Goal: Transaction & Acquisition: Purchase product/service

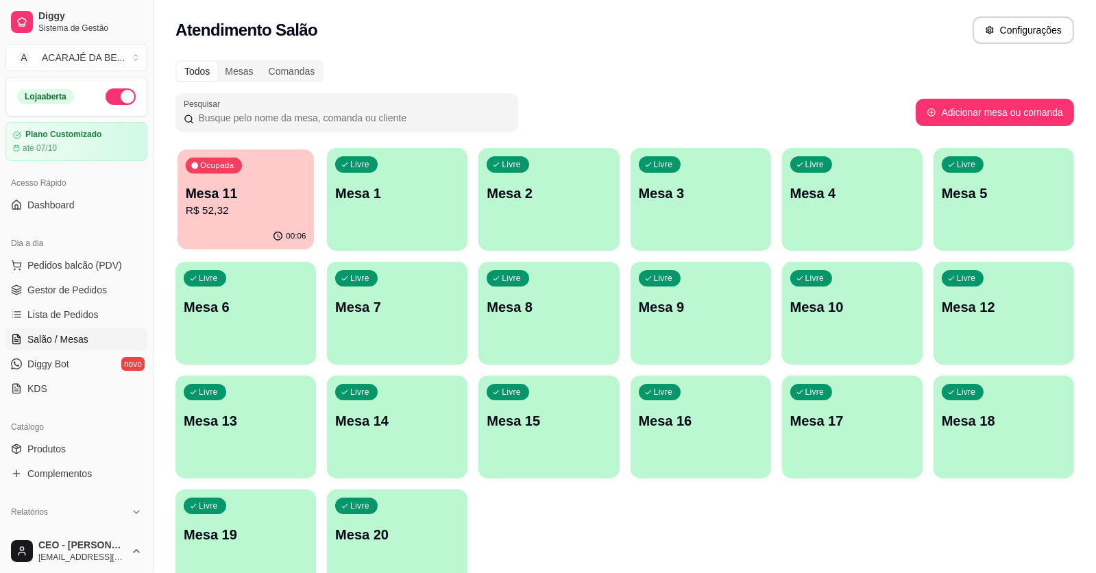
click at [230, 200] on p "Mesa 11" at bounding box center [246, 193] width 121 height 19
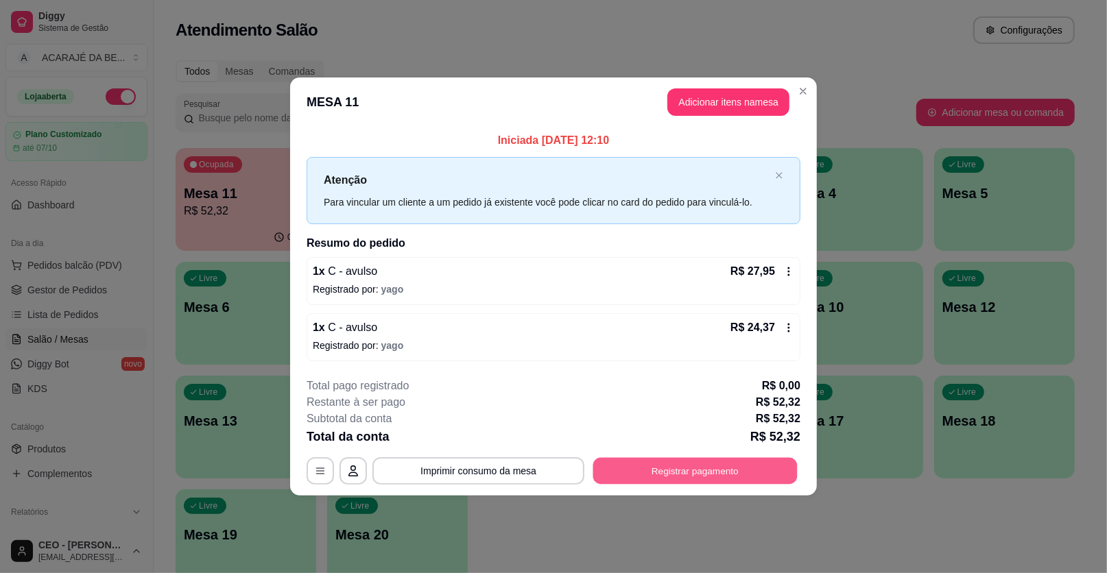
click at [641, 477] on button "Registrar pagamento" at bounding box center [695, 470] width 204 height 27
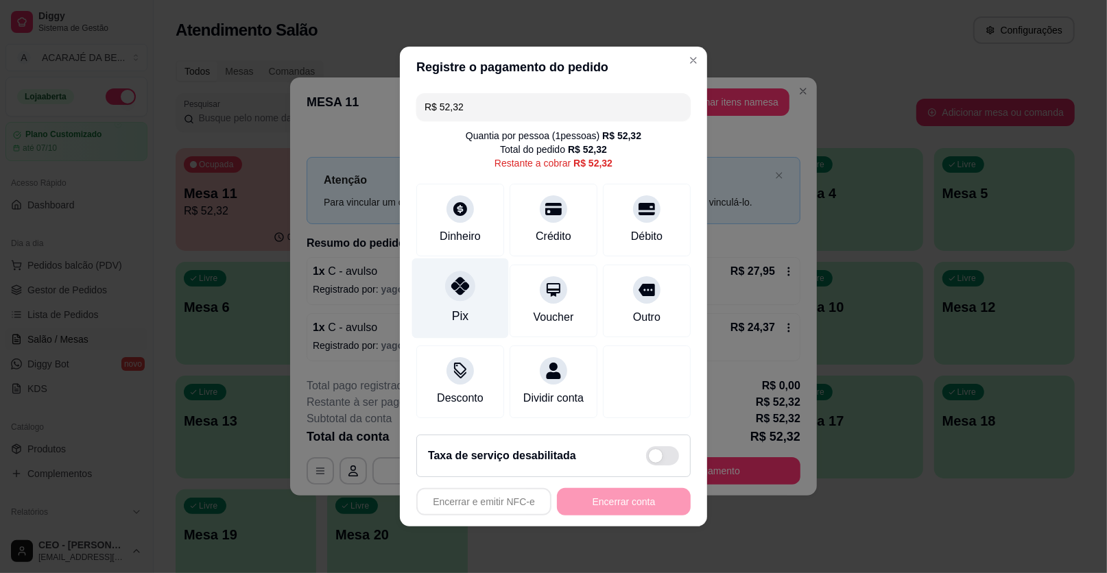
click at [446, 293] on div at bounding box center [460, 286] width 30 height 30
type input "R$ 0,00"
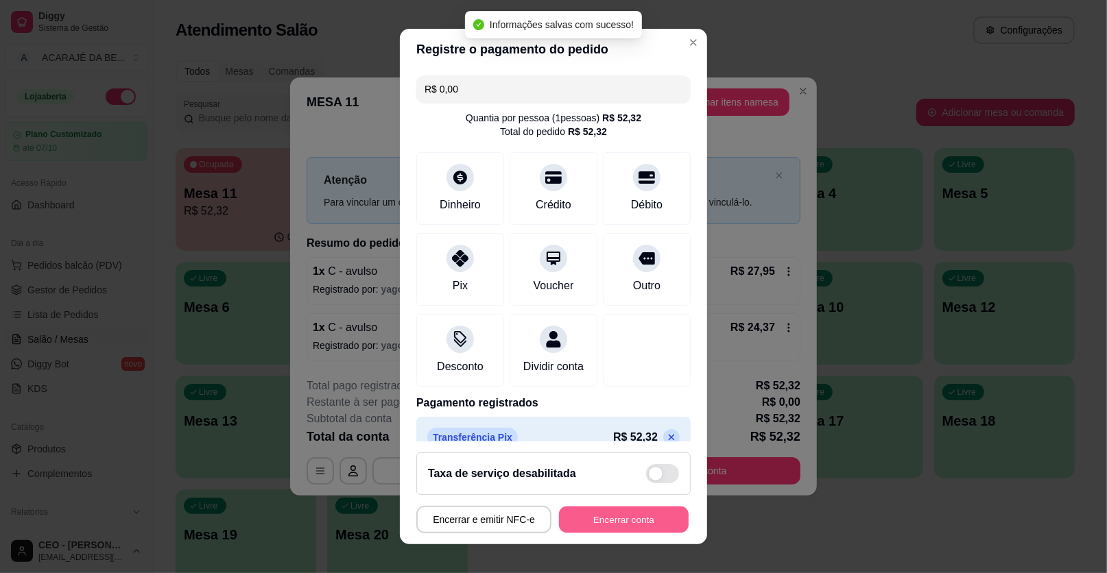
click at [618, 521] on button "Encerrar conta" at bounding box center [624, 520] width 130 height 27
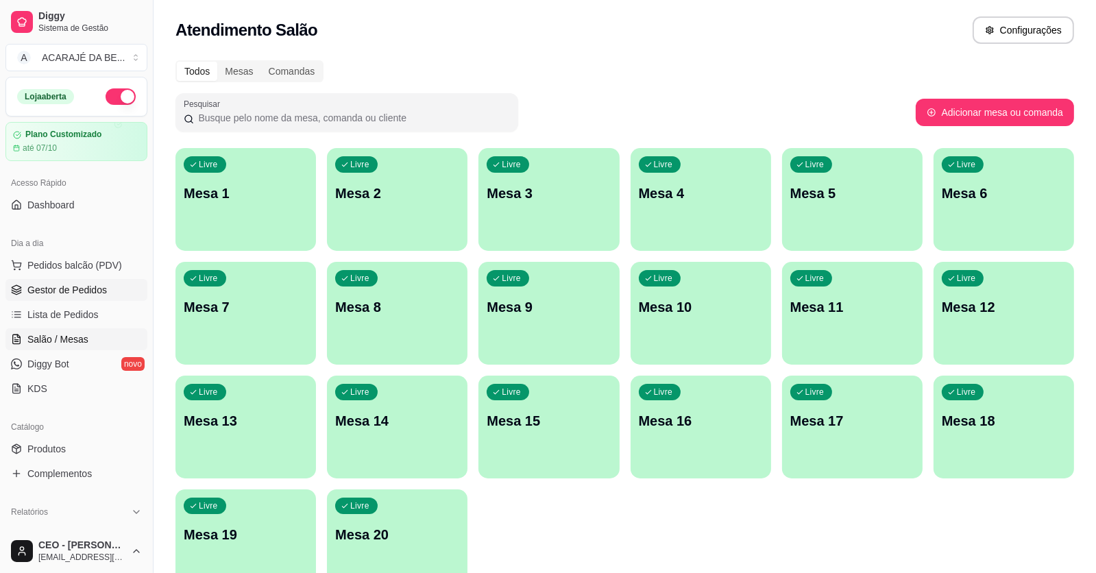
click at [79, 291] on span "Gestor de Pedidos" at bounding box center [67, 290] width 80 height 14
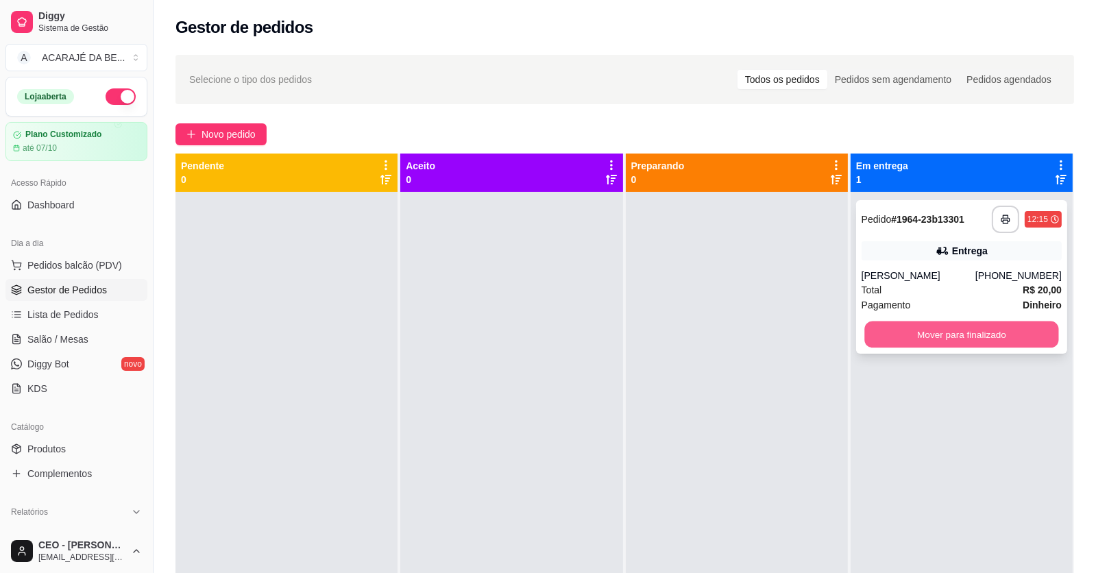
click at [992, 331] on button "Mover para finalizado" at bounding box center [962, 335] width 194 height 27
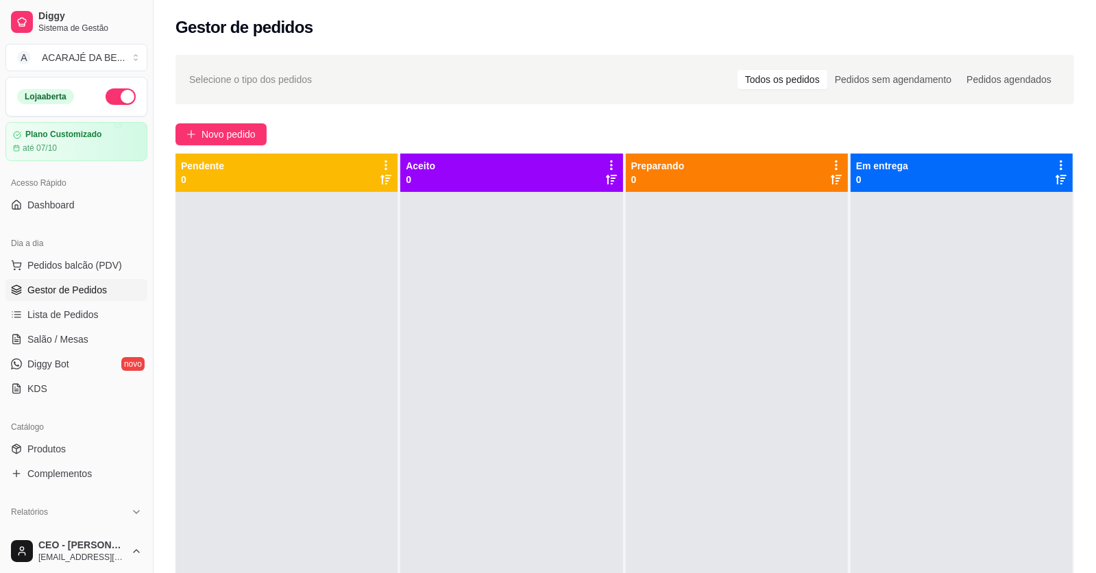
click at [252, 121] on div "Selecione o tipo dos pedidos Todos os pedidos Pedidos sem agendamento Pedidos a…" at bounding box center [625, 395] width 943 height 697
click at [220, 128] on span "Novo pedido" at bounding box center [229, 134] width 54 height 15
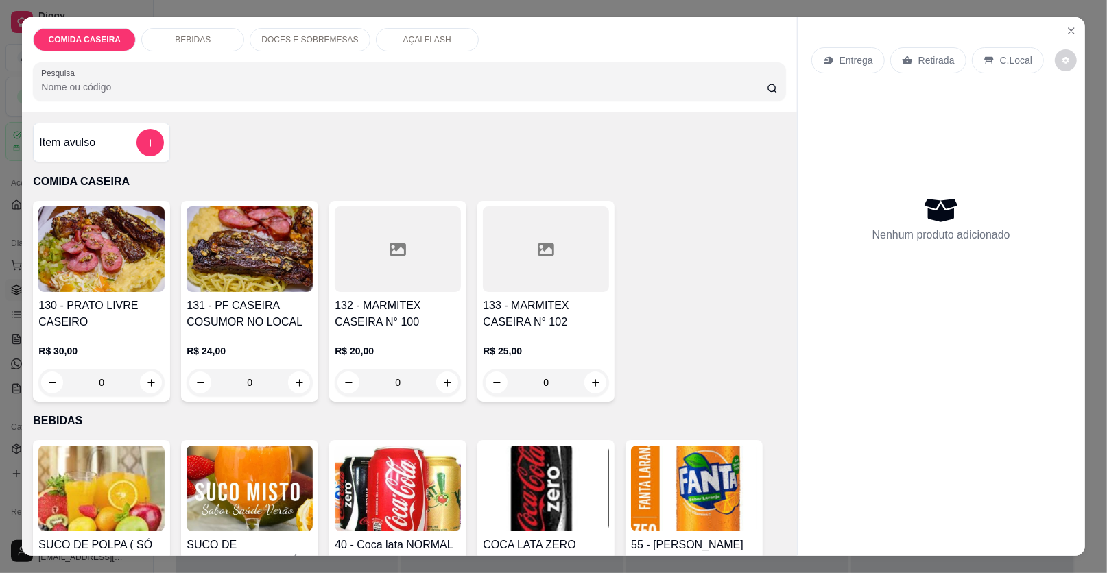
click at [563, 258] on div at bounding box center [546, 249] width 126 height 86
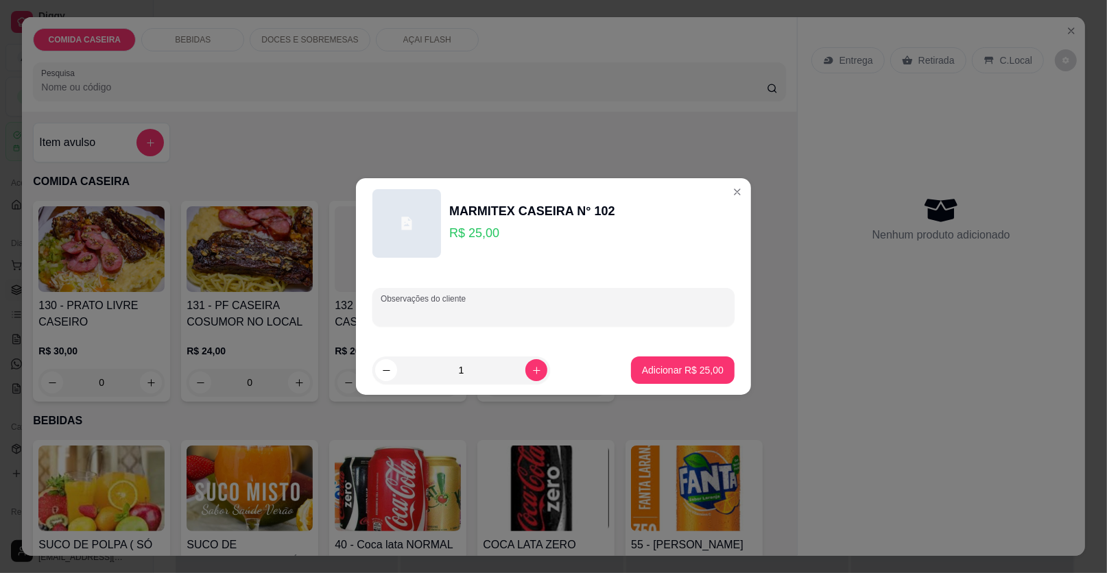
click at [493, 311] on input "Observações do cliente" at bounding box center [554, 313] width 346 height 14
paste input "Arroz branco Feijão preto Salada de alface c tomate Carne cozida c verduras"
type input "Arroz branco Feijão preto Salada de alface c tomate Carne cozida c verduras"
click at [696, 373] on p "Adicionar R$ 25,00" at bounding box center [683, 369] width 80 height 13
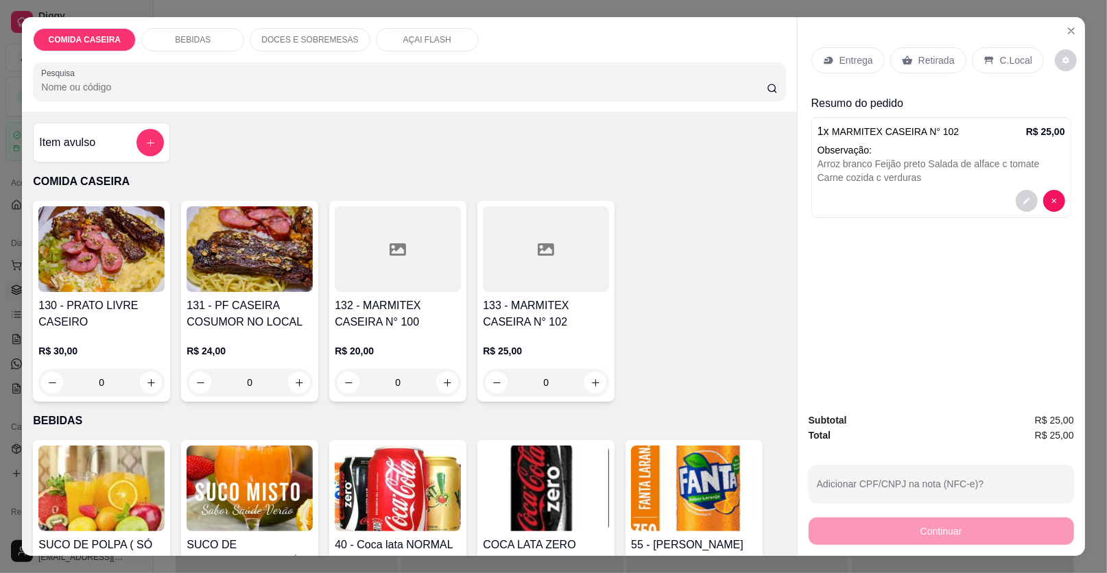
click at [860, 51] on div "Entrega" at bounding box center [847, 60] width 73 height 26
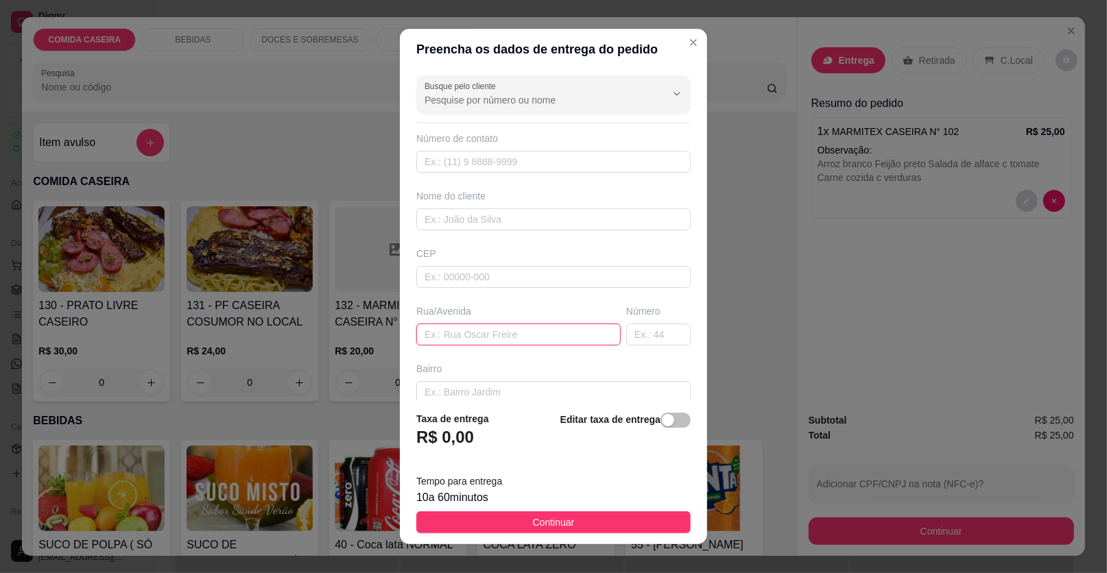
click at [494, 328] on input "text" at bounding box center [518, 335] width 204 height 22
paste input "Rua 7 Bairro 2 dejulho , referência abaixo da casa de Zé Domingos"
type input "Rua 7 Bairro 2 dejulho , referência abaixo da casa de Zé Domingos"
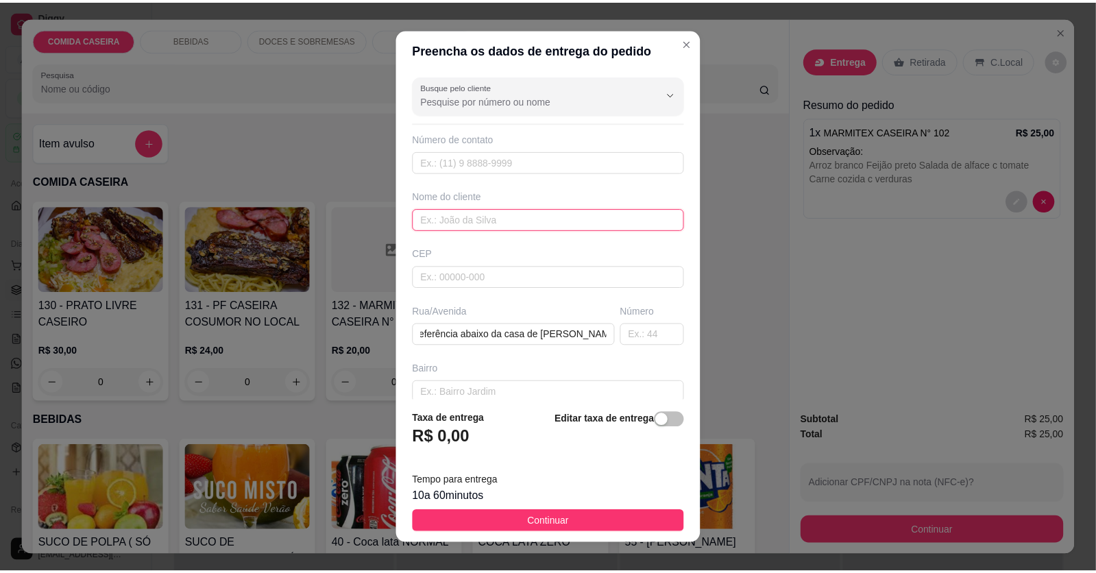
scroll to position [0, 0]
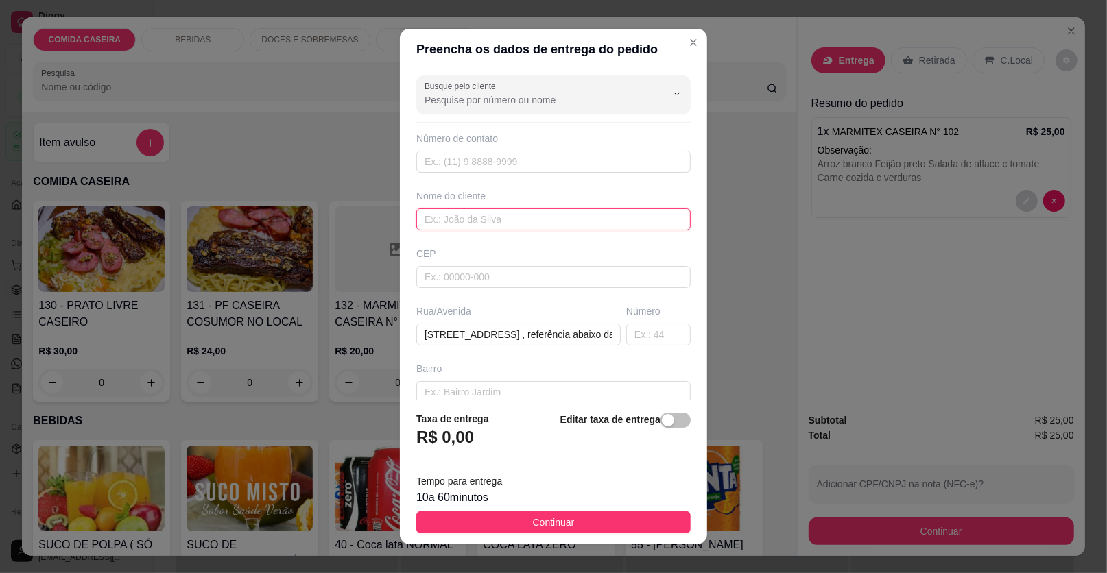
click at [507, 212] on input "text" at bounding box center [553, 219] width 274 height 22
click at [504, 223] on input "text" at bounding box center [553, 219] width 274 height 22
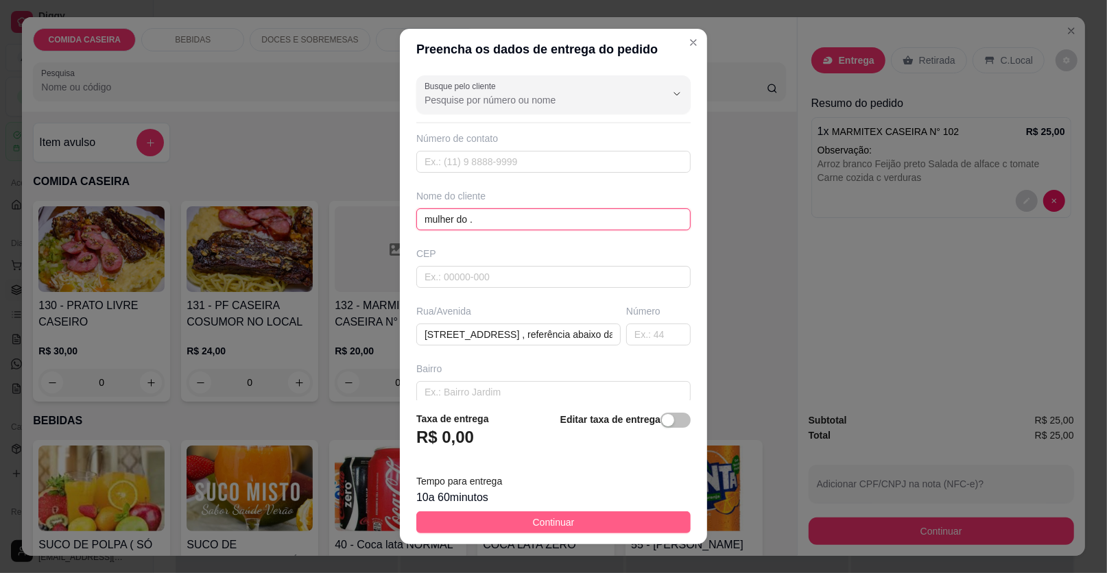
type input "mulher do ."
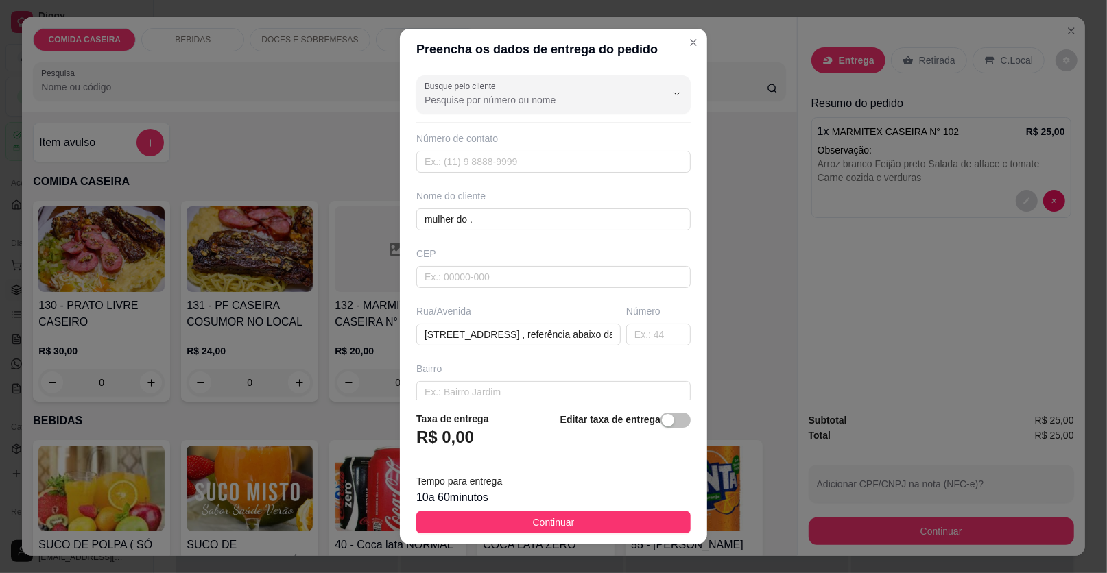
click at [533, 520] on span "Continuar" at bounding box center [554, 522] width 42 height 15
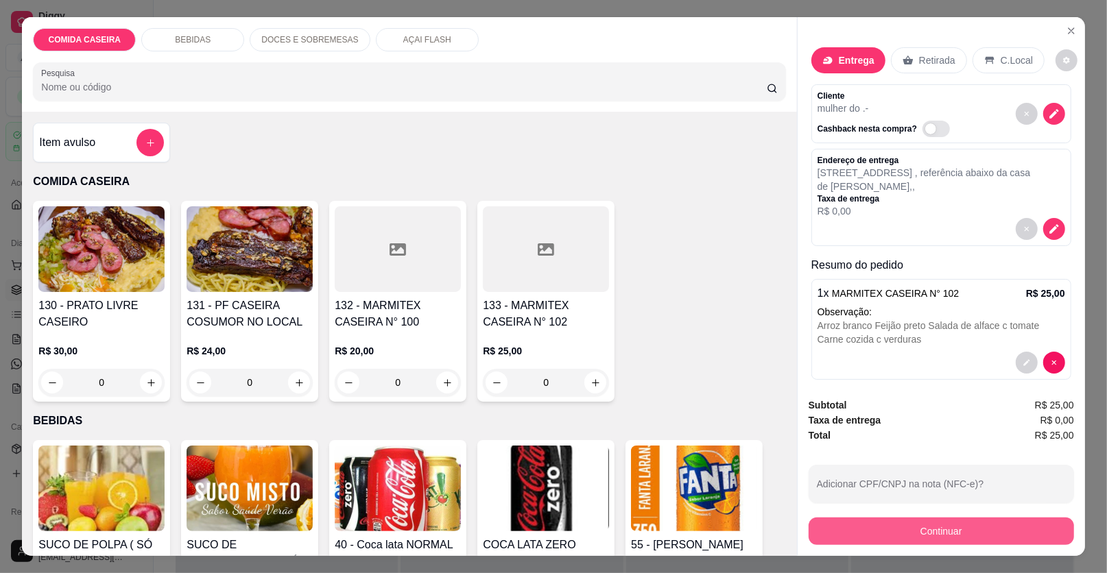
click at [847, 541] on button "Continuar" at bounding box center [940, 531] width 265 height 27
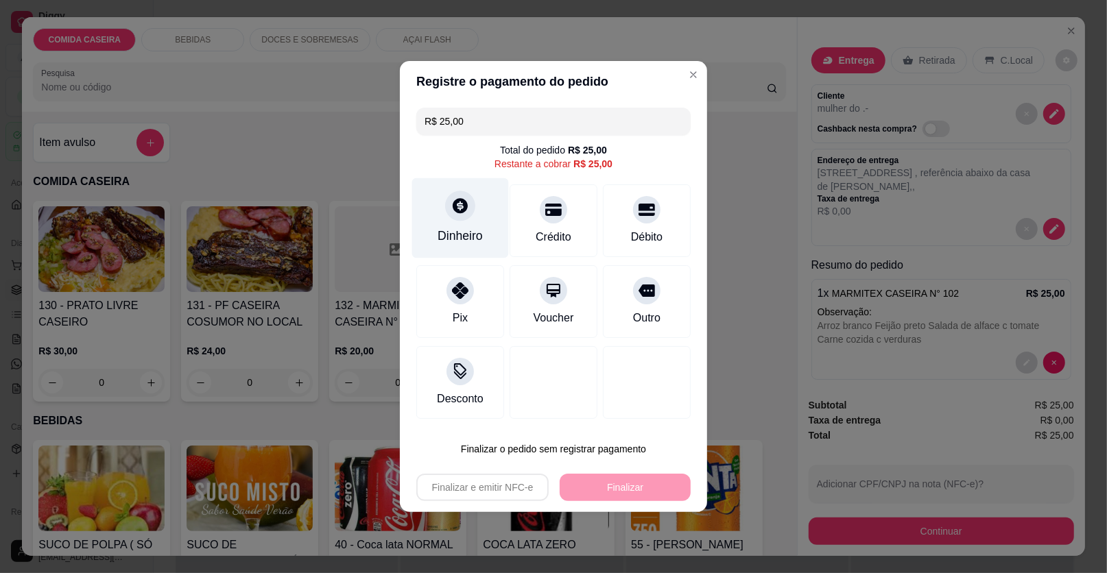
click at [478, 218] on div "Dinheiro" at bounding box center [460, 218] width 97 height 80
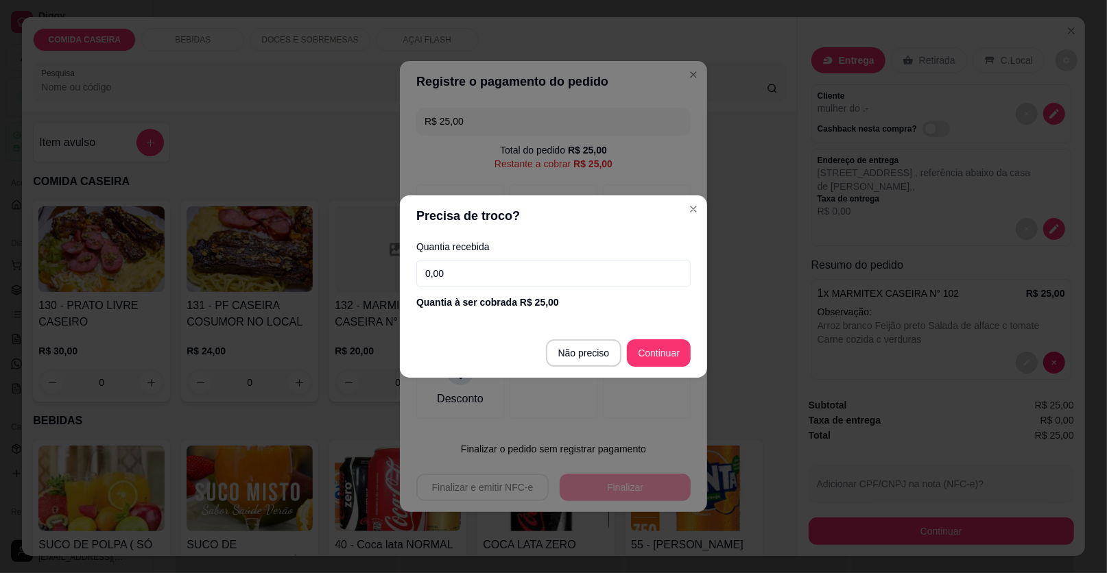
drag, startPoint x: 564, startPoint y: 287, endPoint x: 570, endPoint y: 274, distance: 14.4
click at [570, 274] on div "Quantia recebida 0,00 Quantia à ser cobrada R$ 25,00" at bounding box center [553, 276] width 307 height 78
click at [570, 274] on input "0,00" at bounding box center [553, 273] width 274 height 27
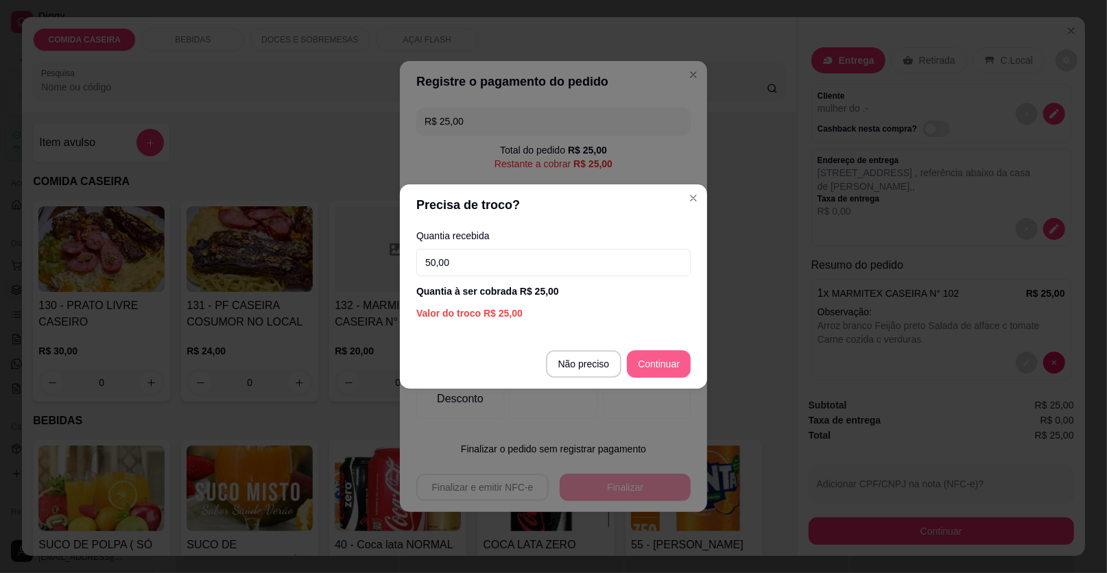
type input "50,00"
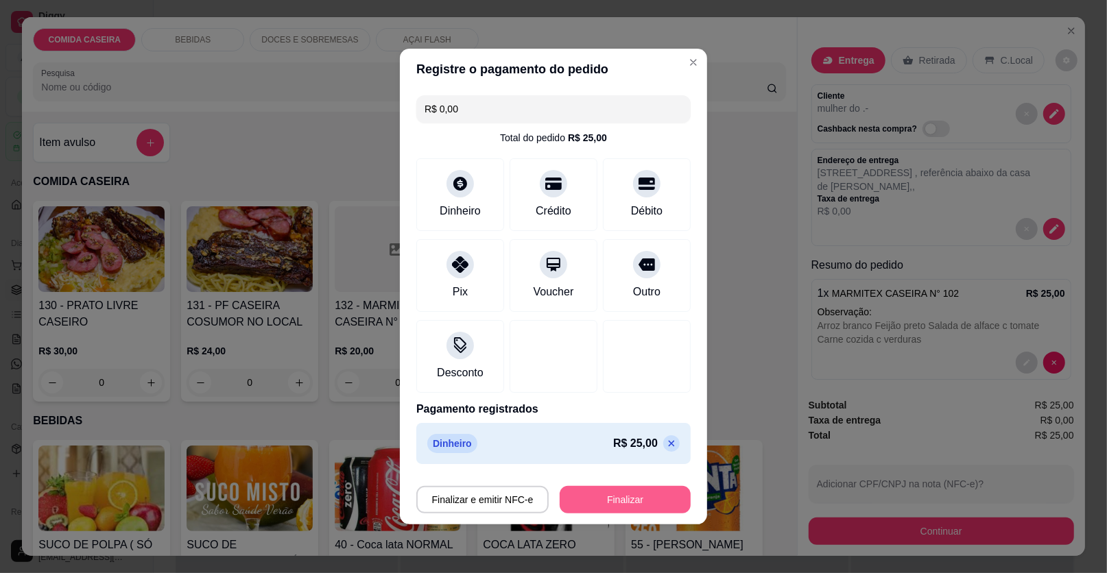
click at [638, 498] on button "Finalizar" at bounding box center [624, 499] width 131 height 27
click at [643, 490] on div "Finalizar e emitir NFC-e Finalizar" at bounding box center [553, 499] width 274 height 27
click at [624, 493] on button "Finalizar" at bounding box center [625, 500] width 127 height 27
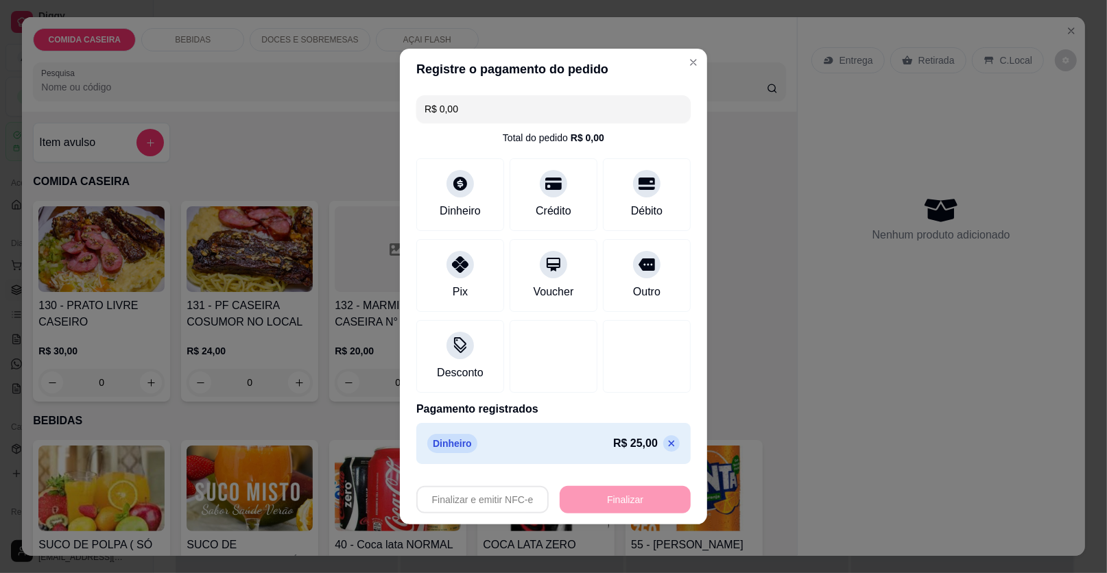
type input "-R$ 25,00"
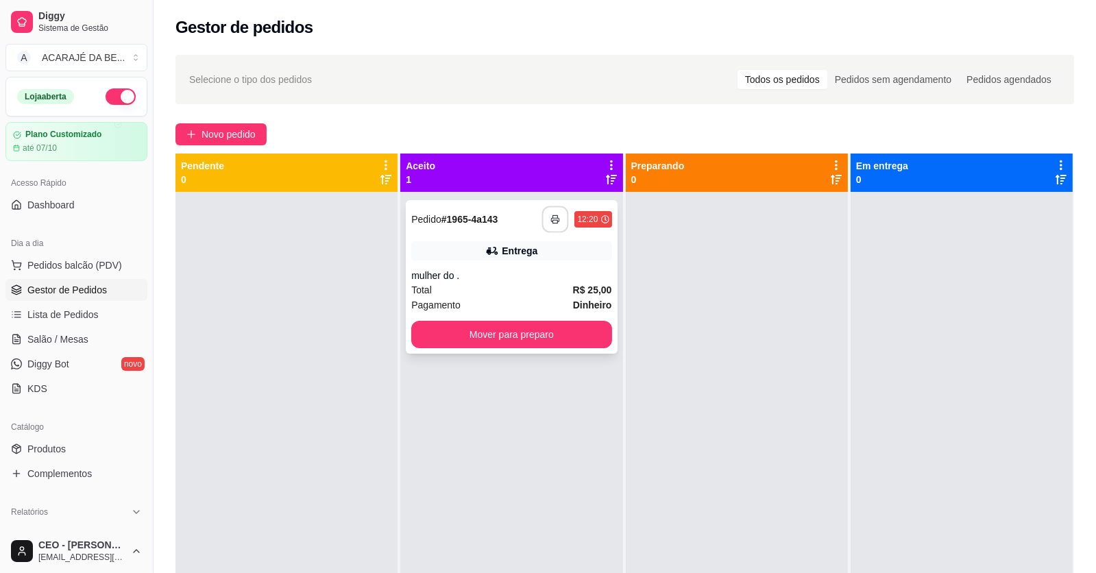
click at [551, 215] on icon "button" at bounding box center [556, 220] width 10 height 10
click at [546, 334] on button "Mover para preparo" at bounding box center [512, 335] width 194 height 27
click at [236, 133] on span "Novo pedido" at bounding box center [229, 134] width 54 height 15
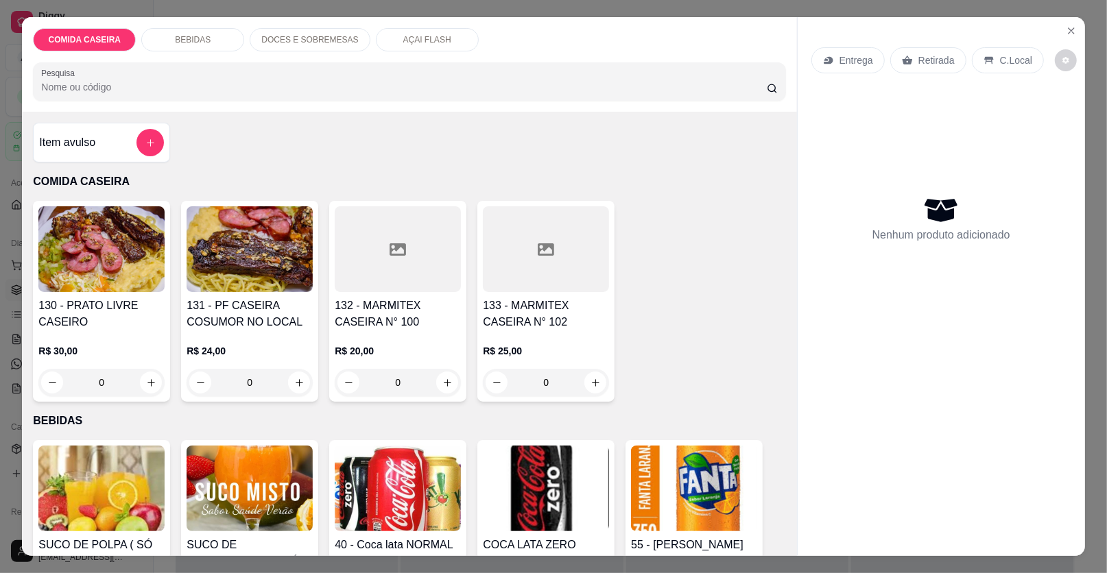
click at [562, 267] on div at bounding box center [546, 249] width 126 height 86
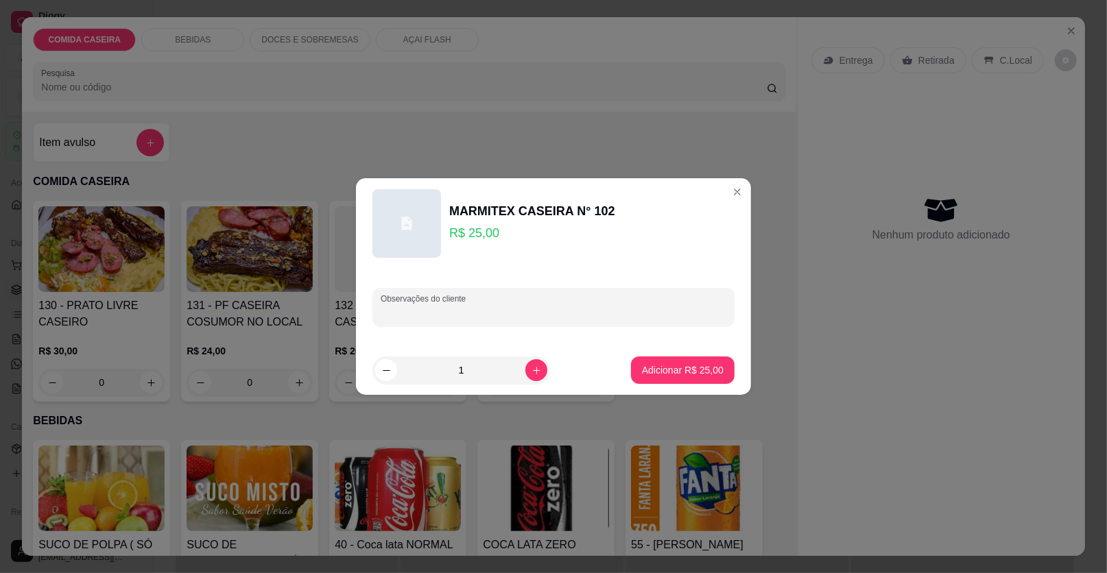
click at [571, 313] on input "Observações do cliente" at bounding box center [554, 313] width 346 height 14
paste input "Feijão tropeiro Arroz branco Macarrão Purê de batata Panqueca Salada couve com …"
type input "Feijão tropeiro Arroz branco Macarrão Purê de batata Panqueca Salada couve com …"
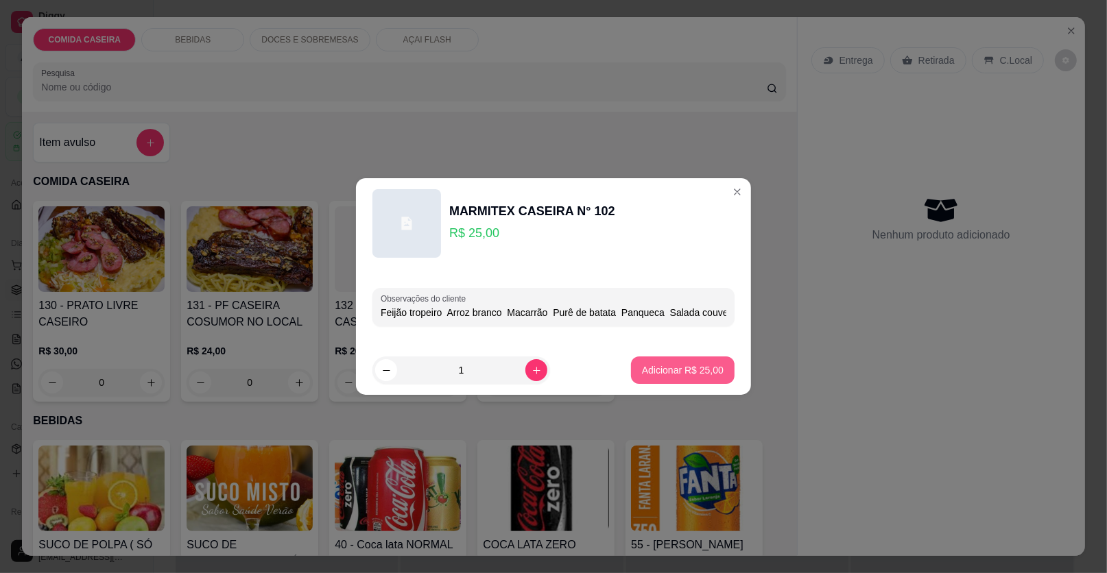
click at [688, 362] on button "Adicionar R$ 25,00" at bounding box center [683, 370] width 104 height 27
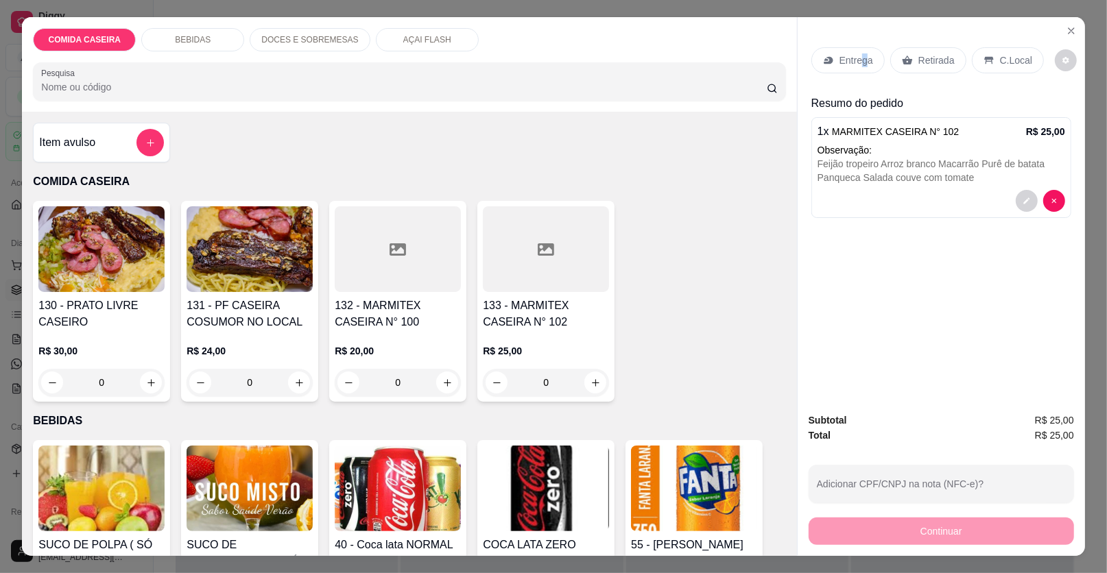
click at [855, 57] on p "Entrega" at bounding box center [856, 60] width 34 height 14
click at [1028, 199] on button "decrease-product-quantity" at bounding box center [1025, 201] width 21 height 21
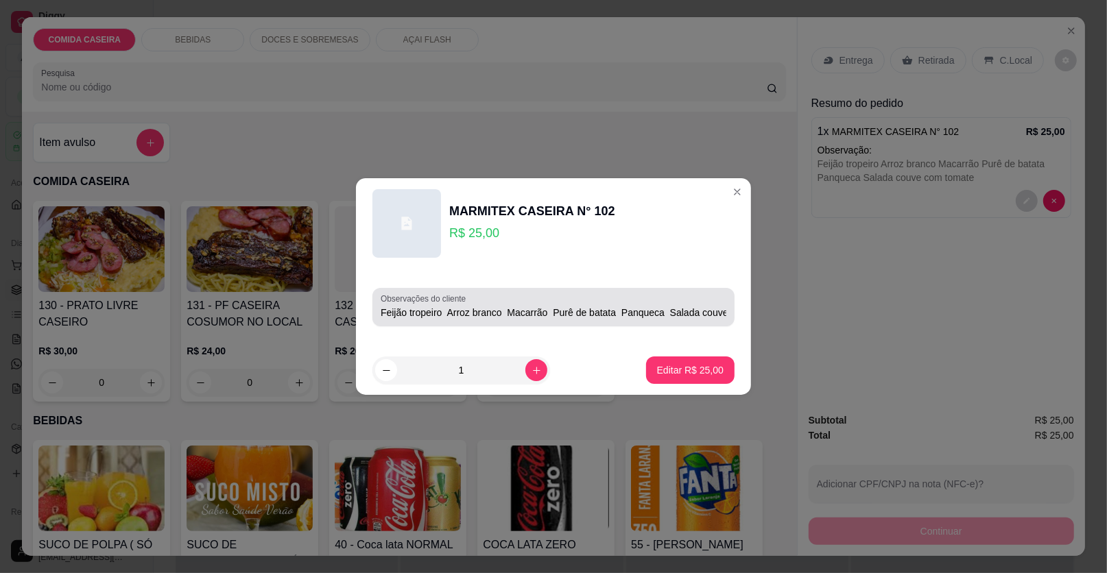
click at [720, 309] on div "Observações do cliente Feijão tropeiro Arroz branco Macarrão Purê de batata Pan…" at bounding box center [553, 307] width 362 height 38
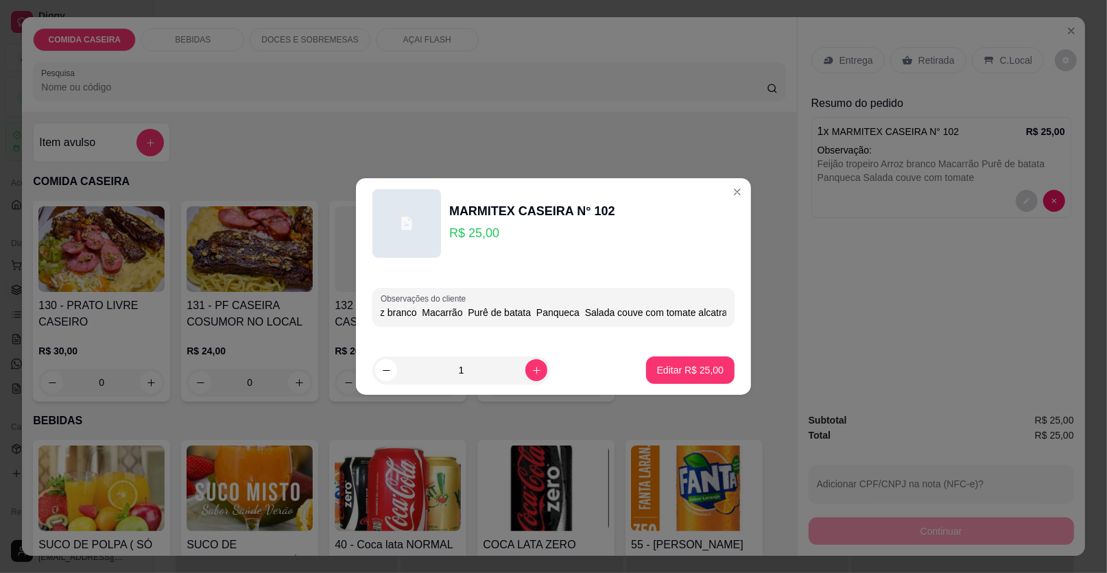
scroll to position [0, 90]
type input "Feijão tropeiro Arroz branco Macarrão Purê de batata Panqueca Salada couve com …"
click at [706, 372] on p "Editar R$ 25,00" at bounding box center [690, 369] width 64 height 13
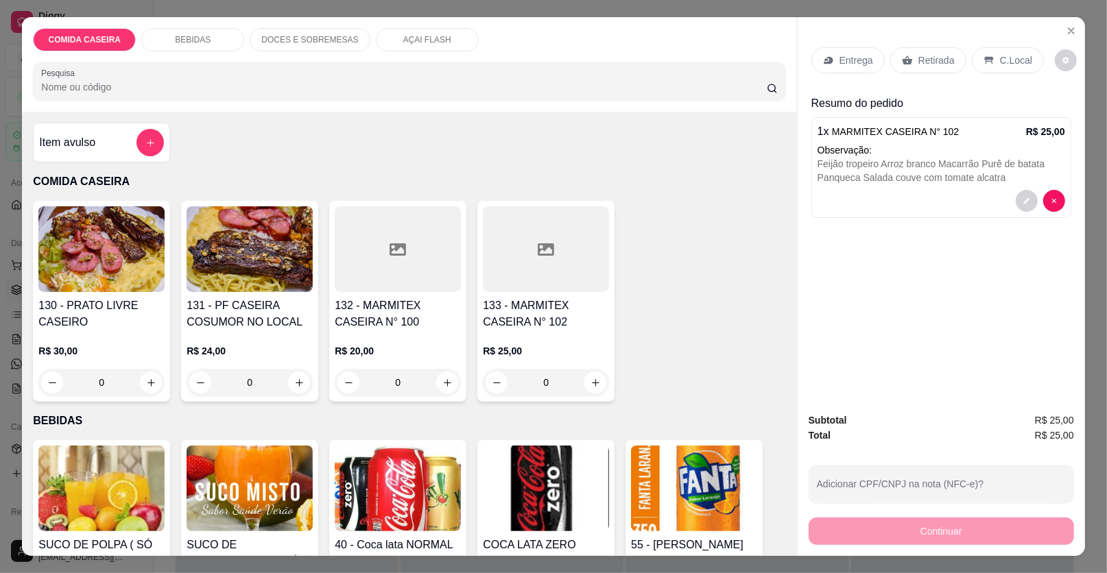
click at [865, 62] on p "Entrega" at bounding box center [856, 60] width 34 height 14
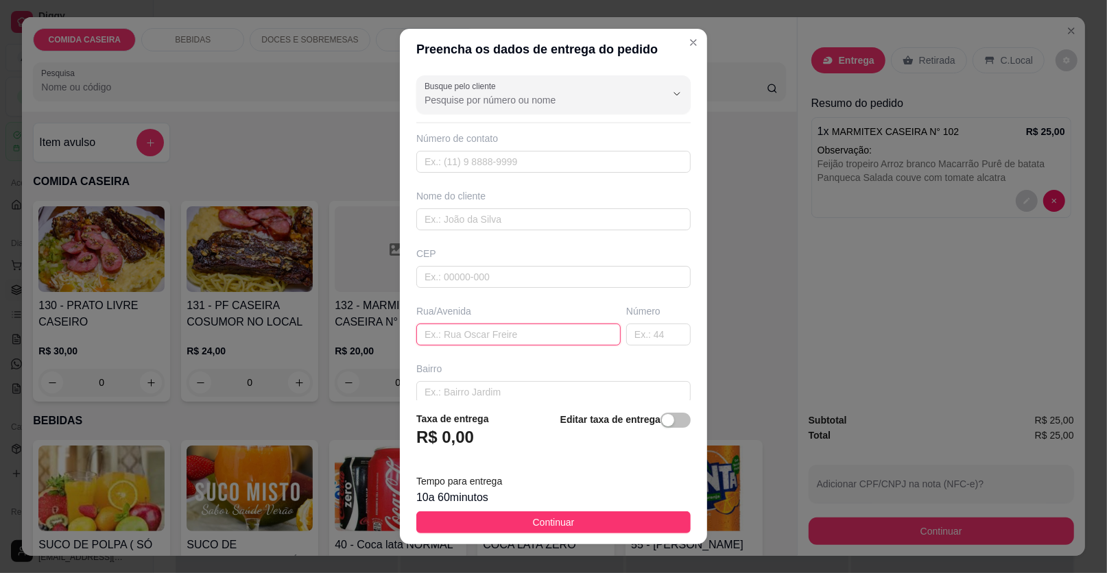
click at [581, 335] on input "text" at bounding box center [518, 335] width 204 height 22
paste input "Rua Antônio Gomes Filho número 132 bairro Glória na casa de Laís"
type input "Rua Antônio Gomes Filho número 132 bairro Glória na casa de Laís"
click at [603, 223] on input "text" at bounding box center [553, 219] width 274 height 22
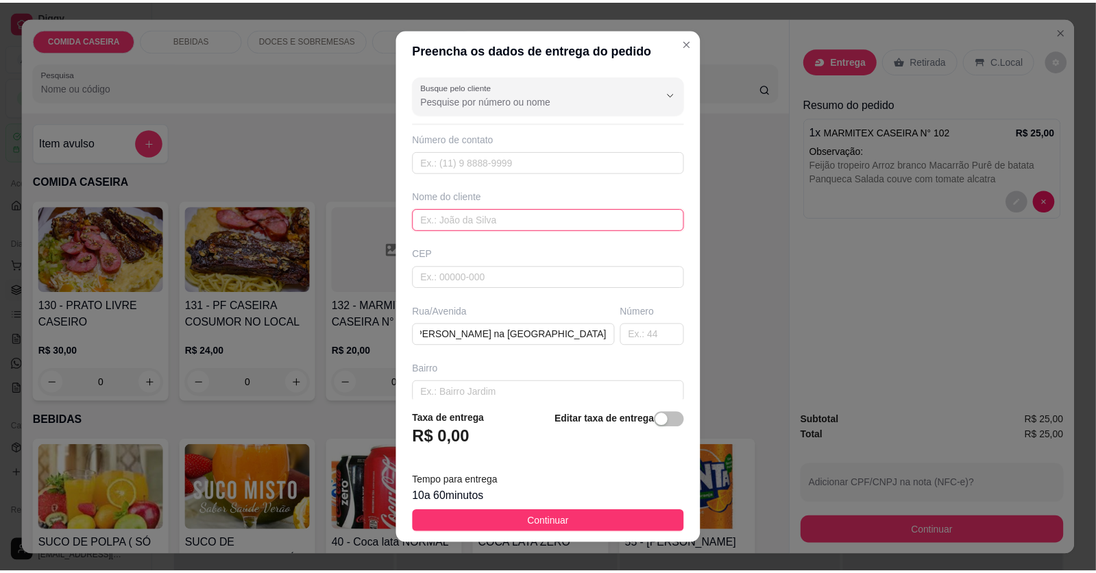
scroll to position [0, 0]
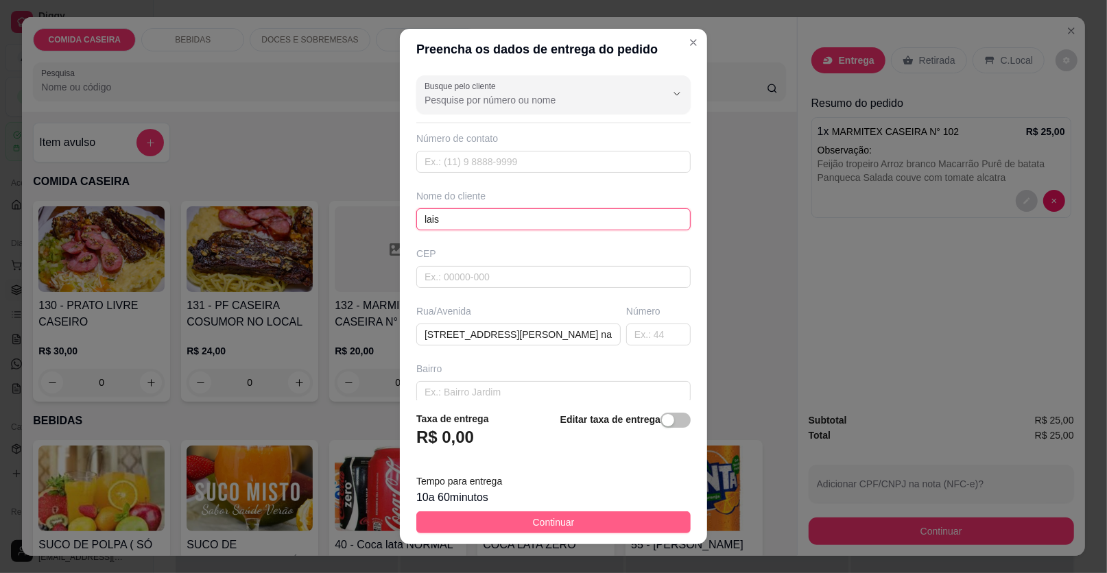
type input "lais"
click at [636, 520] on button "Continuar" at bounding box center [553, 522] width 274 height 22
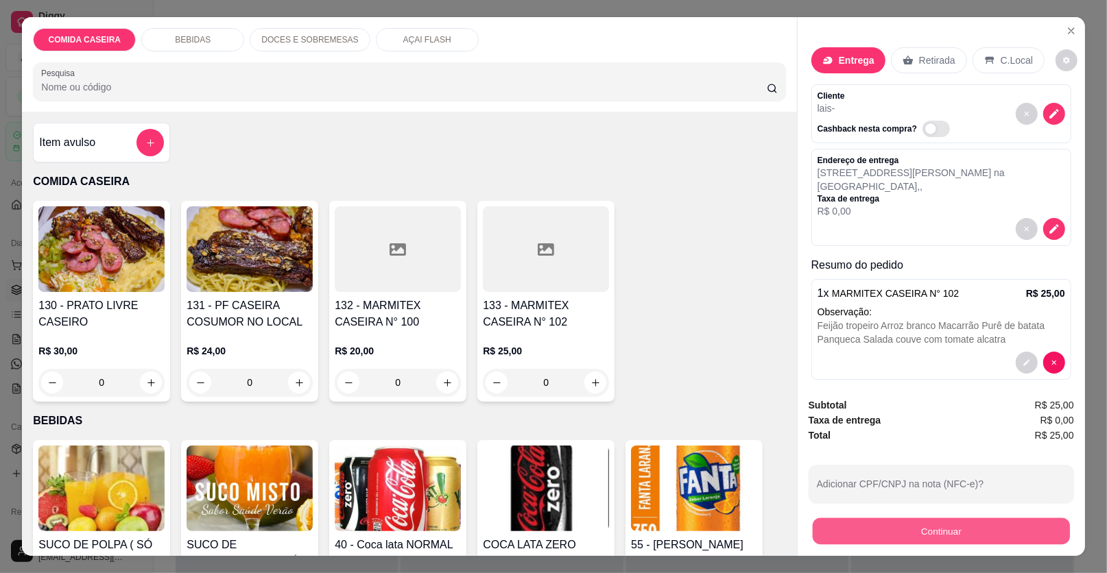
click at [917, 537] on button "Continuar" at bounding box center [940, 531] width 257 height 27
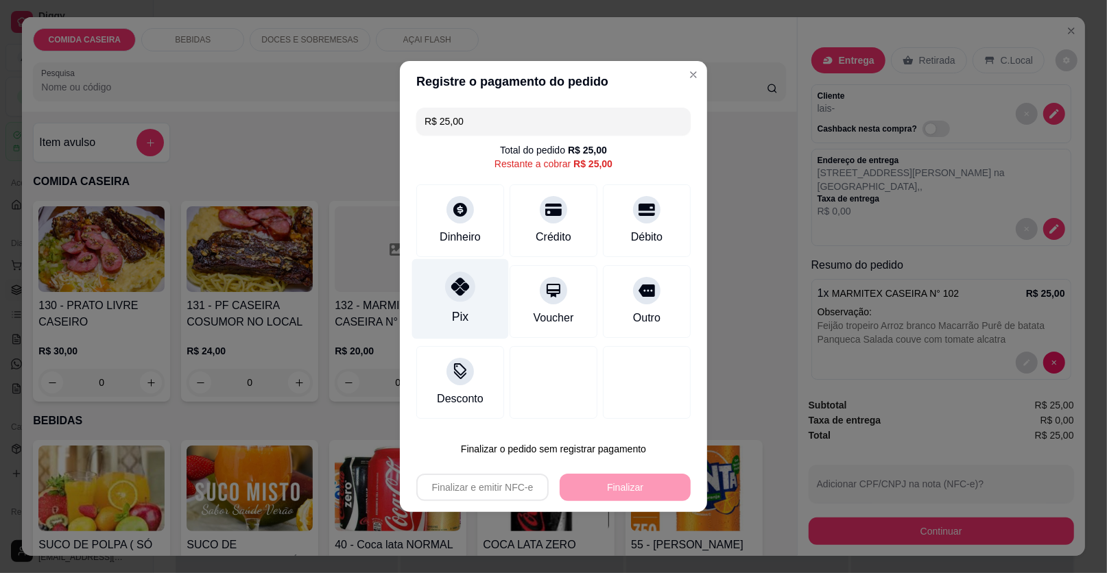
click at [426, 276] on div "Pix" at bounding box center [460, 299] width 97 height 80
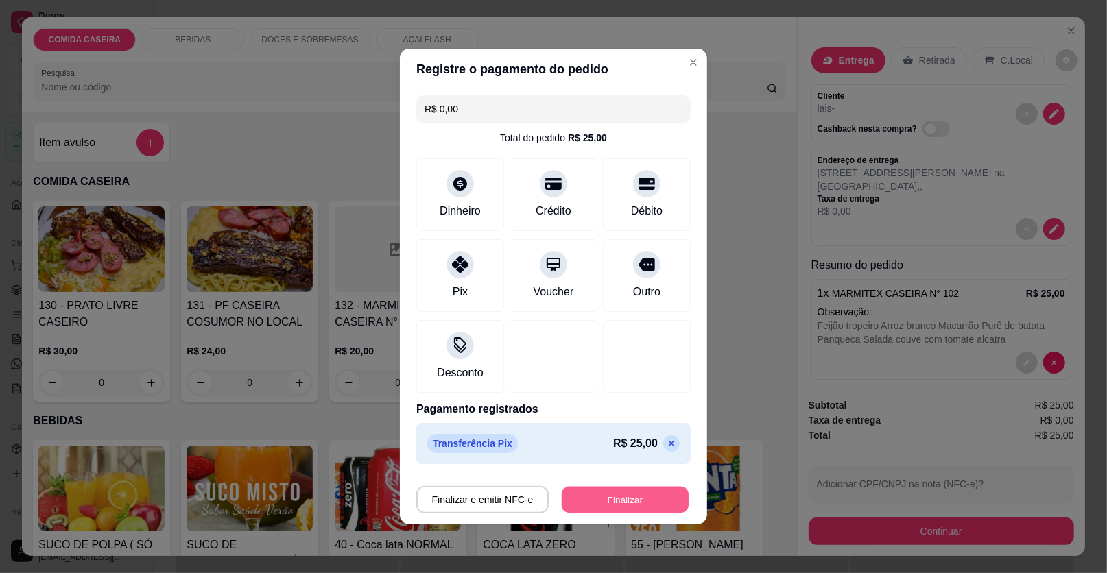
click at [624, 492] on button "Finalizar" at bounding box center [625, 500] width 127 height 27
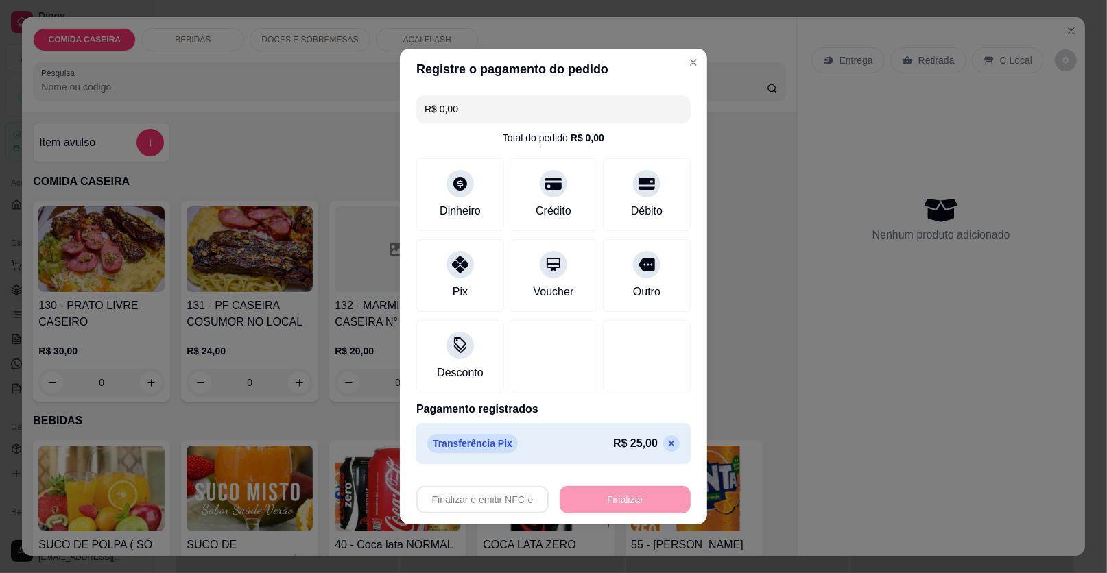
type input "-R$ 25,00"
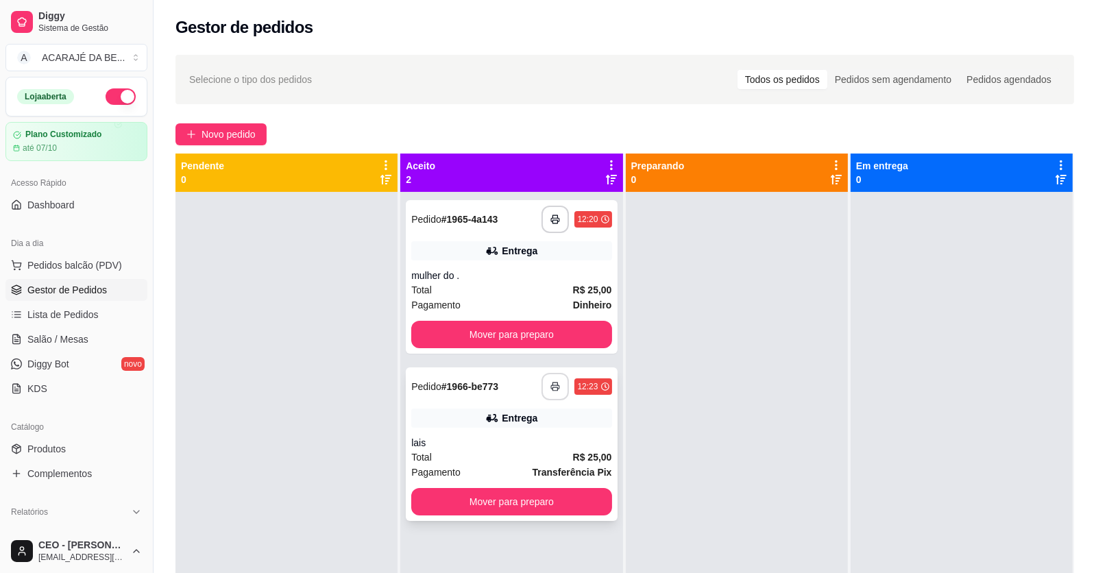
click at [550, 380] on button "button" at bounding box center [555, 386] width 27 height 27
click at [583, 333] on button "Mover para preparo" at bounding box center [512, 335] width 194 height 27
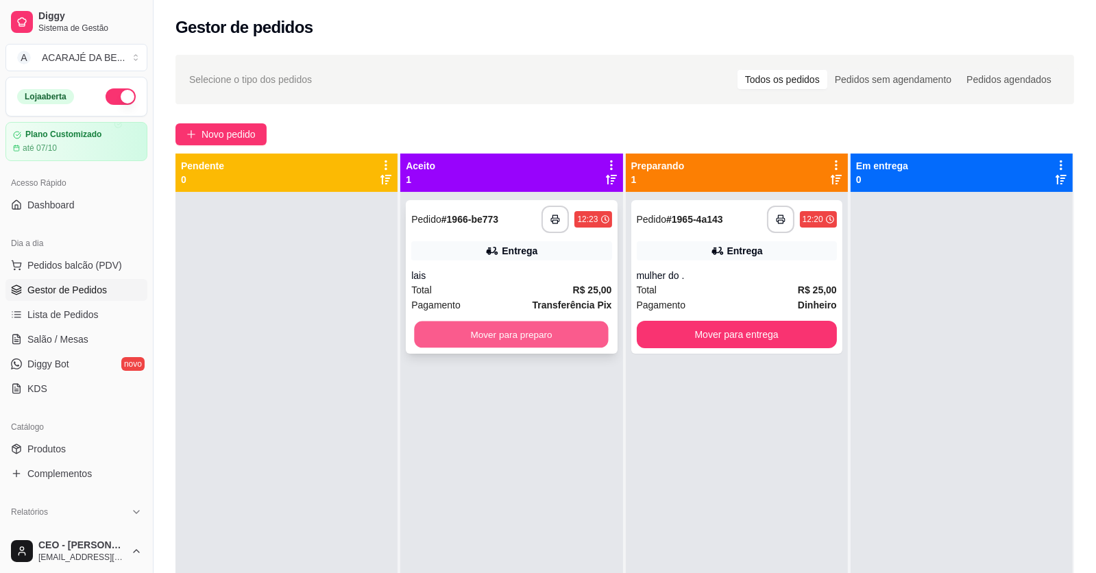
click at [505, 330] on button "Mover para preparo" at bounding box center [512, 335] width 194 height 27
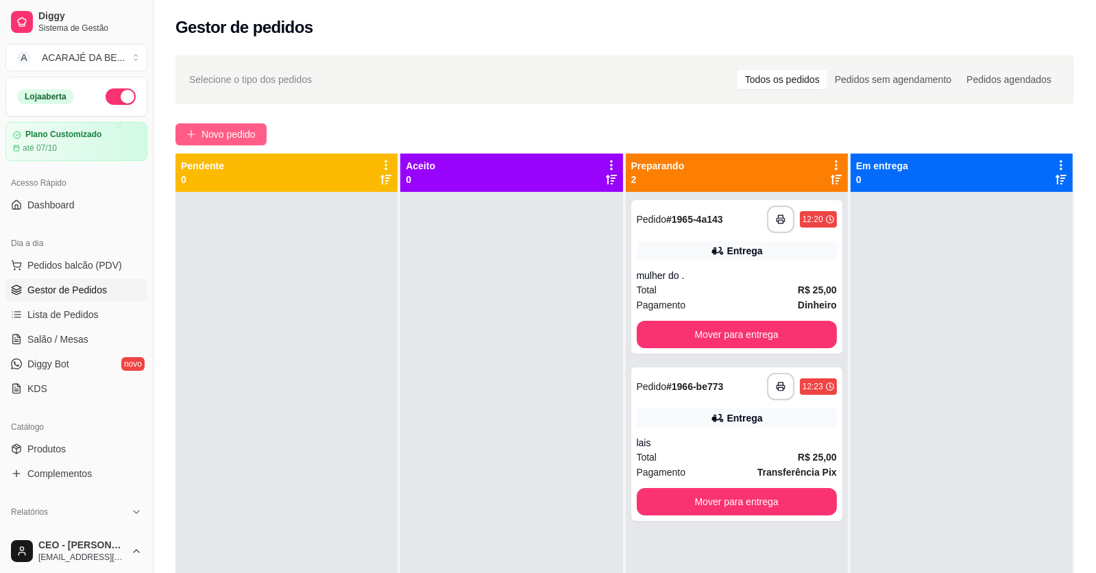
click at [241, 139] on span "Novo pedido" at bounding box center [229, 134] width 54 height 15
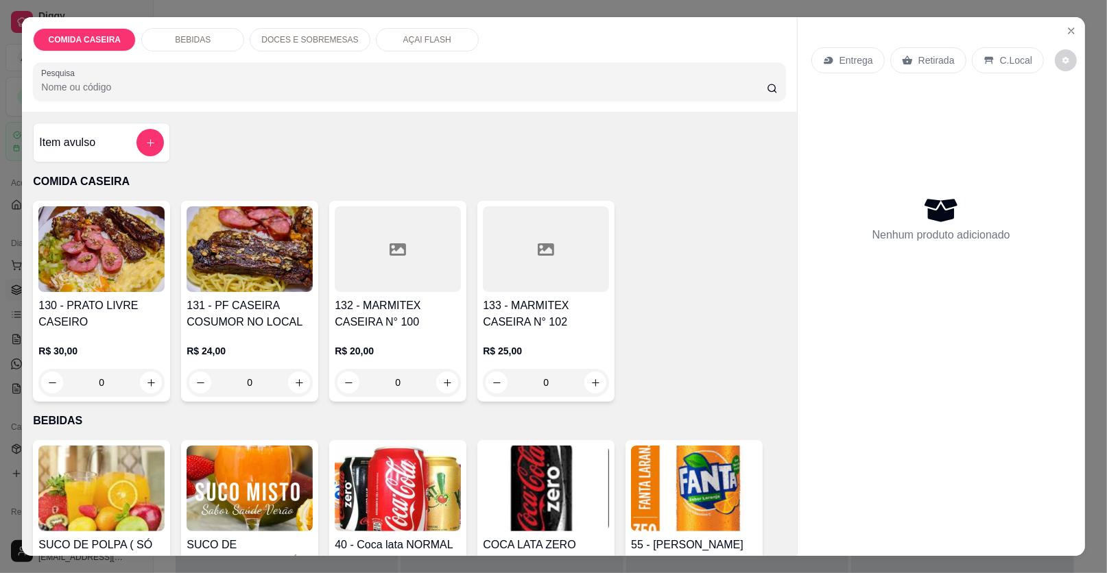
click at [399, 252] on icon at bounding box center [397, 249] width 16 height 12
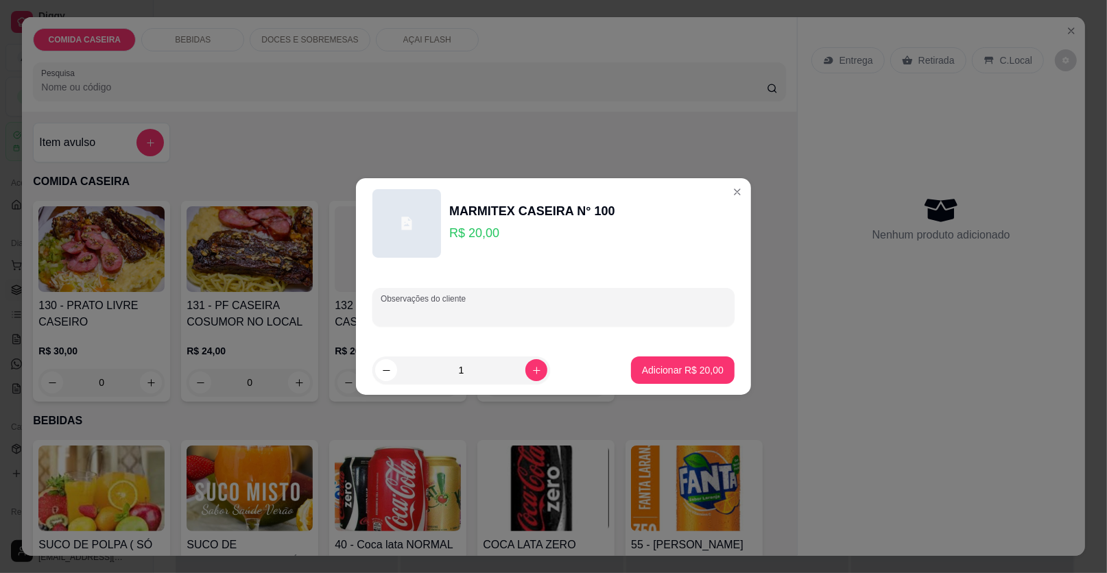
click at [505, 317] on input "Observações do cliente" at bounding box center [554, 313] width 346 height 14
paste input "Feijão preto , arroz , purê de batata,filé de frango e carne conzida"
type input "Feijão preto , arroz , purê de batata,filé de frango e carne conzida"
click at [691, 381] on button "Adicionar R$ 20,00" at bounding box center [682, 370] width 101 height 27
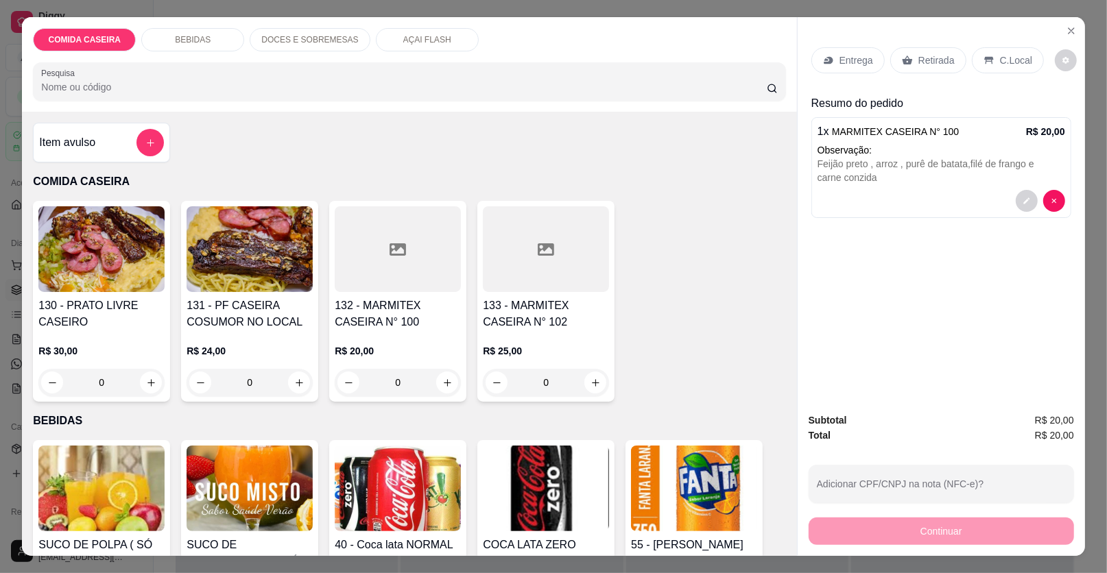
click at [849, 56] on p "Entrega" at bounding box center [856, 60] width 34 height 14
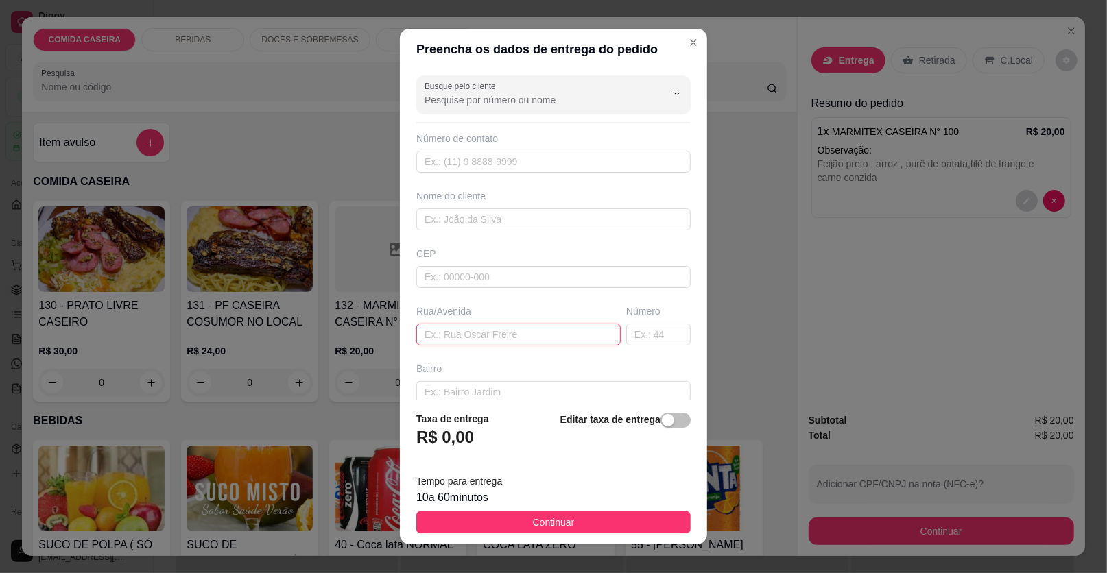
click at [553, 335] on input "text" at bounding box center [518, 335] width 204 height 22
paste input "Na pizzaria dois amores"
type input "Na pizzaria dois amores"
click at [461, 216] on input "text" at bounding box center [553, 219] width 274 height 22
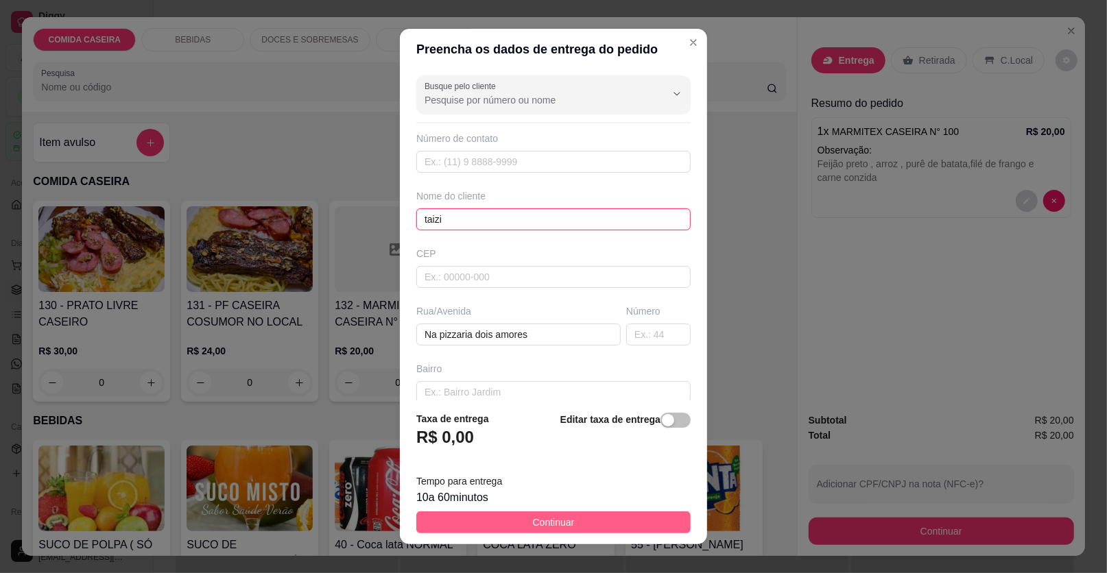
type input "taizi"
click at [558, 531] on button "Continuar" at bounding box center [553, 522] width 274 height 22
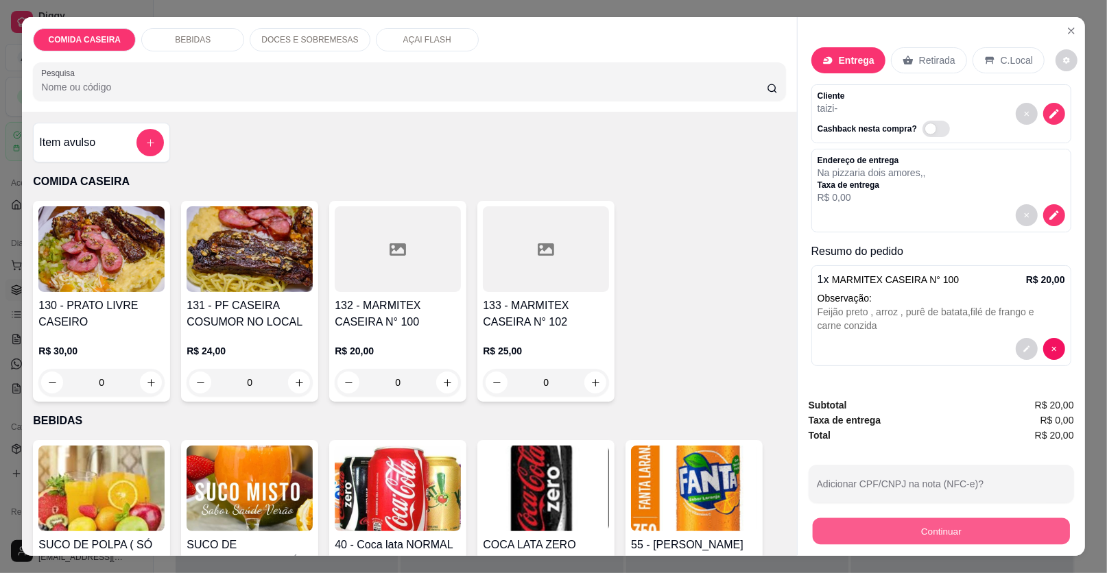
click at [827, 528] on button "Continuar" at bounding box center [940, 531] width 257 height 27
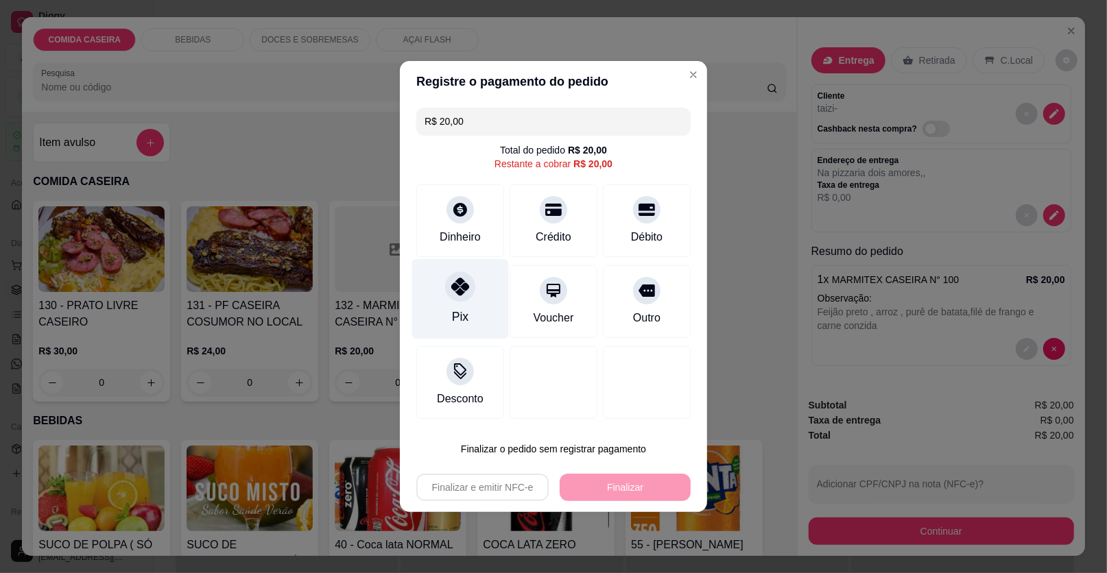
click at [453, 278] on icon at bounding box center [460, 287] width 18 height 18
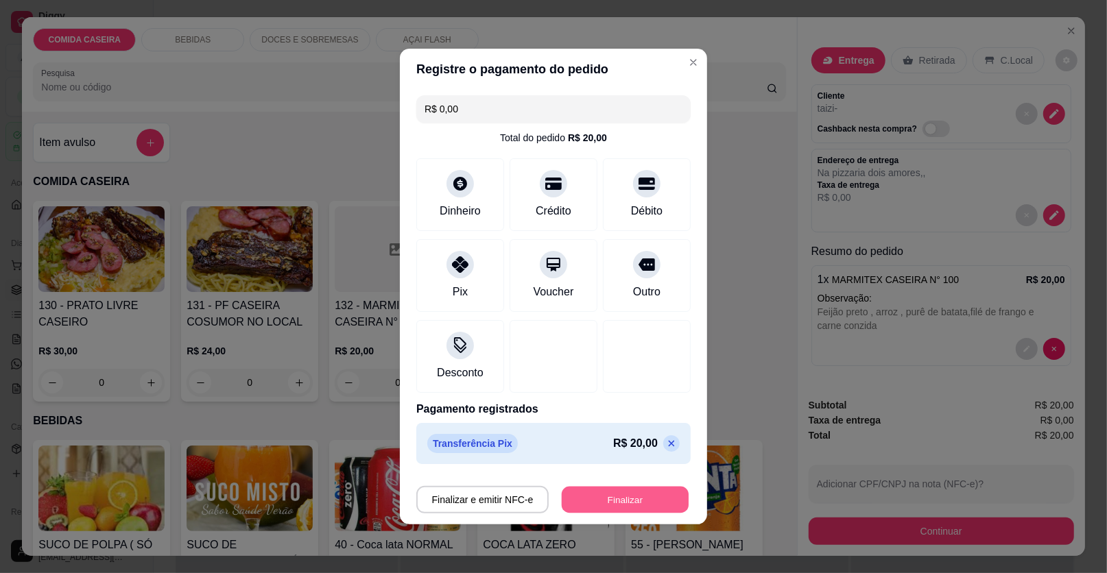
click at [612, 506] on button "Finalizar" at bounding box center [625, 500] width 127 height 27
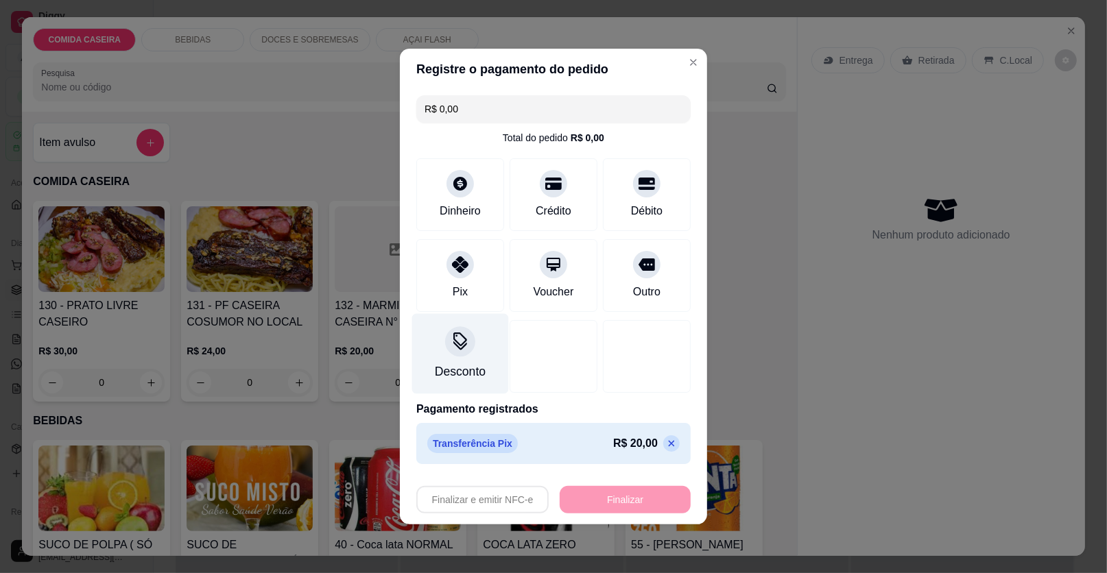
type input "-R$ 20,00"
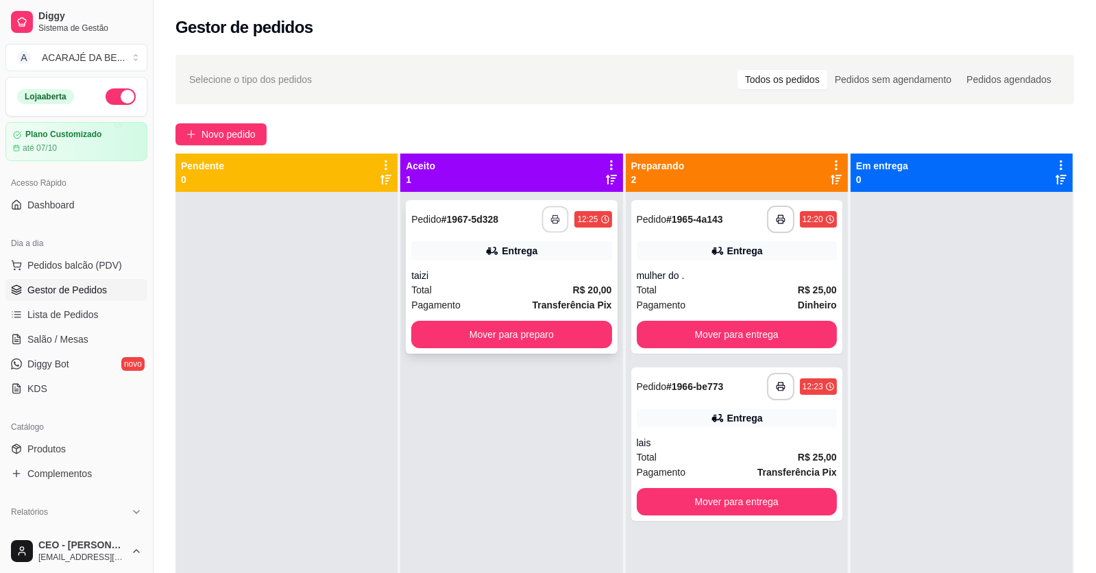
click at [544, 213] on button "button" at bounding box center [555, 219] width 27 height 27
click at [479, 336] on button "Mover para preparo" at bounding box center [511, 334] width 200 height 27
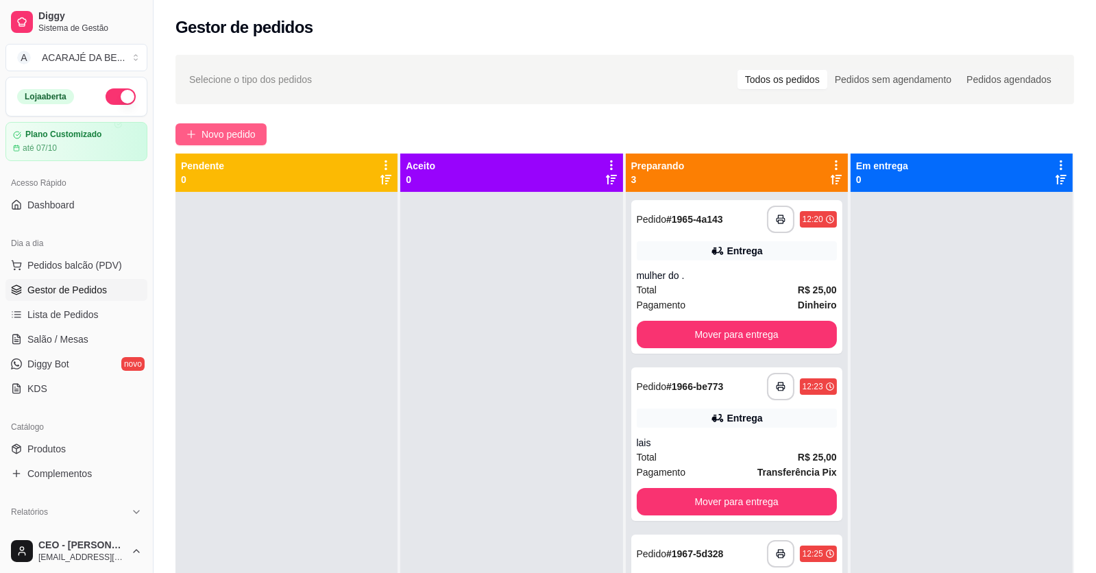
click at [236, 133] on span "Novo pedido" at bounding box center [229, 134] width 54 height 15
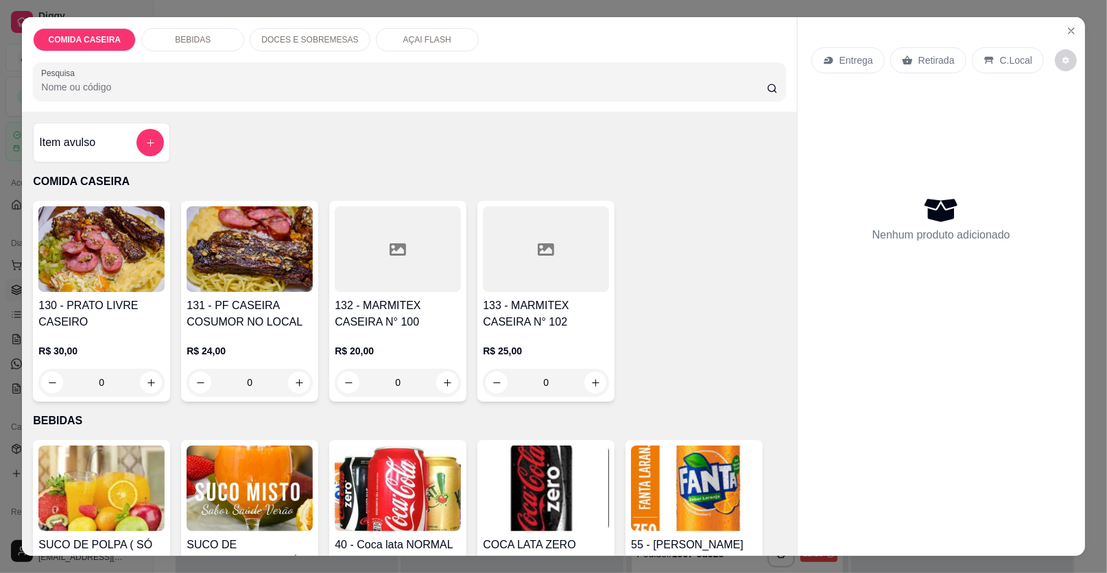
click at [573, 272] on div at bounding box center [546, 249] width 126 height 86
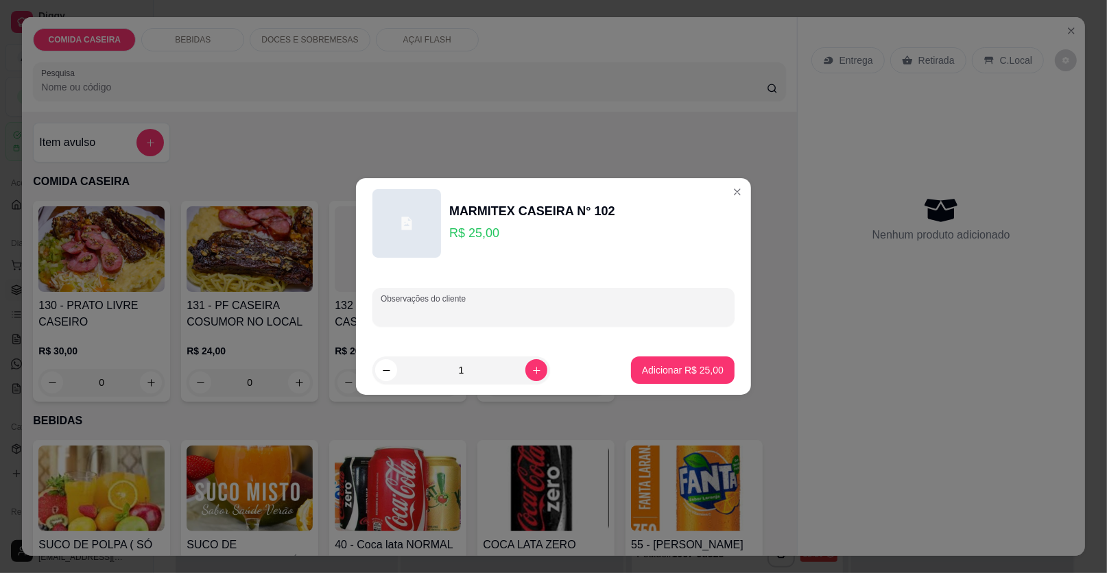
click at [485, 312] on input "Observações do cliente" at bounding box center [554, 313] width 346 height 14
paste input "(feijao preto um pouquinho(quase nada de arroz )e macarrão, purê,salada de bete…"
type input "(feijao preto um pouquinho(quase nada de arroz )e macarrão, purê,salada de bete…"
click at [656, 367] on p "Adicionar R$ 25,00" at bounding box center [683, 370] width 82 height 14
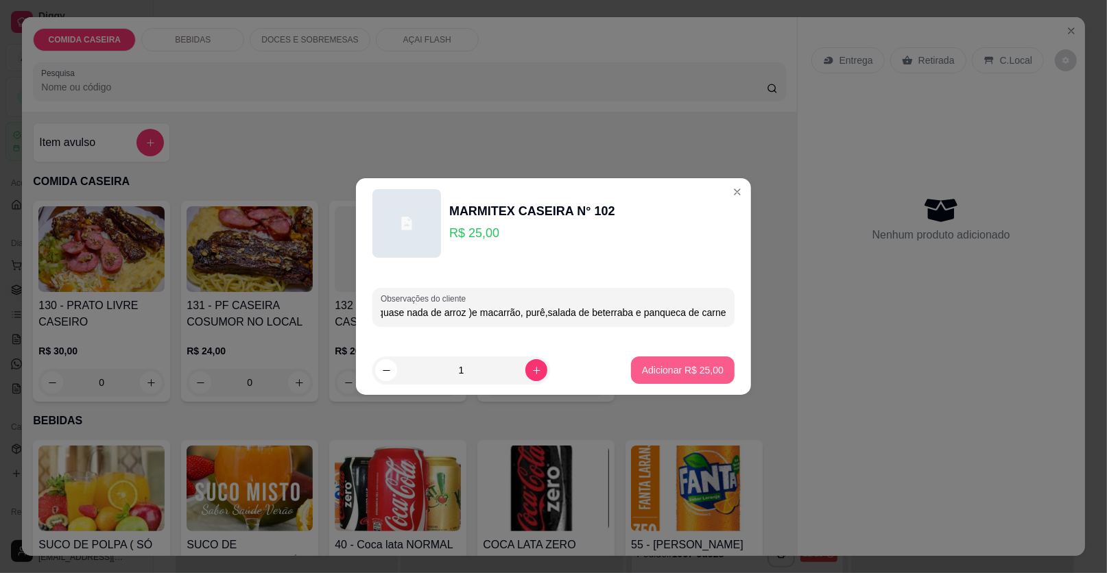
scroll to position [0, 0]
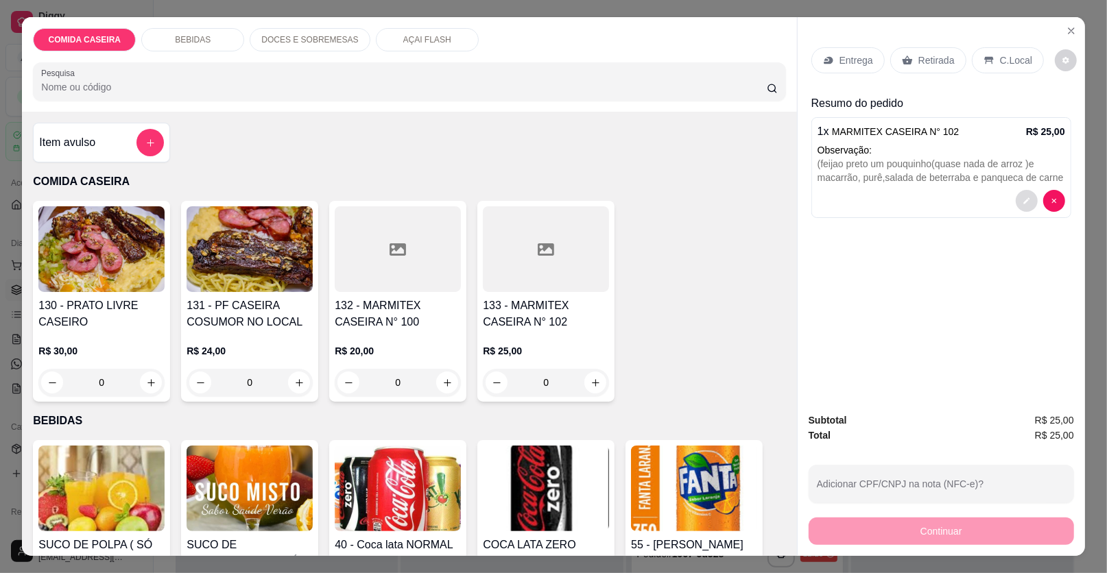
click at [1024, 195] on button "decrease-product-quantity" at bounding box center [1026, 201] width 22 height 22
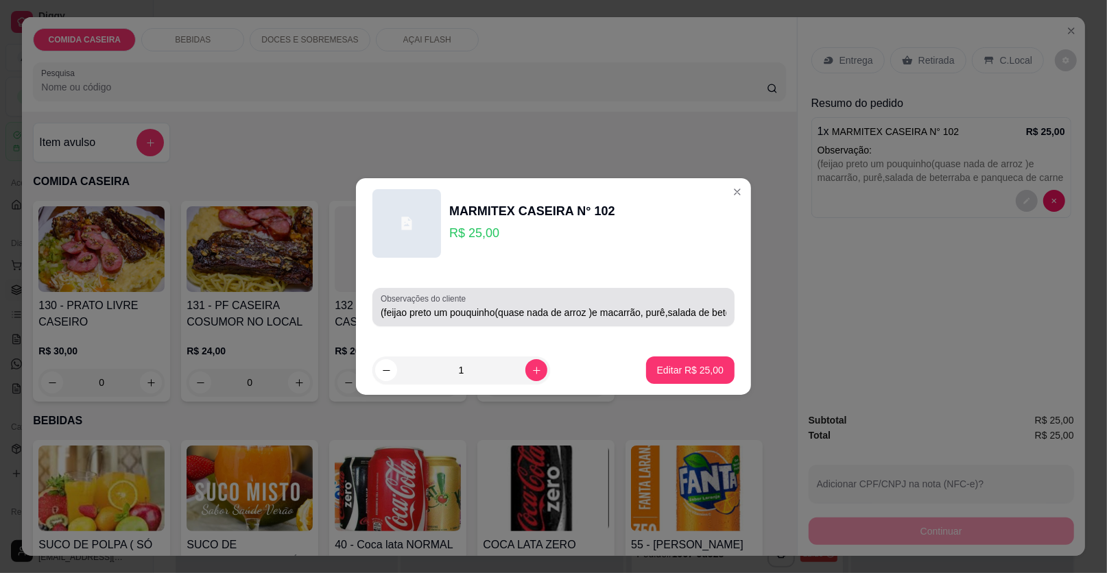
click at [718, 307] on div "Observações do cliente (feijao preto um pouquinho(quase nada de arroz )e macarr…" at bounding box center [553, 307] width 362 height 38
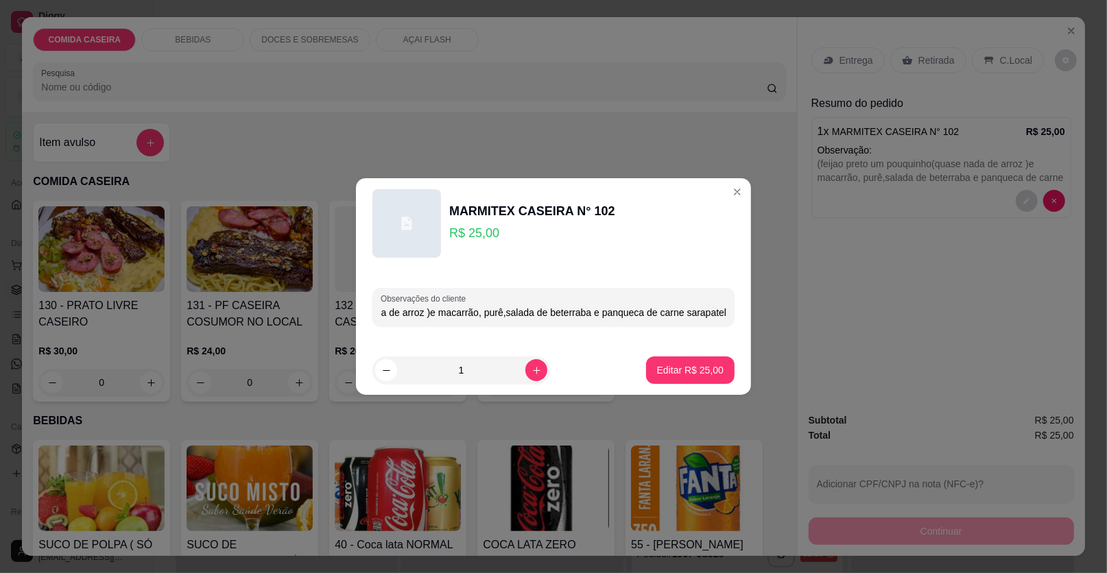
scroll to position [0, 167]
type input "(feijao preto um pouquinho(quase nada de arroz )e macarrão, purê,salada de bete…"
click at [667, 368] on p "Editar R$ 25,00" at bounding box center [690, 369] width 64 height 13
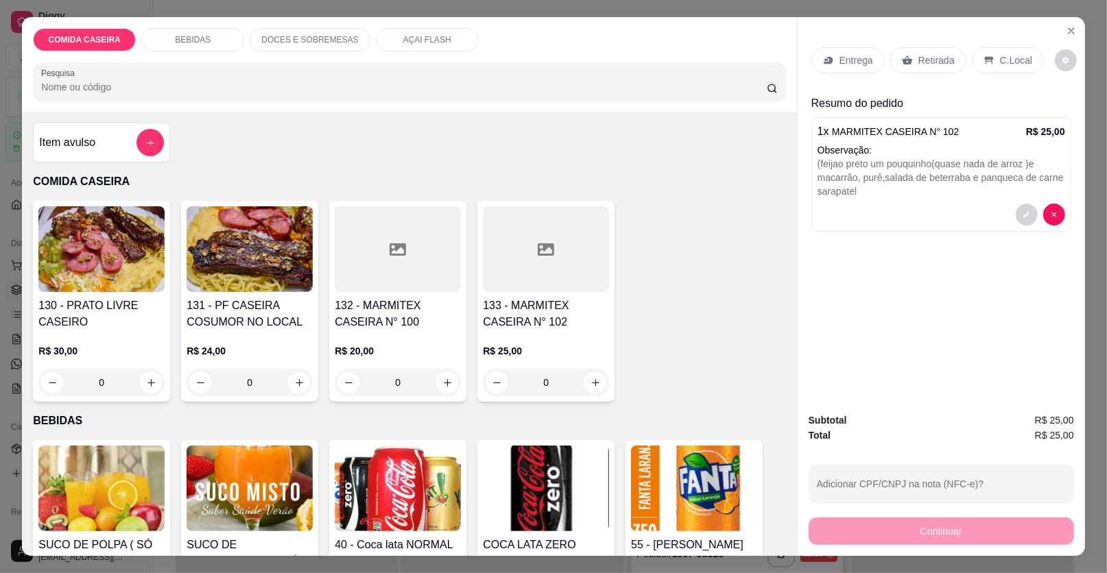
click at [852, 52] on div "Entrega" at bounding box center [847, 60] width 73 height 26
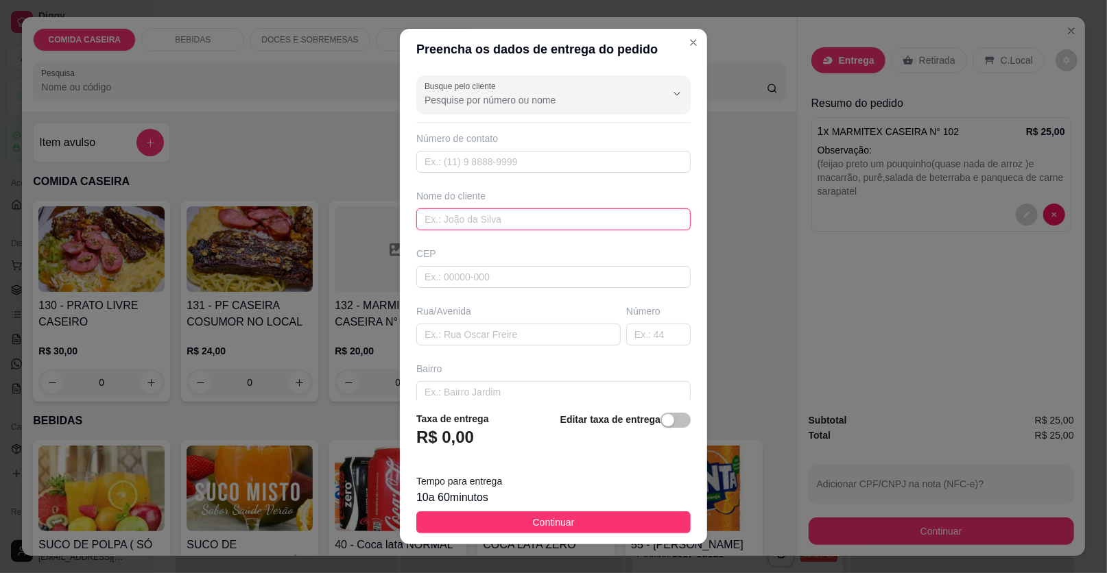
click at [505, 213] on input "text" at bounding box center [553, 219] width 274 height 22
type input "nanda"
click at [542, 332] on input "text" at bounding box center [518, 335] width 204 height 22
paste input "Nadara Camamuzinho próximo ao posto de saúde casa 224"
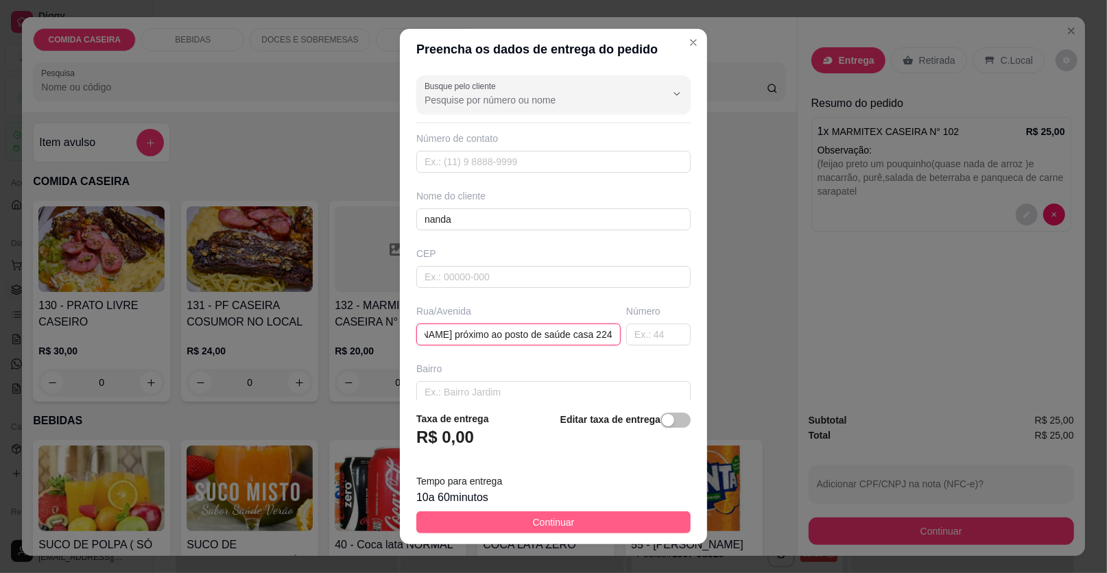
type input "Nadara Camamuzinho próximo ao posto de saúde casa 224"
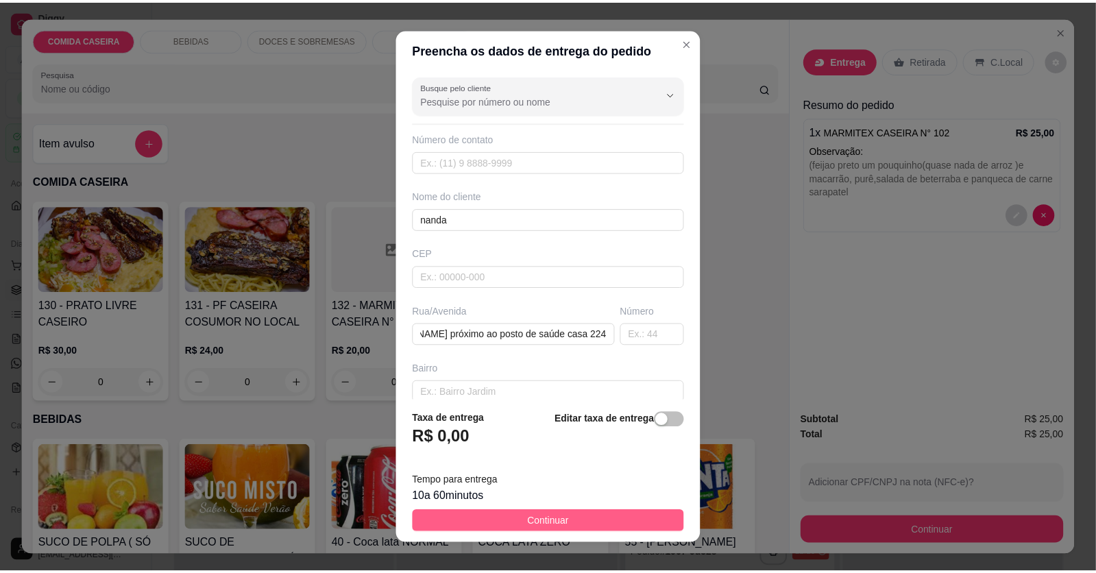
scroll to position [0, 0]
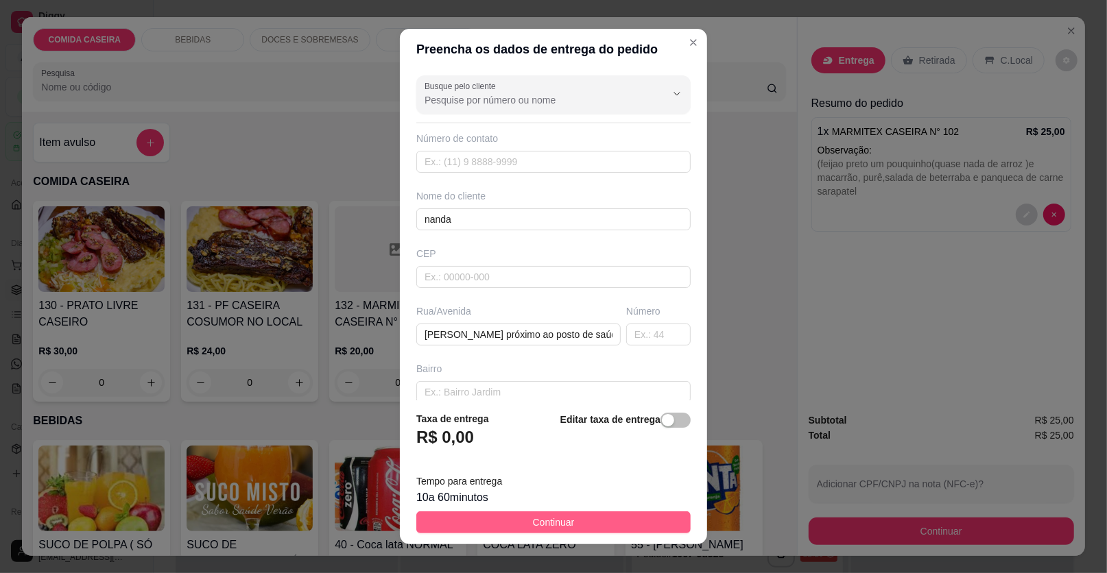
click at [588, 519] on button "Continuar" at bounding box center [553, 522] width 274 height 22
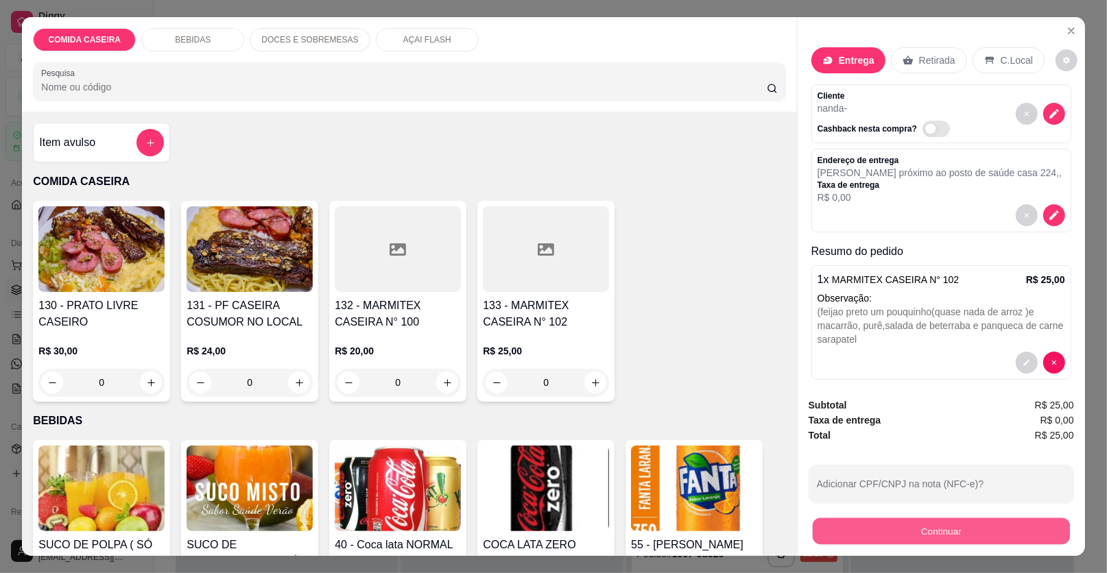
click at [836, 528] on button "Continuar" at bounding box center [940, 531] width 257 height 27
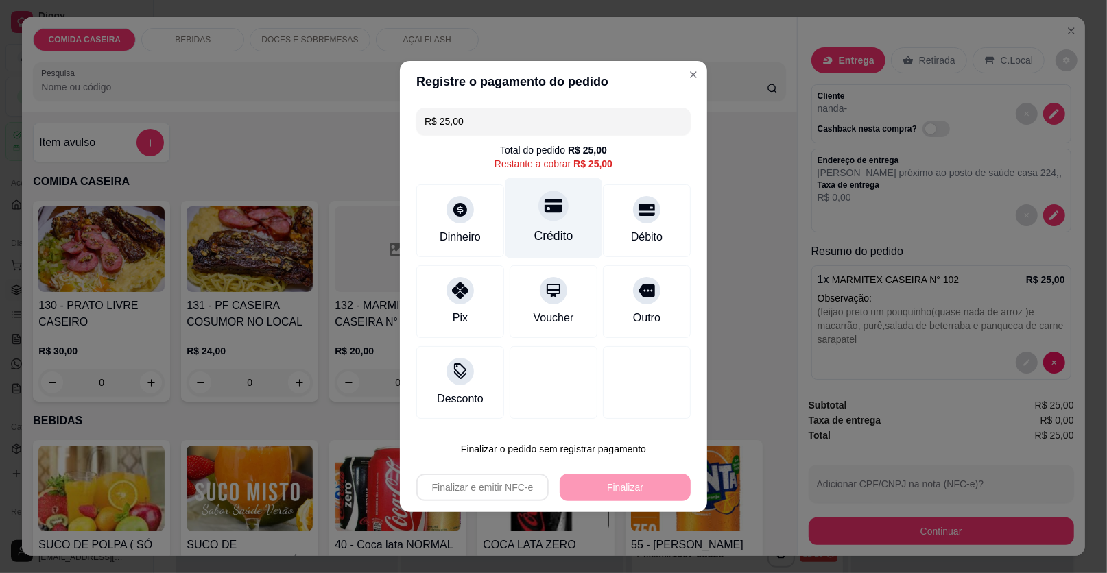
click at [553, 199] on icon at bounding box center [553, 206] width 18 height 18
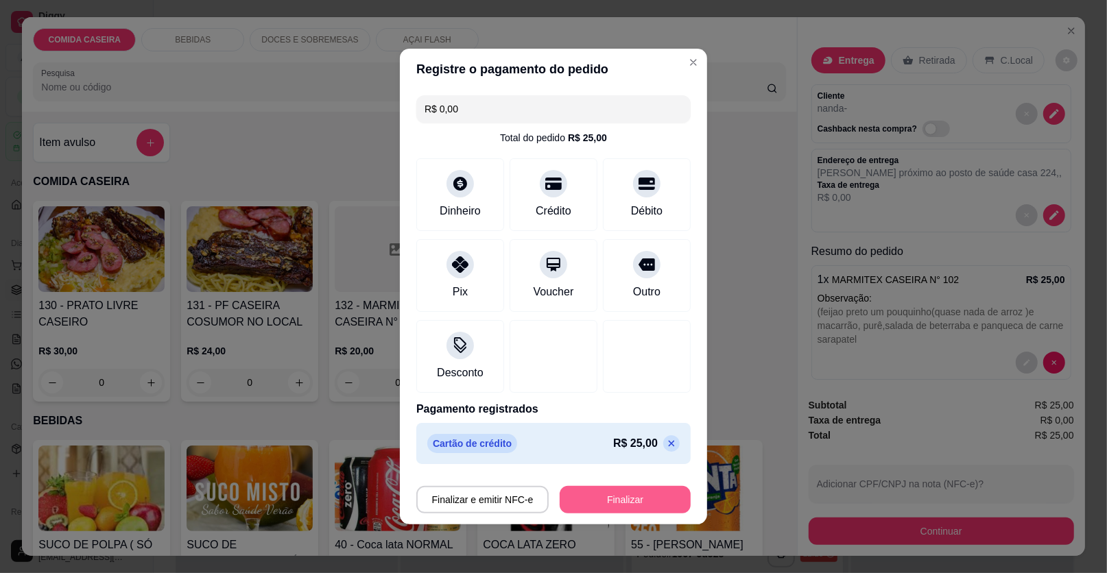
click at [593, 498] on button "Finalizar" at bounding box center [624, 499] width 131 height 27
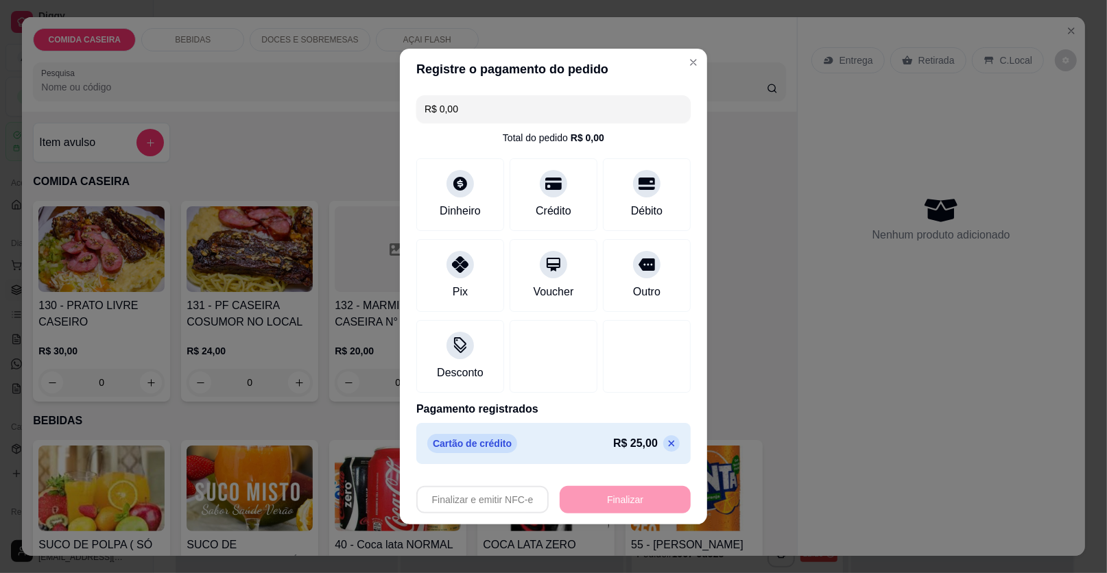
type input "-R$ 25,00"
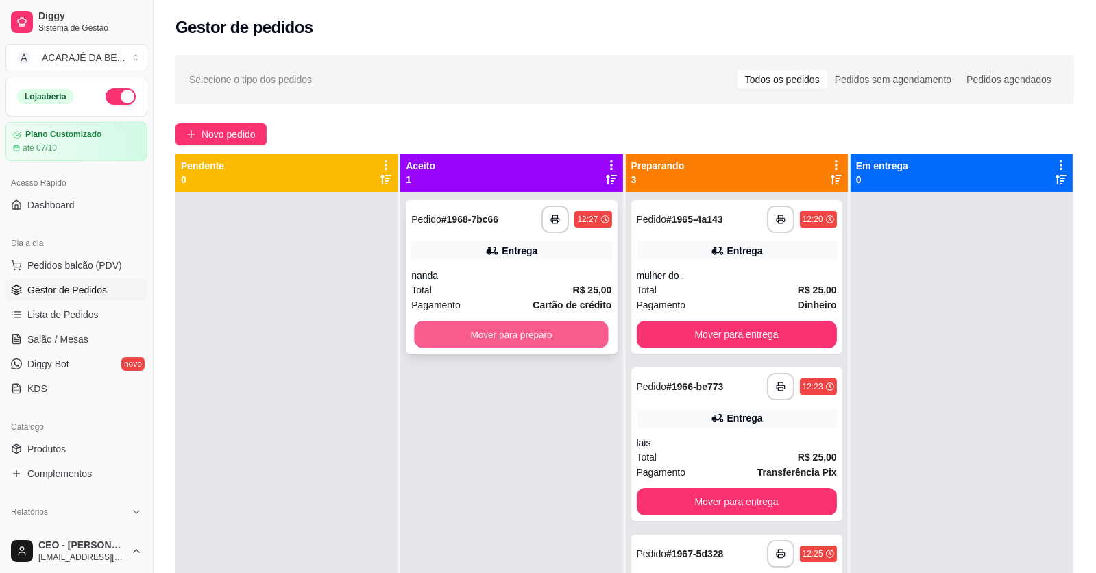
click at [551, 333] on button "Mover para preparo" at bounding box center [512, 335] width 194 height 27
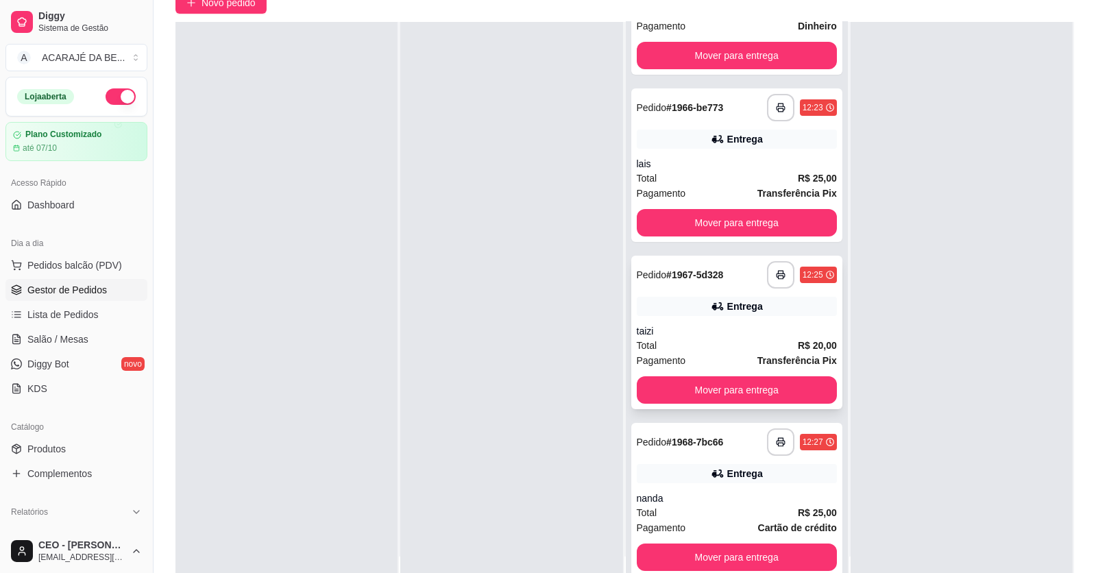
scroll to position [209, 0]
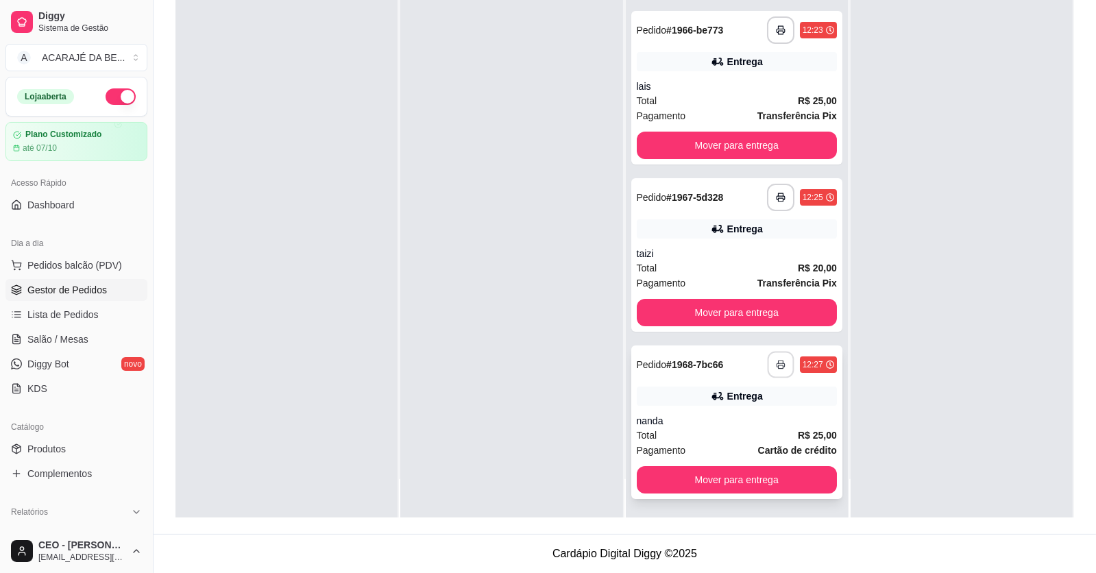
click at [773, 368] on button "button" at bounding box center [780, 365] width 27 height 27
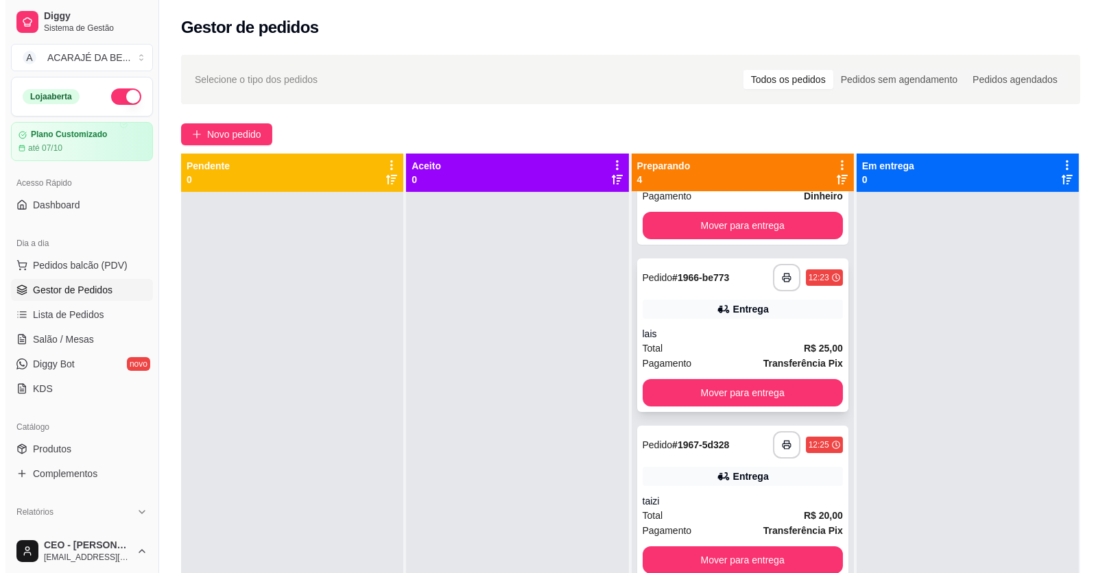
scroll to position [0, 0]
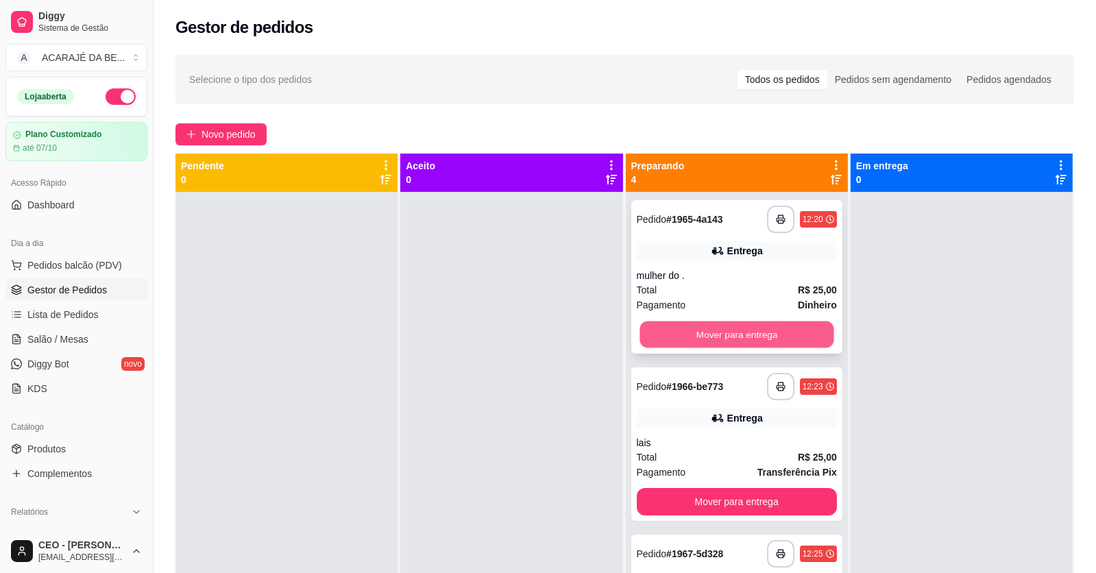
click at [727, 339] on button "Mover para entrega" at bounding box center [737, 335] width 194 height 27
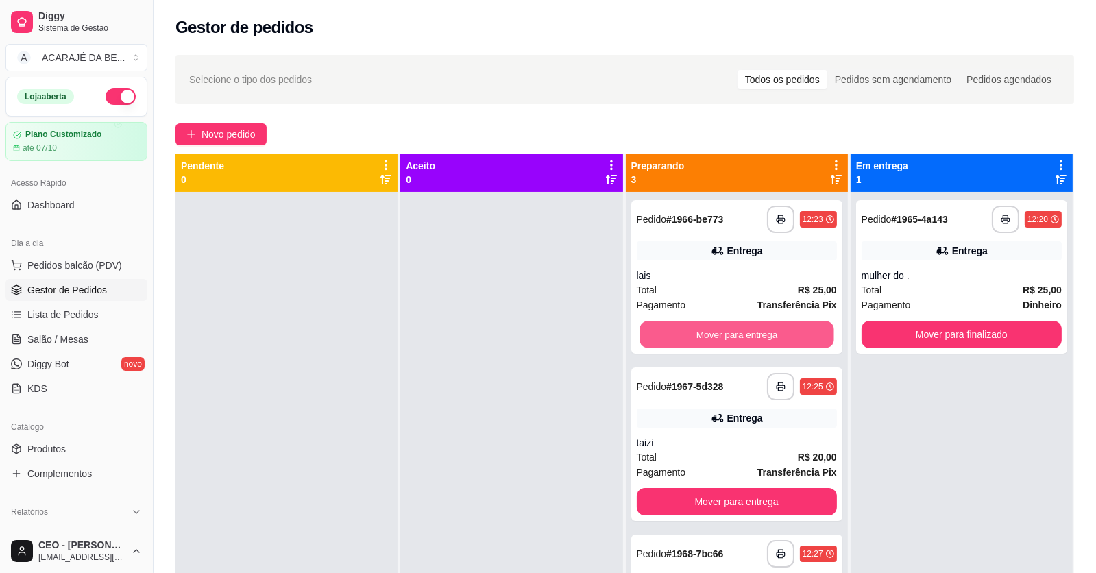
click at [728, 339] on button "Mover para entrega" at bounding box center [737, 335] width 194 height 27
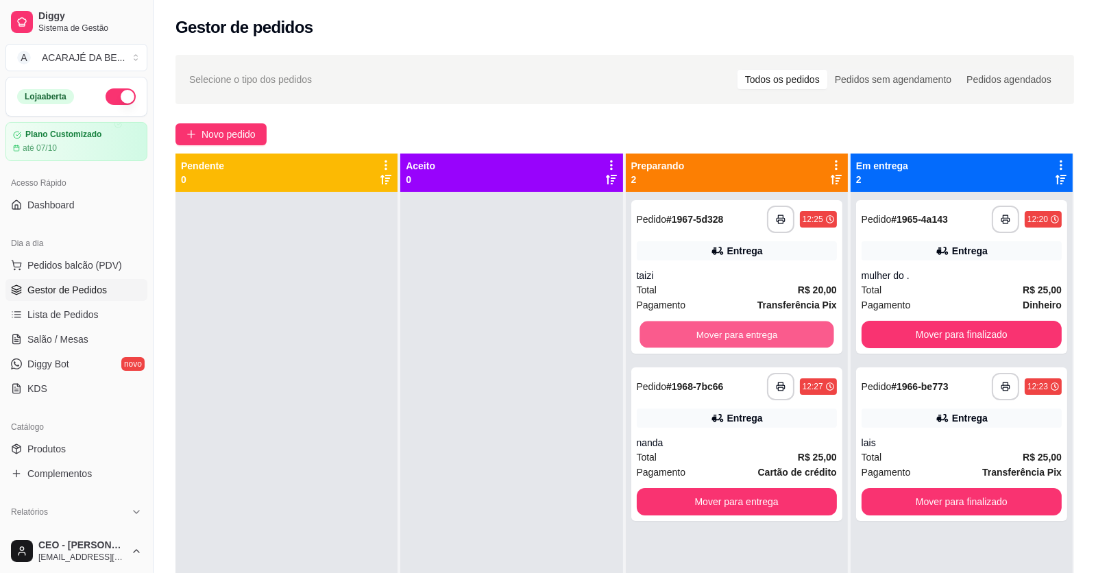
click at [728, 339] on button "Mover para entrega" at bounding box center [737, 335] width 194 height 27
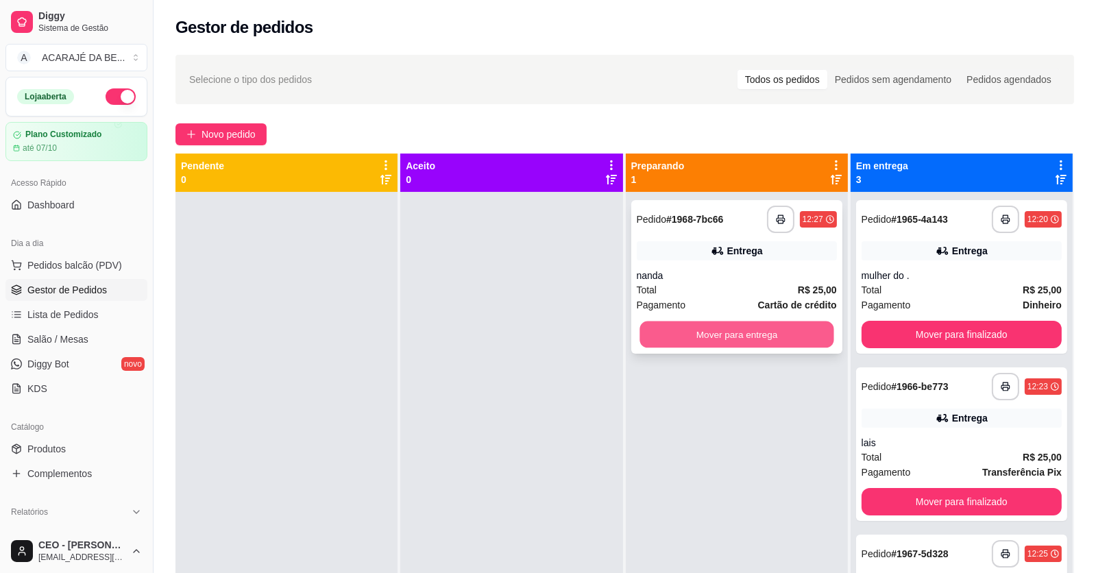
click at [730, 337] on button "Mover para entrega" at bounding box center [737, 335] width 194 height 27
click at [731, 336] on div "Mover para entrega" at bounding box center [737, 334] width 200 height 27
click at [810, 342] on div "Mover para entrega" at bounding box center [737, 334] width 200 height 27
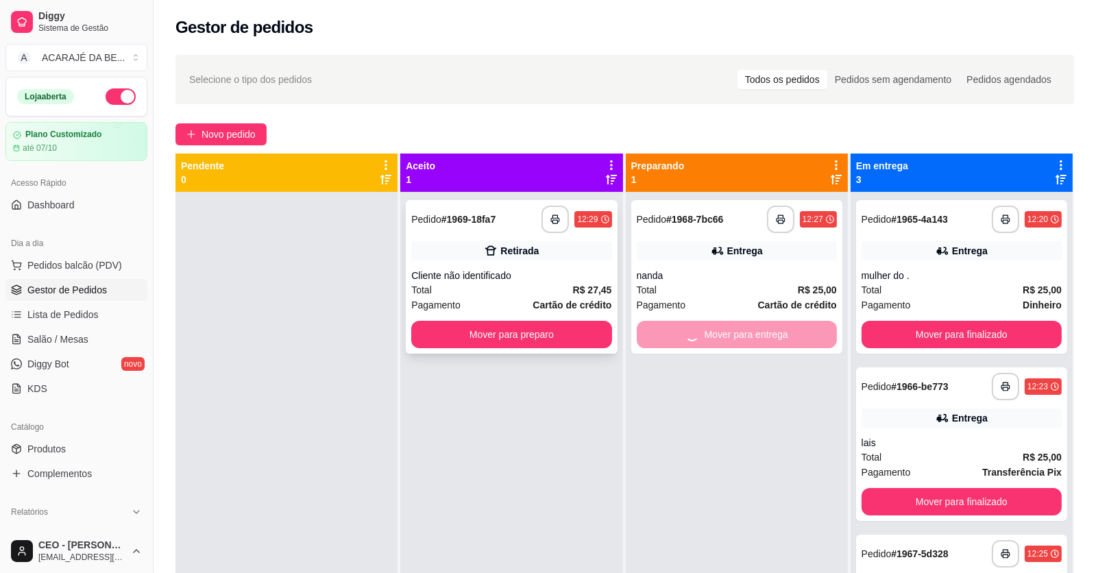
click at [555, 350] on div "**********" at bounding box center [511, 277] width 211 height 154
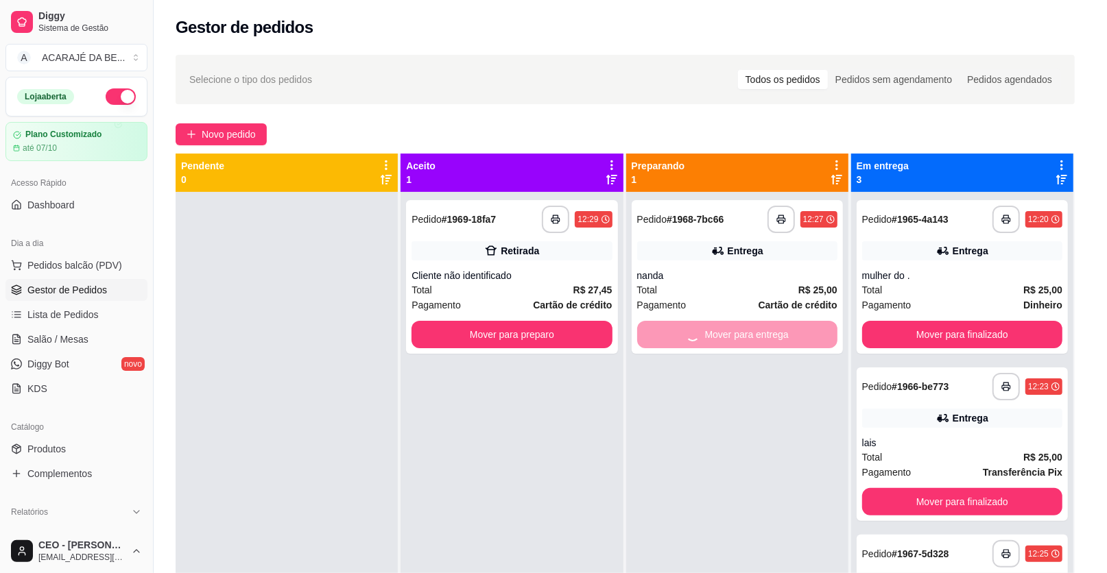
click at [570, 334] on div "Pagamento Cartão de crédito R$ 27,45" at bounding box center [553, 316] width 362 height 63
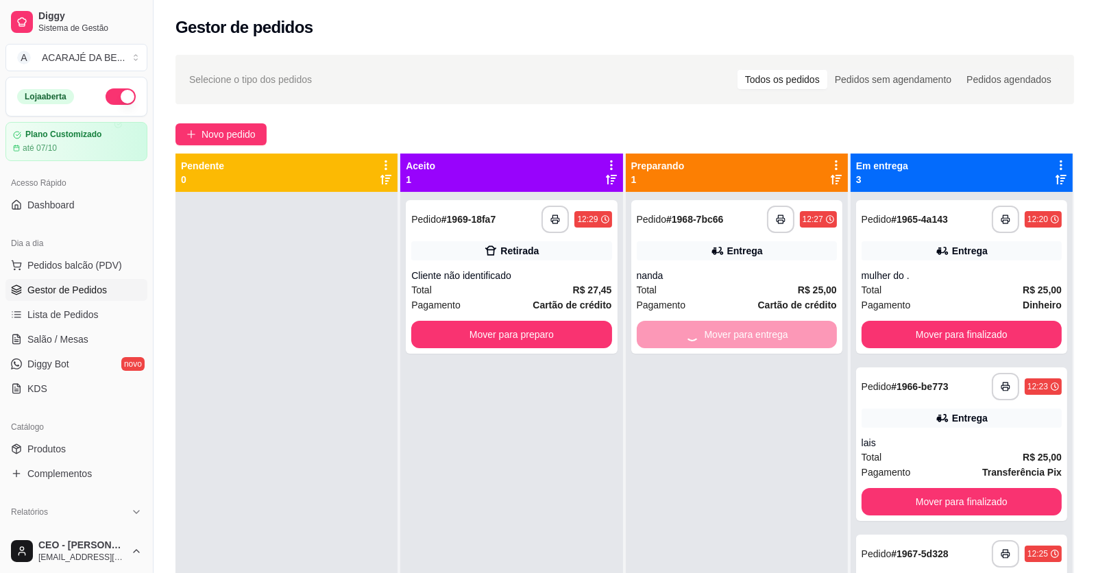
drag, startPoint x: 225, startPoint y: 327, endPoint x: 248, endPoint y: 325, distance: 22.7
click at [227, 326] on div at bounding box center [287, 478] width 222 height 573
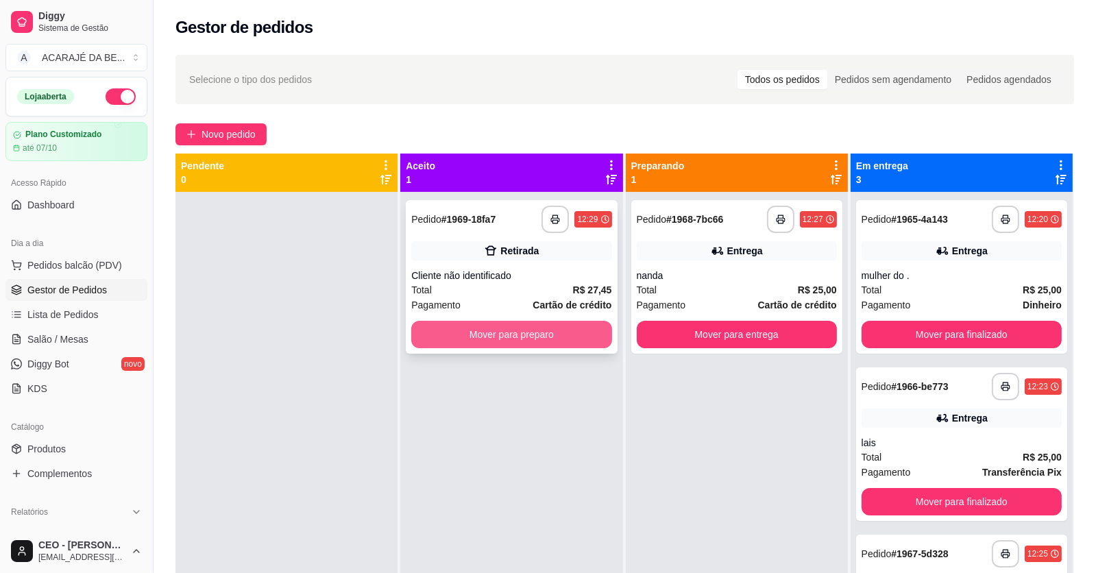
click at [479, 324] on div "**********" at bounding box center [511, 277] width 211 height 154
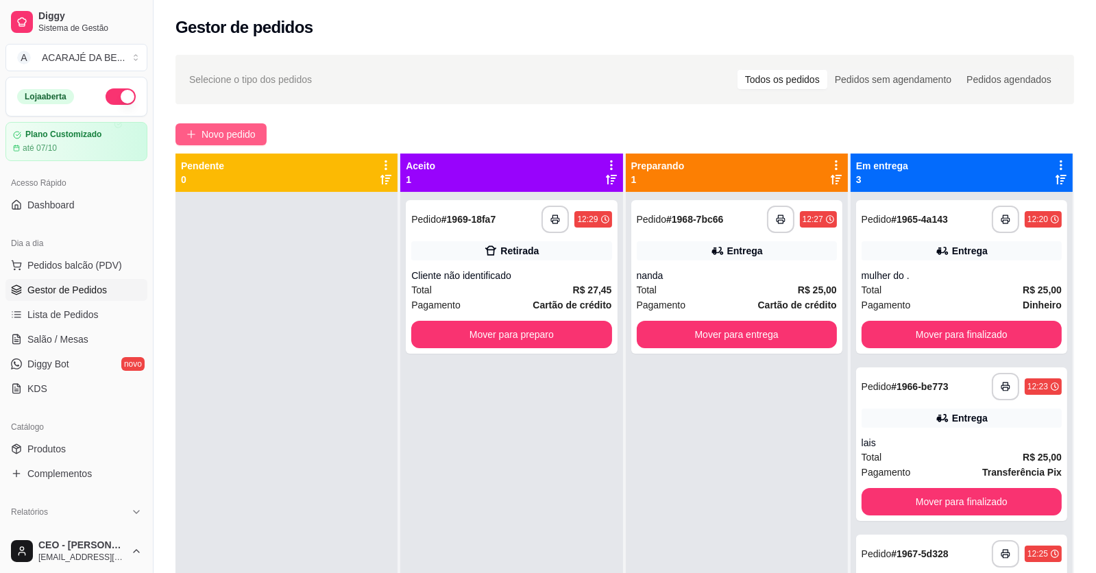
click at [243, 130] on span "Novo pedido" at bounding box center [229, 134] width 54 height 15
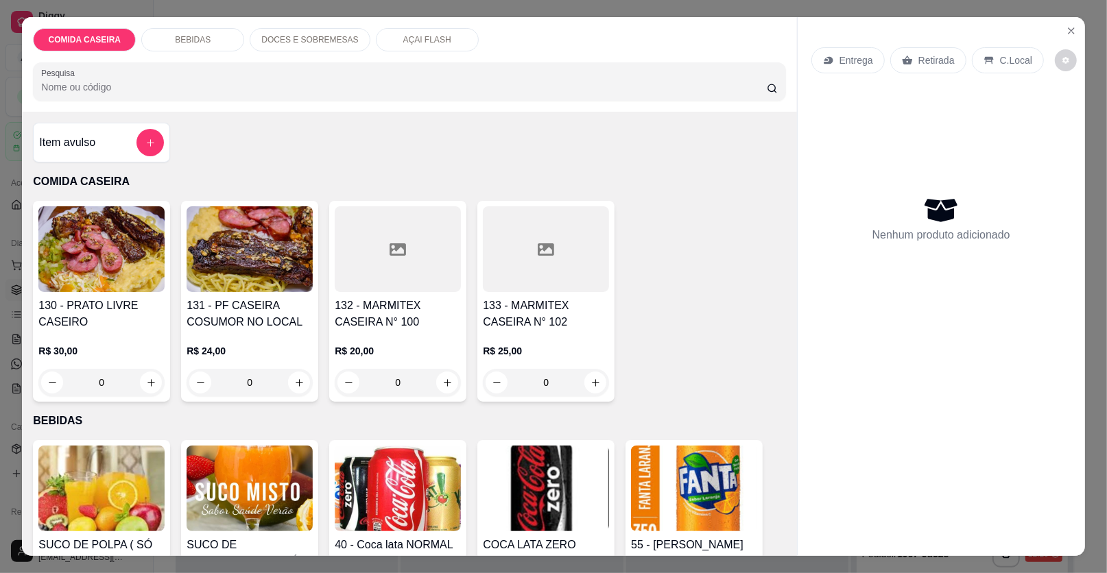
click at [509, 254] on div at bounding box center [546, 249] width 126 height 86
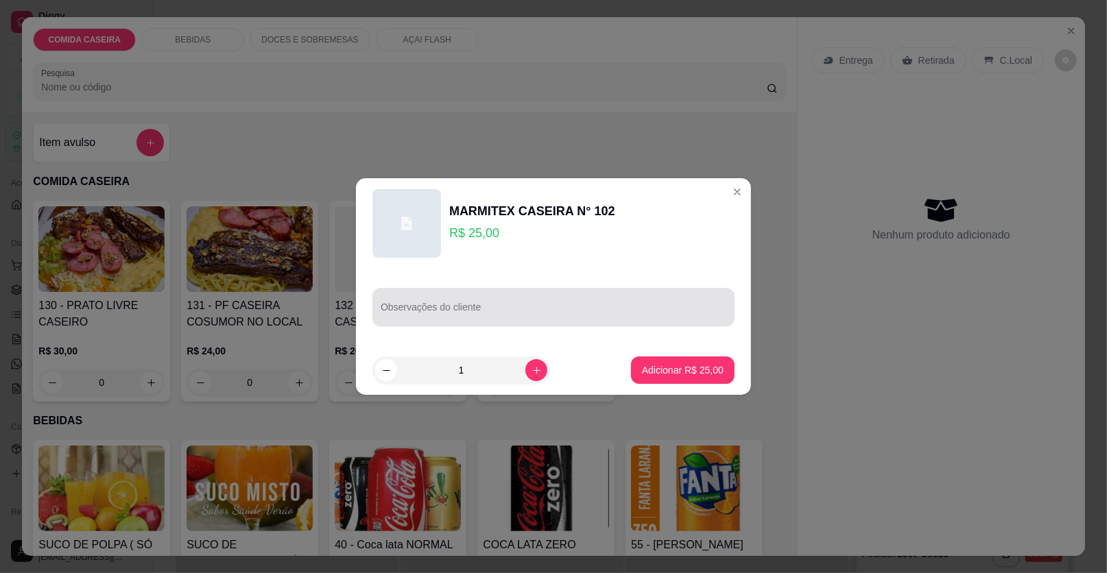
click at [544, 303] on div at bounding box center [554, 306] width 346 height 27
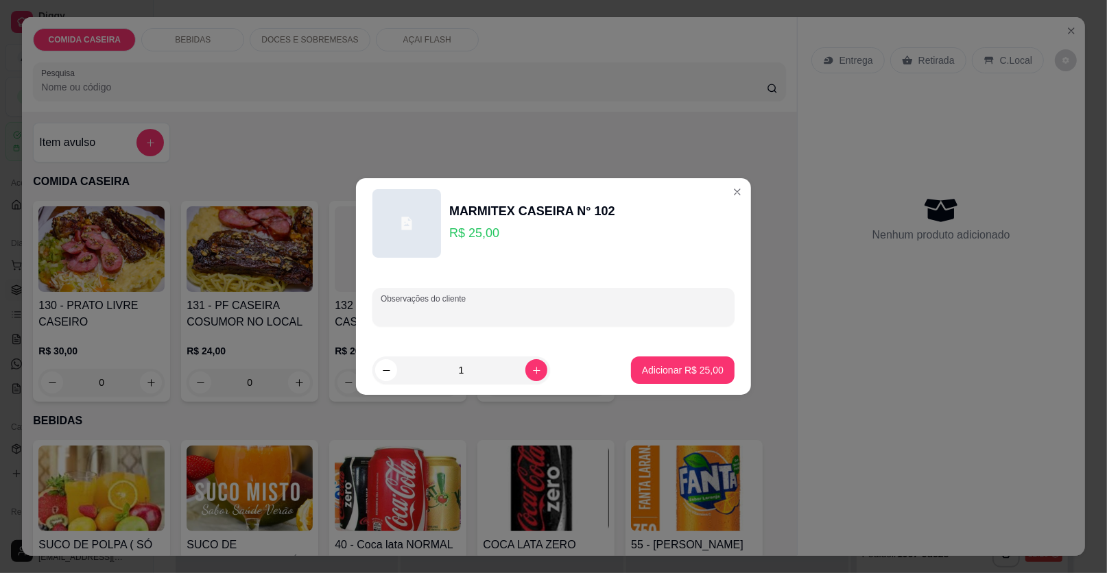
paste input "Beterraba Pepino Filé de Frango Purê de batata Macarrão"
type input "Beterraba Pepino Filé de Frango Purê de batata Macarrão"
click at [668, 374] on p "Adicionar R$ 25,00" at bounding box center [683, 370] width 82 height 14
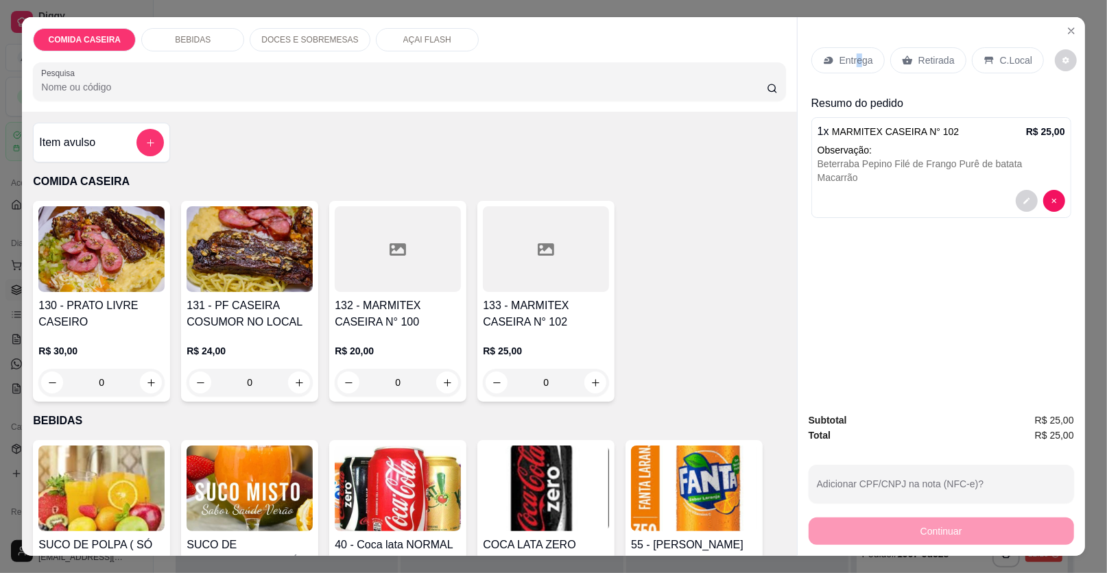
click at [853, 60] on p "Entrega" at bounding box center [856, 60] width 34 height 14
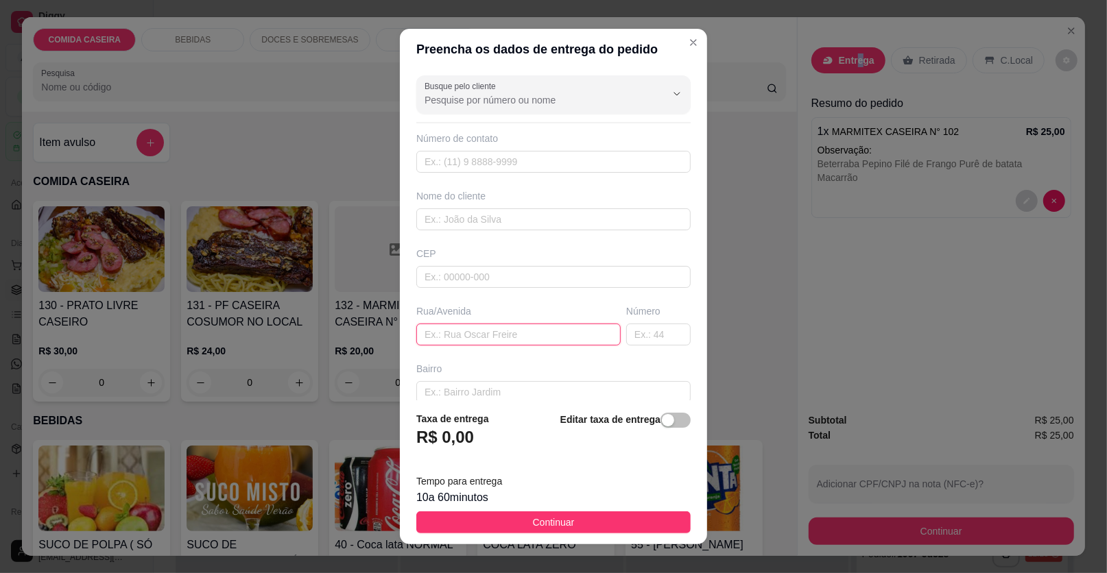
click at [549, 333] on input "text" at bounding box center [518, 335] width 204 height 22
paste input "Endereço: [STREET_ADDRESS]"
type input "Endereço: [STREET_ADDRESS]"
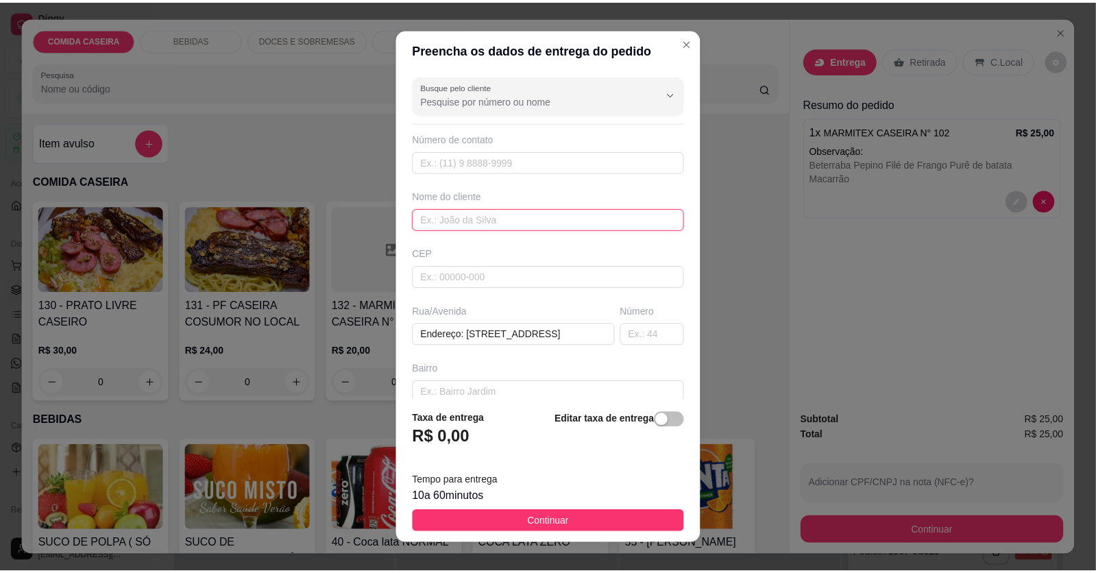
scroll to position [0, 0]
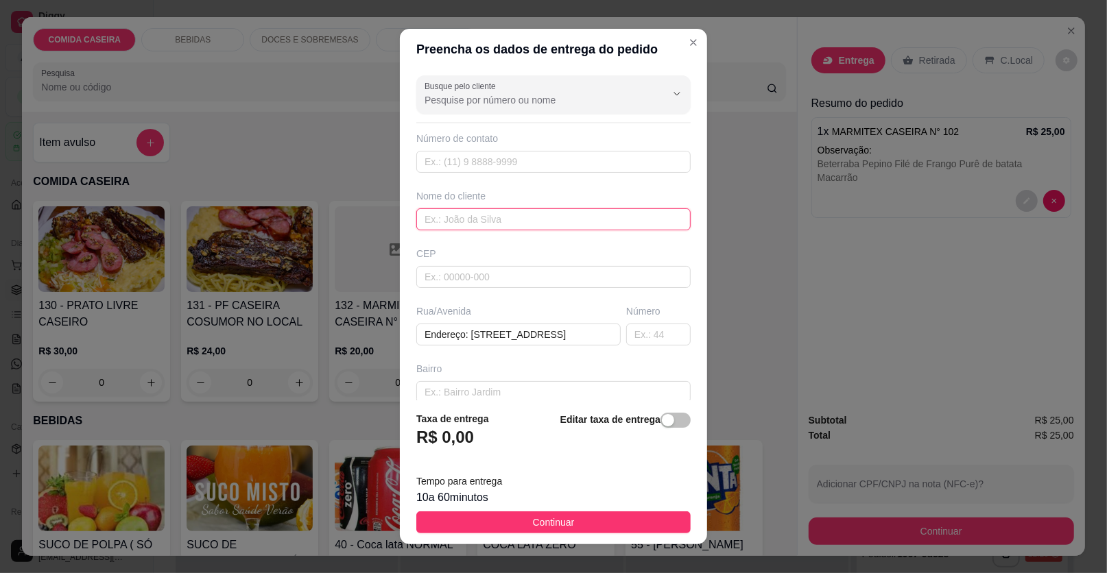
click at [544, 219] on input "text" at bounding box center [553, 219] width 274 height 22
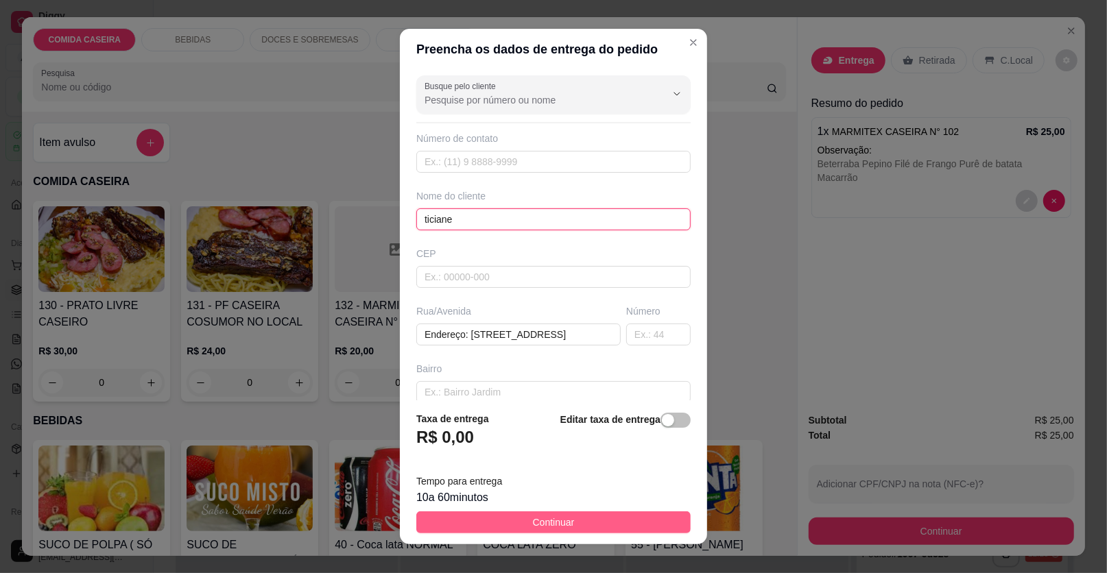
type input "ticiane"
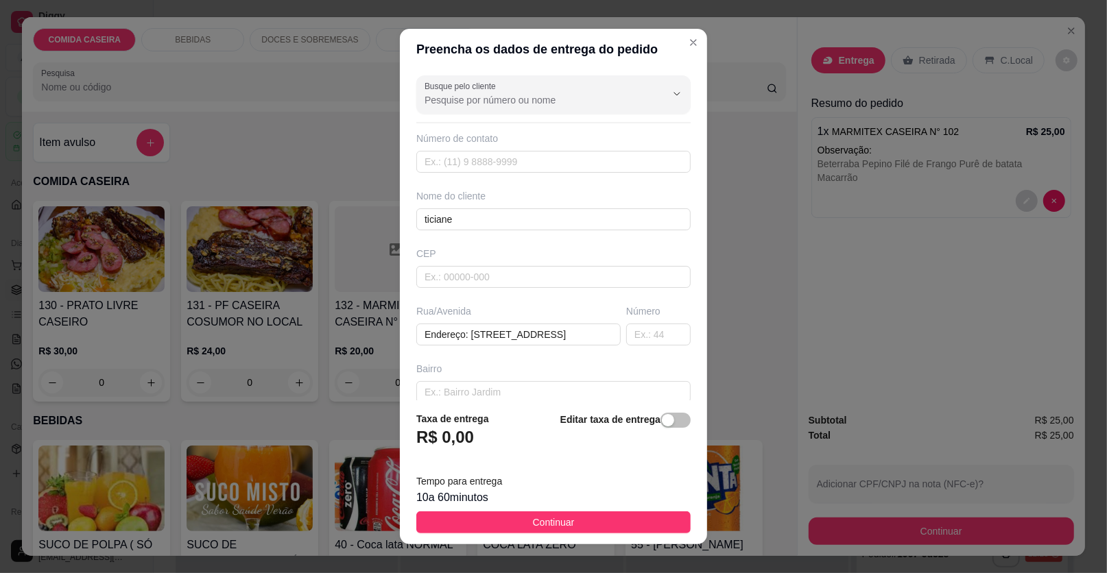
click at [564, 521] on button "Continuar" at bounding box center [553, 522] width 274 height 22
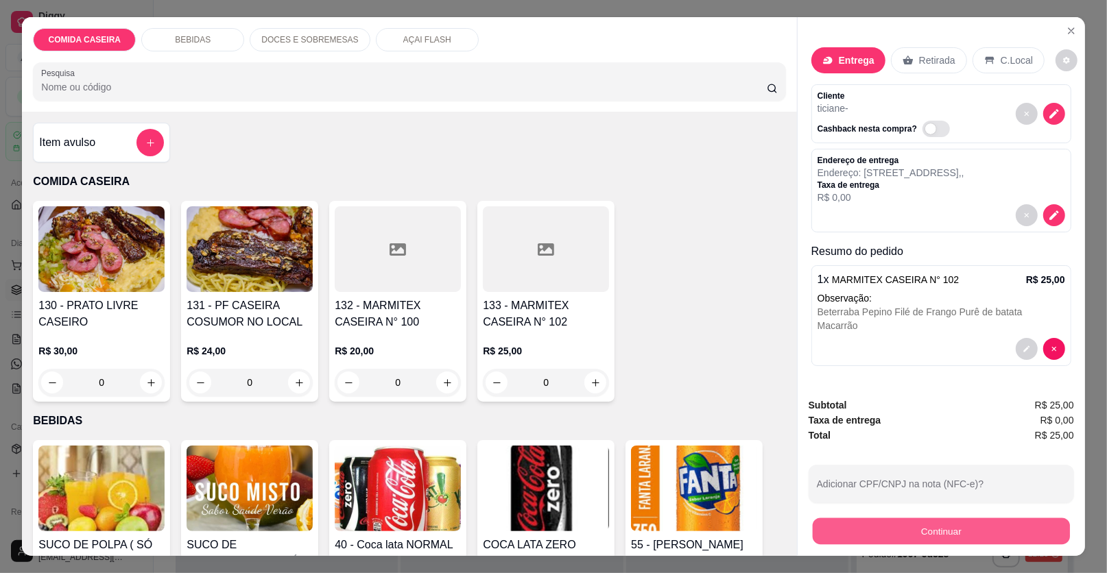
click at [870, 519] on button "Continuar" at bounding box center [940, 531] width 257 height 27
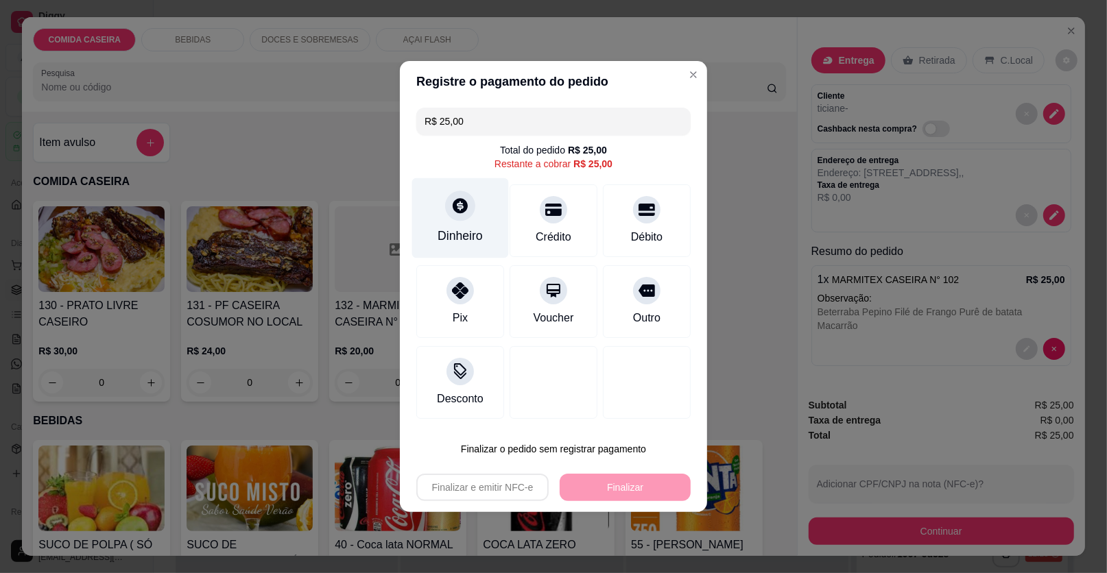
click at [459, 218] on div at bounding box center [460, 206] width 30 height 30
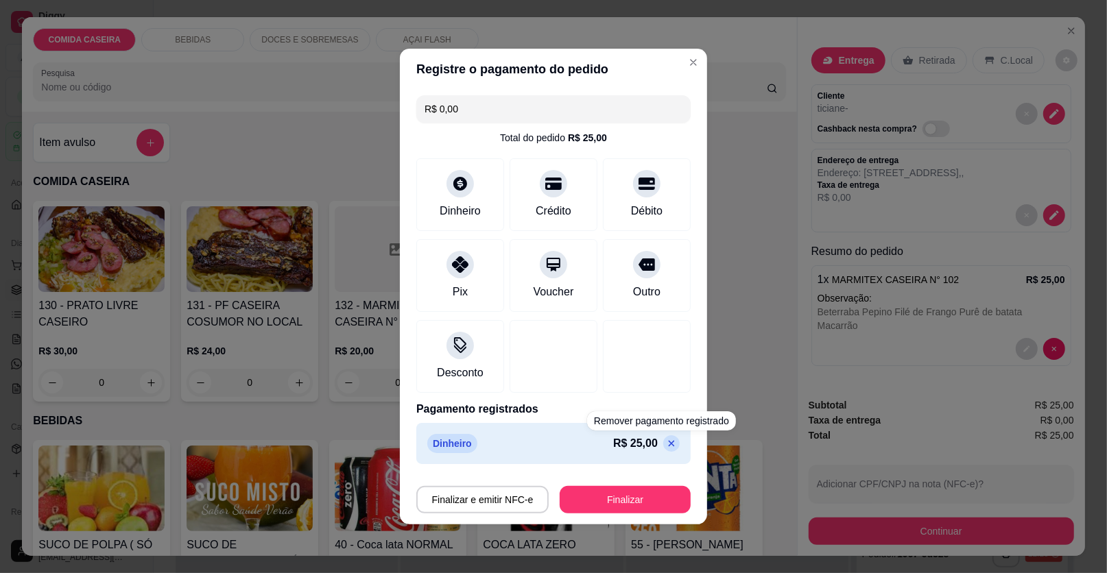
drag, startPoint x: 627, startPoint y: 480, endPoint x: 620, endPoint y: 496, distance: 18.1
click at [623, 489] on div "Finalizar e emitir NFC-e Finalizar" at bounding box center [553, 497] width 274 height 33
click at [619, 497] on button "Finalizar" at bounding box center [624, 499] width 131 height 27
click at [625, 502] on button "Finalizar" at bounding box center [625, 500] width 127 height 27
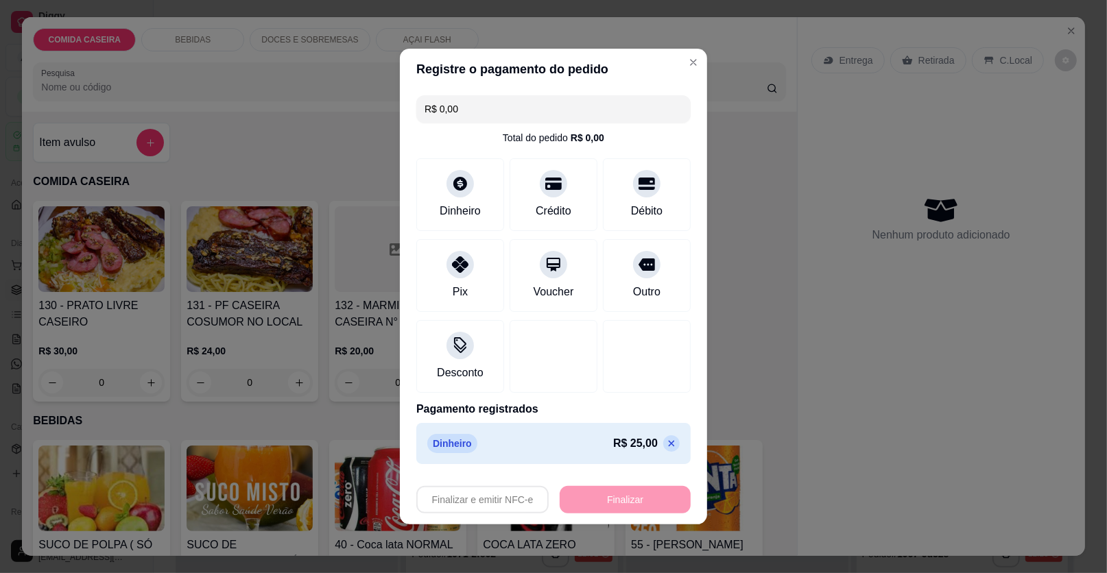
type input "-R$ 25,00"
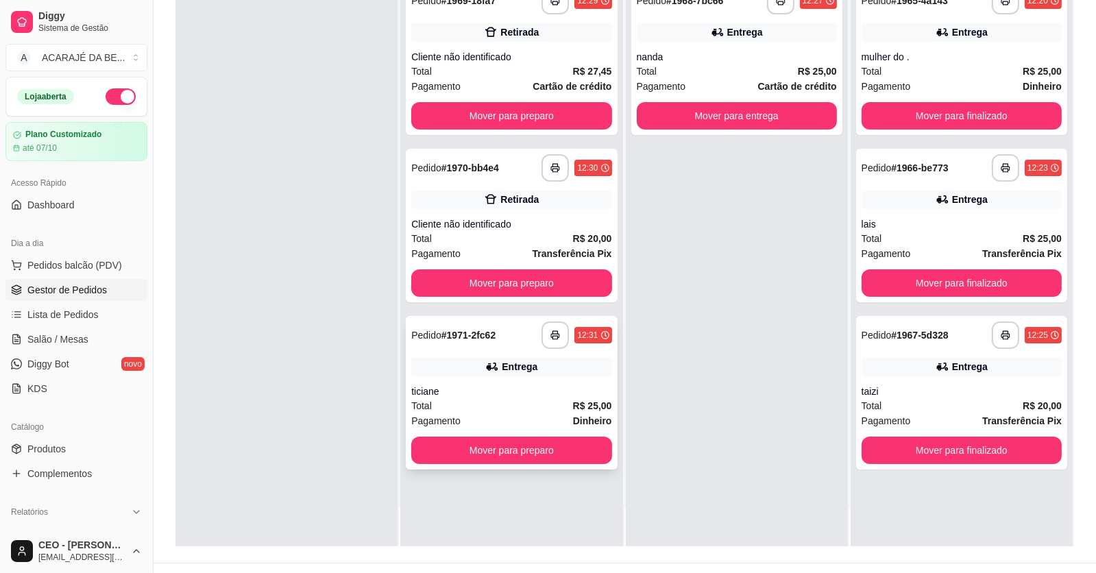
scroll to position [209, 0]
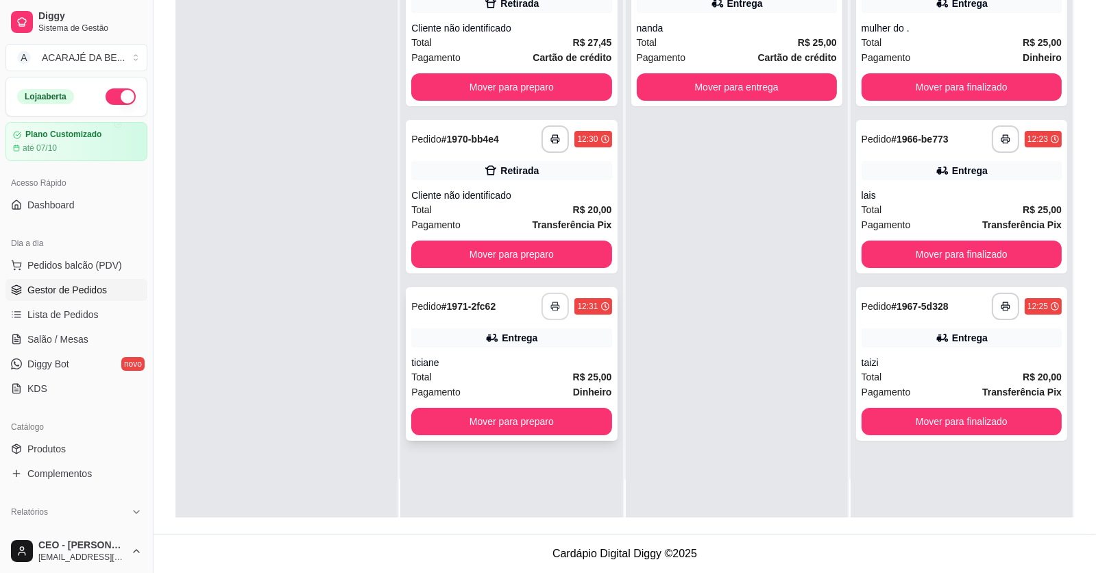
click at [552, 308] on icon "button" at bounding box center [556, 307] width 10 height 10
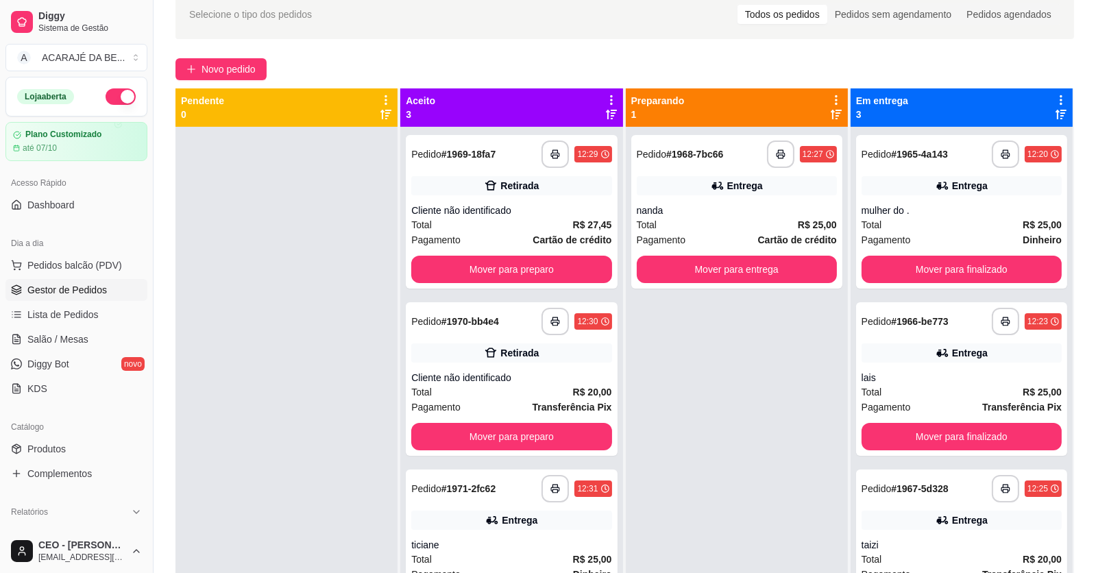
scroll to position [0, 0]
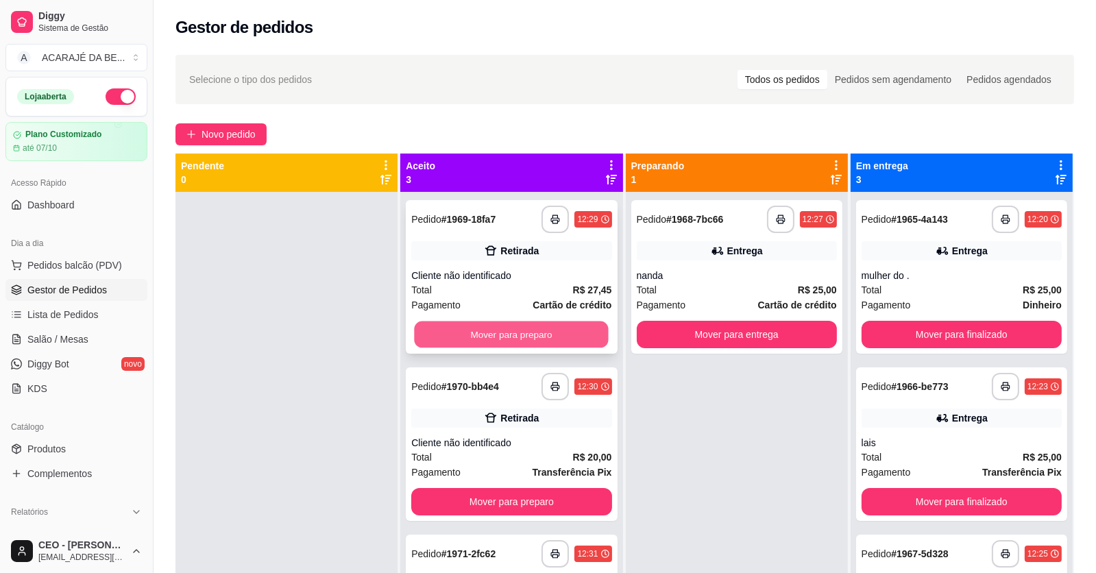
click at [530, 342] on button "Mover para preparo" at bounding box center [512, 335] width 194 height 27
click at [539, 333] on div "Mover para preparo" at bounding box center [511, 334] width 200 height 27
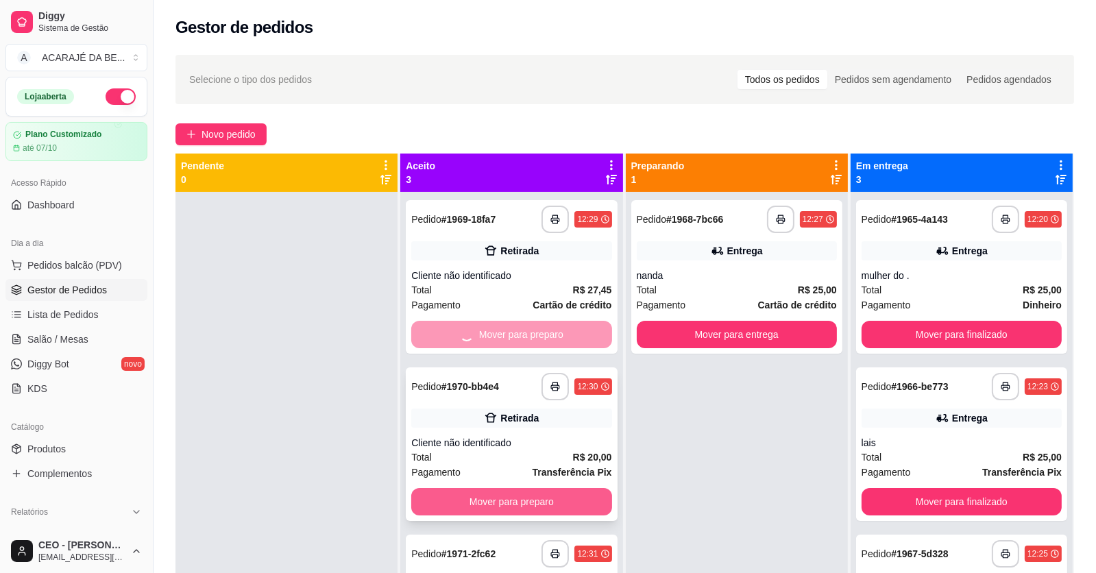
click at [580, 509] on button "Mover para preparo" at bounding box center [511, 501] width 200 height 27
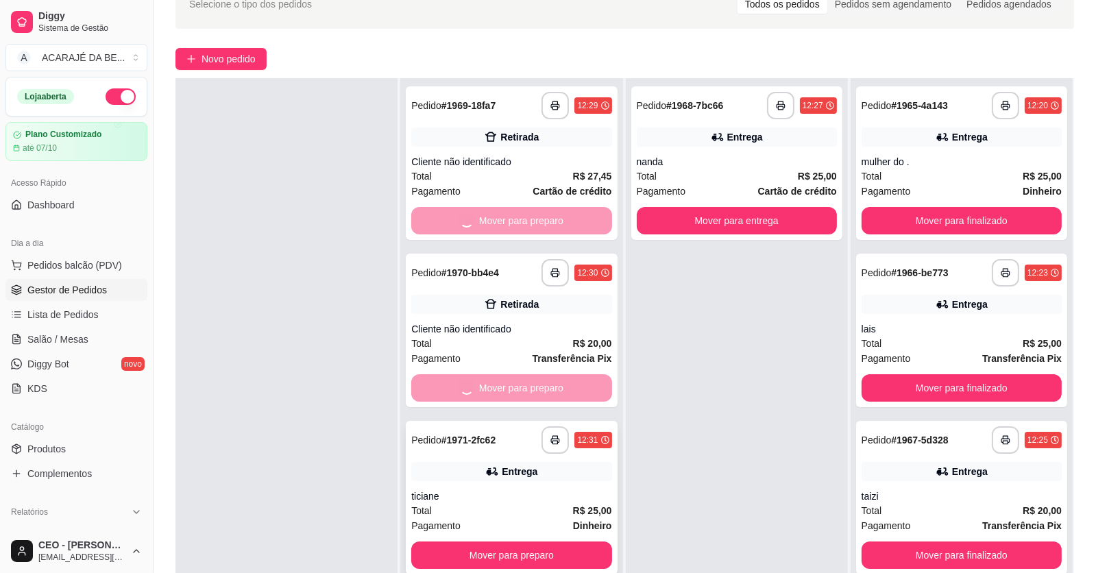
scroll to position [209, 0]
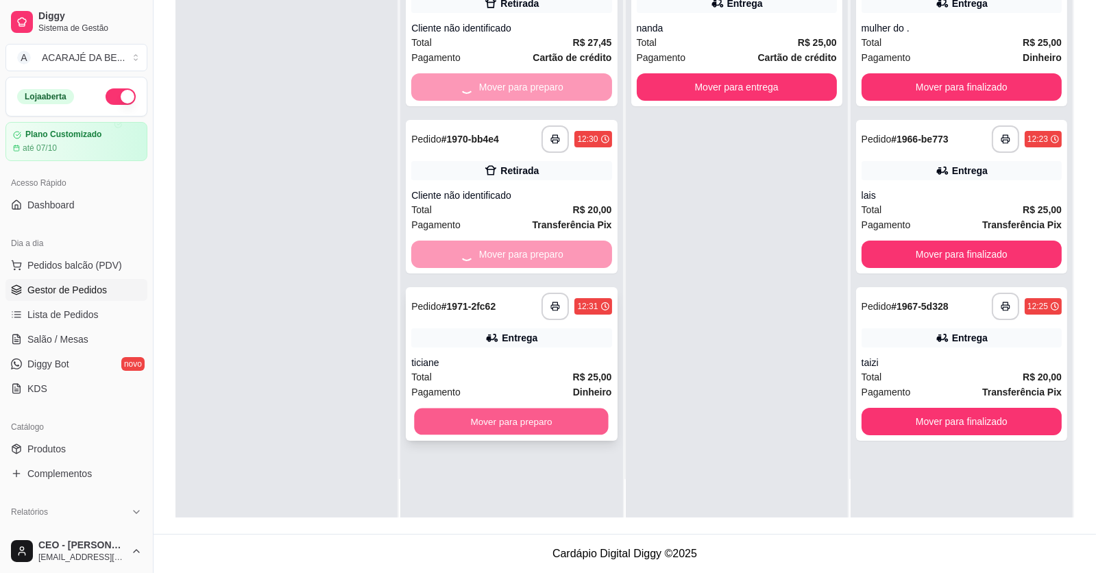
click at [588, 423] on button "Mover para preparo" at bounding box center [512, 422] width 194 height 27
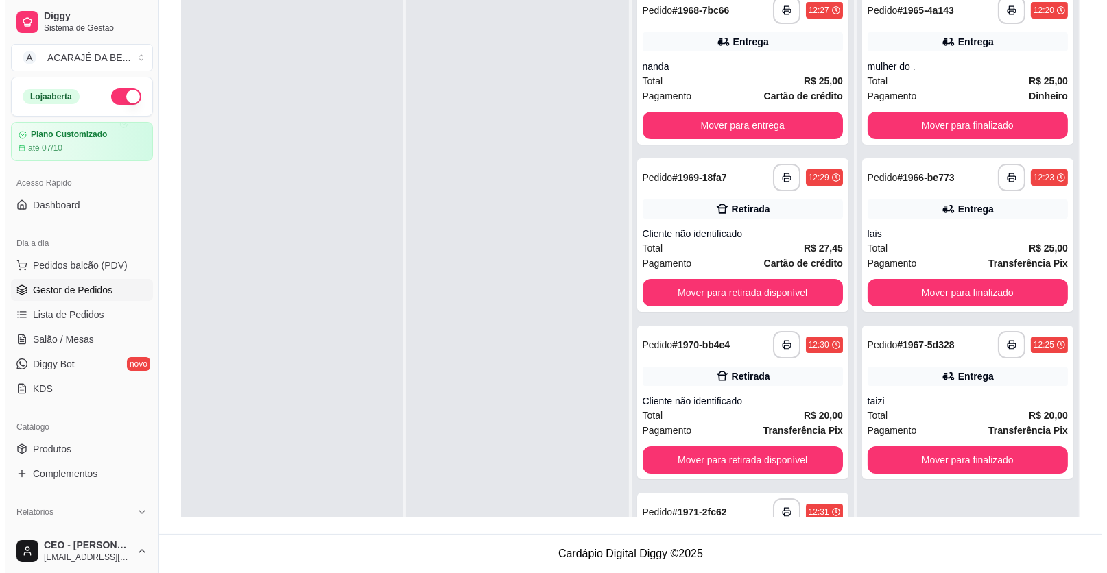
scroll to position [0, 0]
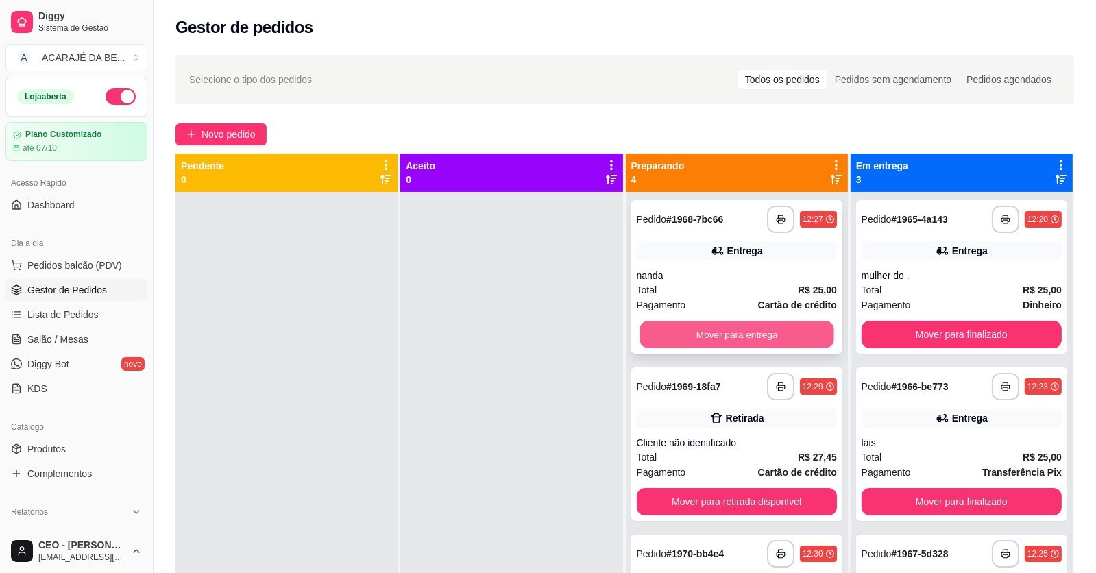
click at [782, 328] on button "Mover para entrega" at bounding box center [737, 335] width 194 height 27
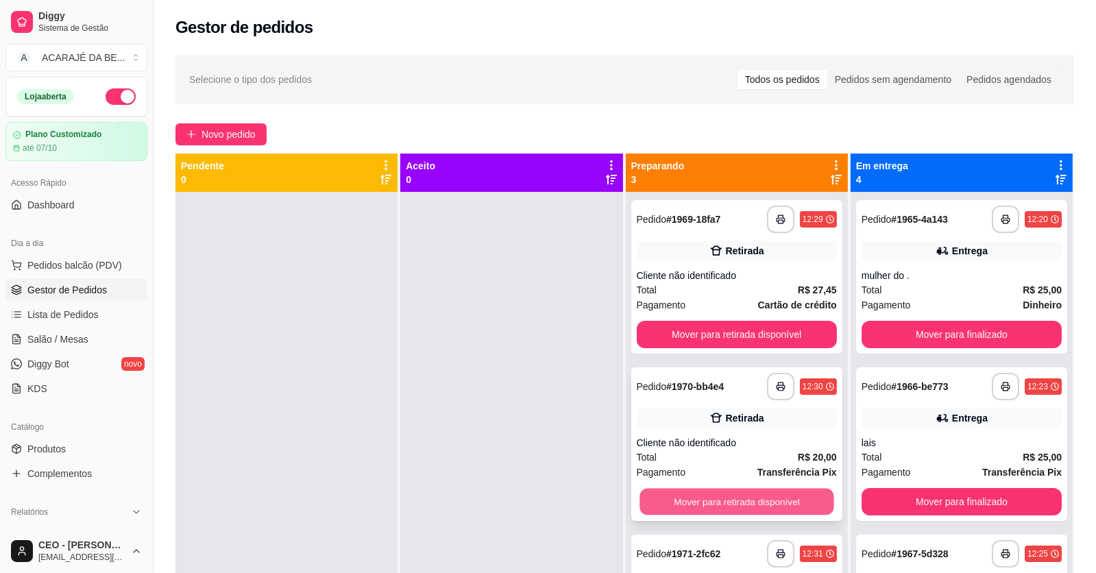
click at [772, 500] on button "Mover para retirada disponível" at bounding box center [737, 502] width 194 height 27
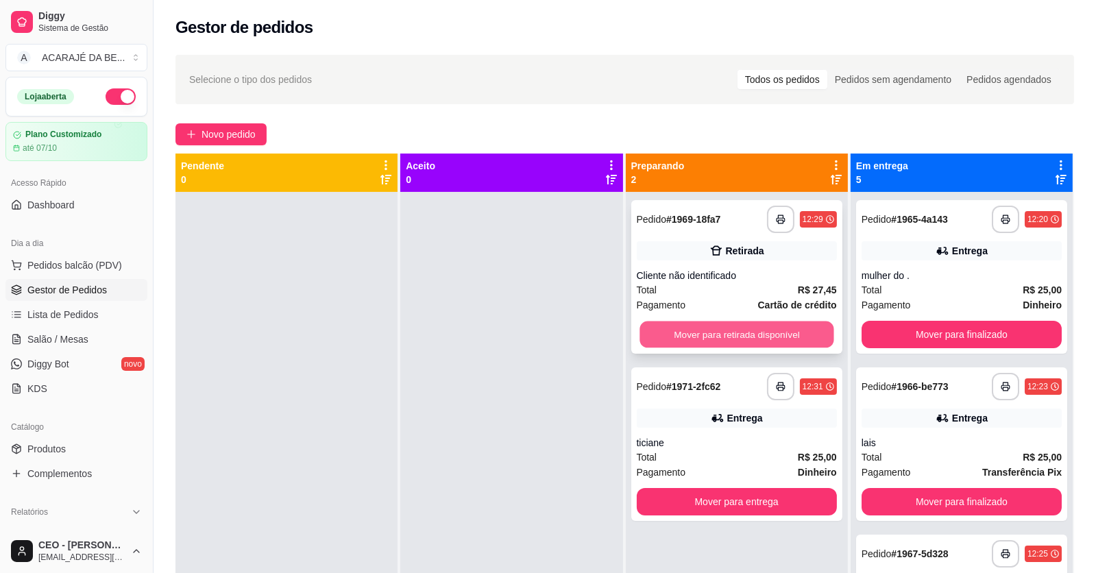
click at [794, 335] on button "Mover para retirada disponível" at bounding box center [737, 335] width 194 height 27
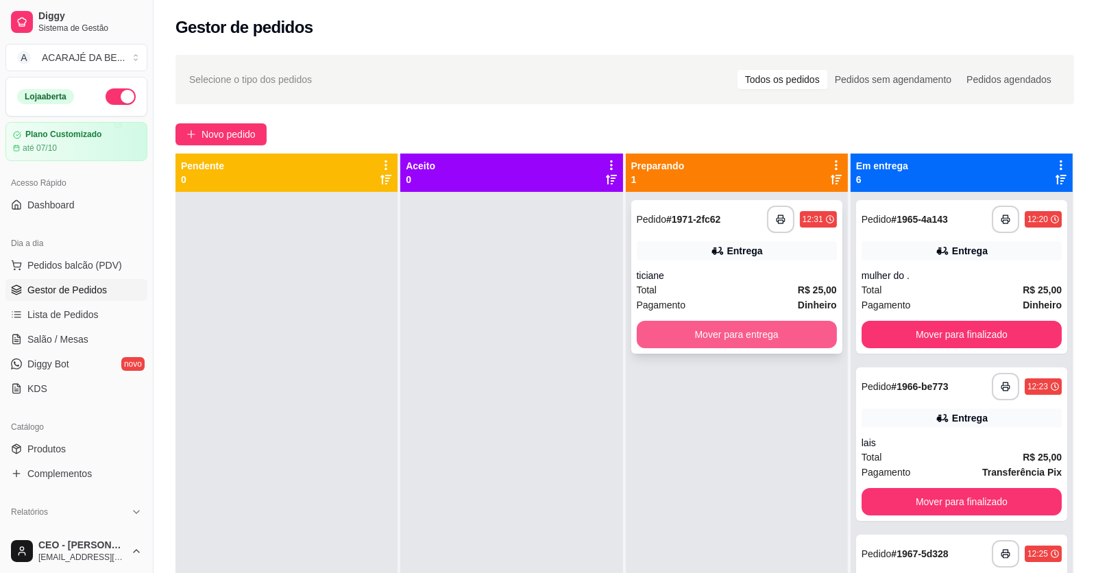
click at [808, 335] on button "Mover para entrega" at bounding box center [737, 334] width 200 height 27
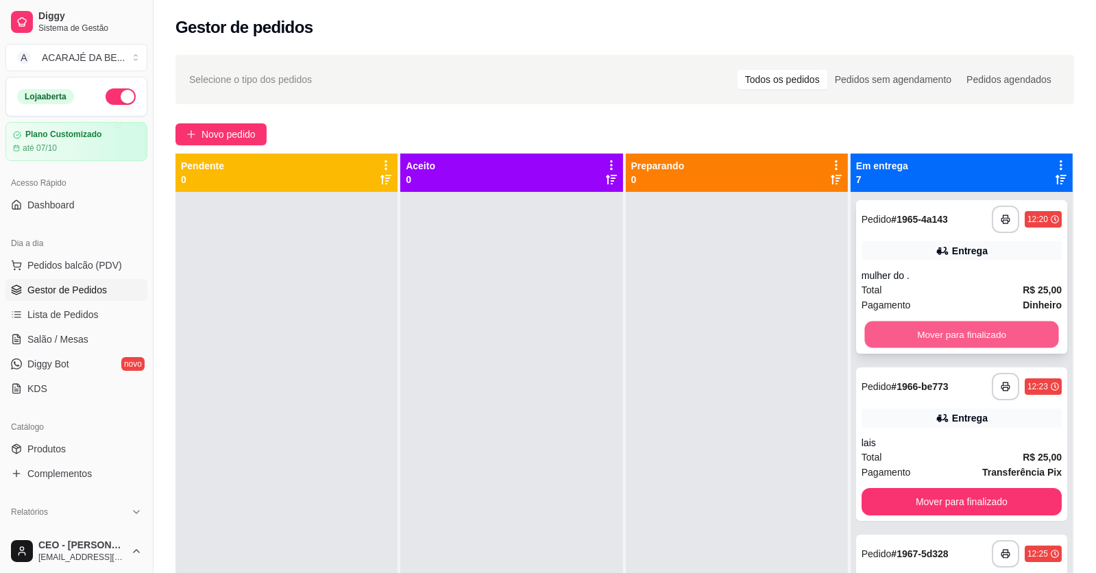
click at [919, 327] on button "Mover para finalizado" at bounding box center [962, 335] width 194 height 27
click at [918, 329] on button "Mover para finalizado" at bounding box center [962, 335] width 194 height 27
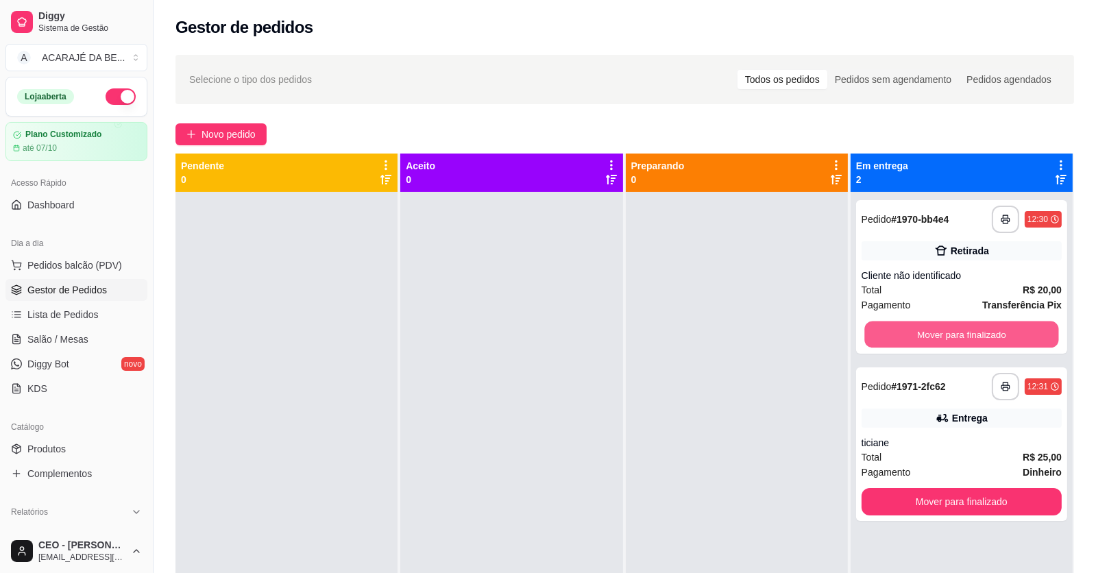
click at [918, 329] on button "Mover para finalizado" at bounding box center [962, 335] width 194 height 27
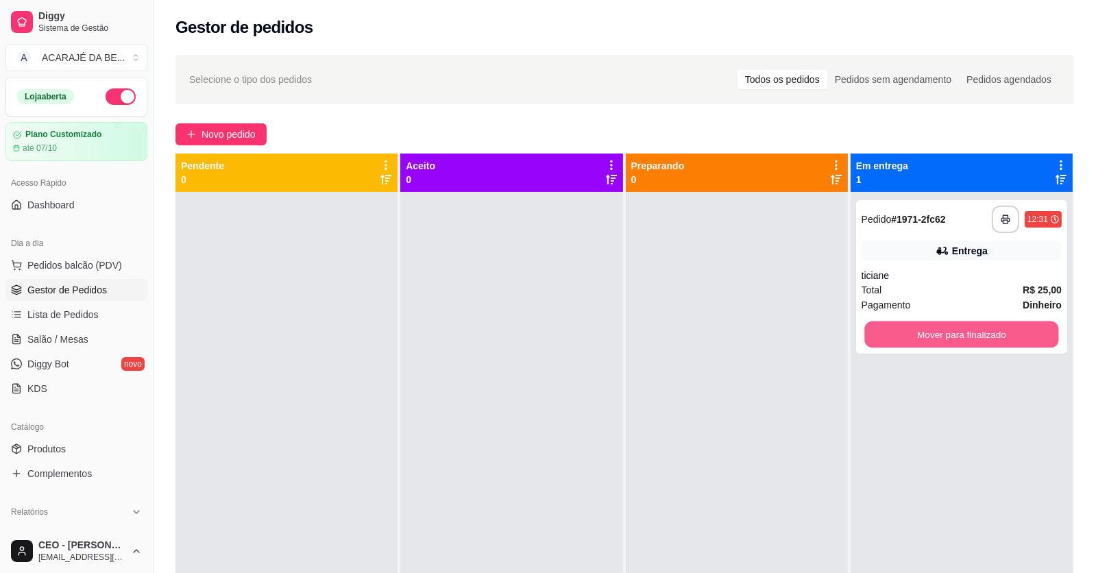
click at [917, 331] on button "Mover para finalizado" at bounding box center [962, 335] width 194 height 27
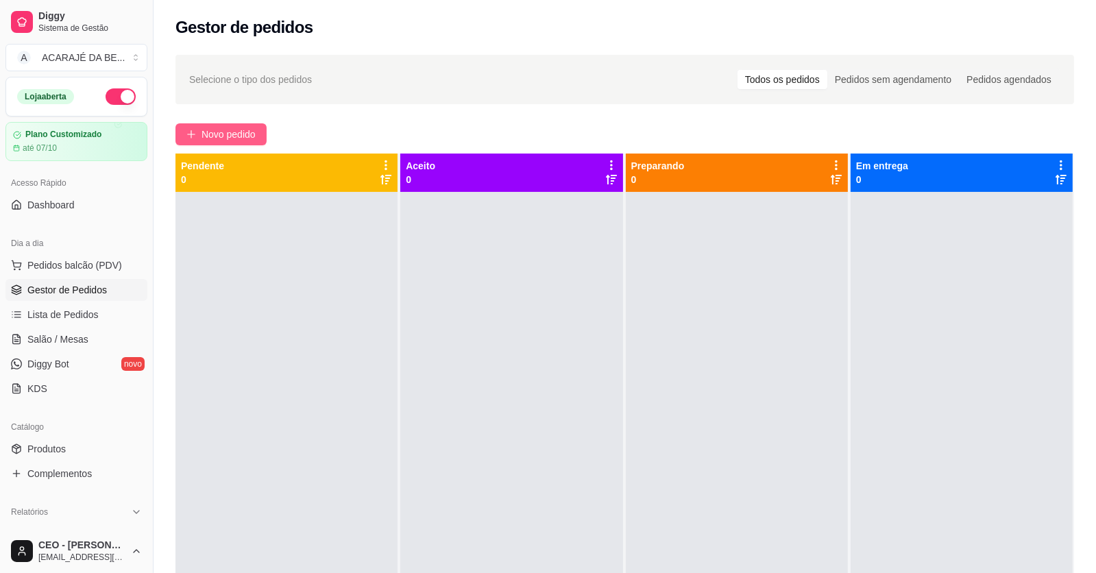
click at [241, 125] on button "Novo pedido" at bounding box center [221, 134] width 91 height 22
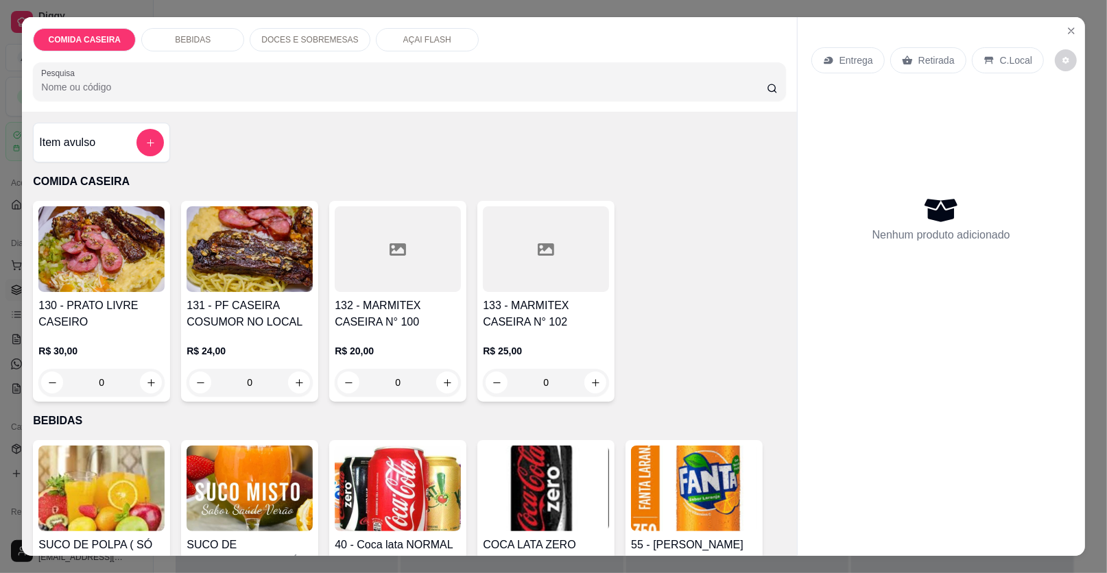
click at [564, 271] on div at bounding box center [546, 249] width 126 height 86
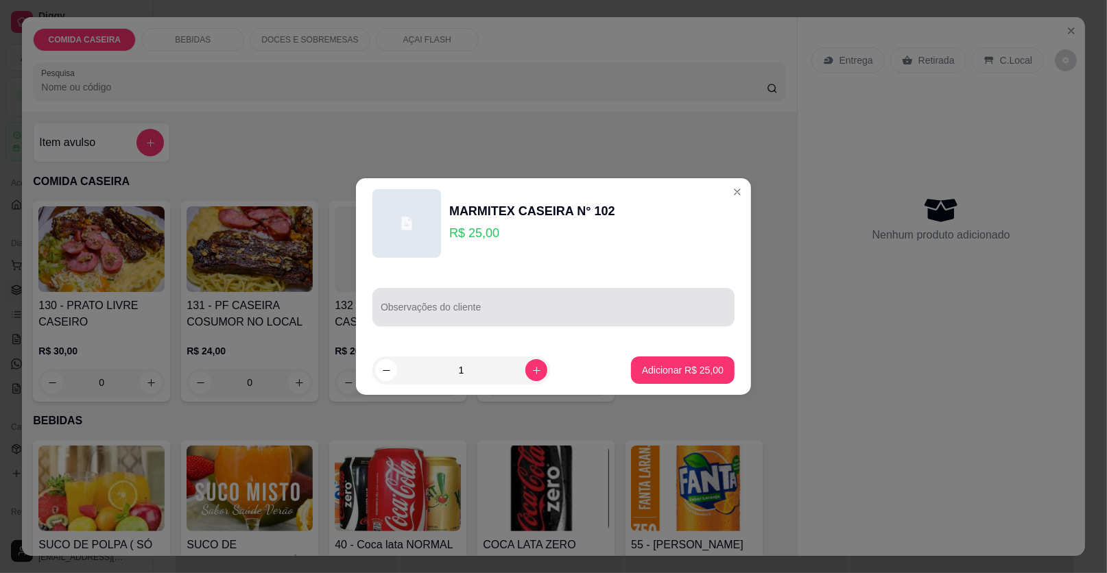
click at [531, 325] on div "Observações do cliente" at bounding box center [553, 307] width 362 height 38
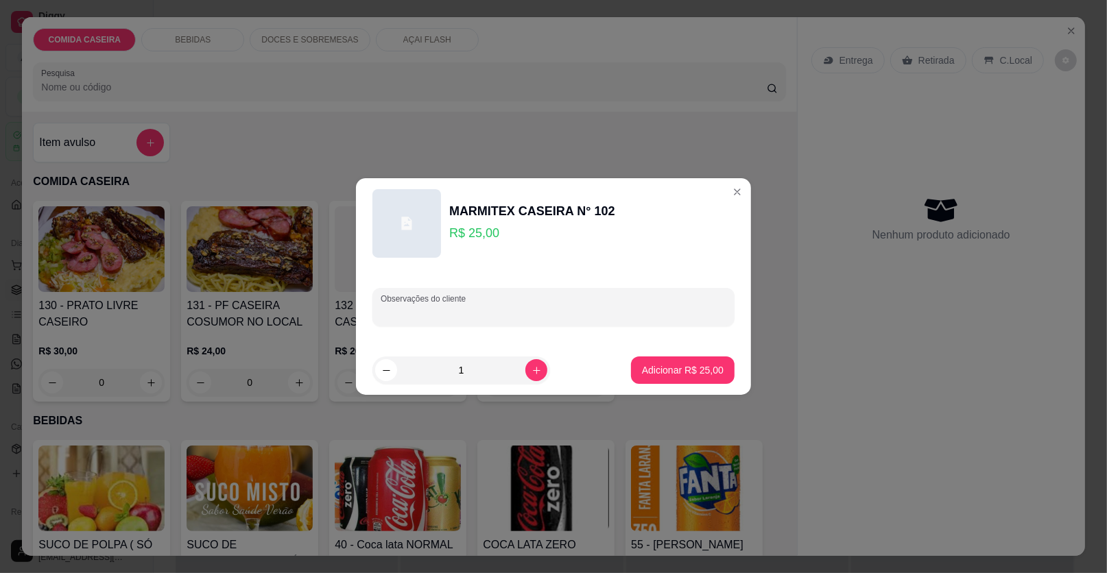
paste input "Feijão feijão tropeiro Purê Arroz Farofa Panqueca de carne Carne do sol acebola…"
type input "Feijão feijão tropeiro Purê Arroz Farofa Panqueca de carne Carne do sol acebola…"
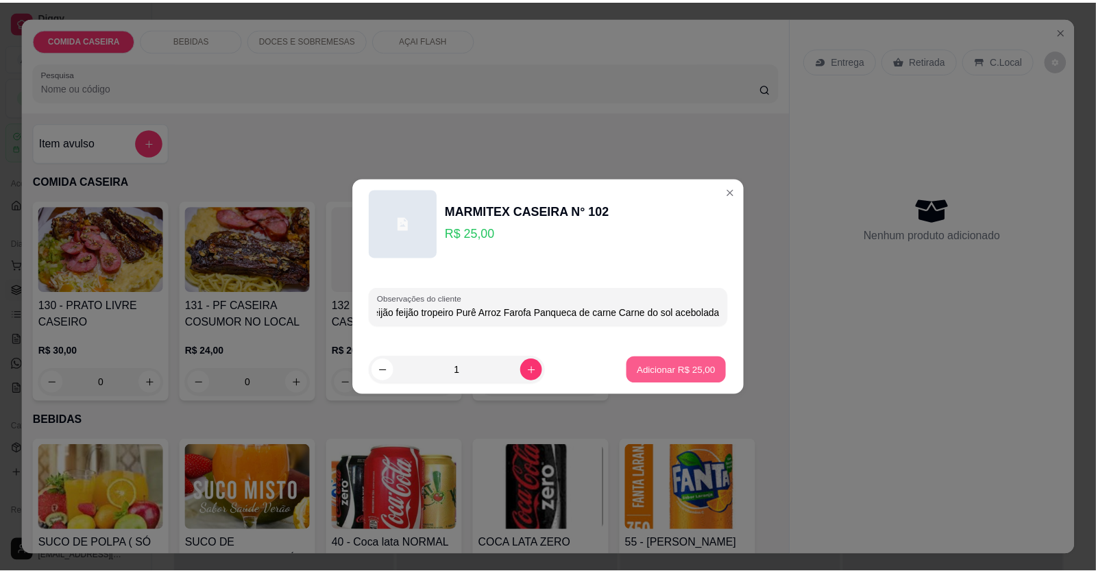
scroll to position [0, 0]
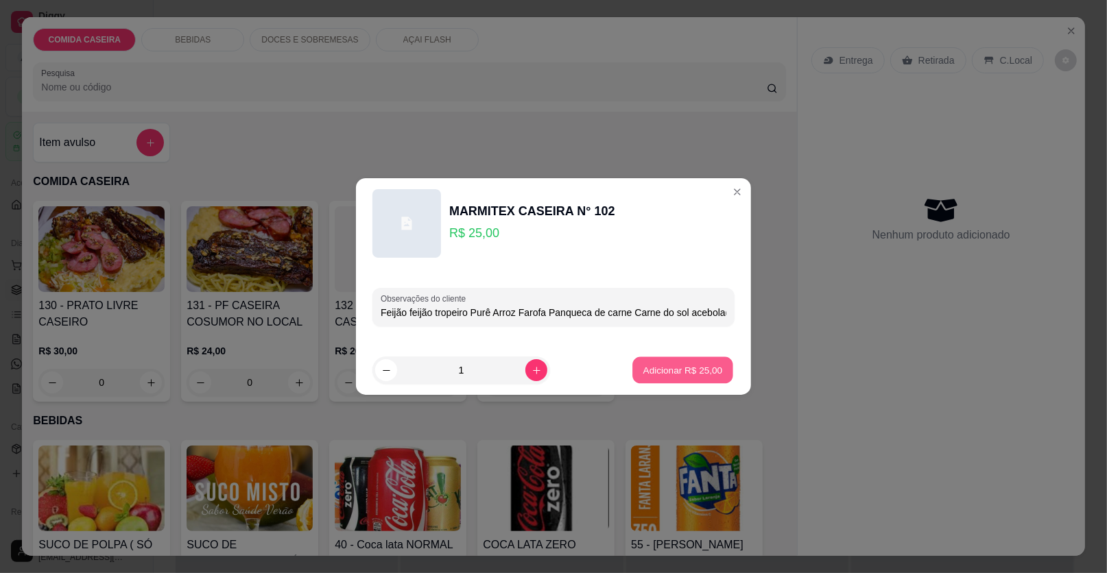
click at [671, 363] on p "Adicionar R$ 25,00" at bounding box center [683, 369] width 80 height 13
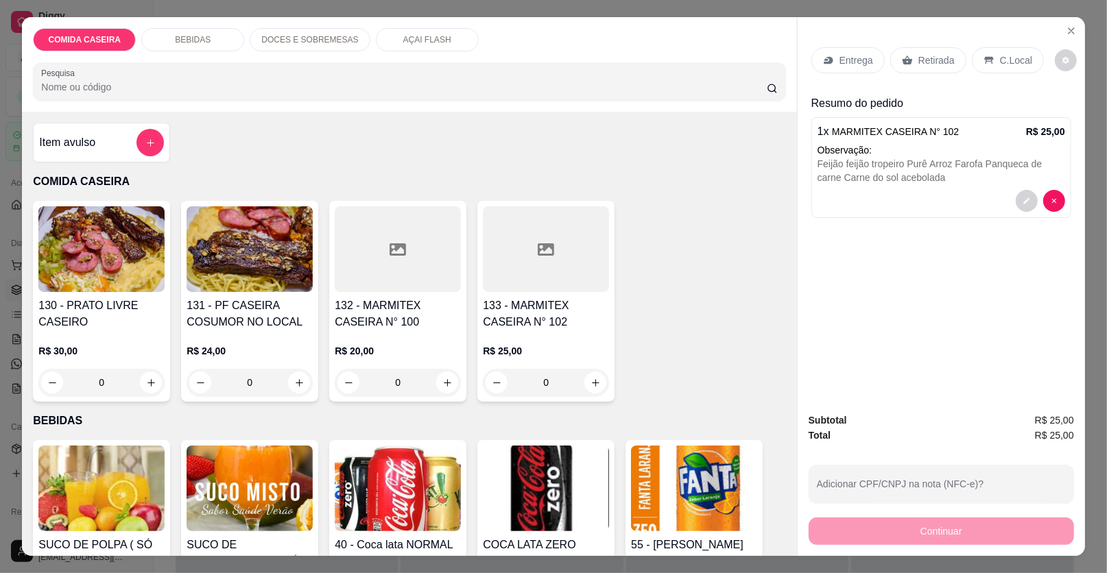
click at [849, 60] on p "Entrega" at bounding box center [856, 60] width 34 height 14
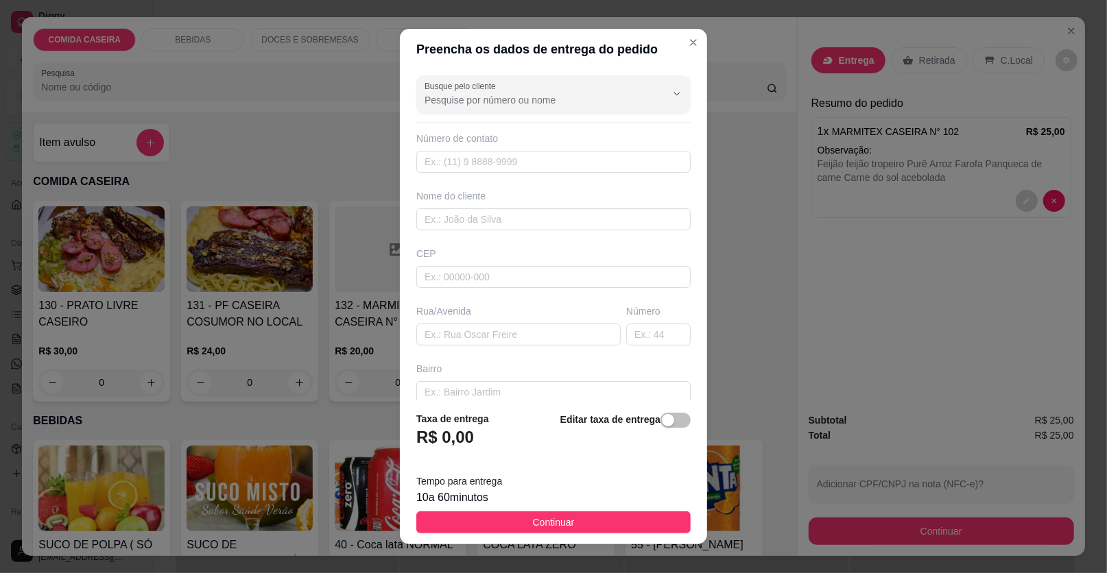
click at [555, 206] on div "Nome do cliente" at bounding box center [553, 209] width 280 height 41
drag, startPoint x: 548, startPoint y: 219, endPoint x: 548, endPoint y: 211, distance: 8.2
click at [548, 217] on input "text" at bounding box center [553, 219] width 274 height 22
type input "khaian"
click at [570, 324] on input "text" at bounding box center [518, 335] width 204 height 22
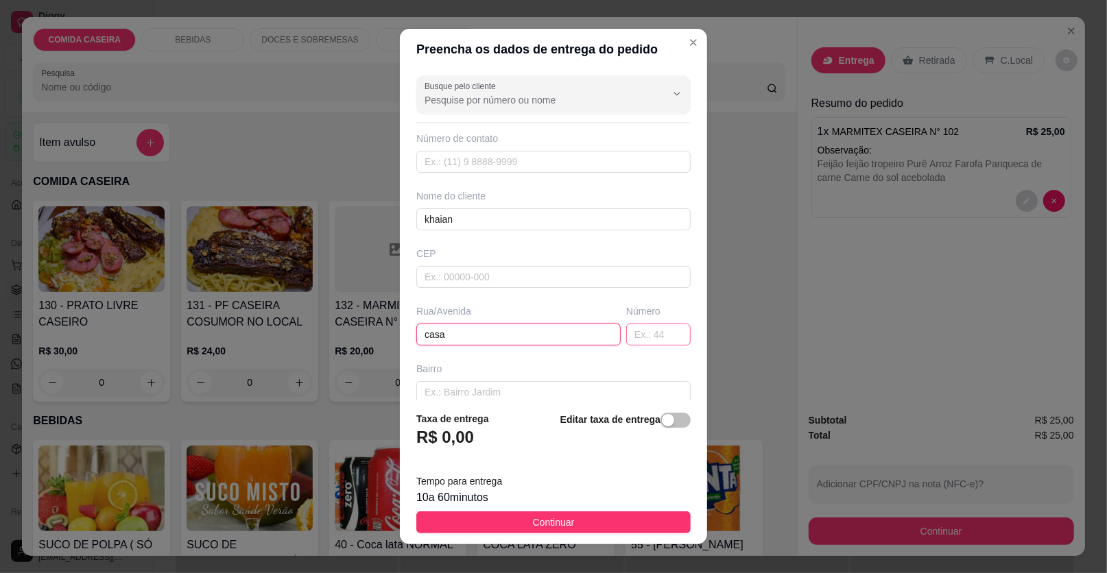
type input "casa"
drag, startPoint x: 656, startPoint y: 330, endPoint x: 649, endPoint y: 329, distance: 7.6
click at [654, 329] on input "text" at bounding box center [658, 335] width 64 height 22
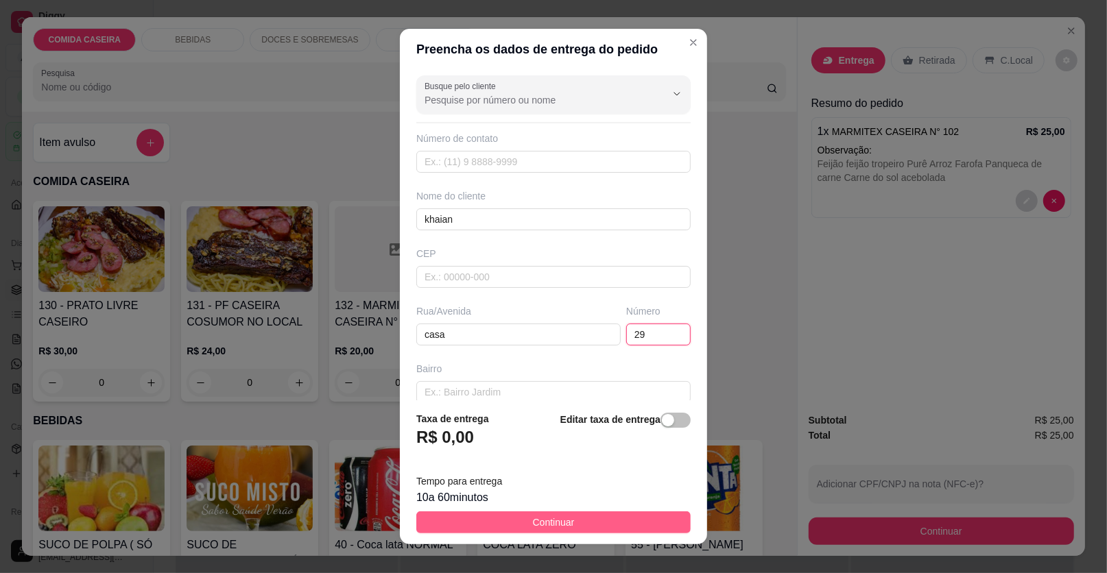
type input "29"
click at [588, 523] on button "Continuar" at bounding box center [553, 522] width 274 height 22
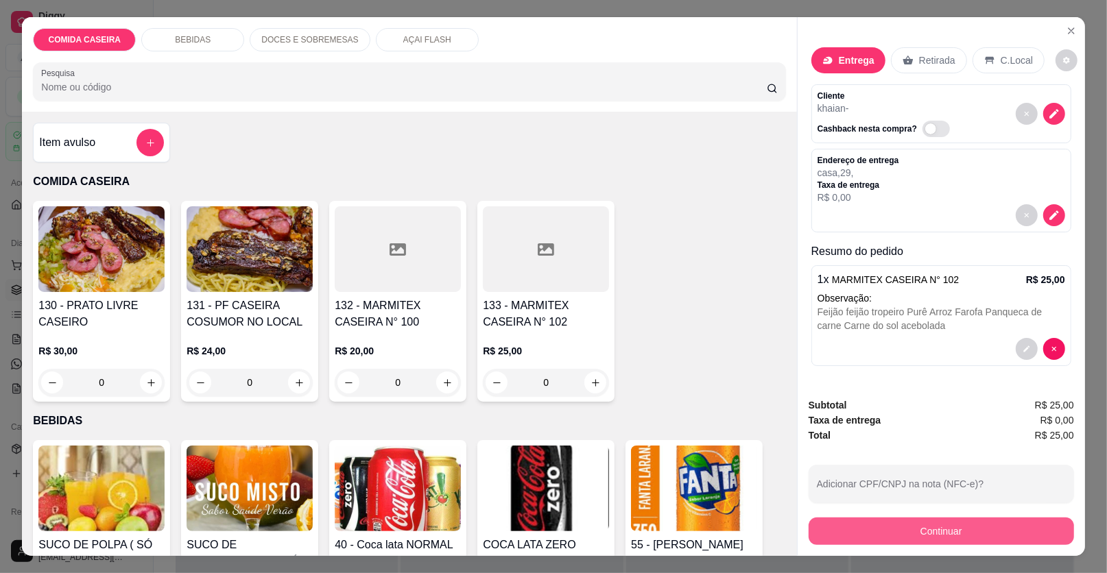
click at [854, 527] on button "Continuar" at bounding box center [940, 531] width 265 height 27
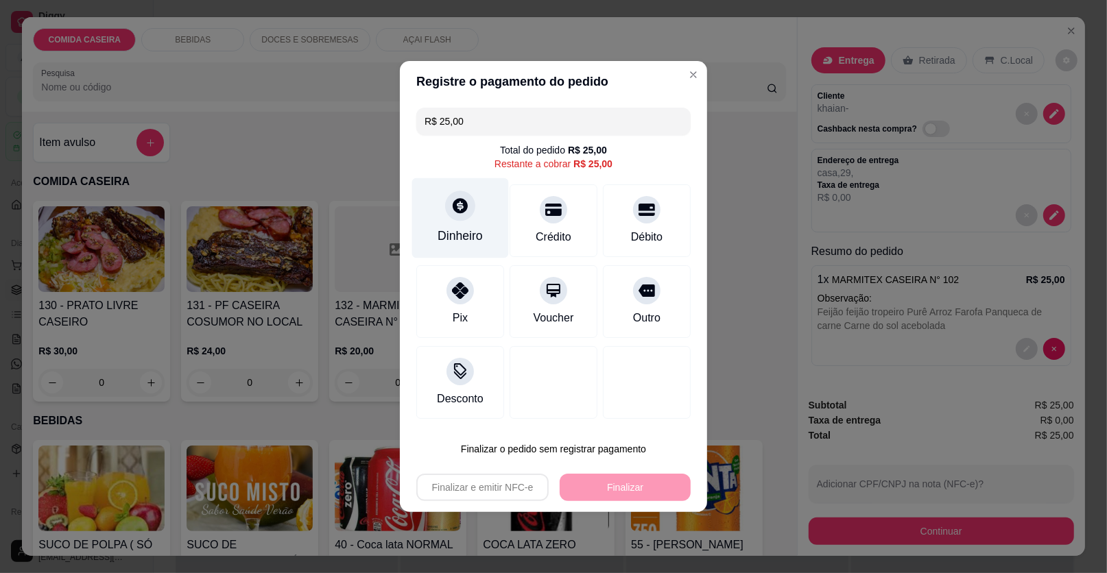
click at [472, 248] on div "Dinheiro" at bounding box center [460, 218] width 97 height 80
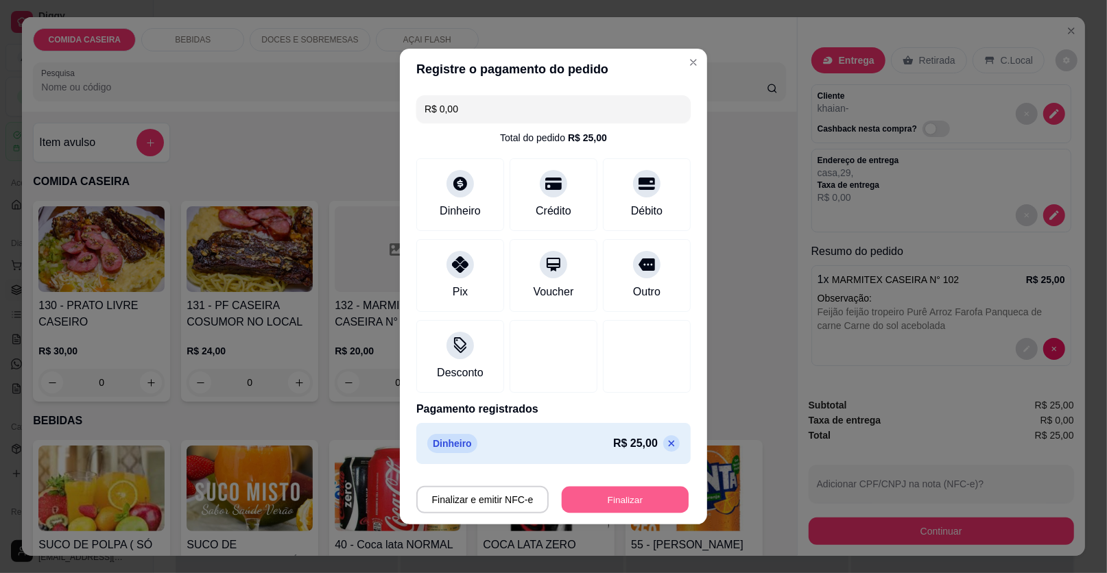
click at [621, 494] on button "Finalizar" at bounding box center [625, 500] width 127 height 27
click at [612, 494] on div "Finalizar e emitir NFC-e Finalizar" at bounding box center [553, 499] width 274 height 27
click at [606, 501] on button "Finalizar" at bounding box center [625, 500] width 127 height 27
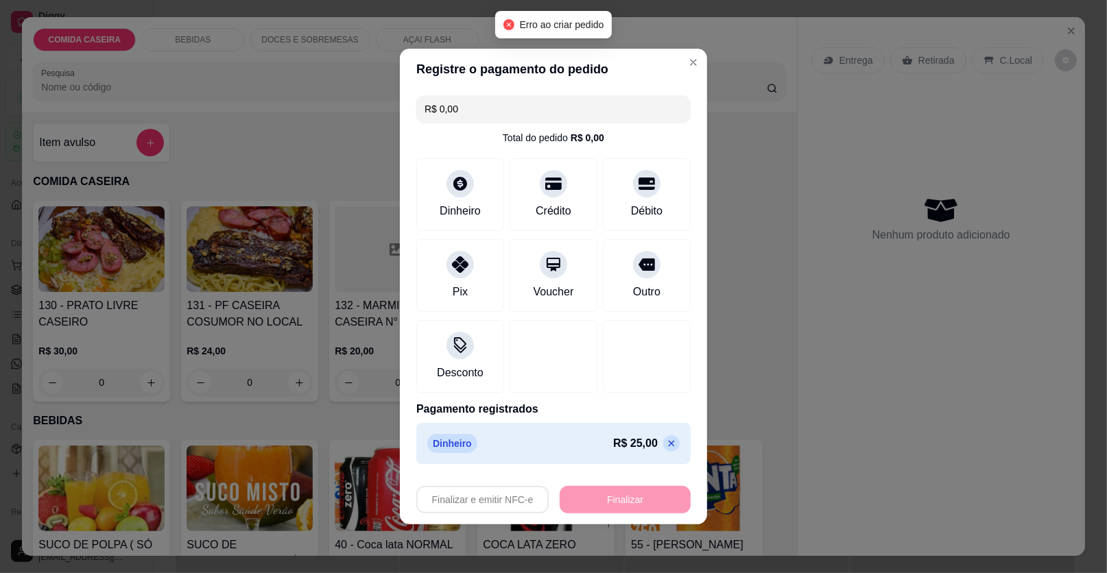
type input "-R$ 25,00"
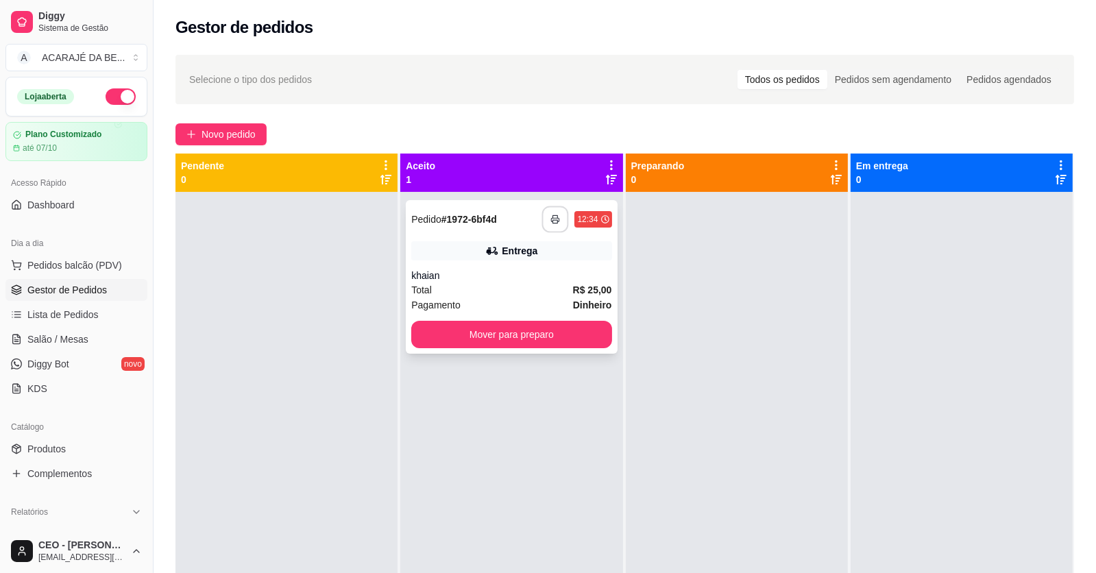
click at [553, 216] on icon "button" at bounding box center [556, 220] width 10 height 10
click at [231, 130] on span "Novo pedido" at bounding box center [229, 134] width 54 height 15
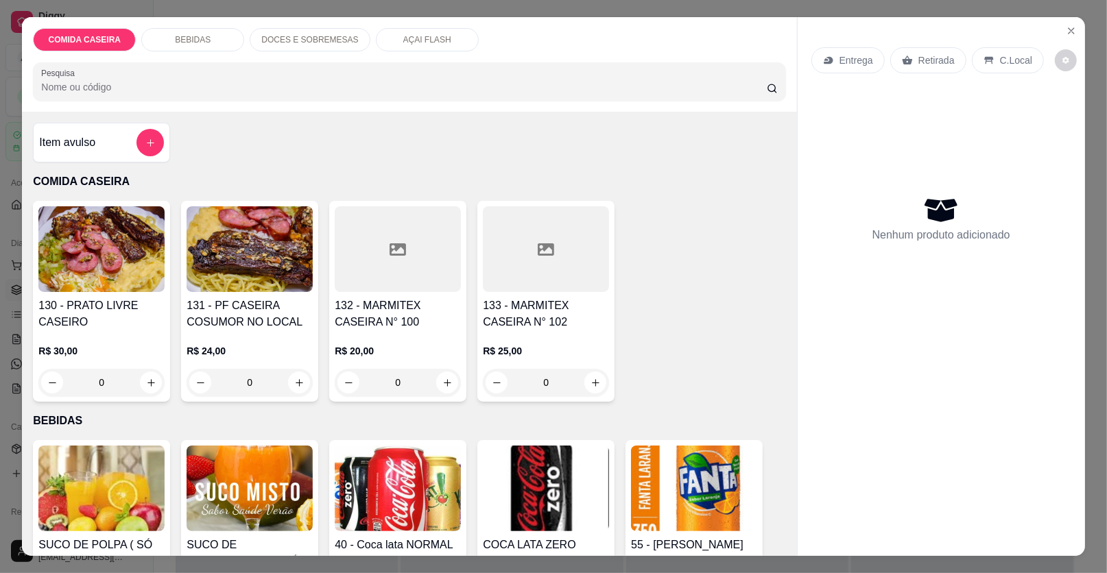
click at [363, 256] on div at bounding box center [398, 249] width 126 height 86
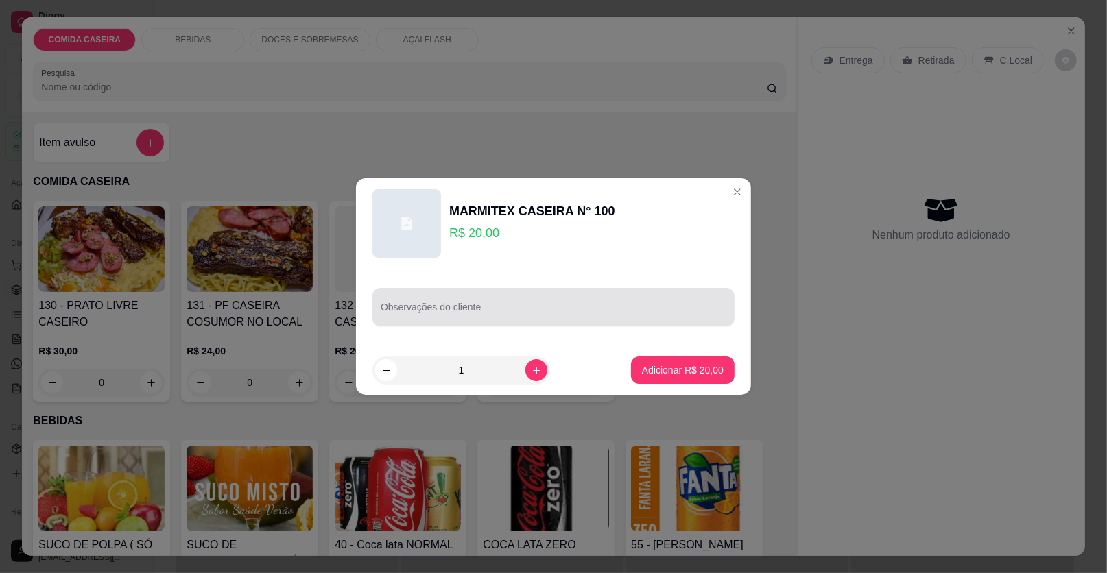
click at [526, 313] on input "Observações do cliente" at bounding box center [554, 313] width 346 height 14
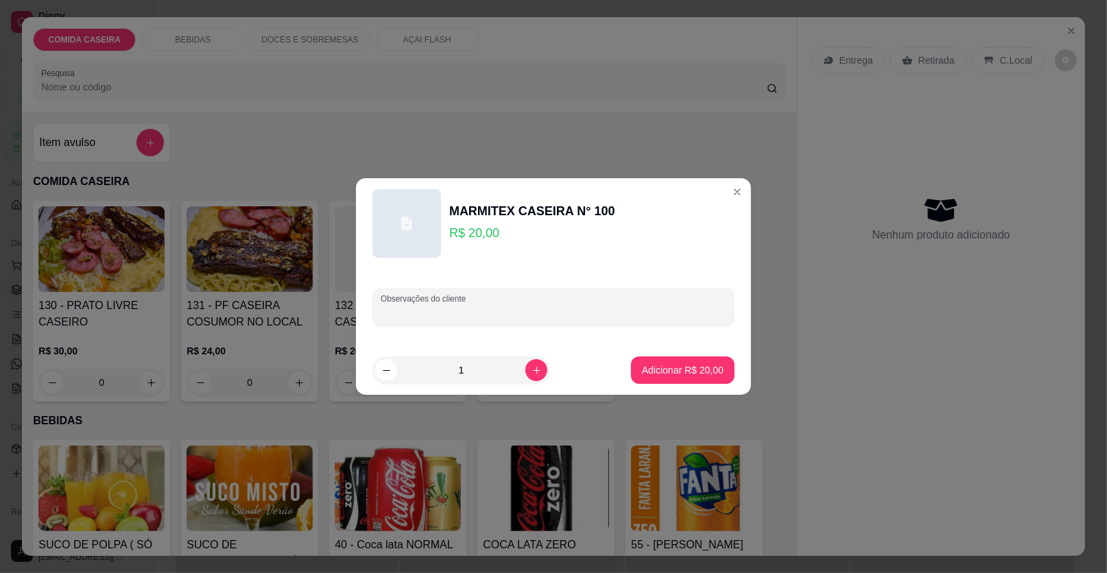
paste input "Tamanho M Feijão tropeiro, arroz branco, macarrão com molho, couve com tomate, …"
type input "Tamanho M Feijão tropeiro, arroz branco, macarrão com molho, couve com tomate, …"
click at [632, 365] on button "Adicionar R$ 20,00" at bounding box center [682, 370] width 101 height 27
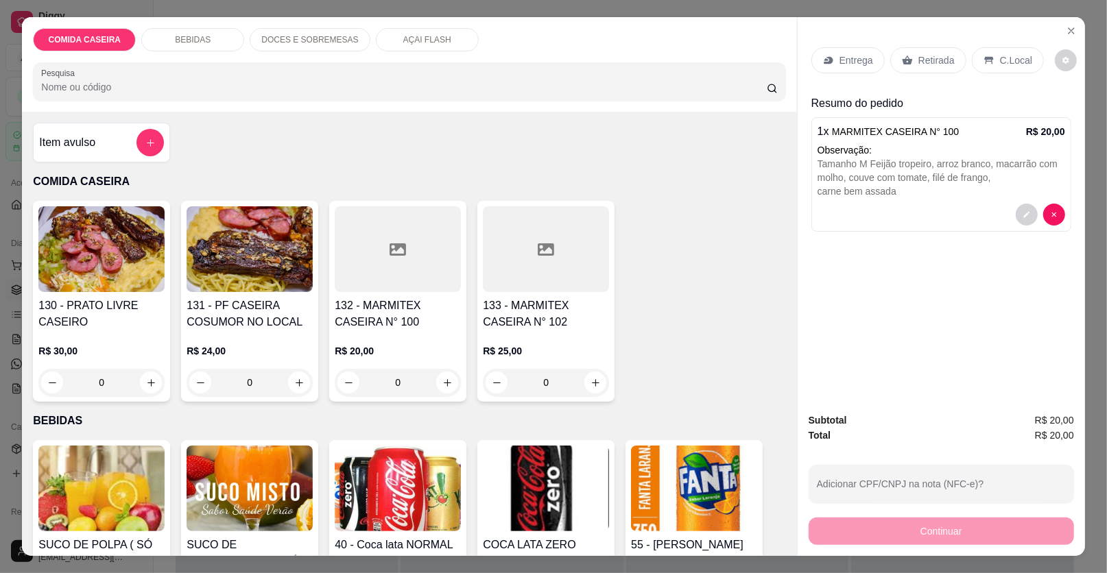
click at [404, 259] on div at bounding box center [398, 249] width 126 height 86
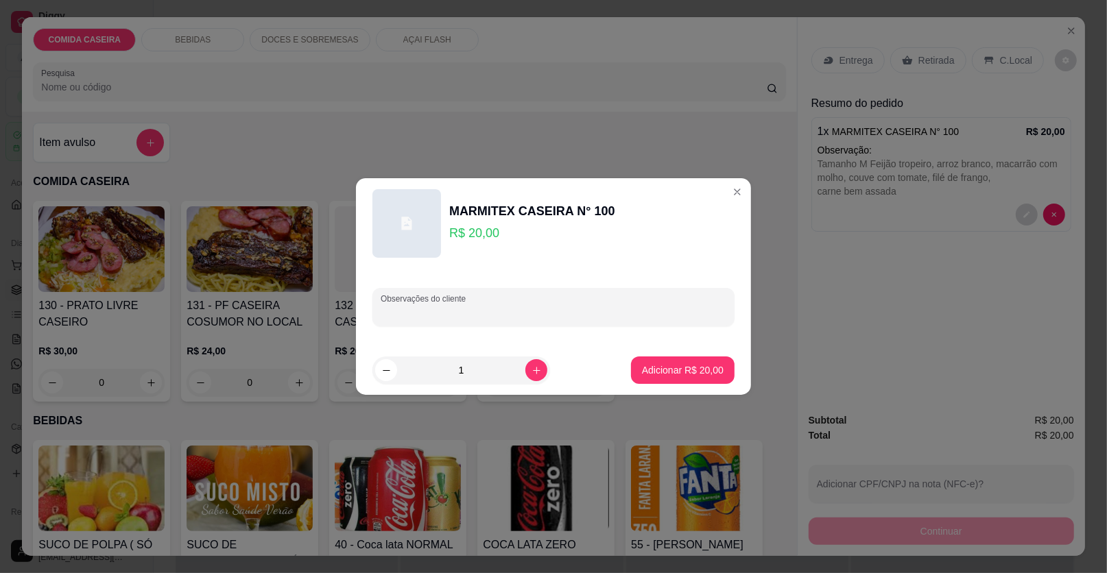
click at [546, 306] on input "Observações do cliente" at bounding box center [554, 313] width 346 height 14
paste input "Feijão tropeiro Arroz Macarrão Purê Beterraba Churrasco: peito, alcatra e calab…"
type input "Feijão tropeiro Arroz Macarrão Purê Beterraba Churrasco: peito, alcatra e calab…"
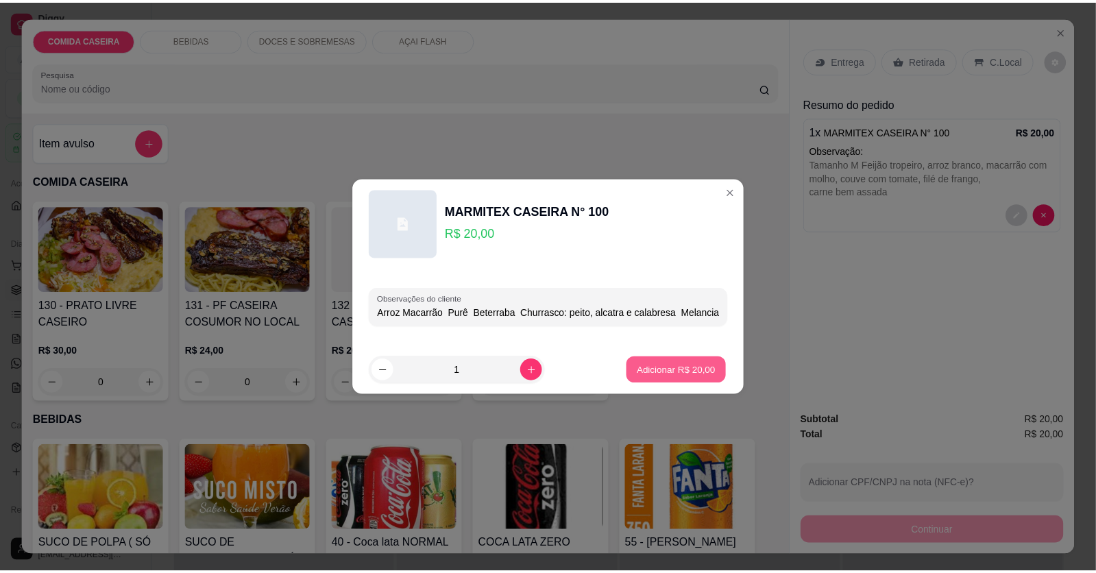
scroll to position [0, 0]
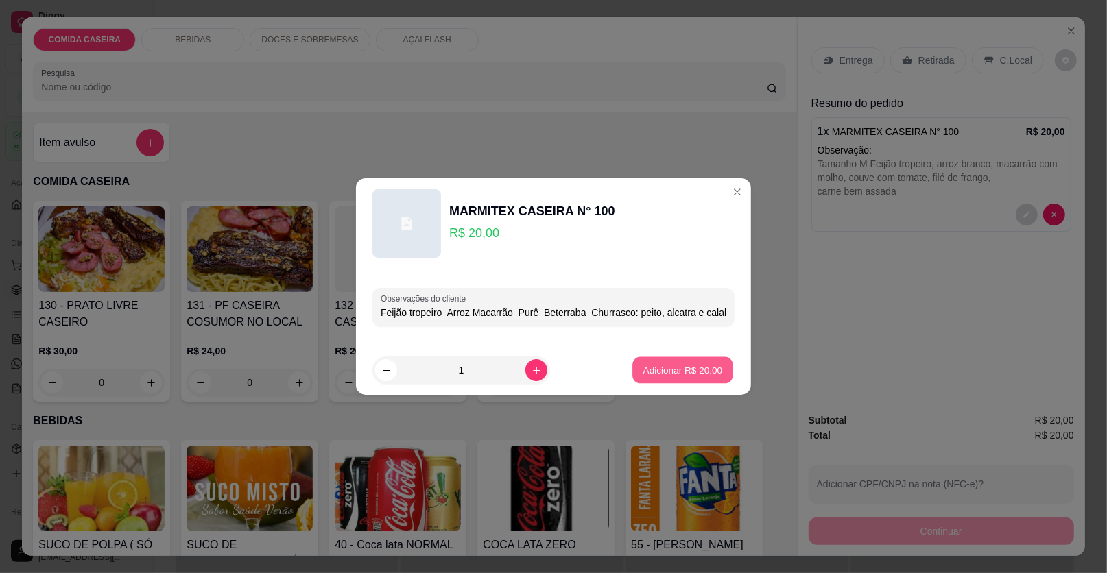
click at [705, 372] on p "Adicionar R$ 20,00" at bounding box center [683, 369] width 80 height 13
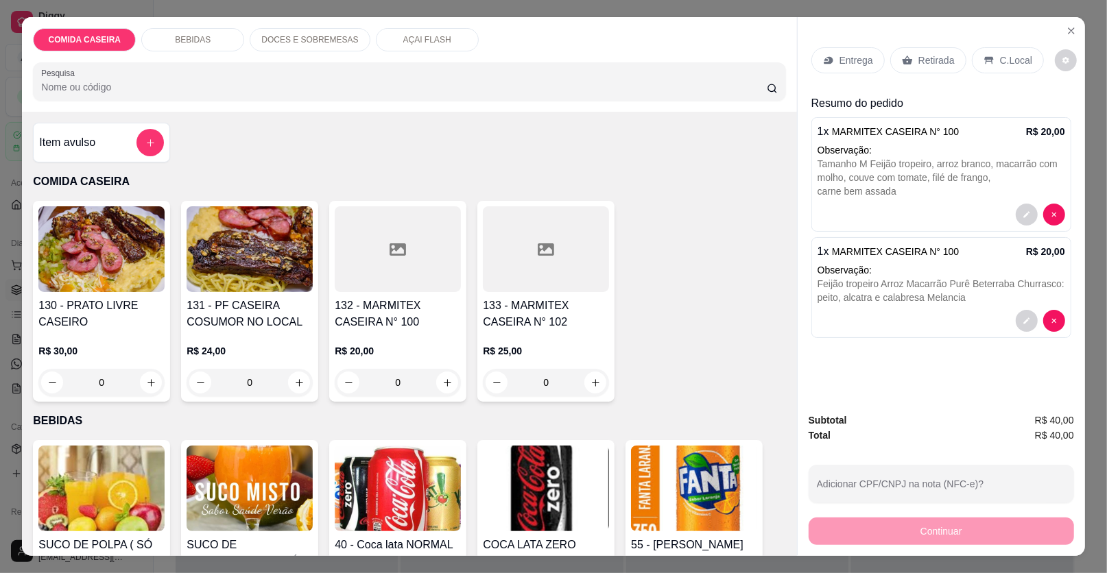
click at [856, 53] on p "Entrega" at bounding box center [856, 60] width 34 height 14
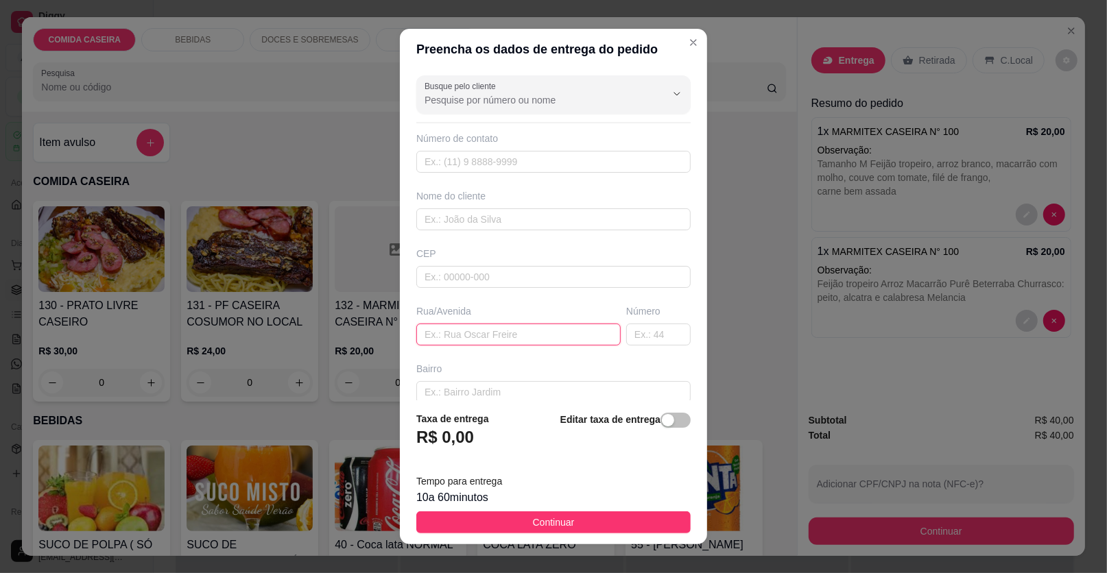
click at [509, 326] on input "text" at bounding box center [518, 335] width 204 height 22
paste input "a centro tec"
type input "a centro tec"
click at [519, 213] on input "text" at bounding box center [553, 219] width 274 height 22
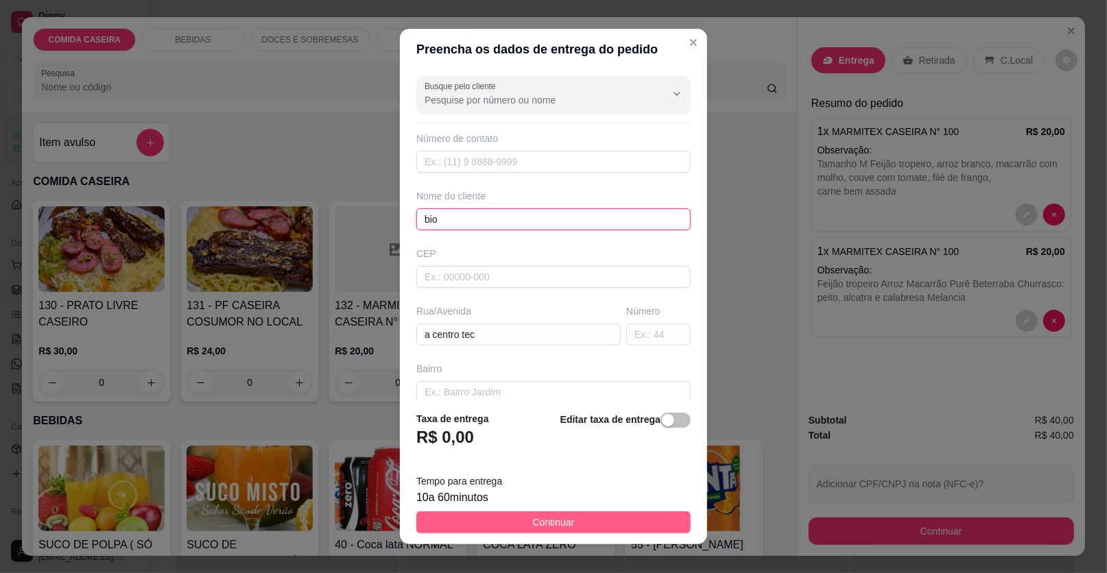
type input "bio"
click at [577, 519] on button "Continuar" at bounding box center [553, 522] width 274 height 22
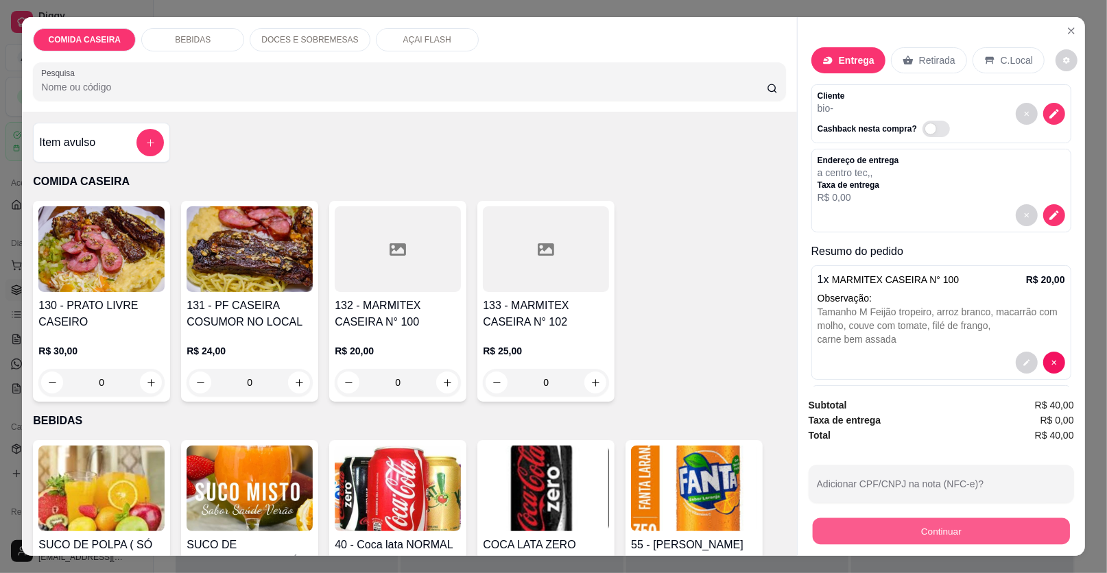
click at [845, 544] on button "Continuar" at bounding box center [940, 531] width 257 height 27
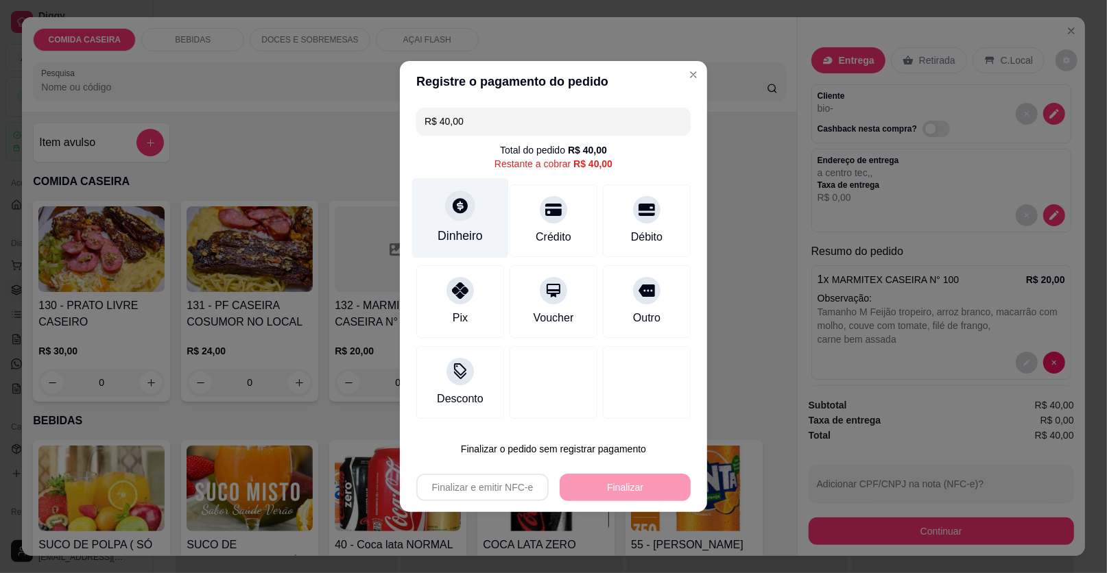
click at [473, 232] on div "Dinheiro" at bounding box center [459, 236] width 45 height 18
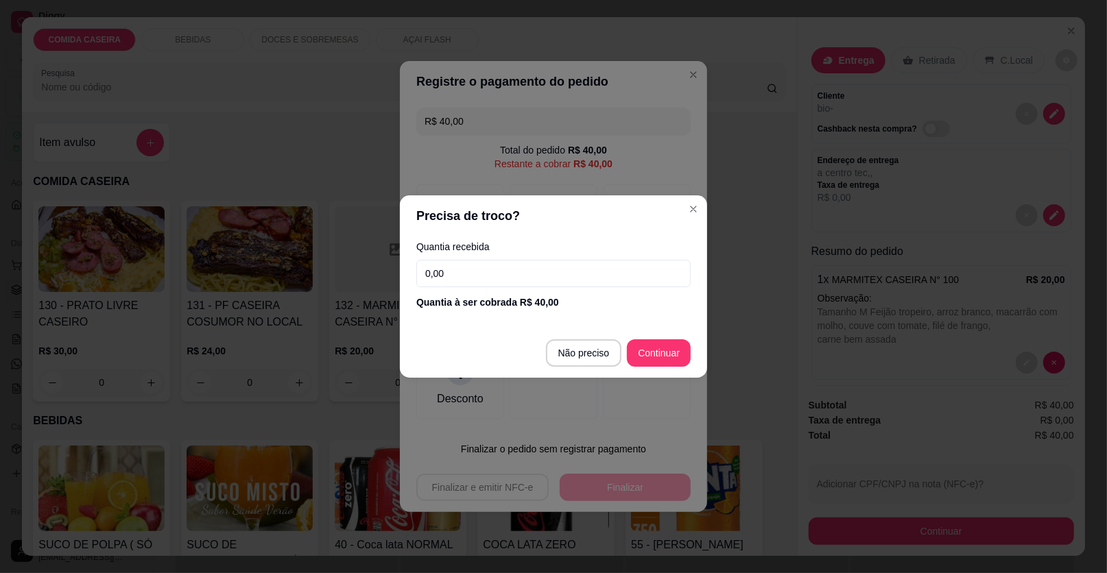
click at [485, 278] on input "0,00" at bounding box center [553, 273] width 274 height 27
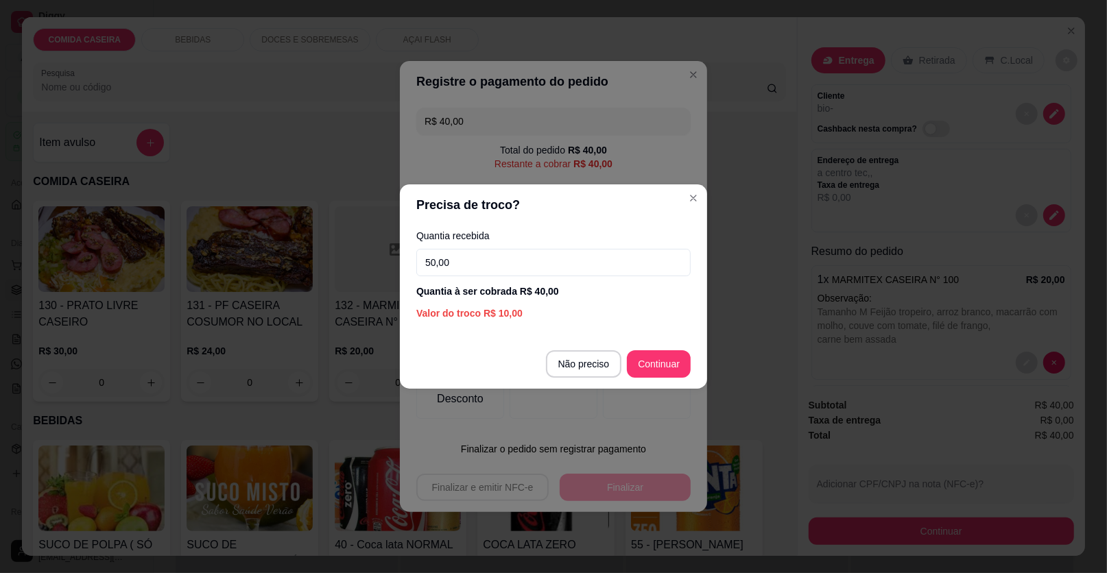
type input "50,00"
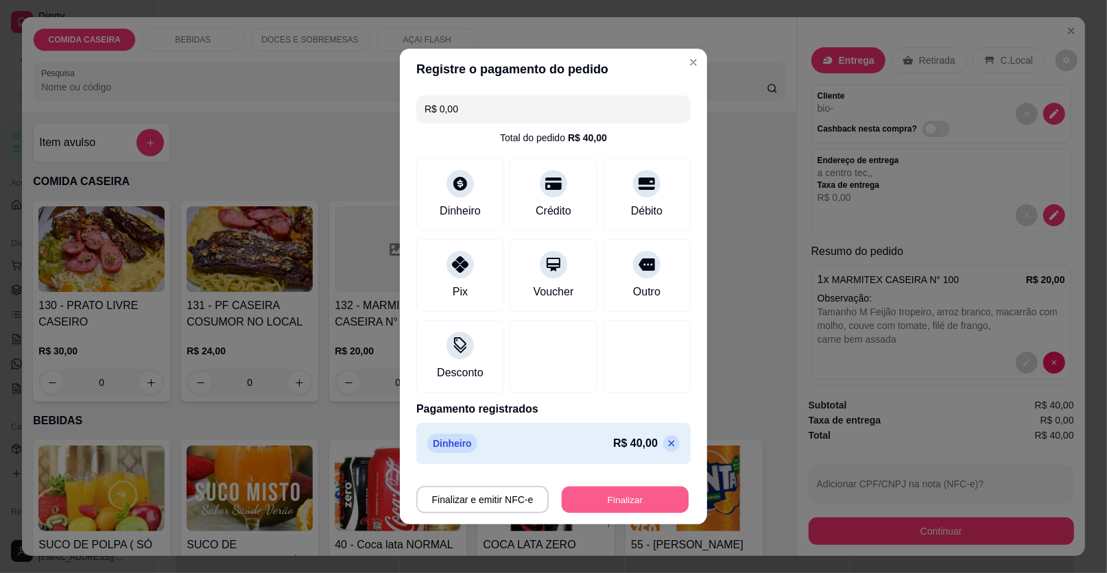
click at [612, 494] on button "Finalizar" at bounding box center [625, 500] width 127 height 27
click at [655, 502] on div "Finalizar e emitir NFC-e Finalizar" at bounding box center [553, 499] width 274 height 27
click at [654, 497] on button "Finalizar" at bounding box center [625, 500] width 127 height 27
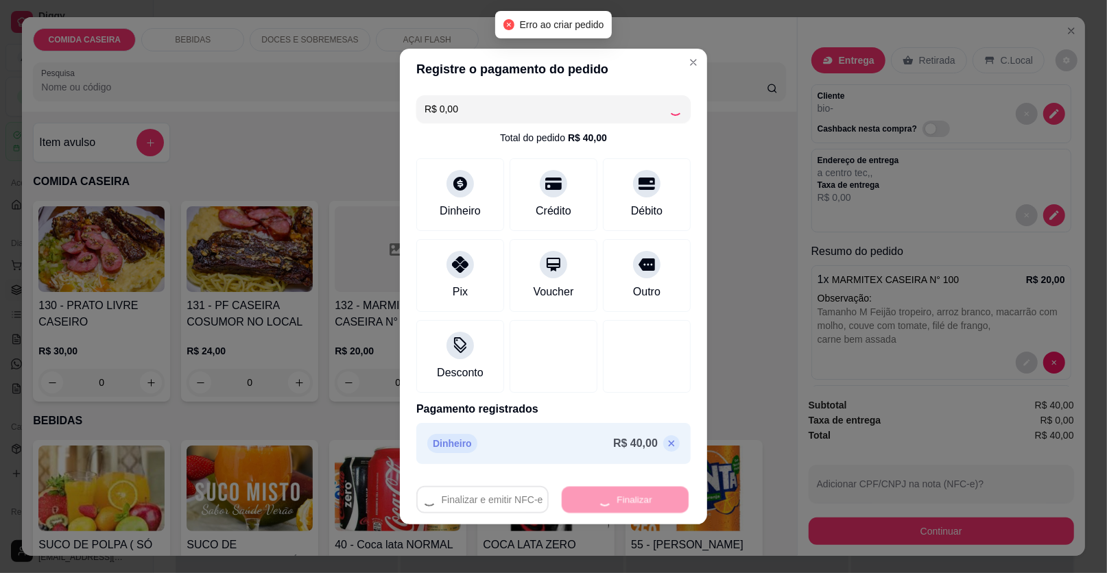
click at [654, 497] on div "Finalizar e emitir NFC-e Finalizar" at bounding box center [553, 499] width 274 height 27
drag, startPoint x: 682, startPoint y: 508, endPoint x: 640, endPoint y: 497, distance: 43.2
click at [666, 505] on footer "Finalizar e emitir NFC-e Finalizar" at bounding box center [553, 497] width 307 height 55
click at [639, 497] on div "Finalizar e emitir NFC-e Finalizar" at bounding box center [553, 499] width 274 height 27
click at [637, 498] on div "Finalizar e emitir NFC-e Finalizar" at bounding box center [553, 499] width 274 height 27
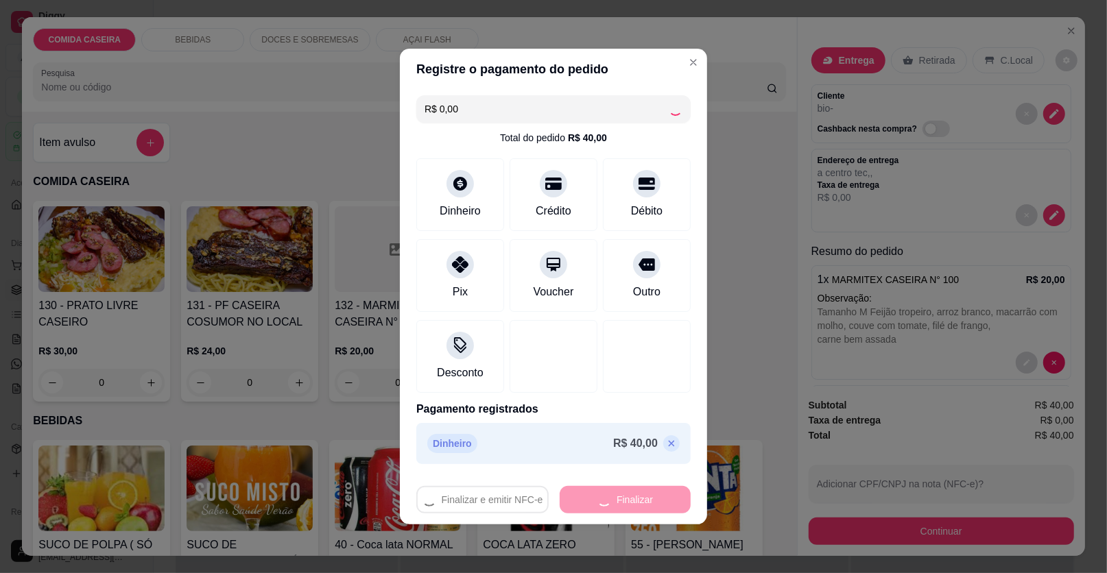
click at [621, 501] on div "Finalizar e emitir NFC-e Finalizar" at bounding box center [553, 499] width 274 height 27
click at [601, 504] on div "Finalizar e emitir NFC-e Finalizar" at bounding box center [553, 499] width 274 height 27
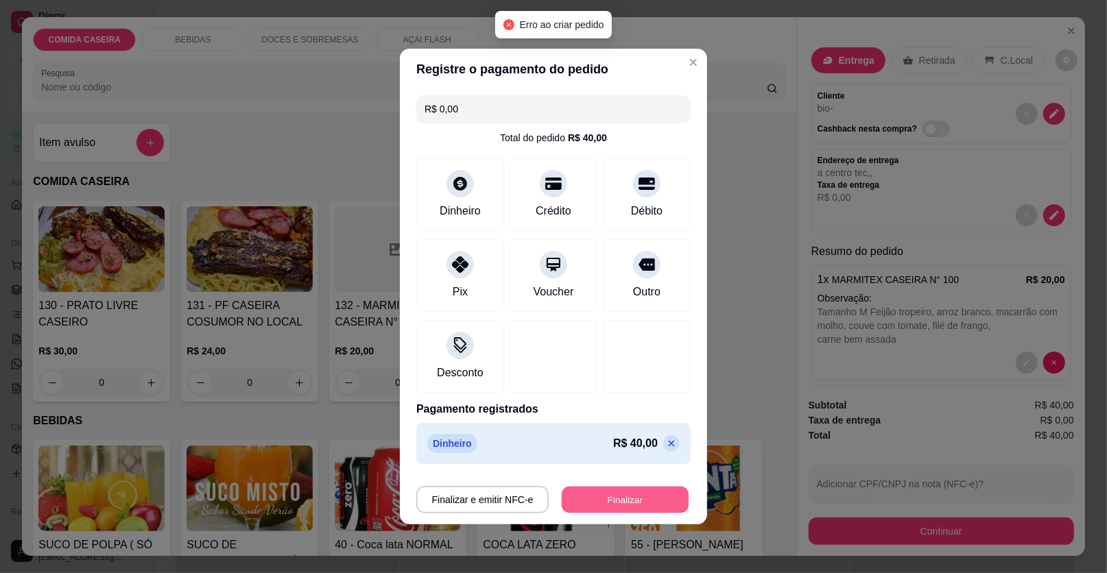
click at [601, 504] on button "Finalizar" at bounding box center [625, 500] width 127 height 27
click at [649, 490] on button "Finalizar" at bounding box center [624, 499] width 131 height 27
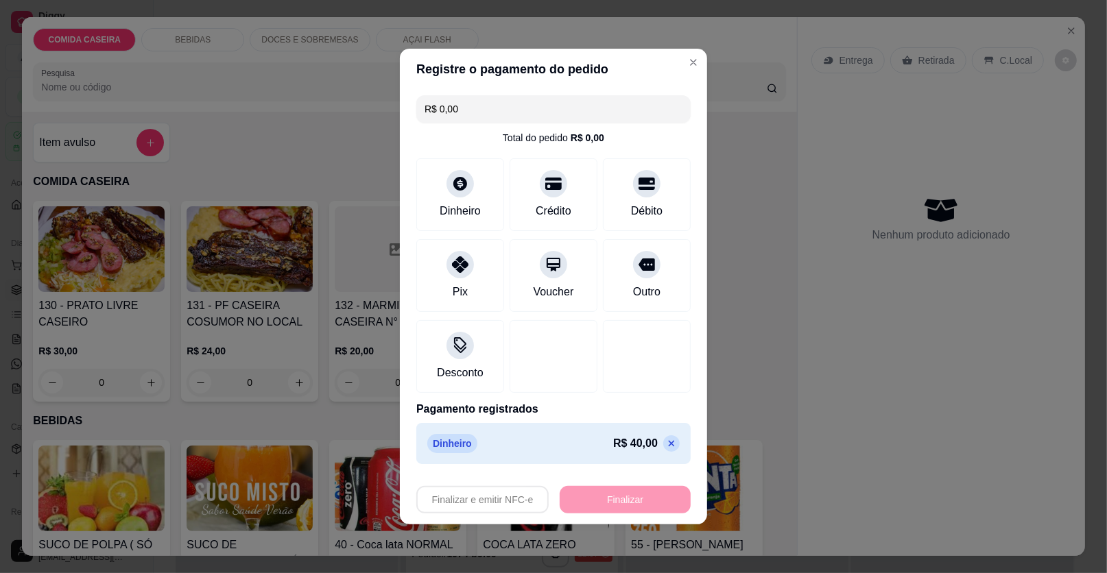
type input "-R$ 40,00"
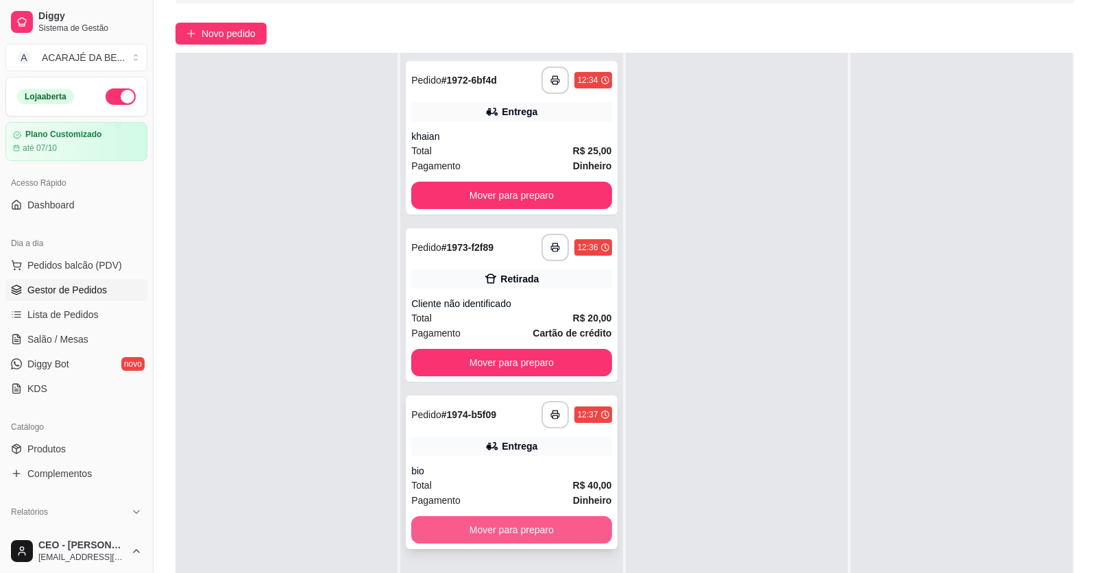
scroll to position [209, 0]
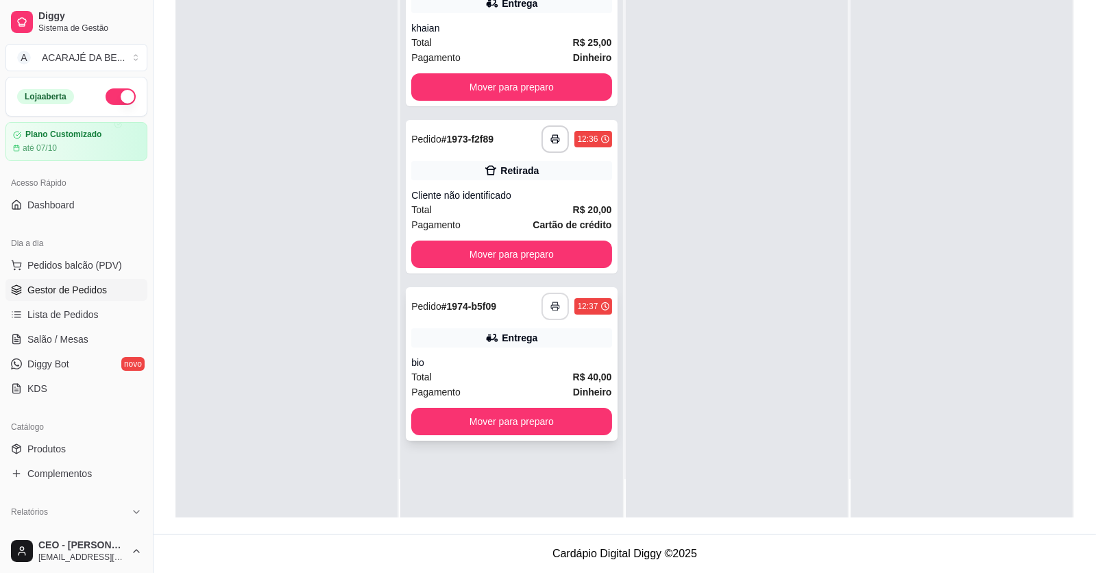
click at [551, 304] on icon "button" at bounding box center [556, 307] width 10 height 10
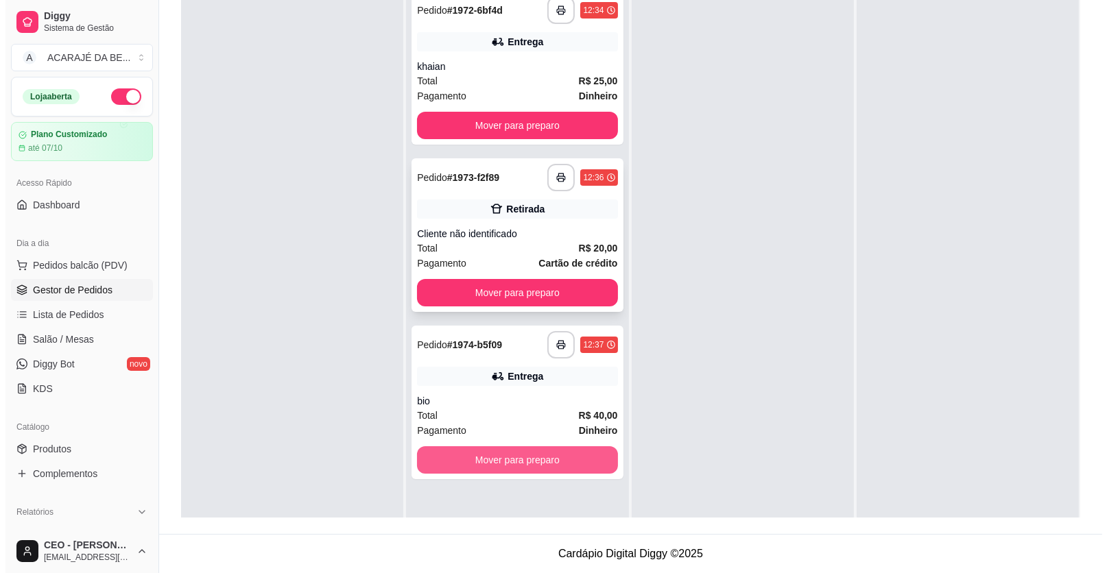
scroll to position [0, 0]
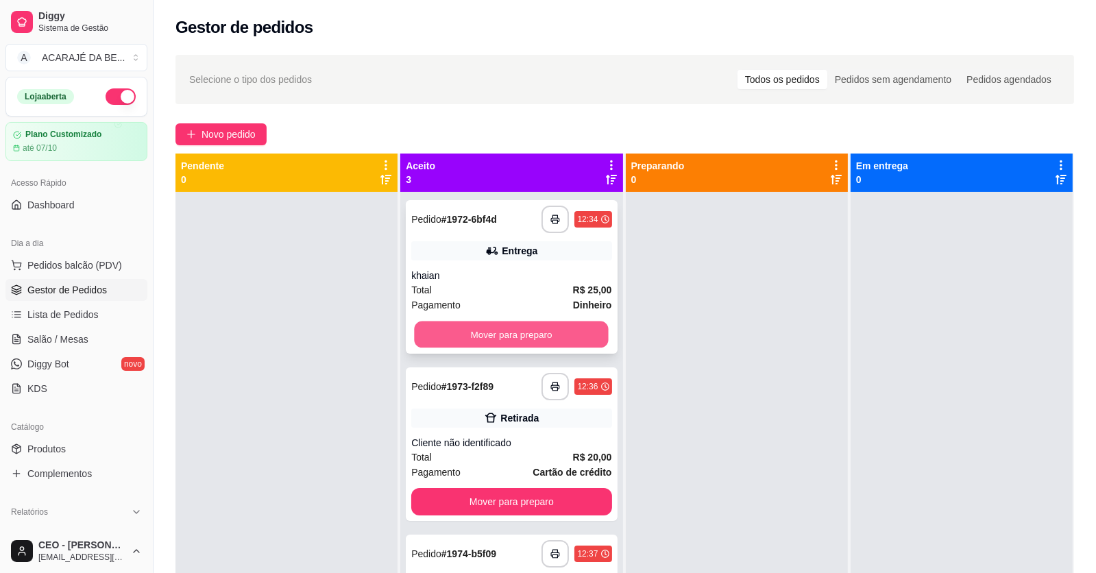
click at [574, 341] on button "Mover para preparo" at bounding box center [512, 335] width 194 height 27
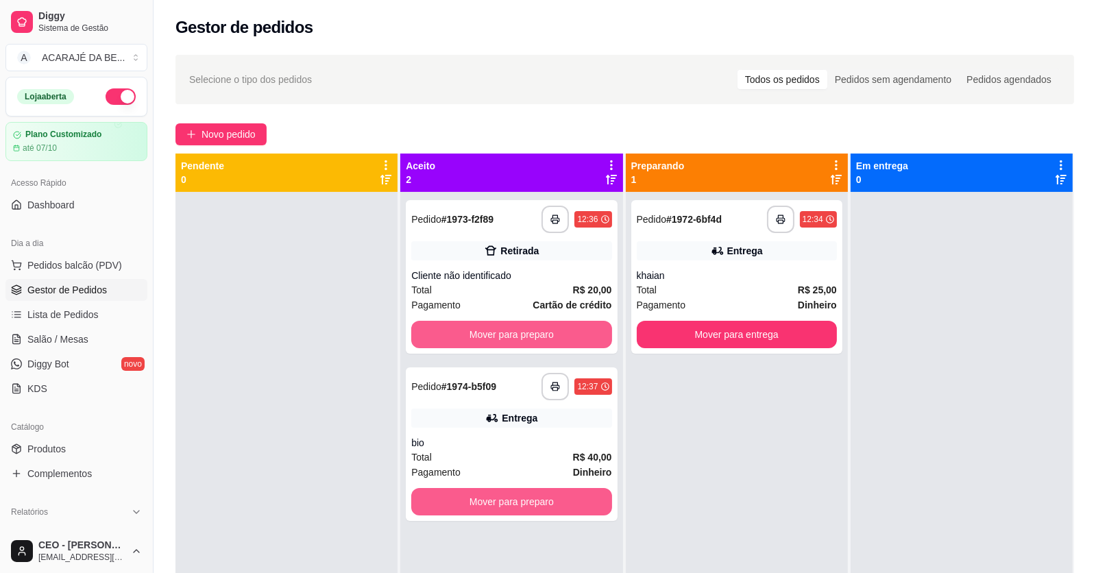
click at [578, 340] on button "Mover para preparo" at bounding box center [511, 334] width 200 height 27
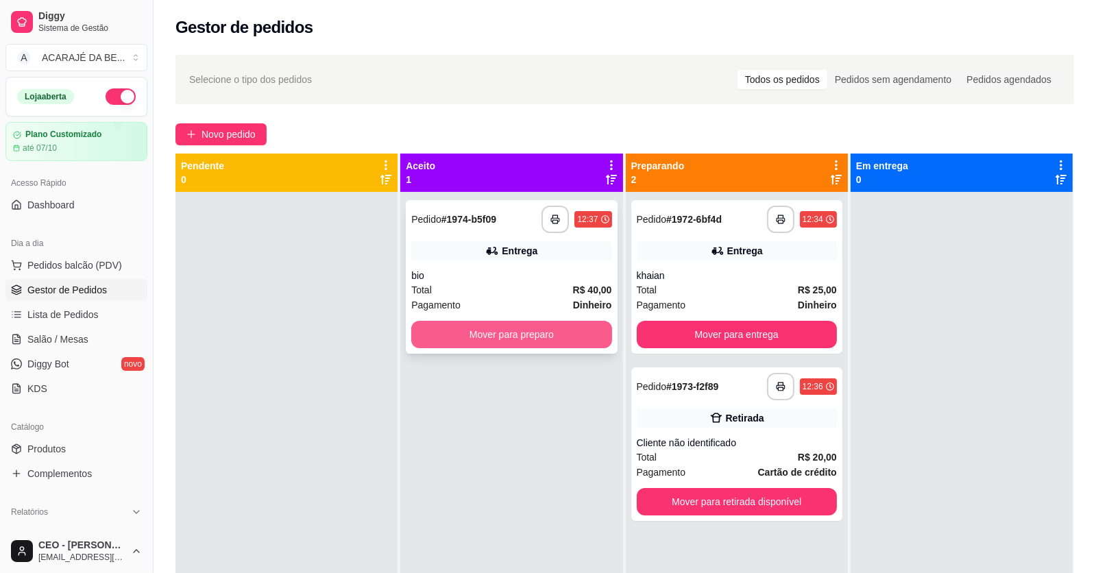
click at [579, 335] on button "Mover para preparo" at bounding box center [511, 334] width 200 height 27
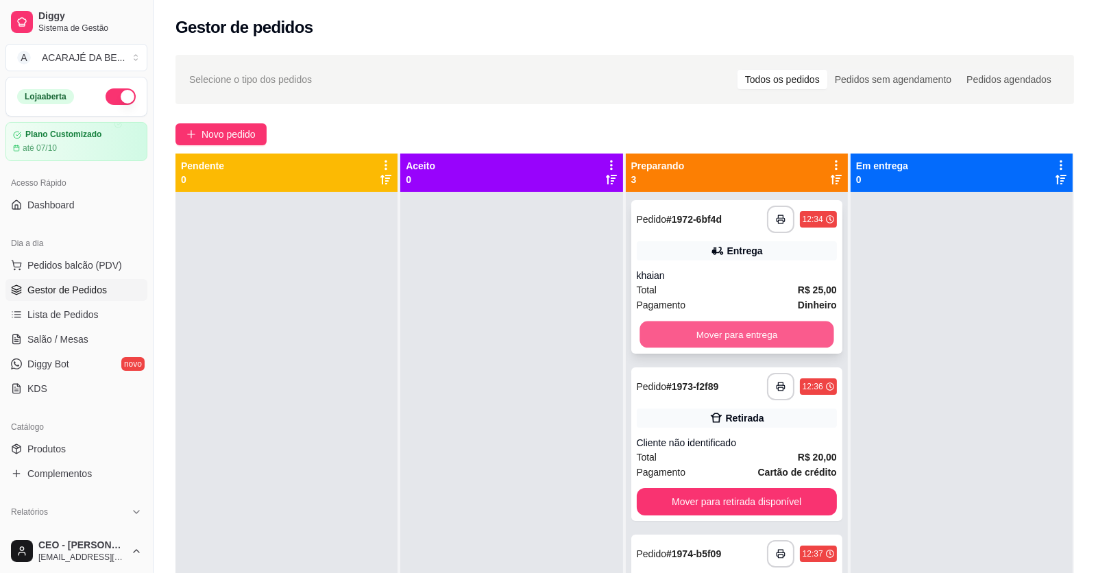
click at [672, 324] on button "Mover para entrega" at bounding box center [737, 335] width 194 height 27
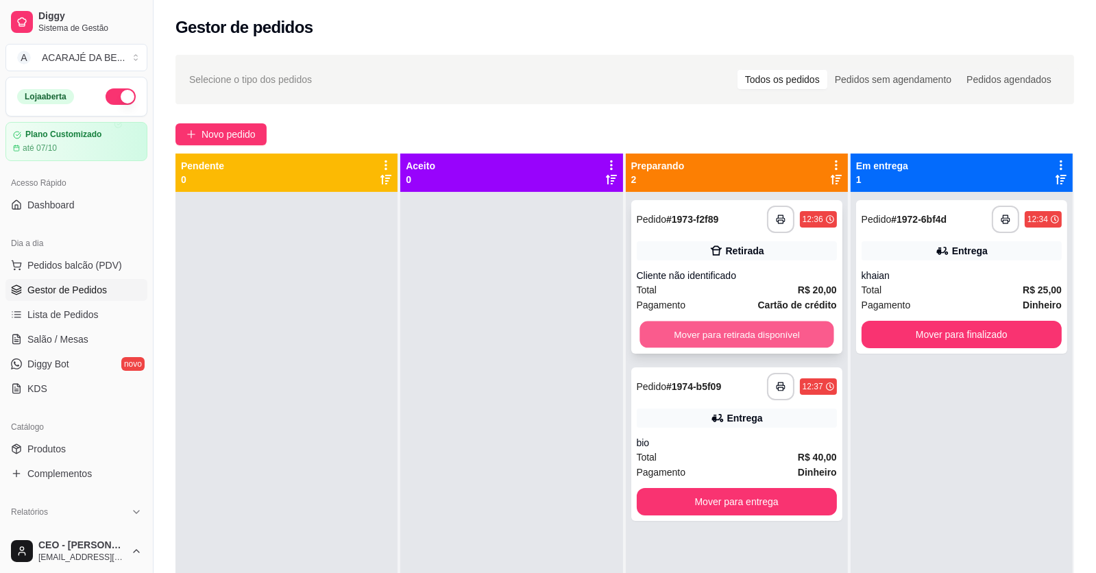
click at [673, 326] on button "Mover para retirada disponível" at bounding box center [737, 335] width 194 height 27
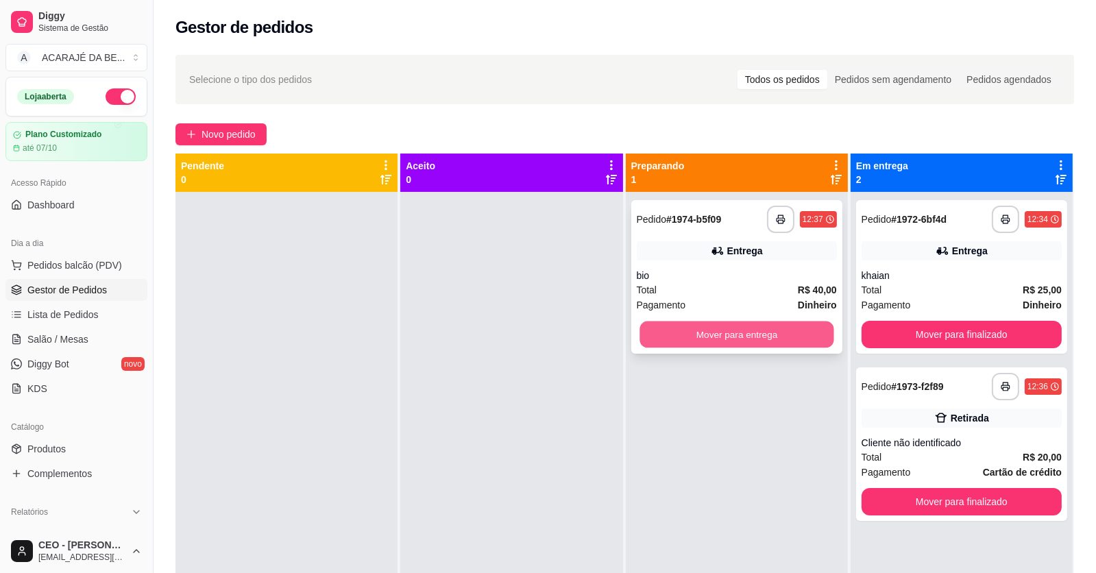
click at [678, 327] on button "Mover para entrega" at bounding box center [737, 335] width 194 height 27
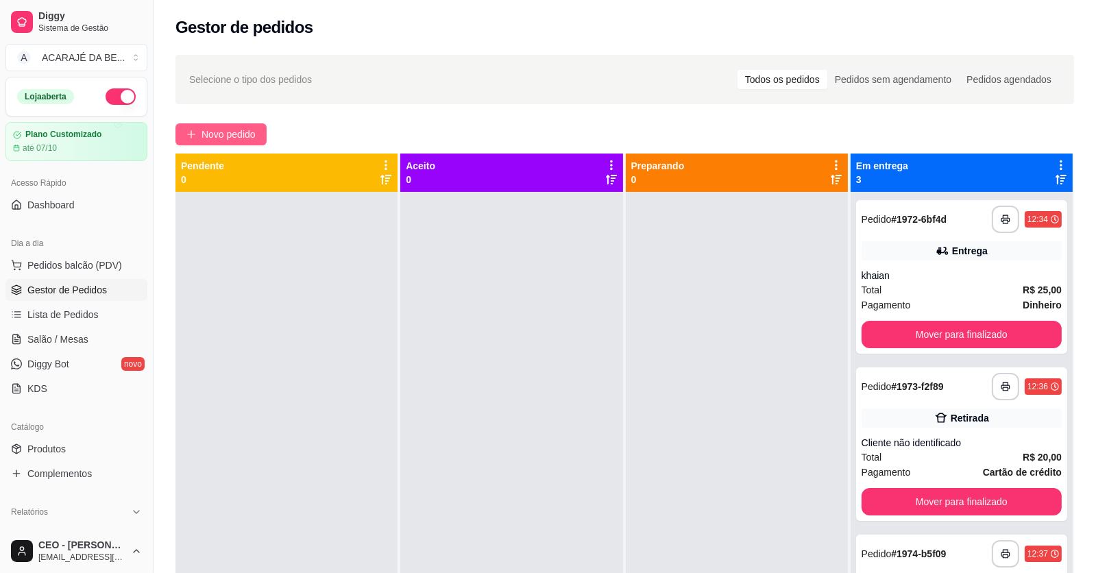
click at [224, 130] on span "Novo pedido" at bounding box center [229, 134] width 54 height 15
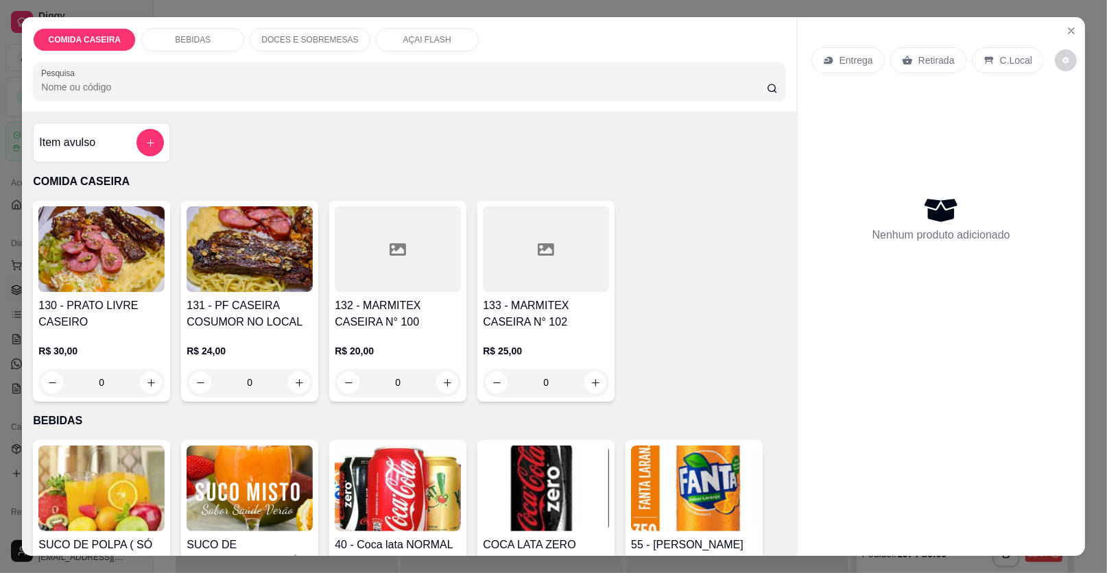
click at [398, 248] on icon at bounding box center [397, 249] width 16 height 12
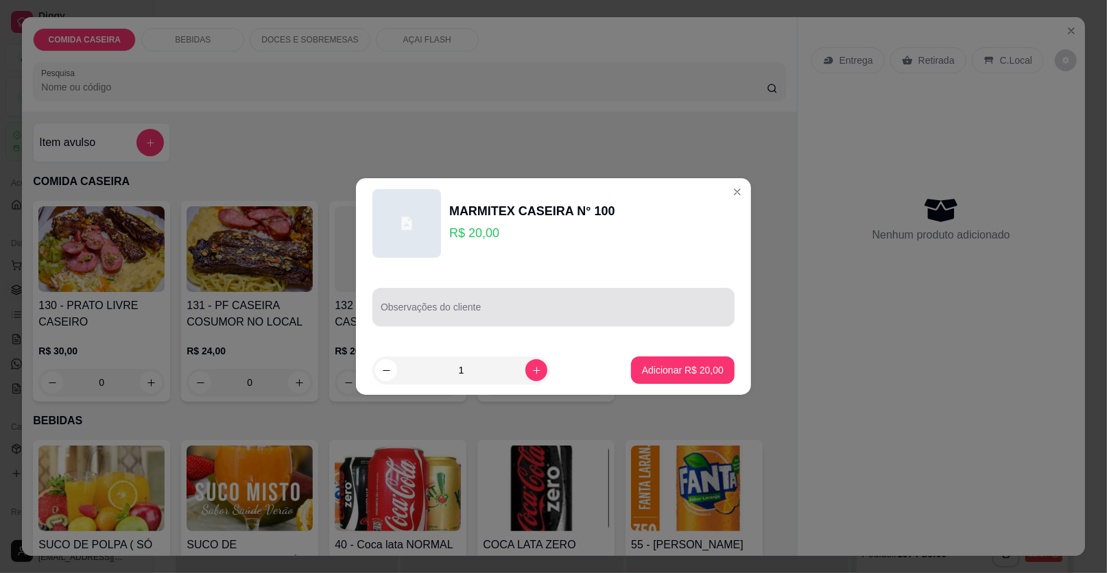
drag, startPoint x: 459, startPoint y: 288, endPoint x: 451, endPoint y: 315, distance: 28.0
click at [451, 315] on div "Observações do cliente" at bounding box center [553, 307] width 362 height 38
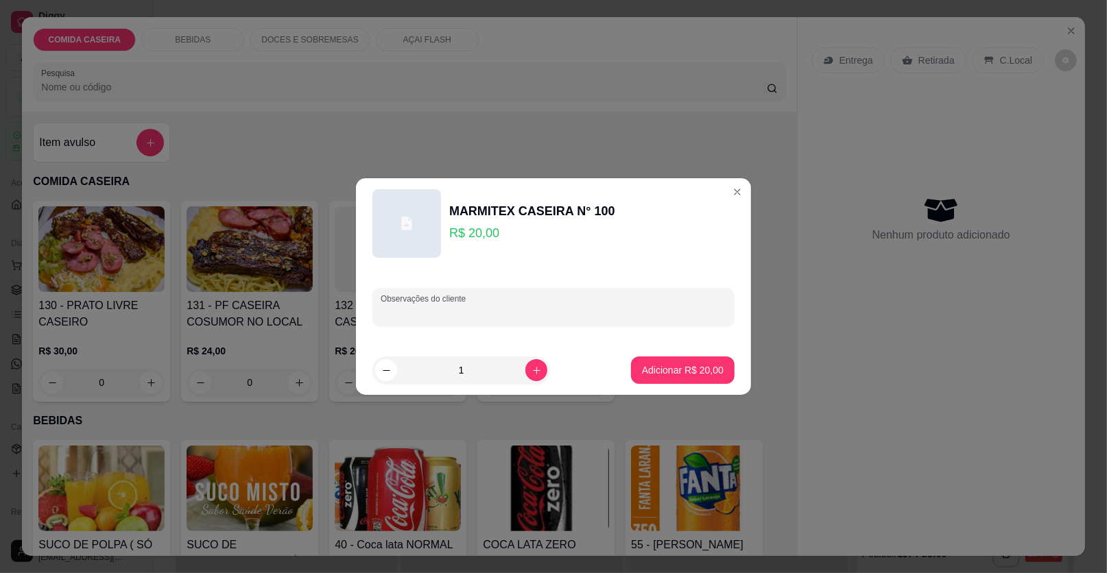
paste input "arroz, feijão de caldo, purê de batata, carne cozida com verduras, vinagrete"
type input "arroz, feijão de caldo, purê de batata, carne cozida com verduras, vinagrete"
click at [654, 370] on p "Adicionar R$ 20,00" at bounding box center [683, 370] width 82 height 14
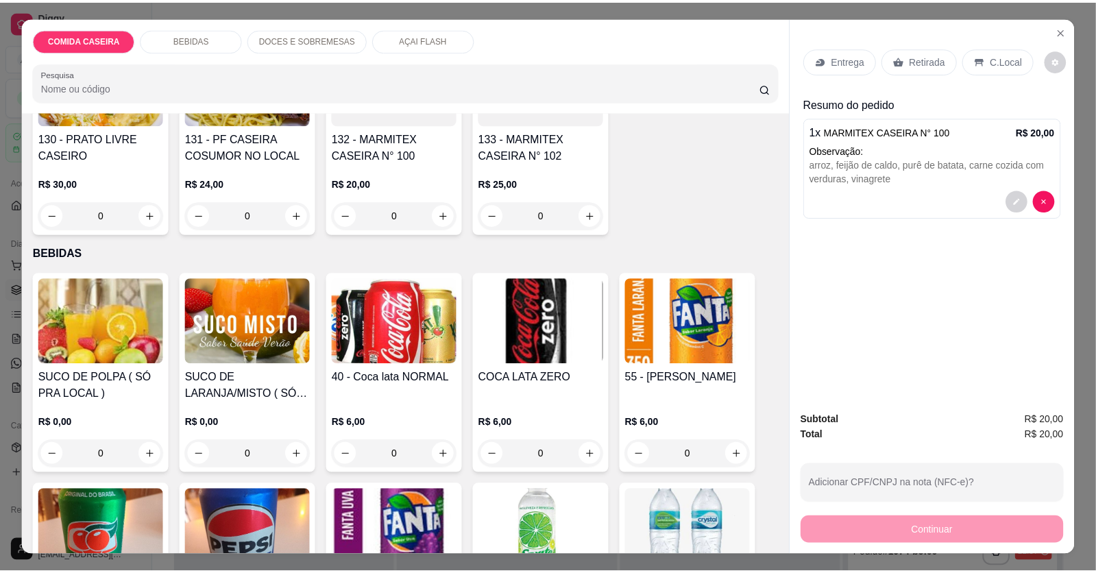
scroll to position [206, 0]
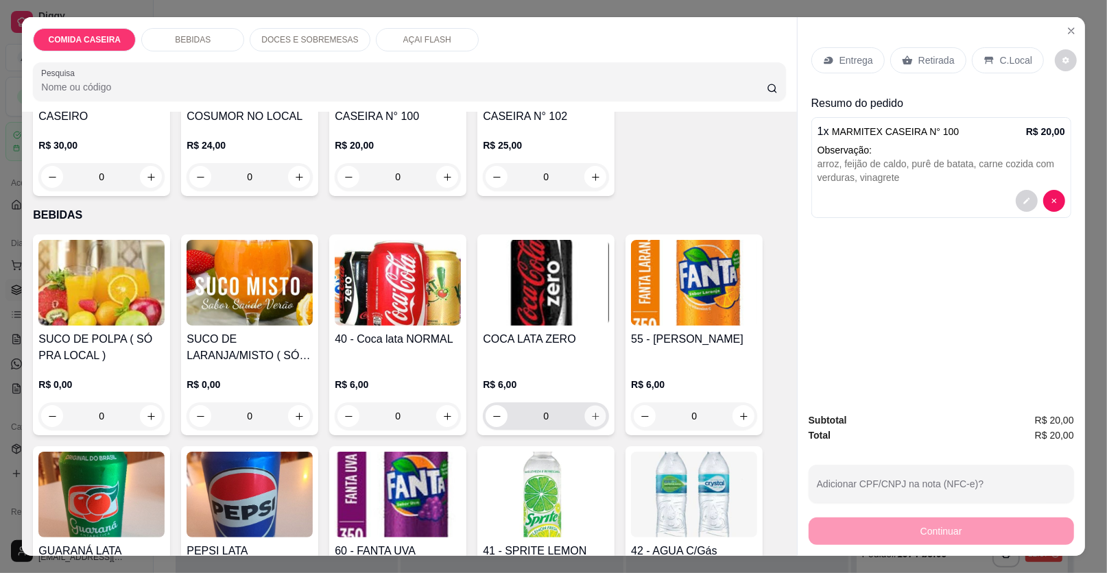
click at [596, 423] on button "increase-product-quantity" at bounding box center [595, 416] width 21 height 21
type input "1"
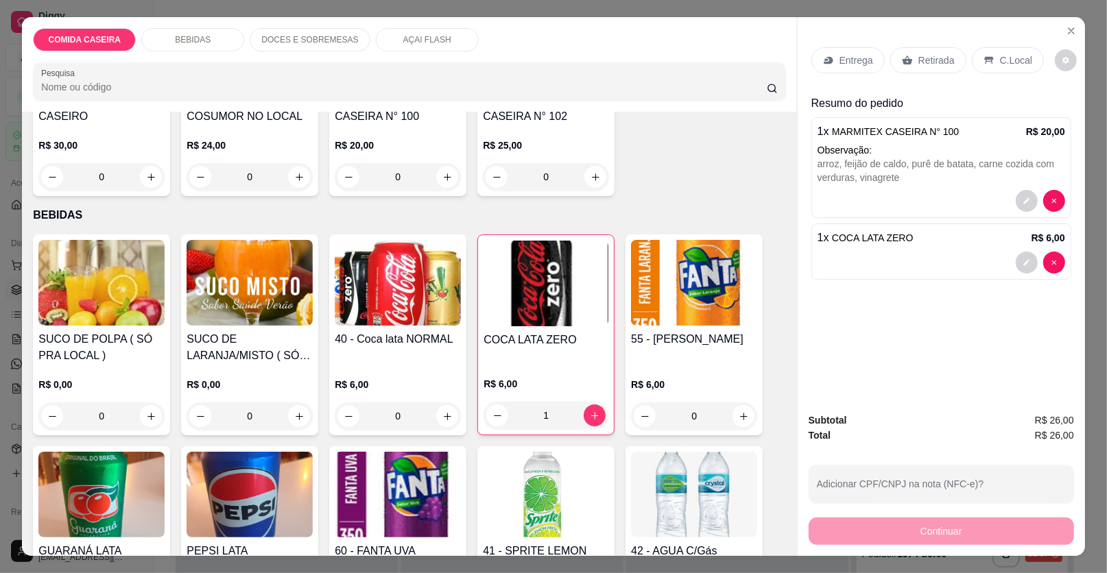
click at [853, 53] on p "Entrega" at bounding box center [856, 60] width 34 height 14
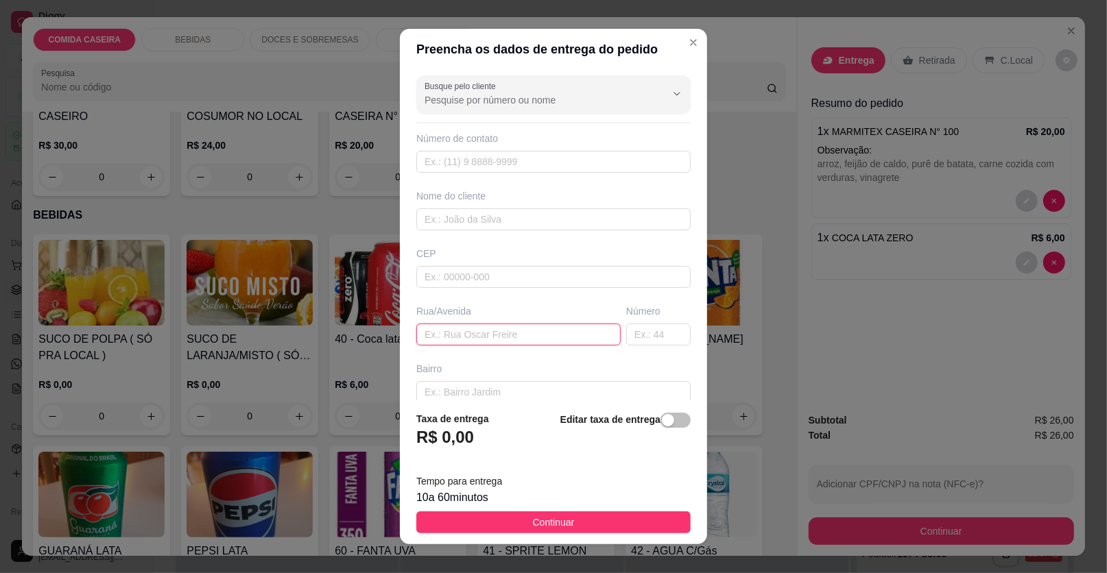
click at [505, 331] on input "text" at bounding box center [518, 335] width 204 height 22
type input "salao"
click at [508, 210] on input "text" at bounding box center [553, 219] width 274 height 22
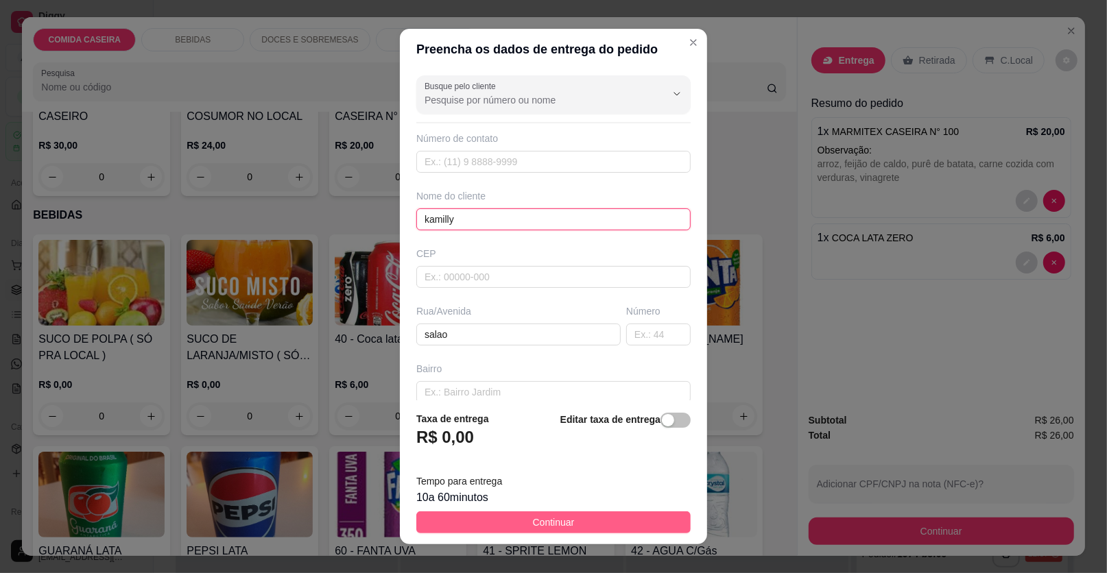
type input "kamilly"
click at [527, 512] on button "Continuar" at bounding box center [553, 522] width 274 height 22
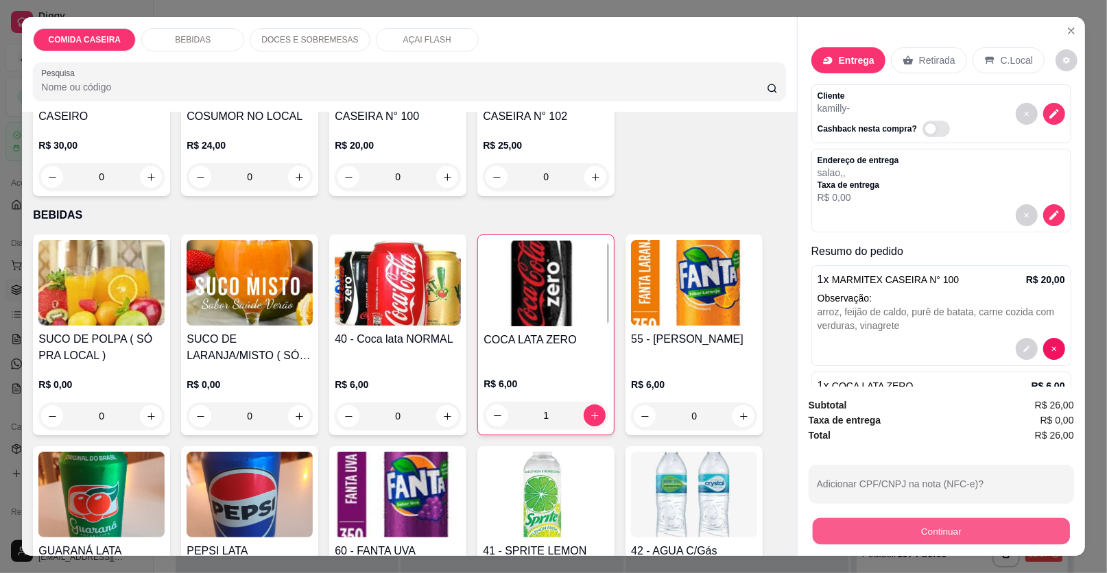
click at [820, 531] on button "Continuar" at bounding box center [940, 531] width 257 height 27
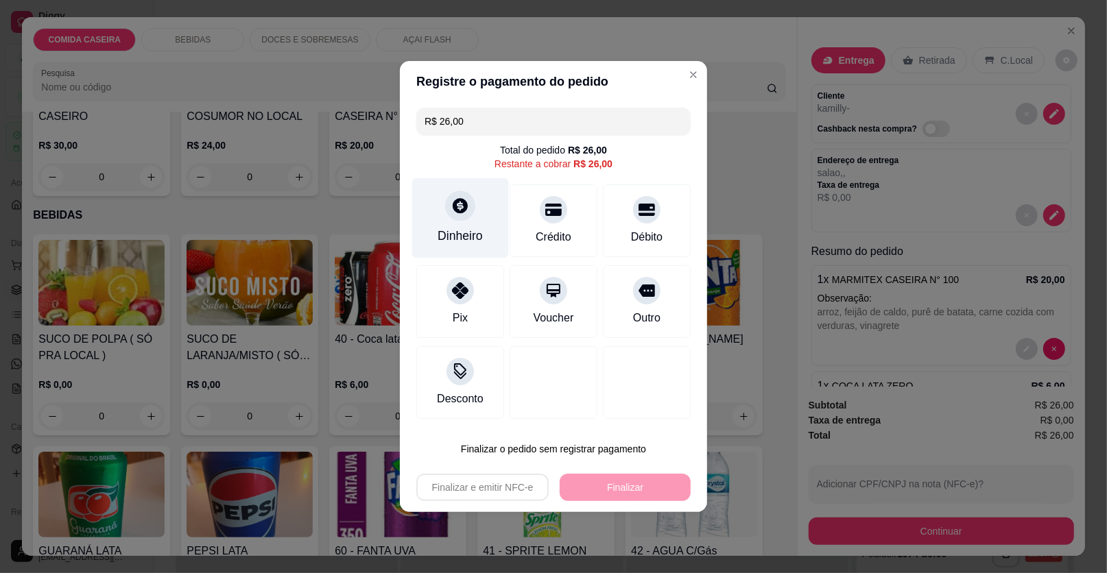
click at [464, 221] on div "Dinheiro" at bounding box center [460, 218] width 97 height 80
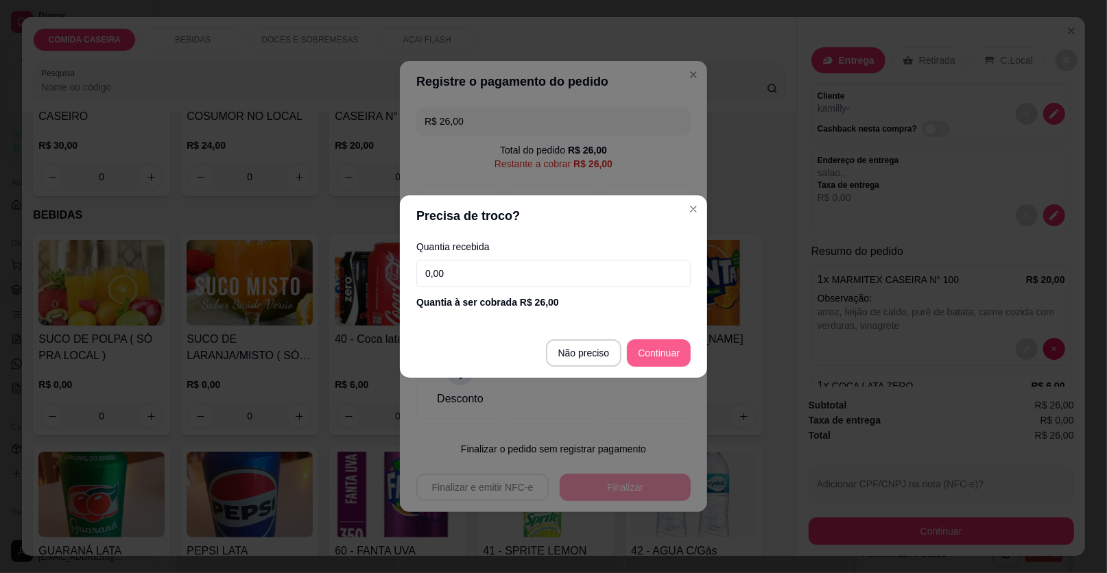
type input "R$ 0,00"
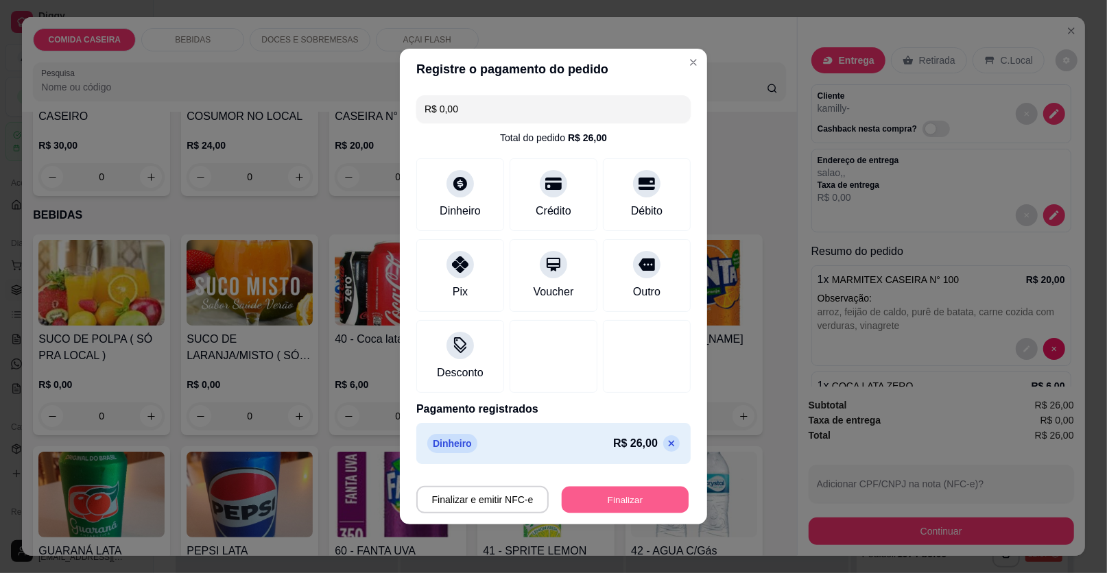
click at [598, 493] on button "Finalizar" at bounding box center [625, 500] width 127 height 27
type input "0"
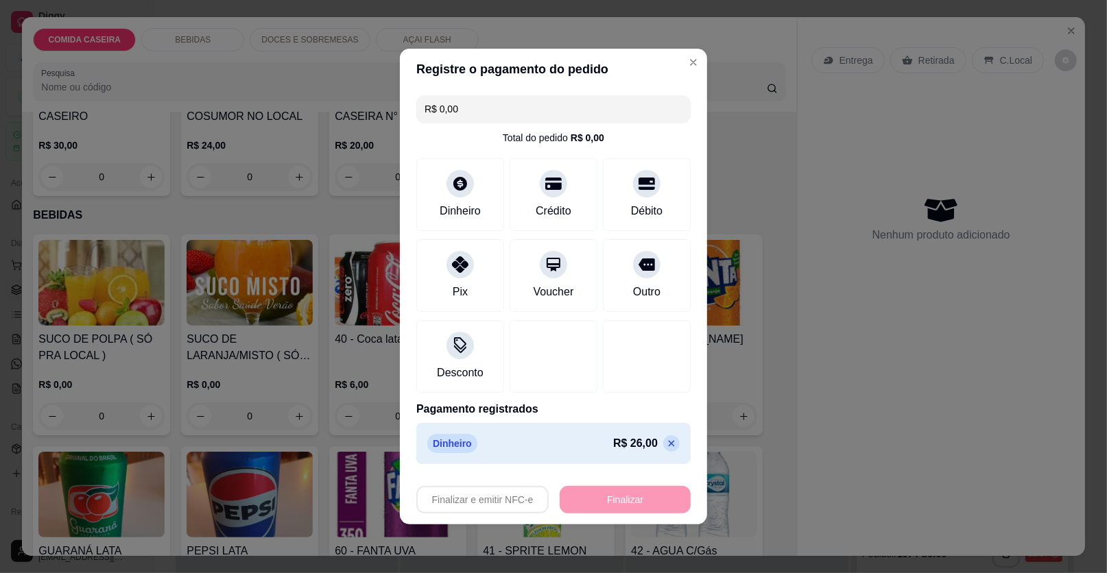
type input "-R$ 26,00"
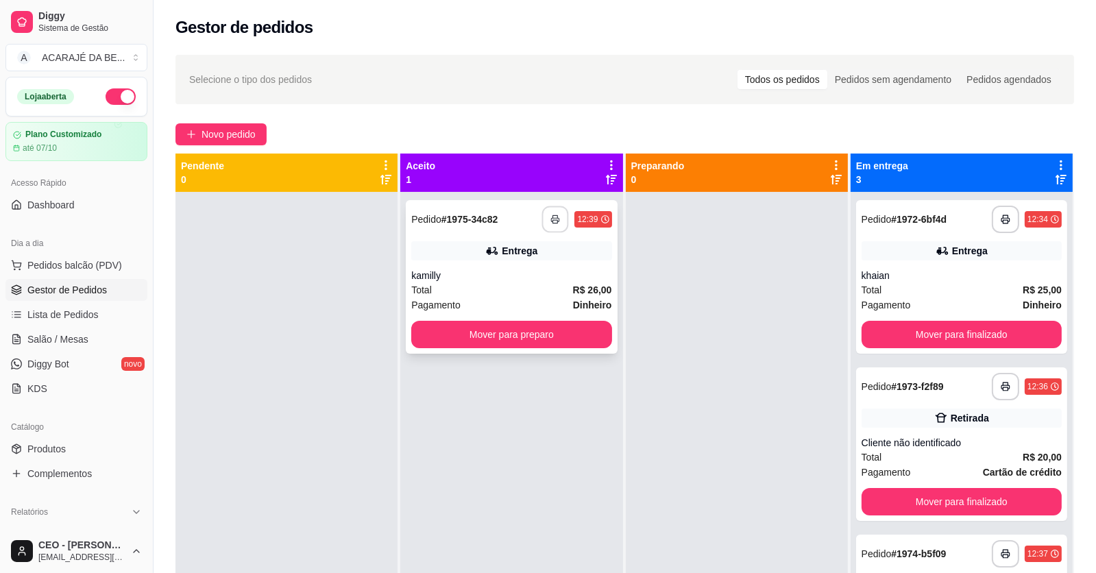
click at [563, 219] on button "button" at bounding box center [555, 219] width 27 height 27
click at [593, 332] on button "Mover para preparo" at bounding box center [512, 335] width 194 height 27
click at [599, 339] on button "Mover para preparo" at bounding box center [512, 335] width 194 height 27
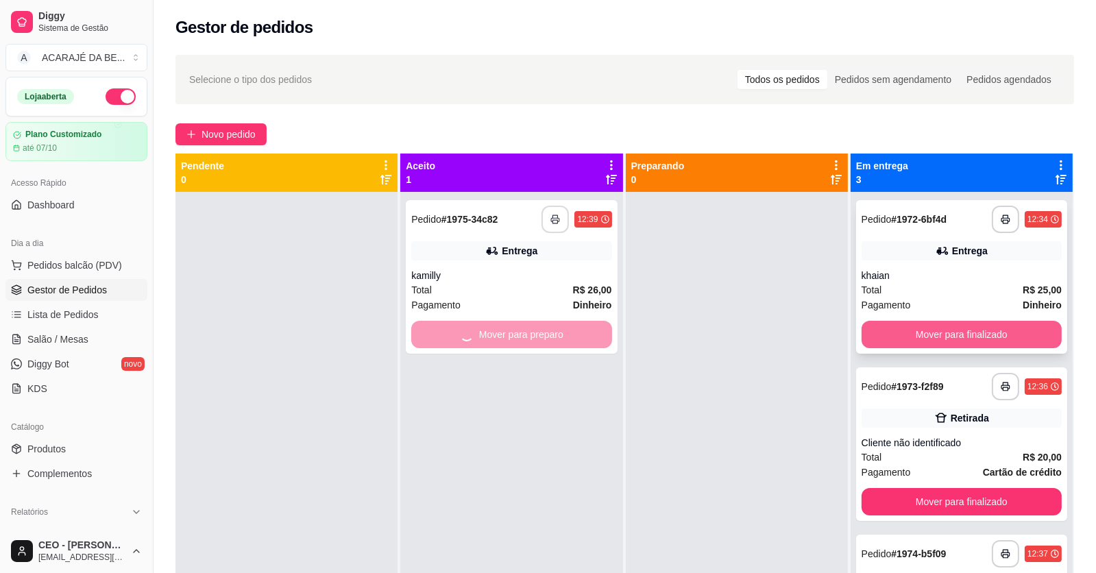
click at [884, 335] on button "Mover para finalizado" at bounding box center [962, 334] width 200 height 27
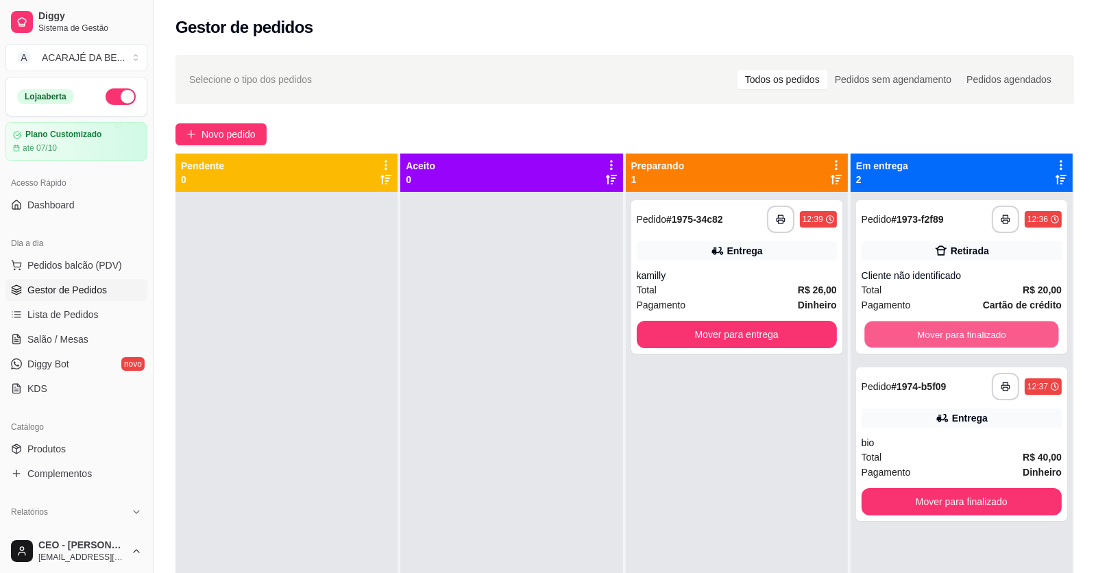
click at [884, 336] on button "Mover para finalizado" at bounding box center [962, 335] width 194 height 27
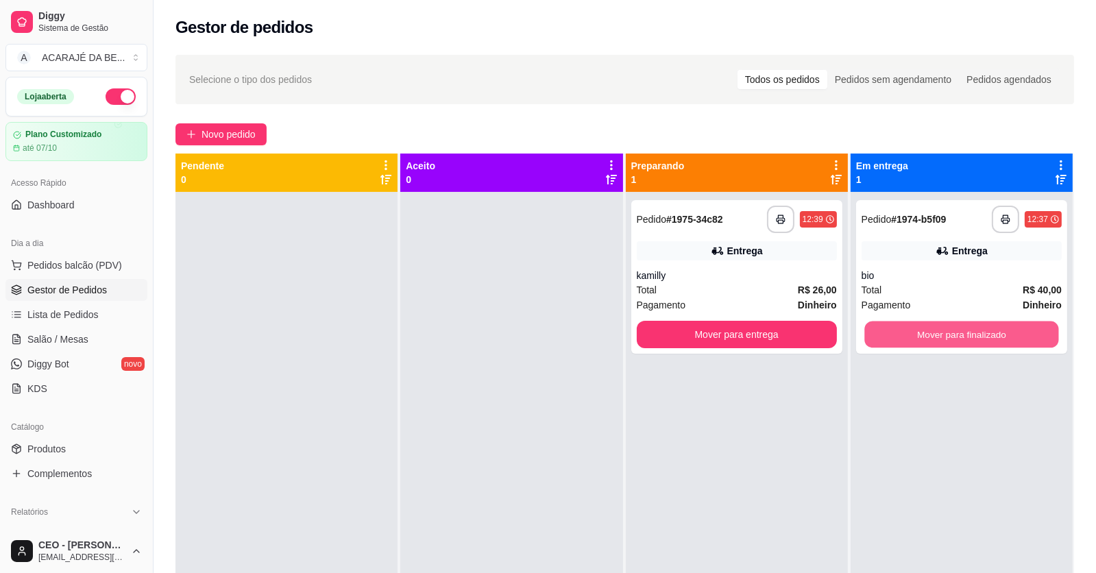
click at [884, 336] on button "Mover para finalizado" at bounding box center [962, 335] width 194 height 27
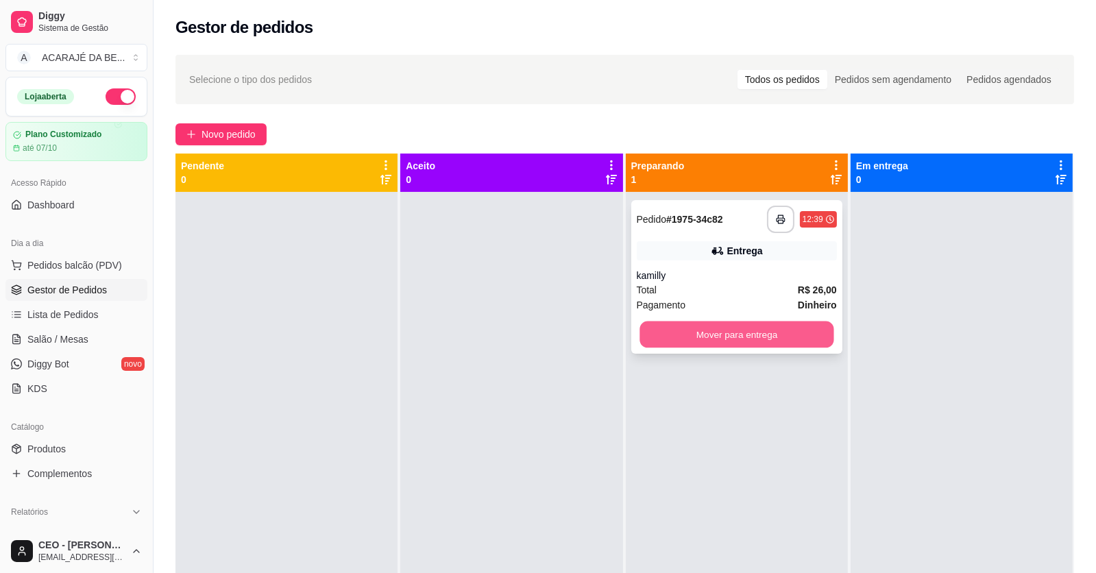
click at [793, 328] on button "Mover para entrega" at bounding box center [737, 335] width 194 height 27
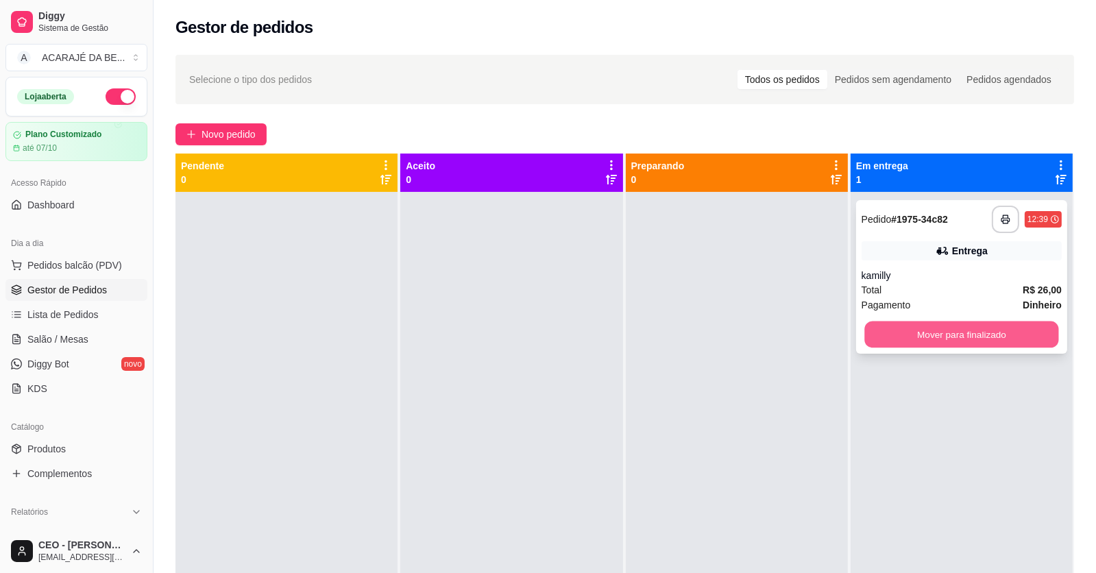
click at [906, 326] on button "Mover para finalizado" at bounding box center [962, 335] width 194 height 27
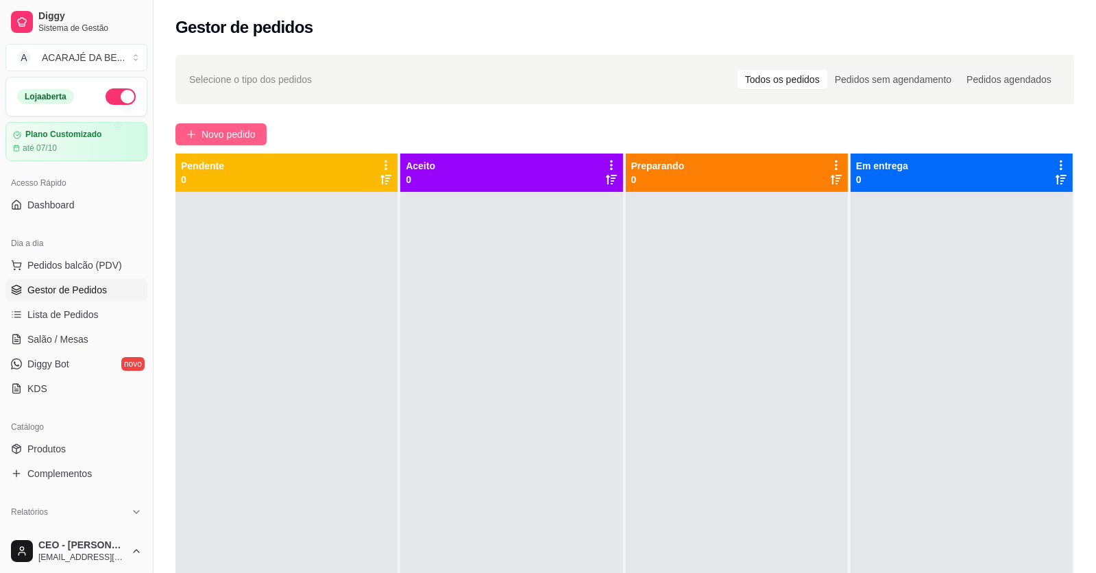
click at [189, 136] on icon "plus" at bounding box center [191, 135] width 10 height 10
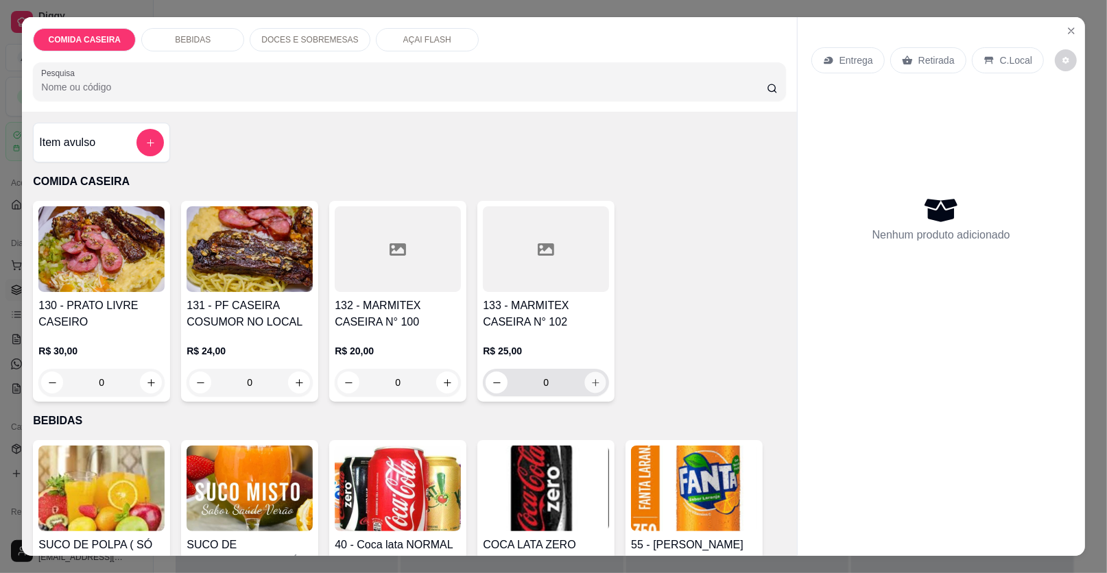
click at [590, 378] on icon "increase-product-quantity" at bounding box center [595, 383] width 10 height 10
type input "1"
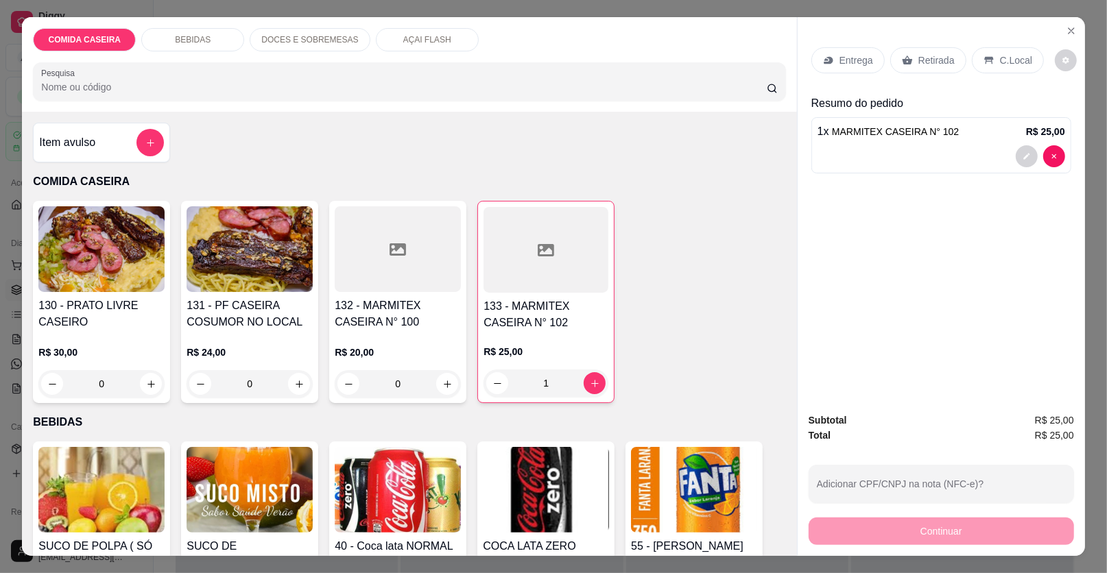
click at [923, 60] on p "Retirada" at bounding box center [936, 60] width 36 height 14
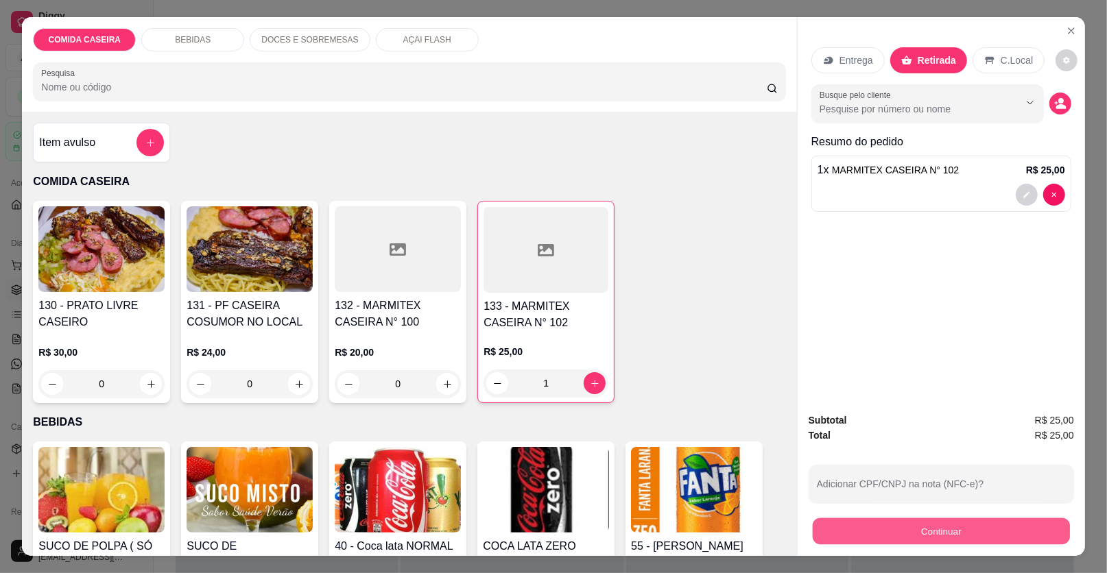
click at [822, 532] on button "Continuar" at bounding box center [940, 531] width 257 height 27
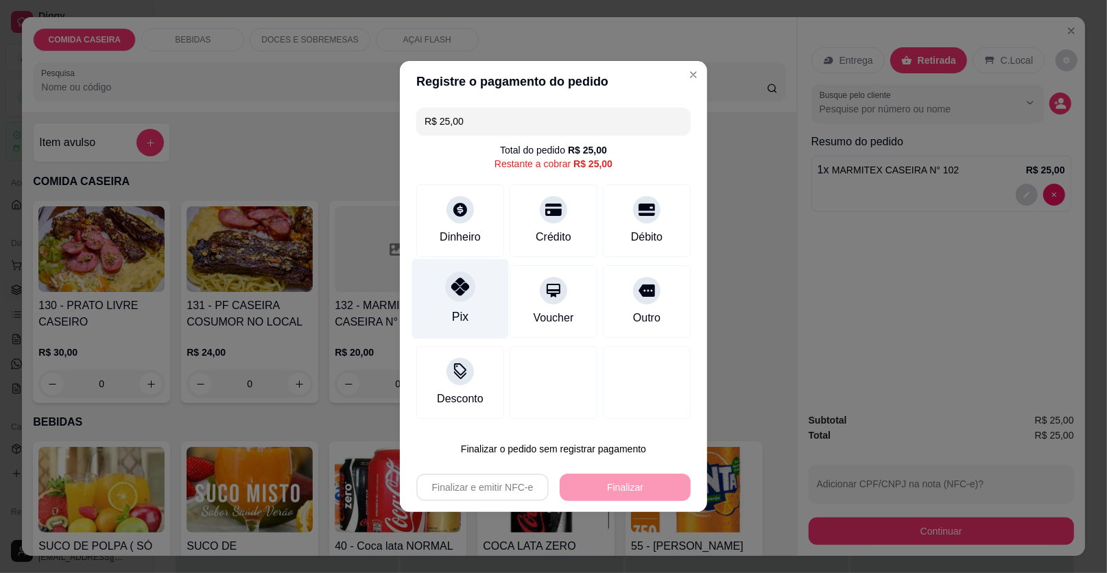
click at [470, 289] on div at bounding box center [460, 287] width 30 height 30
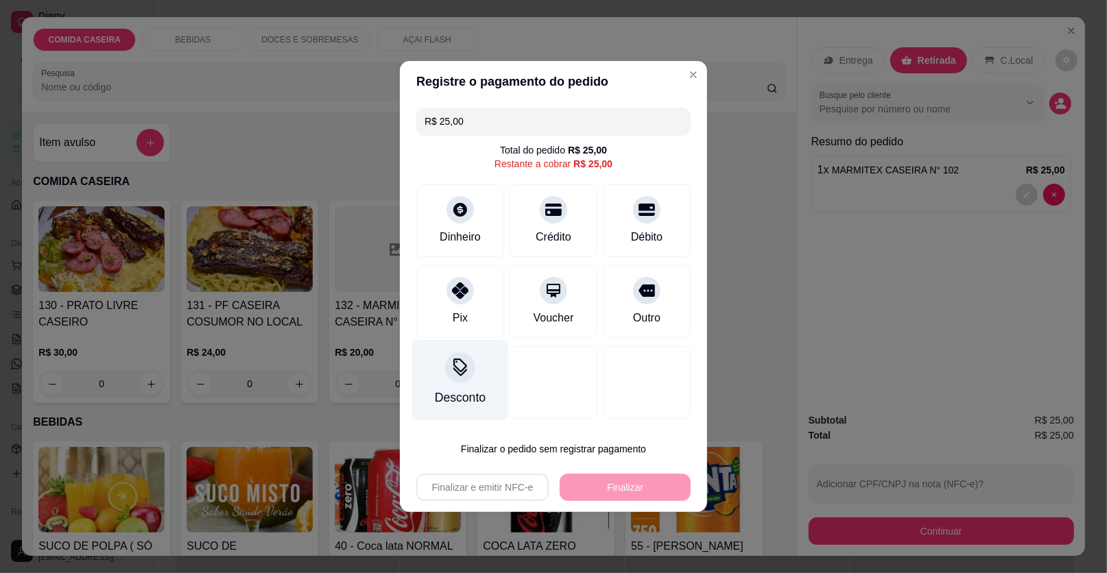
type input "R$ 0,00"
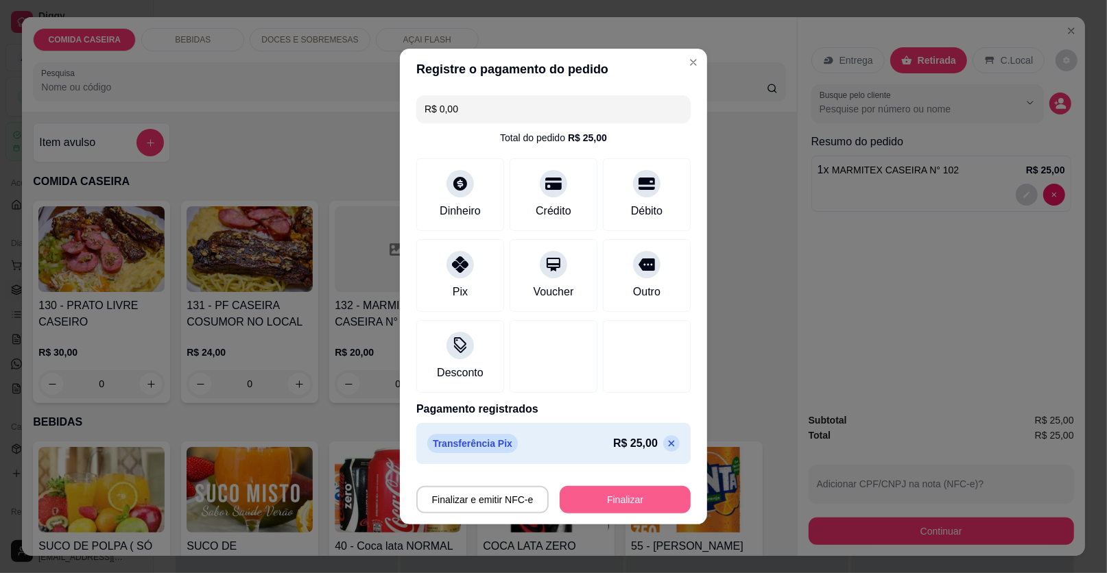
click at [646, 509] on button "Finalizar" at bounding box center [624, 499] width 131 height 27
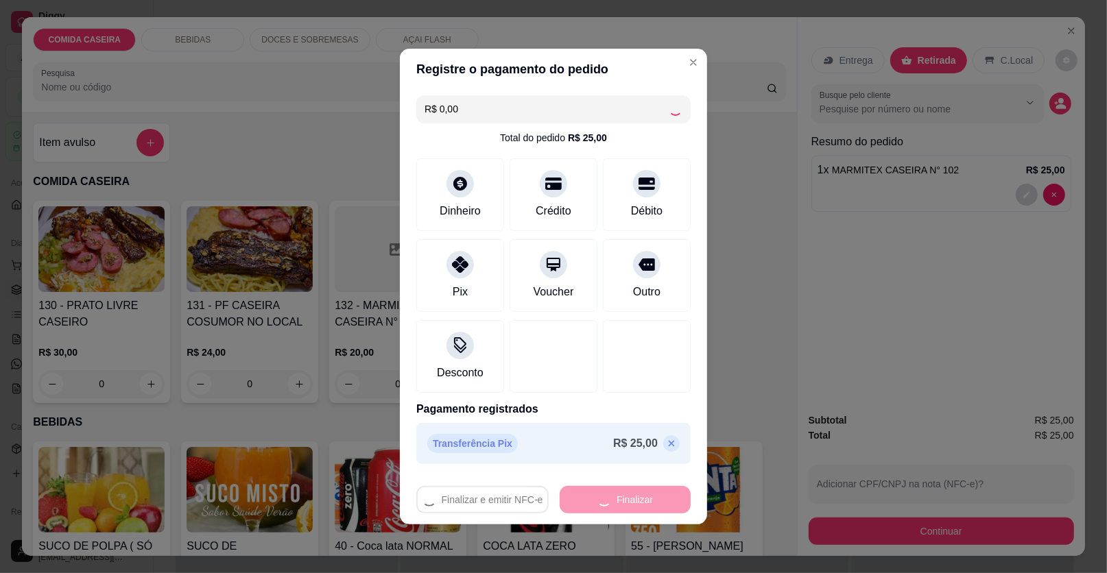
type input "0"
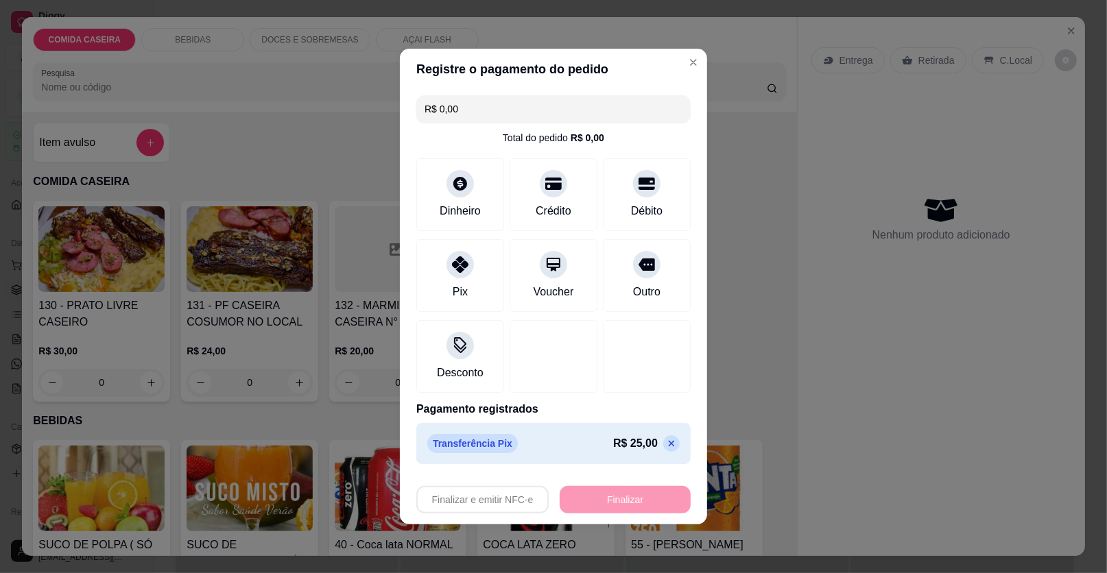
type input "-R$ 25,00"
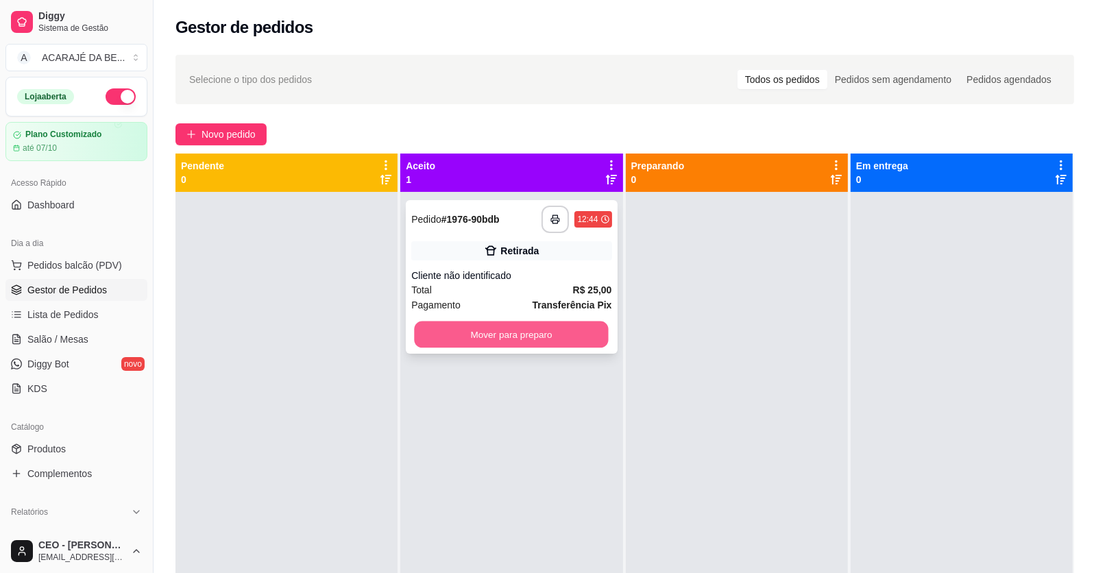
click at [568, 329] on button "Mover para preparo" at bounding box center [512, 335] width 194 height 27
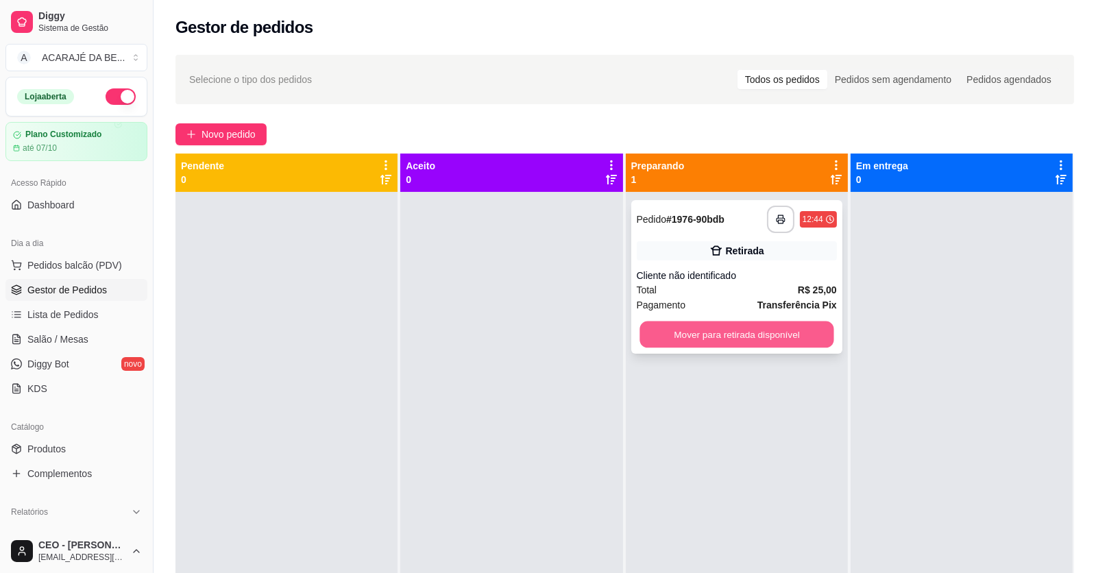
click at [743, 340] on button "Mover para retirada disponível" at bounding box center [737, 335] width 194 height 27
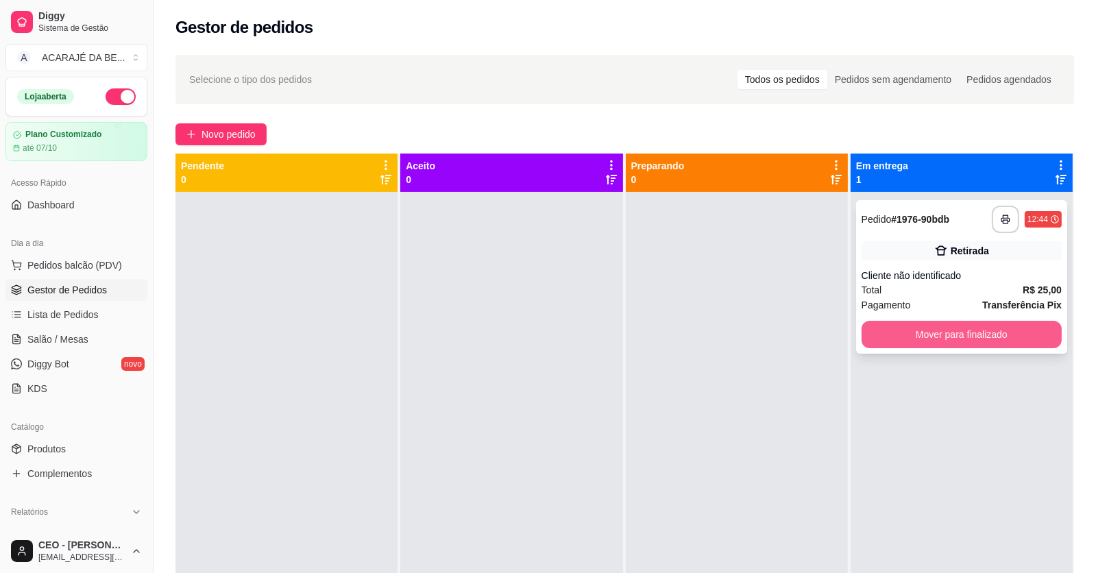
click at [880, 333] on button "Mover para finalizado" at bounding box center [962, 334] width 200 height 27
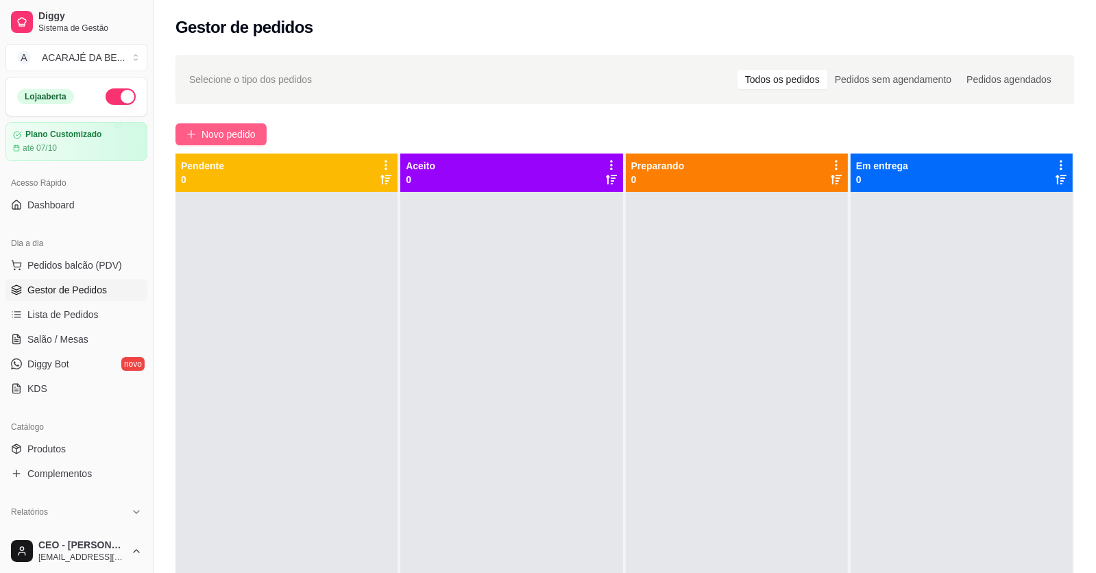
click at [245, 128] on span "Novo pedido" at bounding box center [229, 134] width 54 height 15
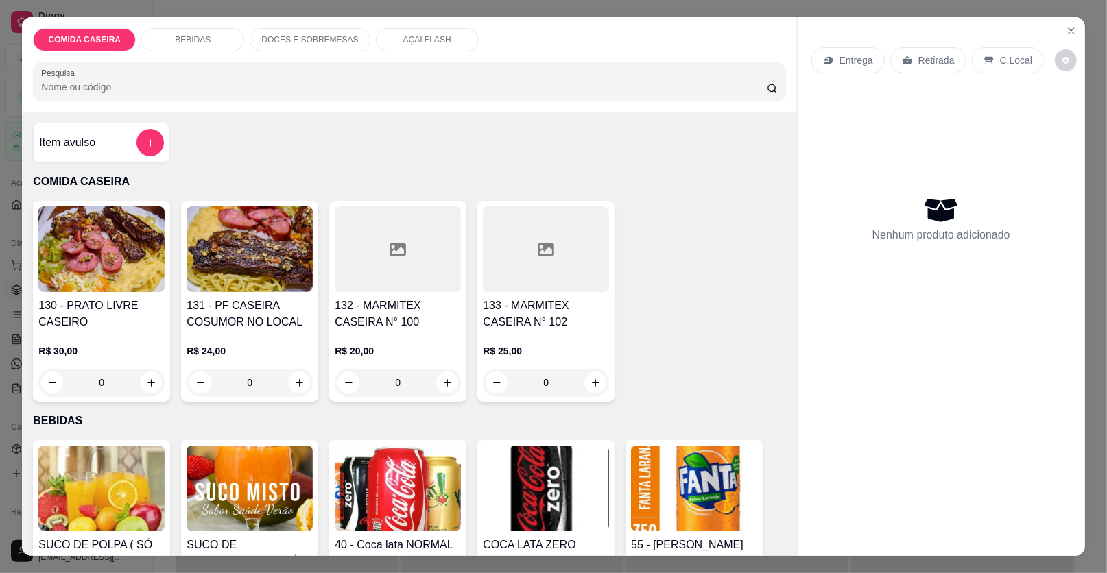
click at [538, 277] on div at bounding box center [546, 249] width 126 height 86
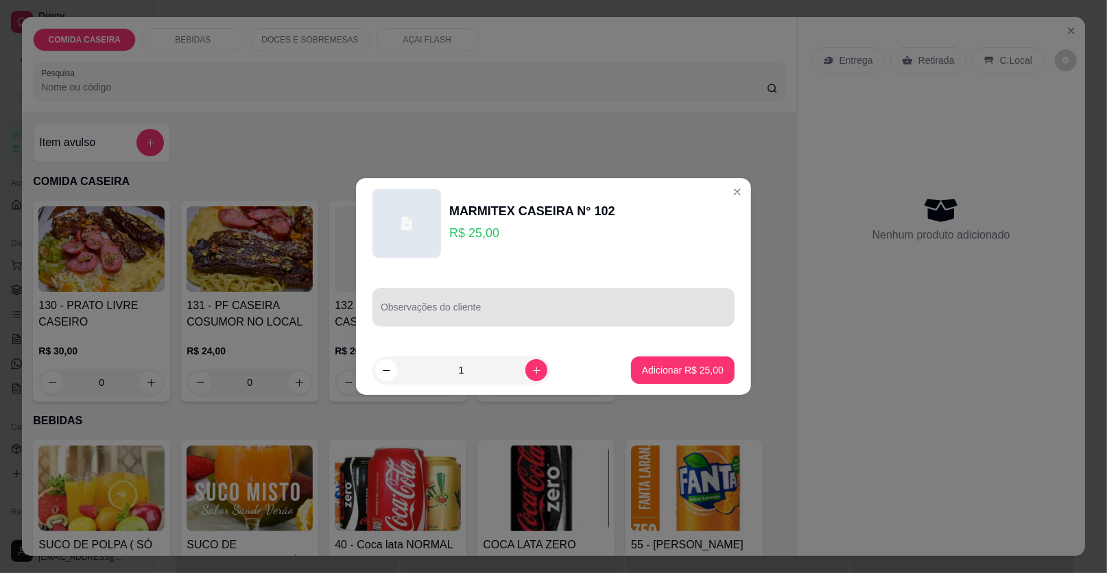
click at [509, 317] on input "Observações do cliente" at bounding box center [554, 313] width 346 height 14
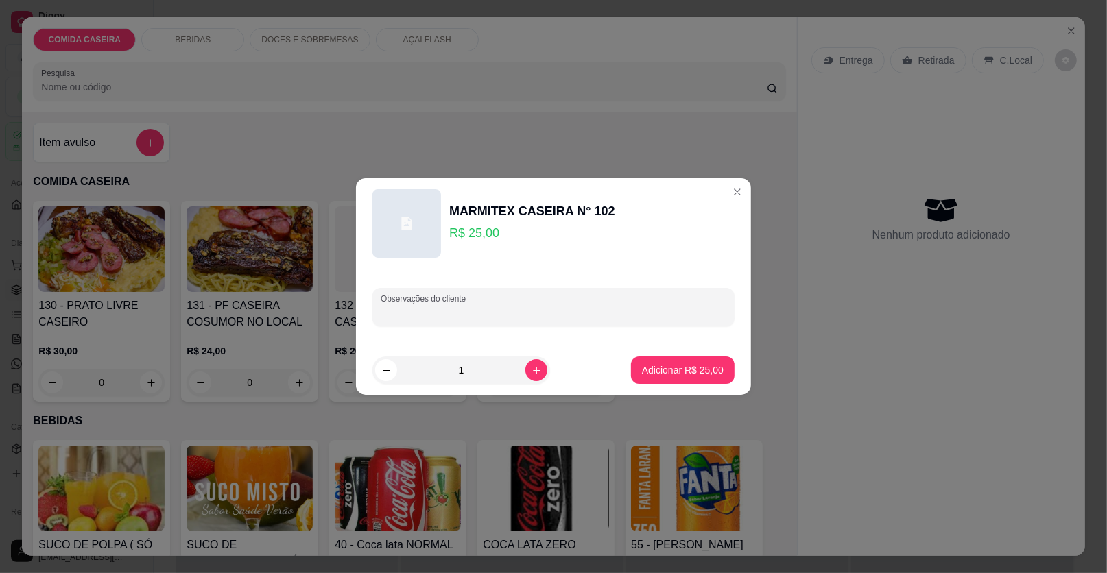
paste input "Feijão tropeiro [PERSON_NAME] de couve Carne cozida Salada vinagrete Filé de fr…"
type input "Feijão tropeiro [PERSON_NAME] de couve Carne cozida Salada vinagrete Filé de fr…"
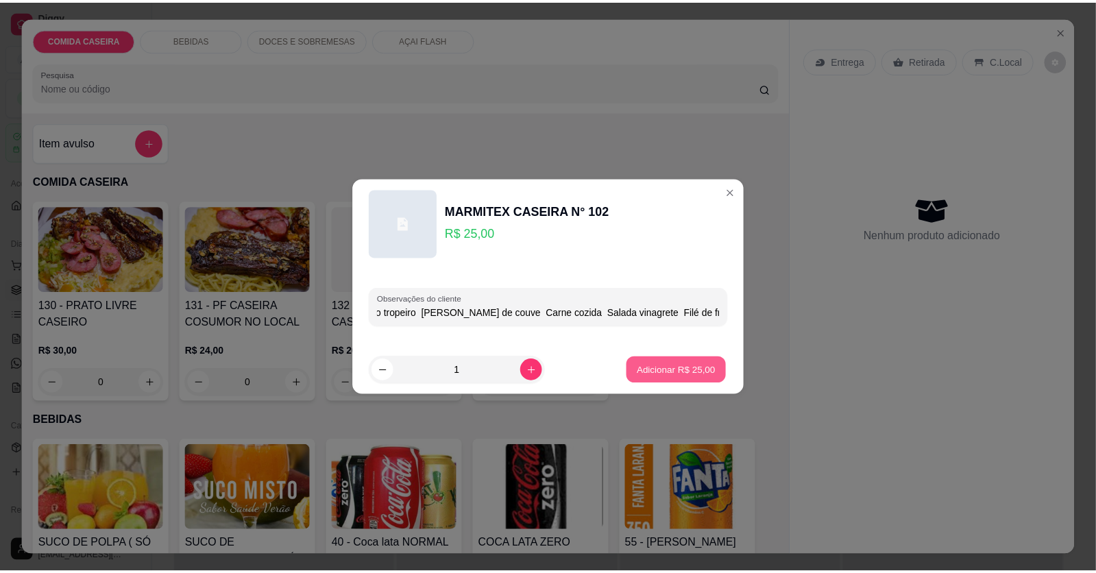
scroll to position [0, 0]
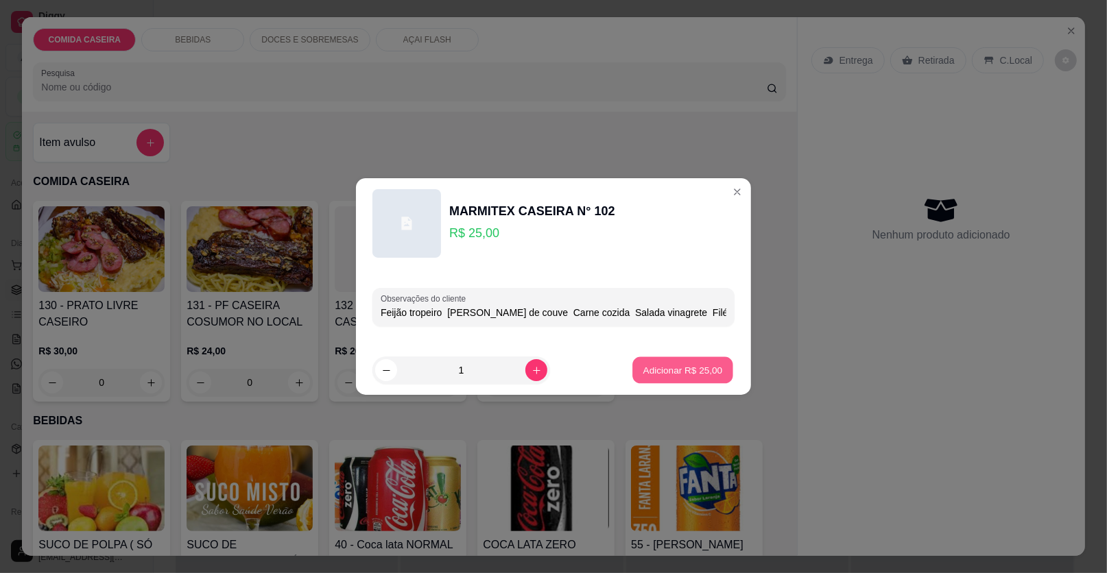
click at [648, 376] on p "Adicionar R$ 25,00" at bounding box center [683, 369] width 80 height 13
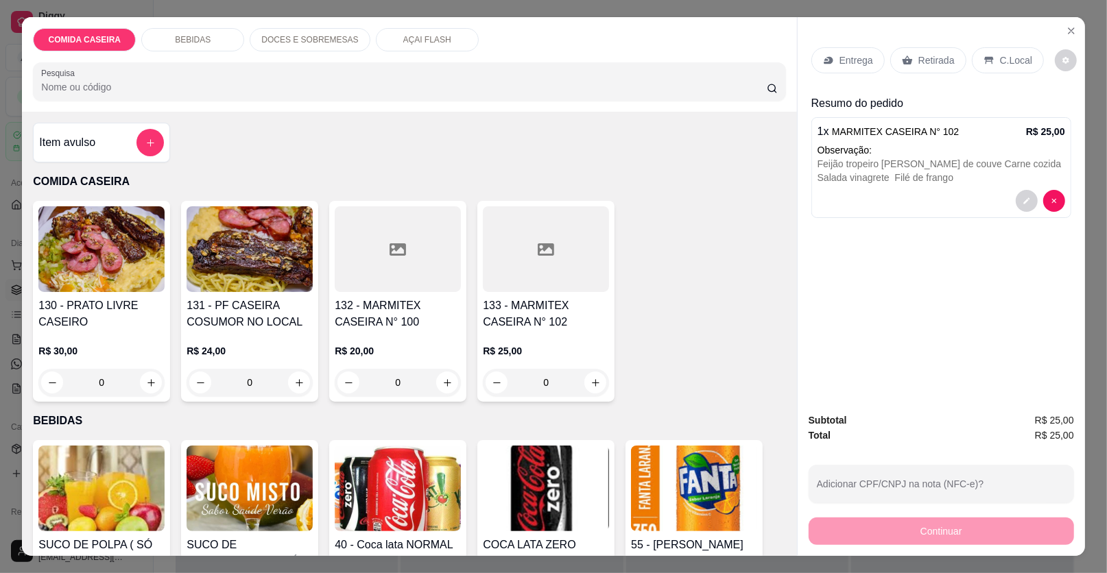
click at [855, 62] on p "Entrega" at bounding box center [856, 60] width 34 height 14
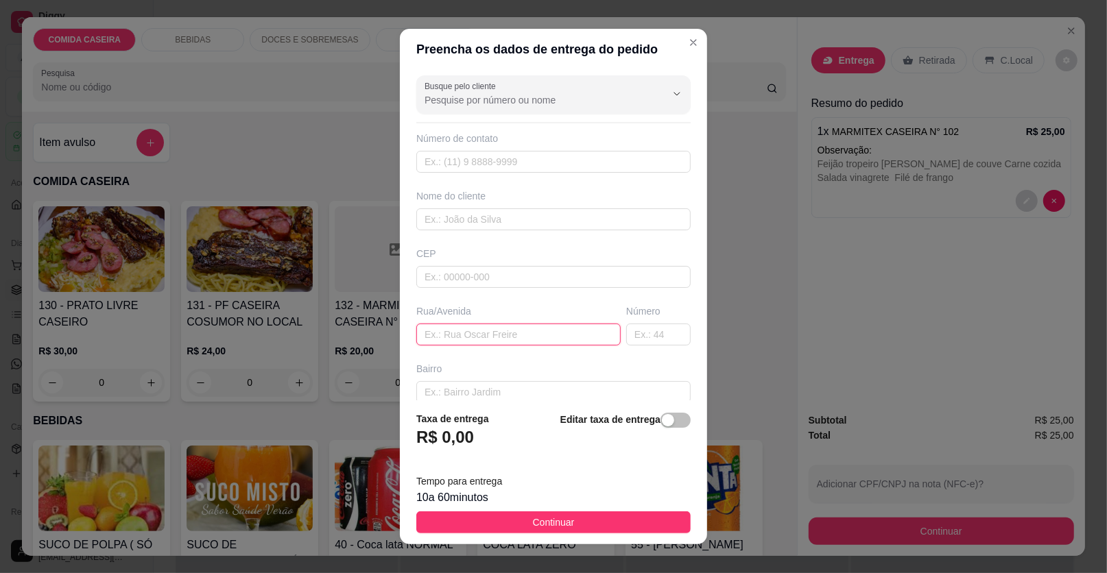
click at [570, 339] on input "text" at bounding box center [518, 335] width 204 height 22
paste input "Bar de dadai"
type input "Bar de dadai"
drag, startPoint x: 536, startPoint y: 219, endPoint x: 537, endPoint y: 212, distance: 6.9
click at [537, 212] on input "text" at bounding box center [553, 219] width 274 height 22
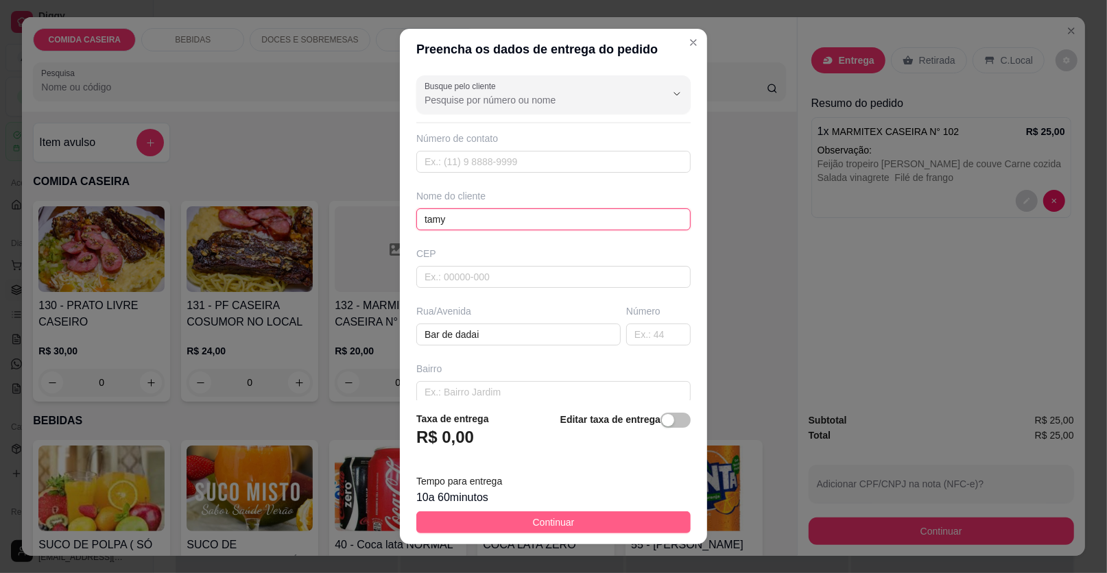
type input "tamy"
click at [593, 521] on button "Continuar" at bounding box center [553, 522] width 274 height 22
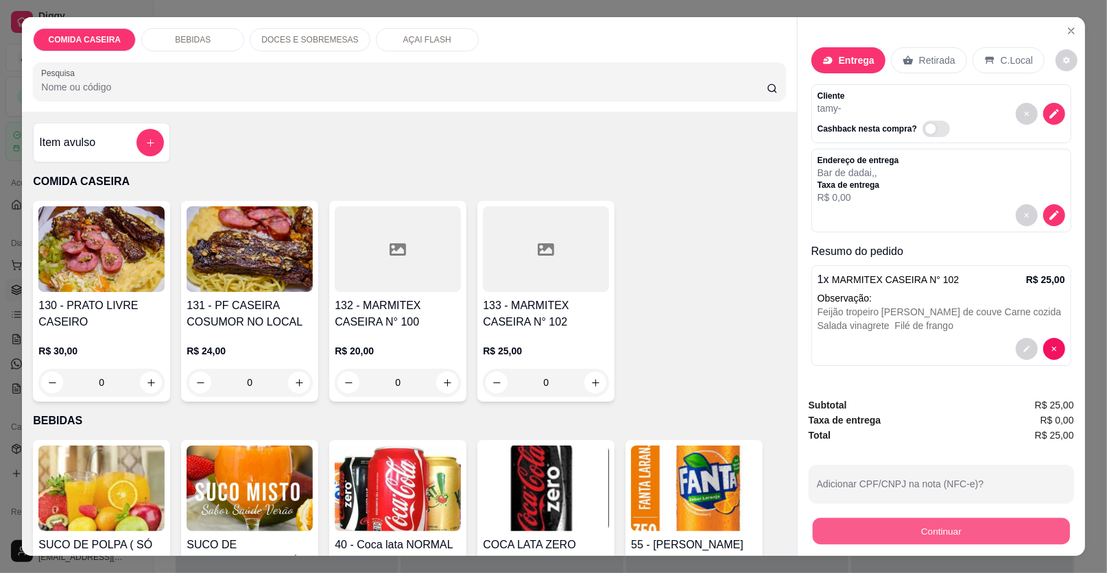
click at [978, 538] on button "Continuar" at bounding box center [940, 531] width 257 height 27
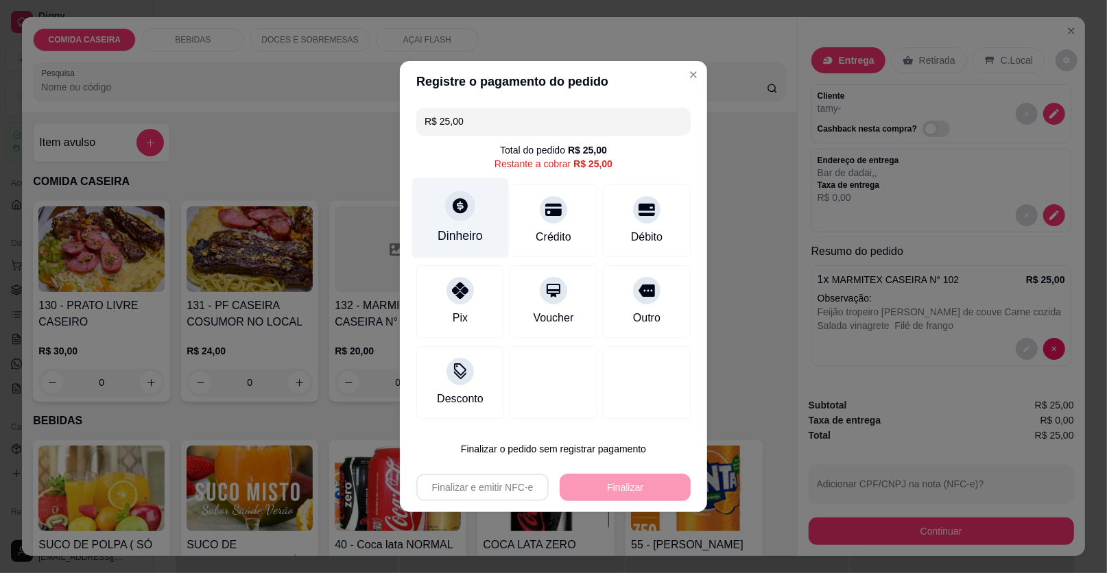
click at [459, 234] on div "Dinheiro" at bounding box center [459, 236] width 45 height 18
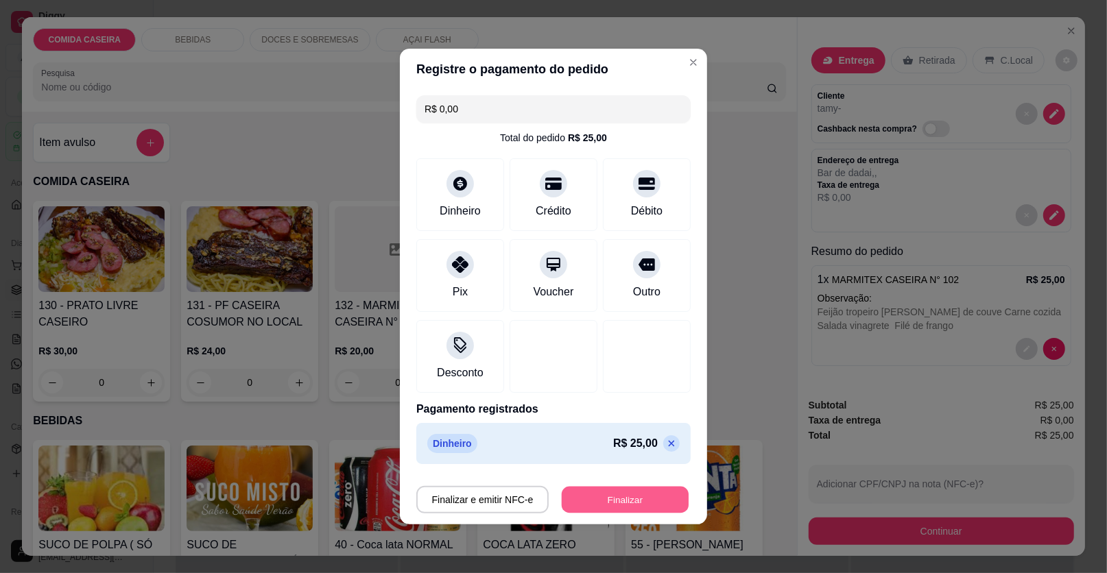
click at [642, 499] on button "Finalizar" at bounding box center [625, 500] width 127 height 27
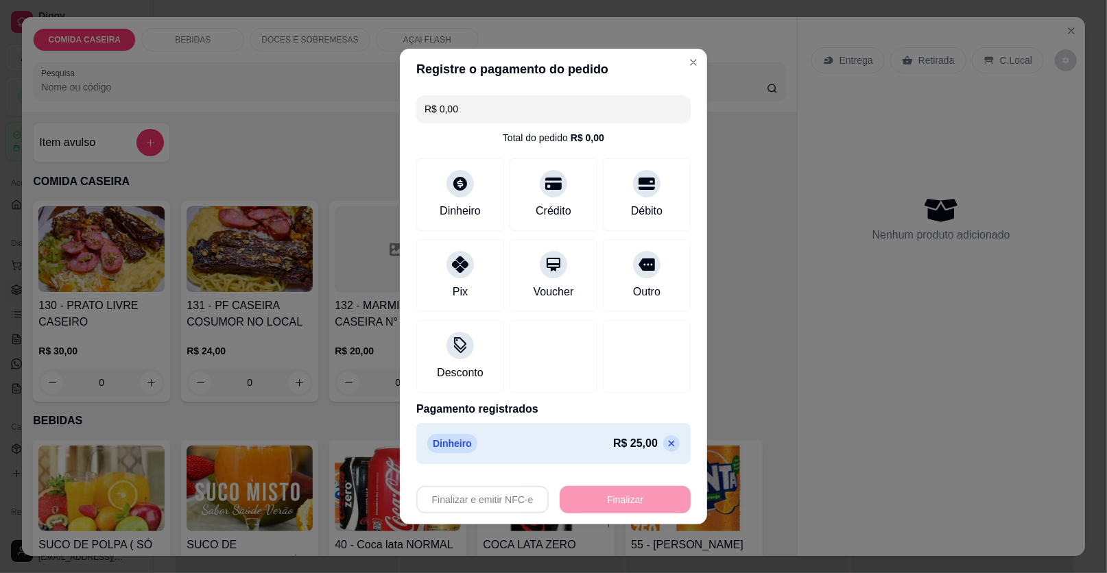
type input "-R$ 25,00"
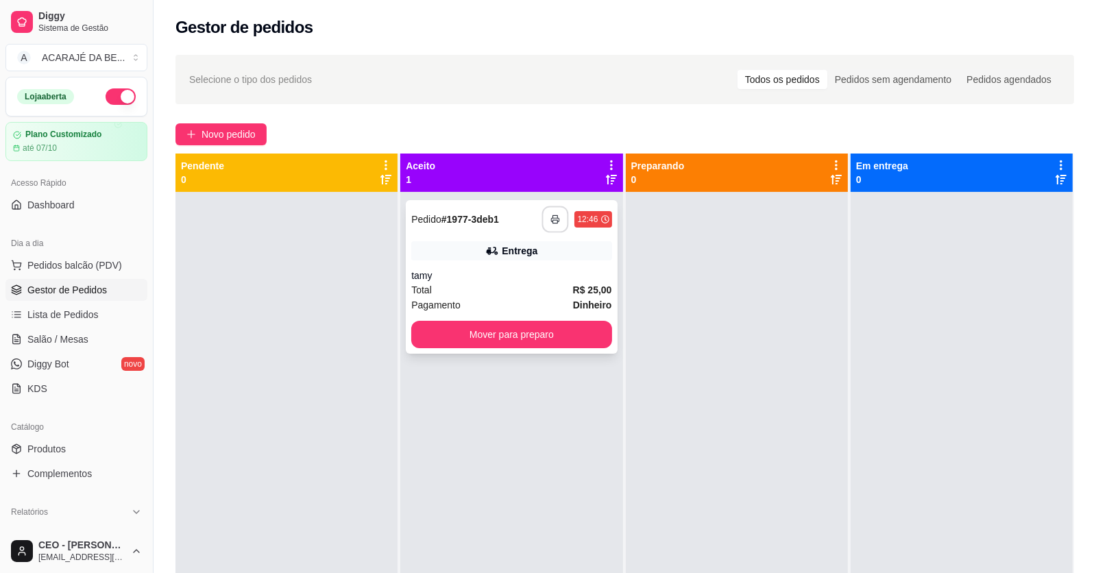
click at [555, 215] on icon "button" at bounding box center [556, 220] width 10 height 10
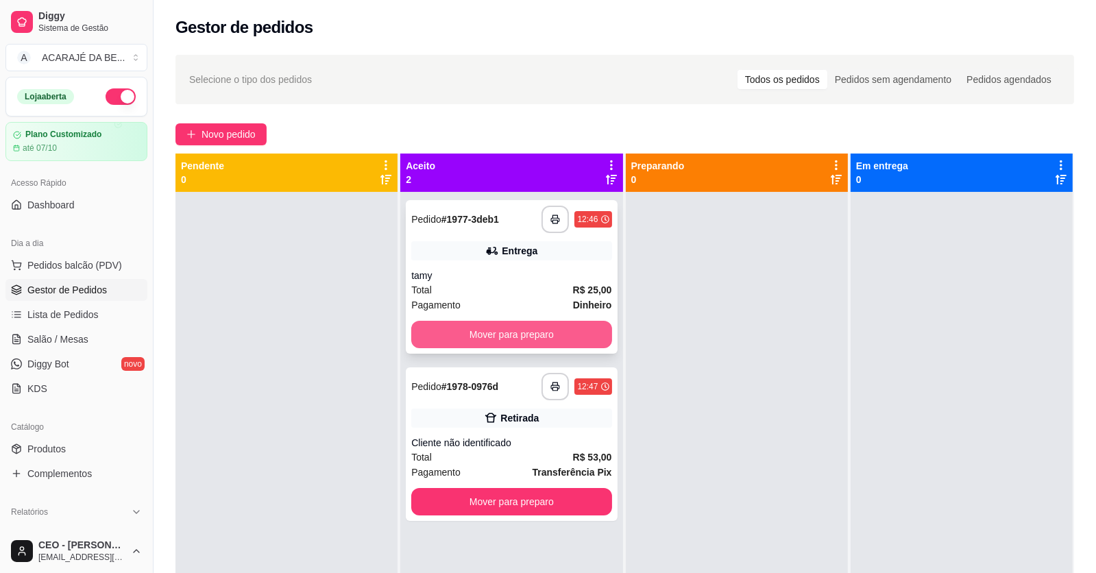
click at [570, 336] on button "Mover para preparo" at bounding box center [511, 334] width 200 height 27
click at [571, 336] on div "Mover para preparo" at bounding box center [511, 334] width 200 height 27
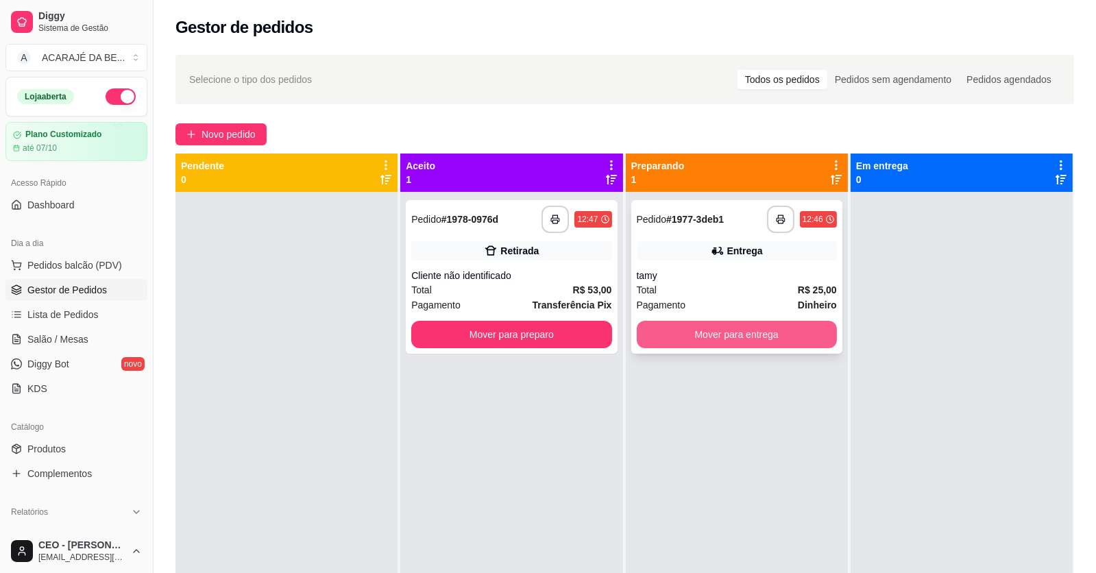
click at [707, 328] on button "Mover para entrega" at bounding box center [737, 334] width 200 height 27
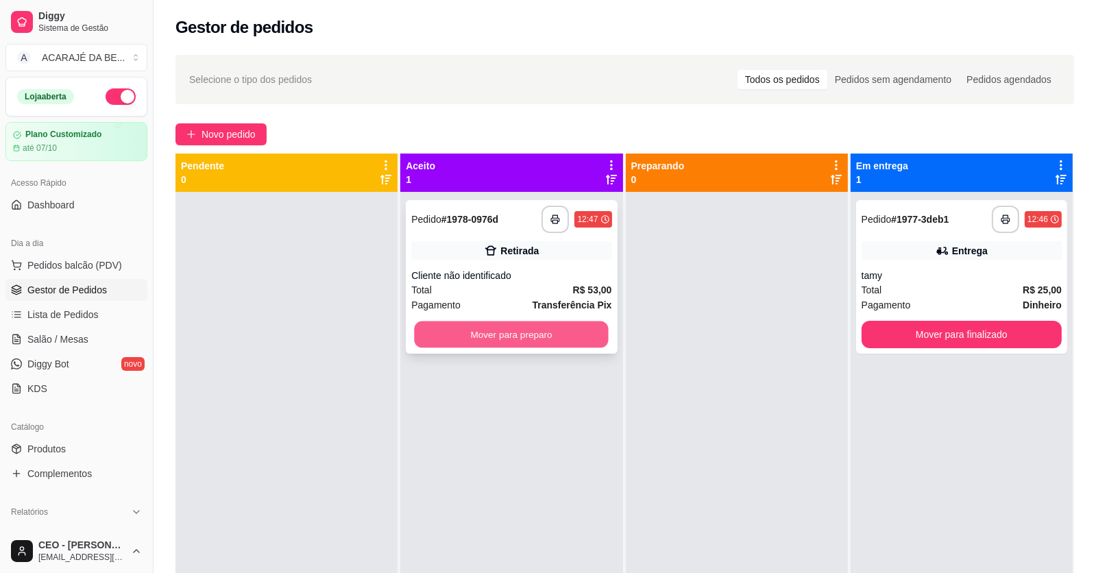
click at [585, 336] on button "Mover para preparo" at bounding box center [512, 335] width 194 height 27
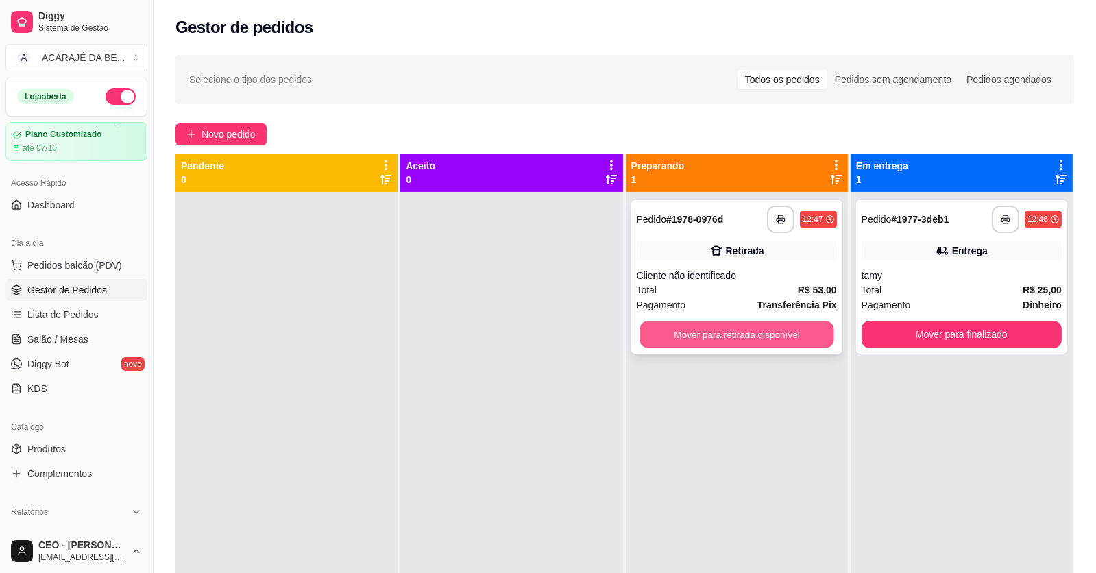
click at [775, 339] on button "Mover para retirada disponível" at bounding box center [737, 335] width 194 height 27
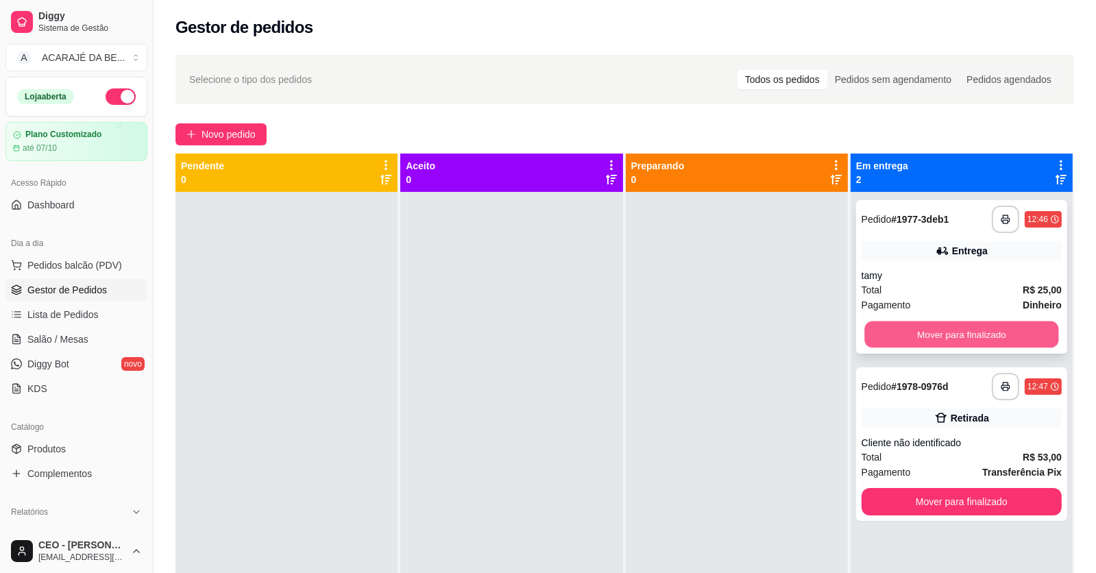
click at [898, 327] on button "Mover para finalizado" at bounding box center [962, 335] width 194 height 27
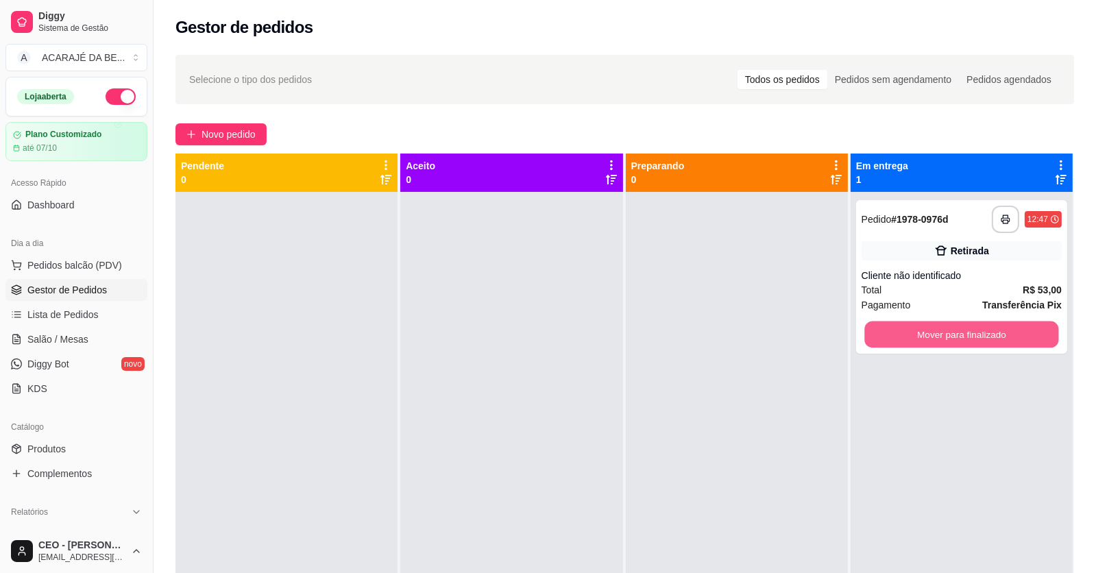
click at [898, 328] on button "Mover para finalizado" at bounding box center [962, 335] width 194 height 27
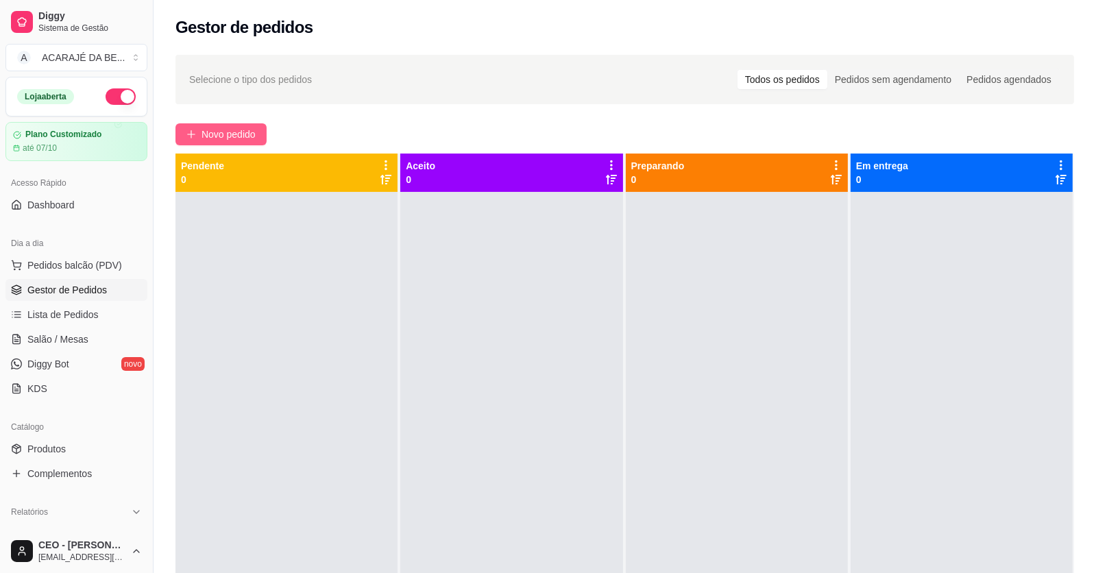
click at [249, 130] on span "Novo pedido" at bounding box center [229, 134] width 54 height 15
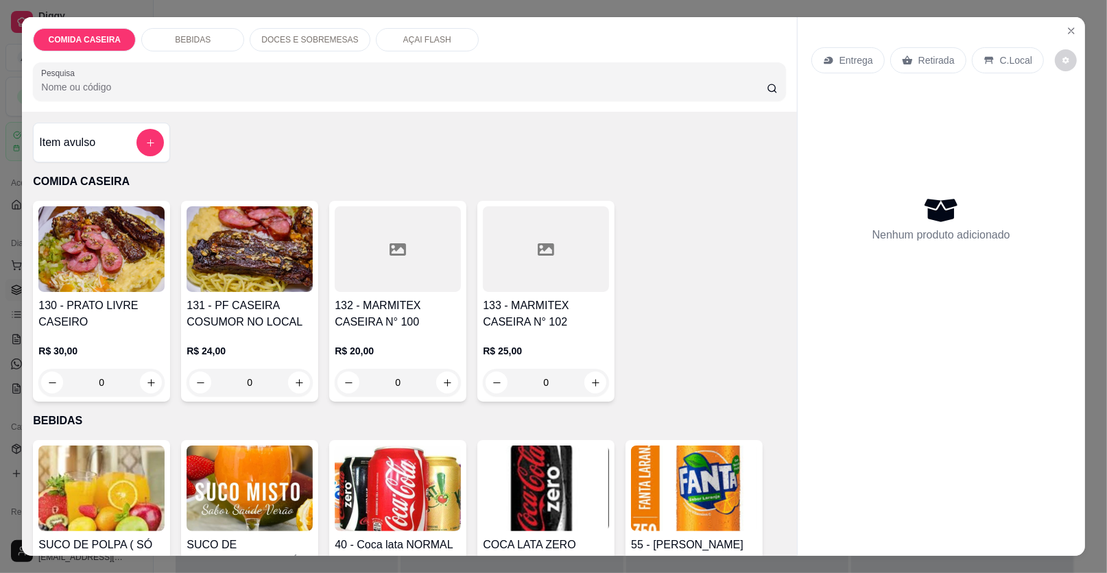
click at [408, 264] on div at bounding box center [398, 249] width 126 height 86
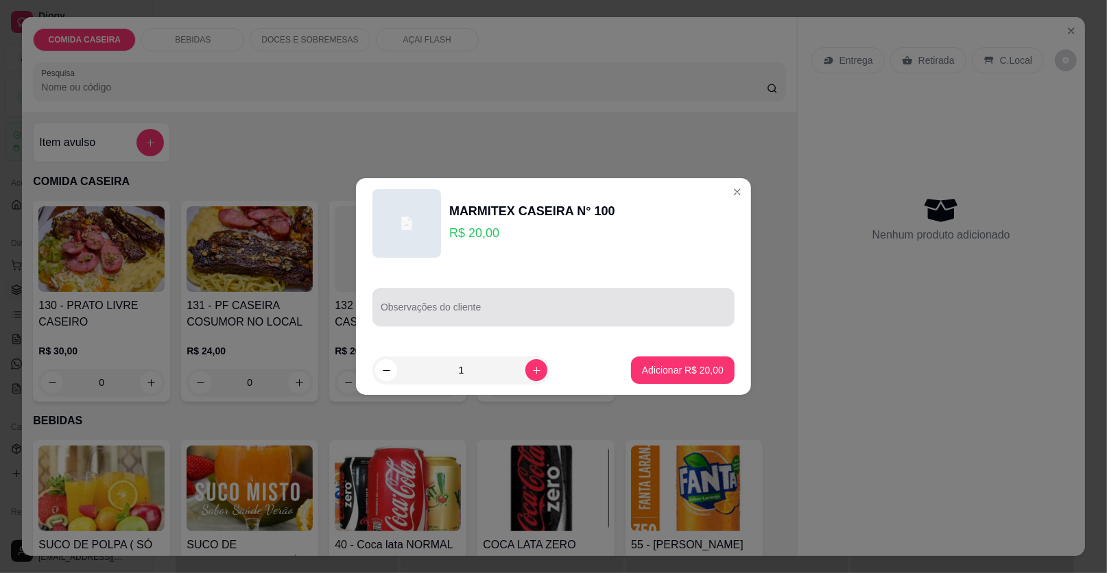
drag, startPoint x: 555, startPoint y: 303, endPoint x: 552, endPoint y: 312, distance: 9.5
click at [554, 307] on div at bounding box center [554, 306] width 346 height 27
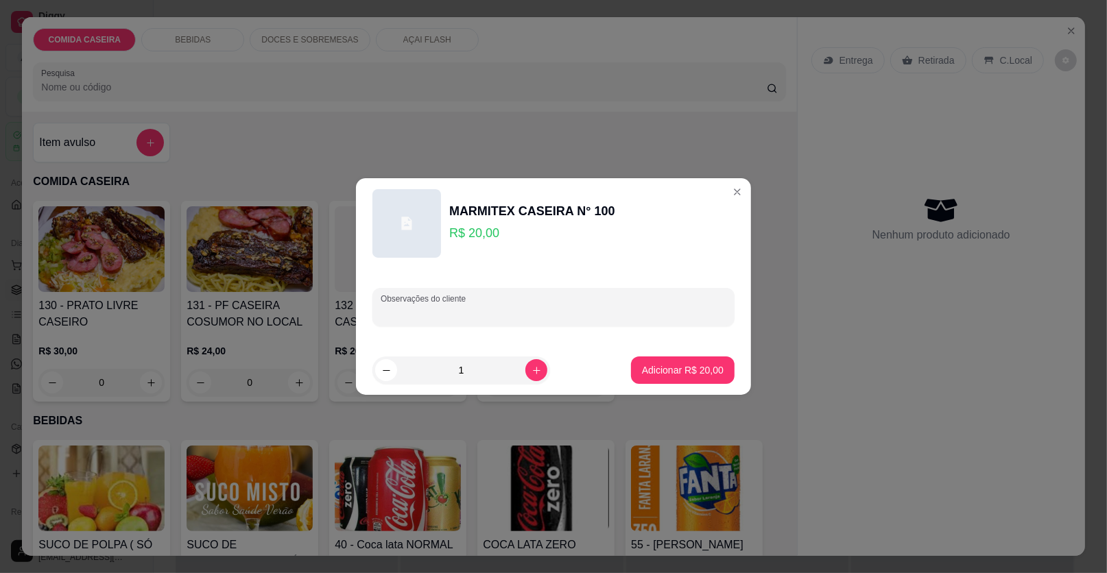
paste input "Farofa feijão preto arroz repolho carne cozida carne assada sem Ketchup"
type input "Farofa feijão preto arroz repolho carne cozida carne assada sem Ketchup"
click at [689, 376] on p "Adicionar R$ 20,00" at bounding box center [683, 370] width 82 height 14
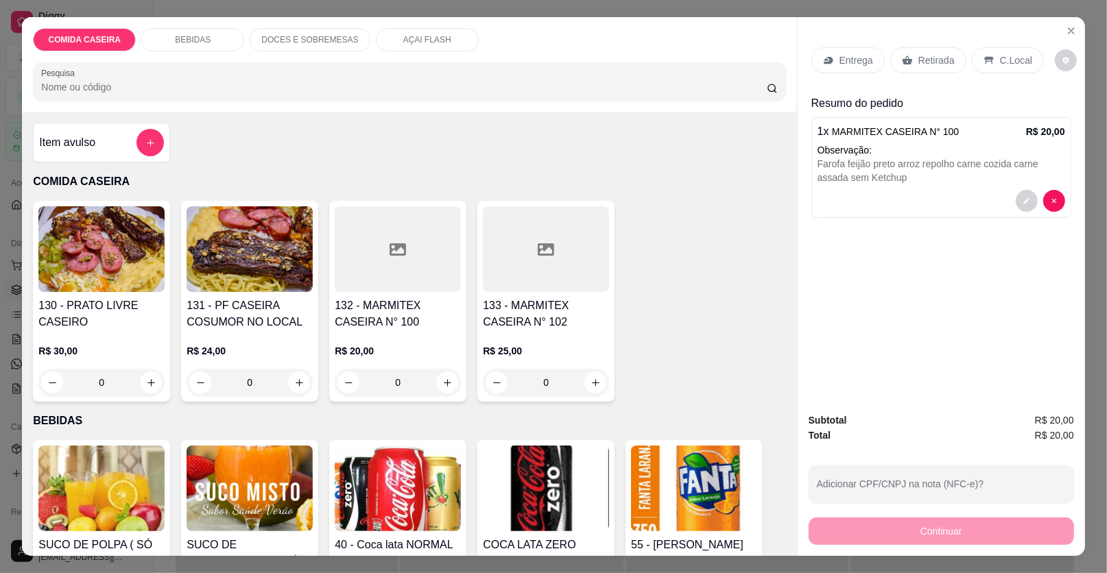
click at [862, 53] on p "Entrega" at bounding box center [856, 60] width 34 height 14
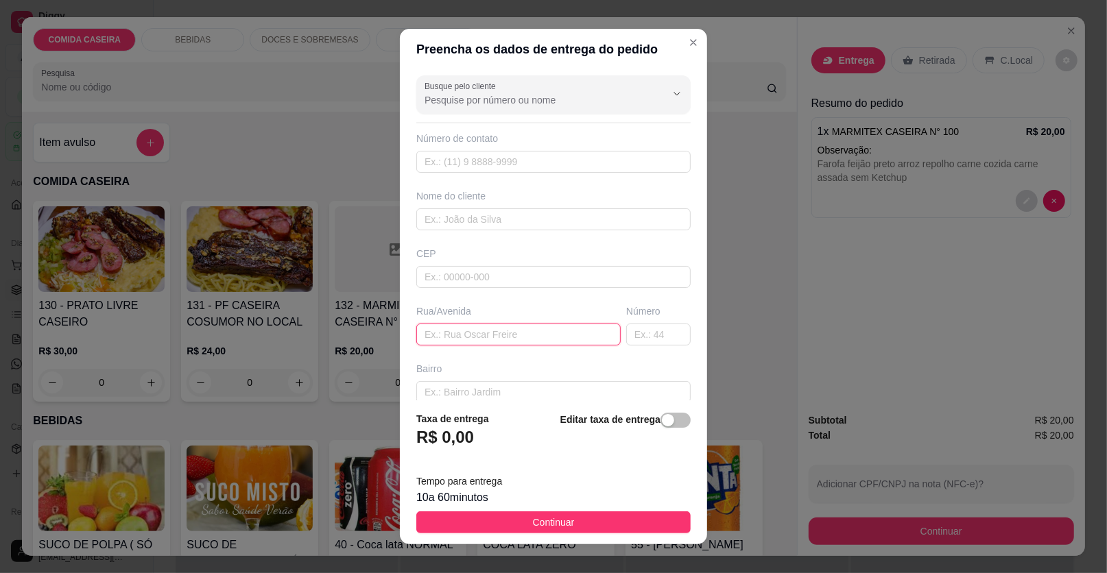
click at [555, 331] on input "text" at bounding box center [518, 335] width 204 height 22
paste input "Na comissão do lado da casa da mãe de Thiago número da casa 413"
type input "Na comissão do lado da casa da mãe de Thiago número da casa 413"
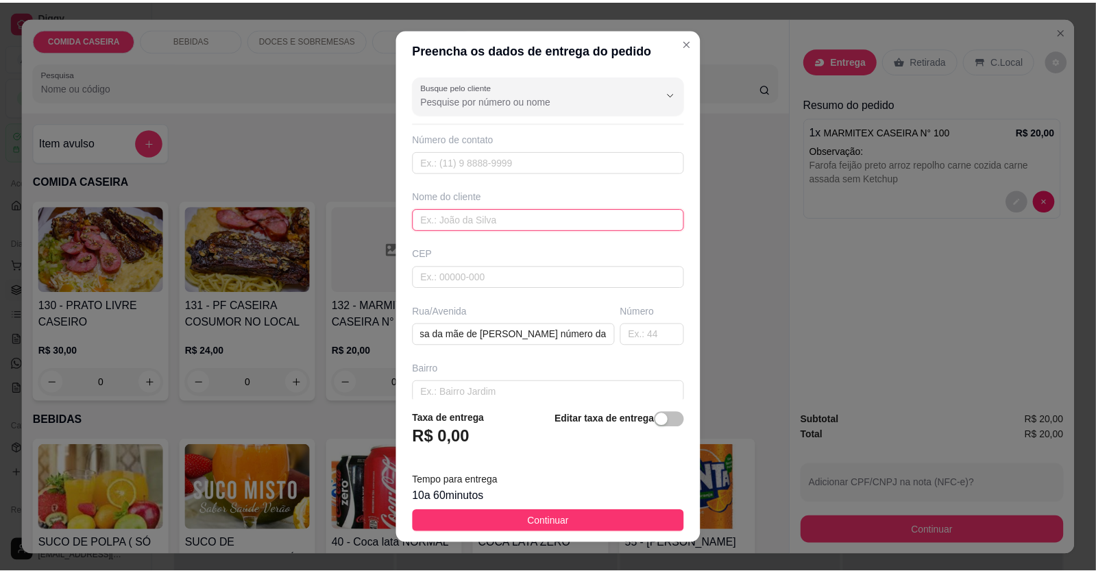
scroll to position [0, 0]
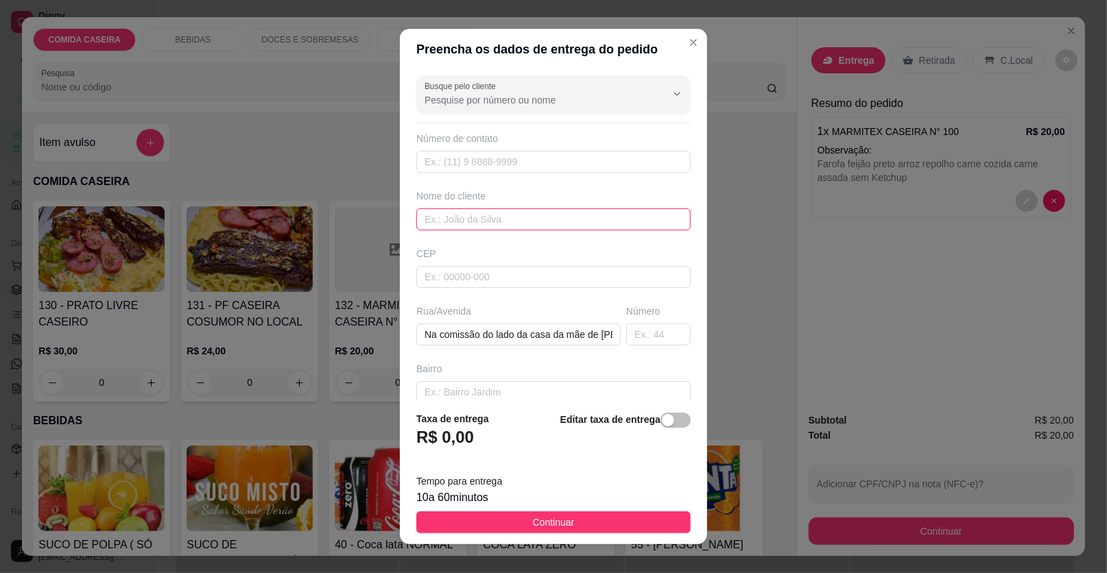
click at [541, 222] on input "text" at bounding box center [553, 219] width 274 height 22
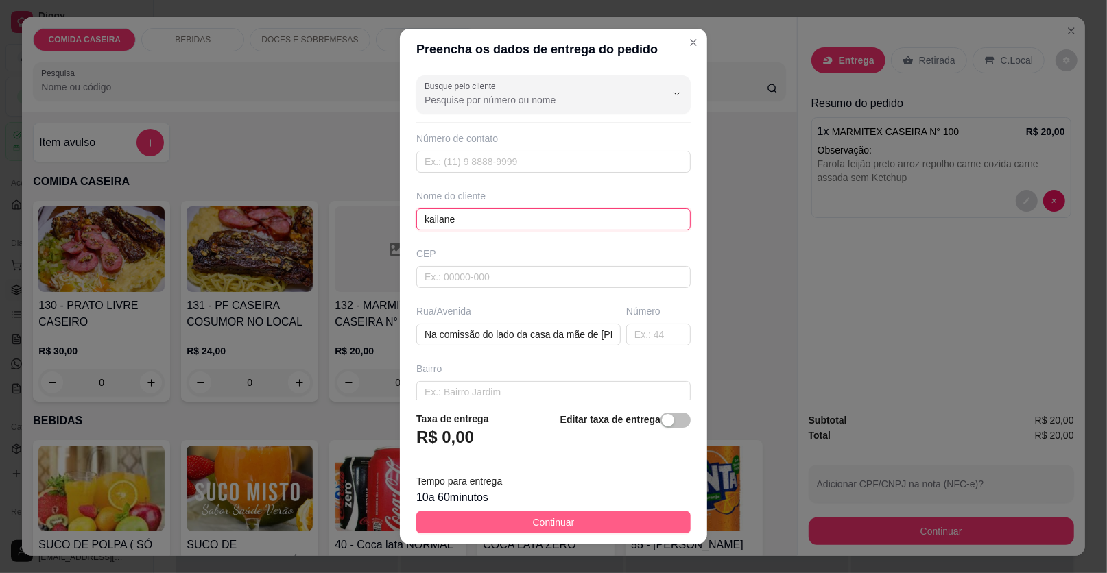
type input "kailane"
click at [591, 521] on button "Continuar" at bounding box center [553, 522] width 274 height 22
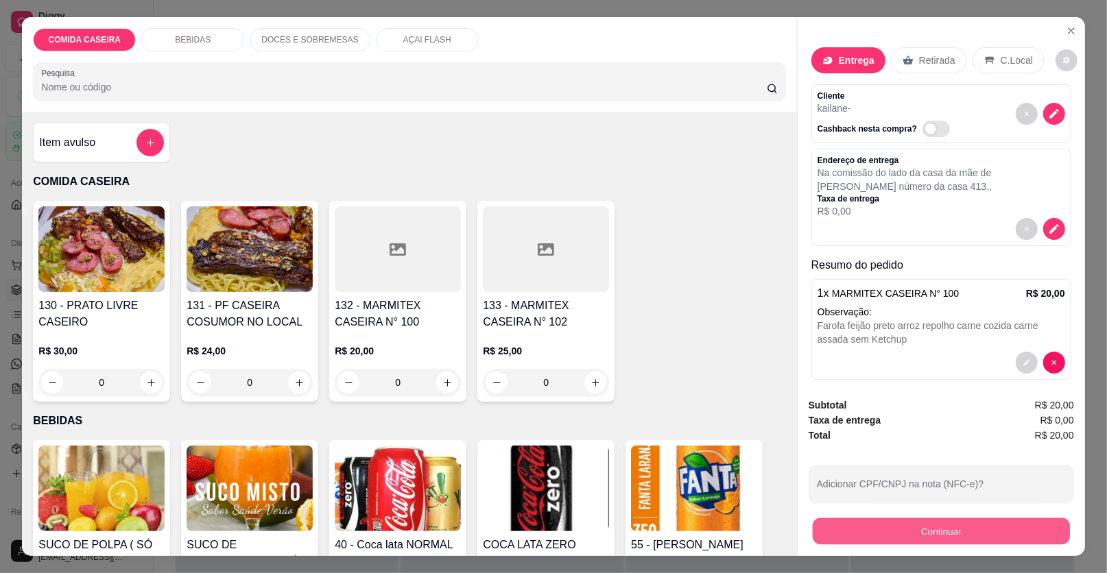
click at [837, 536] on button "Continuar" at bounding box center [940, 531] width 257 height 27
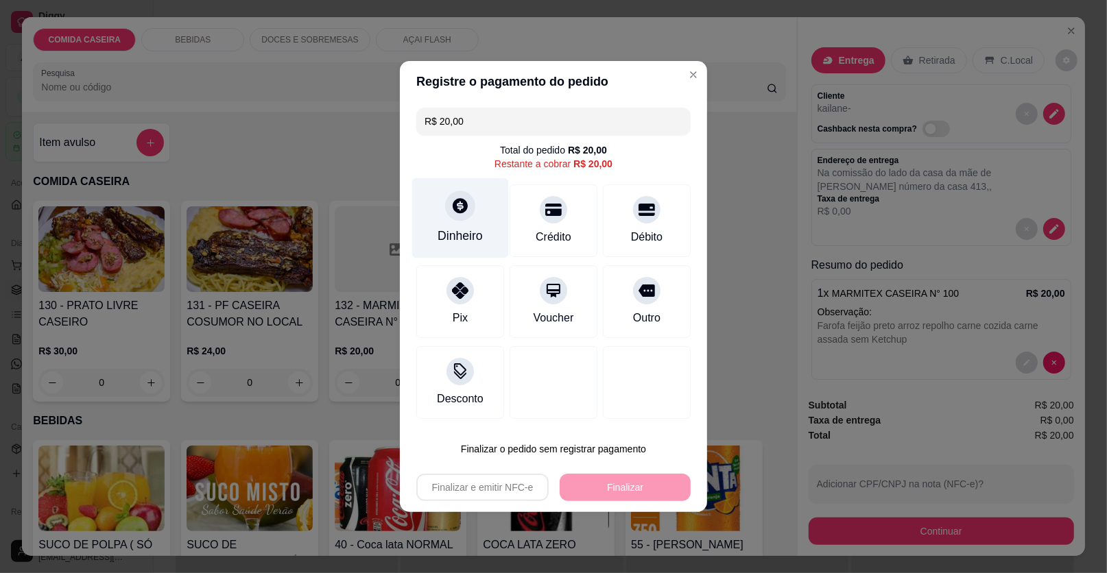
click at [475, 204] on div "Dinheiro" at bounding box center [460, 218] width 97 height 80
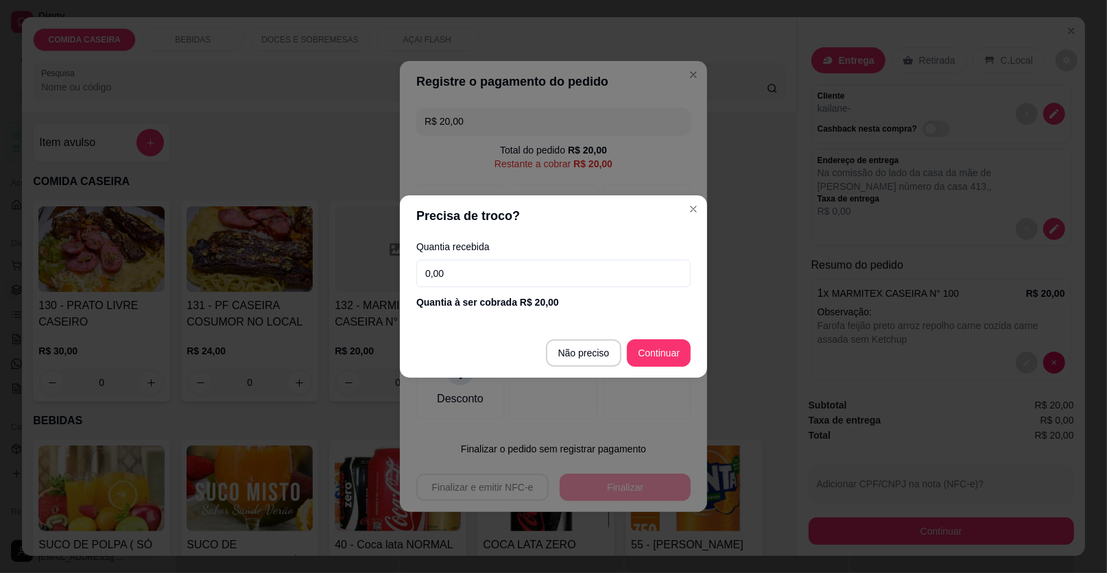
click at [527, 271] on input "0,00" at bounding box center [553, 273] width 274 height 27
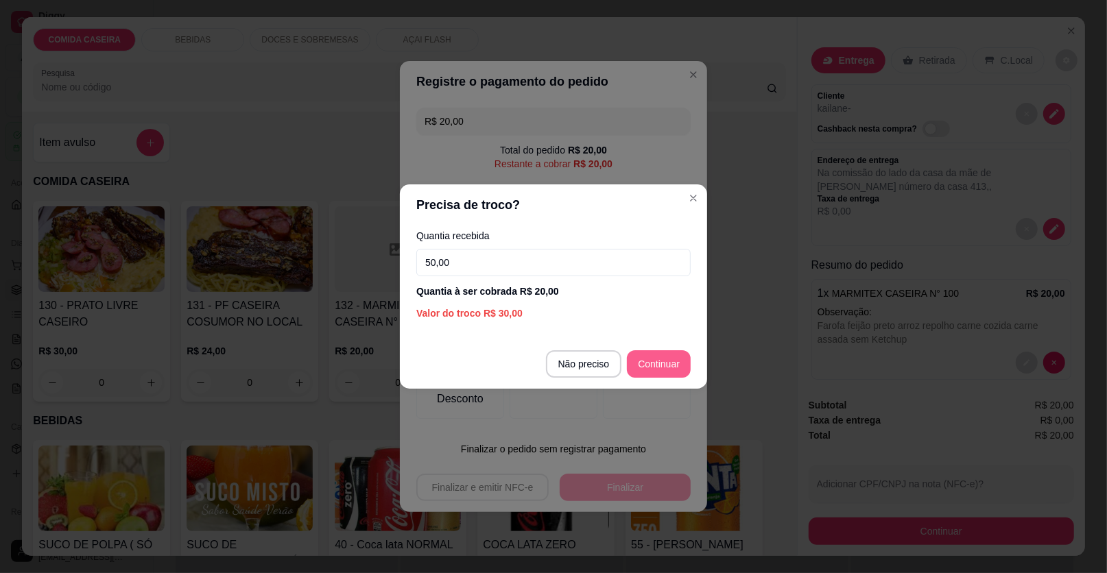
type input "50,00"
type input "R$ 0,00"
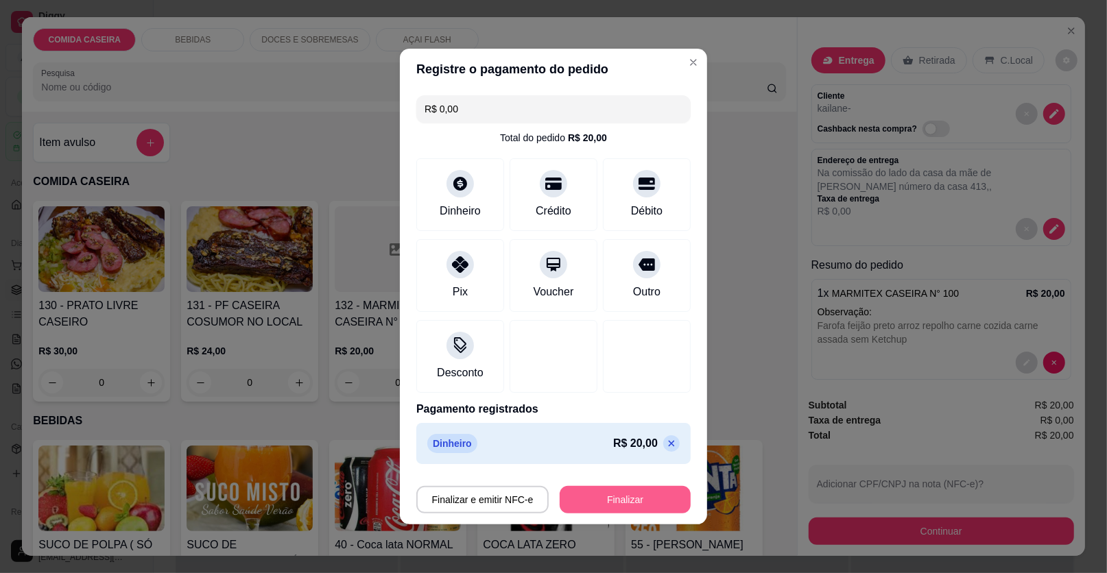
click at [634, 508] on button "Finalizar" at bounding box center [624, 499] width 131 height 27
click at [494, 508] on div "Finalizar e emitir NFC-e Finalizar" at bounding box center [553, 499] width 274 height 27
click at [495, 496] on div "Finalizar e emitir NFC-e Finalizar" at bounding box center [553, 499] width 274 height 27
click at [460, 397] on div "R$ 0,00 Total do pedido R$ 20,00 Dinheiro Crédito Débito Pix Voucher Outro Desc…" at bounding box center [553, 280] width 307 height 380
drag, startPoint x: 669, startPoint y: 516, endPoint x: 736, endPoint y: 520, distance: 66.6
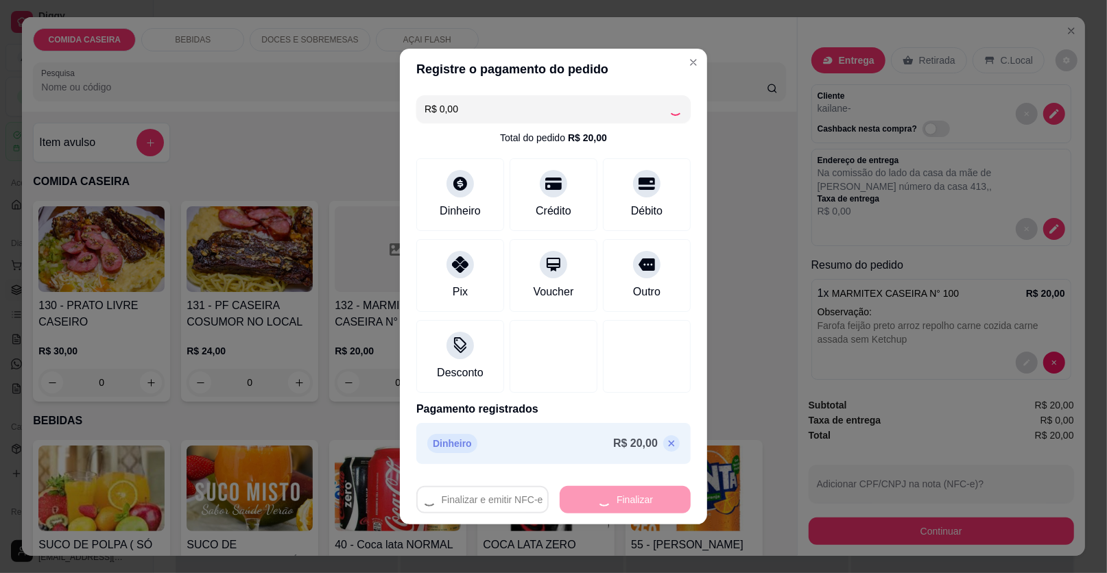
click at [687, 516] on footer "Finalizar e emitir NFC-e Finalizar" at bounding box center [553, 497] width 307 height 55
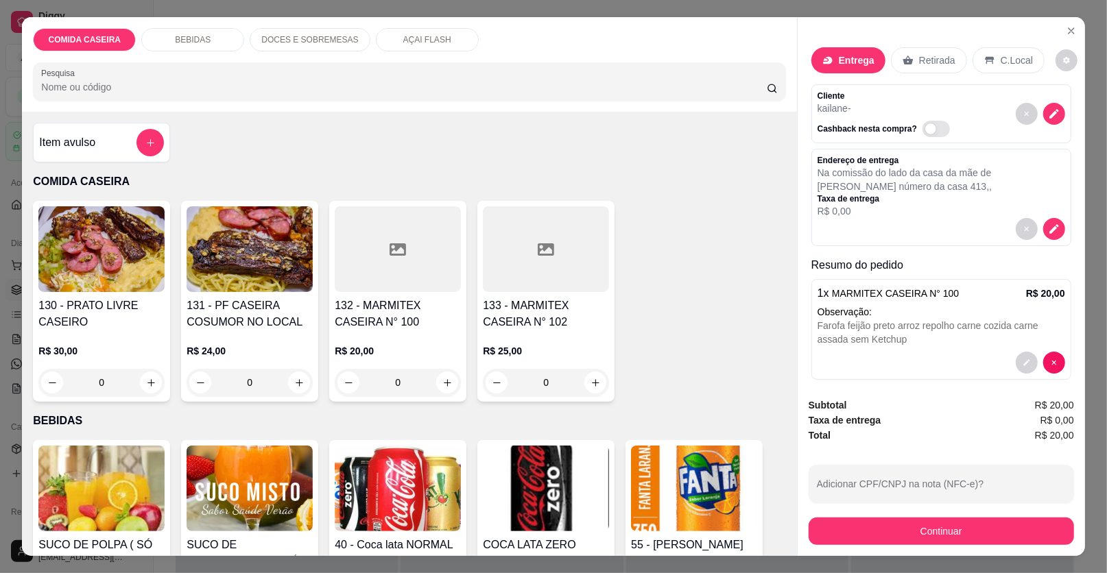
click at [743, 520] on img at bounding box center [694, 489] width 126 height 86
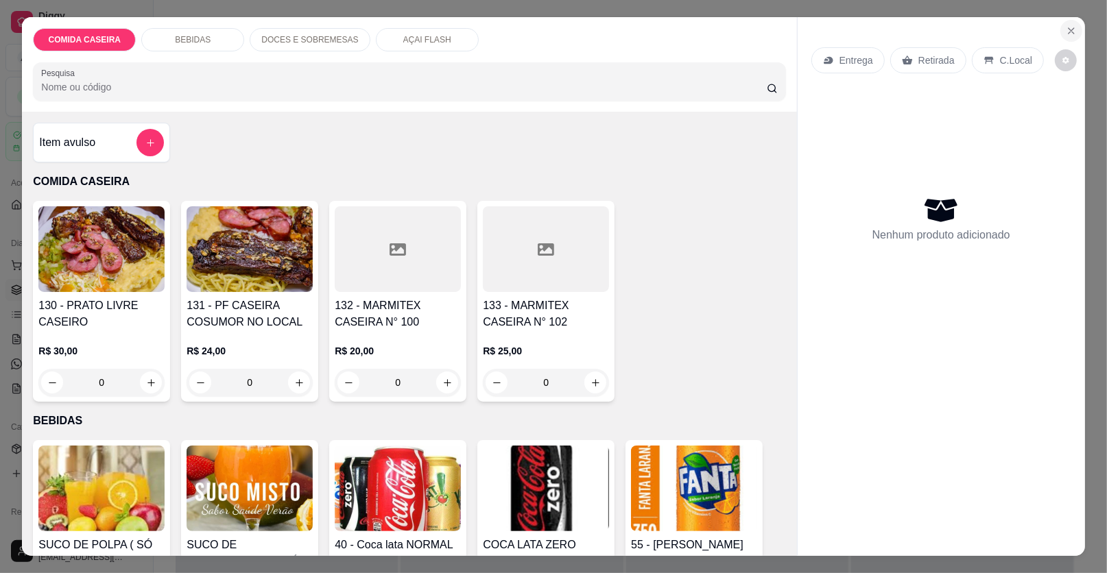
click at [1066, 34] on icon "Close" at bounding box center [1070, 30] width 11 height 11
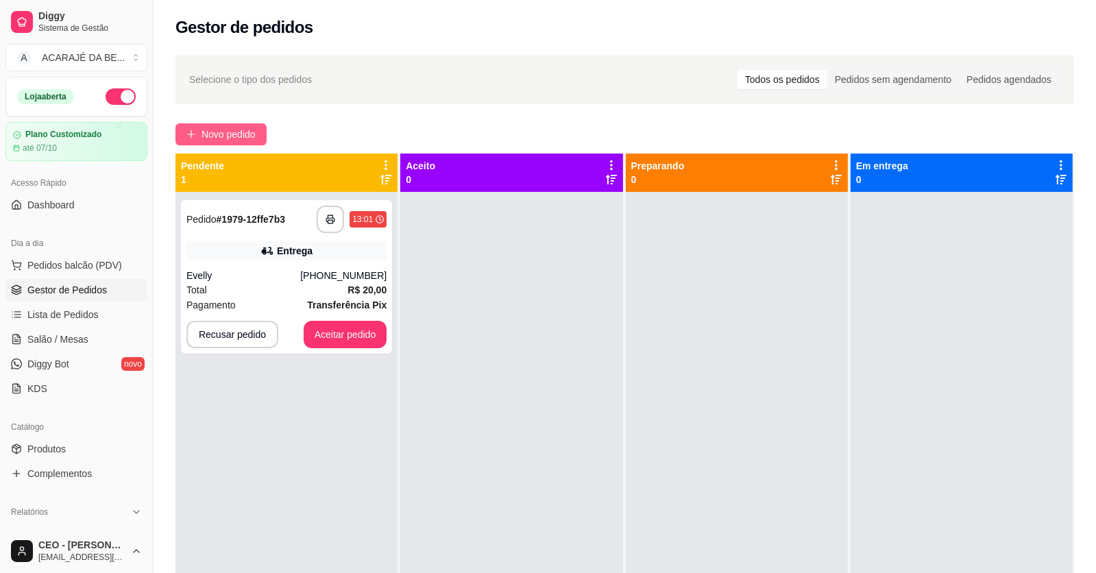
click at [205, 134] on span "Novo pedido" at bounding box center [229, 134] width 54 height 15
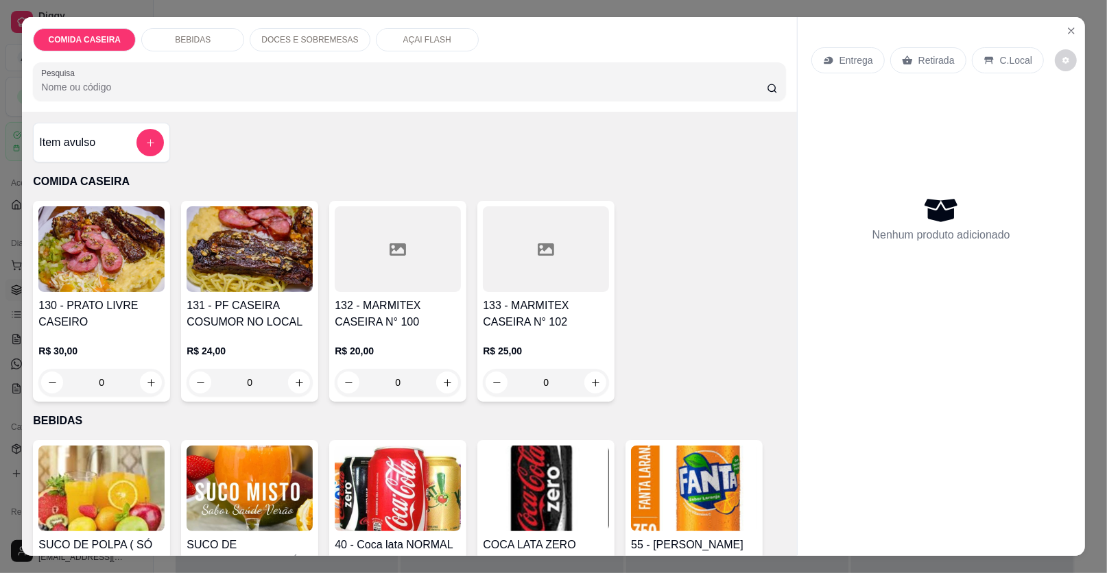
click at [570, 267] on div at bounding box center [546, 249] width 126 height 86
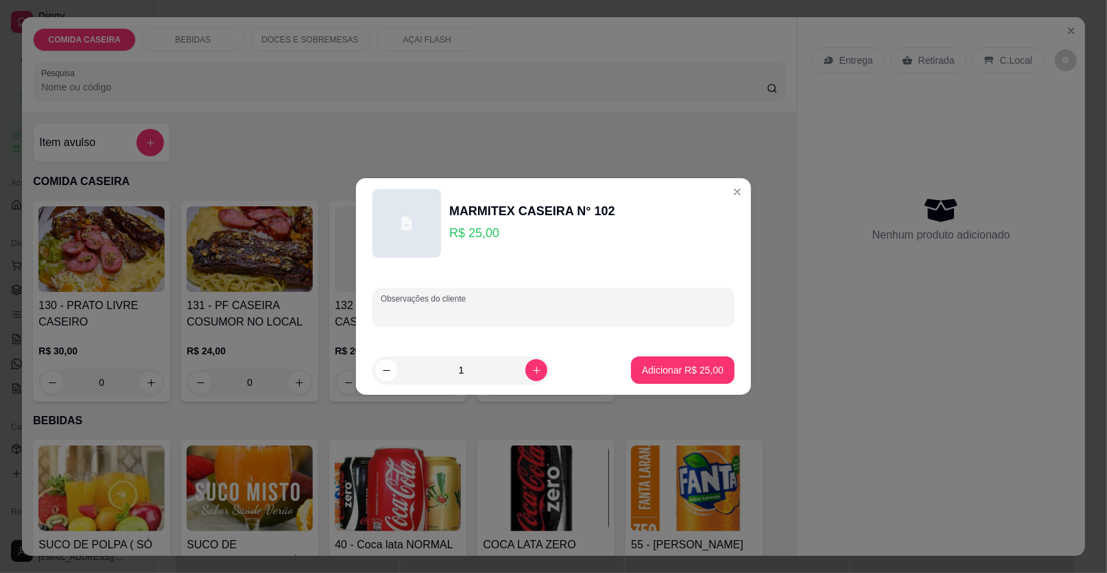
click at [472, 317] on input "Observações do cliente" at bounding box center [554, 313] width 346 height 14
paste input "[PERSON_NAME], feijão preto, purê,carne acebolada"
type input "[PERSON_NAME], feijão preto, purê,carne acebolada"
click at [710, 368] on p "Adicionar R$ 25,00" at bounding box center [683, 369] width 80 height 13
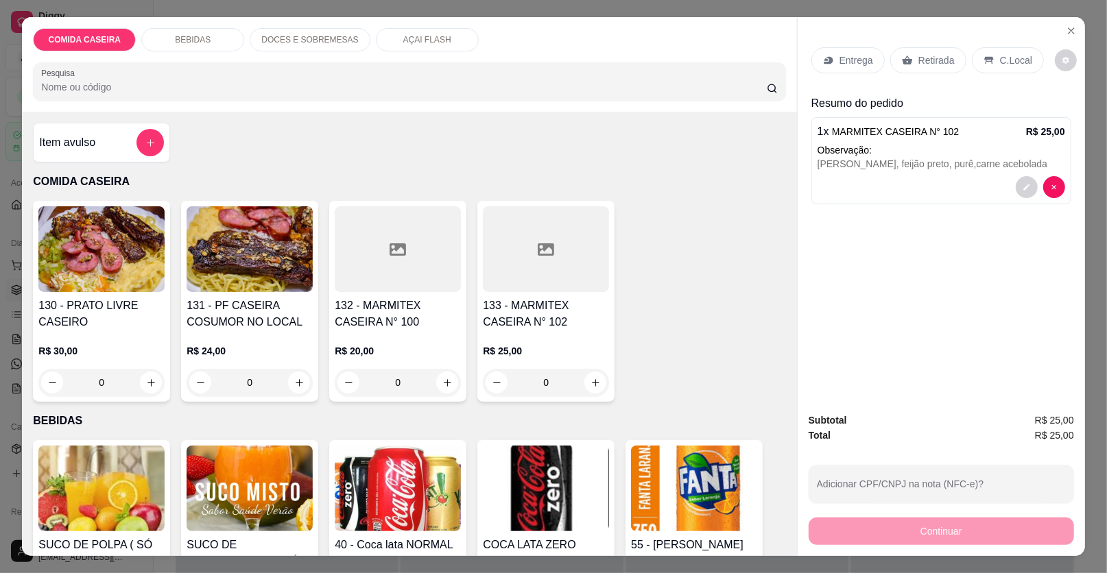
click at [863, 55] on p "Entrega" at bounding box center [856, 60] width 34 height 14
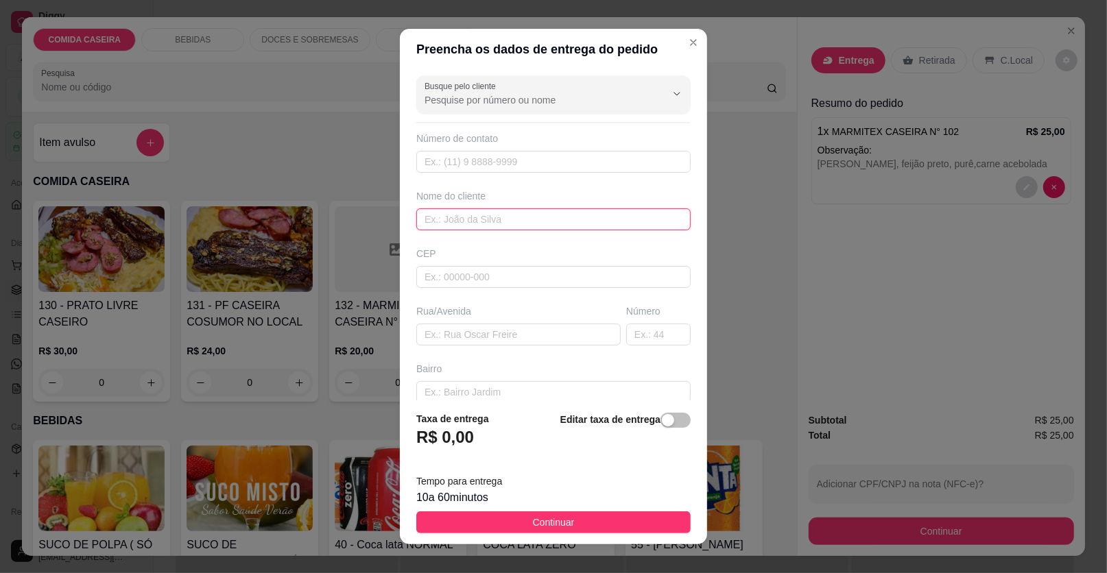
click at [530, 216] on input "text" at bounding box center [553, 219] width 274 height 22
click at [525, 218] on input "text" at bounding box center [553, 219] width 274 height 22
type input "victor"
click at [559, 330] on input "text" at bounding box center [518, 335] width 204 height 22
paste input "Entrega na aabb de ubatã?"
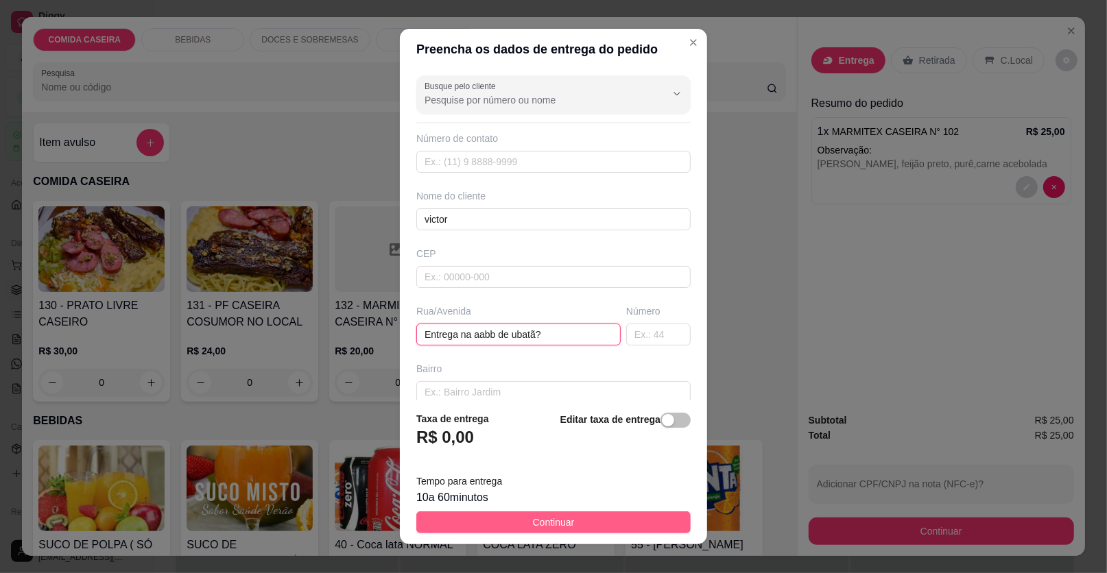
type input "Entrega na aabb de ubatã?"
click at [647, 516] on button "Continuar" at bounding box center [553, 522] width 274 height 22
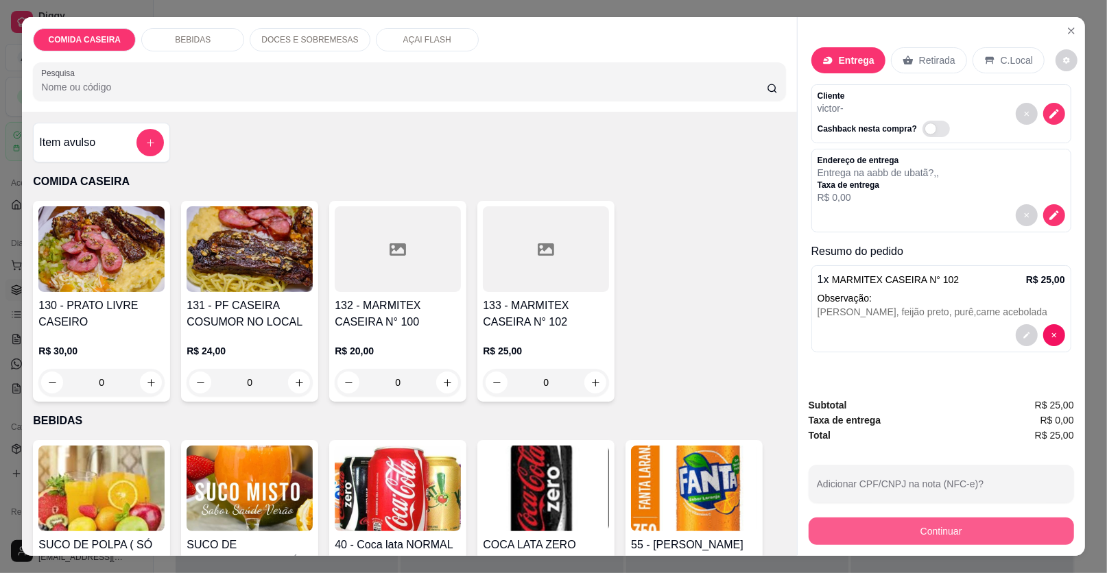
click at [900, 532] on button "Continuar" at bounding box center [940, 531] width 265 height 27
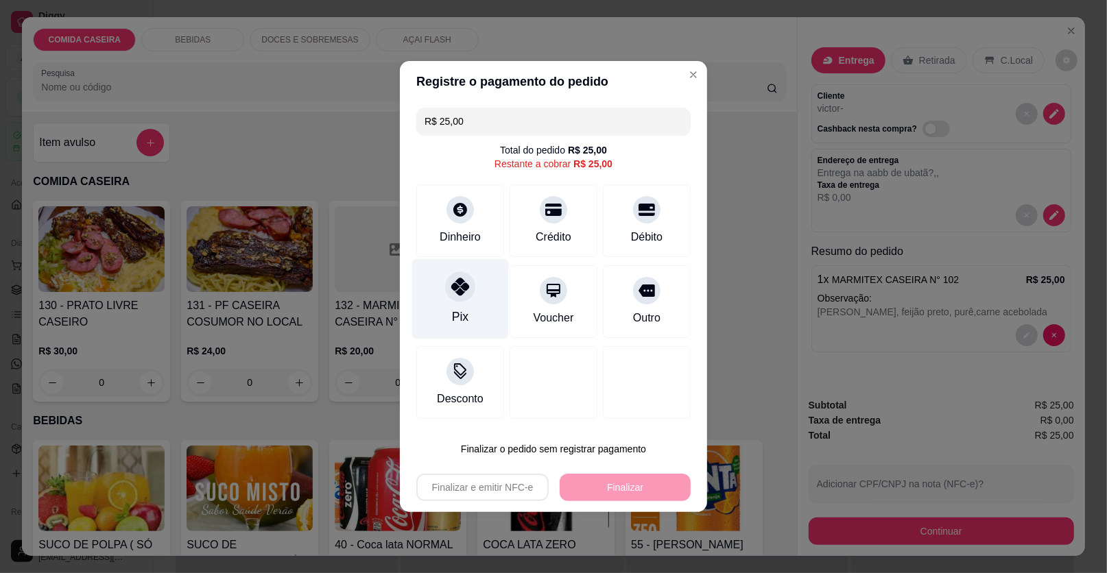
click at [450, 301] on div "Pix" at bounding box center [460, 299] width 97 height 80
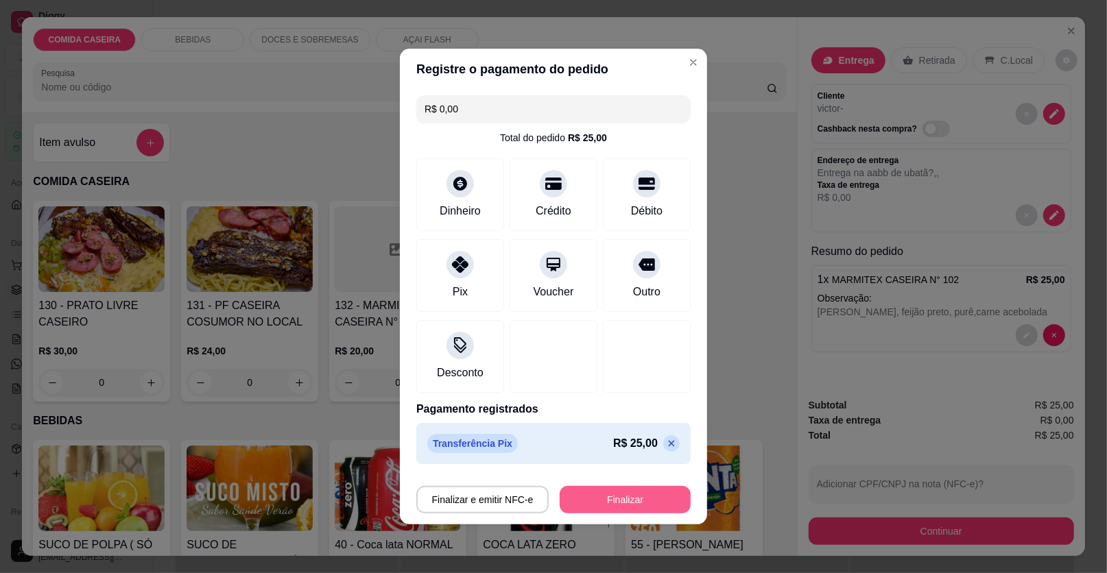
click at [616, 495] on button "Finalizar" at bounding box center [624, 499] width 131 height 27
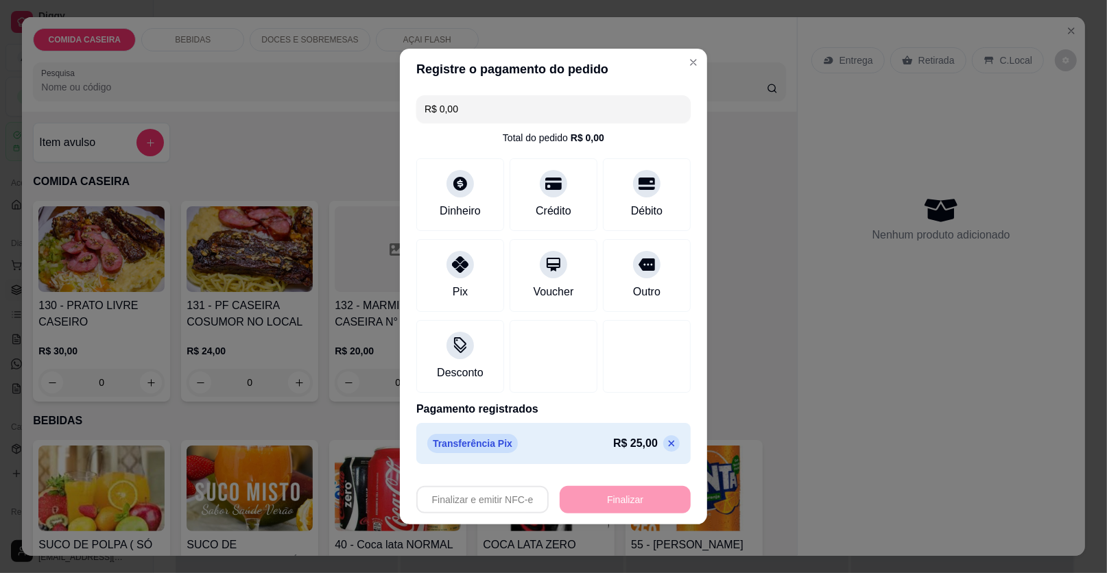
type input "-R$ 25,00"
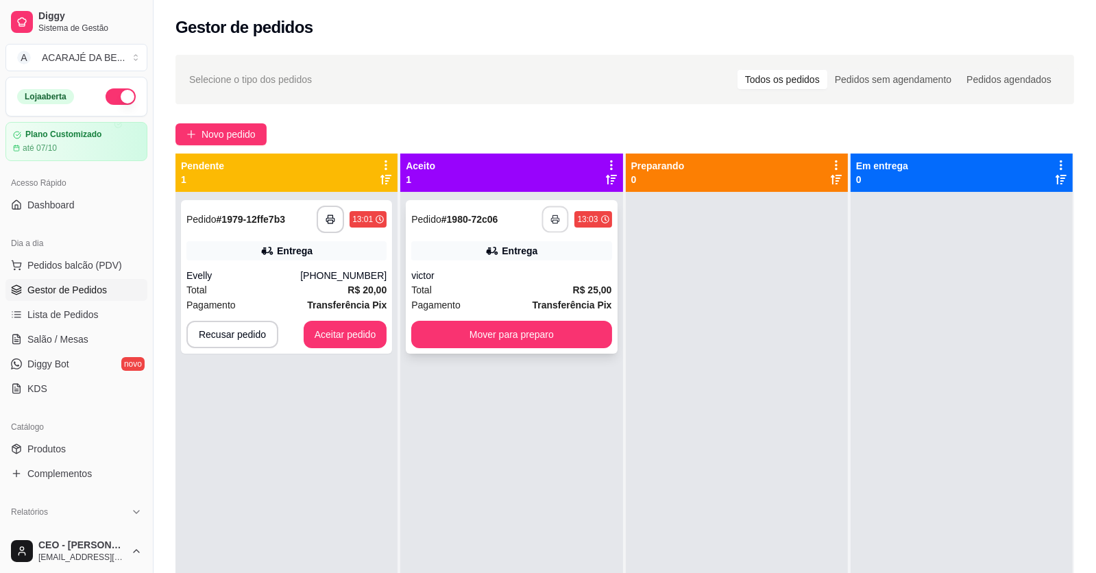
click at [551, 216] on icon "button" at bounding box center [556, 220] width 10 height 10
click at [444, 326] on button "Mover para preparo" at bounding box center [512, 335] width 194 height 27
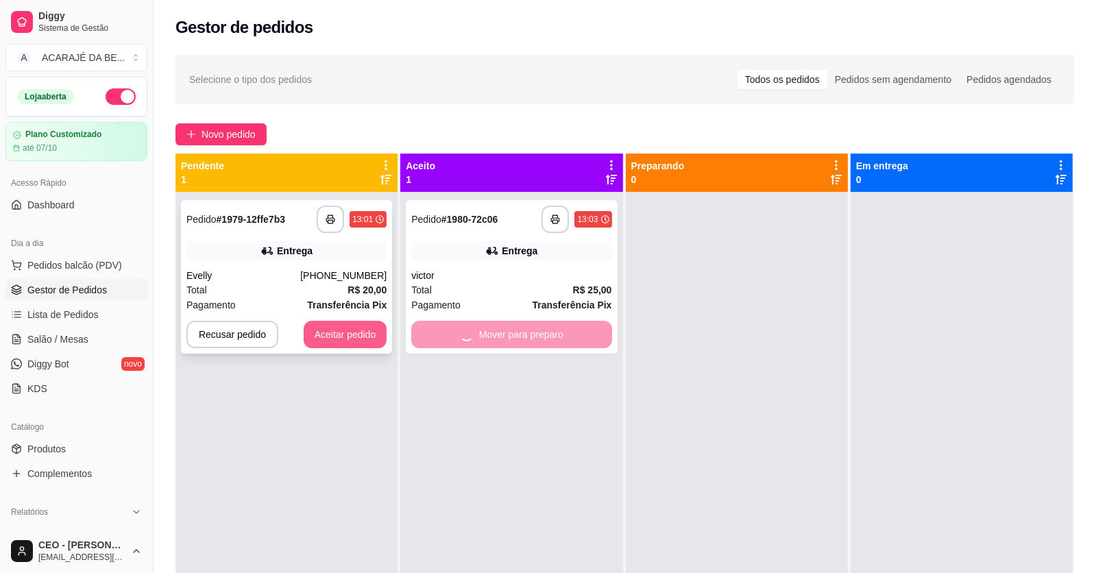
click at [361, 332] on button "Aceitar pedido" at bounding box center [346, 334] width 84 height 27
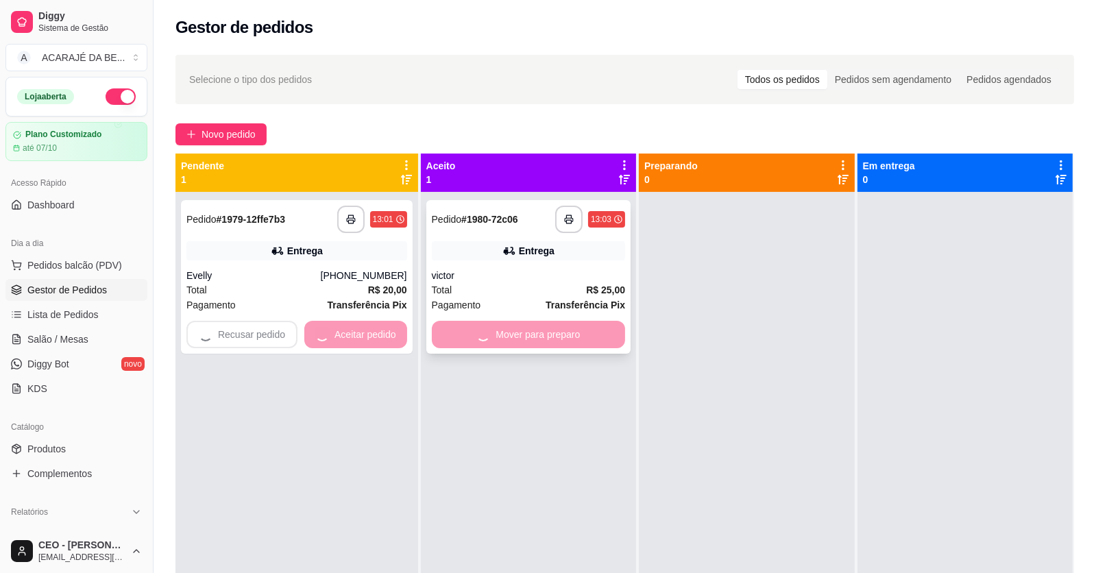
click at [458, 337] on div "Mover para preparo" at bounding box center [528, 334] width 193 height 27
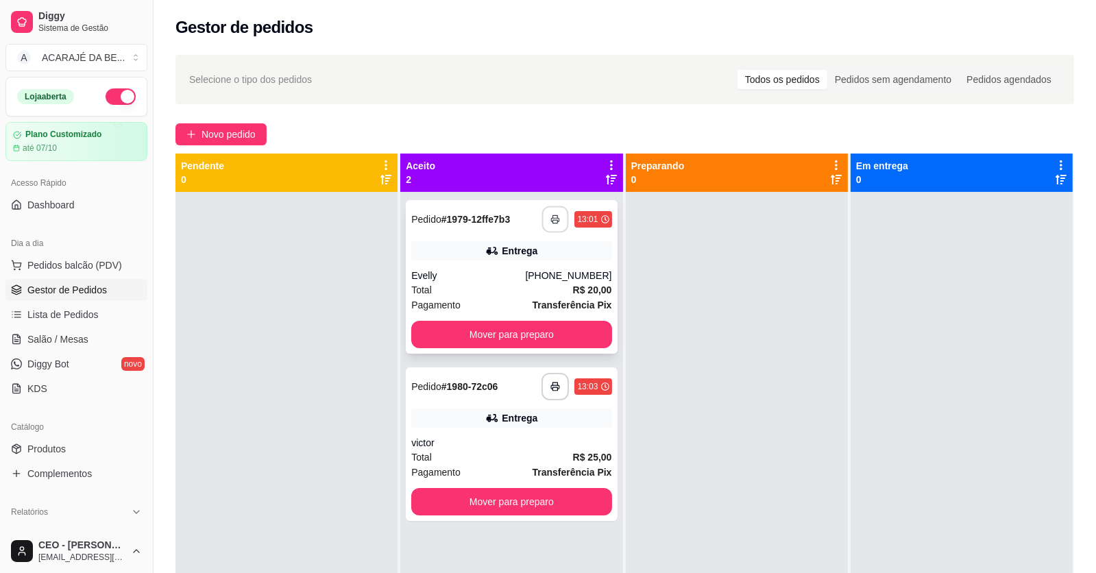
click at [545, 217] on button "button" at bounding box center [555, 219] width 27 height 27
click at [587, 339] on button "Mover para preparo" at bounding box center [511, 334] width 200 height 27
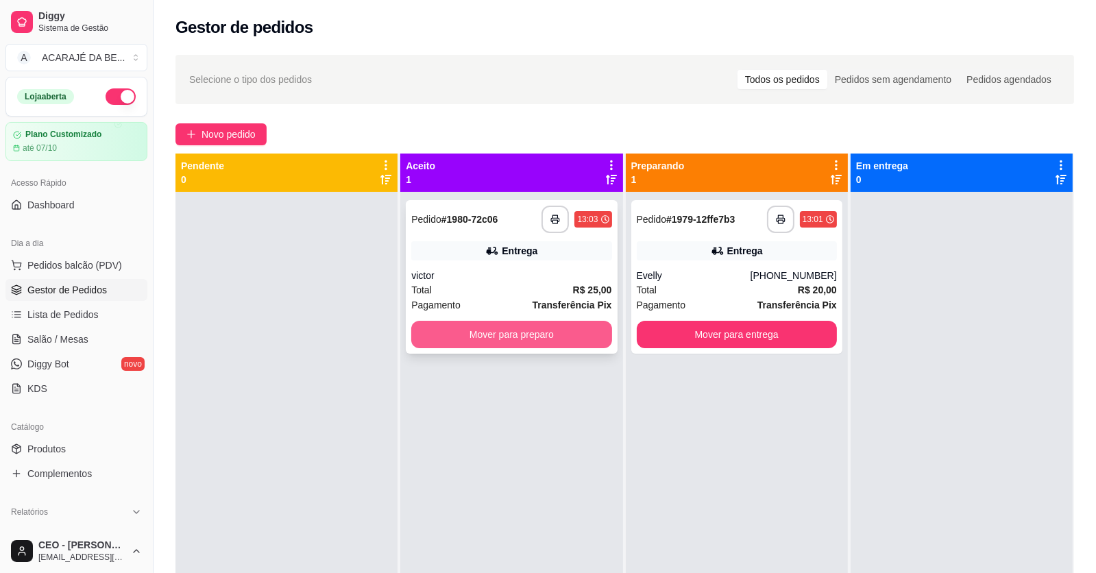
click at [577, 335] on button "Mover para preparo" at bounding box center [511, 334] width 200 height 27
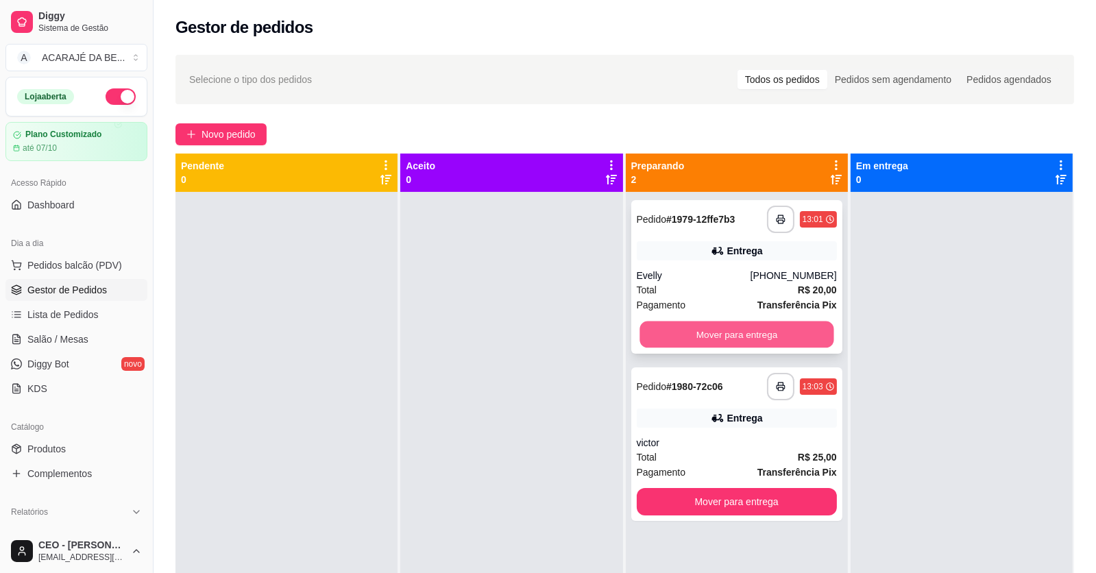
click at [721, 329] on button "Mover para entrega" at bounding box center [737, 335] width 194 height 27
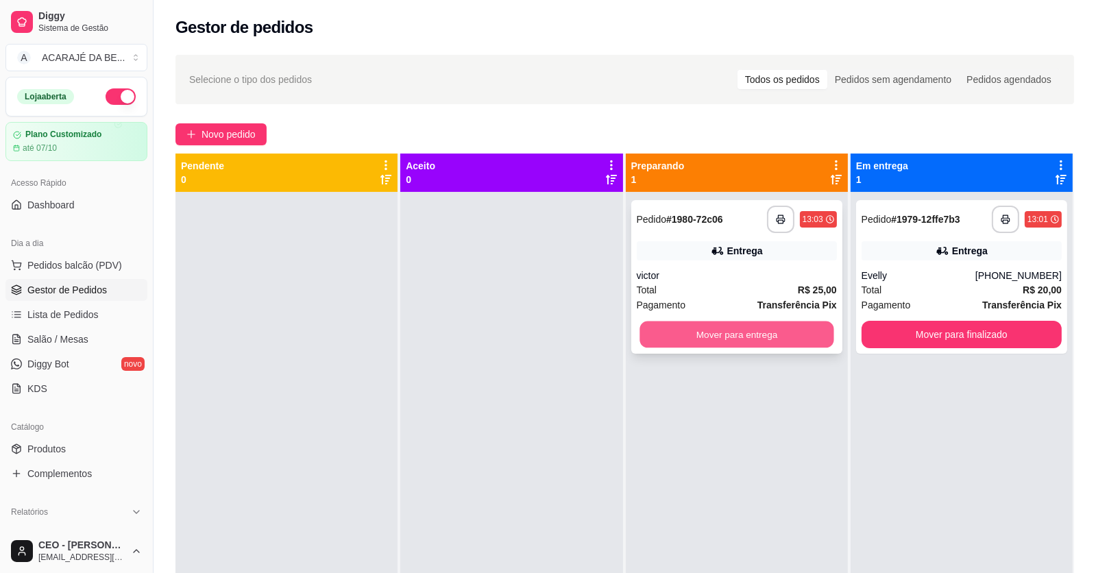
click at [721, 329] on button "Mover para entrega" at bounding box center [737, 335] width 194 height 27
click at [721, 329] on div "Mover para entrega" at bounding box center [737, 334] width 200 height 27
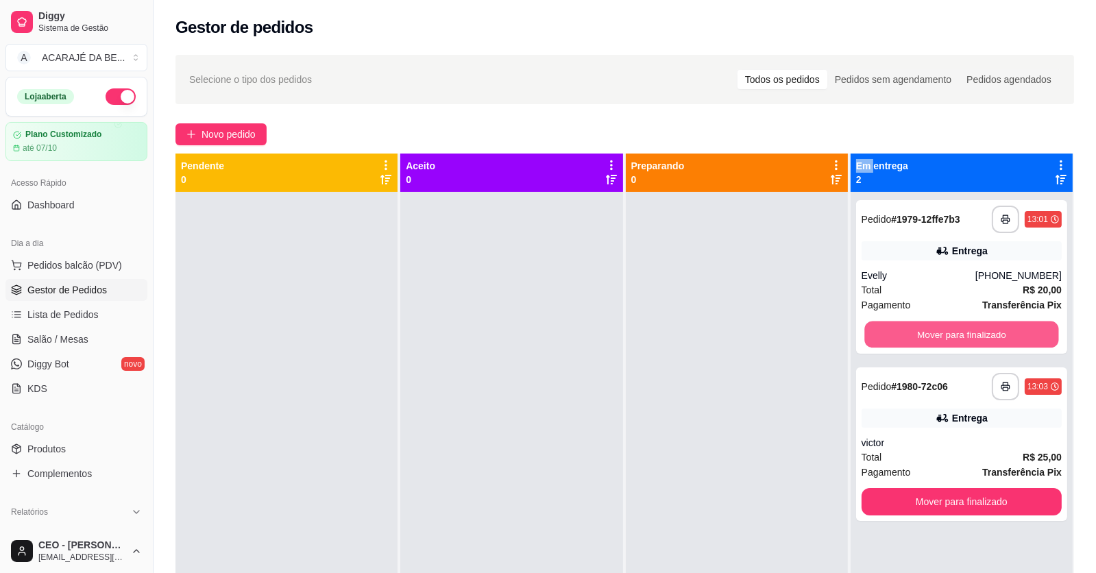
click at [941, 338] on button "Mover para finalizado" at bounding box center [962, 335] width 194 height 27
click at [941, 338] on div "Mover para finalizado" at bounding box center [962, 334] width 200 height 27
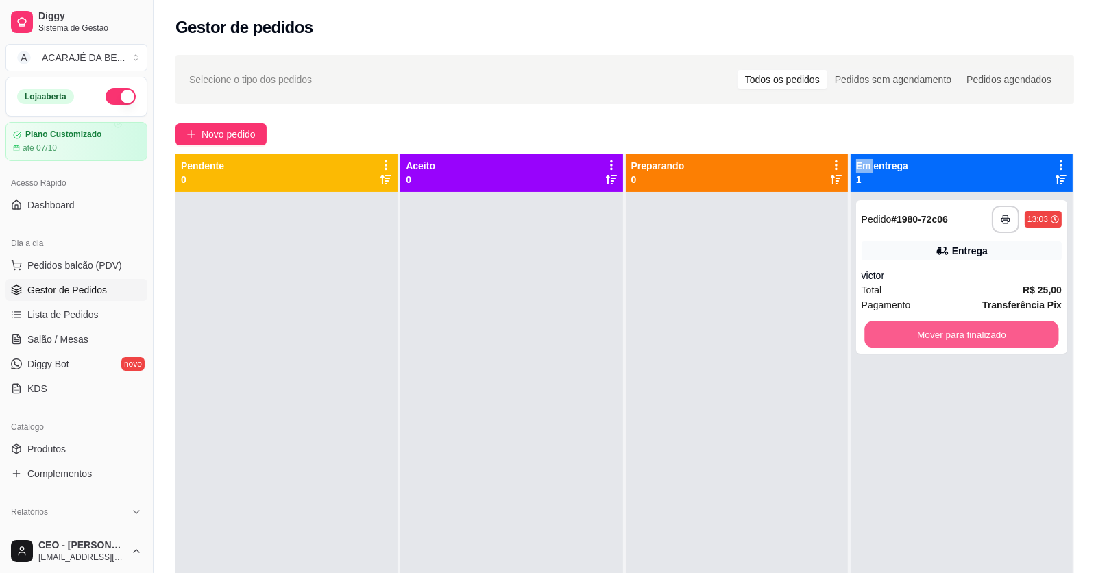
click at [941, 338] on button "Mover para finalizado" at bounding box center [962, 335] width 194 height 27
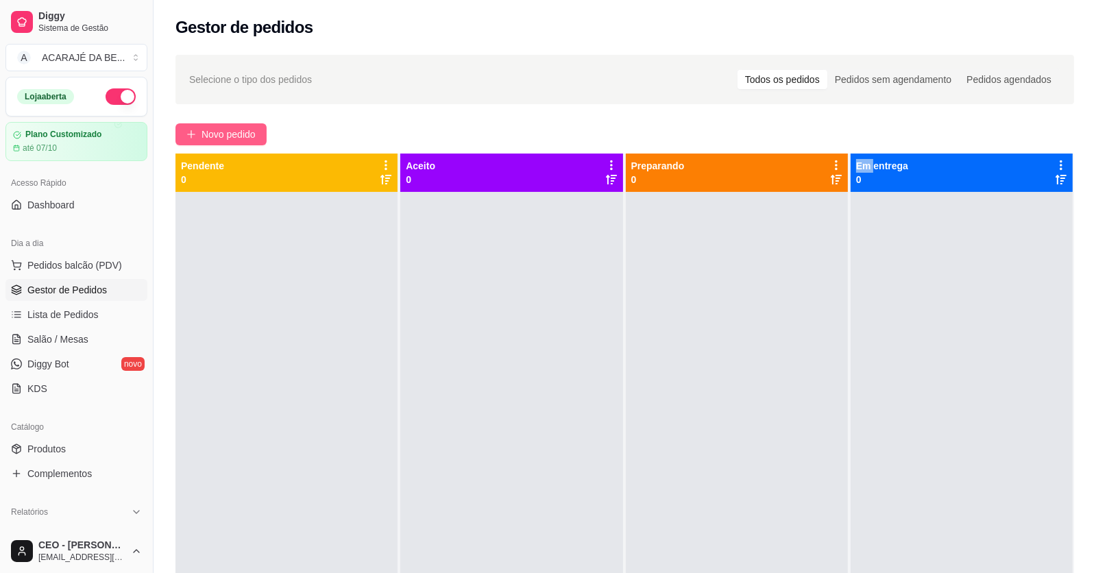
click at [241, 133] on span "Novo pedido" at bounding box center [229, 134] width 54 height 15
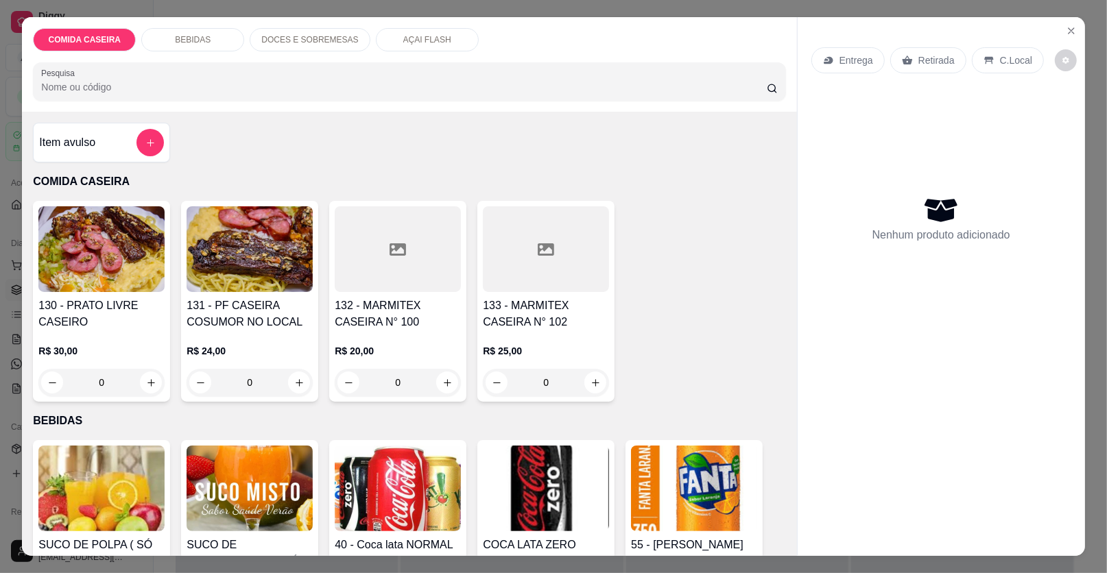
click at [394, 272] on div at bounding box center [398, 249] width 126 height 86
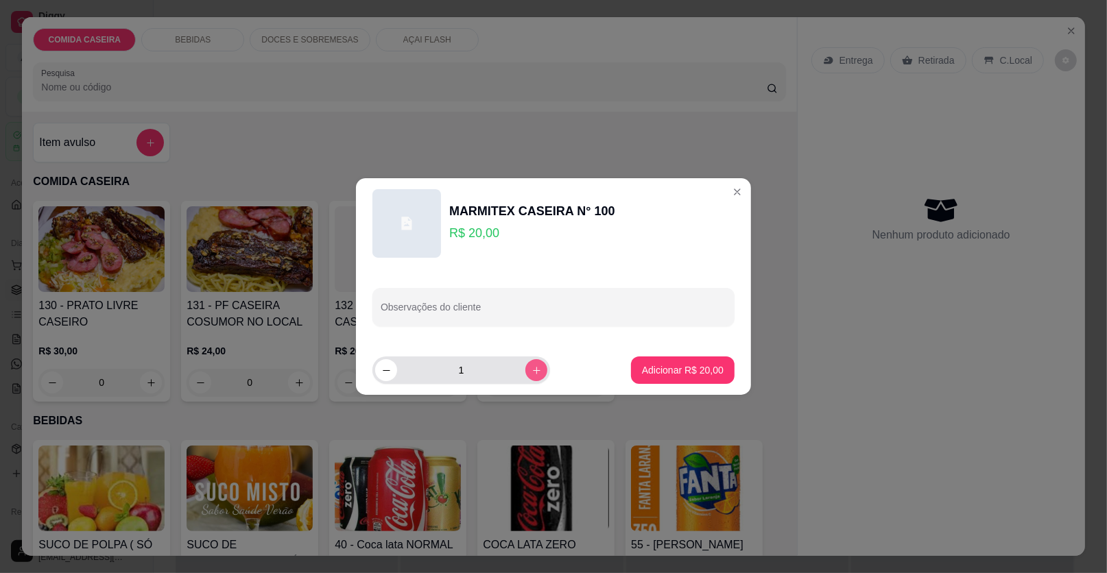
click at [533, 378] on button "increase-product-quantity" at bounding box center [536, 370] width 22 height 22
type input "2"
click at [551, 306] on input "Observações do cliente" at bounding box center [554, 313] width 346 height 14
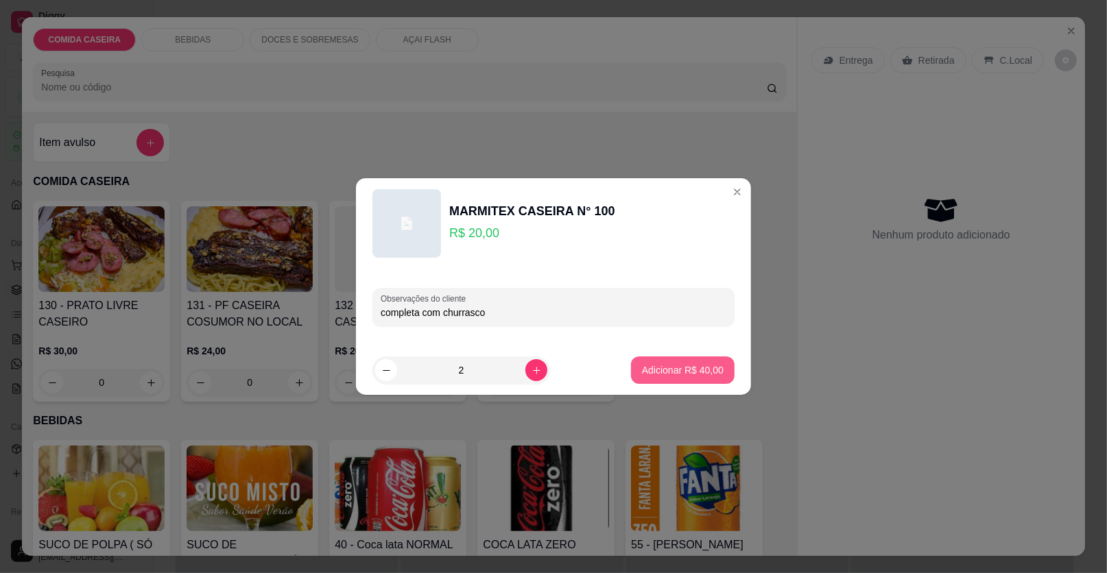
type input "completa com churrasco"
click at [716, 368] on button "Adicionar R$ 40,00" at bounding box center [682, 370] width 101 height 27
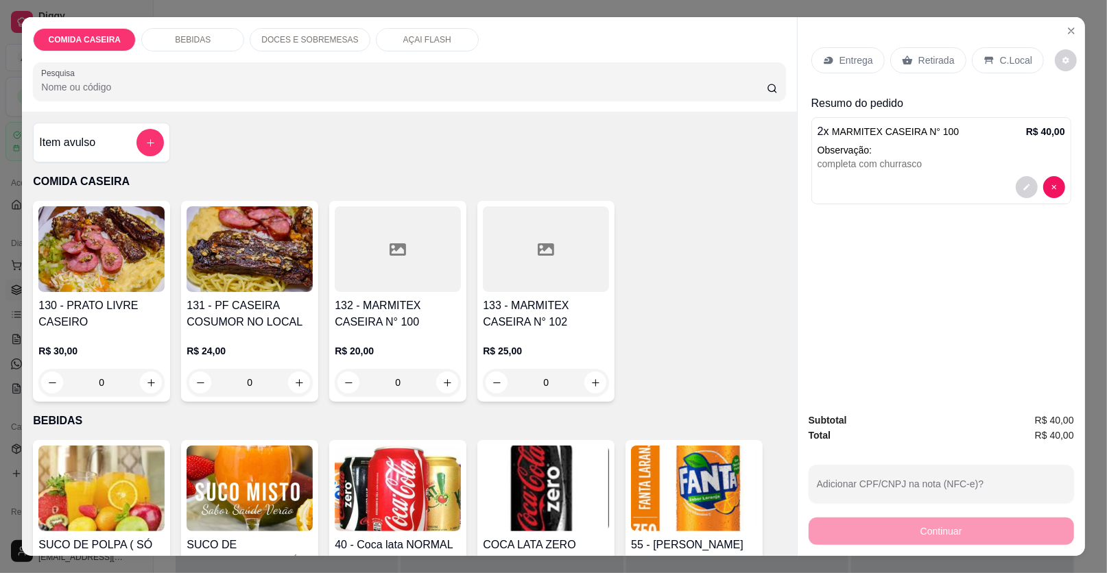
click at [841, 61] on p "Entrega" at bounding box center [856, 60] width 34 height 14
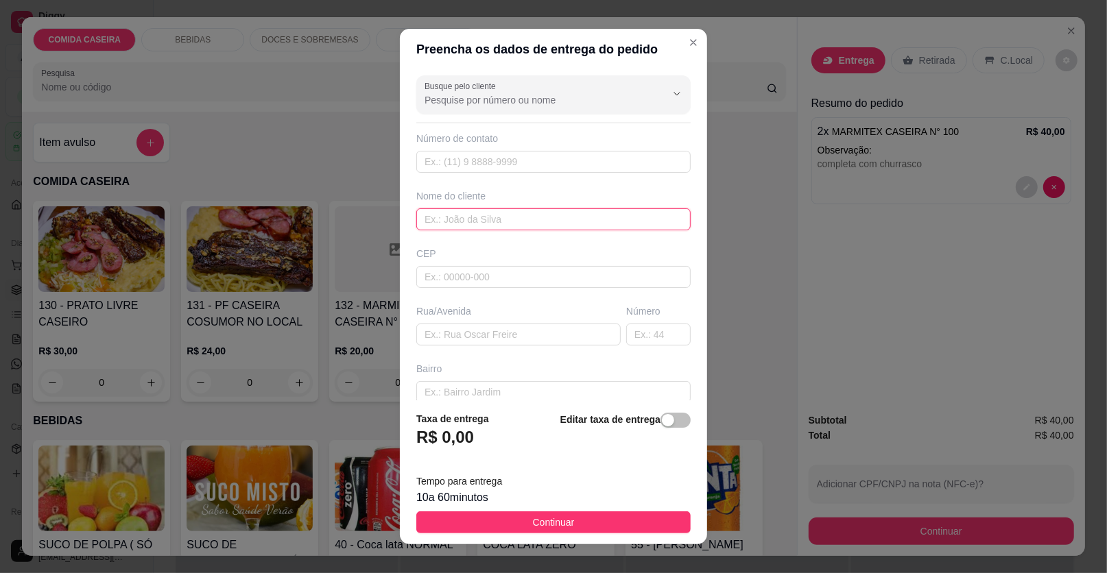
click at [540, 222] on input "text" at bounding box center [553, 219] width 274 height 22
type input "o"
type input "patricia"
click at [570, 334] on input "text" at bounding box center [518, 335] width 204 height 22
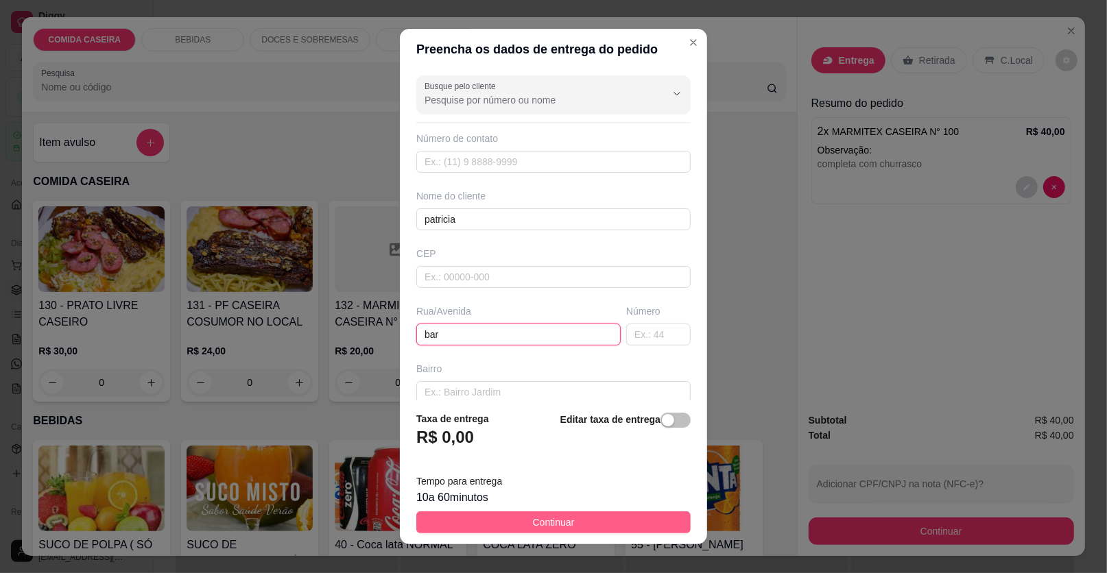
type input "bar"
click at [585, 518] on button "Continuar" at bounding box center [553, 522] width 274 height 22
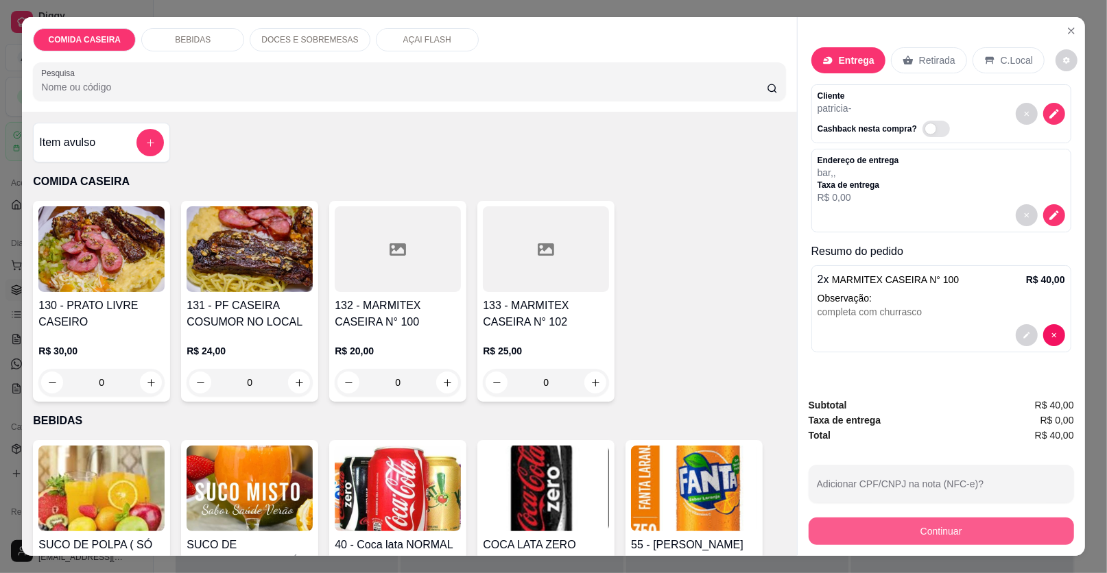
click at [854, 544] on button "Continuar" at bounding box center [940, 531] width 265 height 27
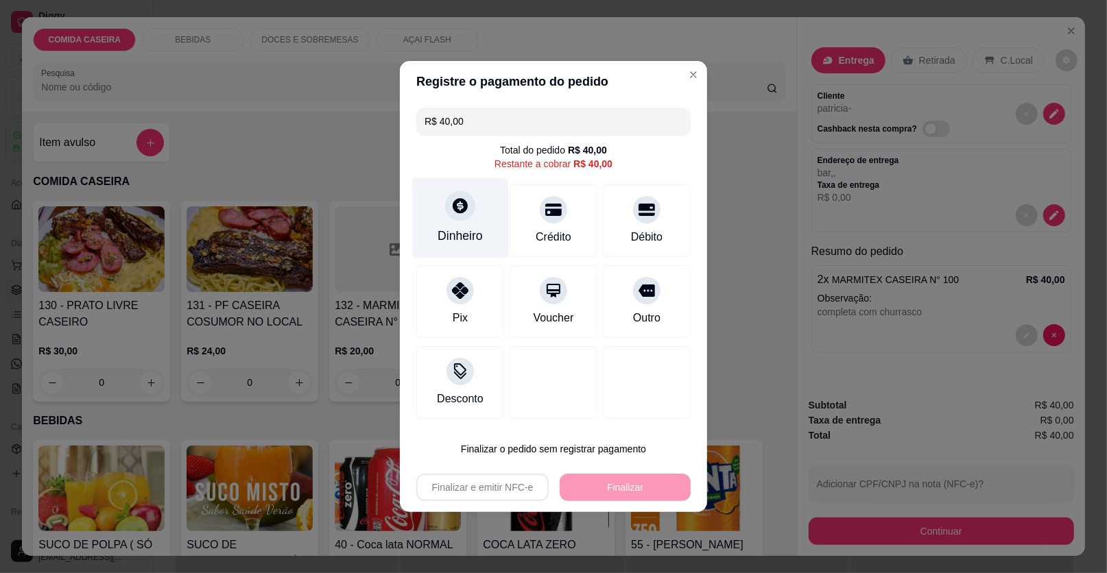
click at [470, 224] on div "Dinheiro" at bounding box center [460, 218] width 97 height 80
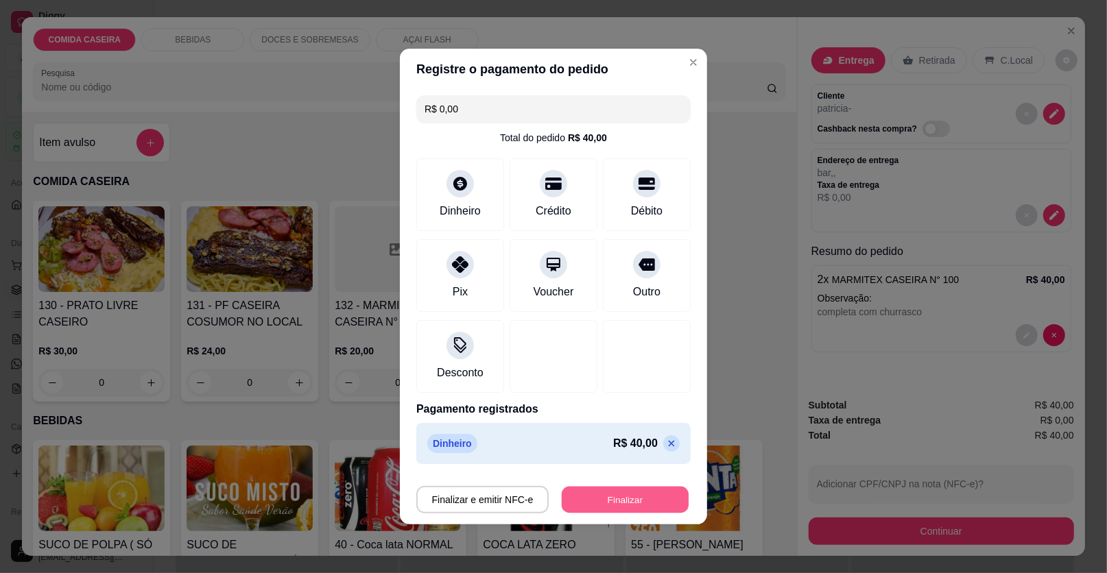
click at [606, 505] on button "Finalizar" at bounding box center [625, 500] width 127 height 27
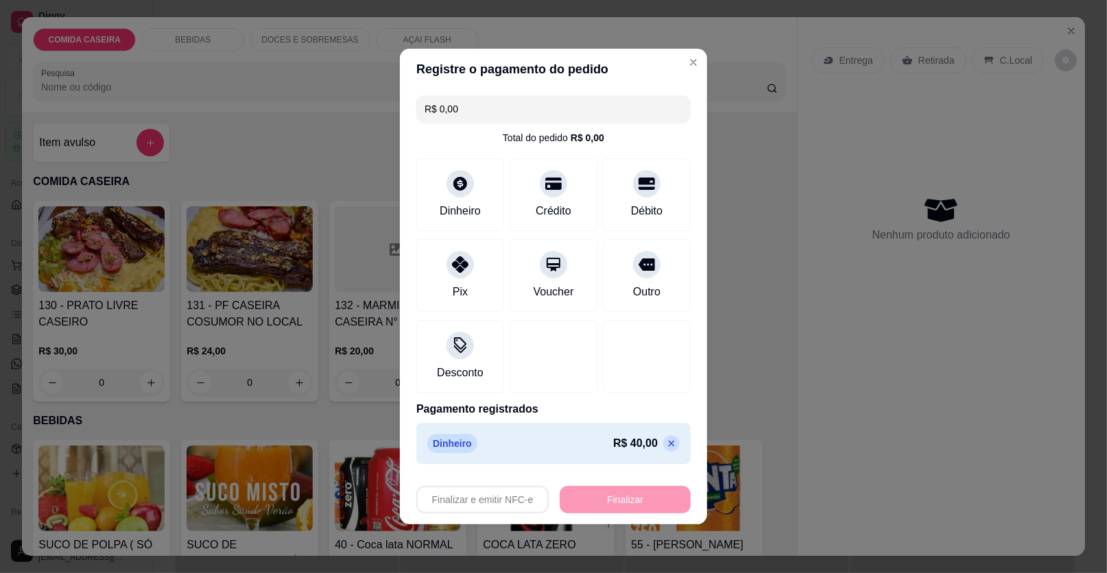
type input "-R$ 40,00"
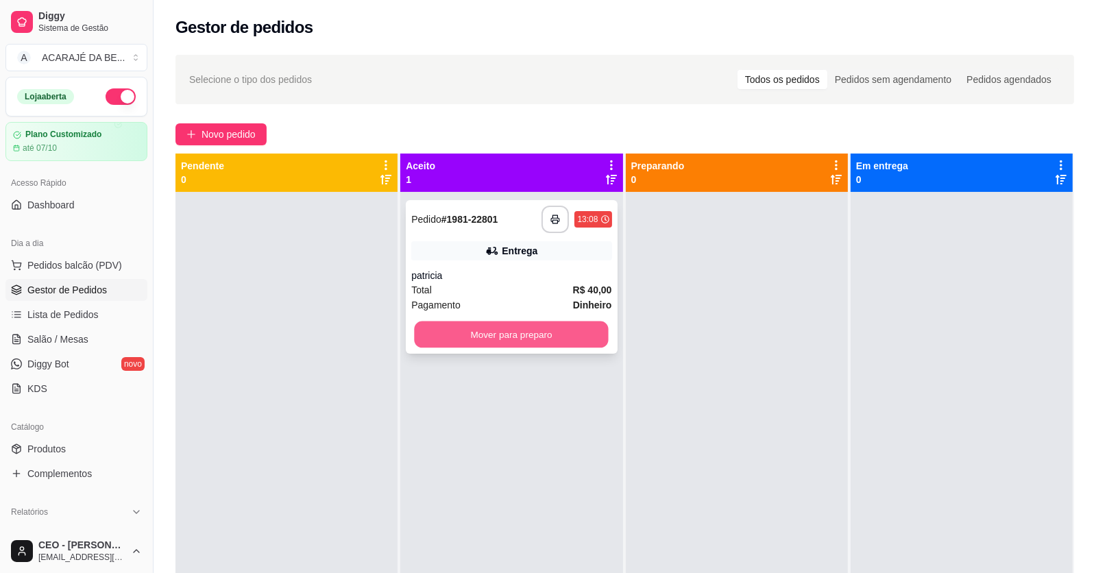
click at [580, 322] on button "Mover para preparo" at bounding box center [512, 335] width 194 height 27
click at [595, 342] on div "Mover para preparo" at bounding box center [511, 334] width 200 height 27
click at [581, 335] on button "Mover para preparo" at bounding box center [512, 335] width 194 height 27
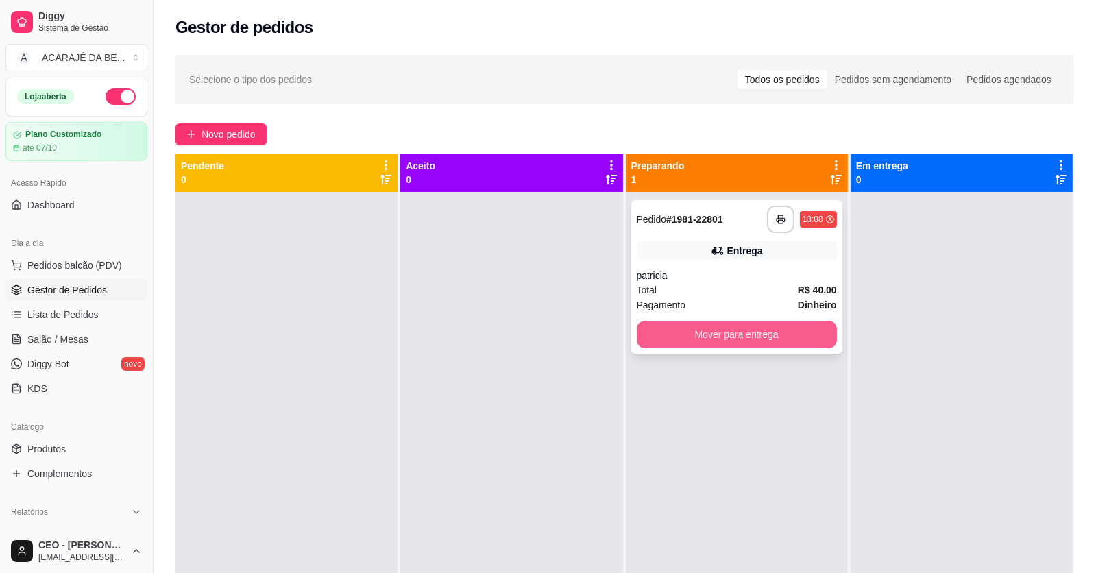
click at [666, 330] on button "Mover para entrega" at bounding box center [737, 334] width 200 height 27
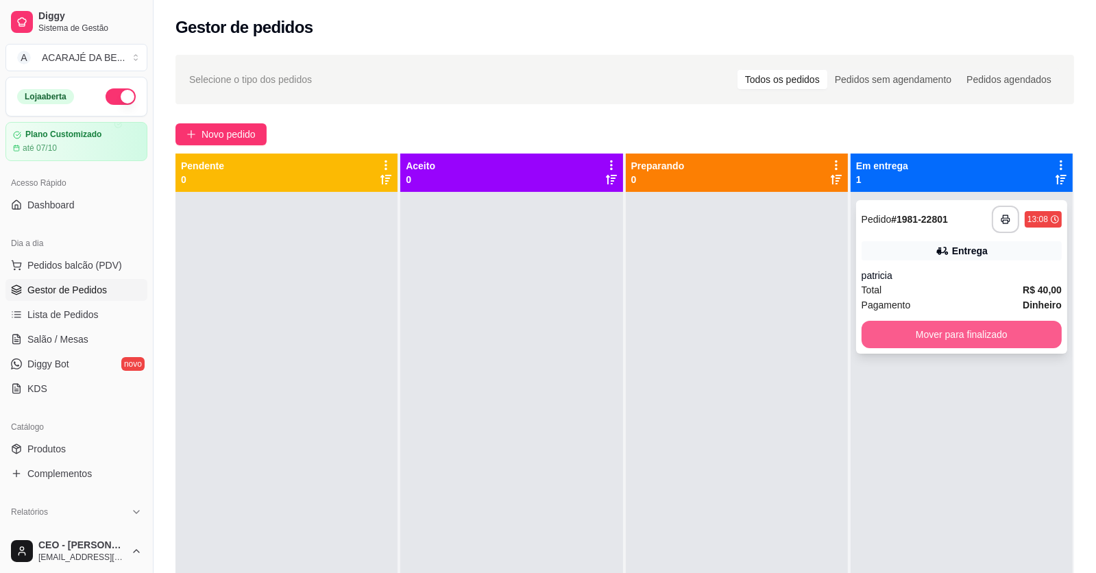
click at [921, 339] on button "Mover para finalizado" at bounding box center [962, 334] width 200 height 27
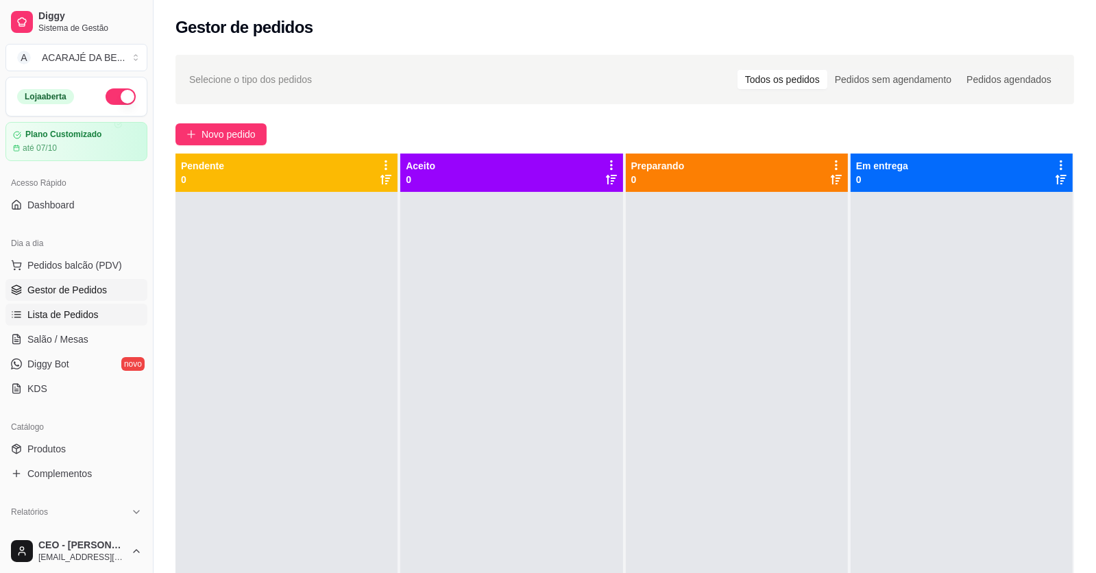
click at [73, 309] on span "Lista de Pedidos" at bounding box center [62, 315] width 71 height 14
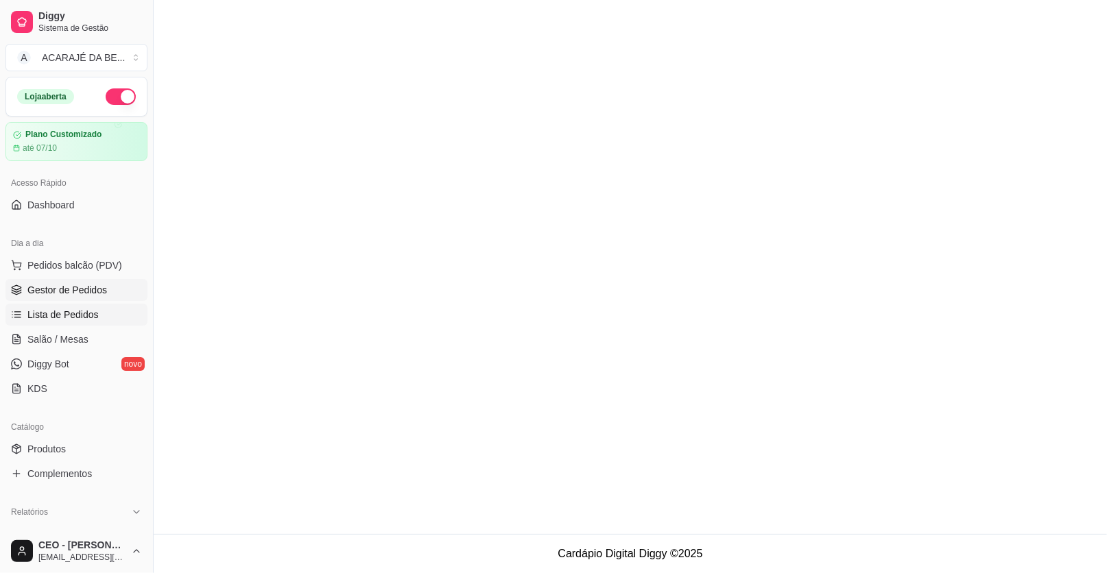
click at [69, 290] on span "Gestor de Pedidos" at bounding box center [67, 290] width 80 height 14
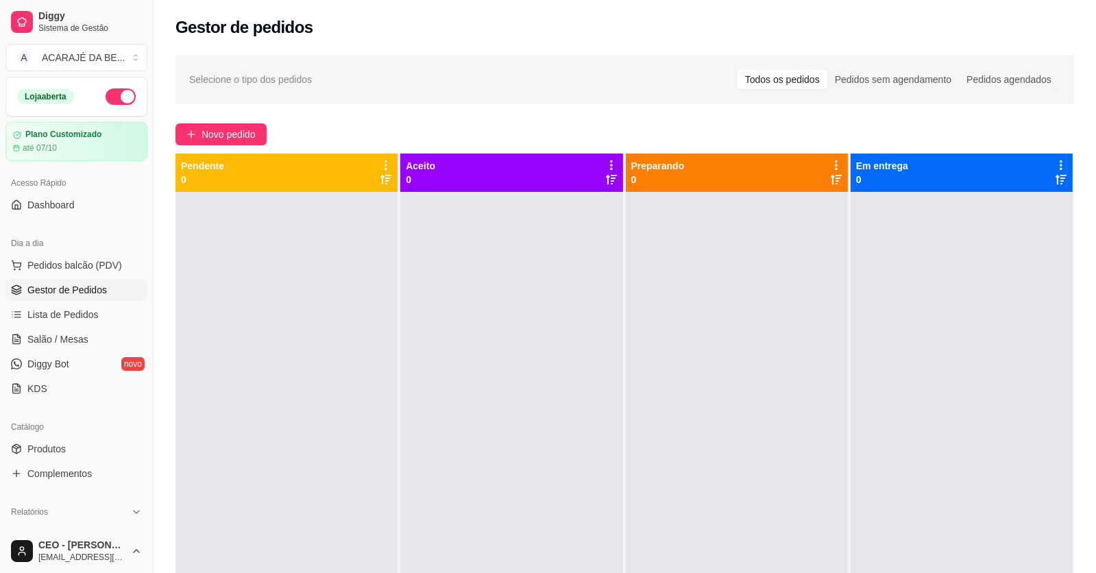
click at [58, 285] on span "Gestor de Pedidos" at bounding box center [67, 290] width 80 height 14
click at [59, 312] on span "Lista de Pedidos" at bounding box center [62, 315] width 71 height 14
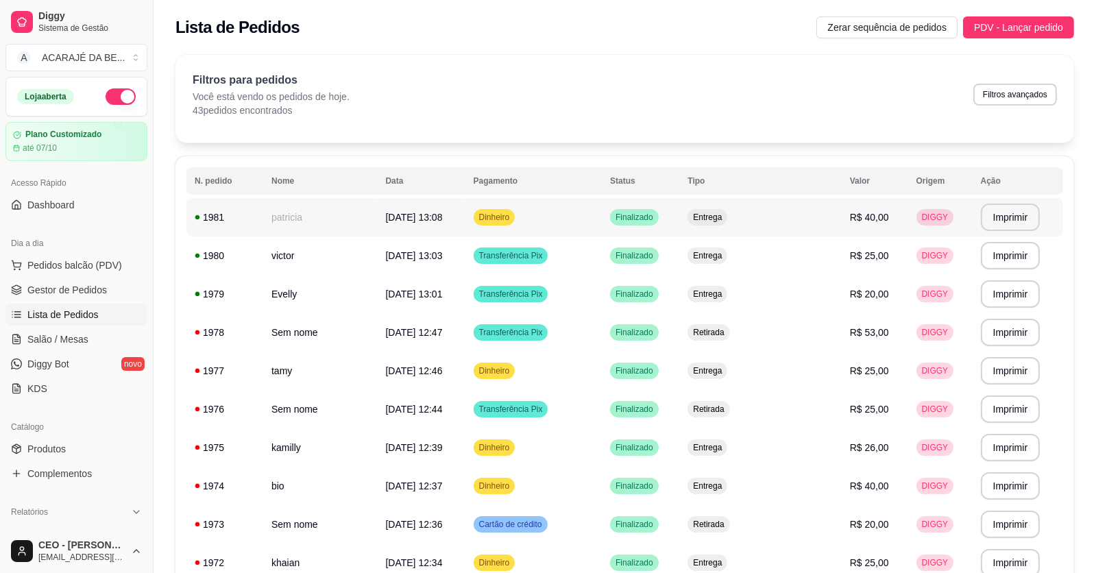
click at [296, 215] on td "patricia" at bounding box center [320, 217] width 114 height 38
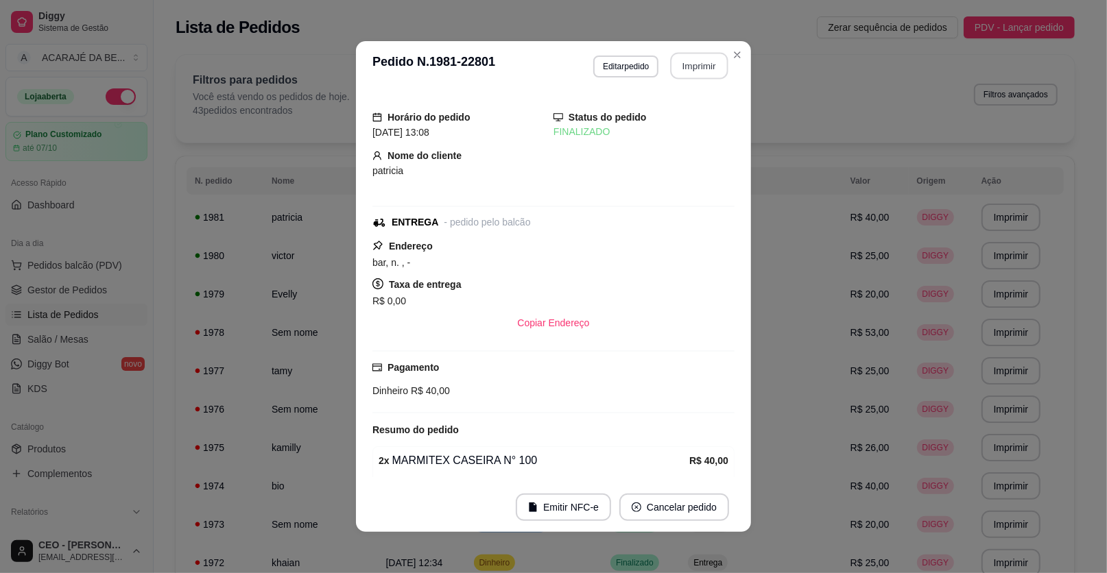
click at [699, 56] on button "Imprimir" at bounding box center [700, 66] width 58 height 27
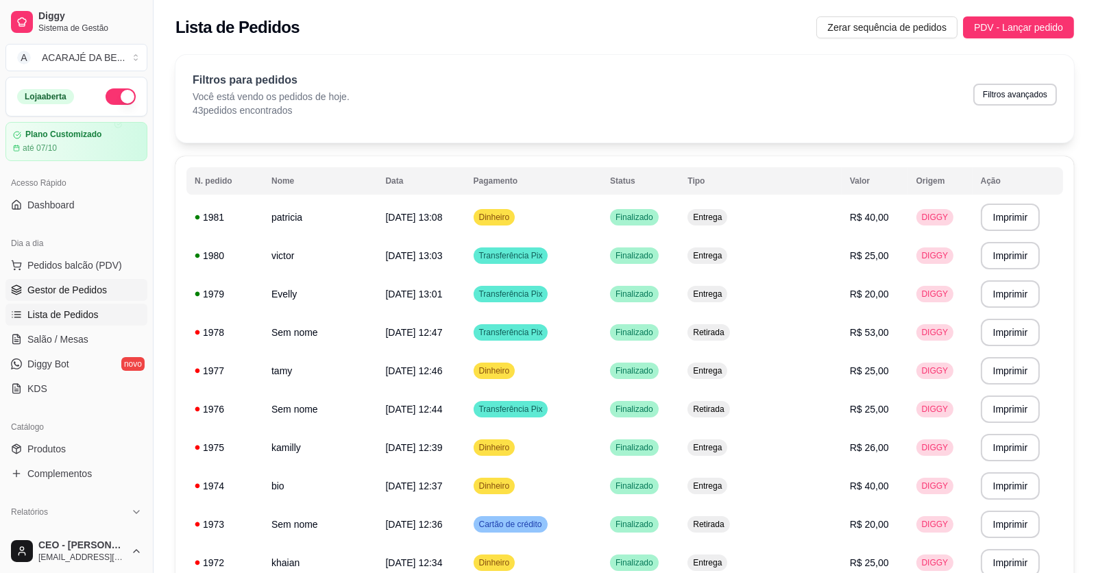
click at [64, 287] on span "Gestor de Pedidos" at bounding box center [67, 290] width 80 height 14
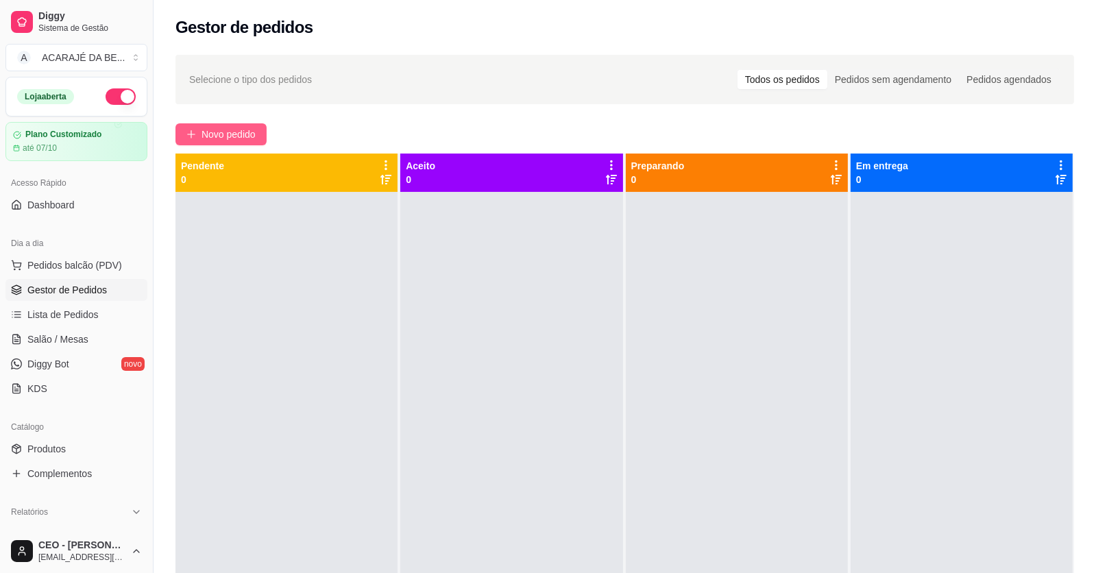
click at [224, 137] on span "Novo pedido" at bounding box center [229, 134] width 54 height 15
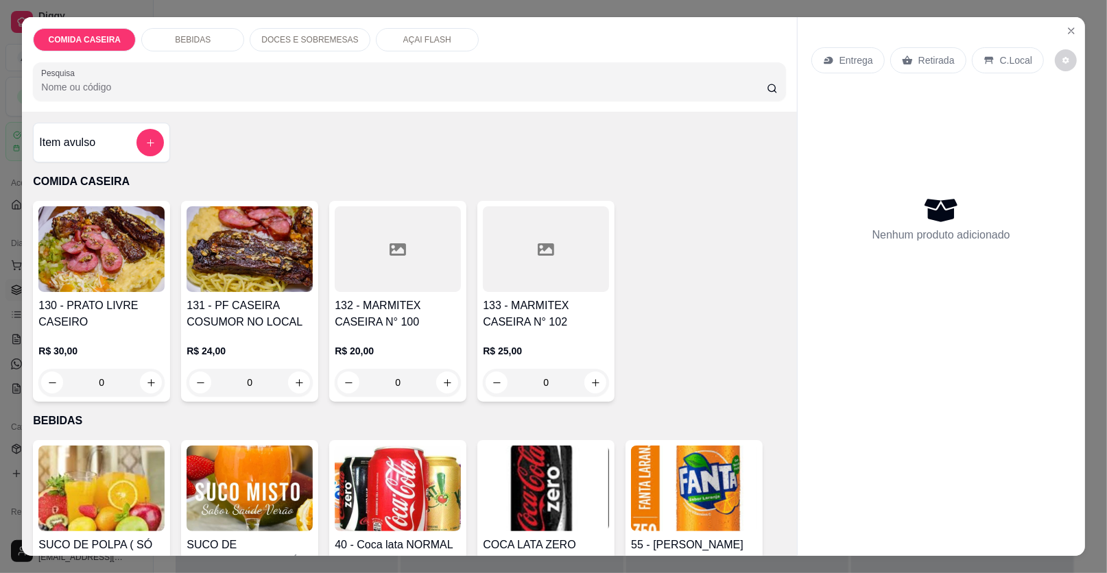
click at [389, 261] on div at bounding box center [398, 249] width 126 height 86
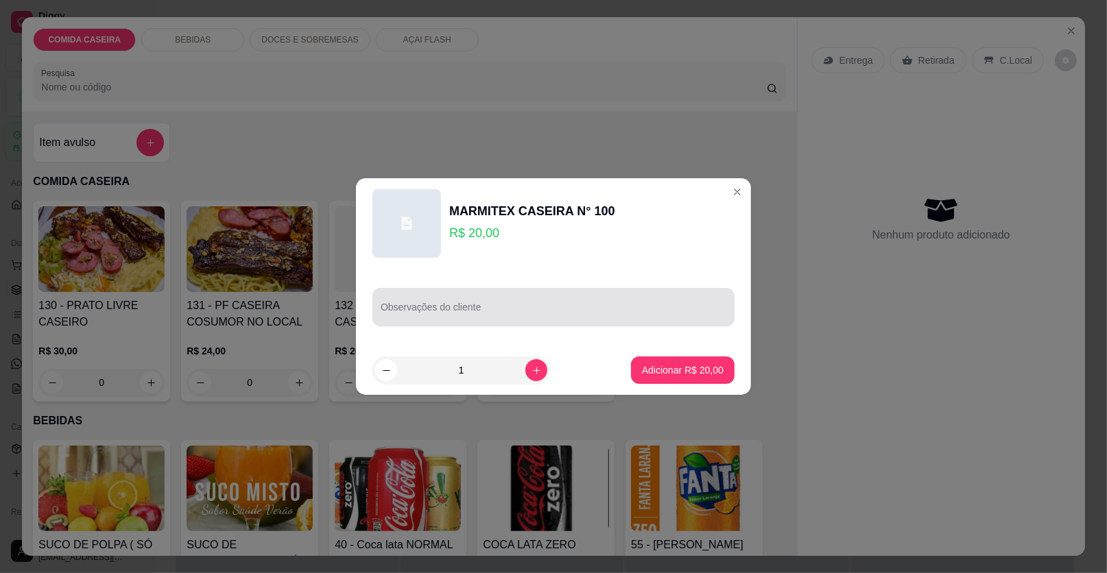
click at [480, 302] on div at bounding box center [554, 306] width 346 height 27
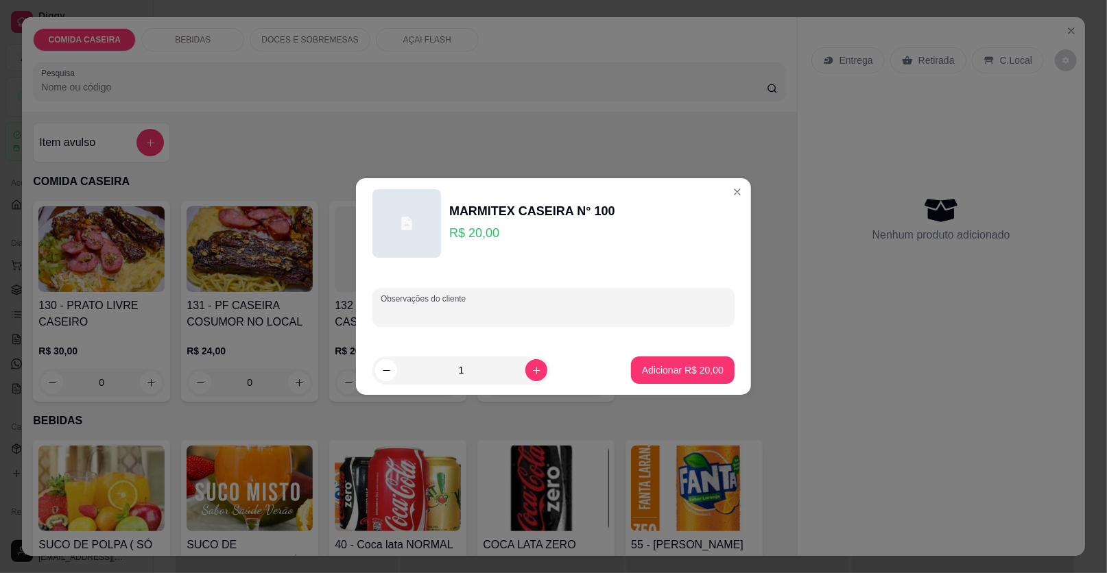
paste input "feijão tropeiro, arroz,farofa e alcatra"
type input "feijão tropeiro, arroz,farofa e alcatra coxinha da asa"
click at [679, 364] on p "Adicionar R$ 20,00" at bounding box center [683, 369] width 80 height 13
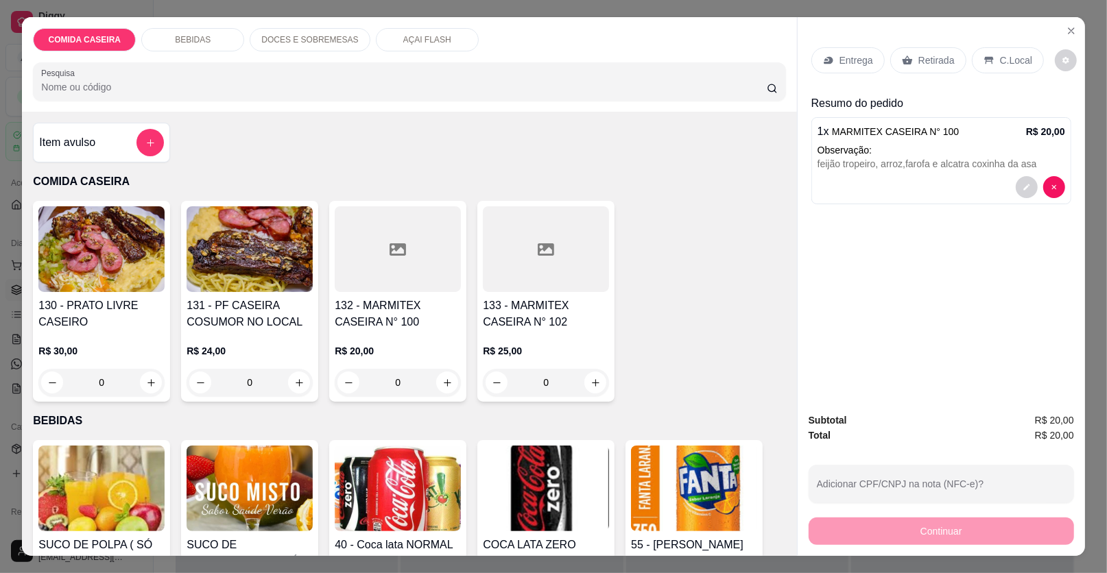
drag, startPoint x: 664, startPoint y: 27, endPoint x: 693, endPoint y: 252, distance: 227.5
click at [693, 252] on div "130 - PRATO LIVRE CASEIRO R$ 30,00 0 131 - PF CASEIRA COSUMOR NO LOCAL R$ 24,00…" at bounding box center [409, 301] width 752 height 201
click at [858, 58] on p "Entrega" at bounding box center [856, 60] width 34 height 14
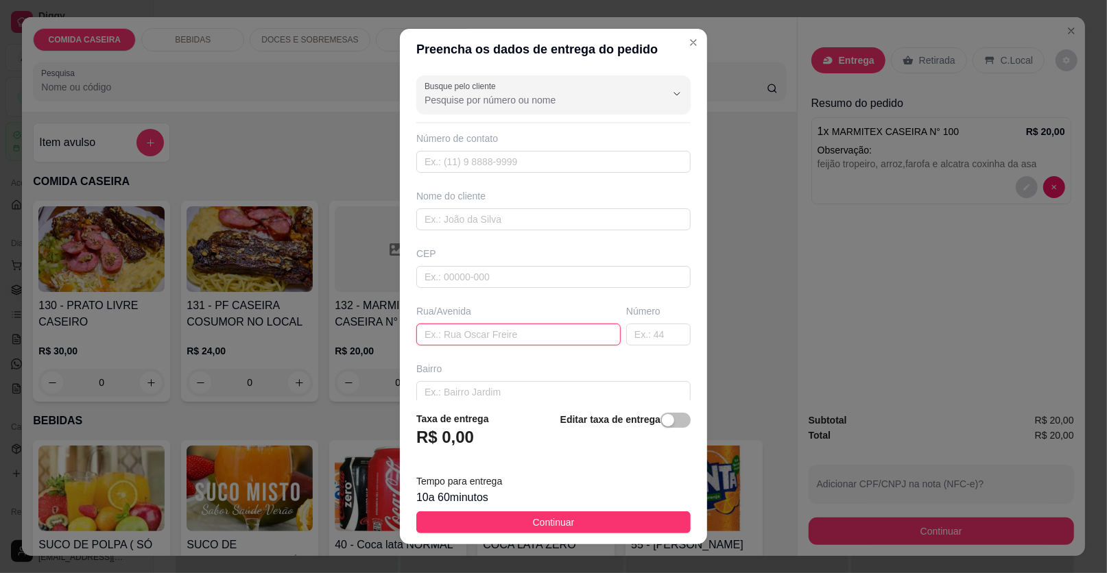
drag, startPoint x: 555, startPoint y: 337, endPoint x: 556, endPoint y: 328, distance: 8.9
click at [555, 331] on input "text" at bounding box center [518, 335] width 204 height 22
paste input "[PERSON_NAME] abaixo da oficina de [PERSON_NAME]"
type input "[PERSON_NAME] abaixo da oficina de [PERSON_NAME]"
click at [600, 213] on input "text" at bounding box center [553, 219] width 274 height 22
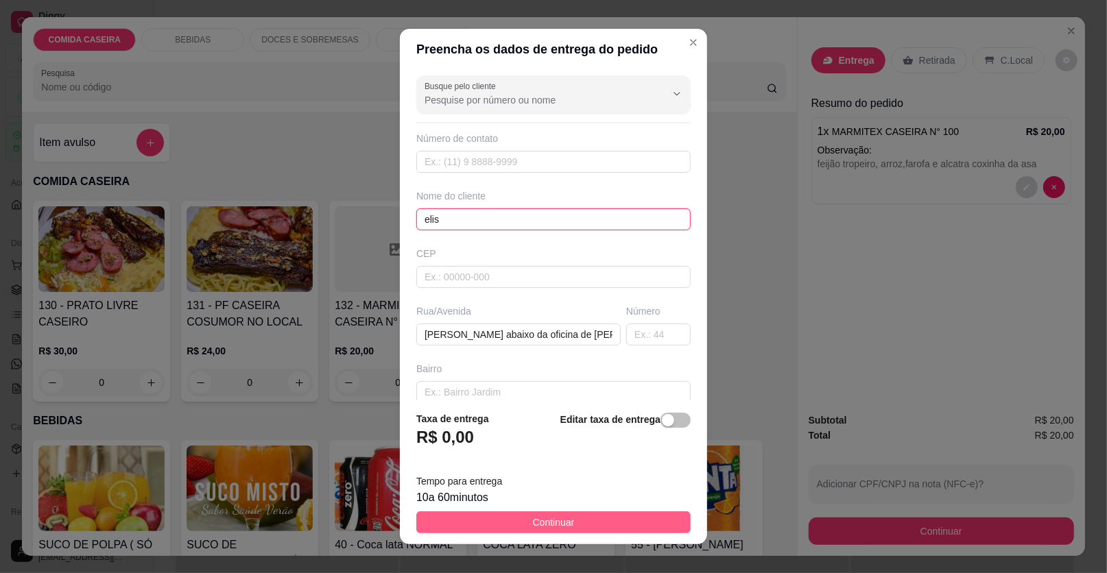
type input "elis"
click at [587, 516] on button "Continuar" at bounding box center [553, 522] width 274 height 22
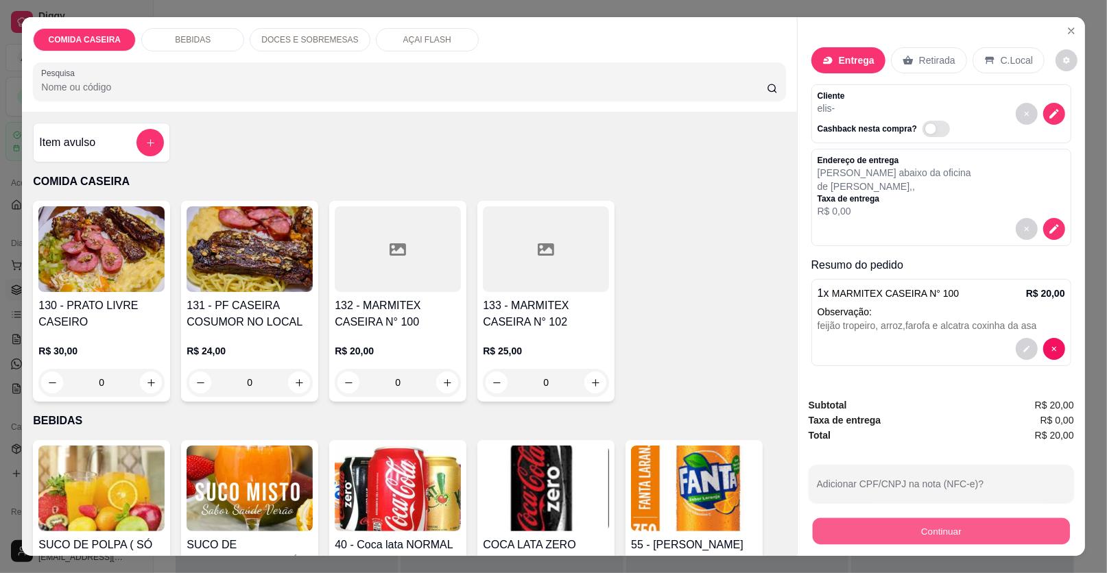
click at [848, 526] on button "Continuar" at bounding box center [940, 531] width 257 height 27
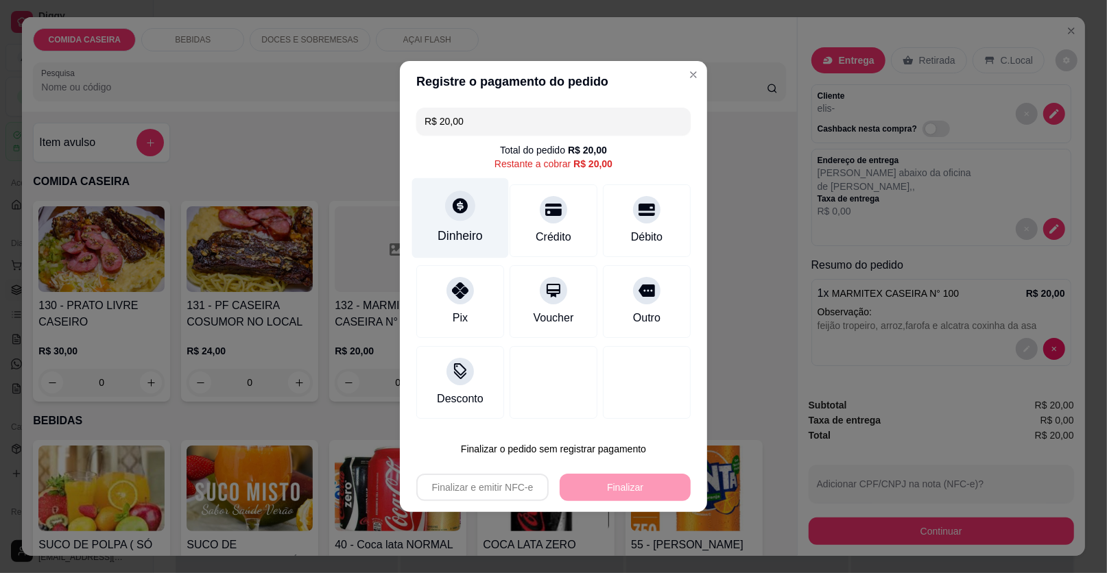
click at [442, 238] on div "Dinheiro" at bounding box center [459, 236] width 45 height 18
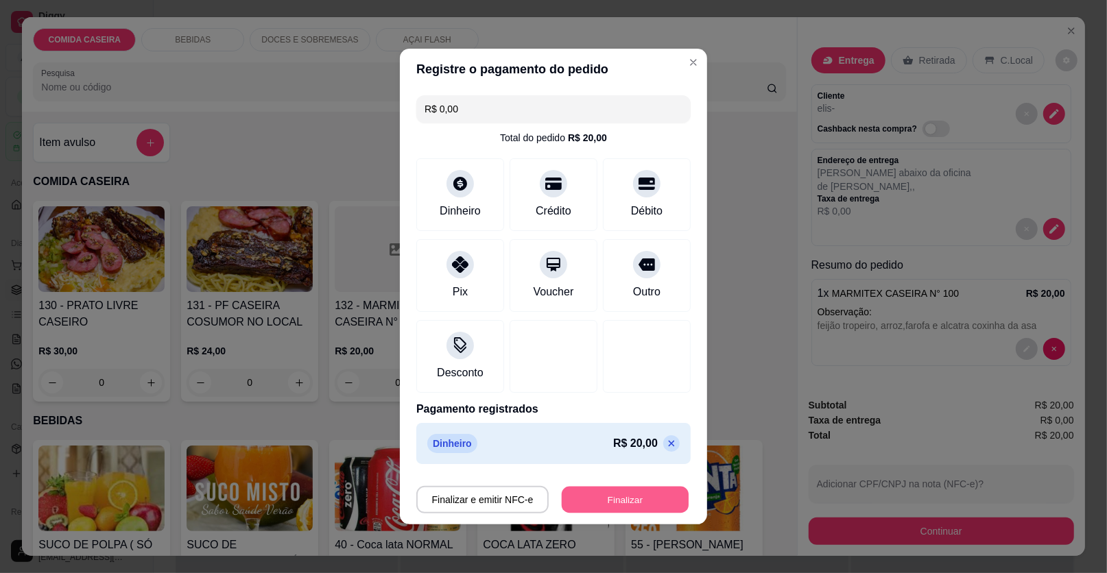
click at [613, 501] on button "Finalizar" at bounding box center [625, 500] width 127 height 27
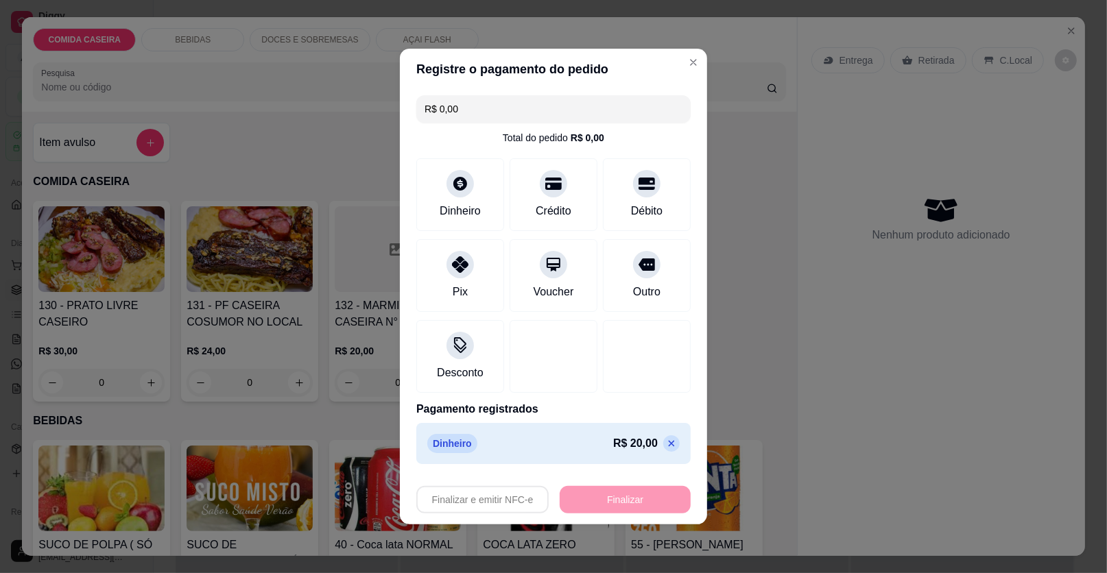
type input "-R$ 20,00"
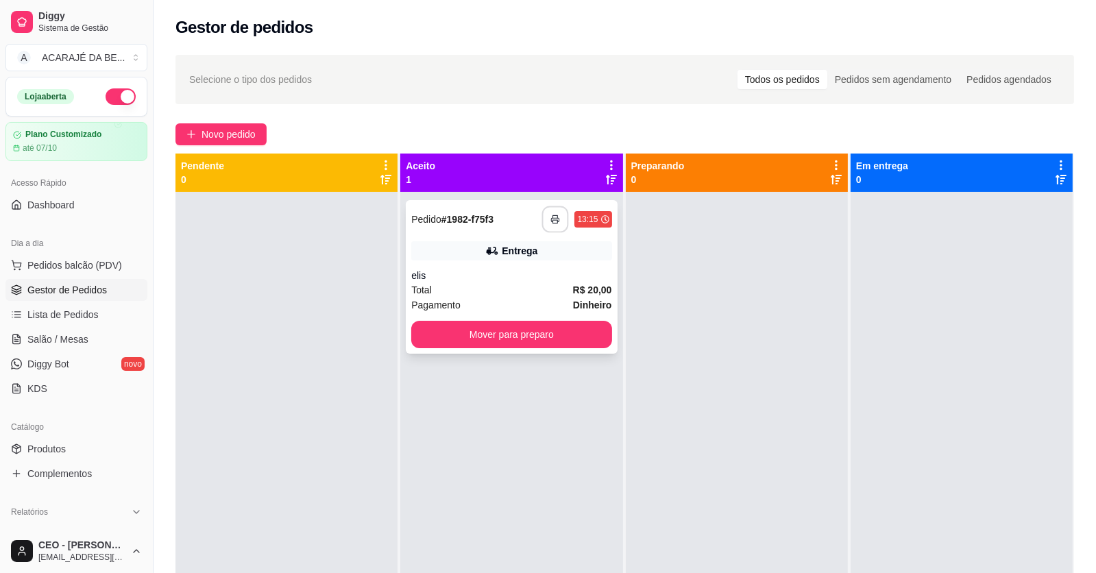
click at [544, 214] on button "button" at bounding box center [555, 219] width 27 height 27
click at [521, 333] on button "Mover para preparo" at bounding box center [511, 334] width 200 height 27
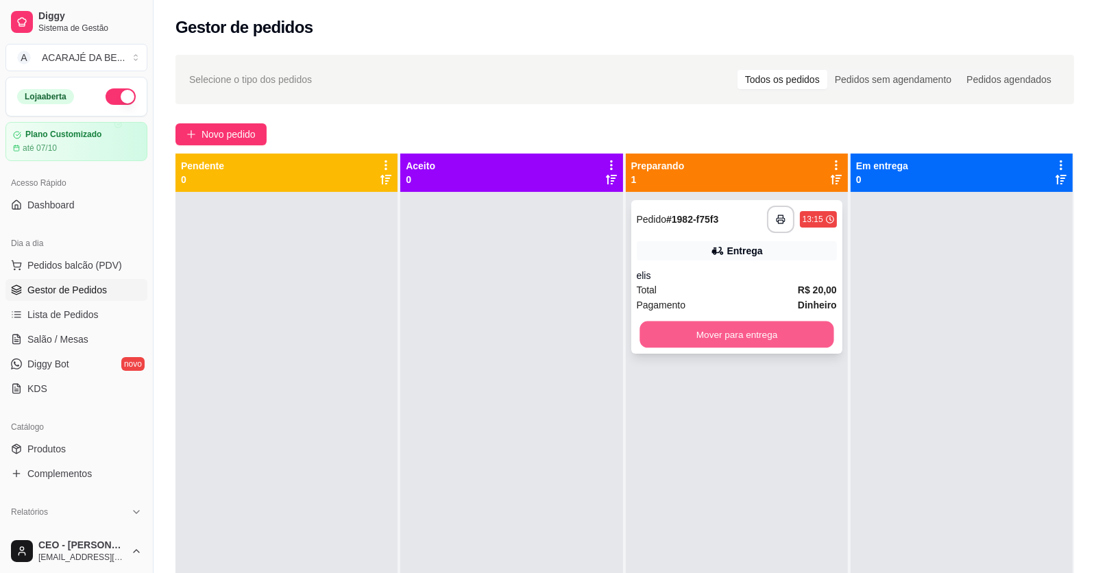
click at [738, 340] on button "Mover para entrega" at bounding box center [737, 335] width 194 height 27
click at [800, 341] on div "Mover para entrega" at bounding box center [737, 334] width 200 height 27
click at [805, 337] on div "Mover para entrega" at bounding box center [737, 334] width 200 height 27
click at [795, 323] on div "Mover para entrega" at bounding box center [737, 334] width 200 height 27
click at [810, 339] on div "Mover para entrega" at bounding box center [737, 334] width 200 height 27
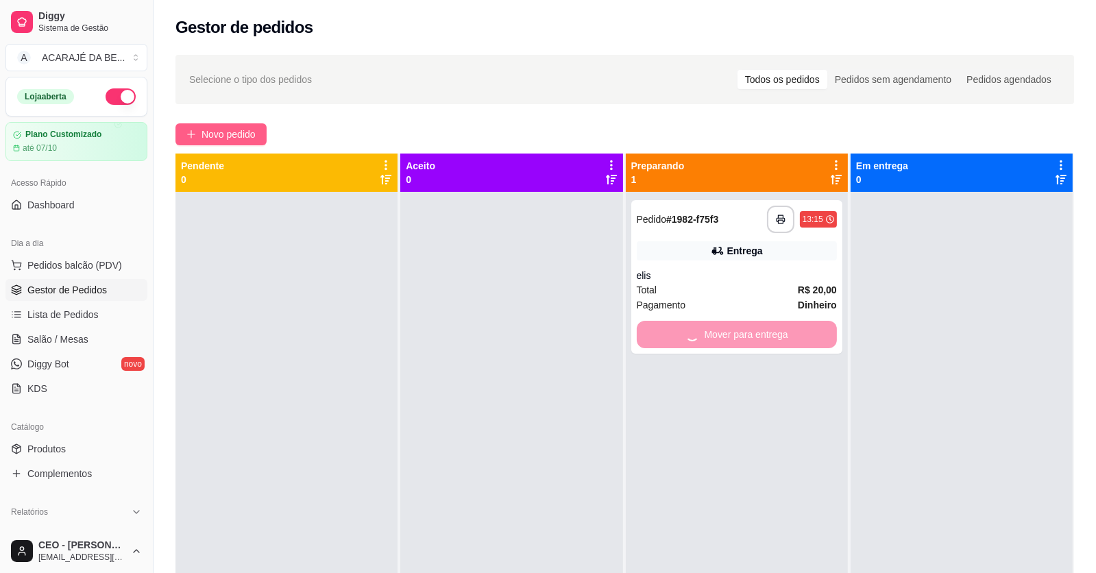
click at [215, 133] on span "Novo pedido" at bounding box center [229, 134] width 54 height 15
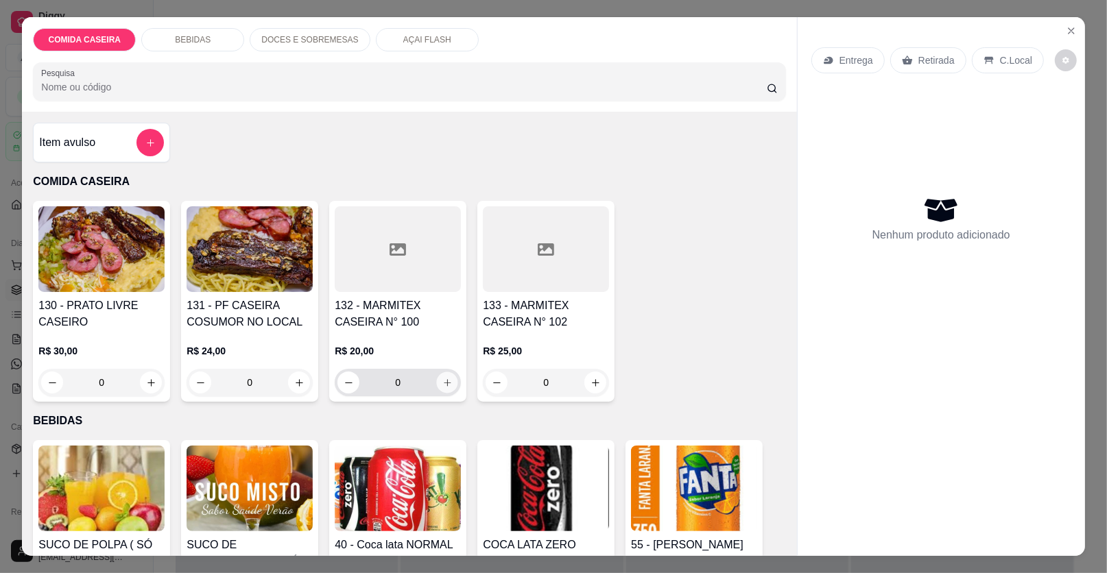
click at [442, 381] on icon "increase-product-quantity" at bounding box center [447, 383] width 10 height 10
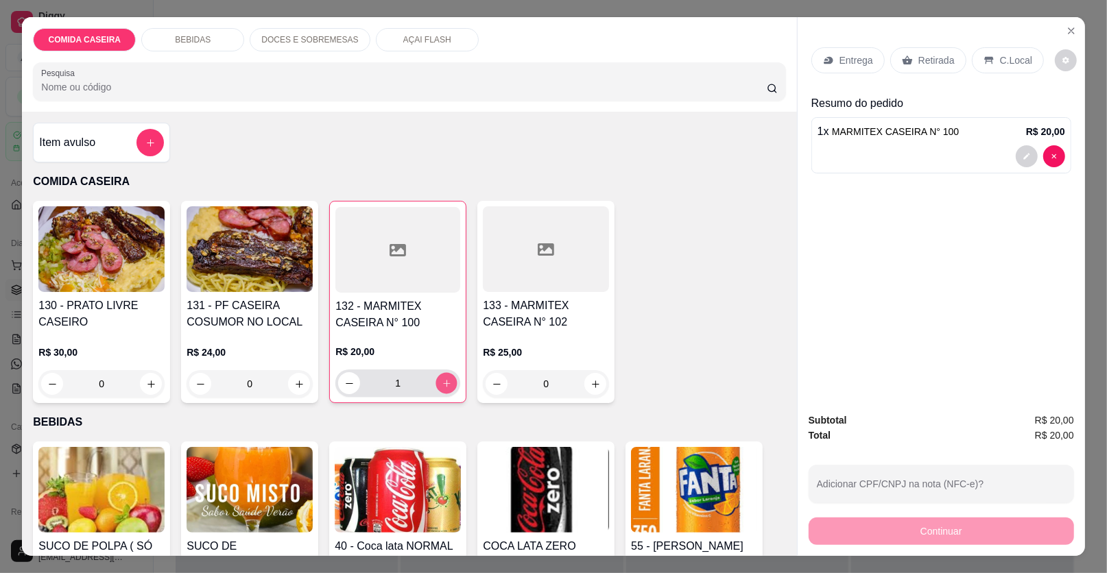
click at [440, 376] on button "increase-product-quantity" at bounding box center [446, 383] width 21 height 21
click at [442, 378] on icon "increase-product-quantity" at bounding box center [447, 383] width 10 height 10
type input "3"
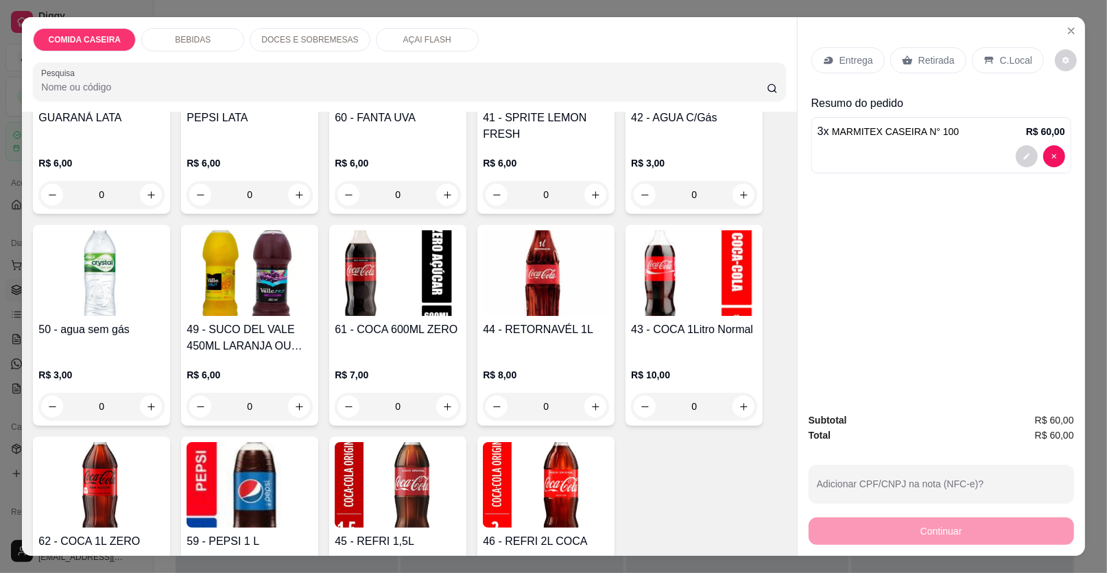
scroll to position [685, 0]
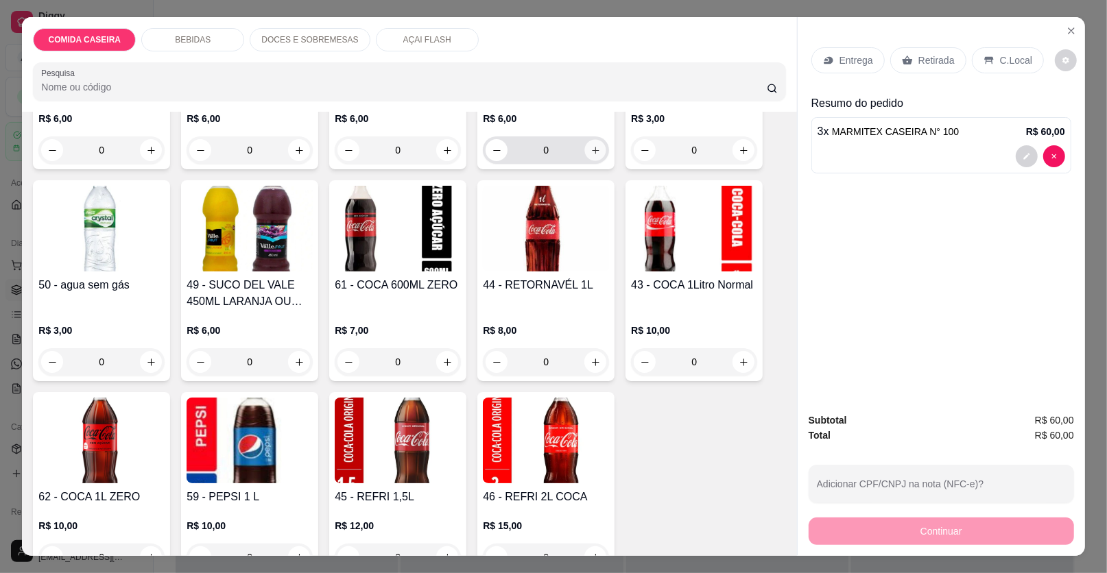
click at [590, 145] on icon "increase-product-quantity" at bounding box center [595, 150] width 10 height 10
type input "1"
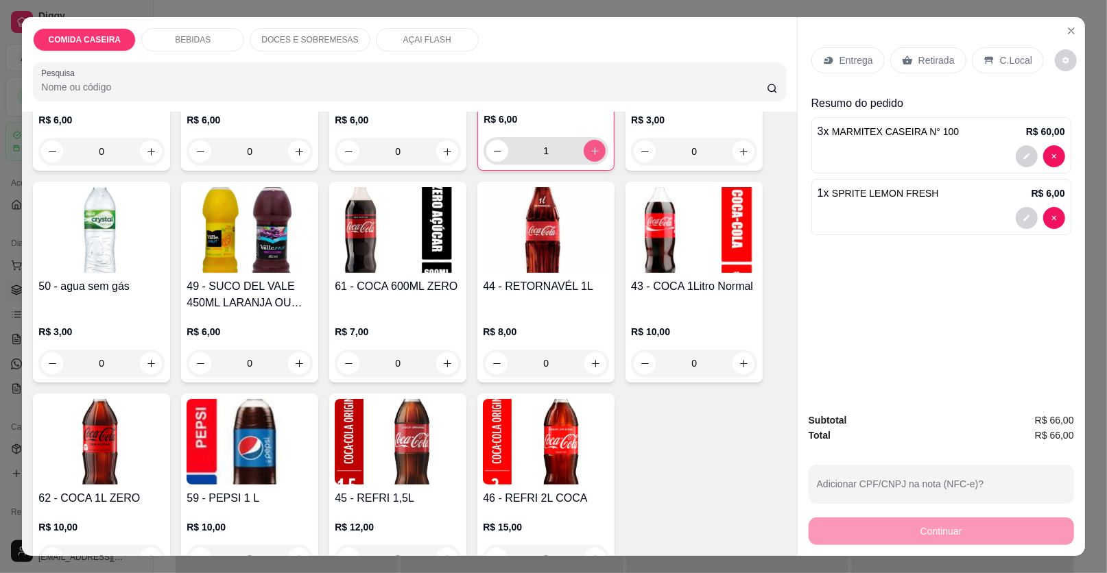
scroll to position [686, 0]
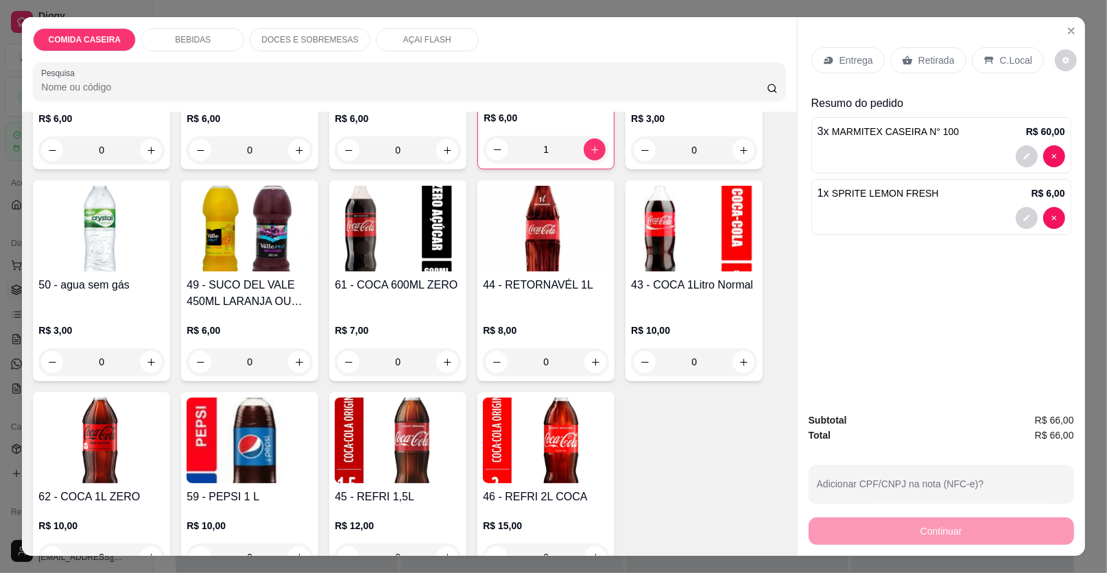
click at [930, 60] on p "Retirada" at bounding box center [936, 60] width 36 height 14
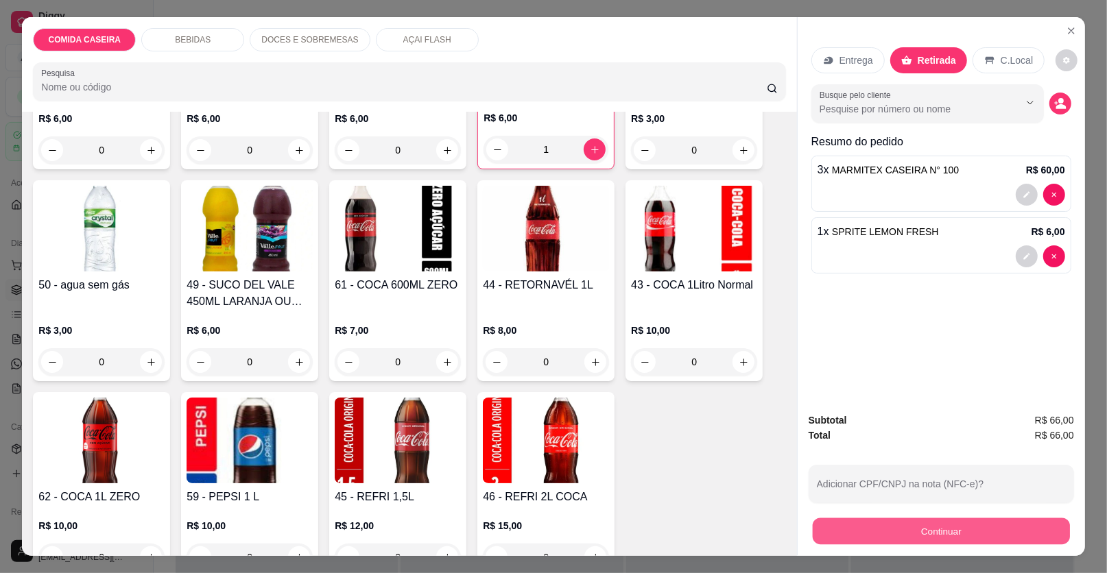
click at [917, 529] on button "Continuar" at bounding box center [940, 531] width 257 height 27
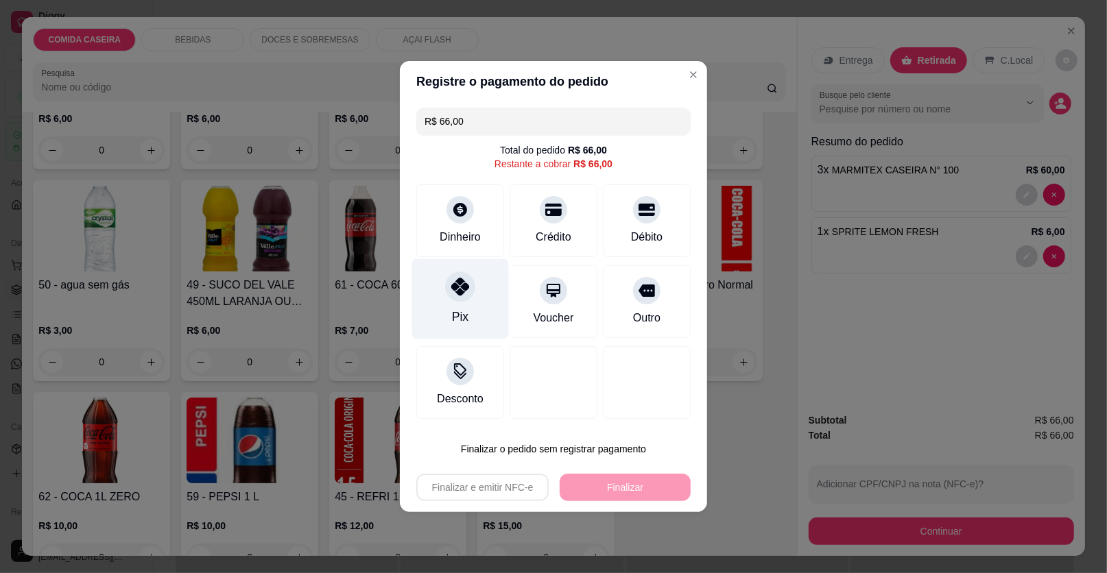
click at [458, 287] on icon at bounding box center [460, 287] width 18 height 18
type input "R$ 0,00"
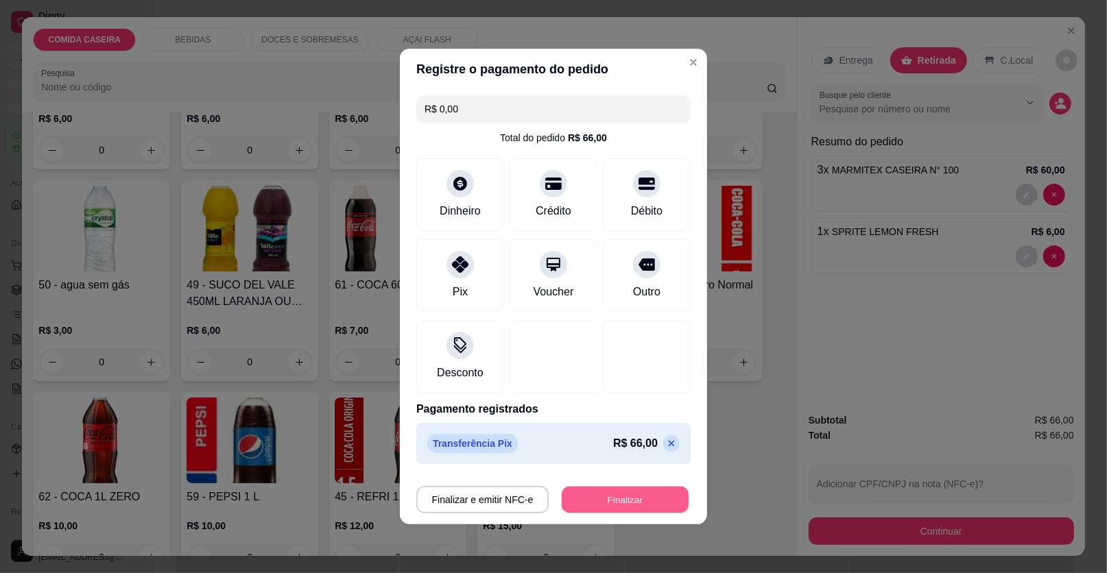
click at [607, 502] on button "Finalizar" at bounding box center [625, 500] width 127 height 27
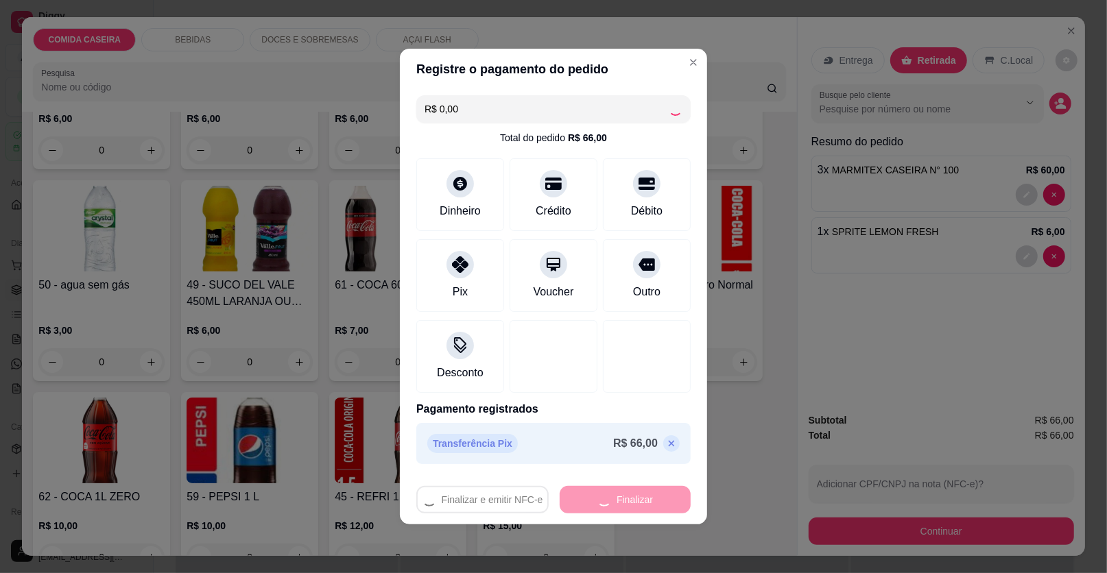
type input "0"
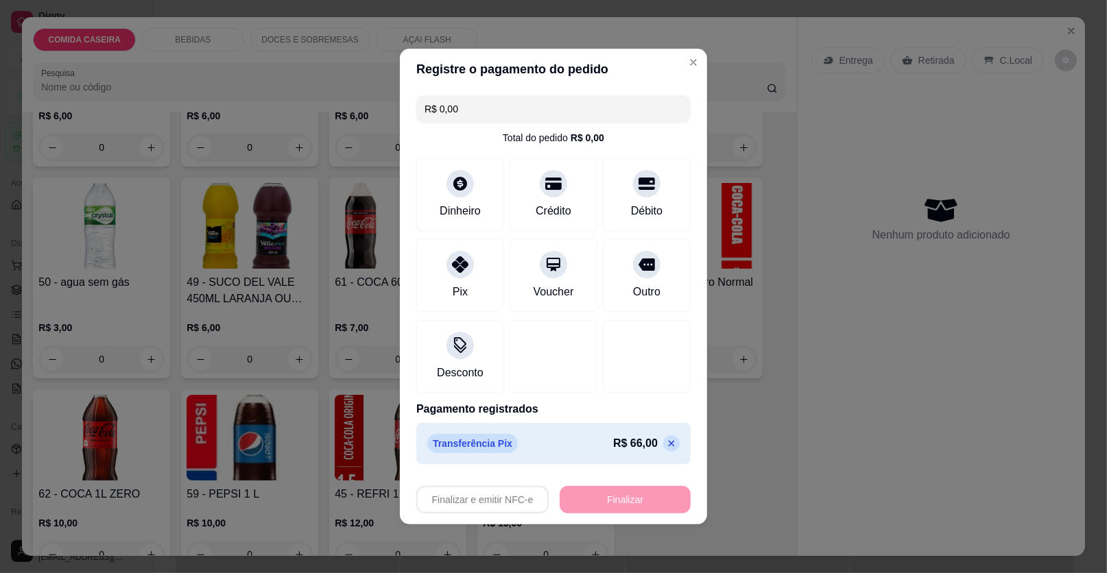
type input "-R$ 66,00"
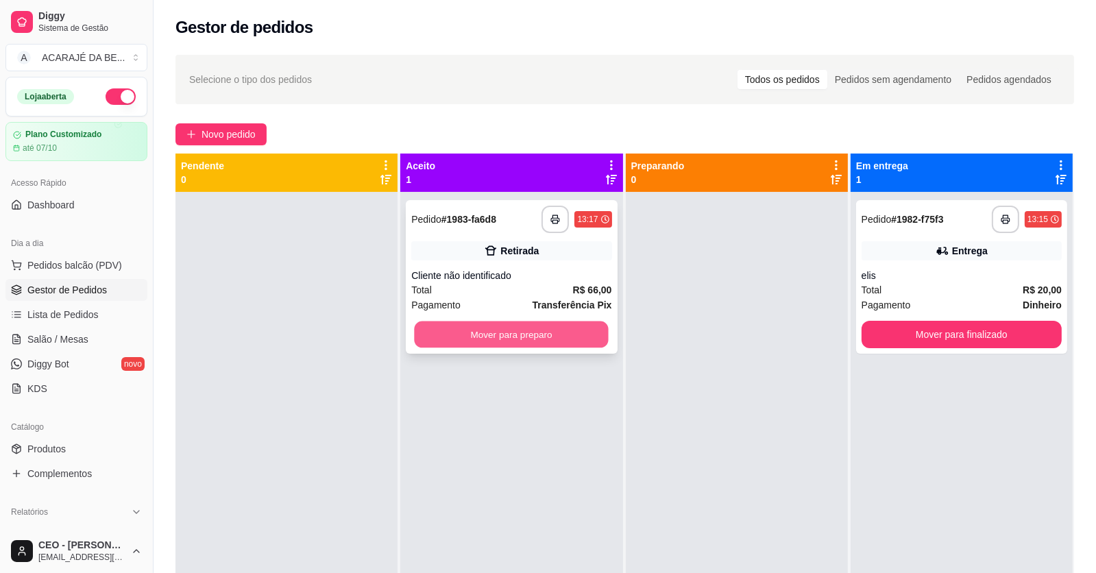
click at [566, 326] on button "Mover para preparo" at bounding box center [512, 335] width 194 height 27
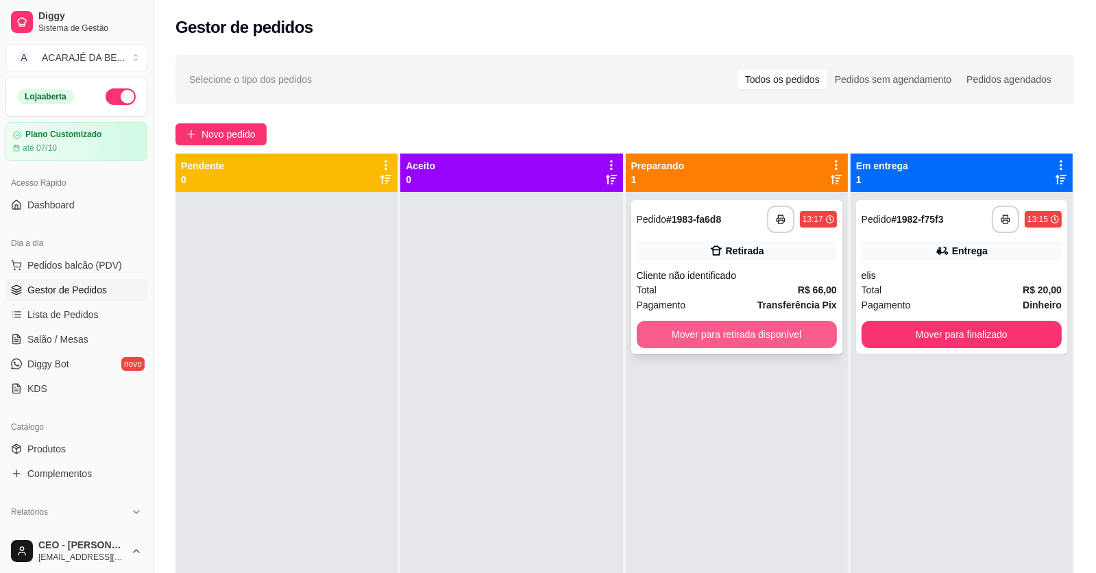
click at [716, 331] on button "Mover para retirada disponível" at bounding box center [737, 334] width 200 height 27
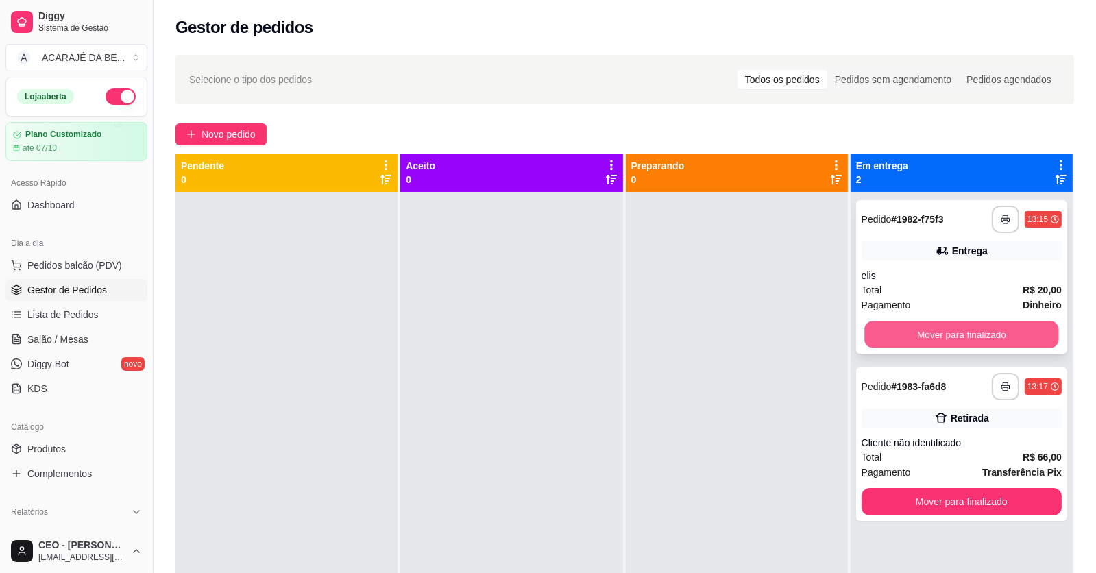
click at [879, 330] on button "Mover para finalizado" at bounding box center [962, 335] width 194 height 27
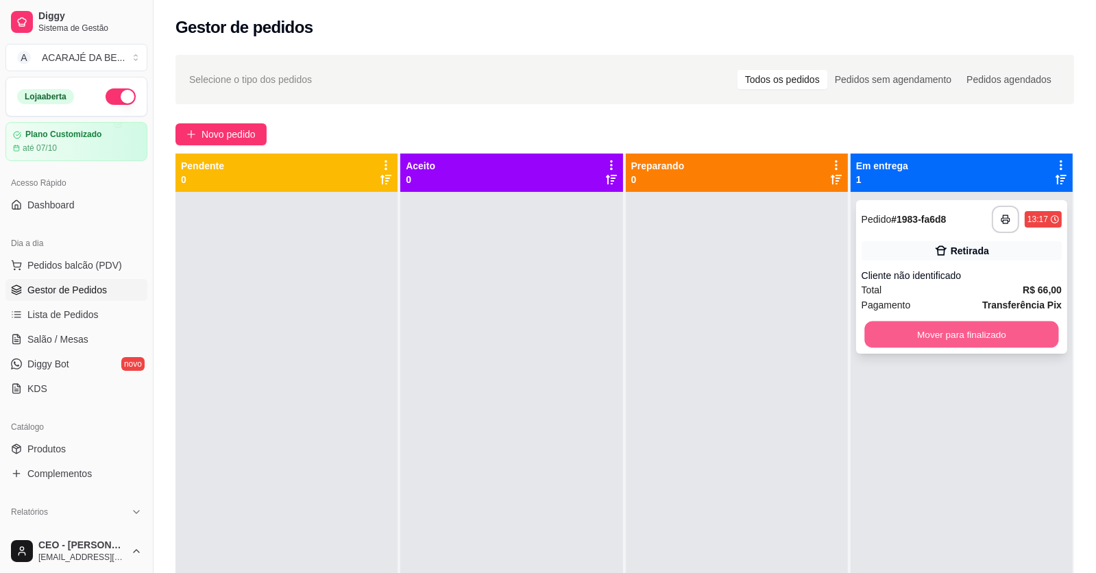
click at [880, 328] on button "Mover para finalizado" at bounding box center [962, 335] width 194 height 27
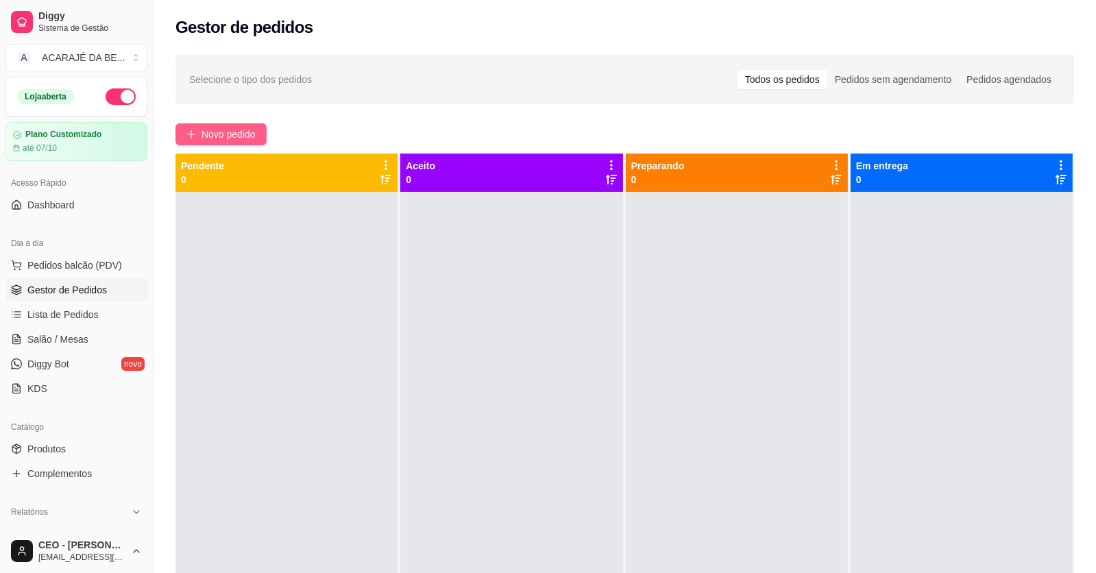
click at [232, 124] on button "Novo pedido" at bounding box center [221, 134] width 91 height 22
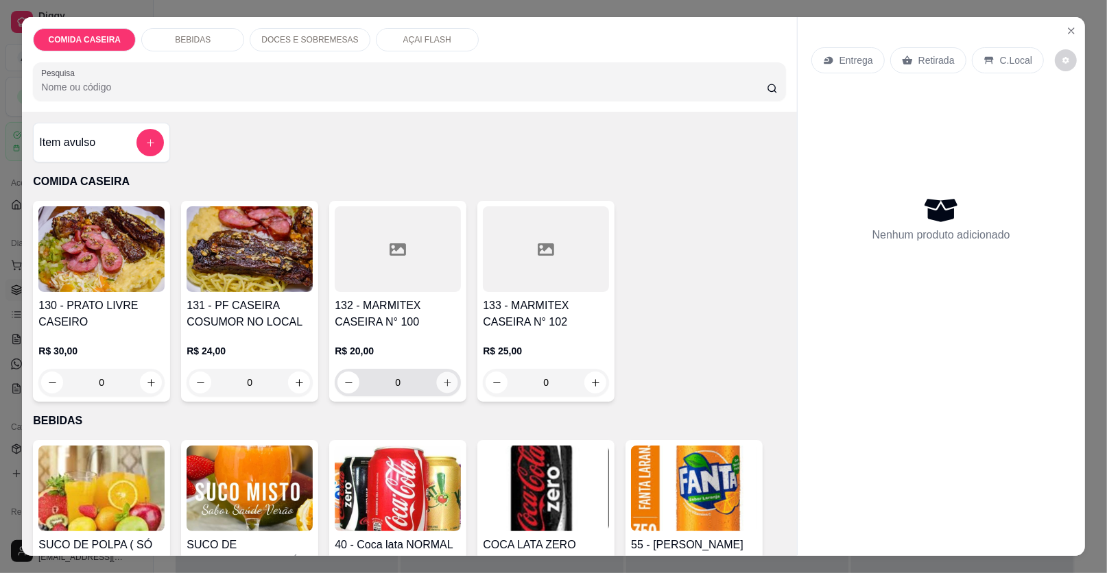
click at [437, 385] on button "increase-product-quantity" at bounding box center [447, 382] width 21 height 21
type input "1"
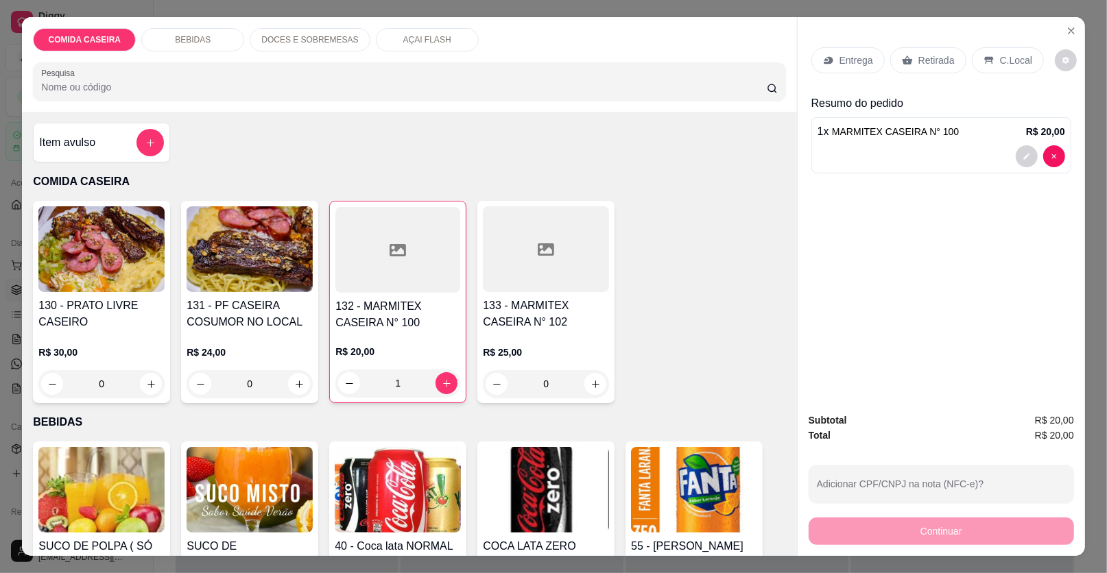
click at [924, 56] on p "Retirada" at bounding box center [936, 60] width 36 height 14
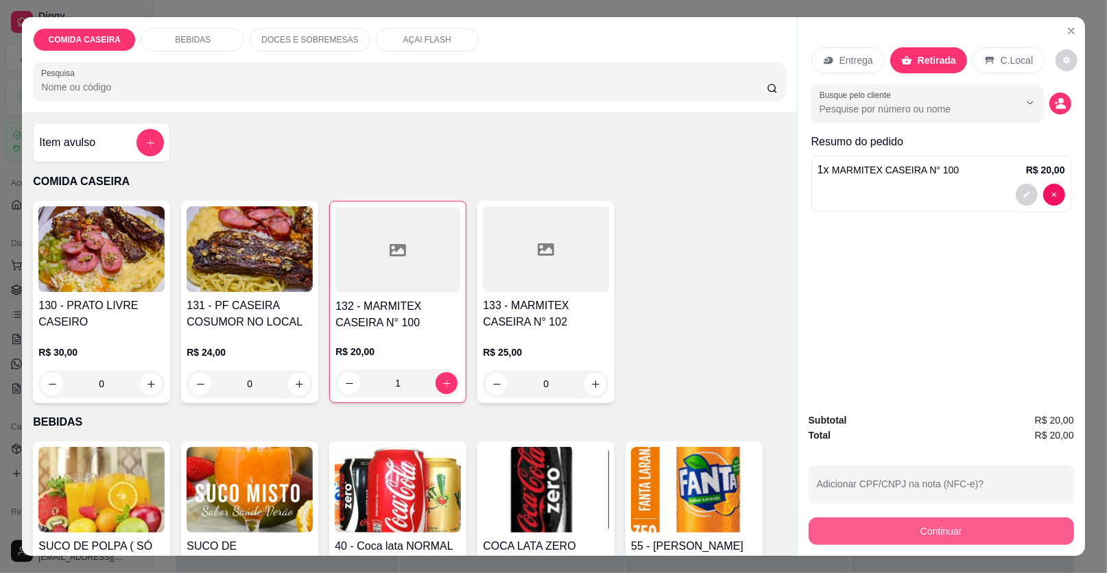
click at [880, 536] on button "Continuar" at bounding box center [940, 531] width 265 height 27
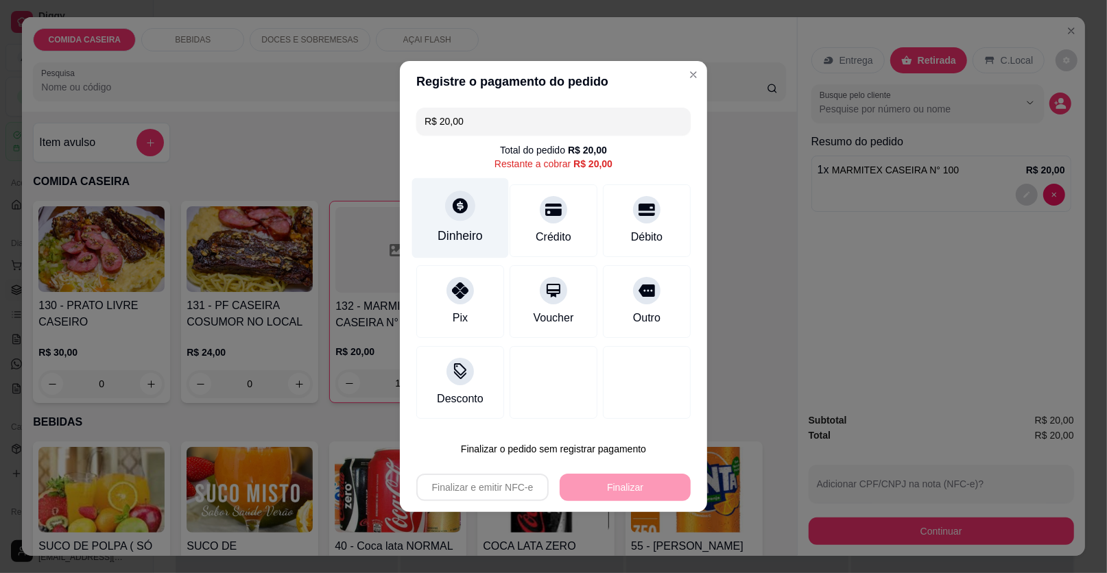
click at [460, 230] on div "Dinheiro" at bounding box center [459, 236] width 45 height 18
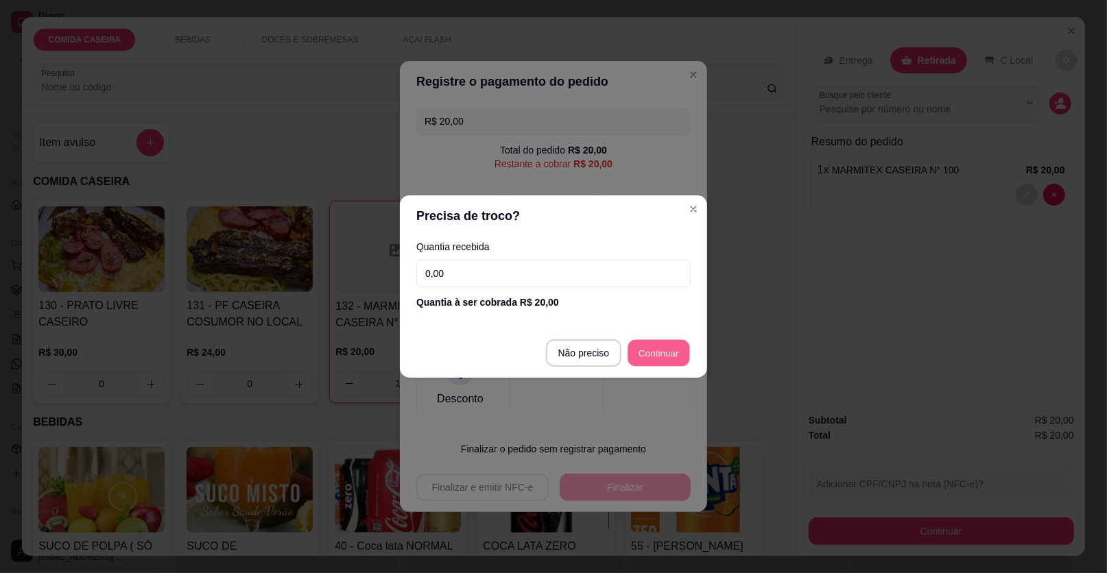
type input "R$ 0,00"
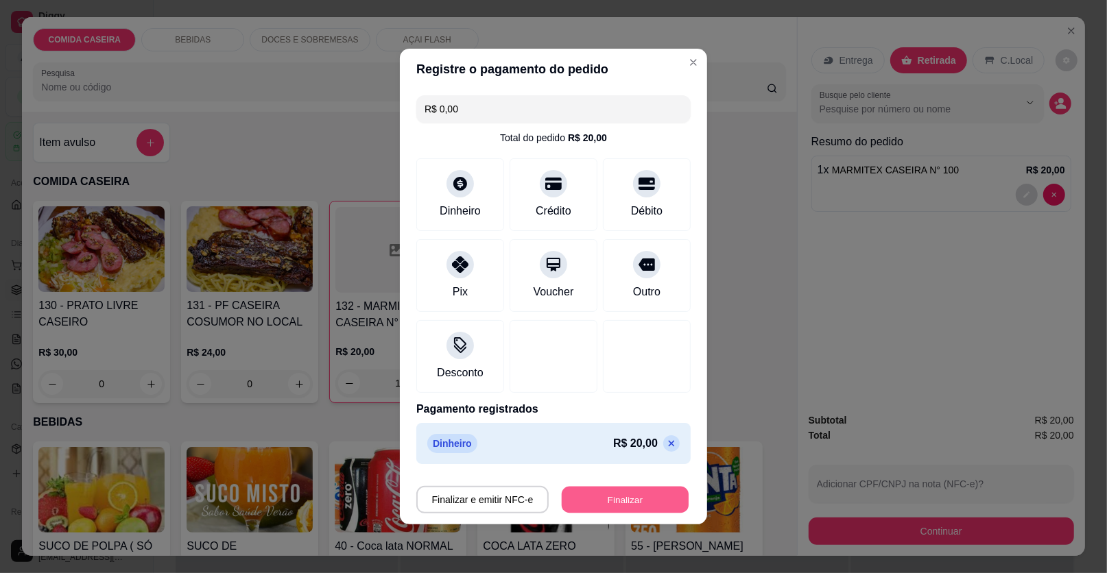
click at [663, 498] on button "Finalizar" at bounding box center [625, 500] width 127 height 27
type input "0"
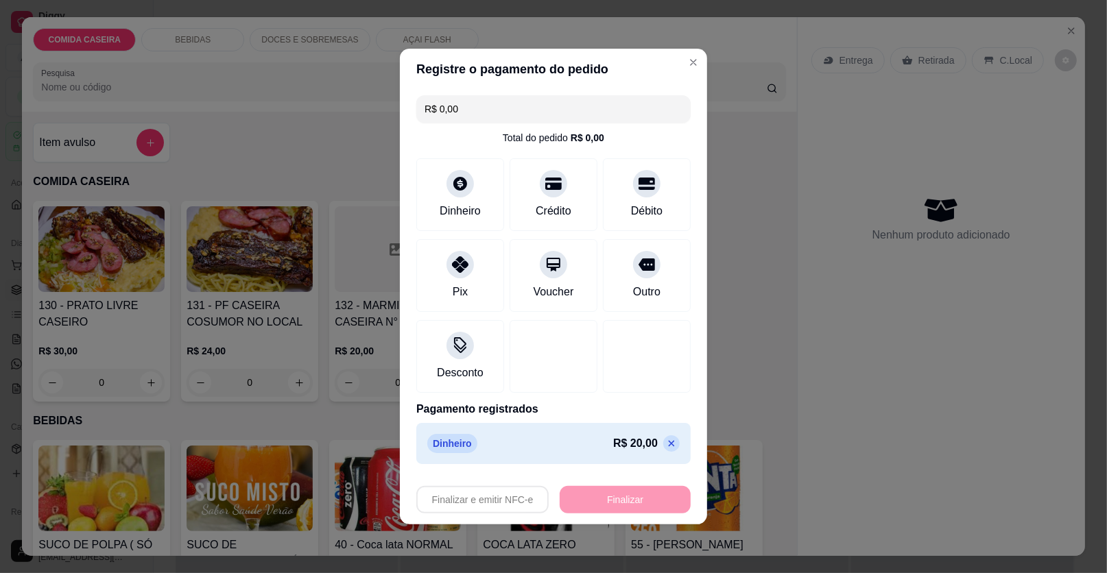
type input "-R$ 20,00"
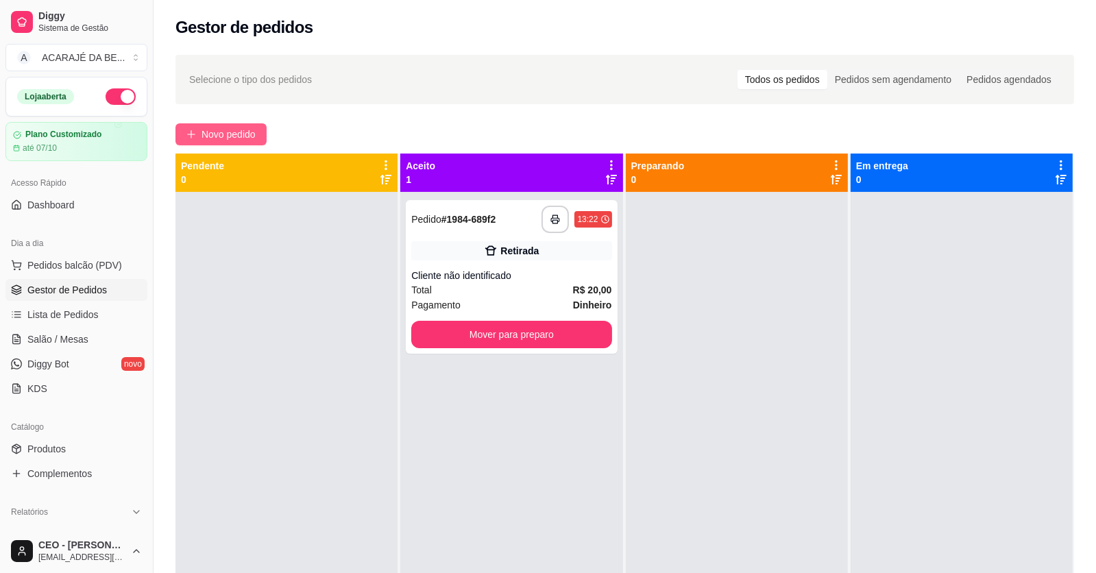
click at [243, 136] on span "Novo pedido" at bounding box center [229, 134] width 54 height 15
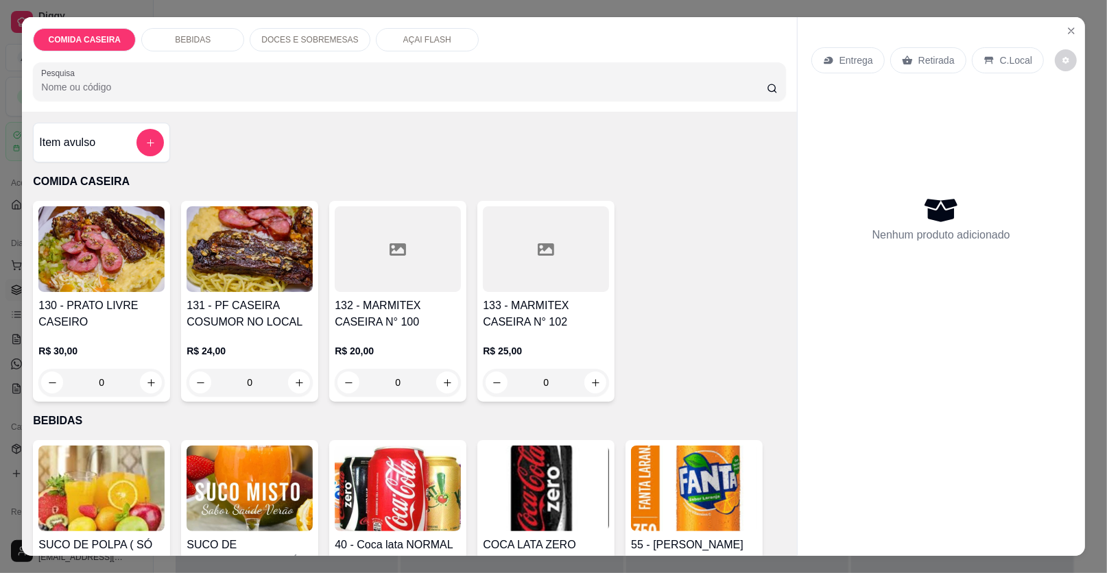
click at [393, 263] on div at bounding box center [398, 249] width 126 height 86
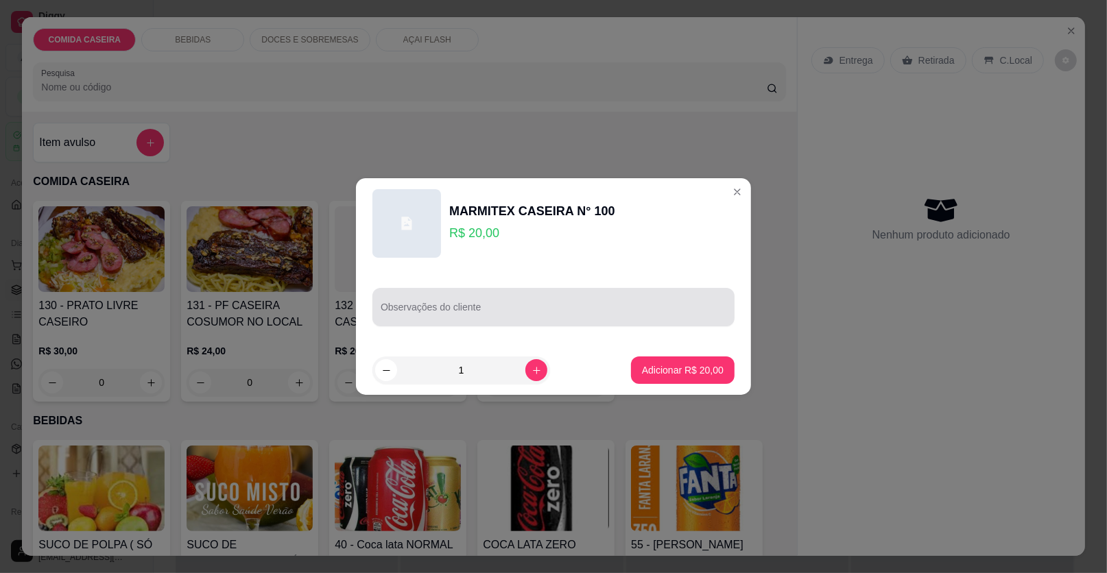
drag, startPoint x: 512, startPoint y: 317, endPoint x: 516, endPoint y: 308, distance: 9.5
click at [516, 308] on input "Observações do cliente" at bounding box center [554, 313] width 346 height 14
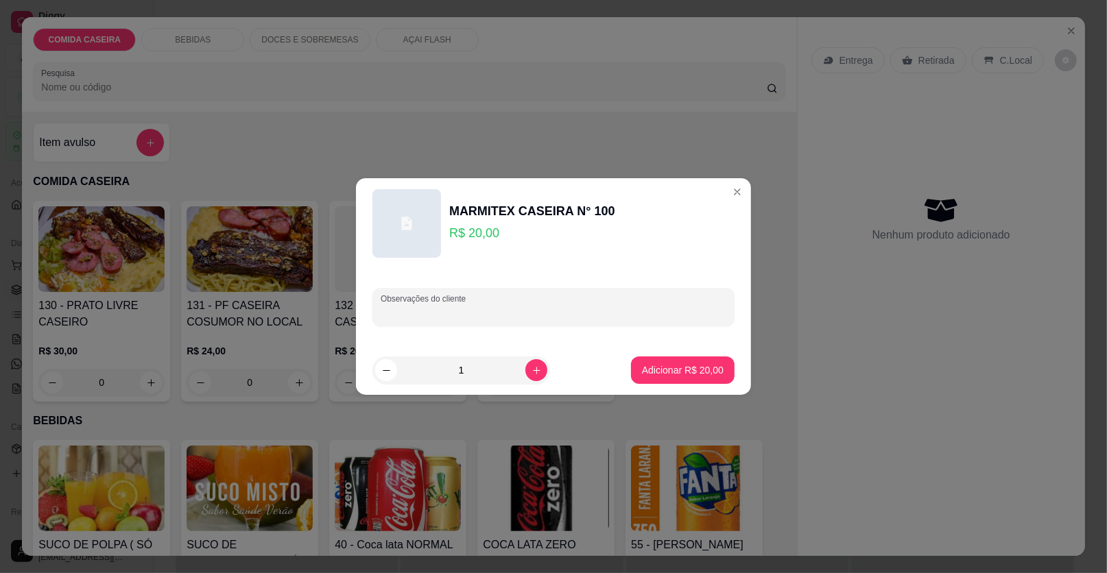
paste input "feijão tropeiro, arroz branco, farofa, purê, vinagrete e churrasco com alcatrão…"
type input "feijão tropeiro, arroz branco, farofa, purê, vinagrete e churrasco com alcatrão…"
click at [694, 359] on button "Adicionar R$ 20,00" at bounding box center [683, 370] width 104 height 27
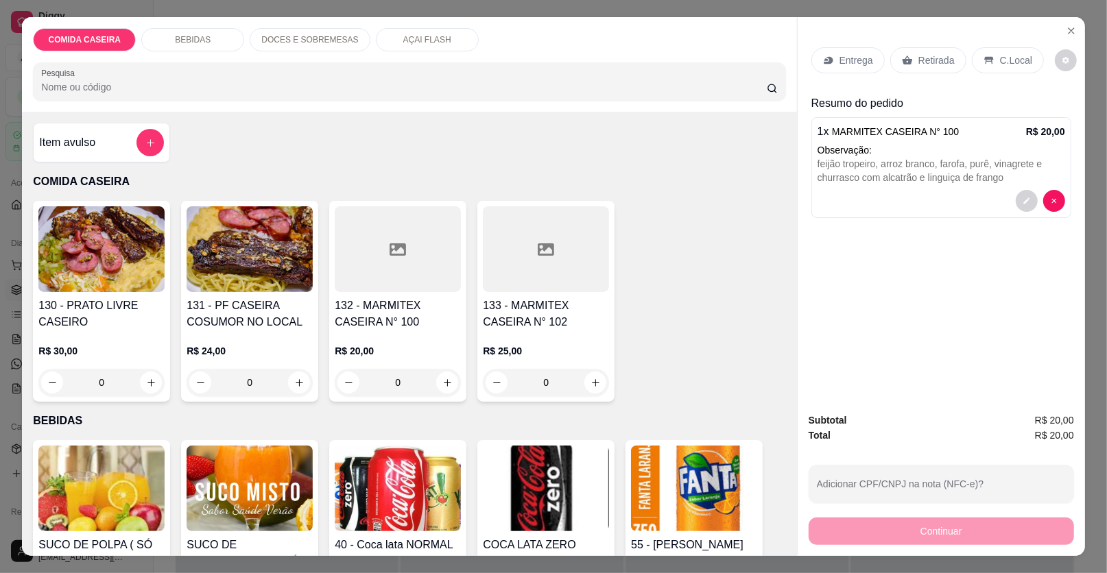
click at [869, 56] on div "Entrega" at bounding box center [847, 60] width 73 height 26
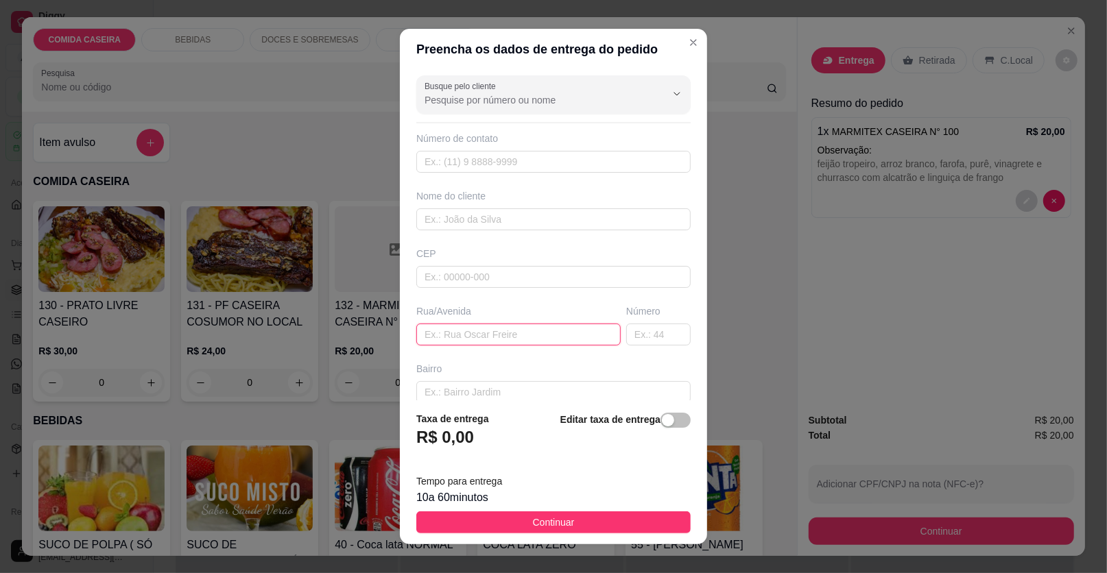
click at [542, 333] on input "text" at bounding box center [518, 335] width 204 height 22
paste input "Rua Lauro de Freitas"
paste input "N° 821, no pé da ladeira da Bela Vista"
type input "[STREET_ADDRESS][PERSON_NAME], no pé da ladeira da [GEOGRAPHIC_DATA]"
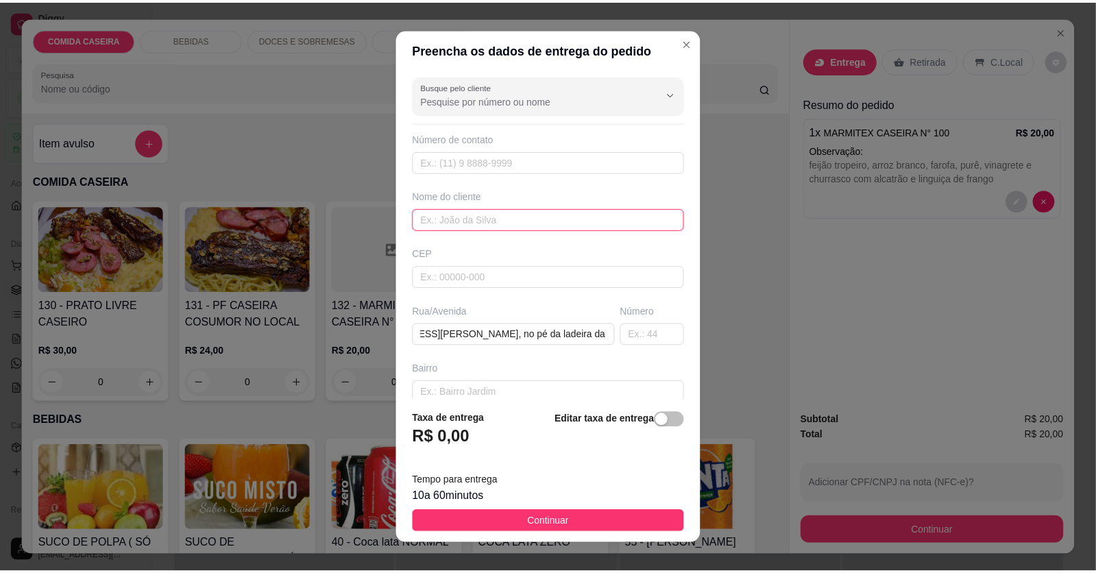
scroll to position [0, 0]
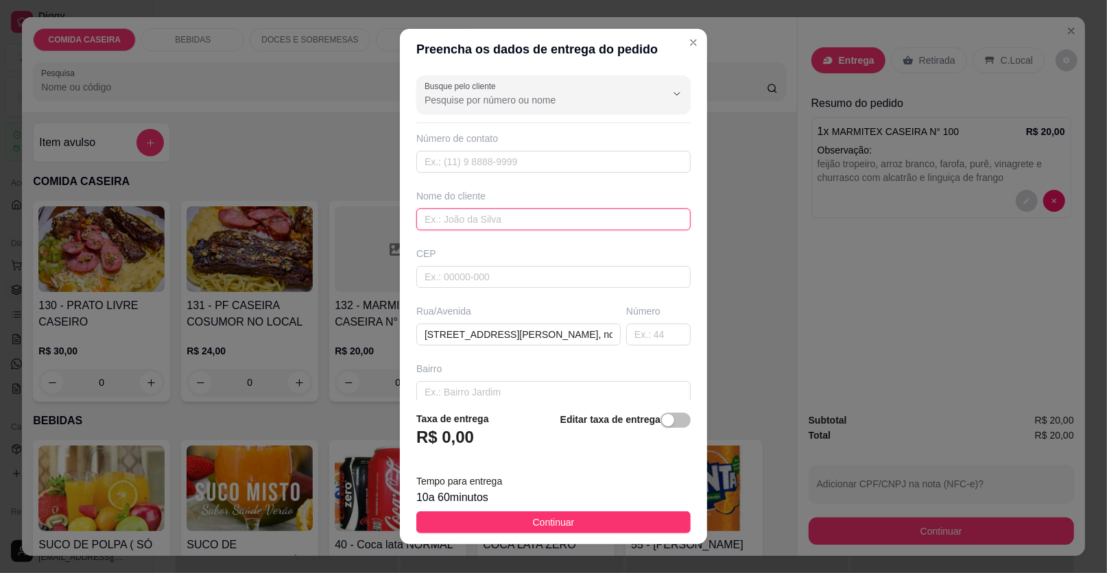
click at [558, 219] on input "text" at bounding box center [553, 219] width 274 height 22
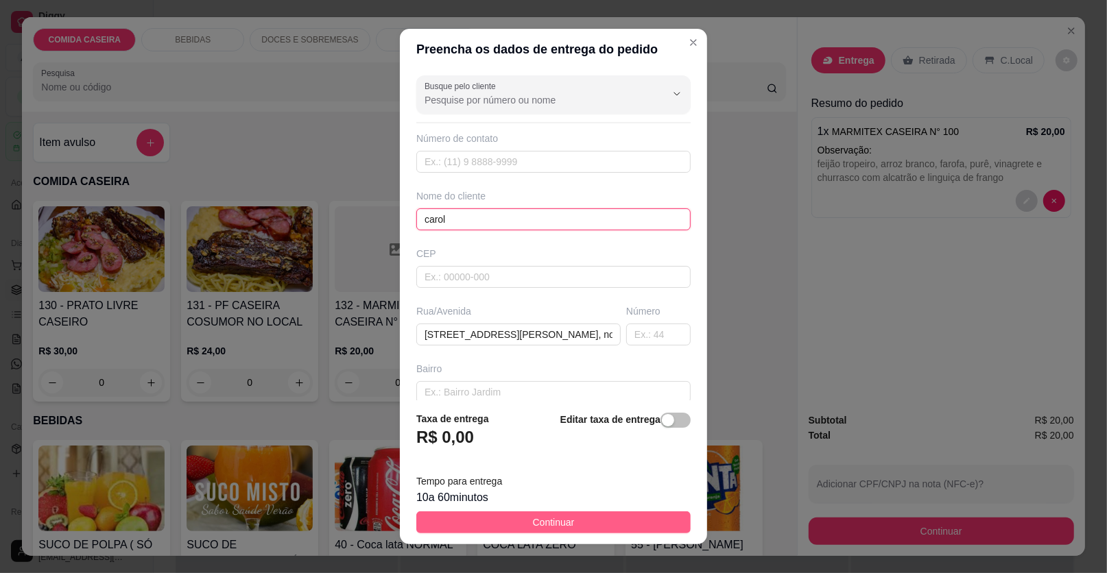
type input "carol"
click at [581, 524] on button "Continuar" at bounding box center [553, 522] width 274 height 22
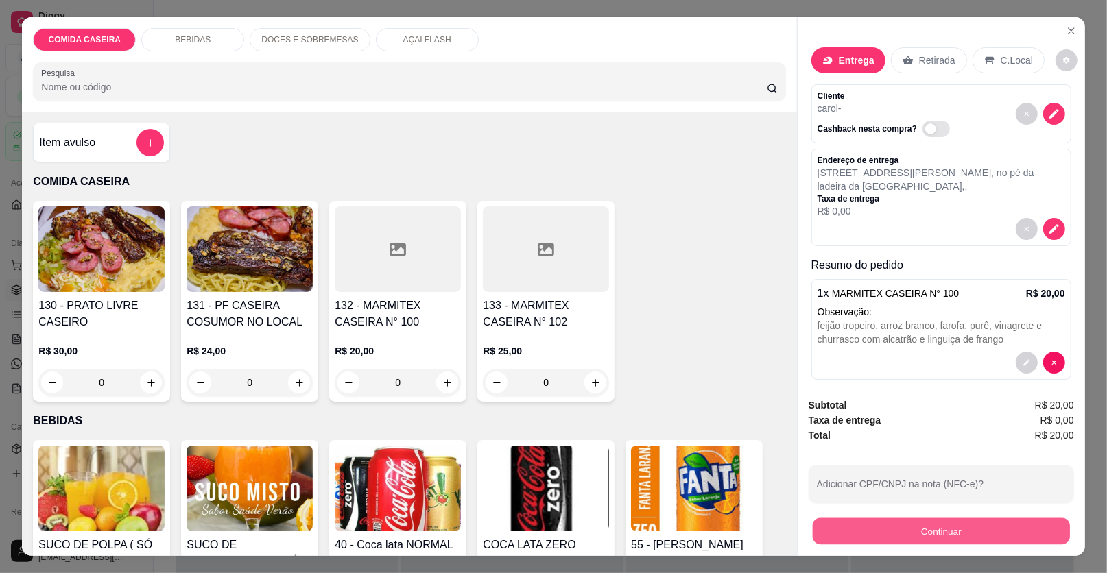
click at [867, 539] on button "Continuar" at bounding box center [940, 531] width 257 height 27
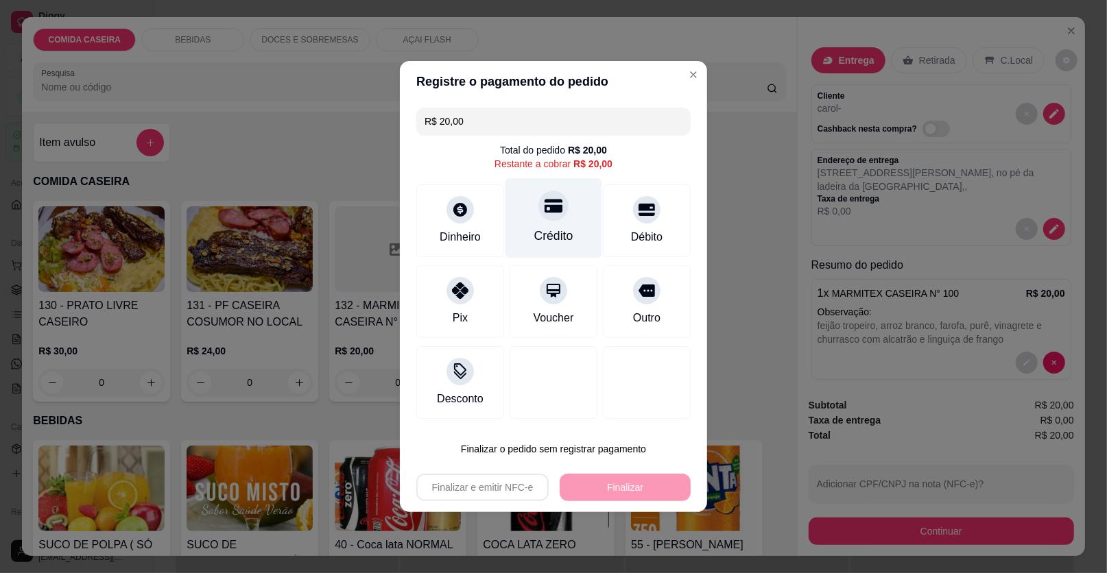
click at [555, 216] on div at bounding box center [553, 206] width 30 height 30
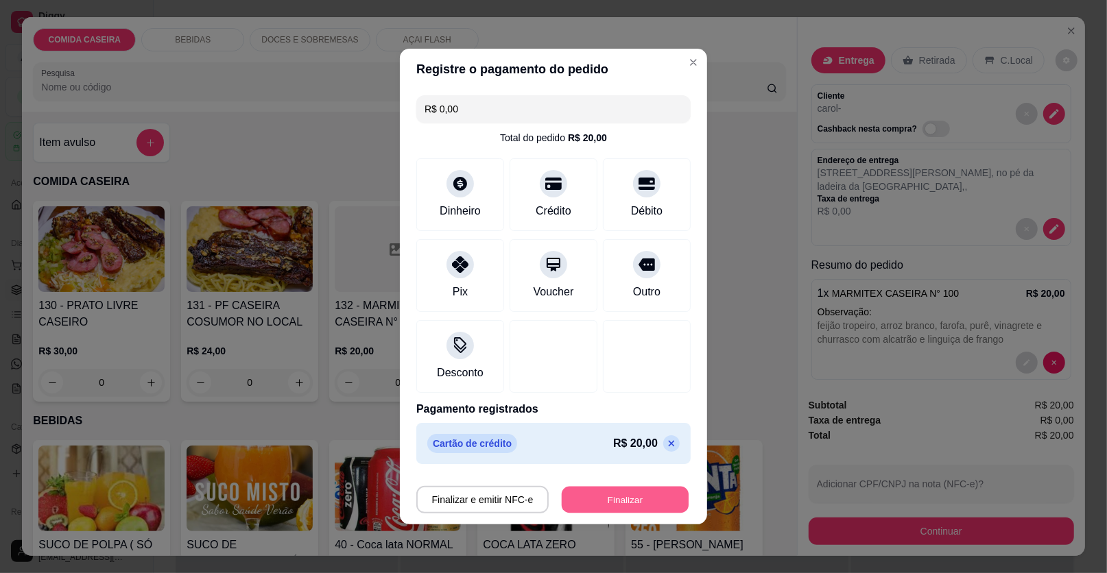
click at [612, 498] on button "Finalizar" at bounding box center [625, 500] width 127 height 27
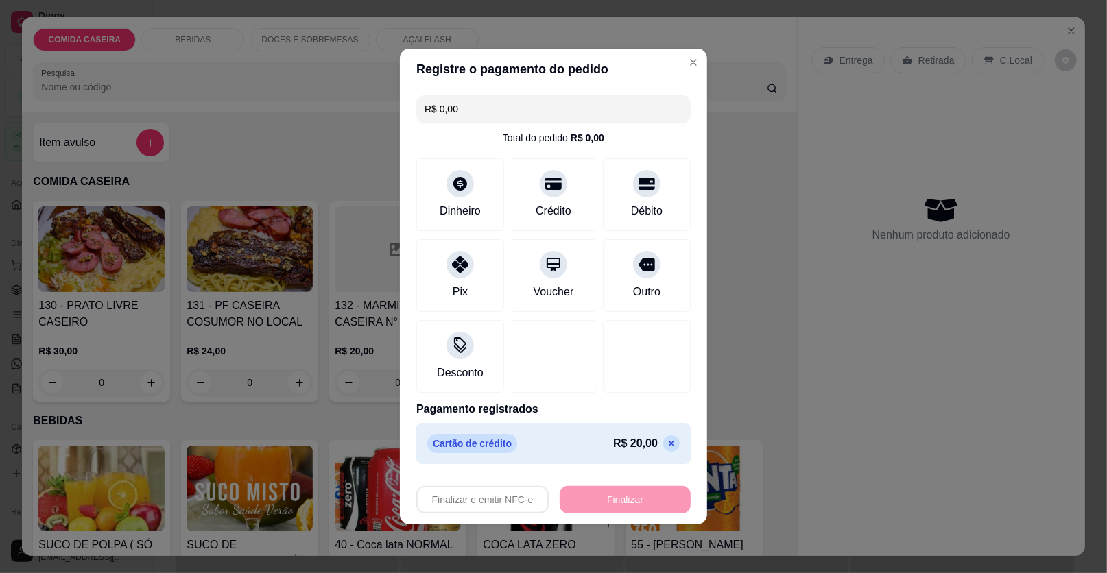
type input "-R$ 20,00"
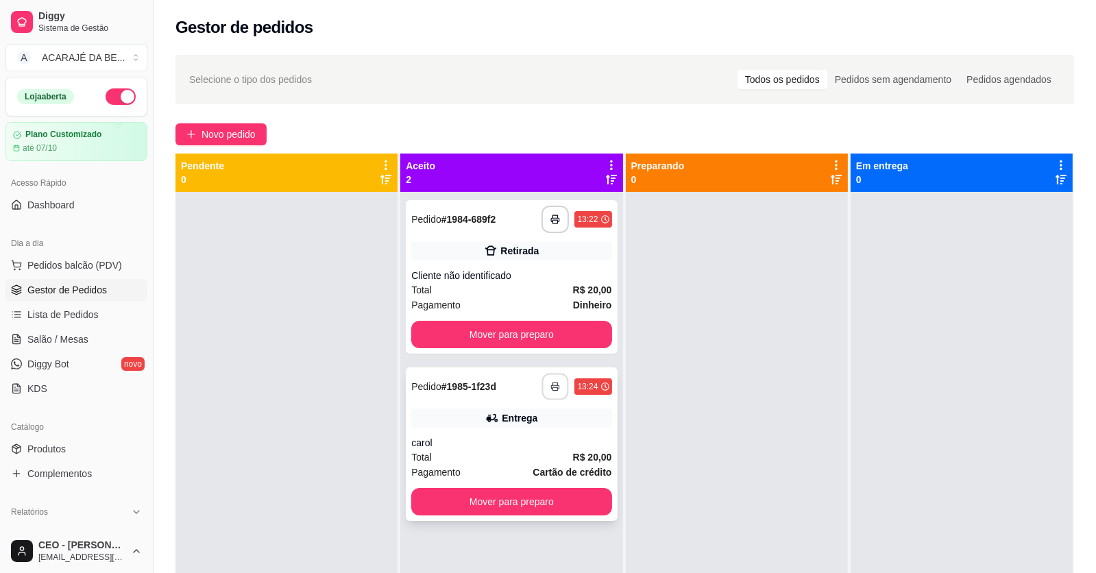
click at [552, 389] on icon "button" at bounding box center [556, 386] width 8 height 3
click at [560, 327] on button "Mover para preparo" at bounding box center [511, 334] width 200 height 27
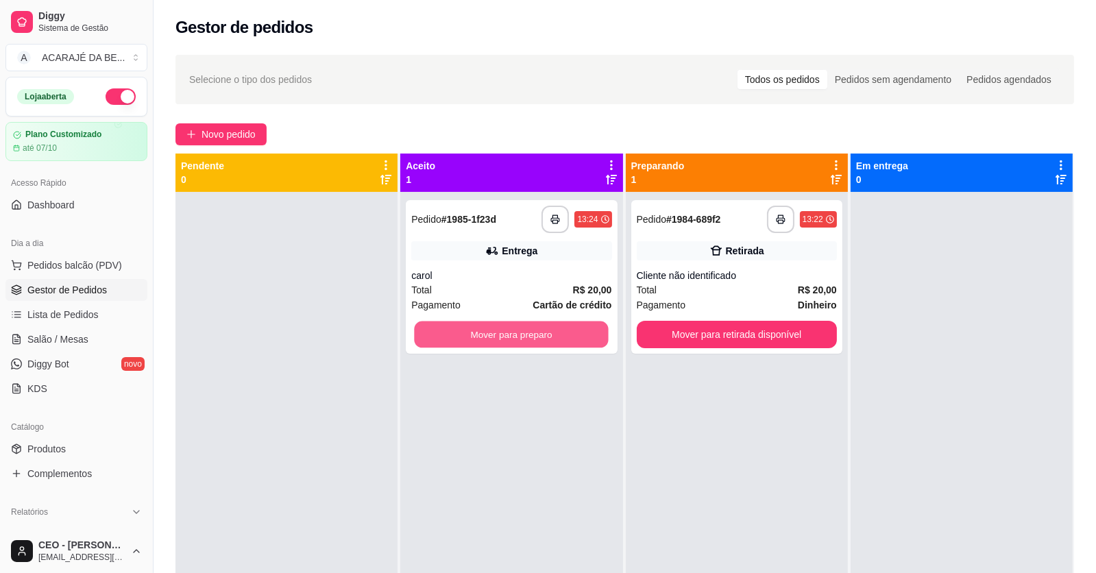
click at [560, 328] on button "Mover para preparo" at bounding box center [512, 335] width 194 height 27
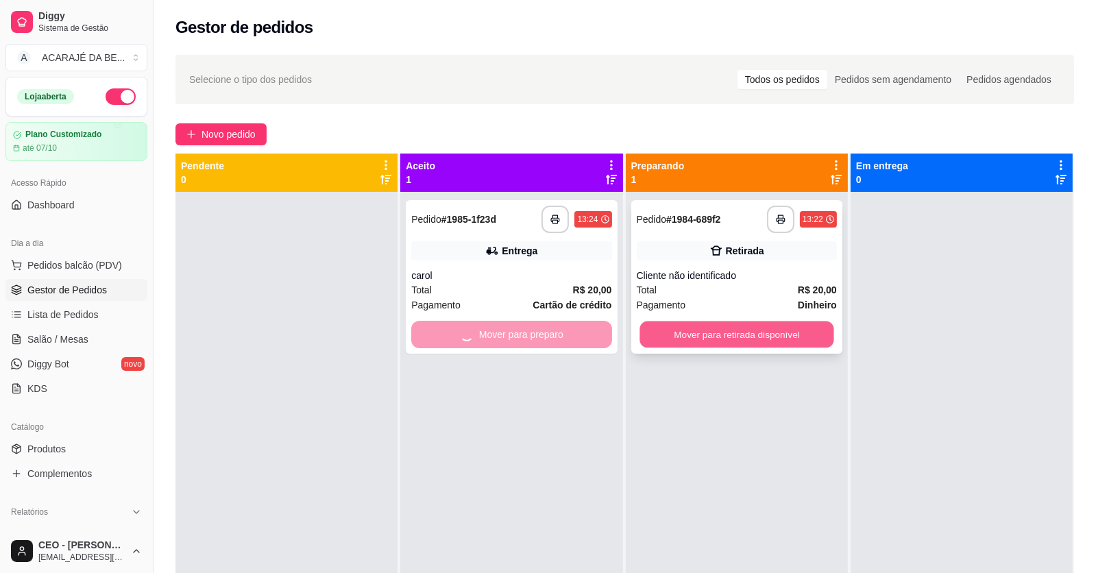
click at [710, 337] on button "Mover para retirada disponível" at bounding box center [737, 335] width 194 height 27
click at [529, 335] on div "Mover para preparo" at bounding box center [511, 334] width 200 height 27
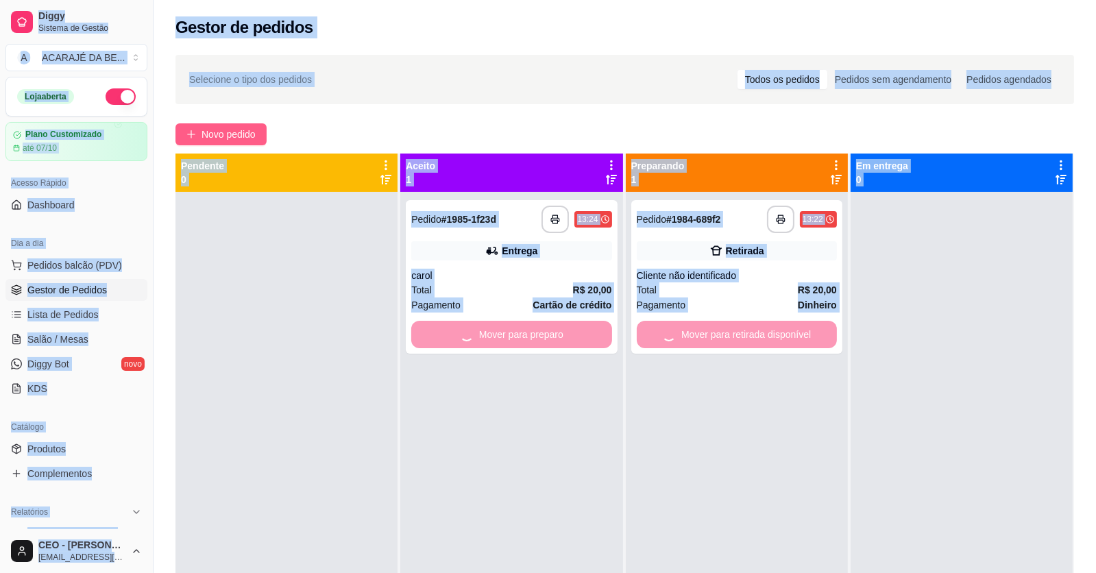
click at [255, 131] on span "Novo pedido" at bounding box center [229, 134] width 54 height 15
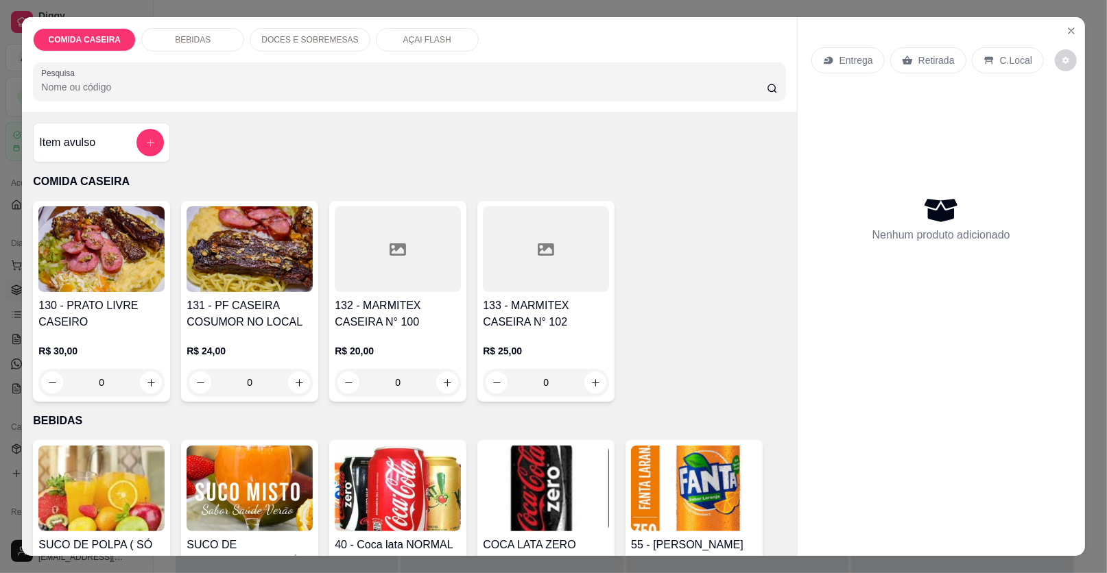
click at [407, 261] on div at bounding box center [398, 249] width 126 height 86
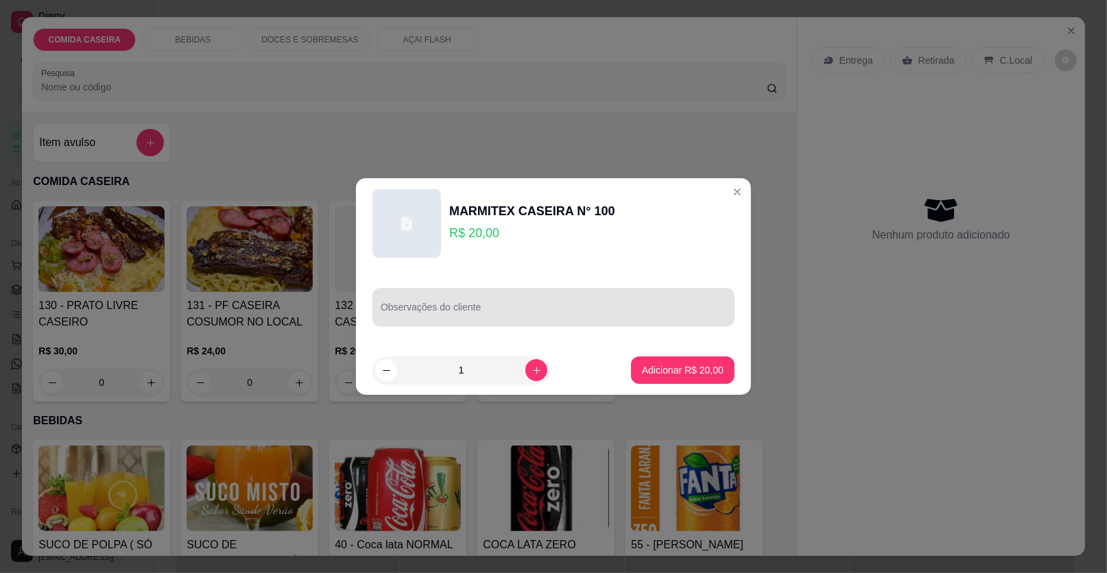
click at [538, 301] on div at bounding box center [554, 306] width 346 height 27
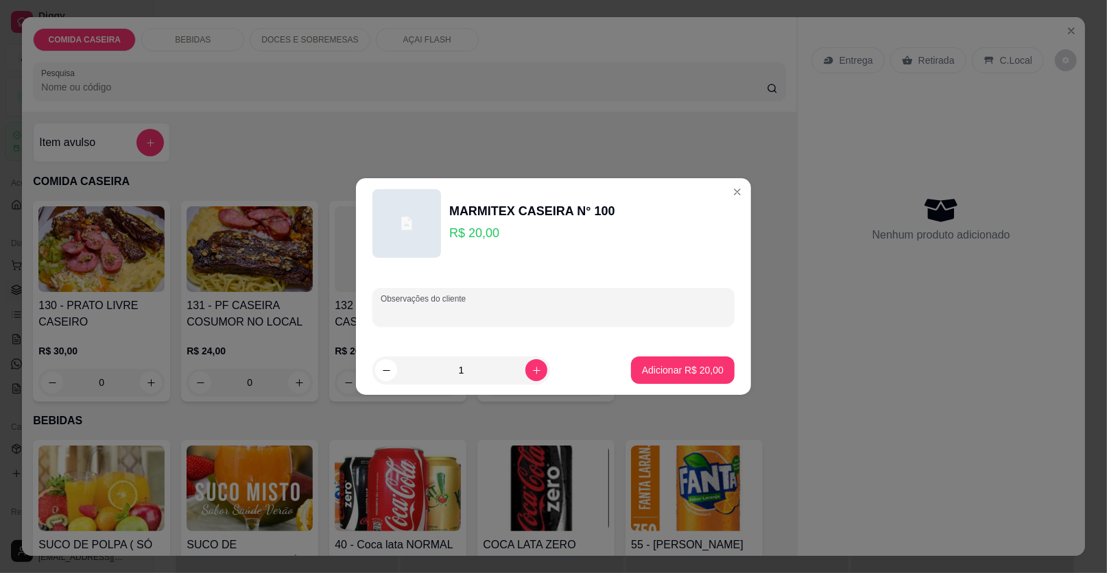
paste input "Arroz, purê, panqueca de carne feijão tropeiro vinaqreti e file"
type input "Arroz, purê, panqueca de carne feijão tropeiro vinaqreti e file"
click at [688, 363] on button "Adicionar R$ 20,00" at bounding box center [683, 370] width 104 height 27
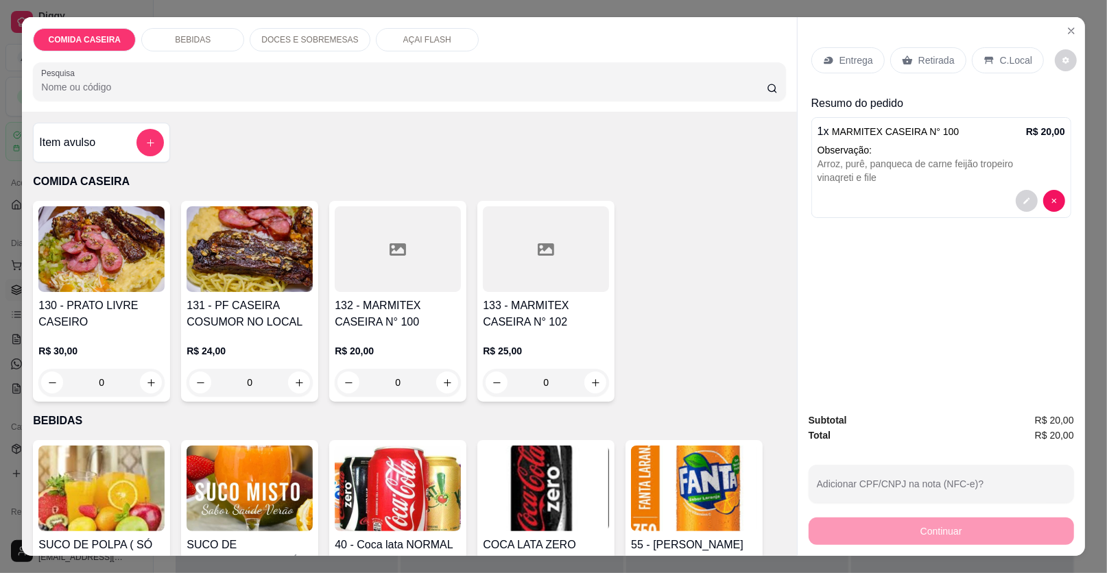
click at [859, 54] on p "Entrega" at bounding box center [856, 60] width 34 height 14
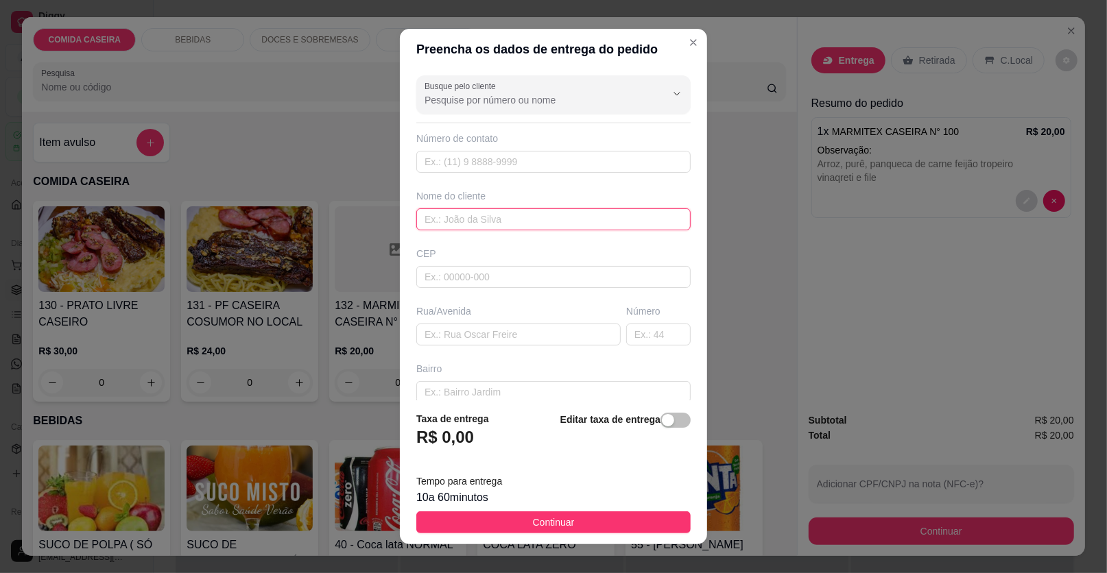
drag, startPoint x: 538, startPoint y: 224, endPoint x: 538, endPoint y: 213, distance: 11.0
click at [538, 223] on input "text" at bounding box center [553, 219] width 274 height 22
type input "[PERSON_NAME]"
click at [515, 325] on input "text" at bounding box center [518, 335] width 204 height 22
paste input "E moça que trabalha em dr [PERSON_NAME]"
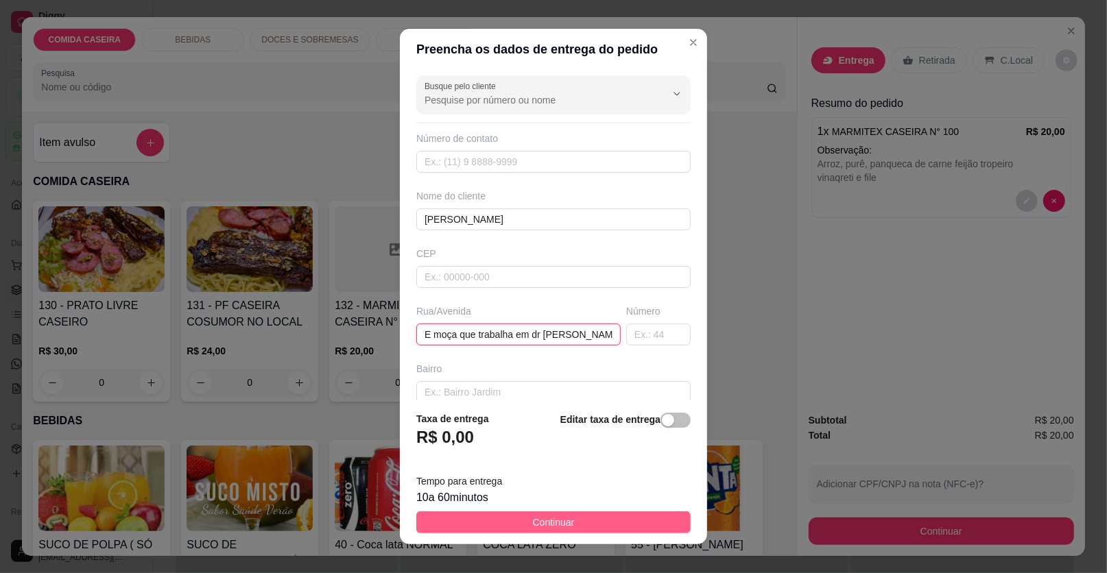
type input "E moça que trabalha em dr [PERSON_NAME]"
click at [622, 525] on button "Continuar" at bounding box center [553, 522] width 274 height 22
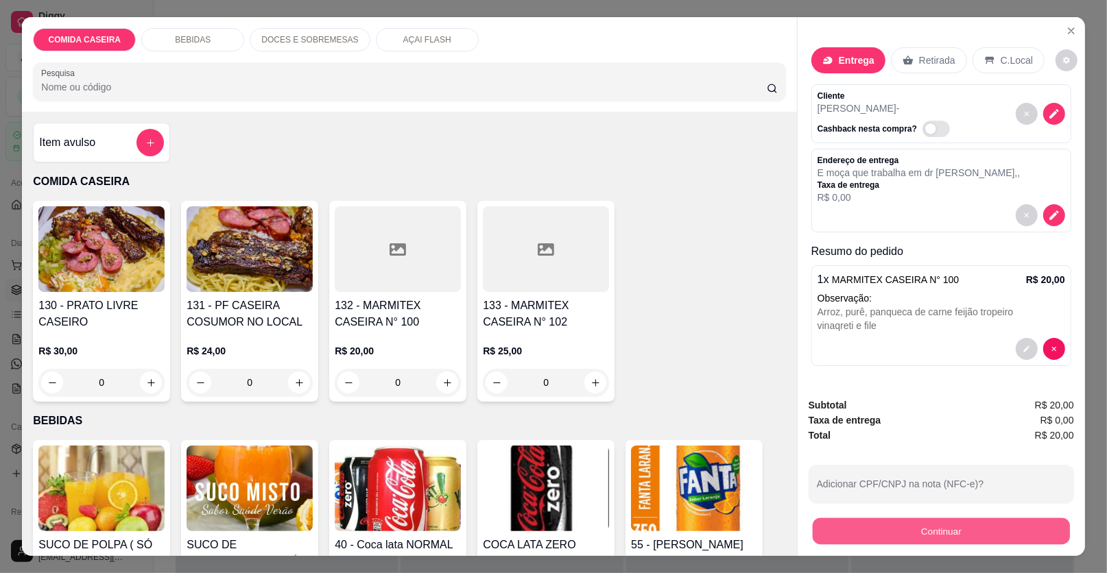
click at [834, 533] on button "Continuar" at bounding box center [940, 531] width 257 height 27
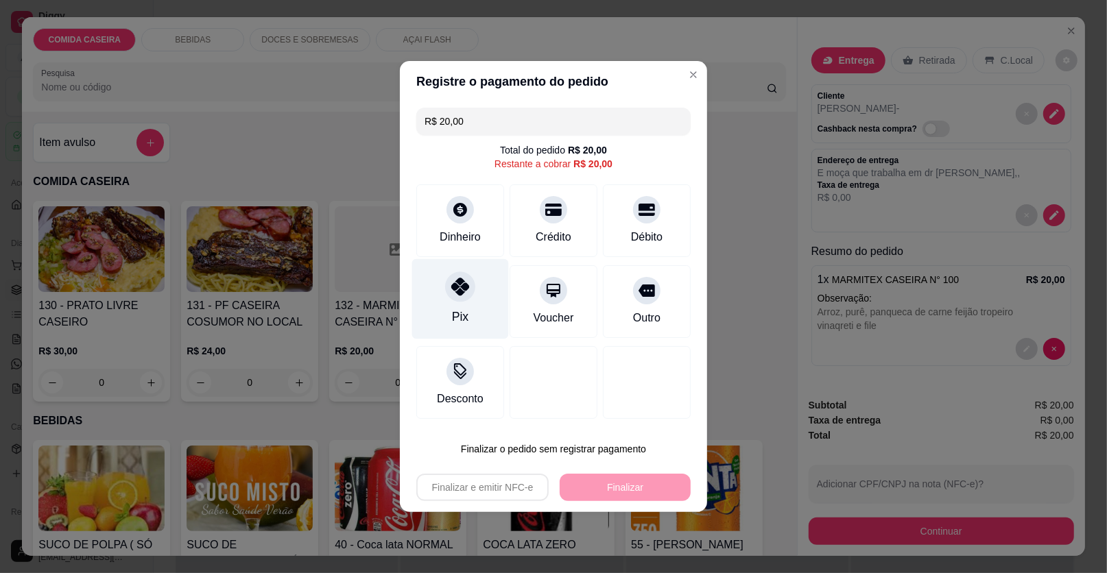
click at [485, 308] on div "Pix" at bounding box center [460, 299] width 97 height 80
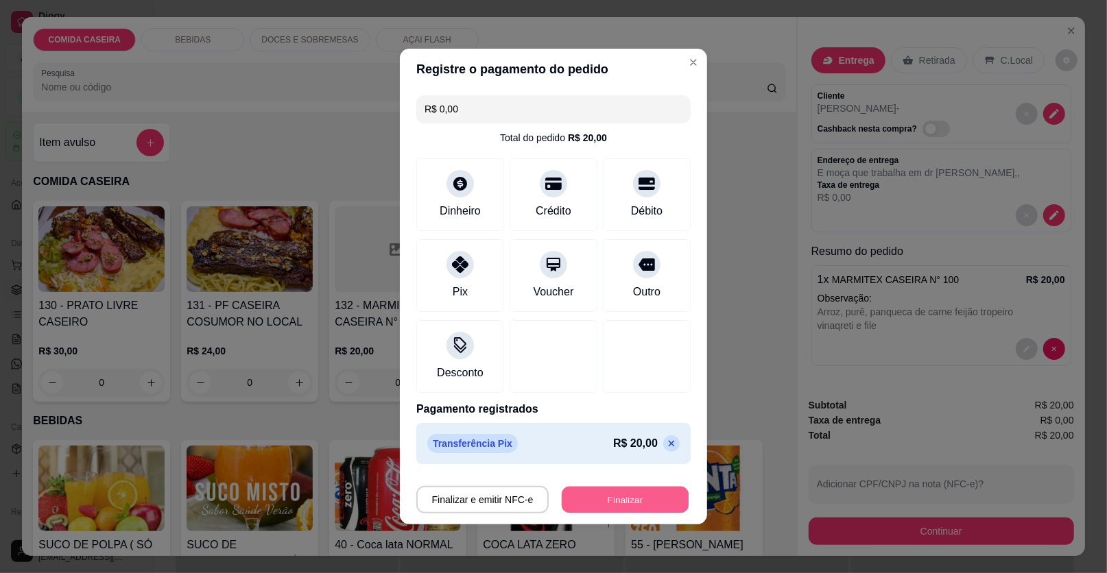
click at [610, 503] on button "Finalizar" at bounding box center [625, 500] width 127 height 27
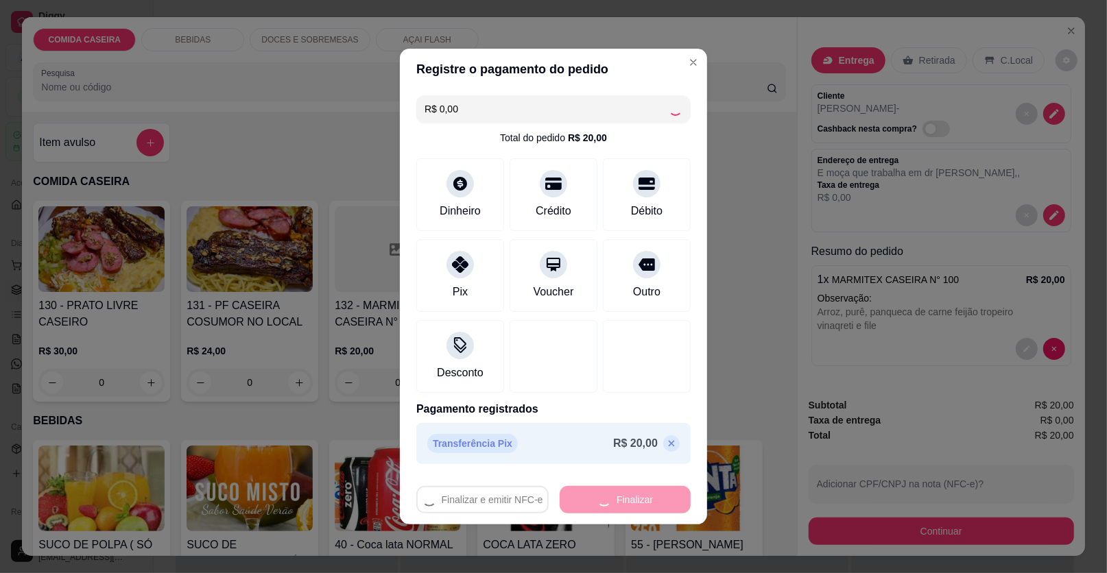
click at [614, 501] on div "Finalizar e emitir NFC-e Finalizar" at bounding box center [553, 499] width 274 height 27
click at [597, 494] on div "Finalizar e emitir NFC-e Finalizar" at bounding box center [553, 499] width 274 height 27
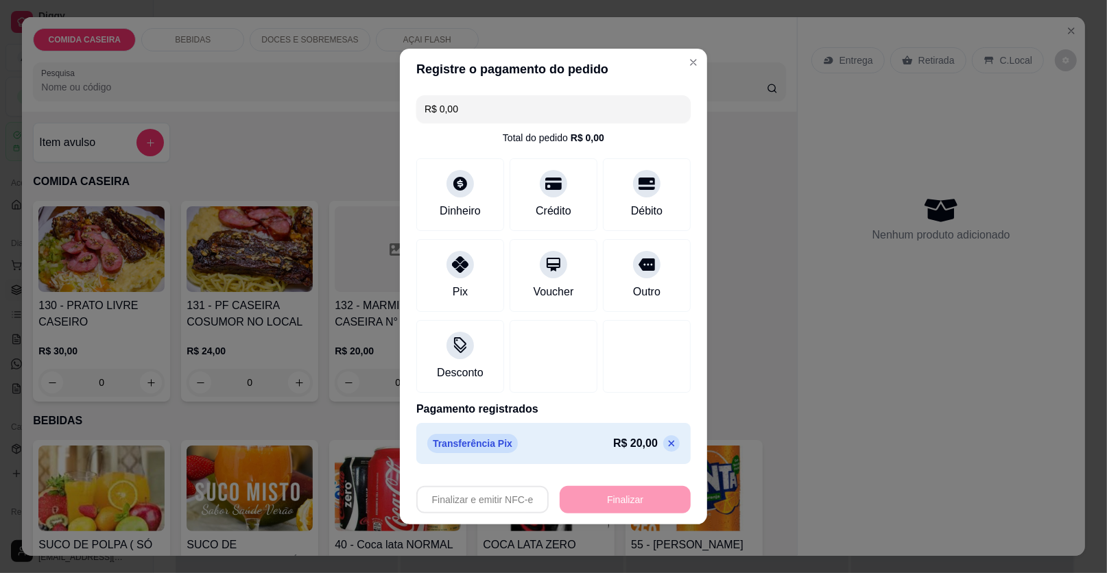
type input "-R$ 20,00"
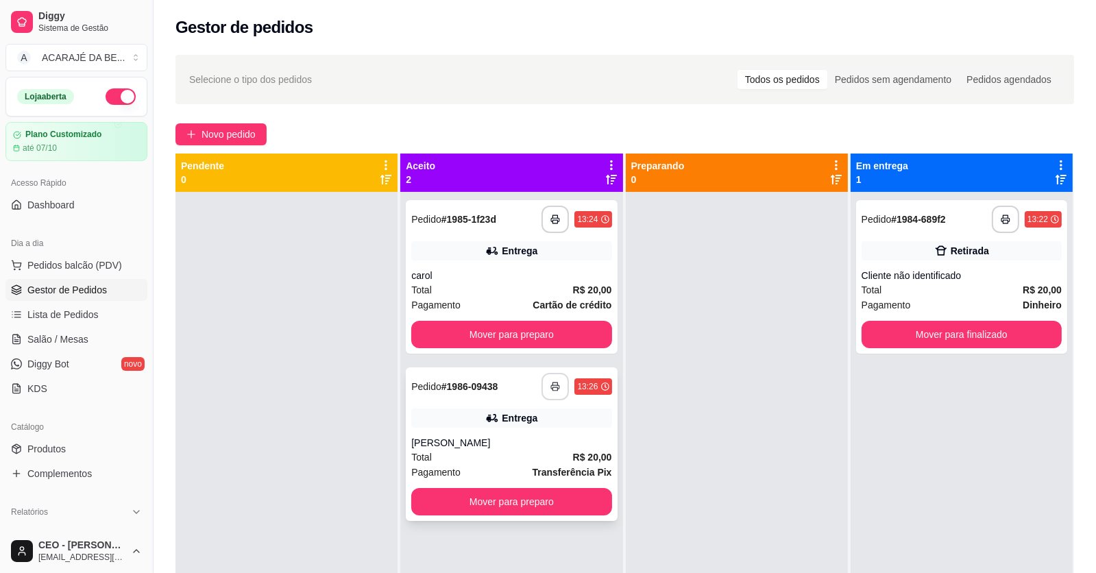
click at [553, 384] on polyline "button" at bounding box center [555, 384] width 5 height 3
click at [561, 508] on button "Mover para preparo" at bounding box center [511, 501] width 200 height 27
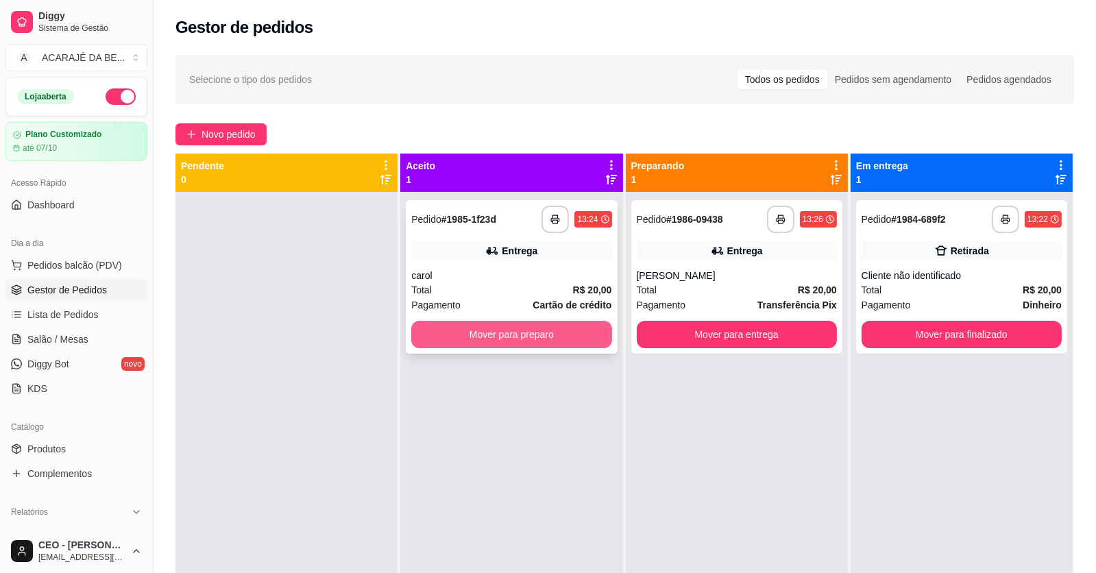
click at [545, 332] on button "Mover para preparo" at bounding box center [511, 334] width 200 height 27
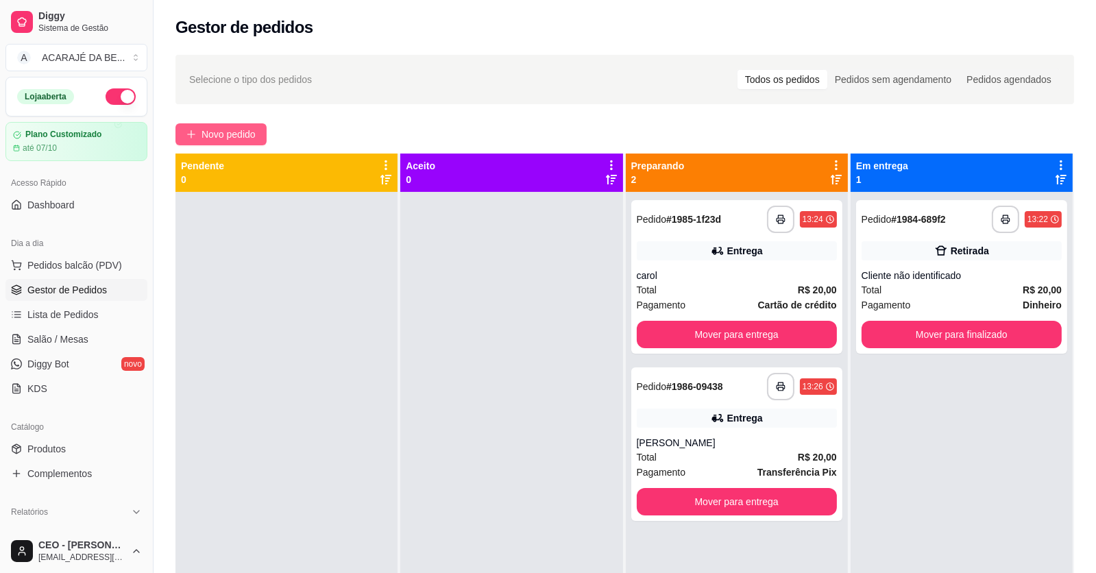
click at [195, 123] on button "Novo pedido" at bounding box center [221, 134] width 91 height 22
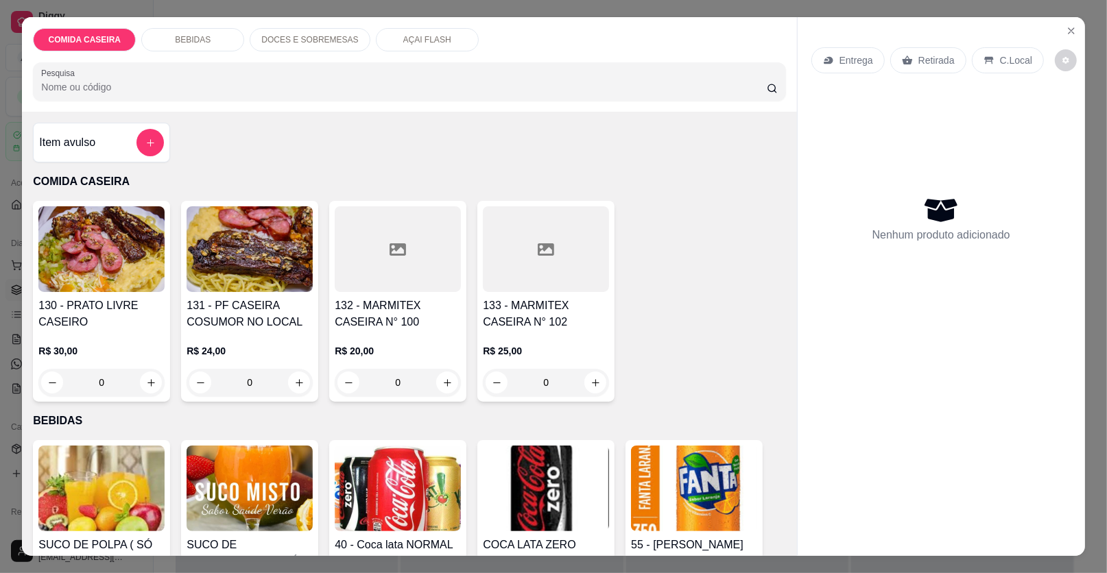
click at [420, 272] on div at bounding box center [398, 249] width 126 height 86
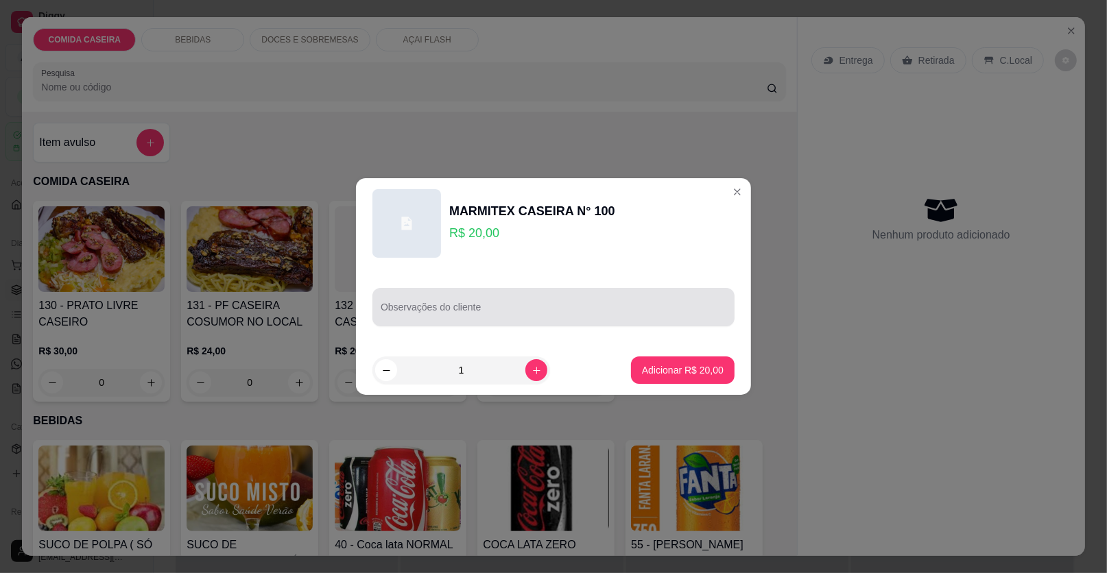
click at [494, 306] on input "Observações do cliente" at bounding box center [554, 313] width 346 height 14
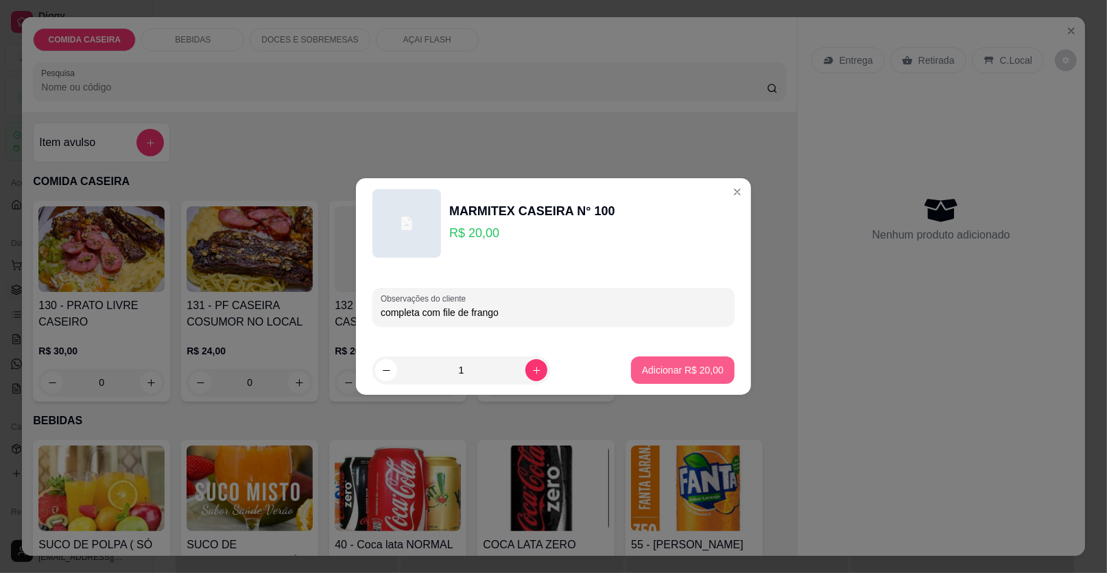
type input "completa com file de frango"
click at [673, 365] on p "Adicionar R$ 20,00" at bounding box center [683, 370] width 82 height 14
click at [673, 365] on div "130 - PRATO LIVRE CASEIRO R$ 30,00 0 131 - PF CASEIRA COSUMOR NO LOCAL R$ 24,00…" at bounding box center [409, 301] width 752 height 201
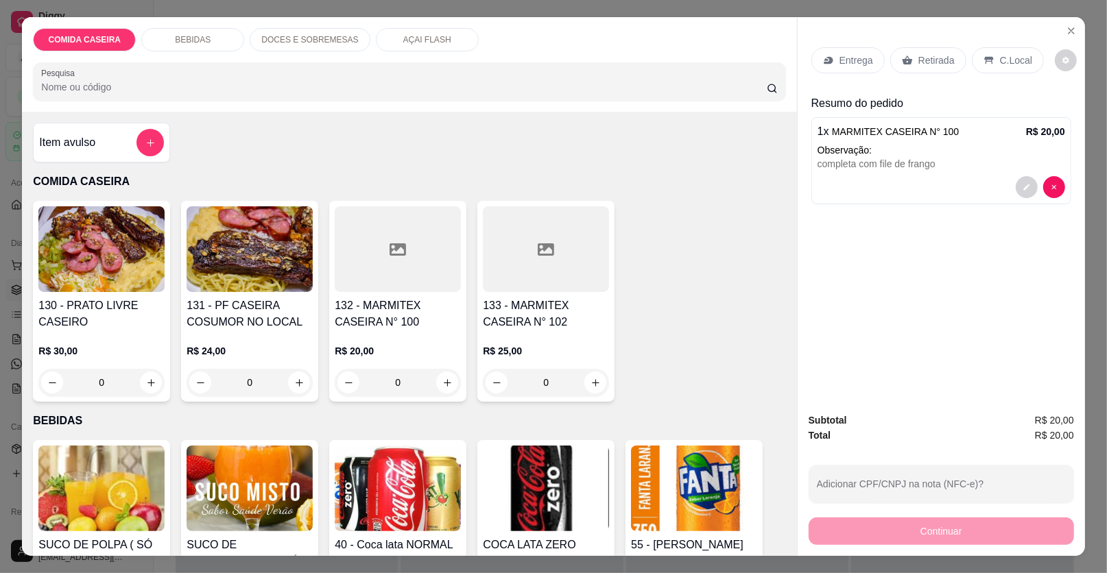
click at [384, 262] on div at bounding box center [398, 249] width 126 height 86
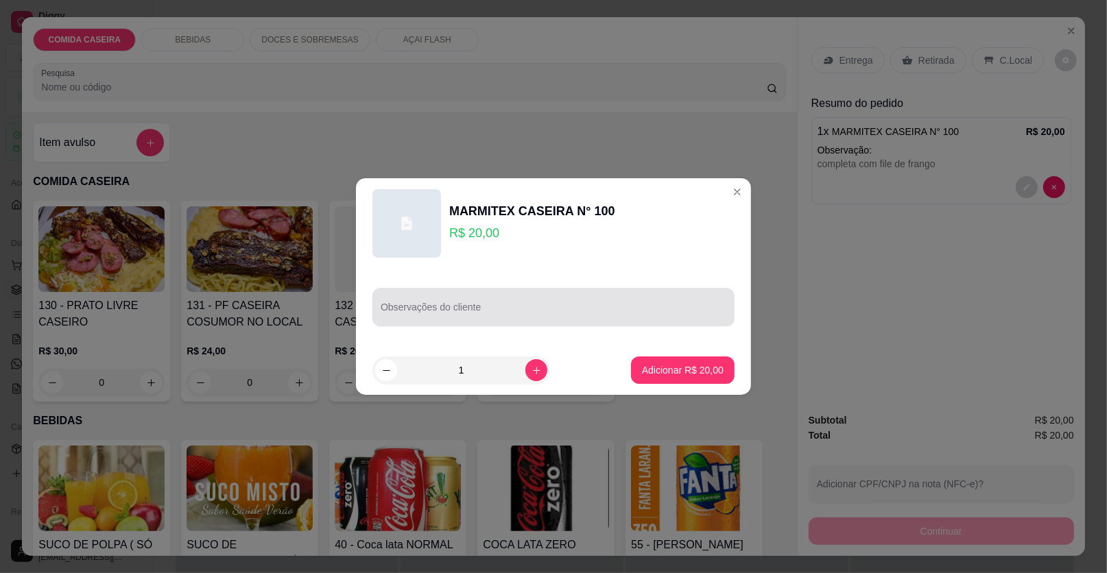
click at [469, 302] on div at bounding box center [554, 306] width 346 height 27
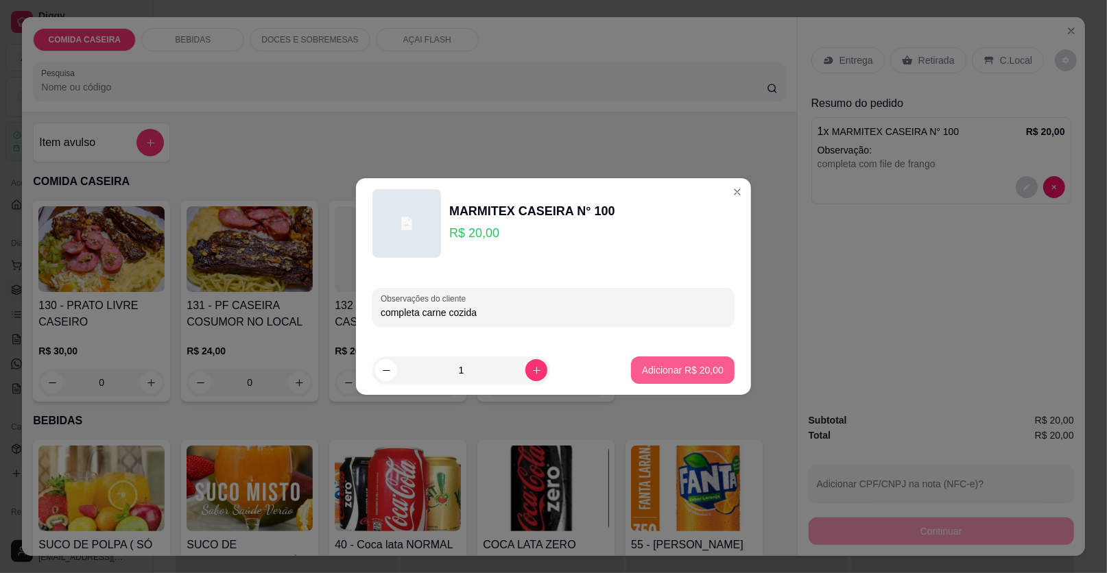
type input "completa carne cozida"
click at [679, 376] on p "Adicionar R$ 20,00" at bounding box center [683, 370] width 82 height 14
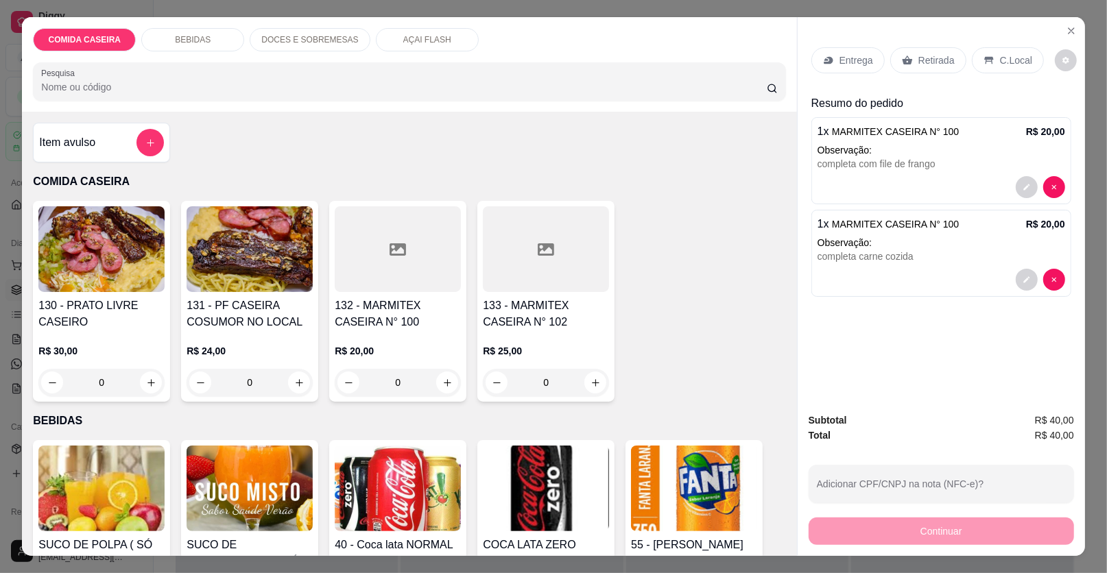
click at [411, 261] on div at bounding box center [398, 249] width 126 height 86
click at [518, 252] on div at bounding box center [546, 249] width 126 height 86
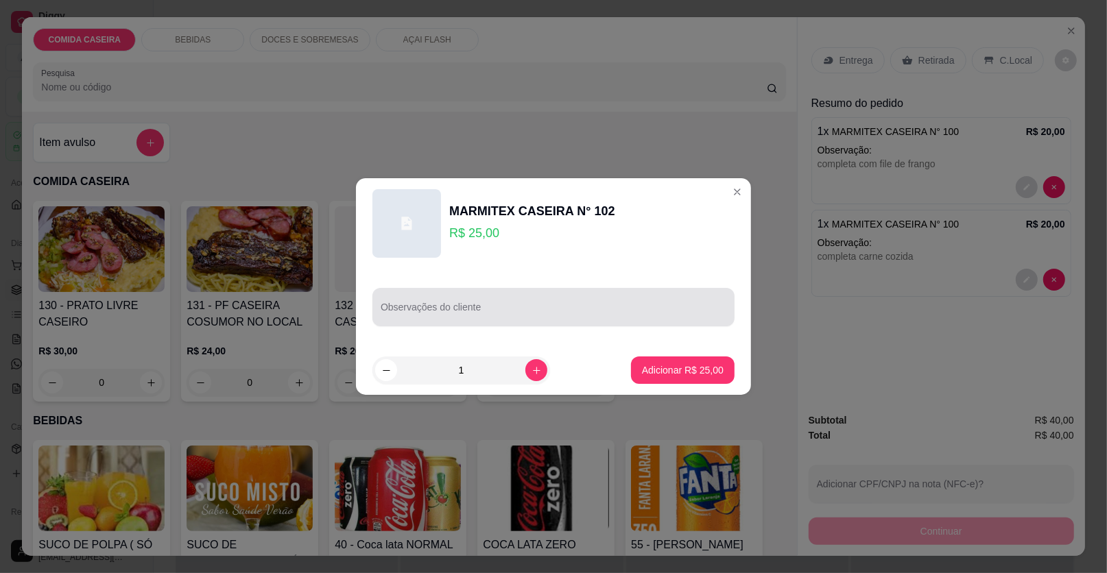
click at [522, 304] on div at bounding box center [554, 306] width 346 height 27
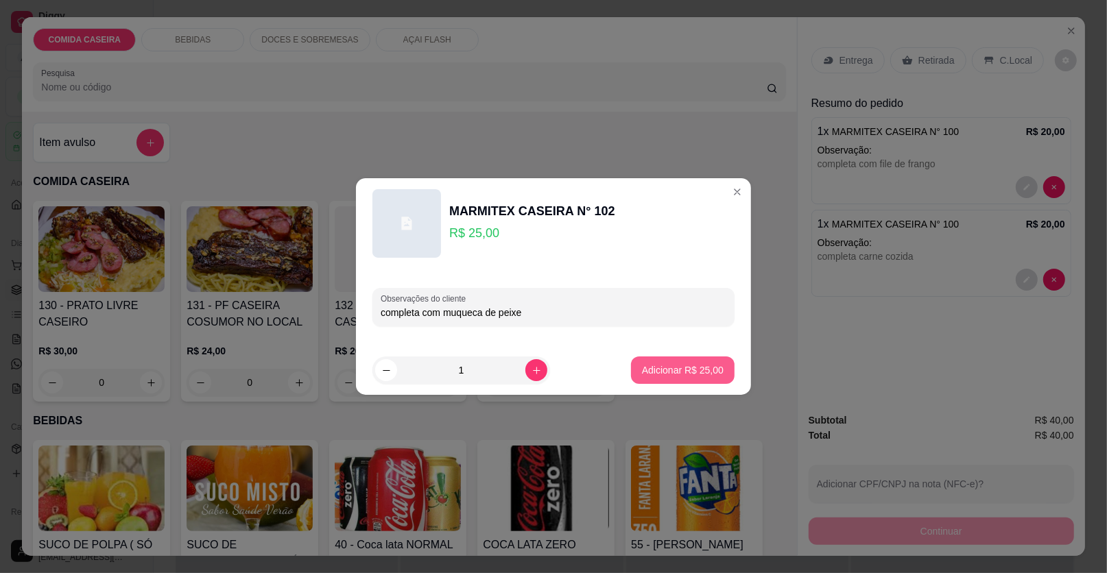
type input "completa com muqueca de peixe"
drag, startPoint x: 685, startPoint y: 354, endPoint x: 682, endPoint y: 366, distance: 12.1
click at [685, 354] on footer "1 Adicionar R$ 25,00" at bounding box center [553, 370] width 395 height 49
click at [678, 378] on button "Adicionar R$ 25,00" at bounding box center [682, 370] width 101 height 27
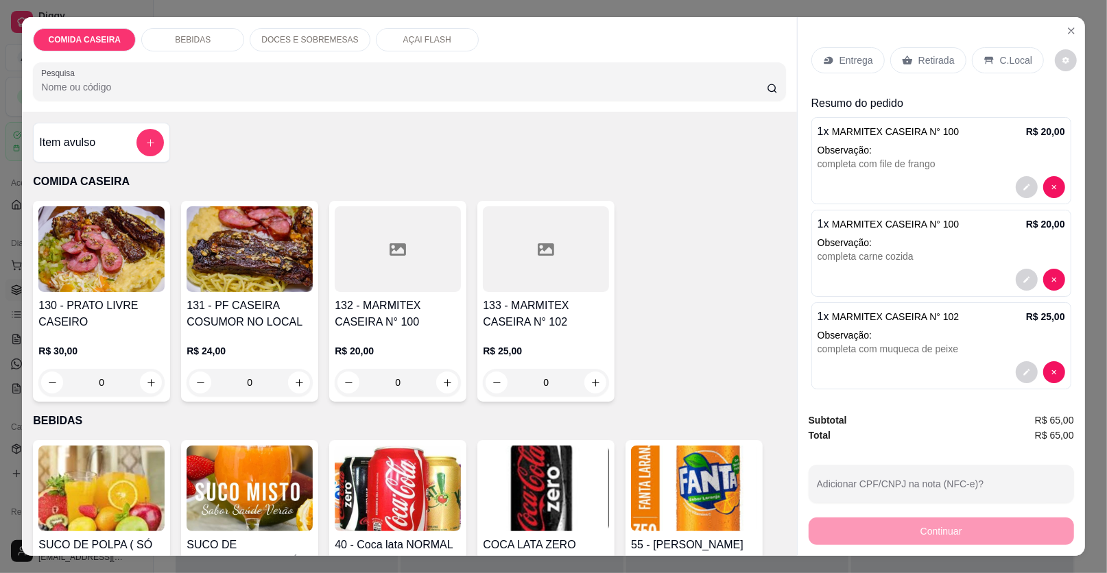
click at [394, 258] on div at bounding box center [398, 249] width 126 height 86
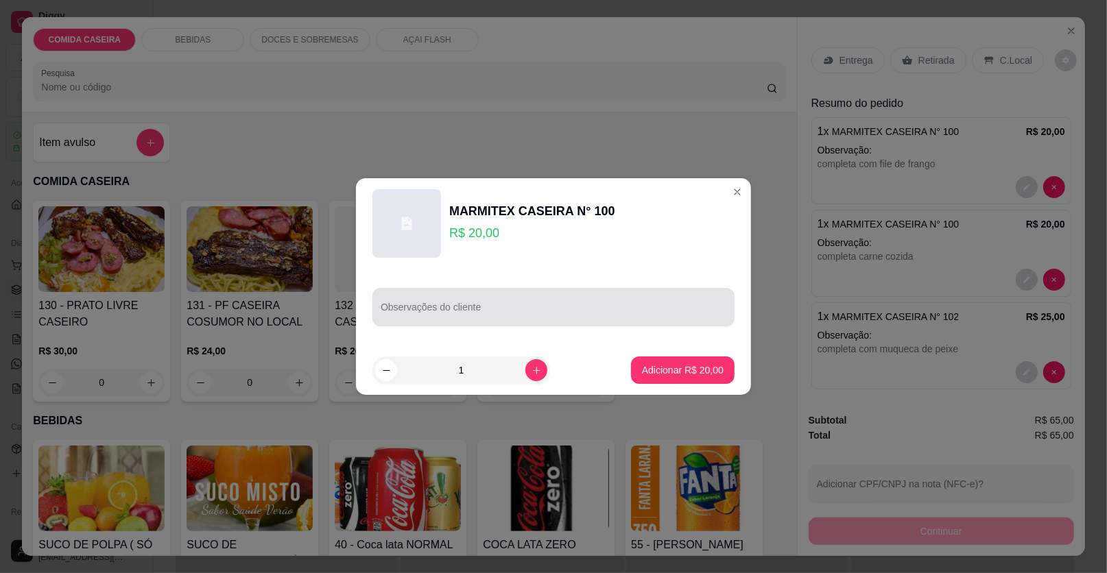
click at [510, 300] on div at bounding box center [554, 306] width 346 height 27
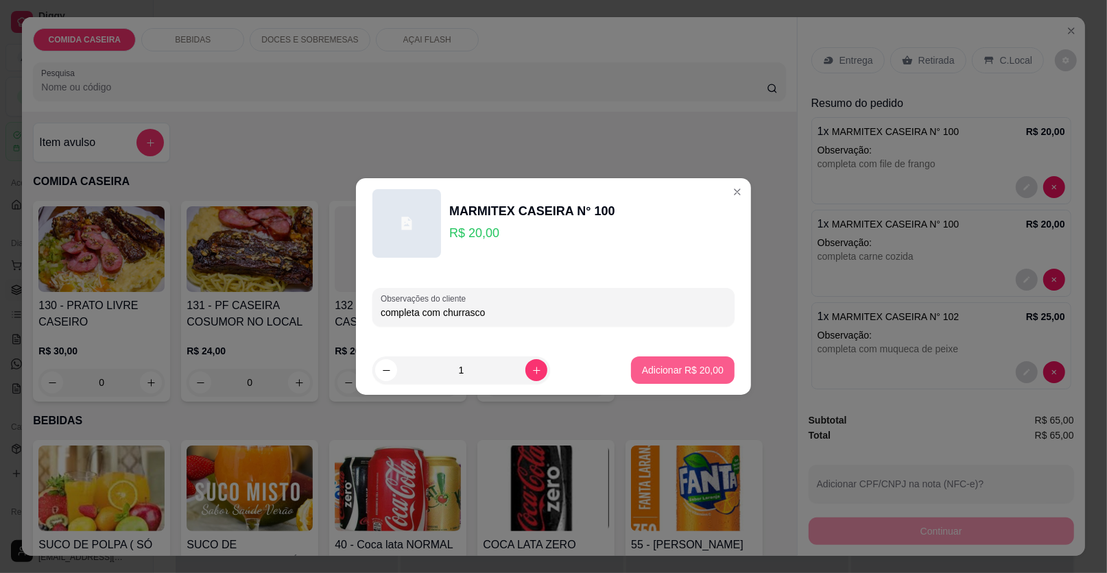
type input "completa com churrasco"
click at [706, 371] on p "Adicionar R$ 20,00" at bounding box center [683, 370] width 82 height 14
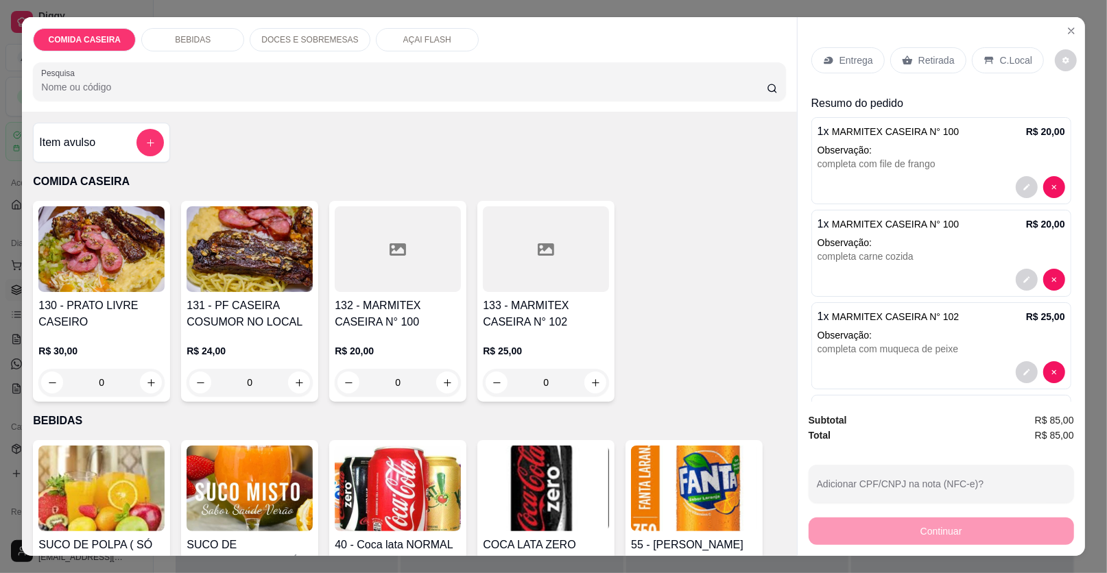
click at [859, 56] on p "Entrega" at bounding box center [856, 60] width 34 height 14
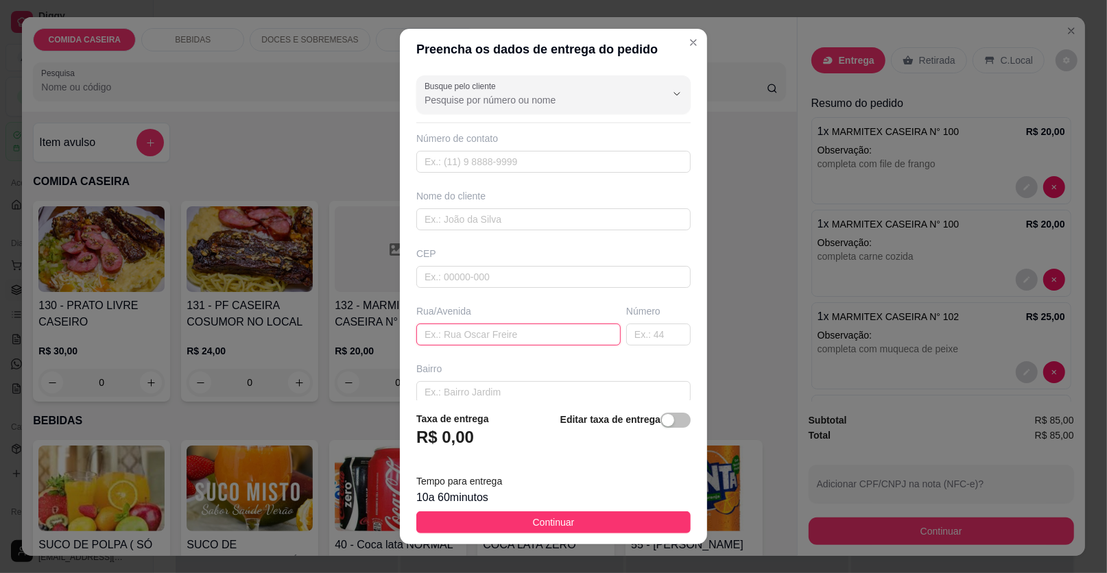
click at [541, 328] on input "text" at bounding box center [518, 335] width 204 height 22
paste input "[STREET_ADDRESS][PERSON_NAME]"
type input "[STREET_ADDRESS][PERSON_NAME]"
click at [527, 216] on input "text" at bounding box center [553, 219] width 274 height 22
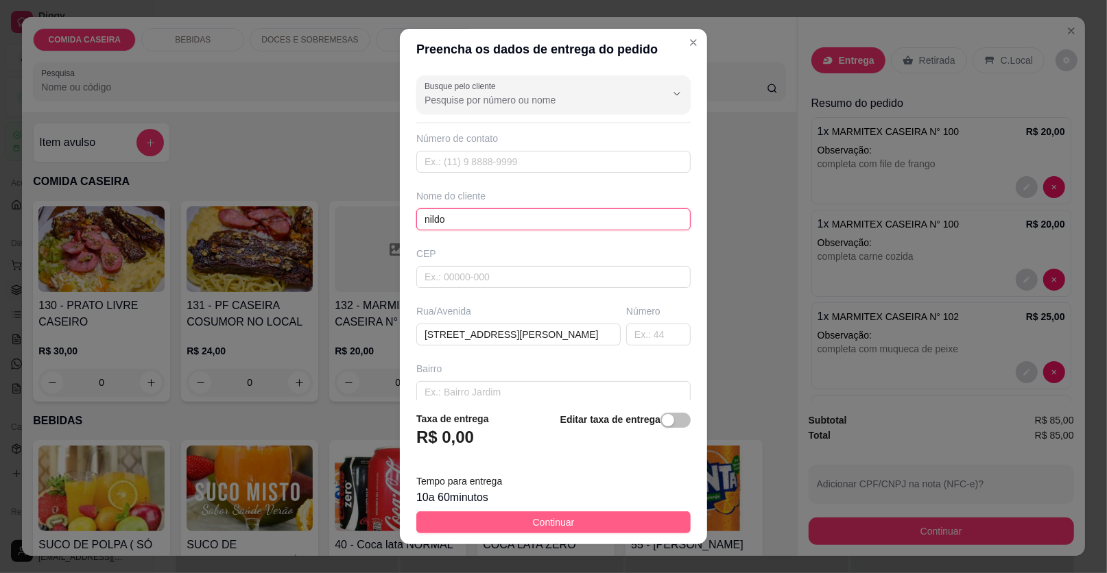
type input "nildo"
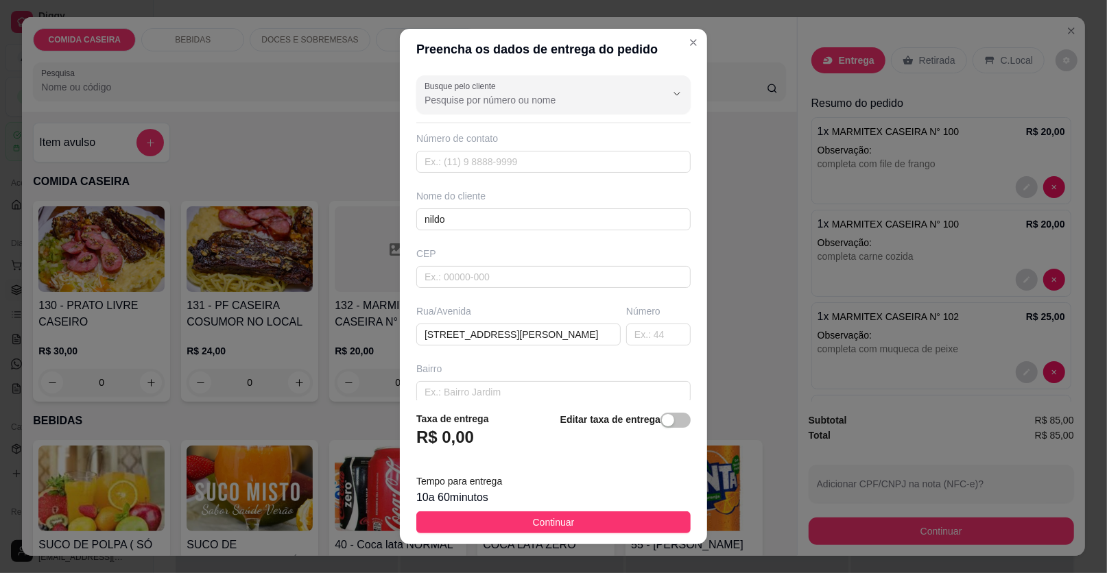
click at [621, 522] on button "Continuar" at bounding box center [553, 522] width 274 height 22
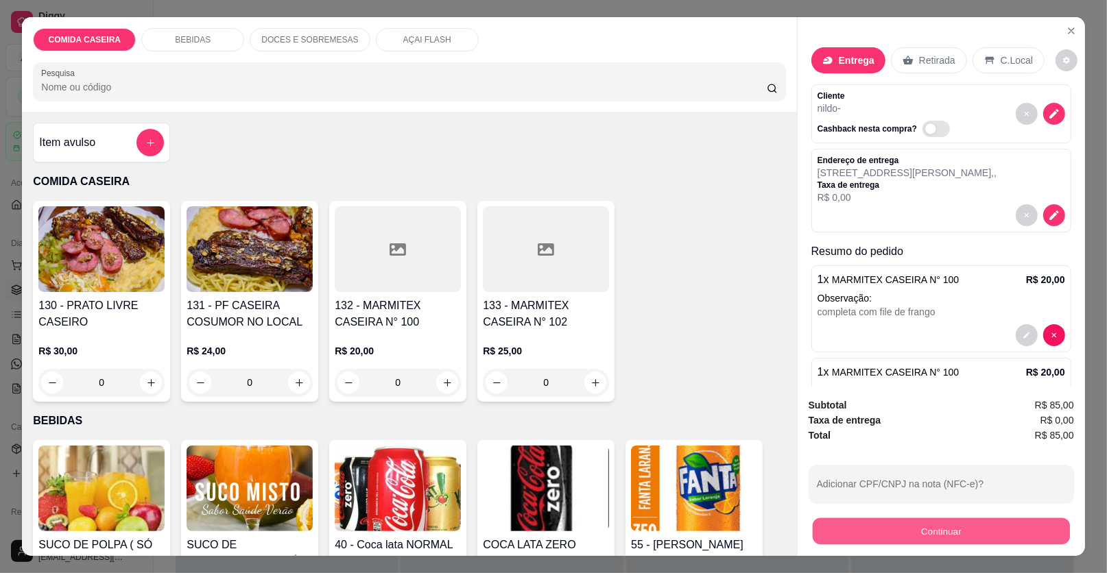
click at [834, 542] on button "Continuar" at bounding box center [940, 531] width 257 height 27
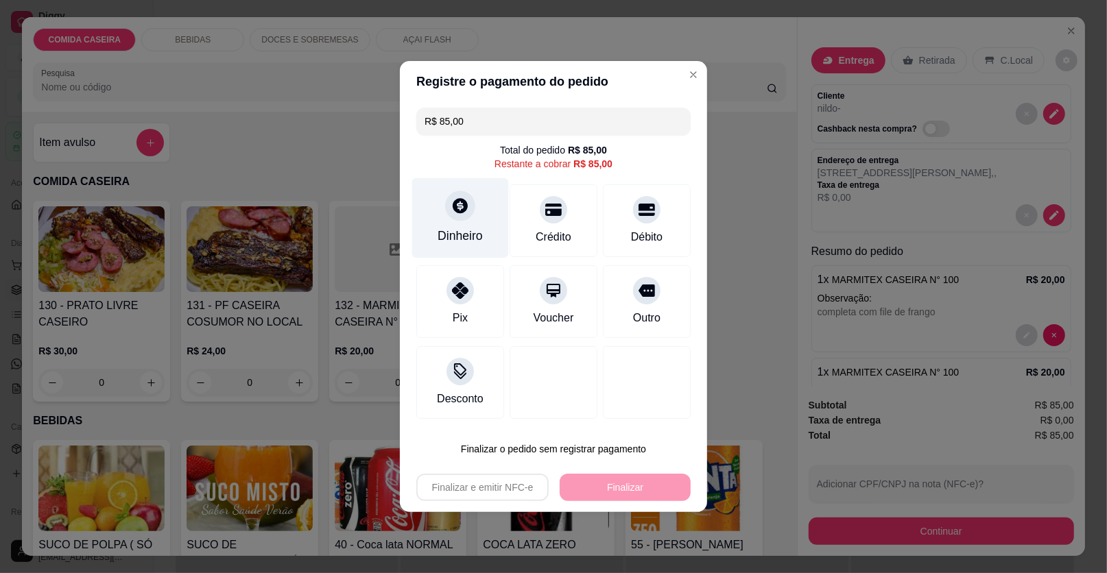
click at [470, 219] on div "Dinheiro" at bounding box center [460, 218] width 97 height 80
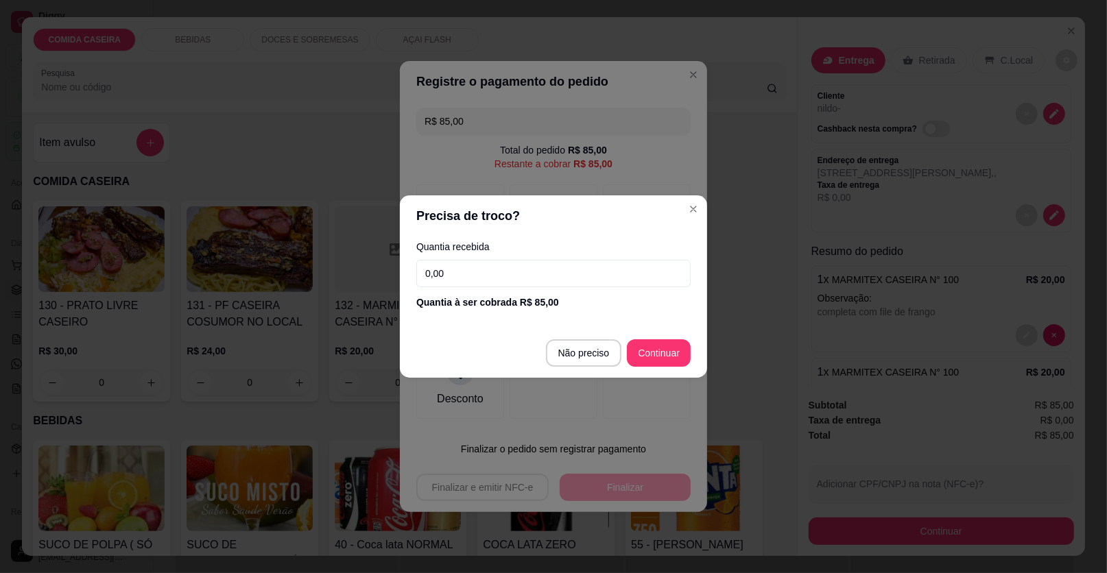
click at [530, 270] on input "0,00" at bounding box center [553, 273] width 274 height 27
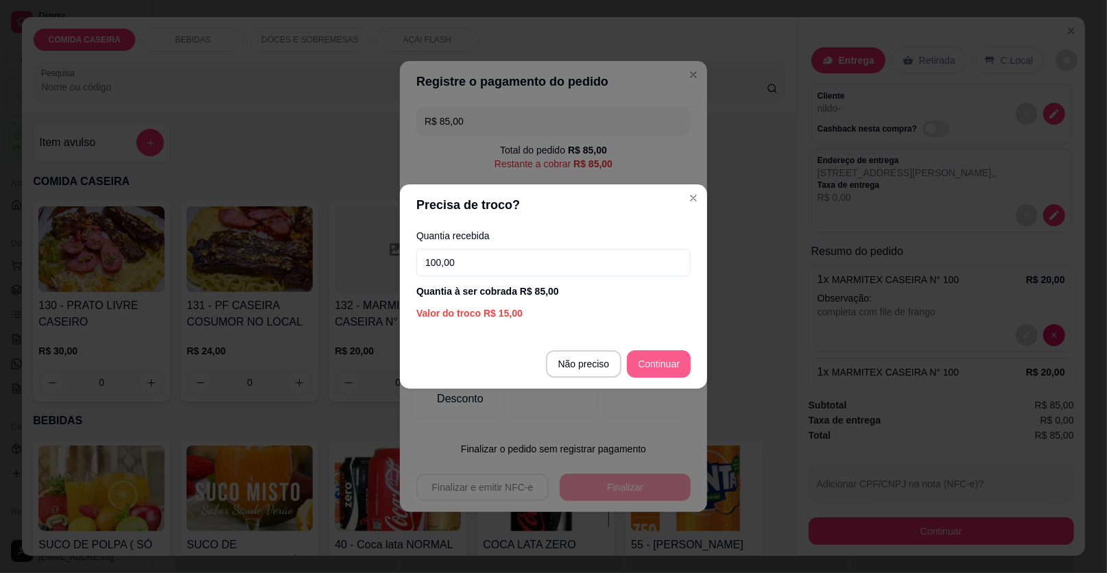
type input "100,00"
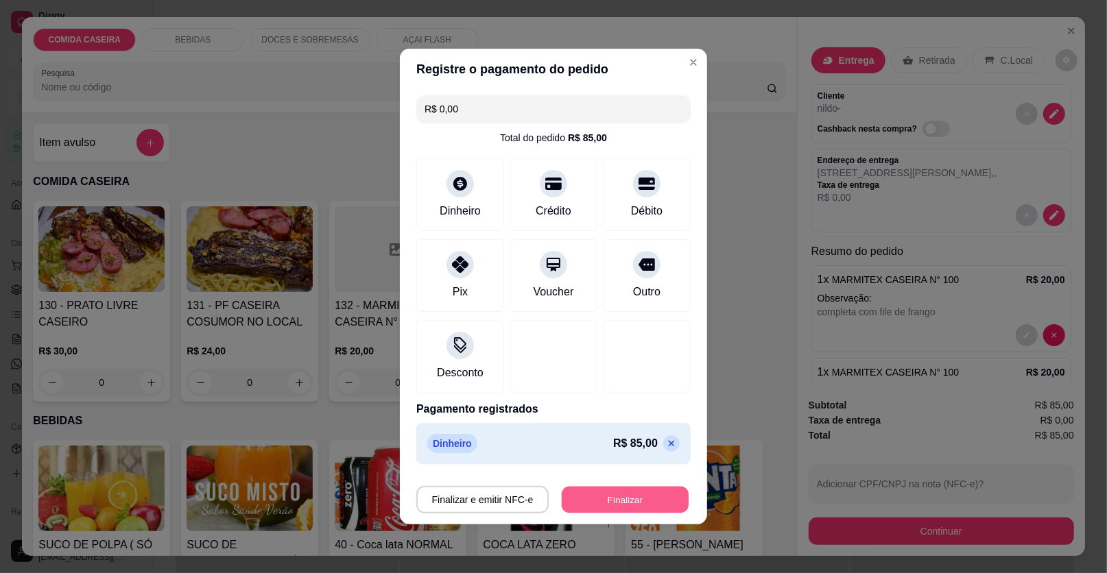
click at [631, 494] on button "Finalizar" at bounding box center [625, 500] width 127 height 27
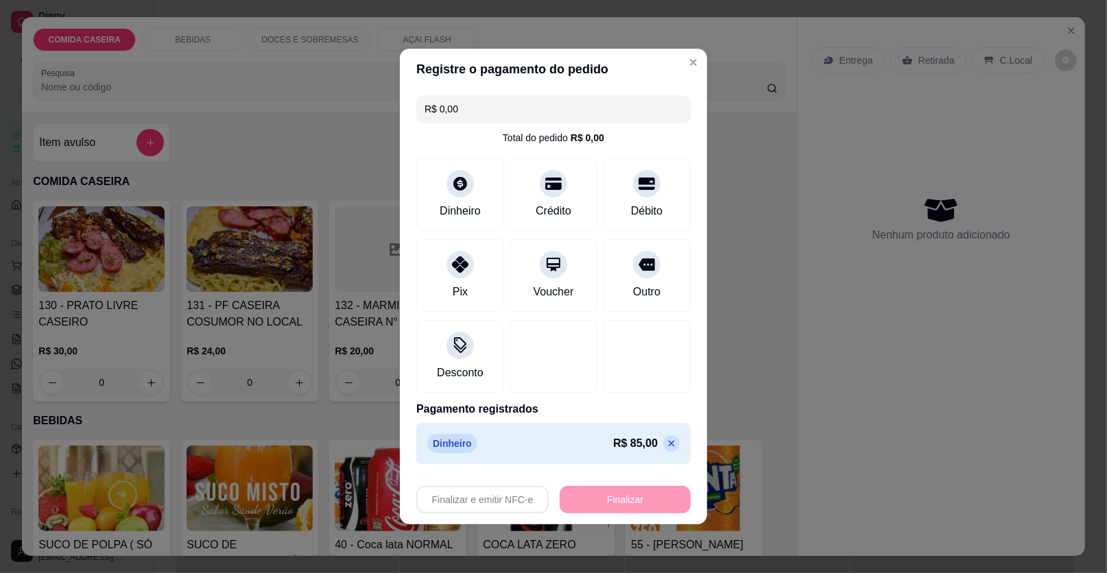
type input "-R$ 85,00"
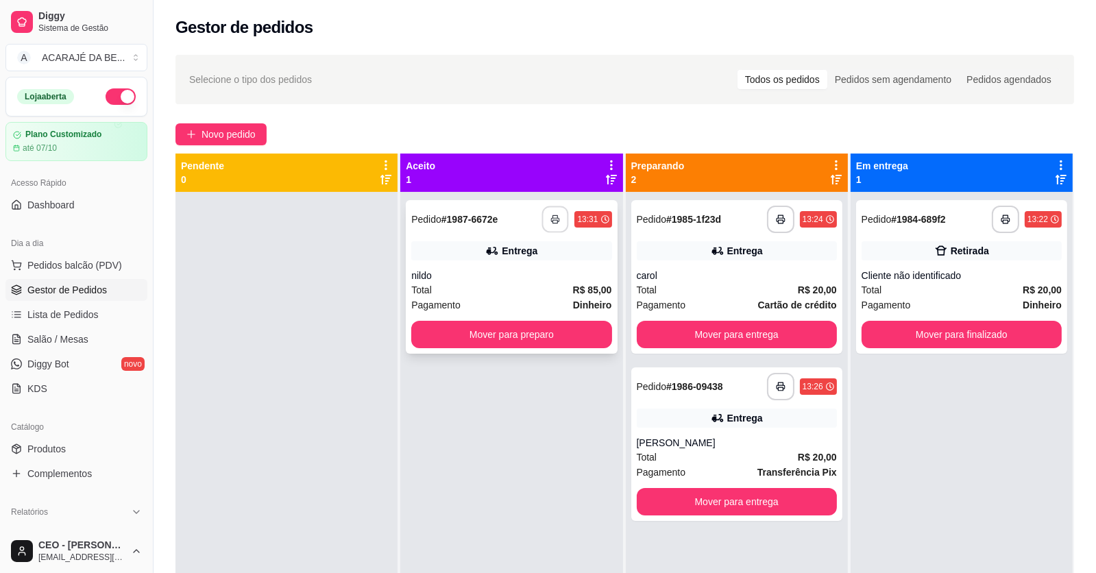
click at [548, 217] on button "button" at bounding box center [555, 219] width 27 height 27
click at [692, 333] on button "Mover para entrega" at bounding box center [737, 335] width 194 height 27
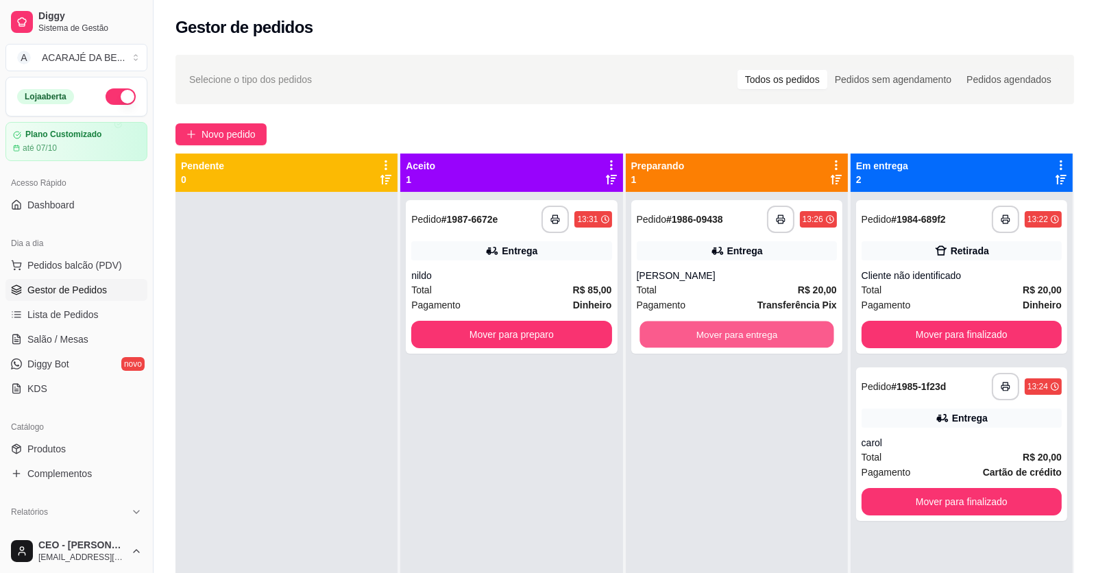
click at [692, 333] on button "Mover para entrega" at bounding box center [737, 335] width 194 height 27
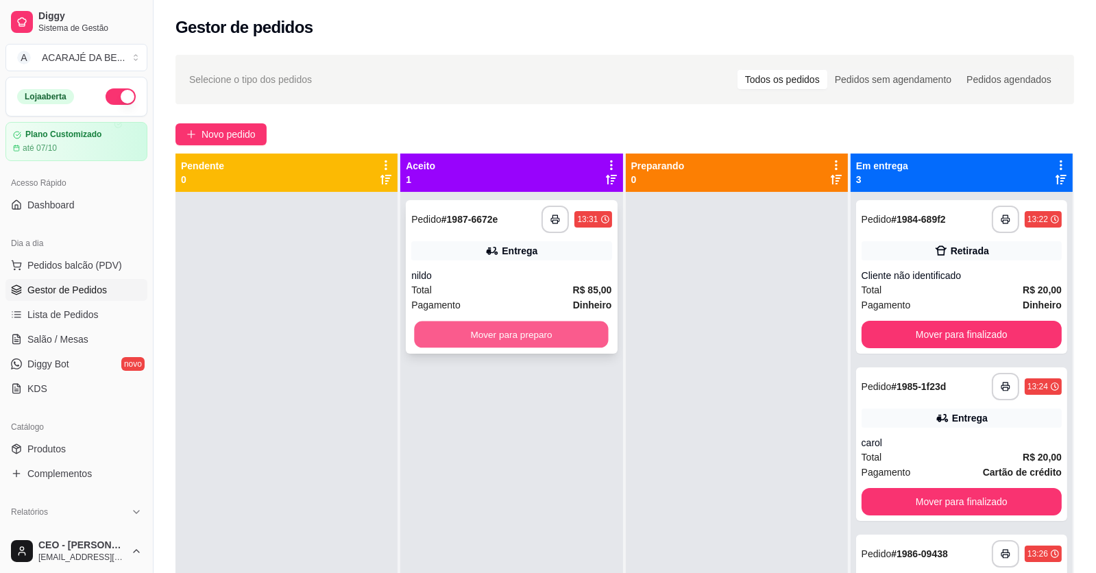
click at [570, 339] on button "Mover para preparo" at bounding box center [512, 335] width 194 height 27
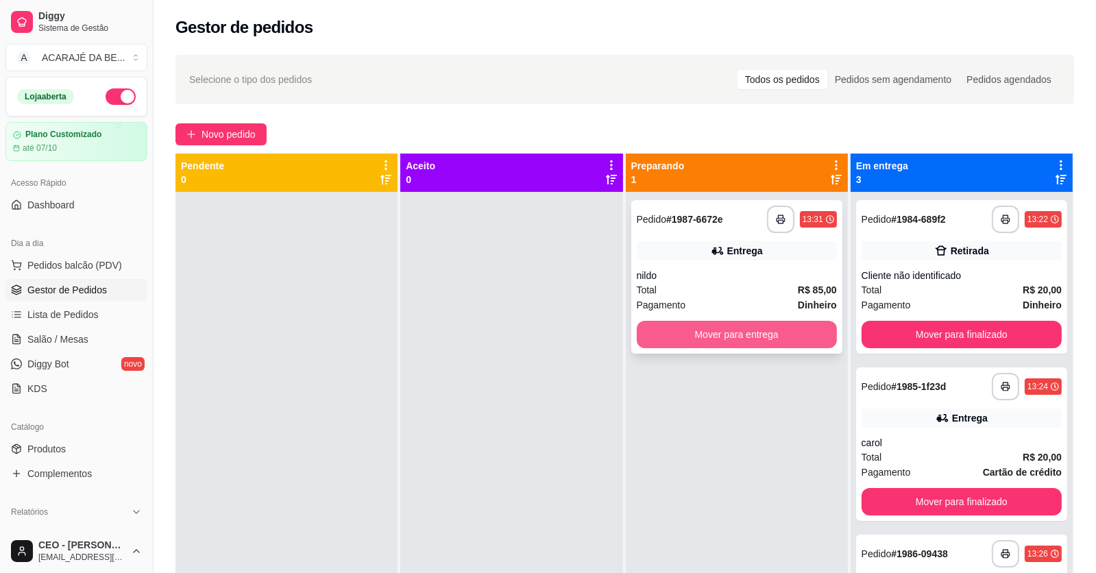
click at [750, 333] on button "Mover para entrega" at bounding box center [737, 334] width 200 height 27
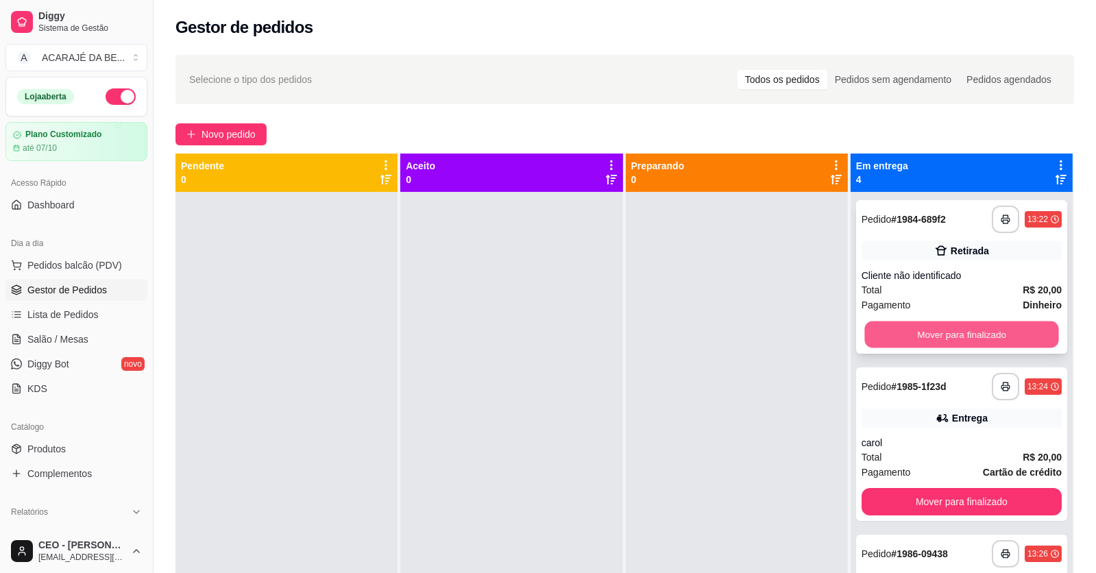
click at [884, 325] on button "Mover para finalizado" at bounding box center [962, 335] width 194 height 27
click at [884, 328] on button "Mover para finalizado" at bounding box center [962, 335] width 194 height 27
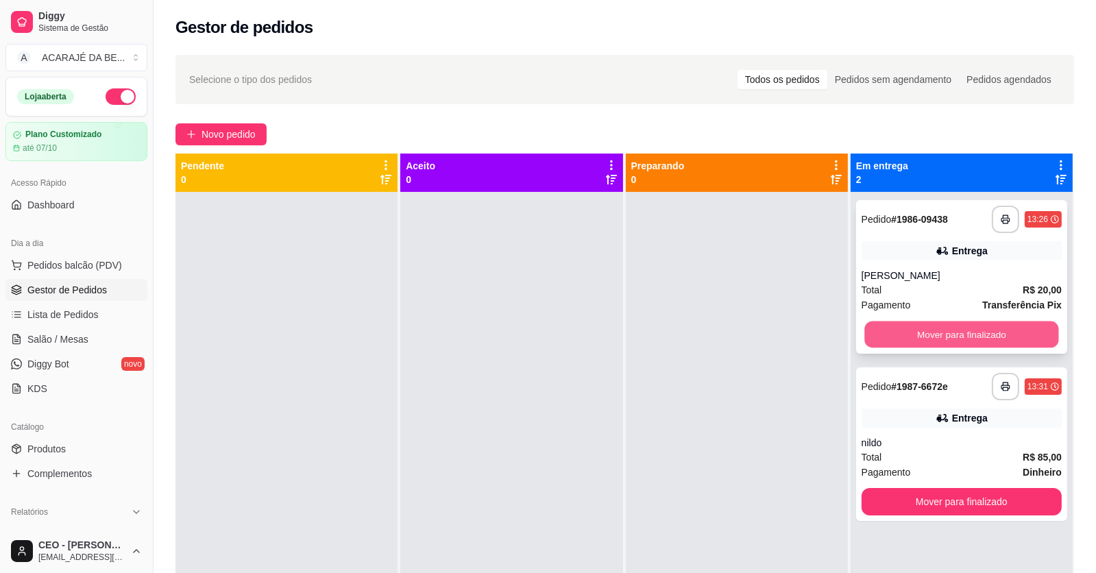
click at [880, 333] on button "Mover para finalizado" at bounding box center [962, 335] width 194 height 27
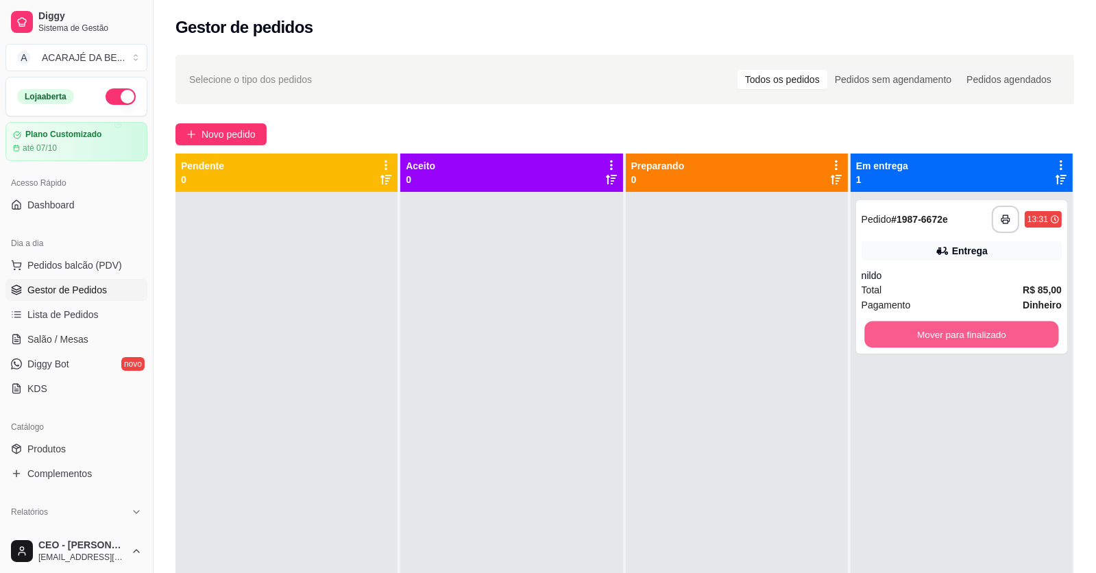
click at [876, 335] on button "Mover para finalizado" at bounding box center [962, 335] width 194 height 27
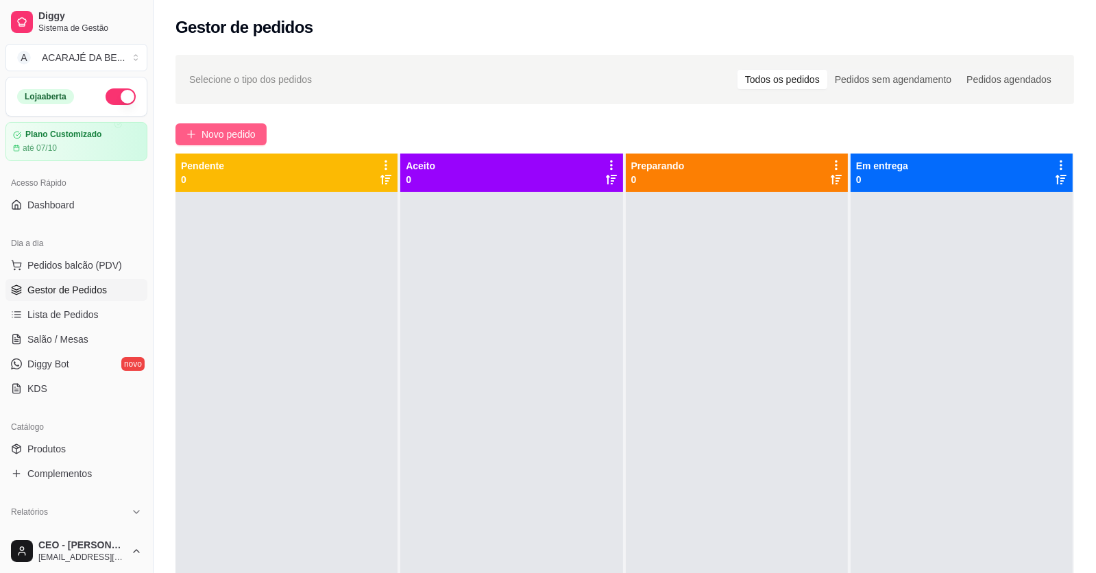
click at [250, 133] on span "Novo pedido" at bounding box center [229, 134] width 54 height 15
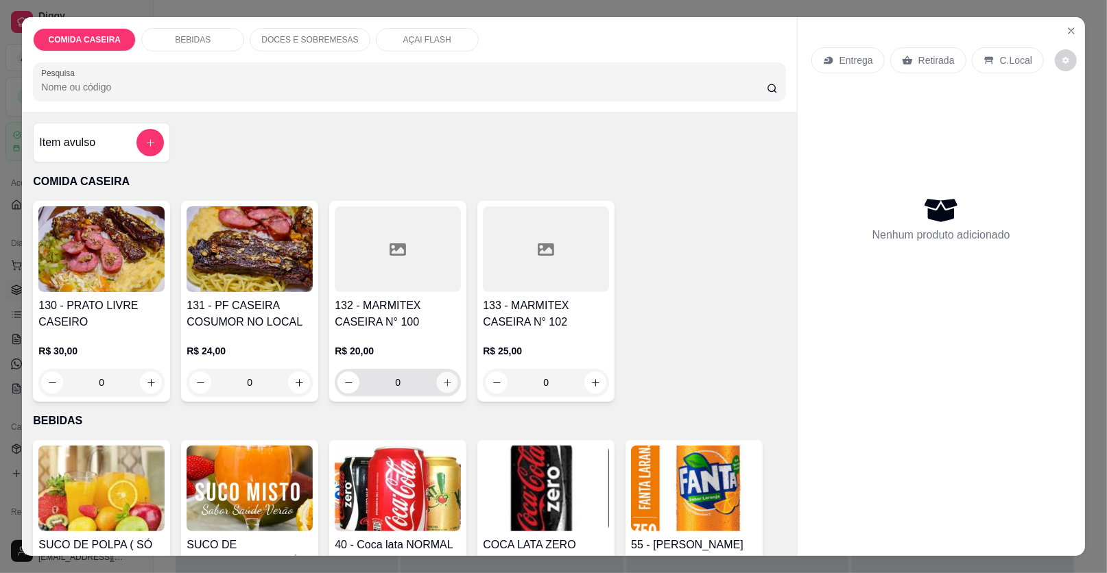
click at [437, 382] on button "increase-product-quantity" at bounding box center [447, 382] width 21 height 21
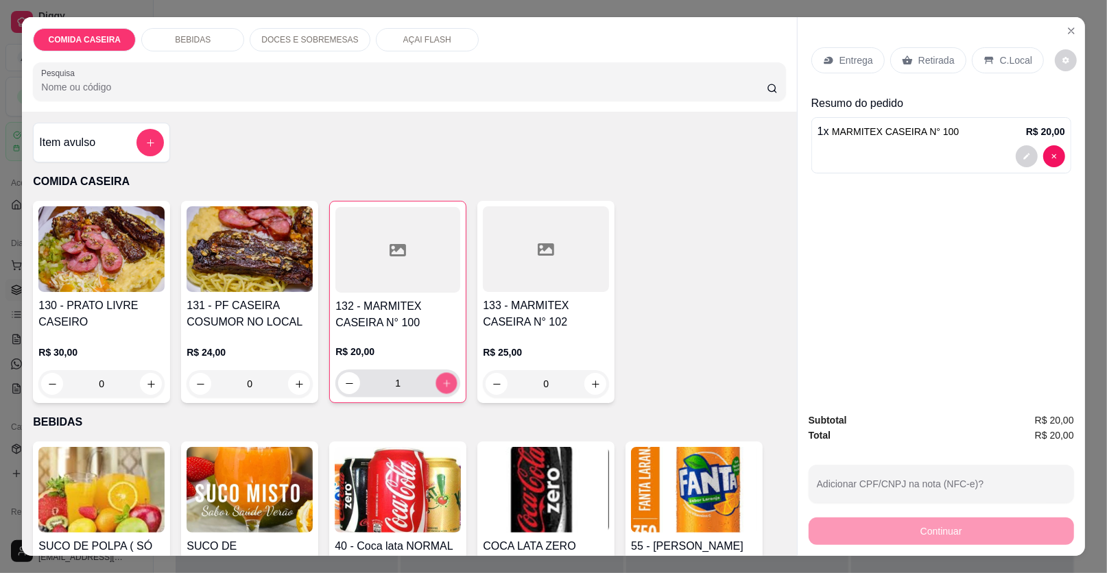
click at [442, 381] on icon "increase-product-quantity" at bounding box center [447, 383] width 10 height 10
type input "3"
click at [852, 58] on p "Entrega" at bounding box center [856, 60] width 34 height 14
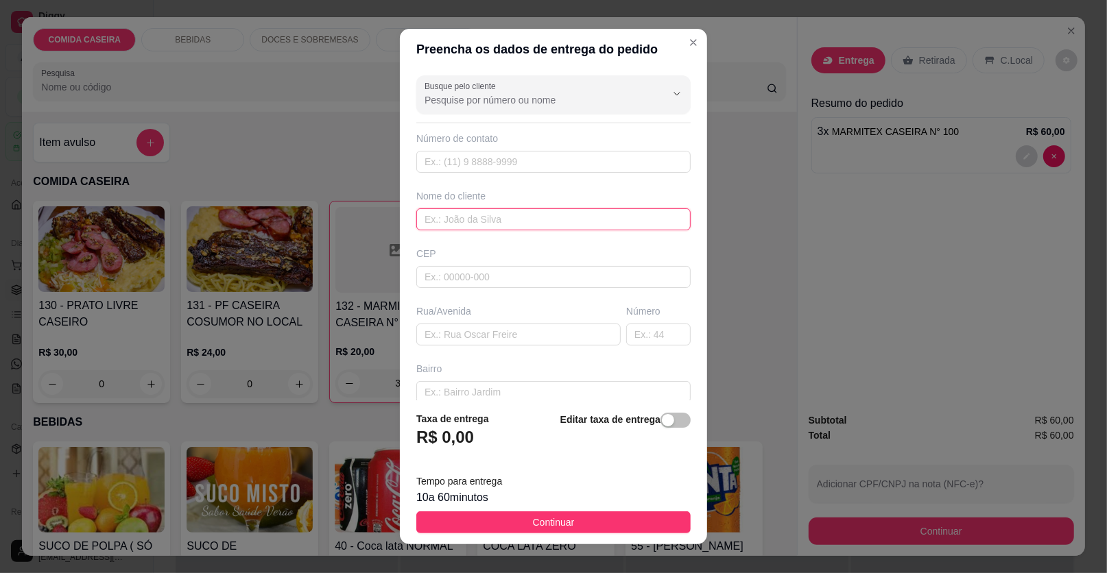
click at [511, 217] on input "text" at bounding box center [553, 219] width 274 height 22
type input "patricia"
click at [542, 334] on input "text" at bounding box center [518, 335] width 204 height 22
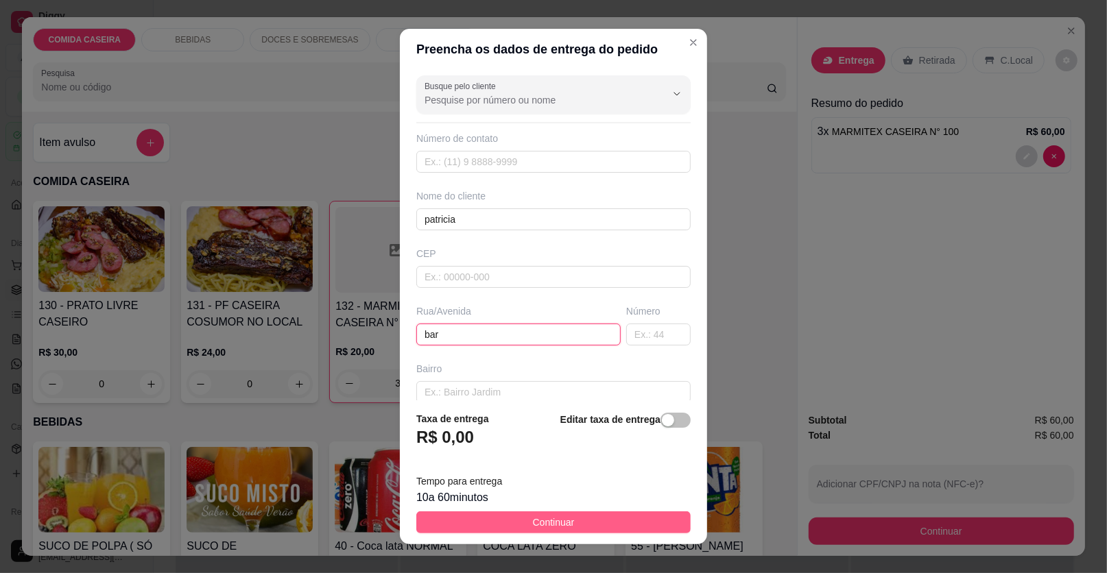
type input "bar"
click at [581, 518] on button "Continuar" at bounding box center [553, 522] width 274 height 22
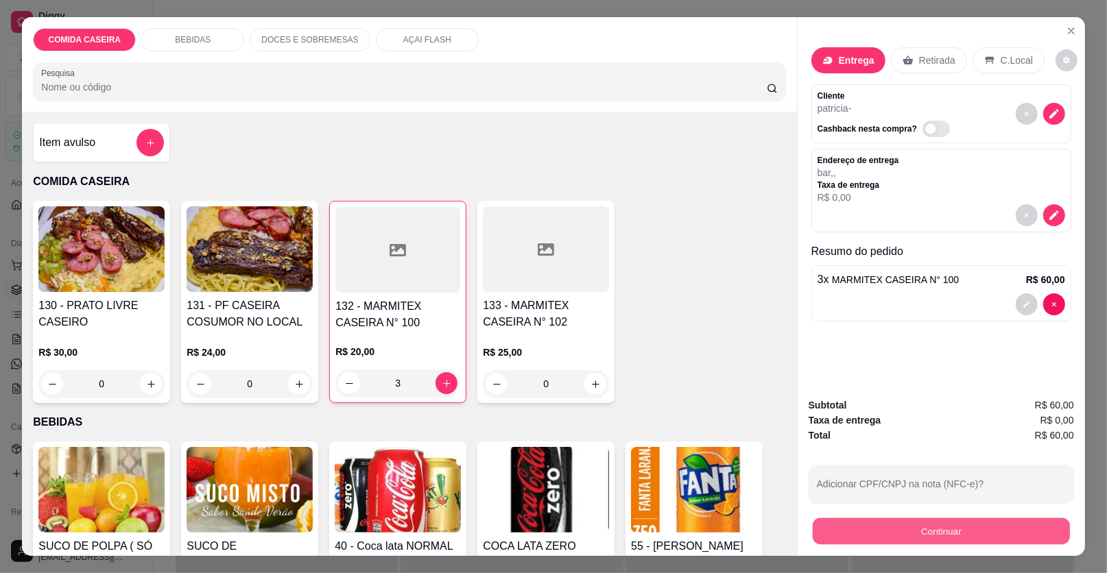
click at [826, 535] on button "Continuar" at bounding box center [940, 531] width 257 height 27
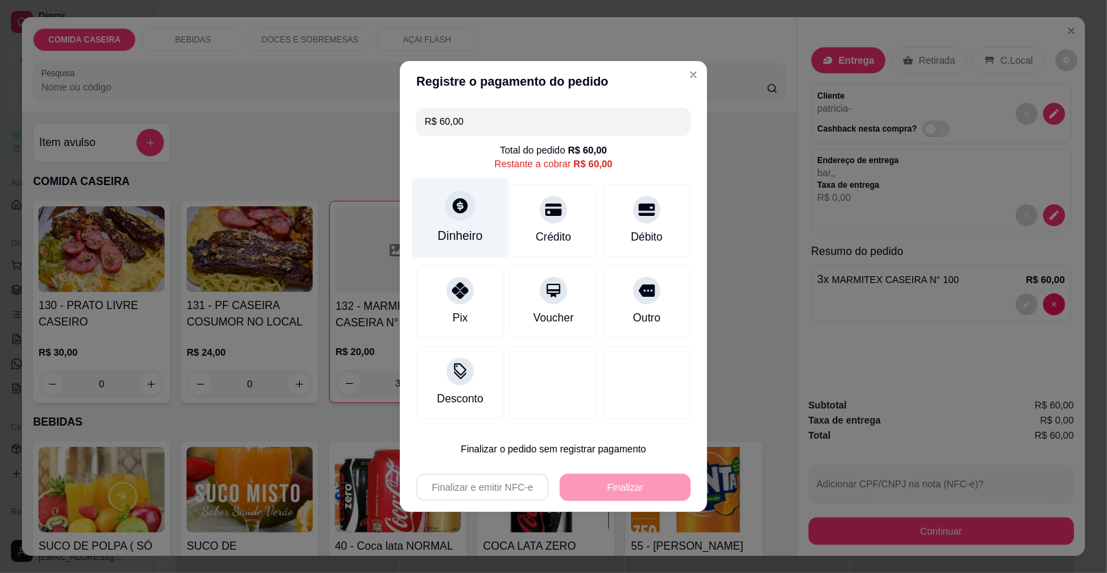
click at [470, 212] on div at bounding box center [460, 206] width 30 height 30
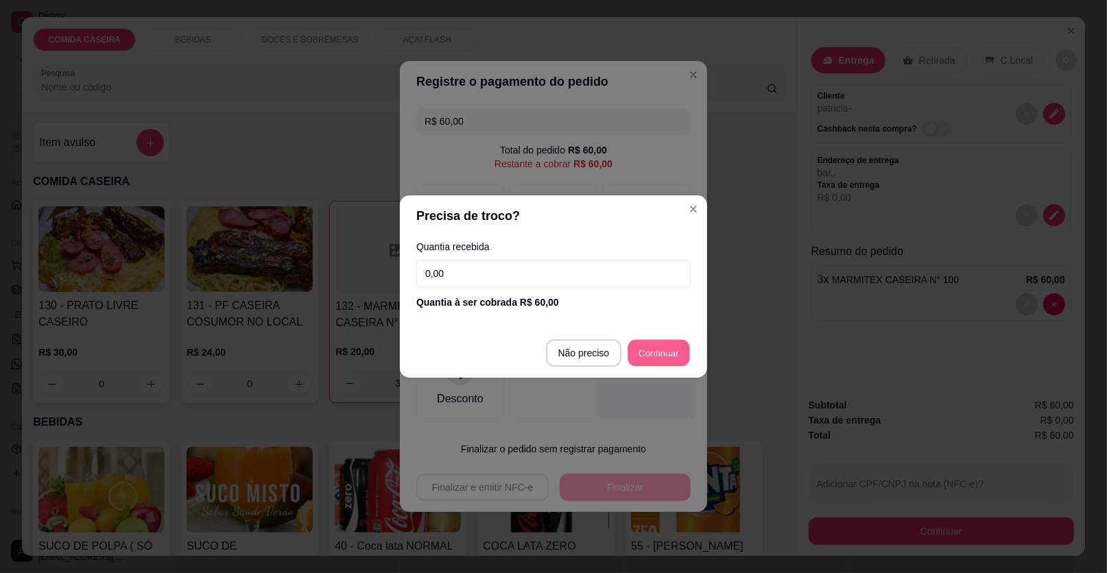
type input "R$ 0,00"
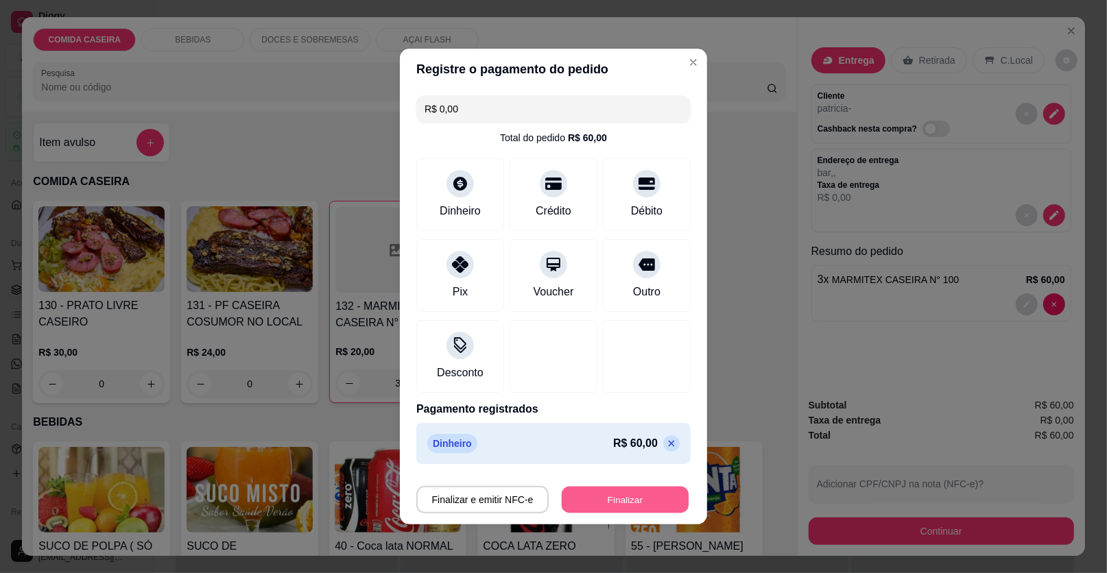
click at [610, 500] on button "Finalizar" at bounding box center [625, 500] width 127 height 27
type input "0"
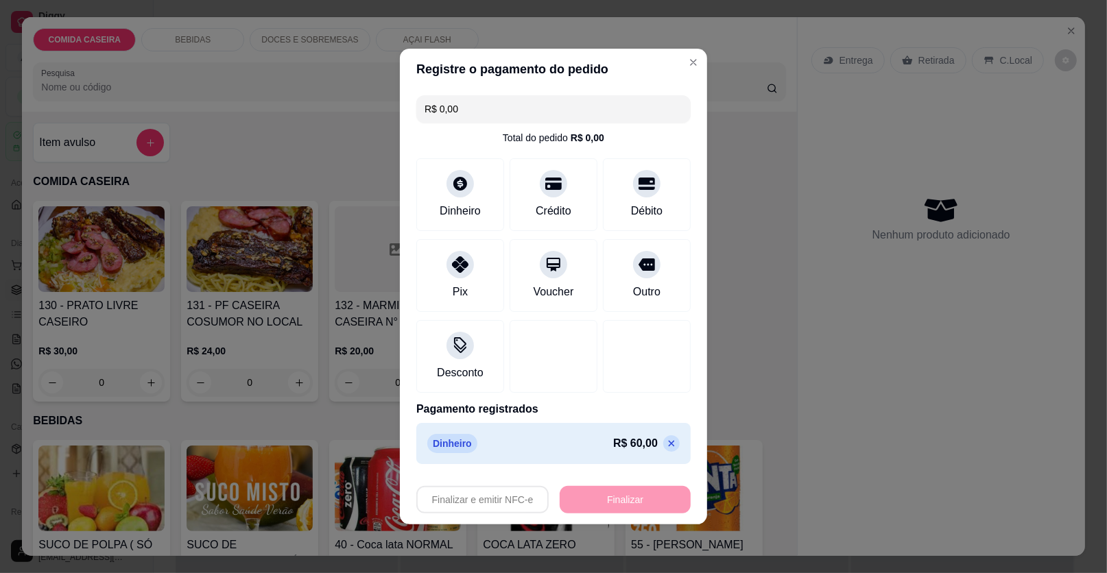
type input "-R$ 60,00"
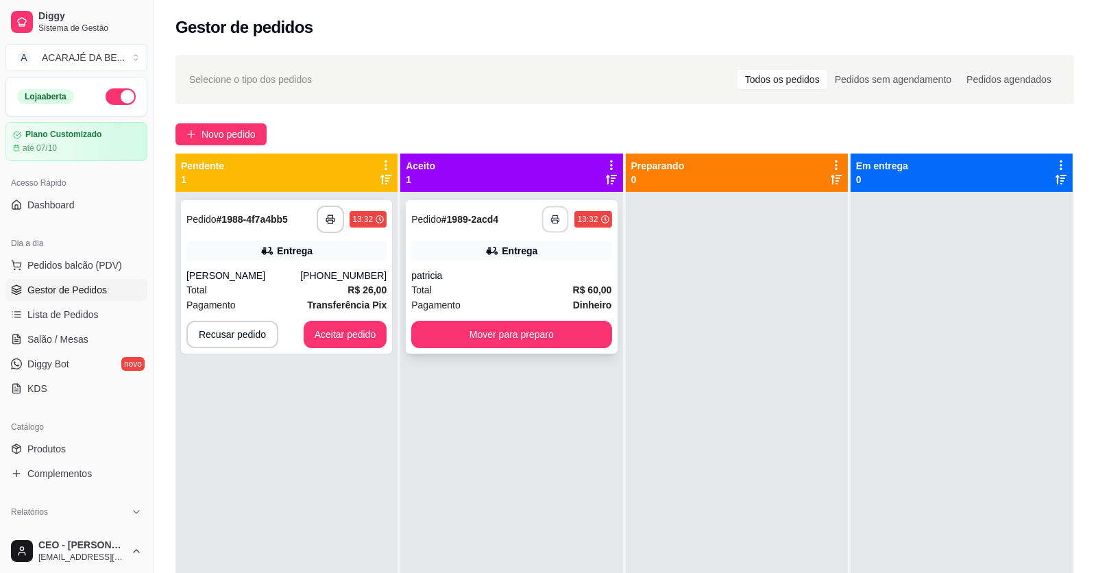
click at [557, 211] on button "button" at bounding box center [555, 219] width 27 height 27
click at [446, 324] on button "Mover para preparo" at bounding box center [512, 335] width 194 height 27
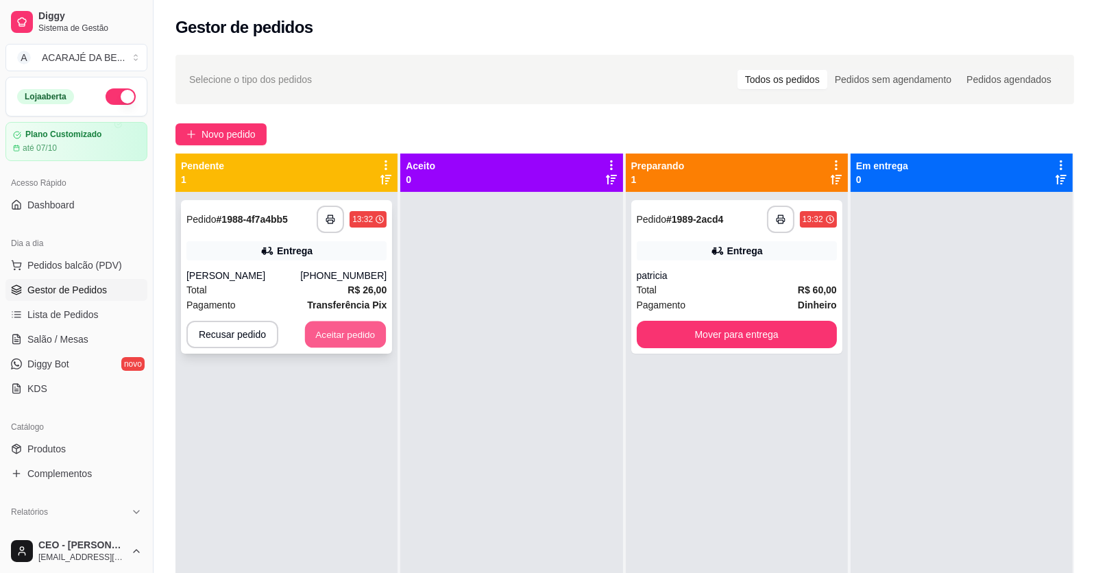
click at [317, 335] on button "Aceitar pedido" at bounding box center [345, 335] width 81 height 27
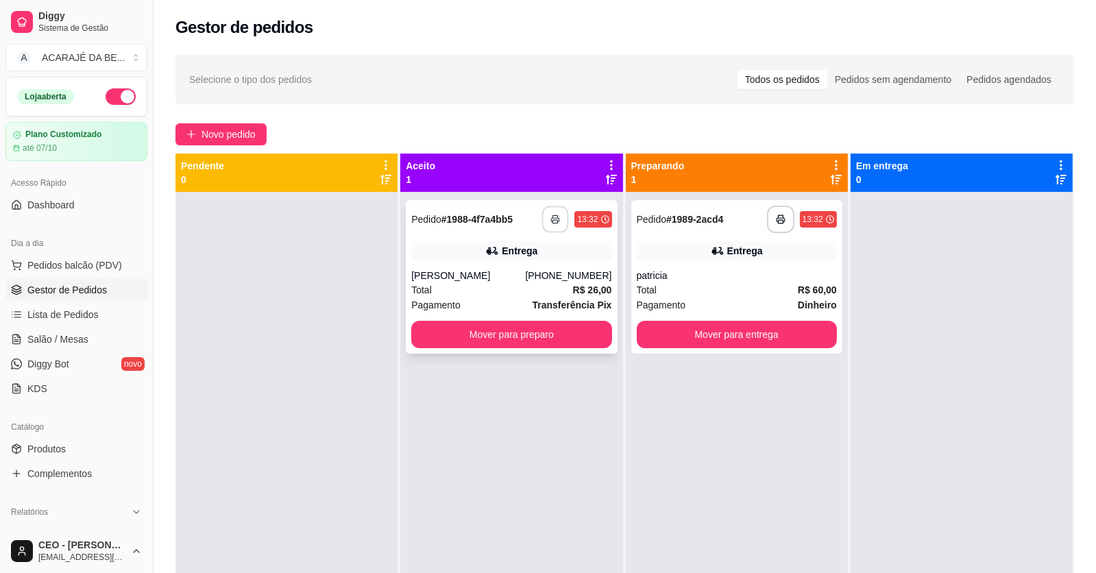
click at [546, 216] on button "button" at bounding box center [555, 219] width 27 height 27
click at [519, 337] on button "Mover para preparo" at bounding box center [512, 335] width 194 height 27
click at [519, 337] on div "Mover para preparo" at bounding box center [511, 334] width 200 height 27
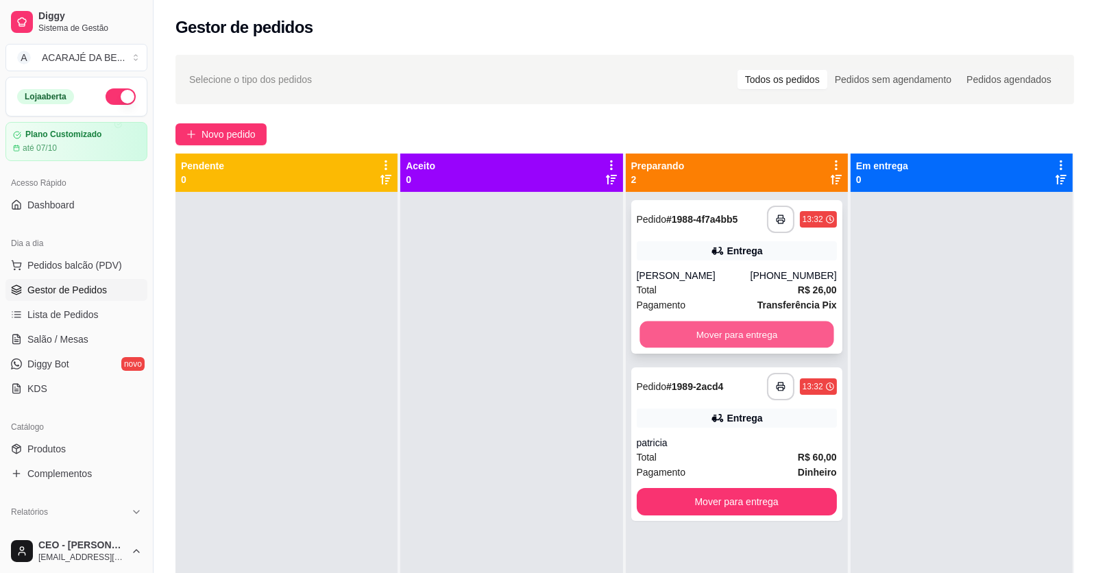
click at [751, 332] on button "Mover para entrega" at bounding box center [737, 335] width 194 height 27
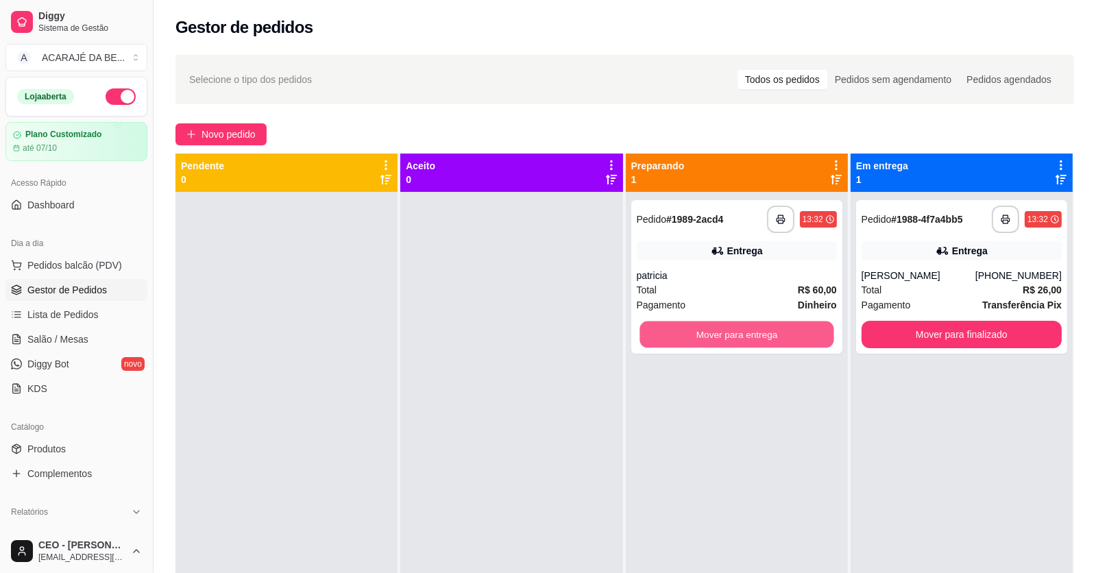
click at [751, 332] on button "Mover para entrega" at bounding box center [737, 335] width 194 height 27
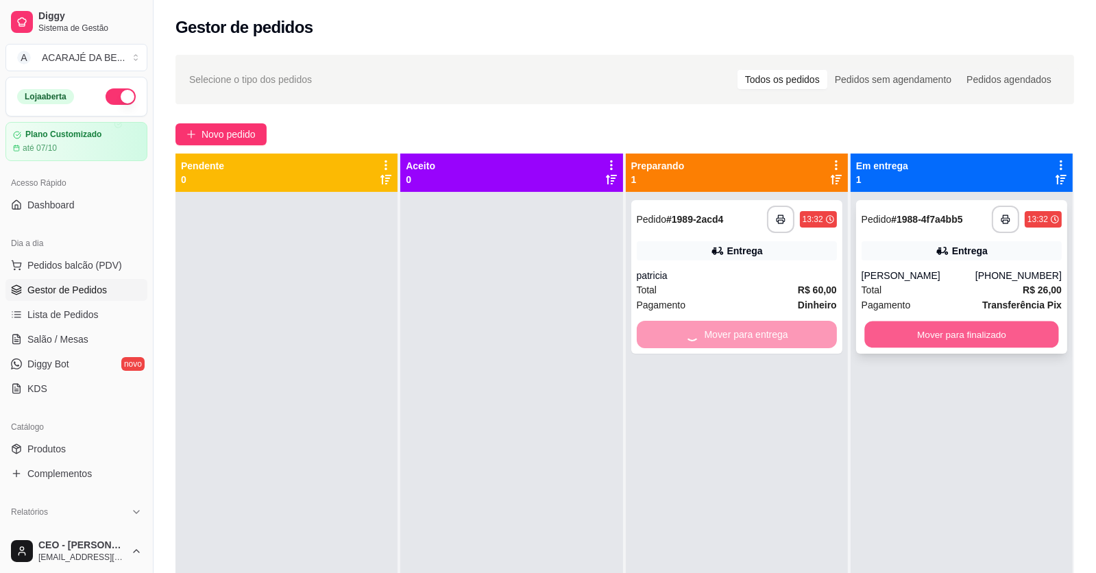
click at [884, 328] on button "Mover para finalizado" at bounding box center [962, 335] width 194 height 27
click at [812, 339] on div "Mover para entrega" at bounding box center [737, 334] width 200 height 27
click at [815, 337] on div "Mover para entrega" at bounding box center [737, 334] width 200 height 27
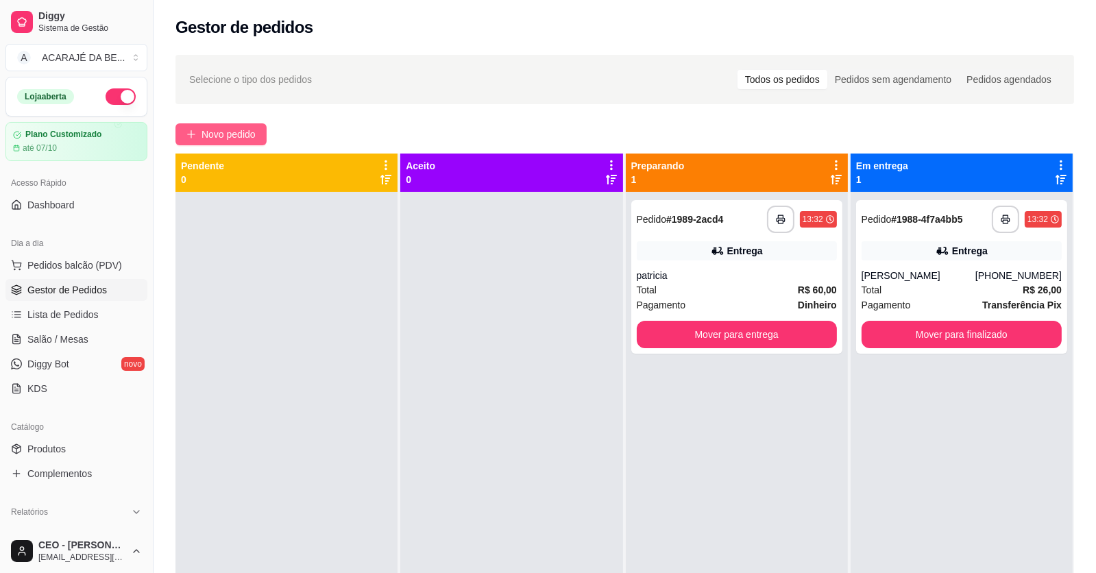
click at [211, 134] on span "Novo pedido" at bounding box center [229, 134] width 54 height 15
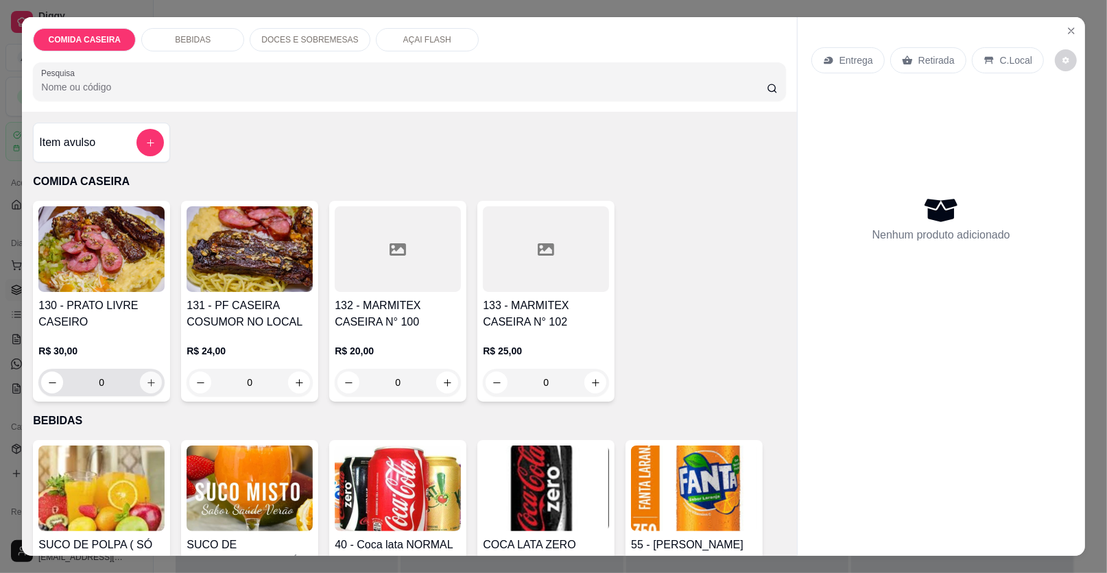
click at [147, 385] on icon "increase-product-quantity" at bounding box center [151, 383] width 10 height 10
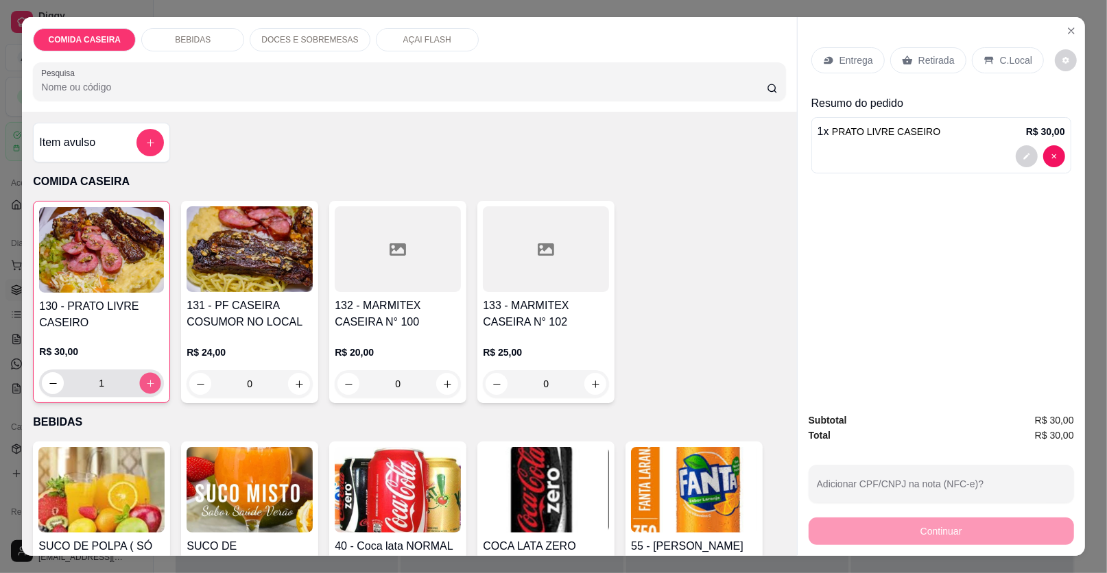
click at [147, 385] on icon "increase-product-quantity" at bounding box center [150, 383] width 10 height 10
type input "2"
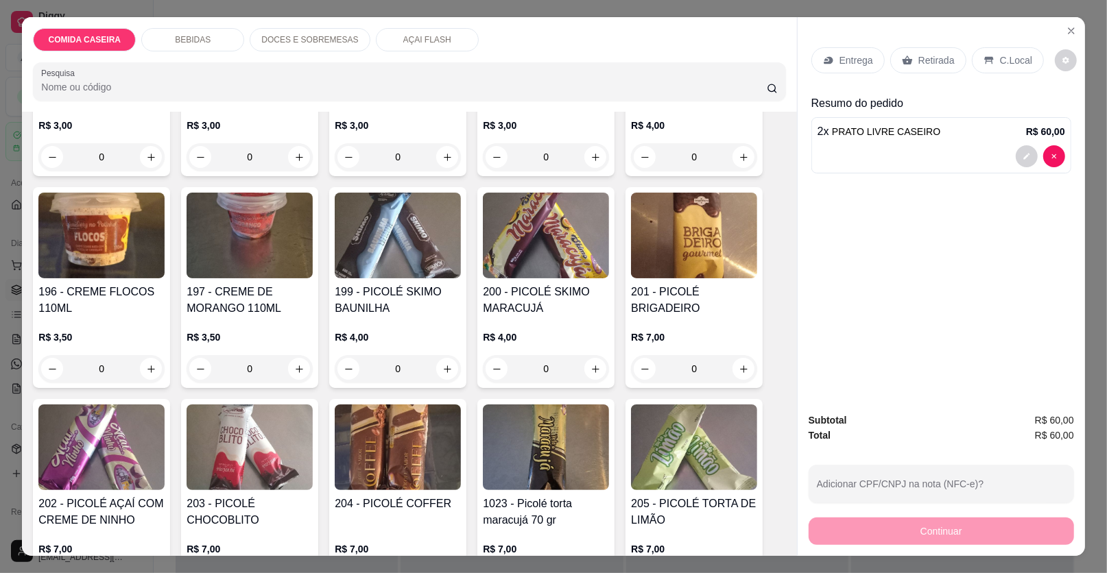
scroll to position [2056, 0]
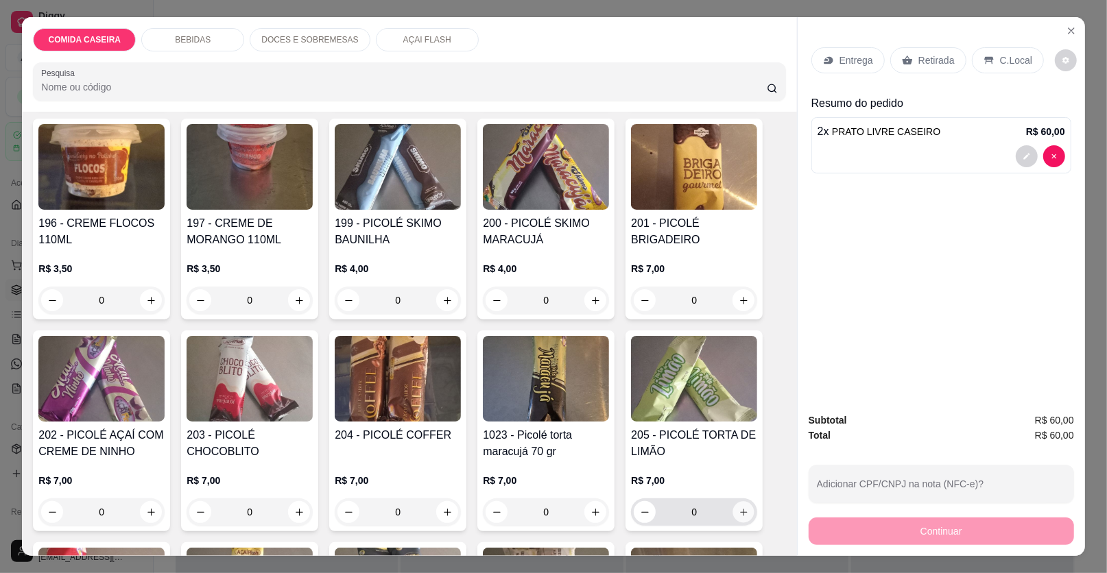
click at [740, 509] on icon "increase-product-quantity" at bounding box center [743, 512] width 7 height 7
type input "1"
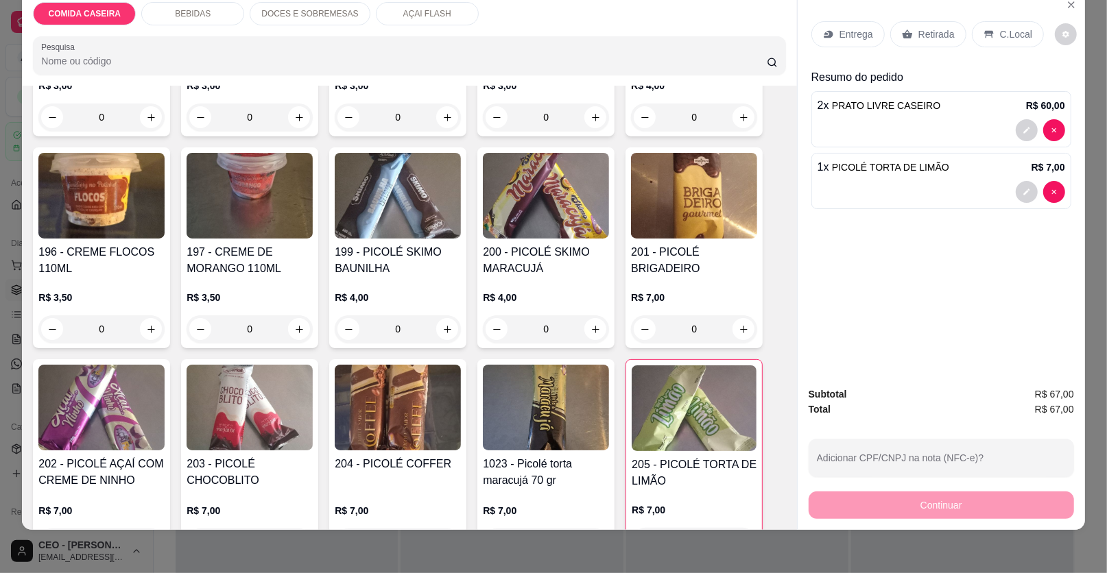
scroll to position [2038, 0]
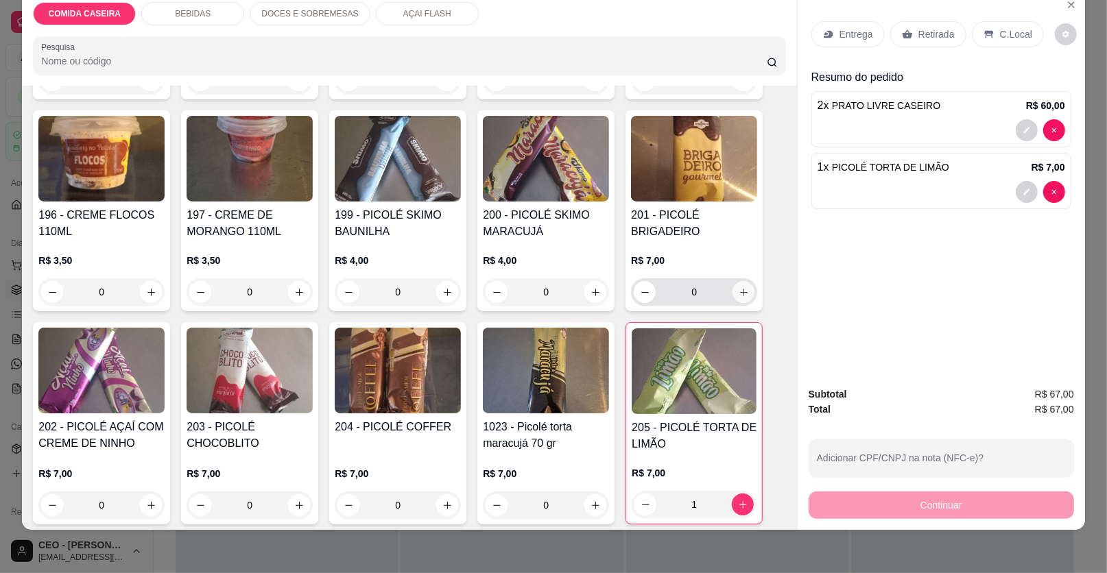
click at [740, 287] on icon "increase-product-quantity" at bounding box center [743, 292] width 10 height 10
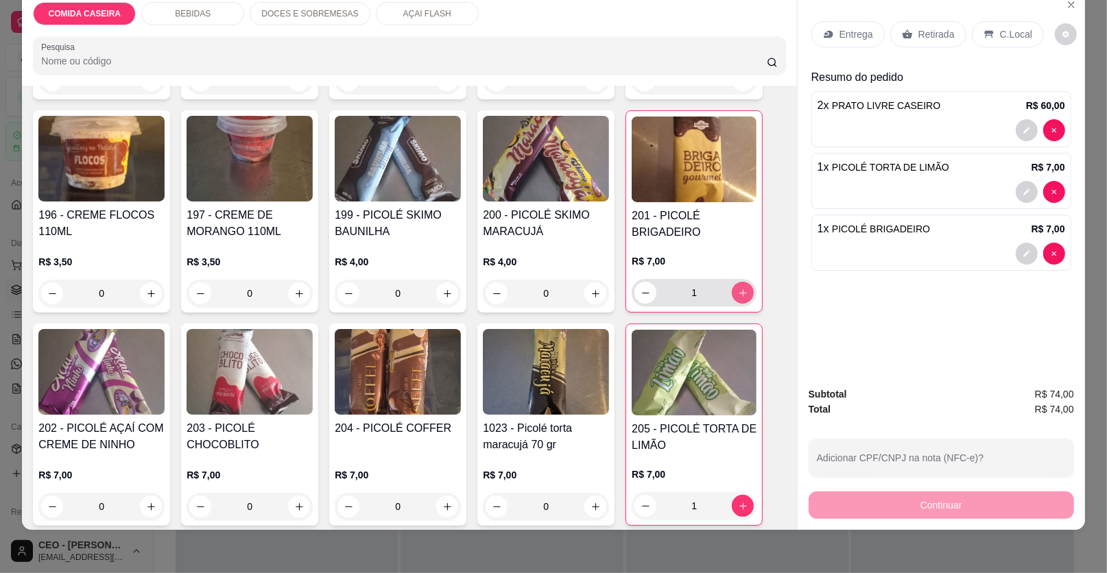
type input "1"
click at [983, 29] on icon at bounding box center [988, 34] width 11 height 11
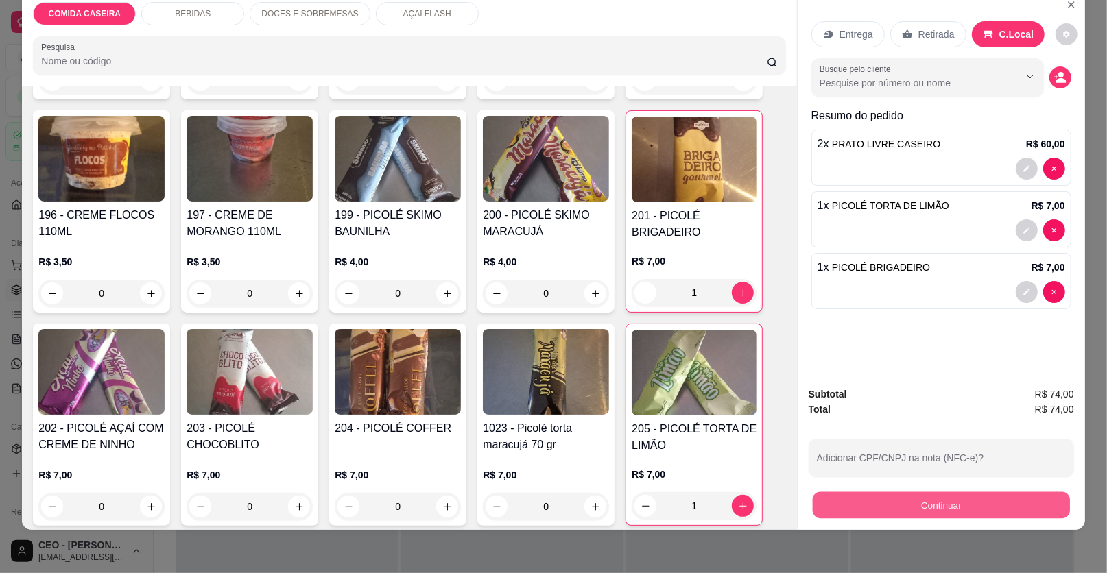
click at [858, 516] on button "Continuar" at bounding box center [940, 505] width 257 height 27
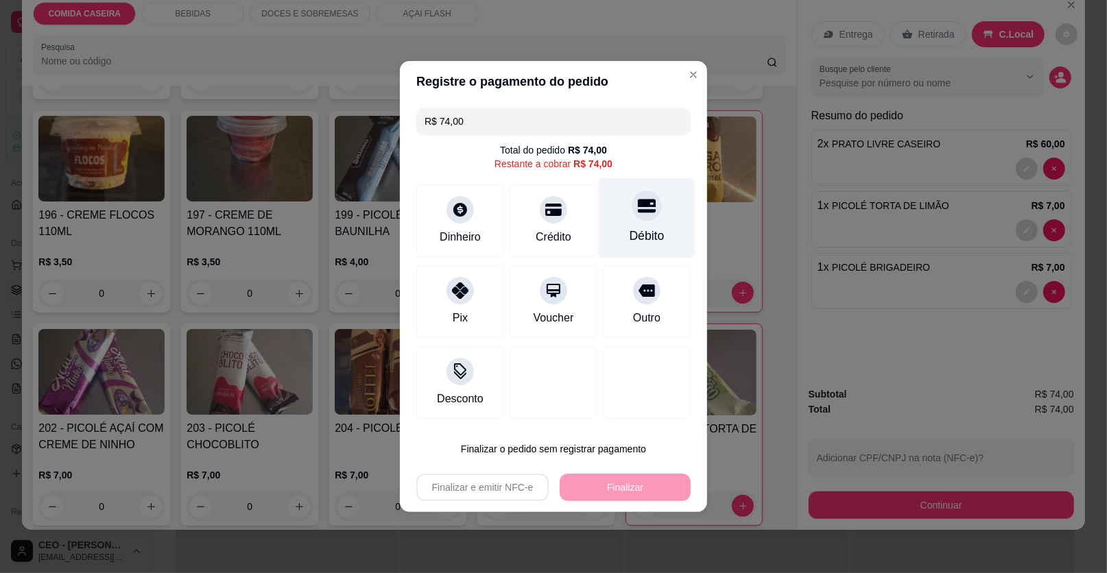
click at [632, 234] on div "Débito" at bounding box center [646, 236] width 35 height 18
type input "R$ 0,00"
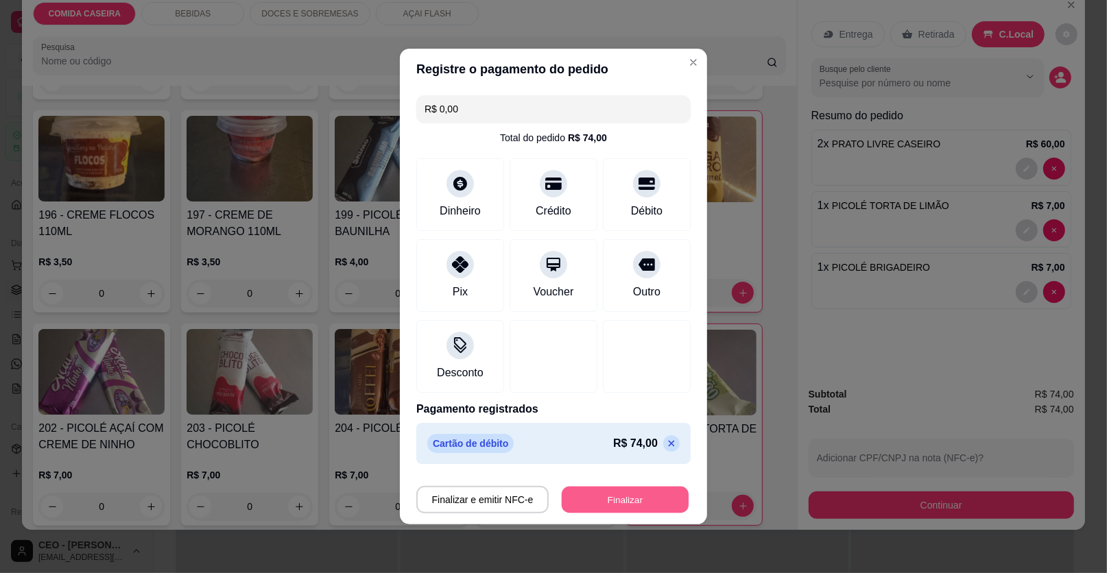
click at [615, 497] on button "Finalizar" at bounding box center [625, 500] width 127 height 27
click at [633, 500] on button "Finalizar" at bounding box center [625, 500] width 127 height 27
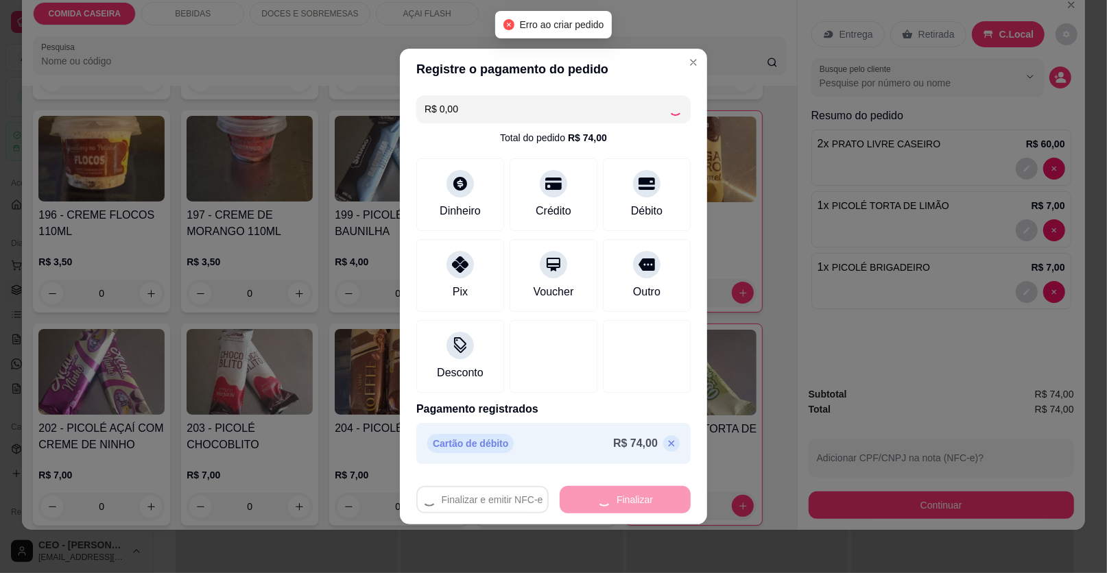
type input "0"
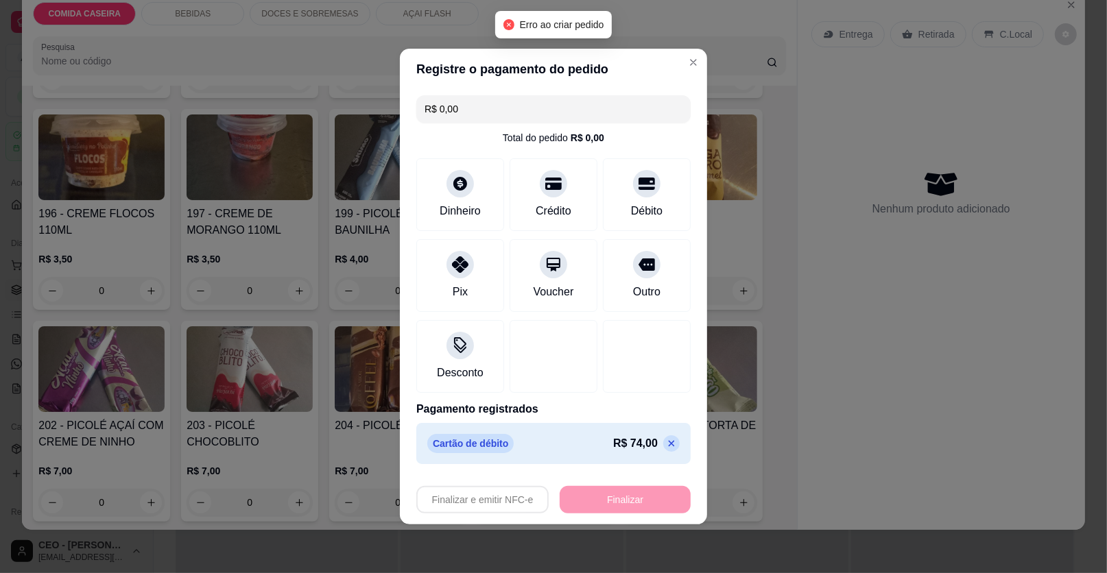
type input "-R$ 74,00"
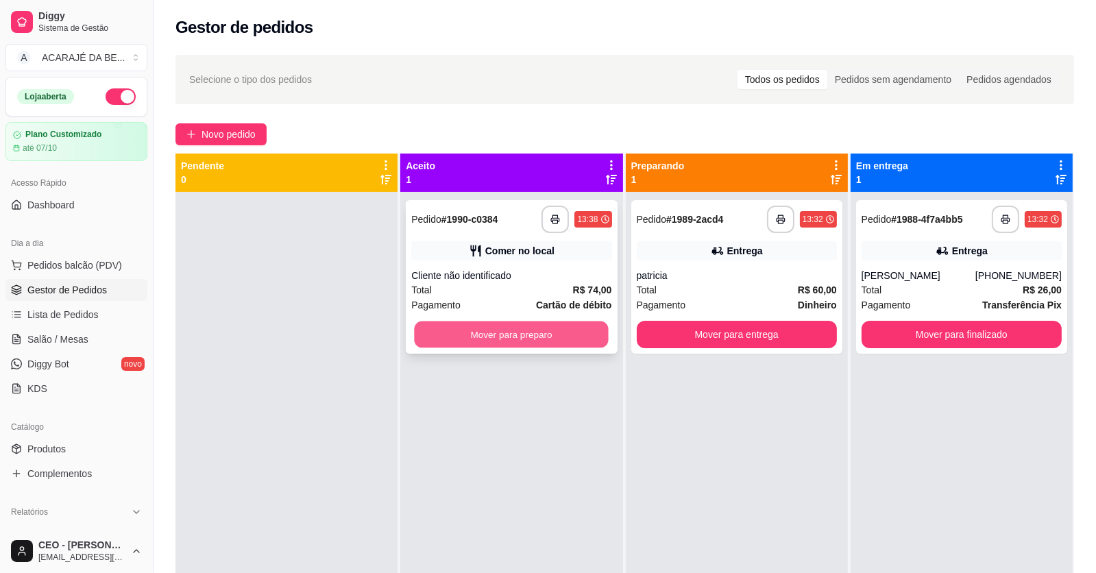
click at [590, 342] on button "Mover para preparo" at bounding box center [512, 335] width 194 height 27
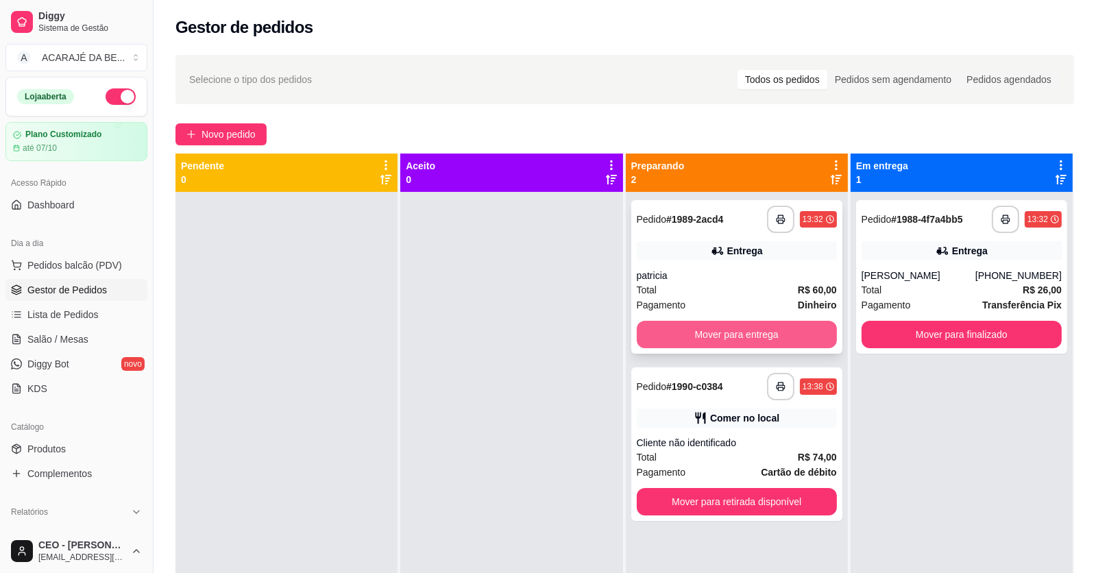
click at [659, 333] on button "Mover para entrega" at bounding box center [737, 334] width 200 height 27
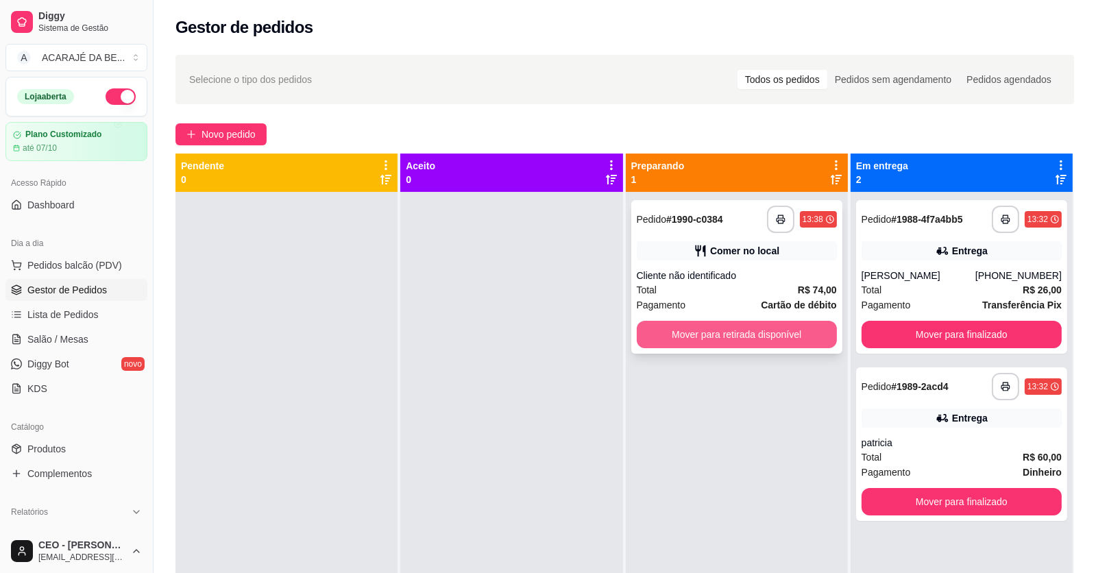
click at [688, 333] on button "Mover para retirada disponível" at bounding box center [737, 334] width 200 height 27
click at [688, 333] on div "Mover para retirada disponível" at bounding box center [737, 334] width 200 height 27
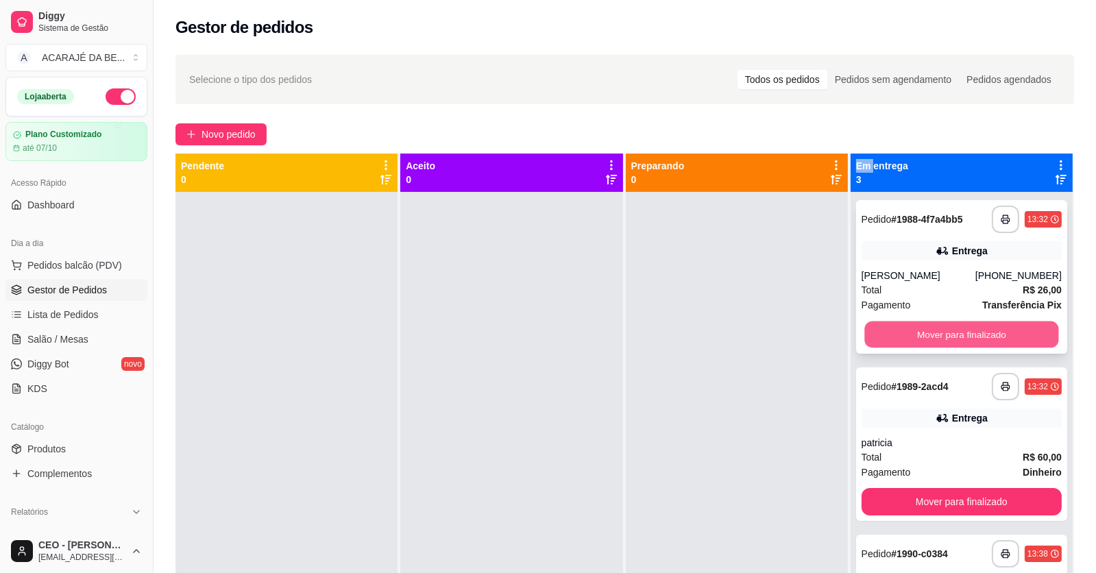
click at [969, 334] on button "Mover para finalizado" at bounding box center [962, 335] width 194 height 27
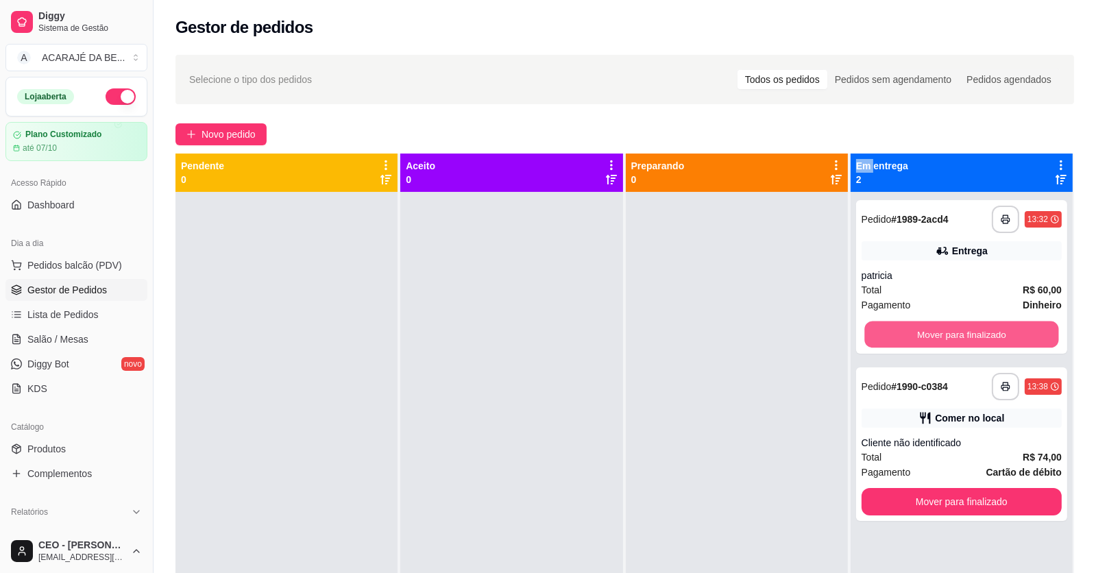
click at [969, 334] on button "Mover para finalizado" at bounding box center [962, 335] width 194 height 27
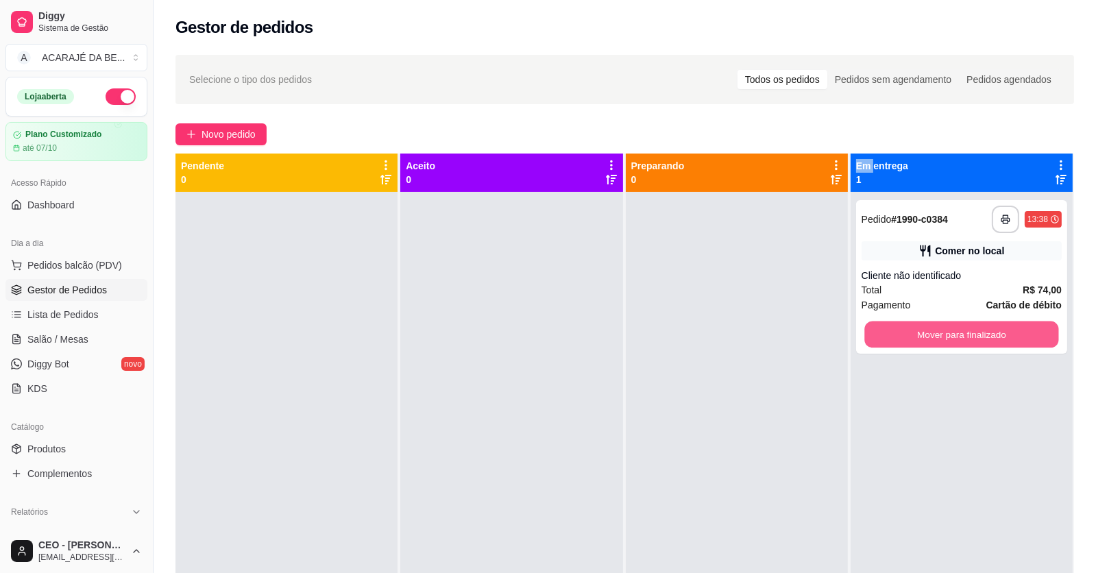
click at [969, 334] on button "Mover para finalizado" at bounding box center [962, 335] width 194 height 27
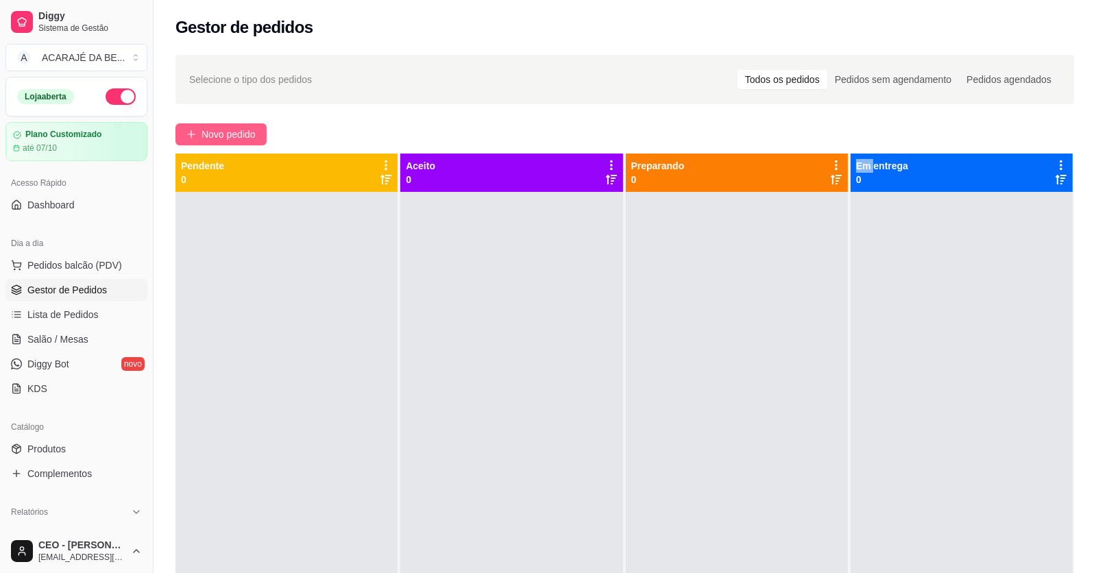
click at [238, 128] on span "Novo pedido" at bounding box center [229, 134] width 54 height 15
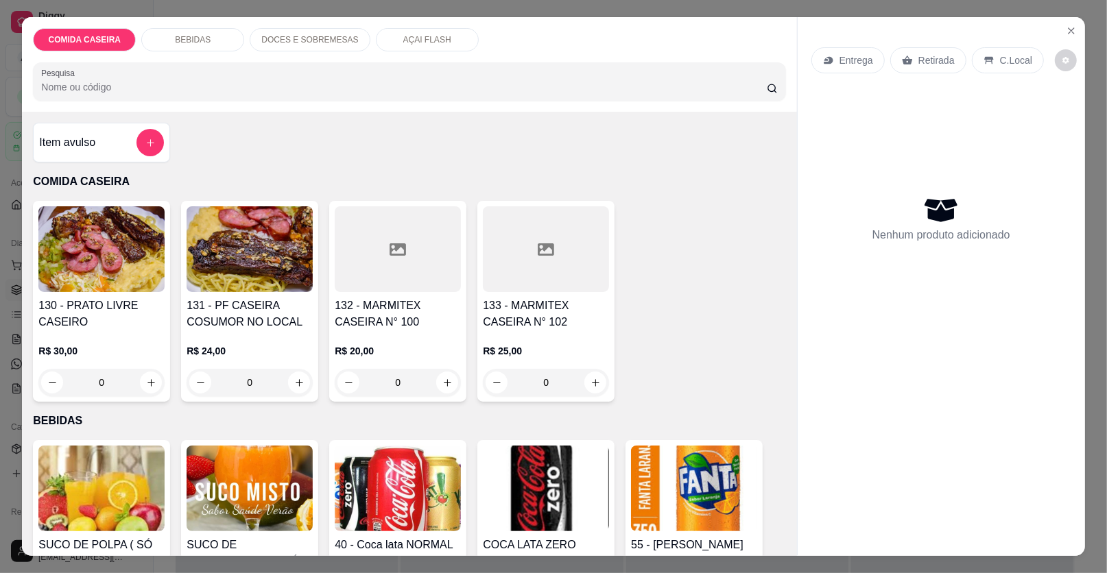
click at [382, 244] on div at bounding box center [398, 249] width 126 height 86
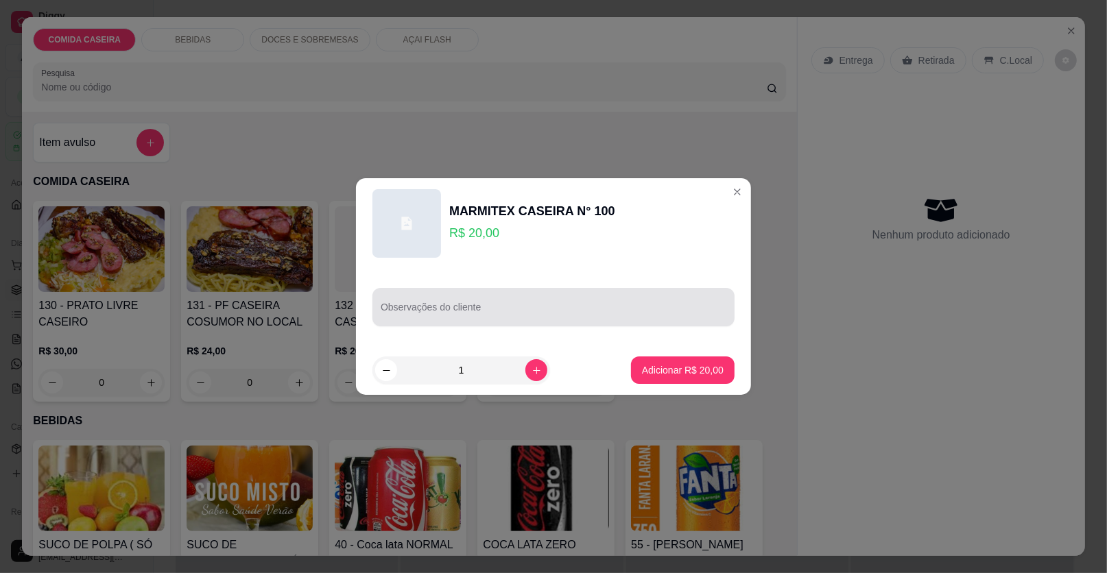
click at [538, 304] on div at bounding box center [554, 306] width 346 height 27
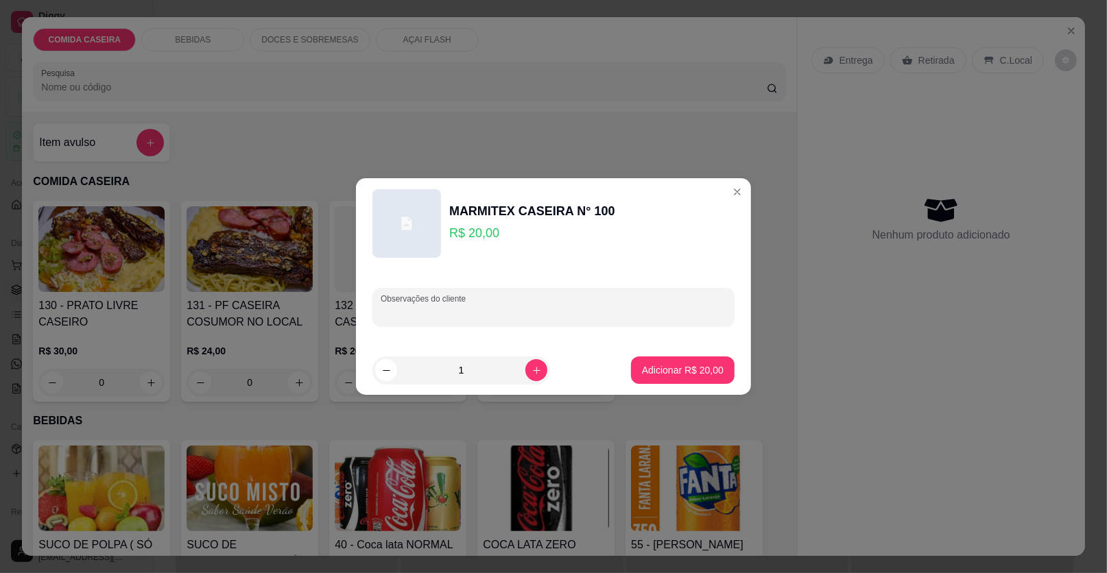
paste input "Com purê de batata Arroz,feijão tropeiro Linguiça mista E alcatra"
type input "Com purê de batata Arroz,feijão tropeiro Linguiça mista E alcatra"
click at [665, 368] on p "Adicionar R$ 20,00" at bounding box center [683, 369] width 80 height 13
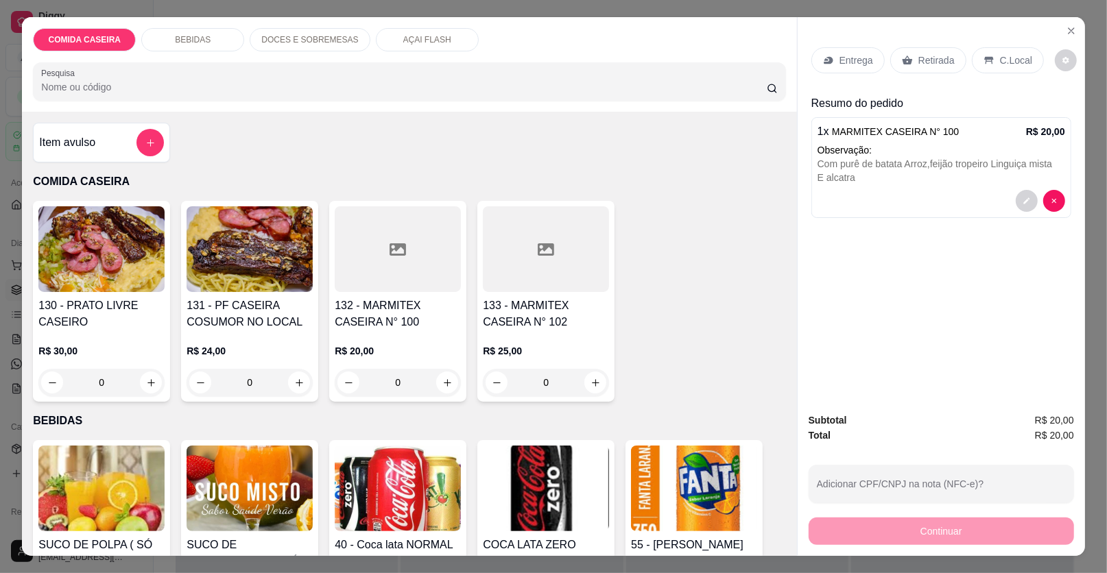
click at [862, 64] on p "Entrega" at bounding box center [856, 60] width 34 height 14
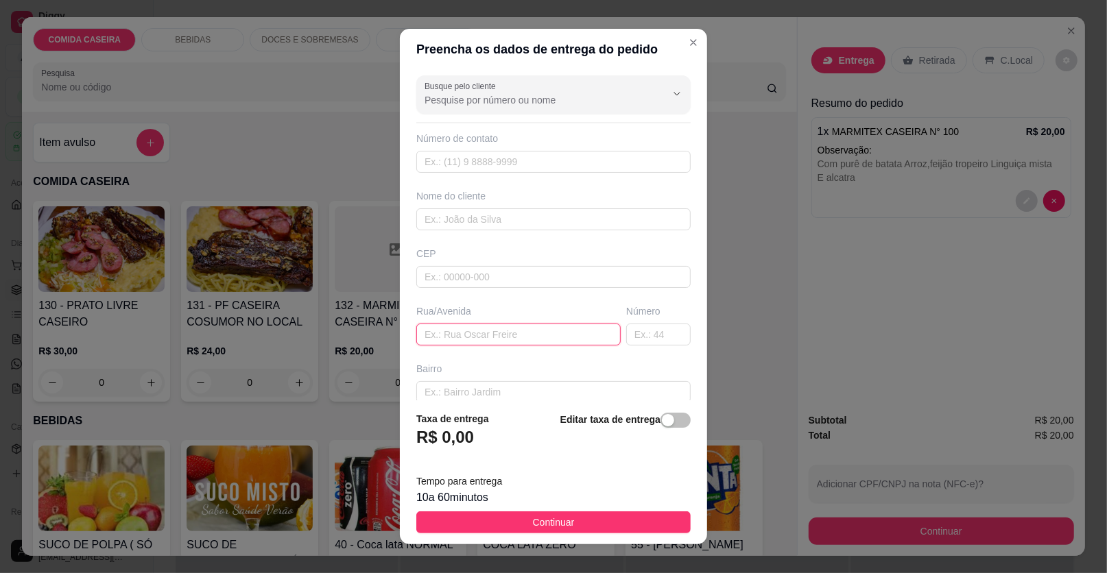
click at [485, 330] on input "text" at bounding box center [518, 335] width 204 height 22
paste input "Bairro São Raimundo Atrás da fm Número 21"
type input "Bairro São Raimundo Atrás da fm Número 21"
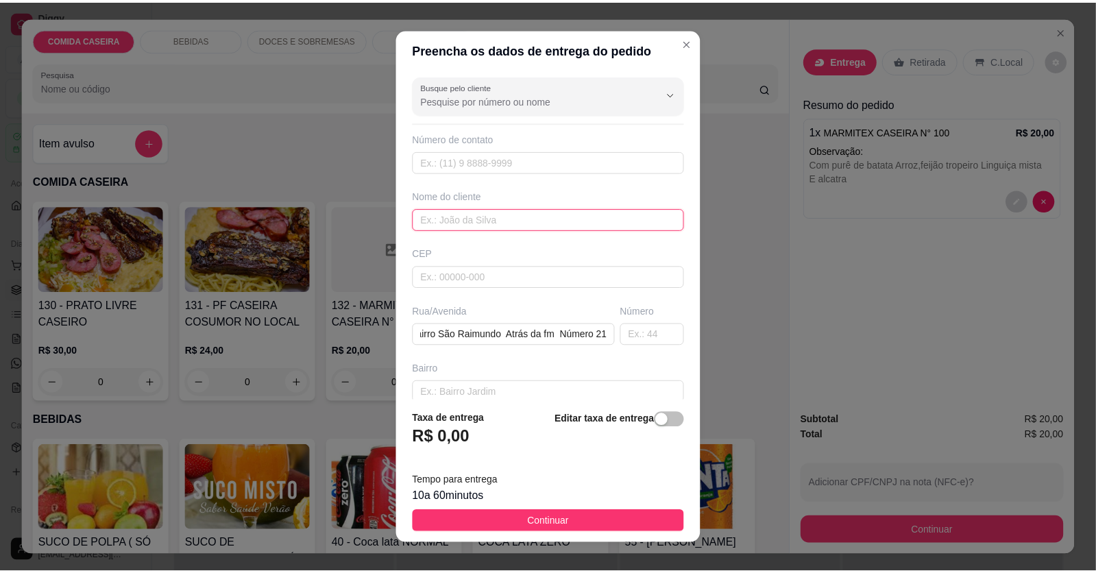
scroll to position [0, 0]
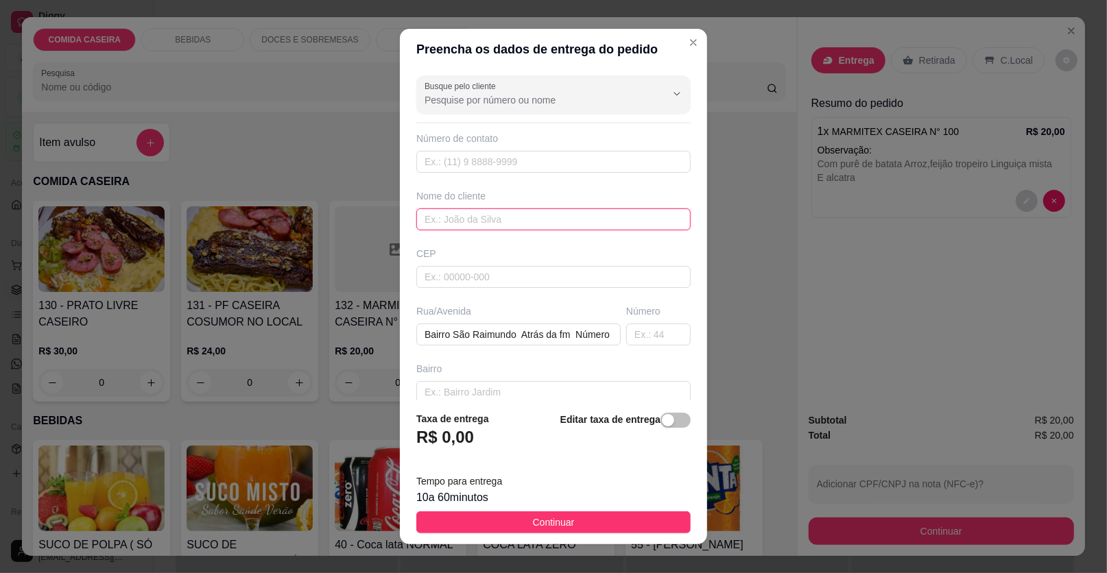
click at [574, 216] on input "text" at bounding box center [553, 219] width 274 height 22
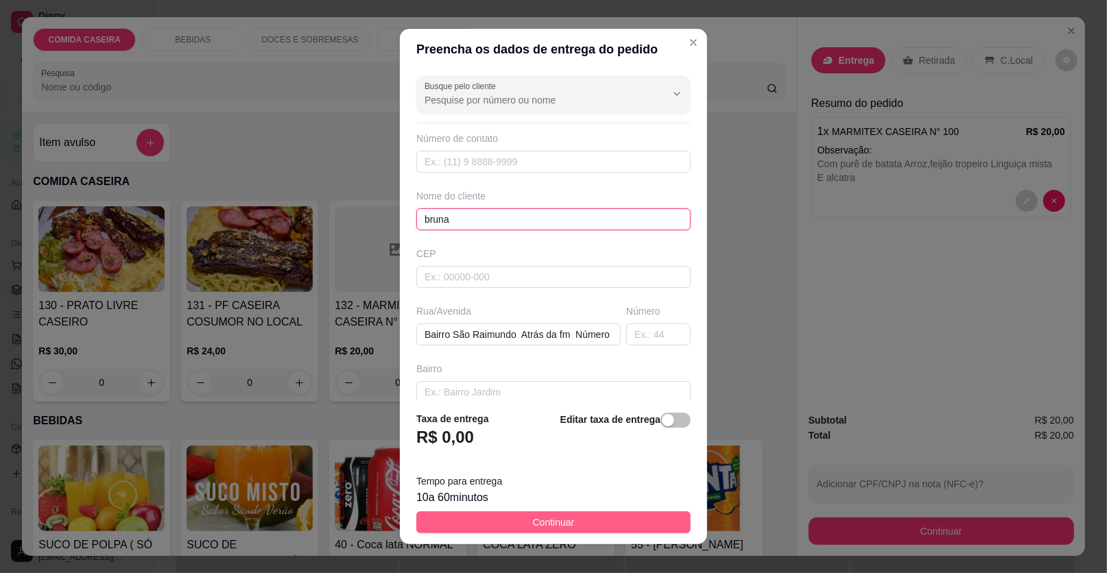
type input "bruna"
click at [603, 526] on button "Continuar" at bounding box center [553, 522] width 274 height 22
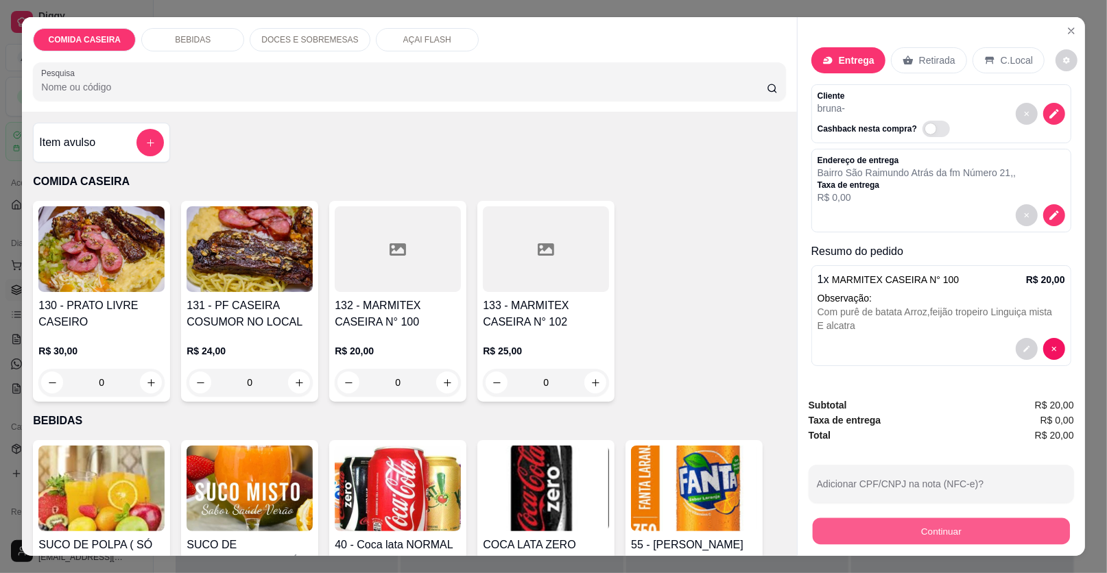
click at [865, 529] on button "Continuar" at bounding box center [940, 531] width 257 height 27
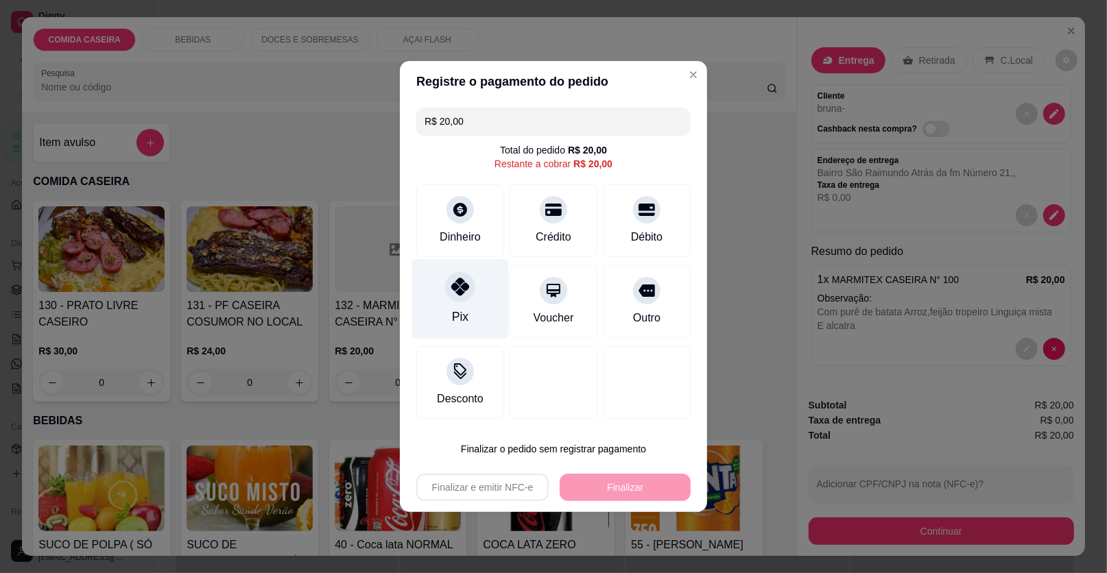
click at [474, 290] on div "Pix" at bounding box center [460, 299] width 97 height 80
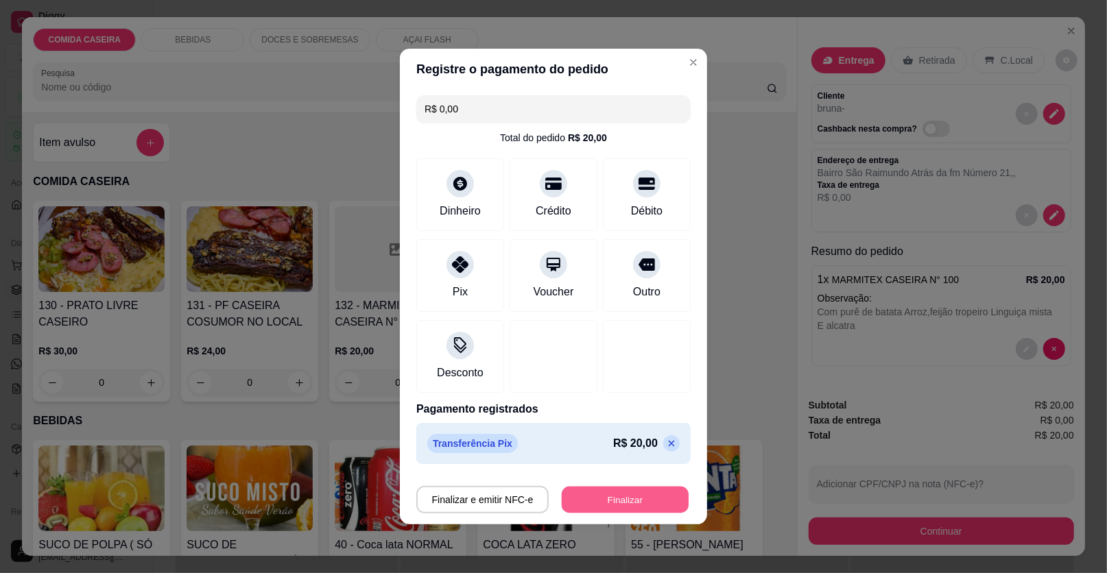
click at [597, 496] on button "Finalizar" at bounding box center [625, 500] width 127 height 27
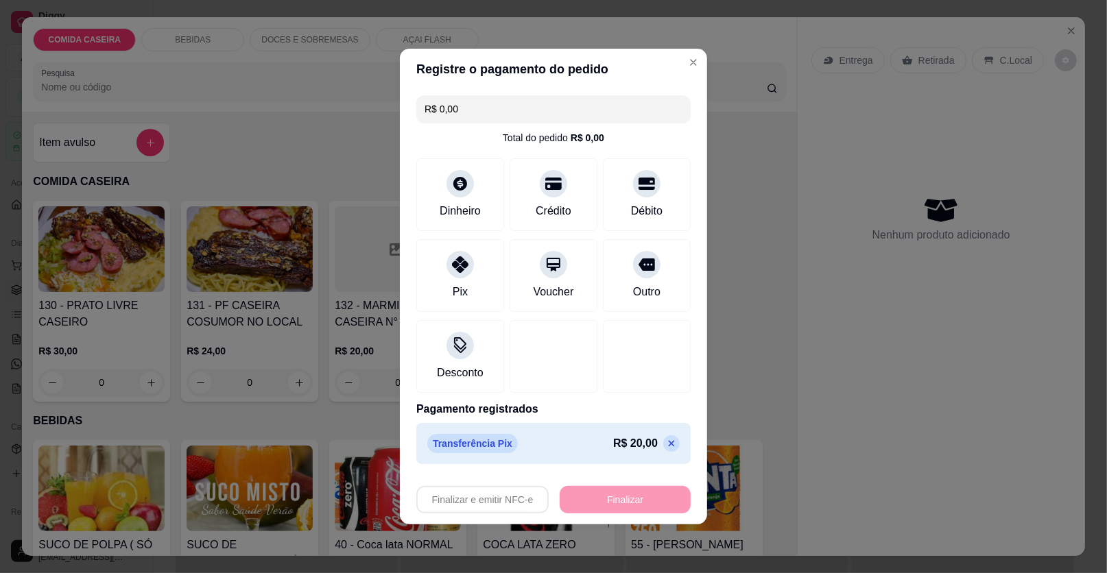
type input "-R$ 20,00"
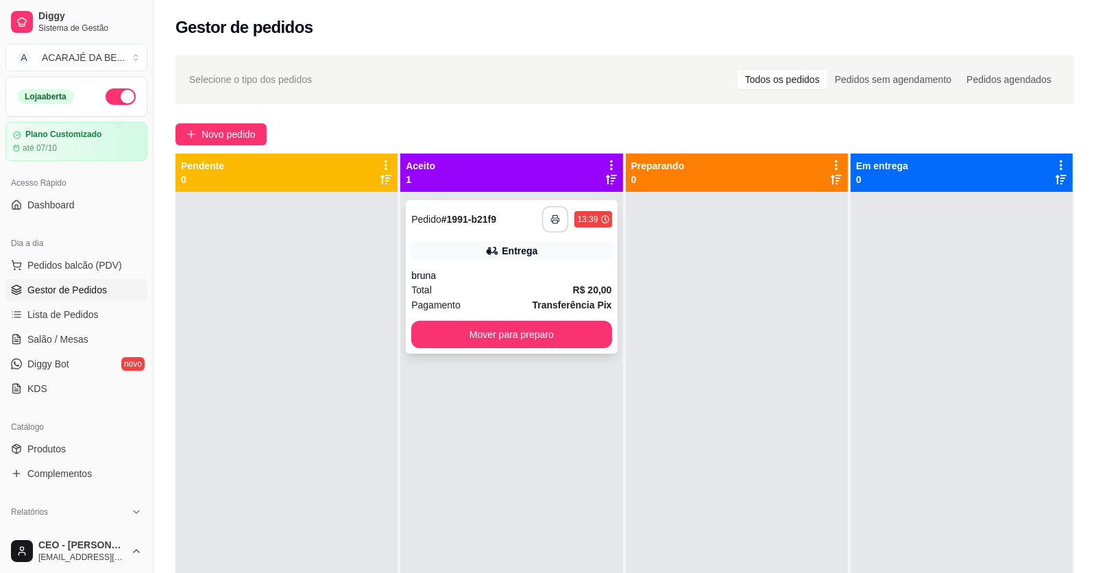
click at [551, 221] on icon "button" at bounding box center [556, 220] width 10 height 10
click at [541, 336] on button "Mover para preparo" at bounding box center [512, 335] width 194 height 27
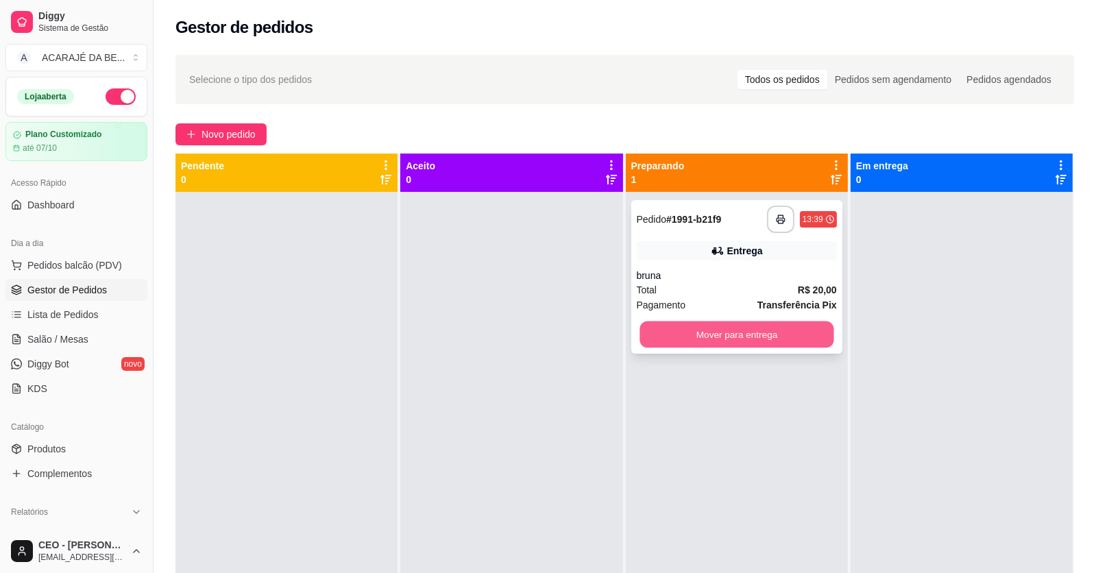
click at [719, 323] on button "Mover para entrega" at bounding box center [737, 335] width 194 height 27
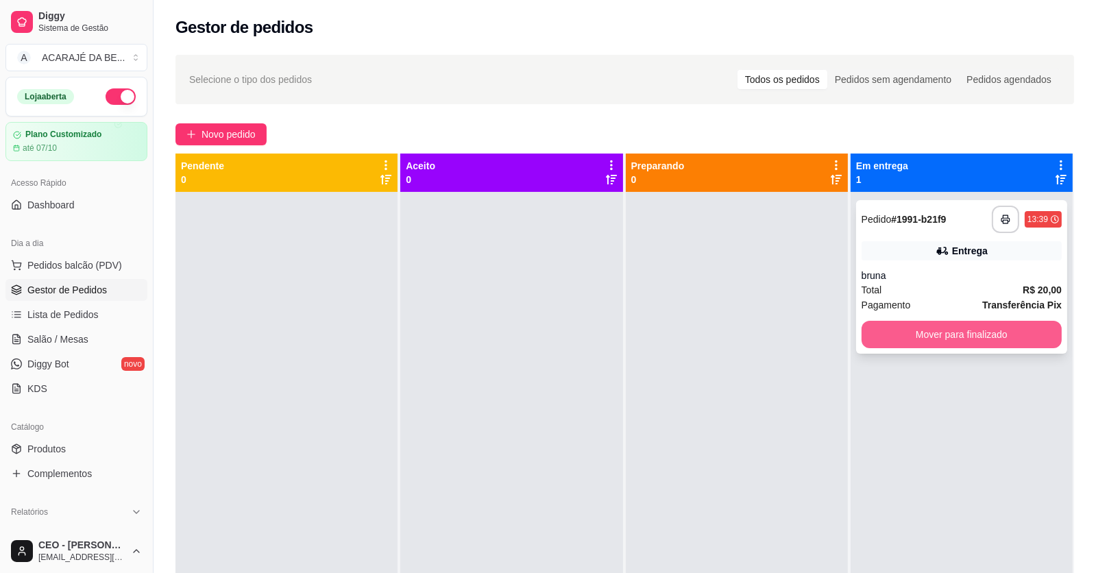
click at [913, 340] on button "Mover para finalizado" at bounding box center [962, 334] width 200 height 27
click at [913, 340] on div "Mover para finalizado" at bounding box center [962, 334] width 200 height 27
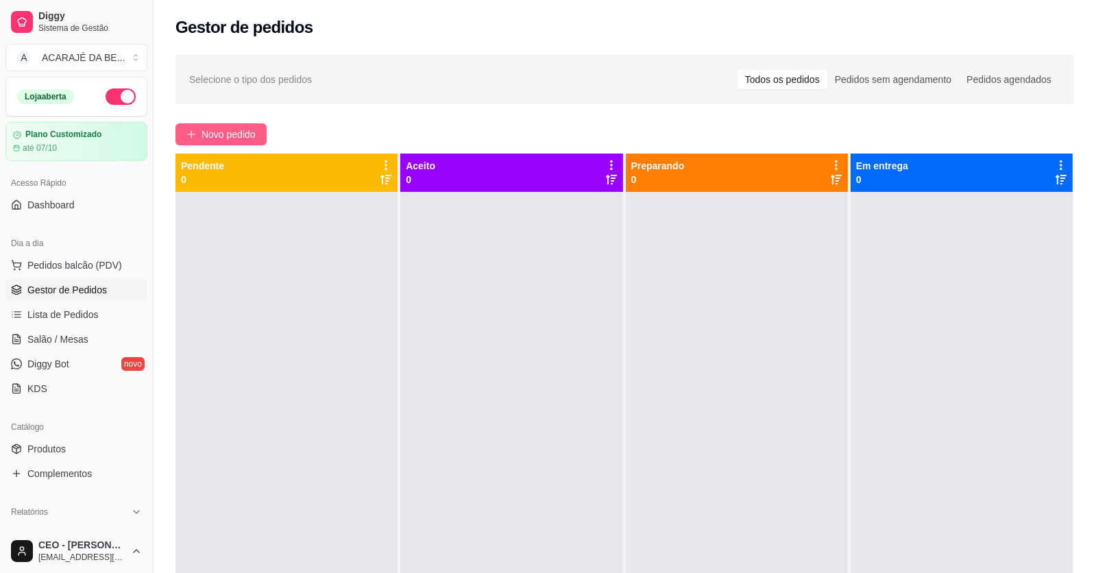
click at [211, 124] on button "Novo pedido" at bounding box center [221, 134] width 91 height 22
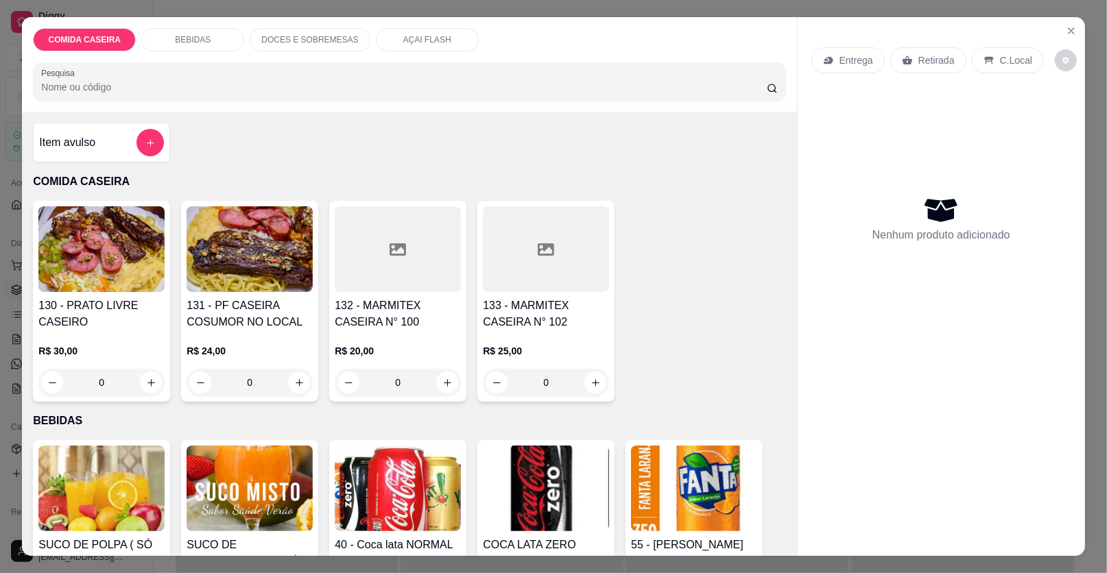
click at [400, 258] on div at bounding box center [398, 249] width 126 height 86
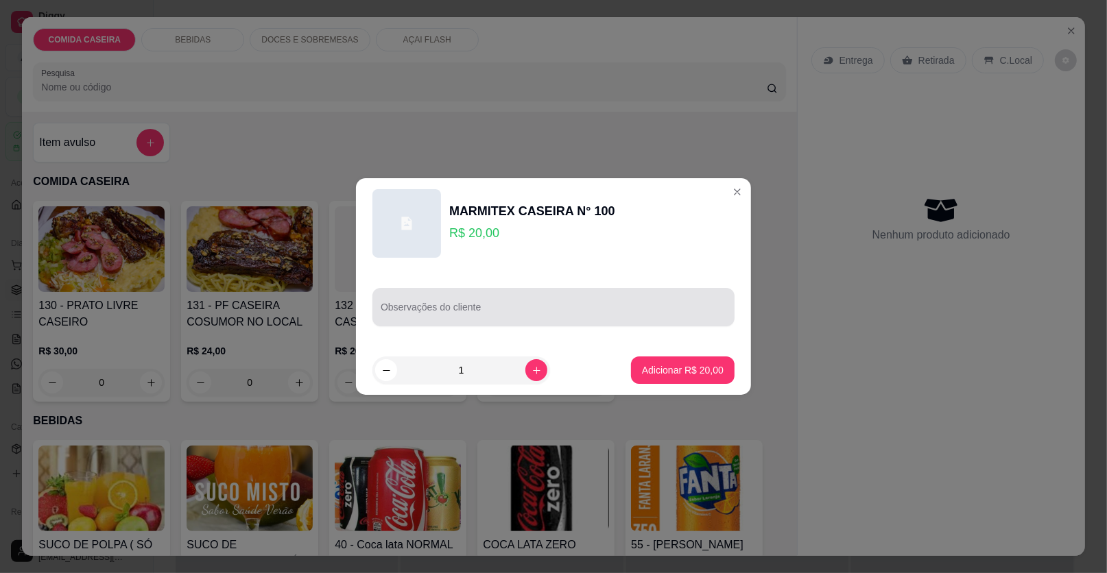
click at [464, 313] on input "Observações do cliente" at bounding box center [554, 313] width 346 height 14
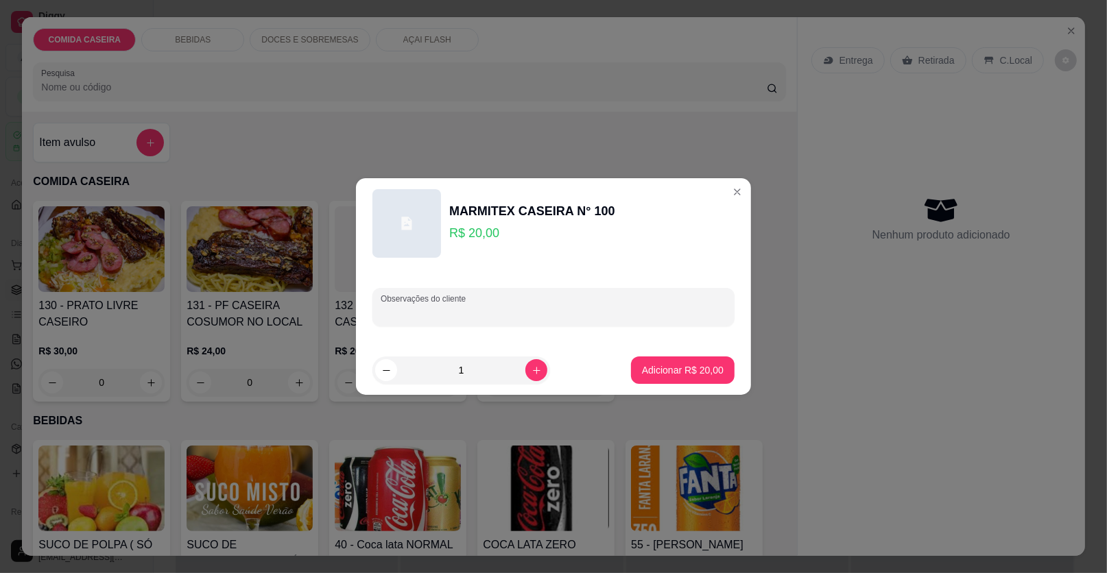
paste input "Feijão tropeiro,macarrão,farofa,purê,beterraba, carne cozida com verdura e arroz"
type input "Feijão tropeiro,macarrão,farofa,purê,beterraba, carne cozida com verdura e arroz"
click at [689, 365] on p "Adicionar R$ 20,00" at bounding box center [683, 370] width 82 height 14
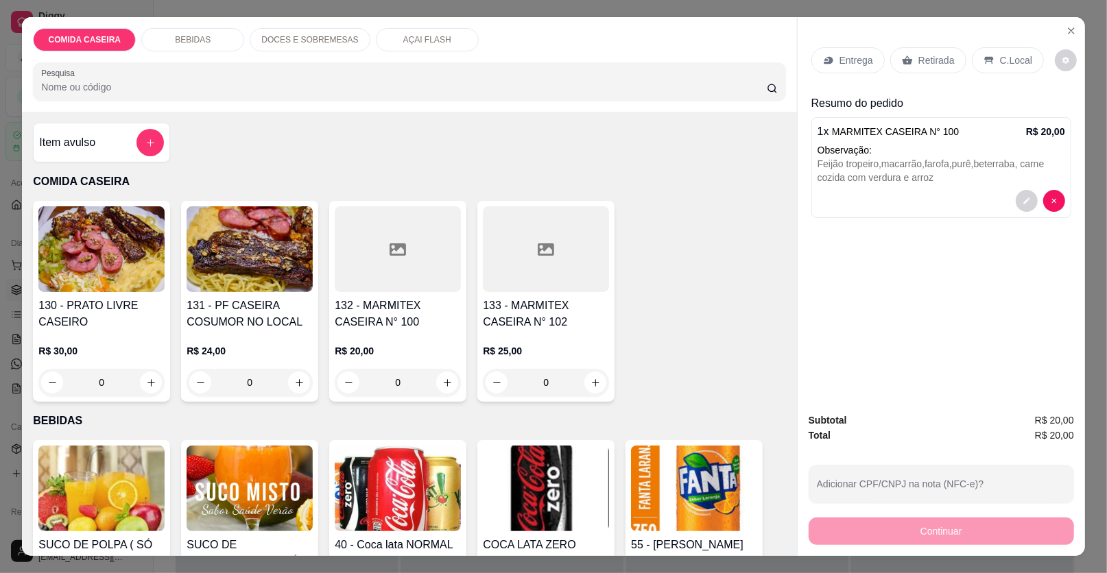
click at [846, 51] on div "Entrega" at bounding box center [847, 60] width 73 height 26
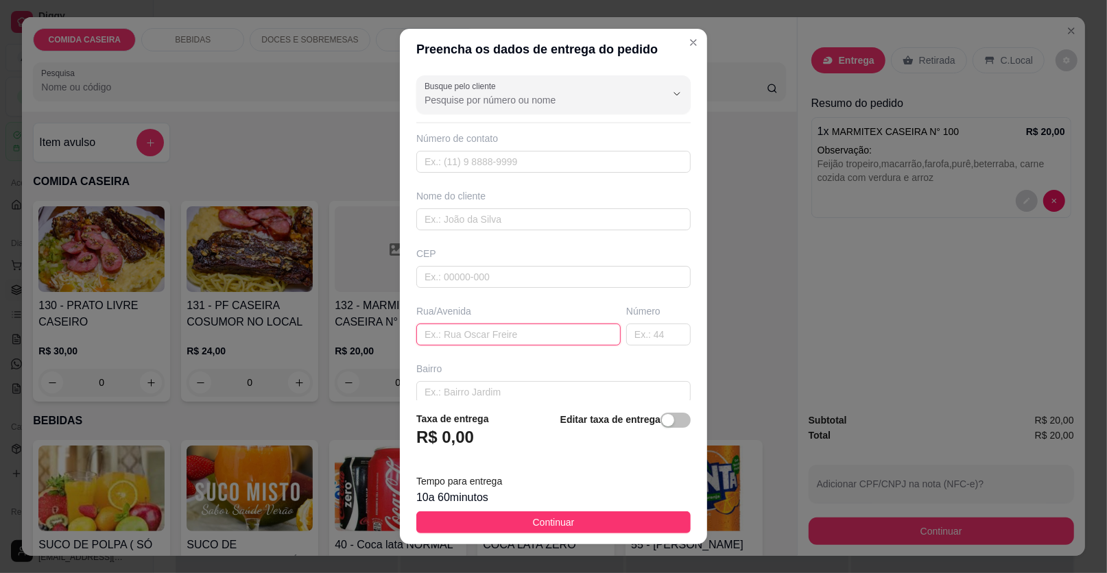
click at [550, 332] on input "text" at bounding box center [518, 335] width 204 height 22
paste input "[PERSON_NAME], [STREET_ADDRESS]"
type input "[PERSON_NAME], [STREET_ADDRESS]"
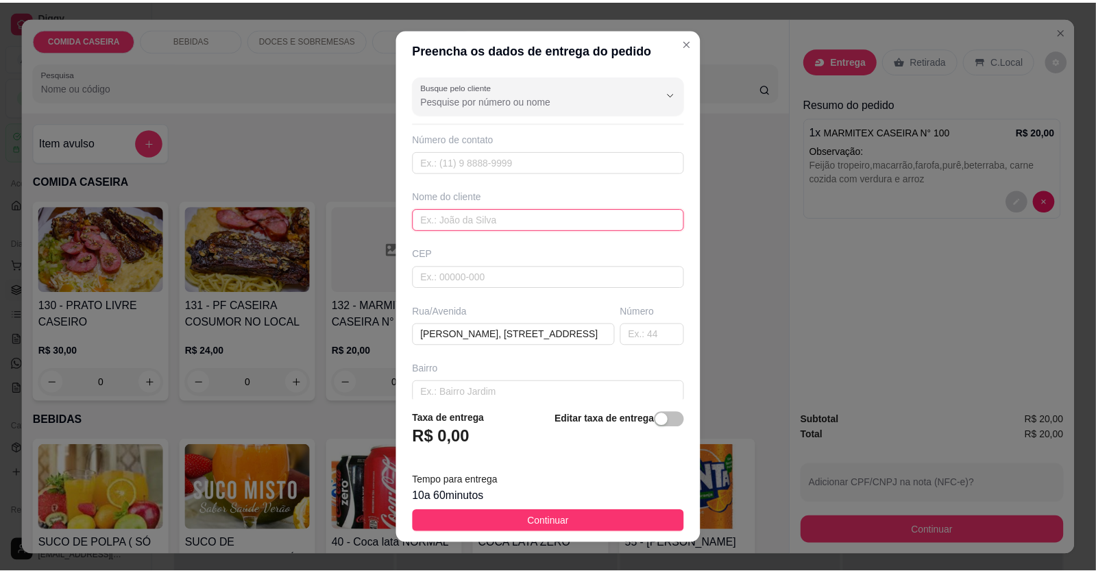
scroll to position [0, 0]
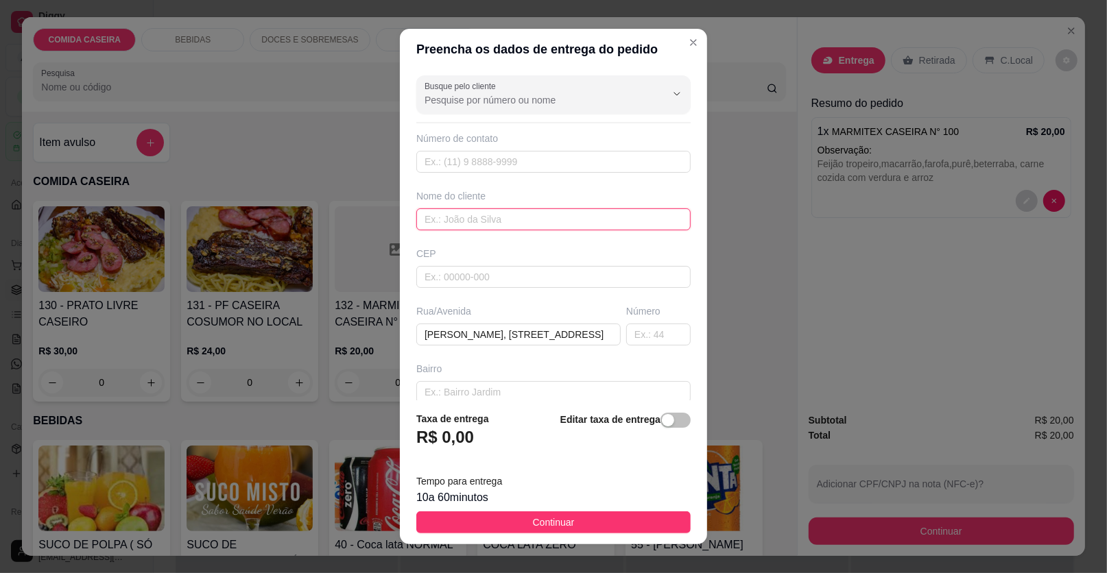
click at [529, 215] on input "text" at bounding box center [553, 219] width 274 height 22
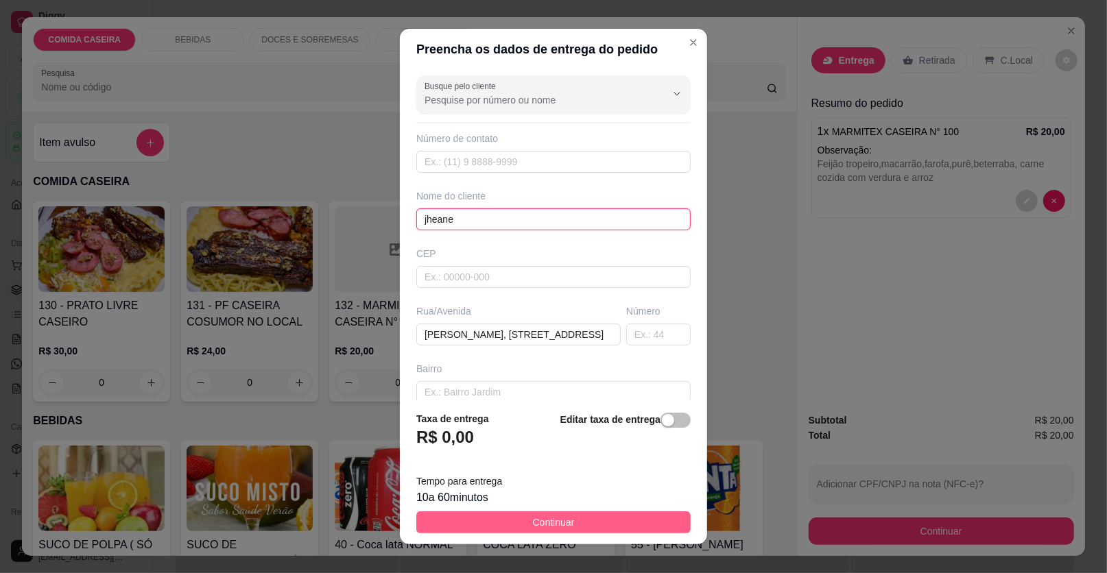
type input "jheane"
click at [615, 528] on button "Continuar" at bounding box center [553, 522] width 274 height 22
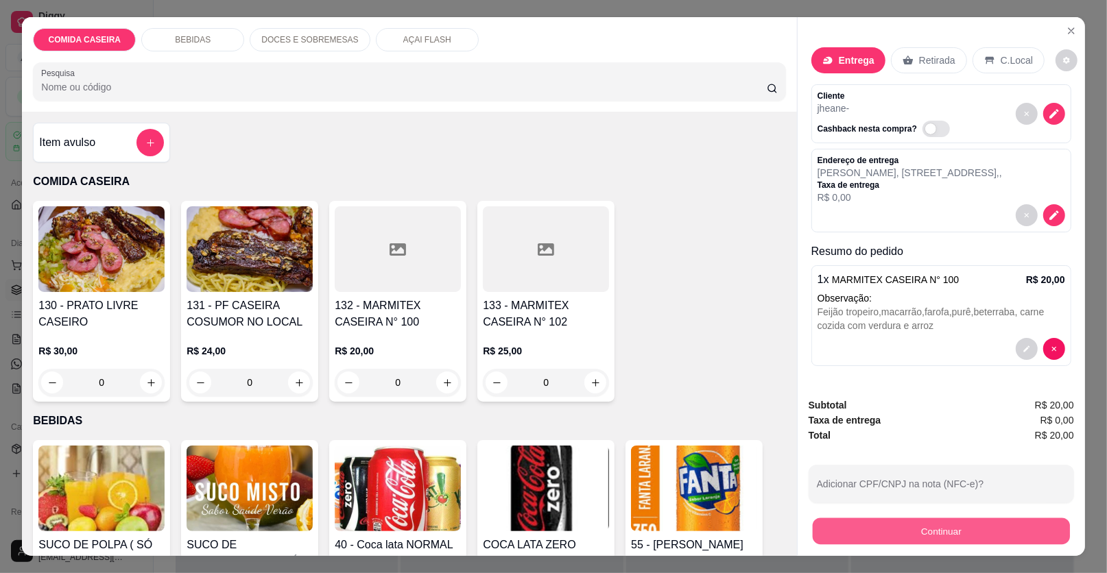
click at [922, 526] on button "Continuar" at bounding box center [940, 531] width 257 height 27
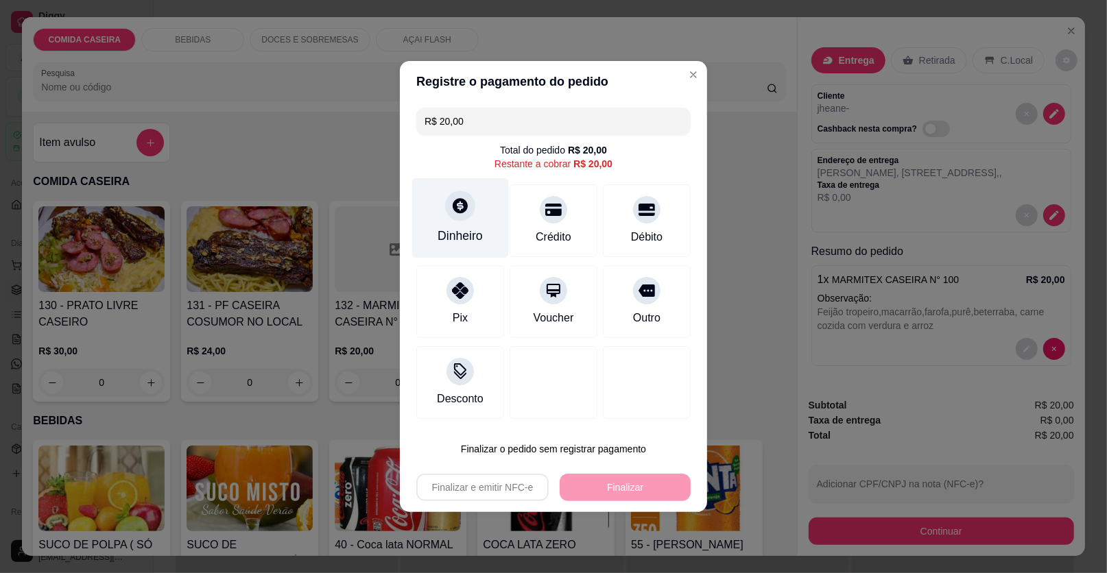
click at [485, 207] on div "Dinheiro" at bounding box center [460, 218] width 97 height 80
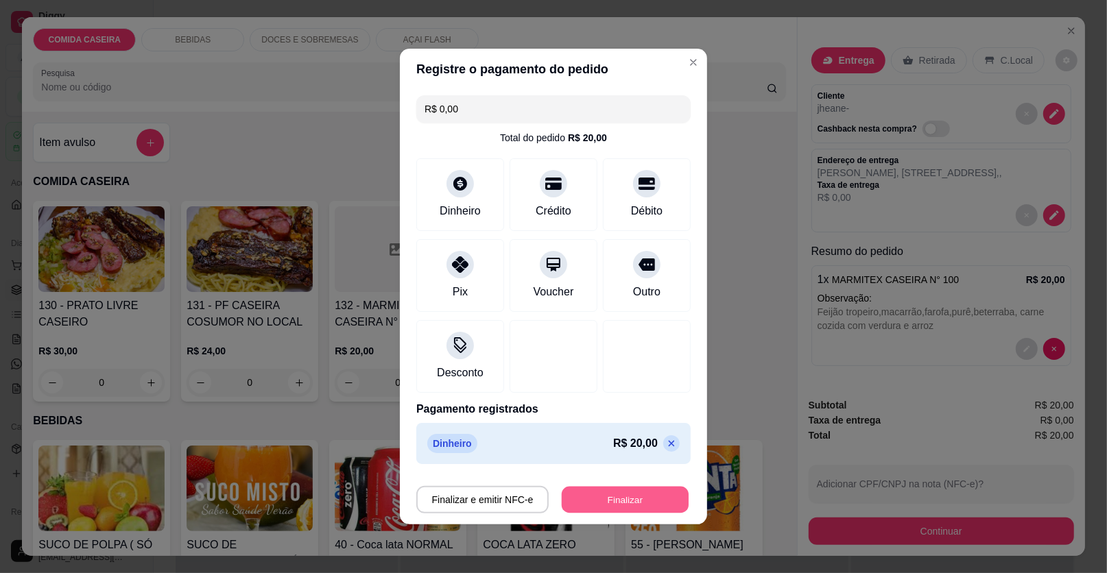
click at [616, 497] on button "Finalizar" at bounding box center [625, 500] width 127 height 27
type input "-R$ 20,00"
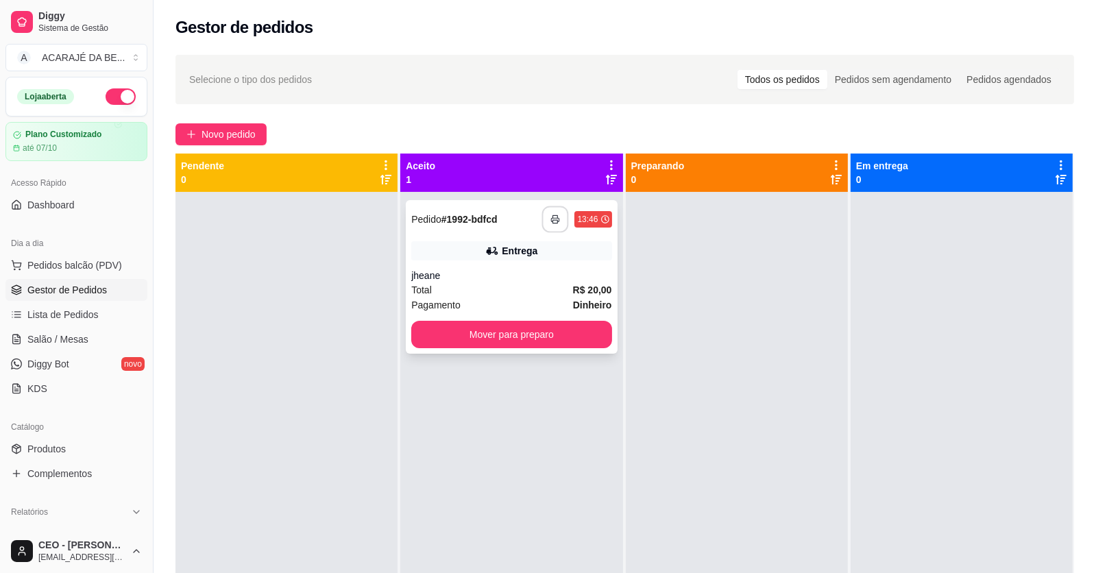
click at [551, 216] on icon "button" at bounding box center [556, 220] width 10 height 10
click at [582, 329] on button "Mover para preparo" at bounding box center [511, 334] width 200 height 27
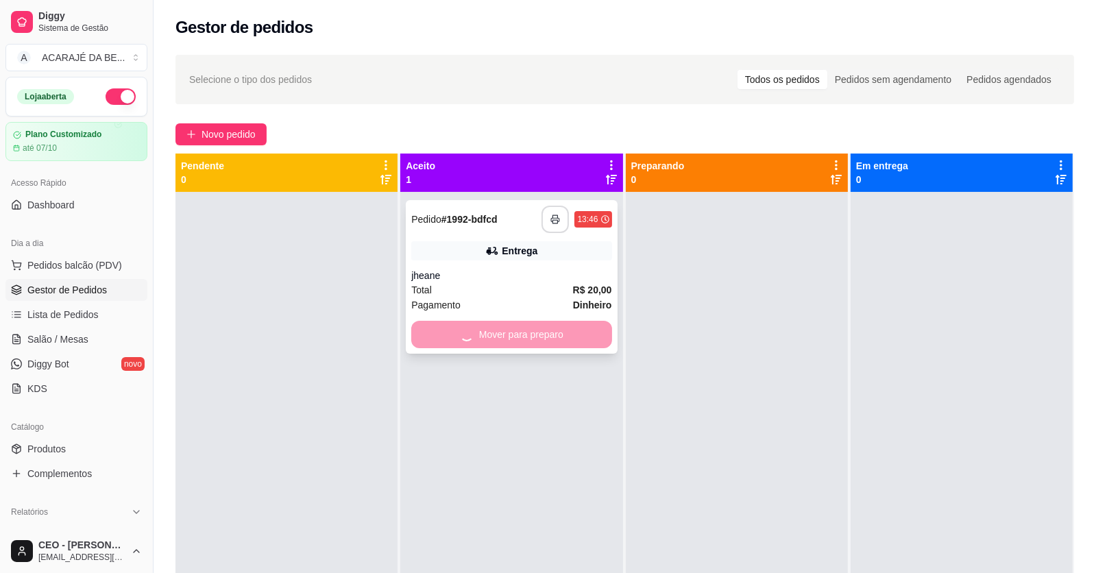
click at [573, 334] on div "Mover para preparo" at bounding box center [511, 334] width 200 height 27
click at [216, 132] on span "Novo pedido" at bounding box center [229, 134] width 54 height 15
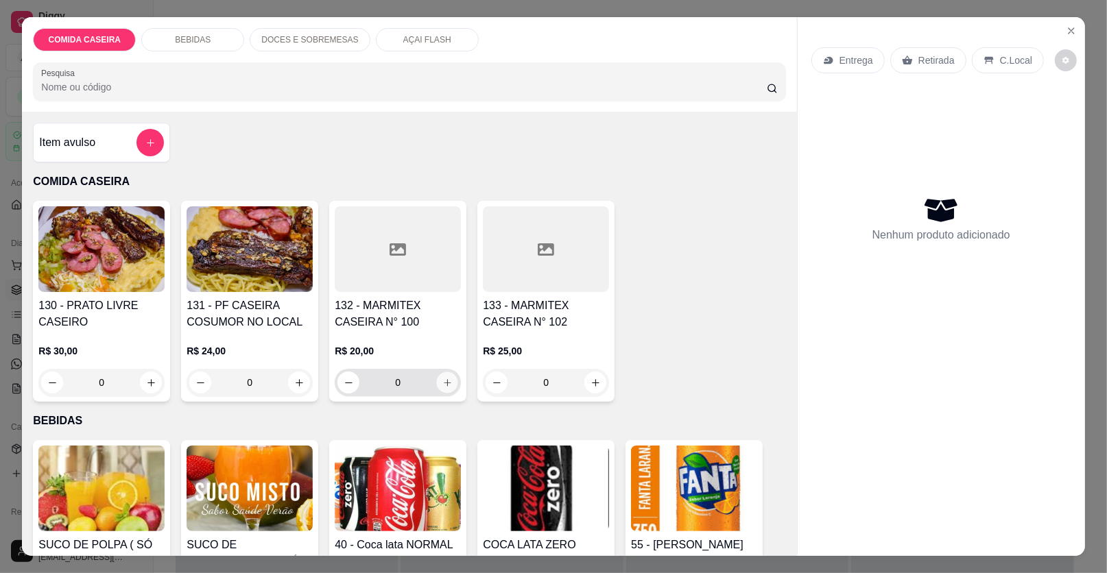
click at [439, 389] on button "increase-product-quantity" at bounding box center [447, 382] width 21 height 21
type input "1"
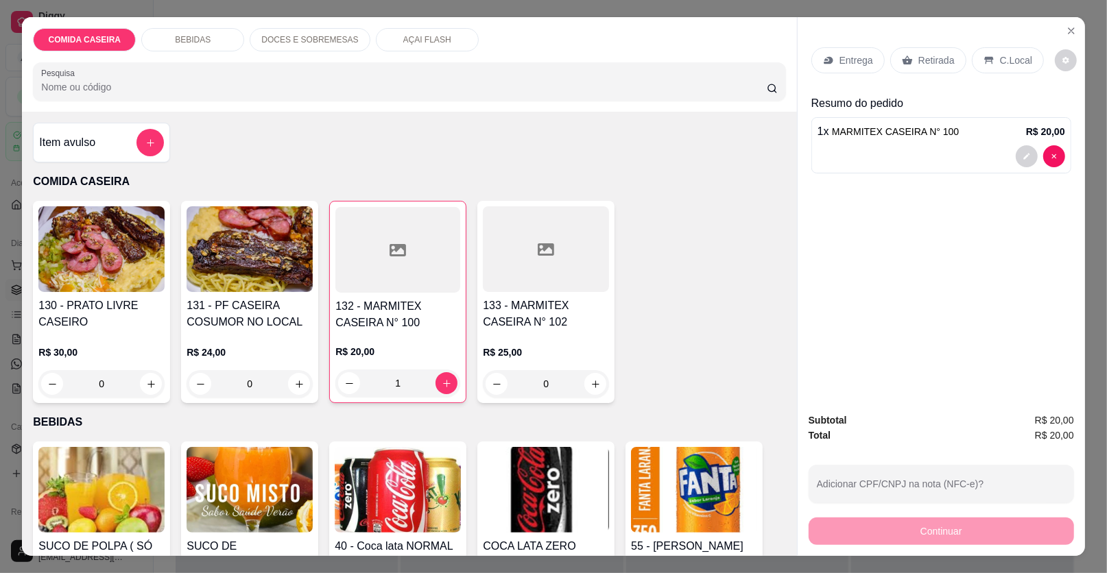
click at [918, 61] on p "Retirada" at bounding box center [936, 60] width 36 height 14
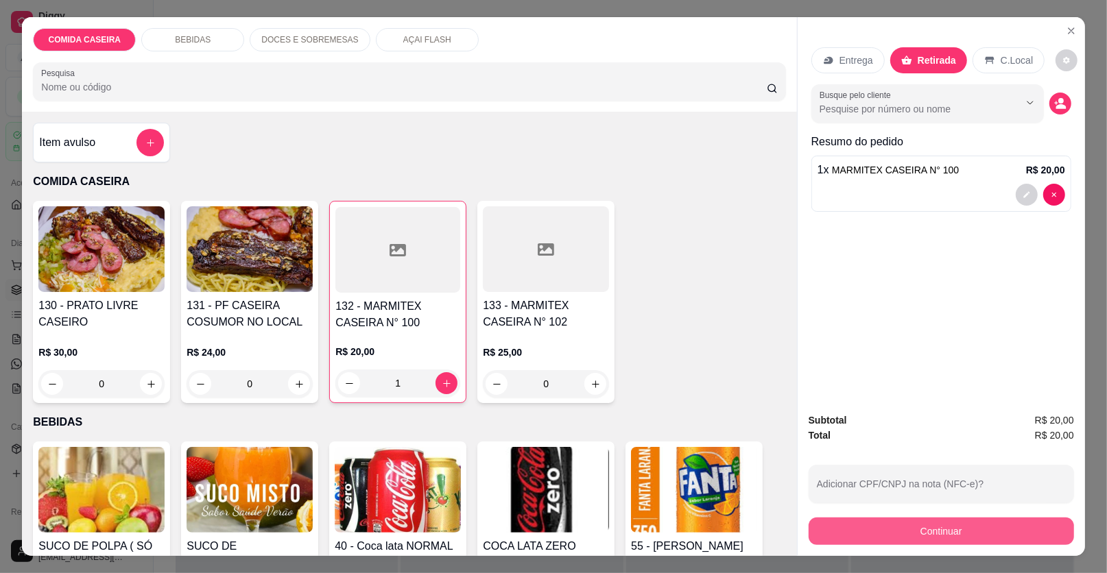
click at [885, 530] on button "Continuar" at bounding box center [940, 531] width 265 height 27
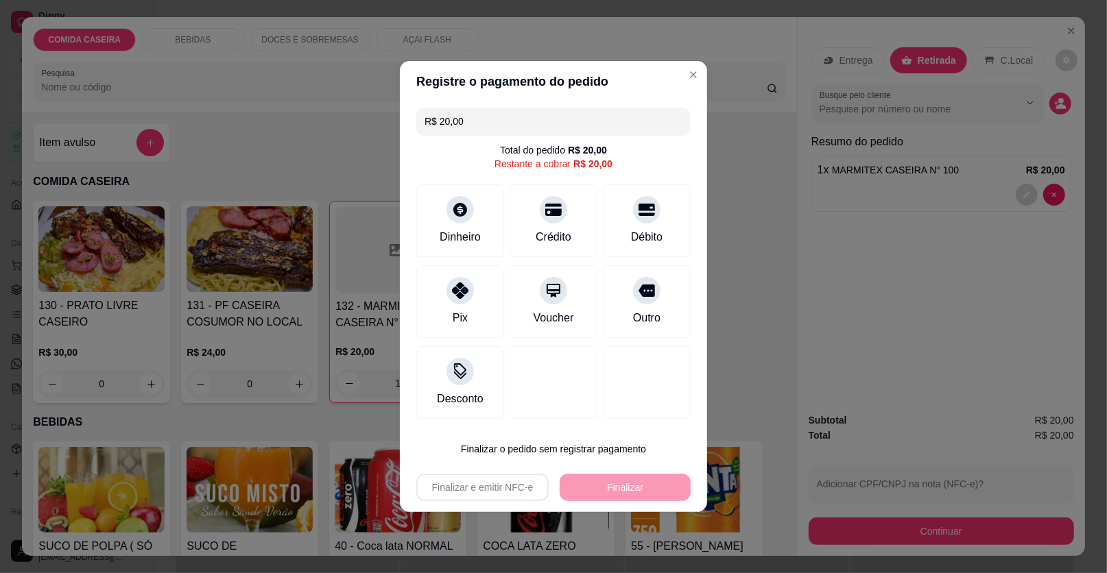
click at [659, 238] on div "Débito" at bounding box center [647, 220] width 88 height 73
type input "R$ 0,00"
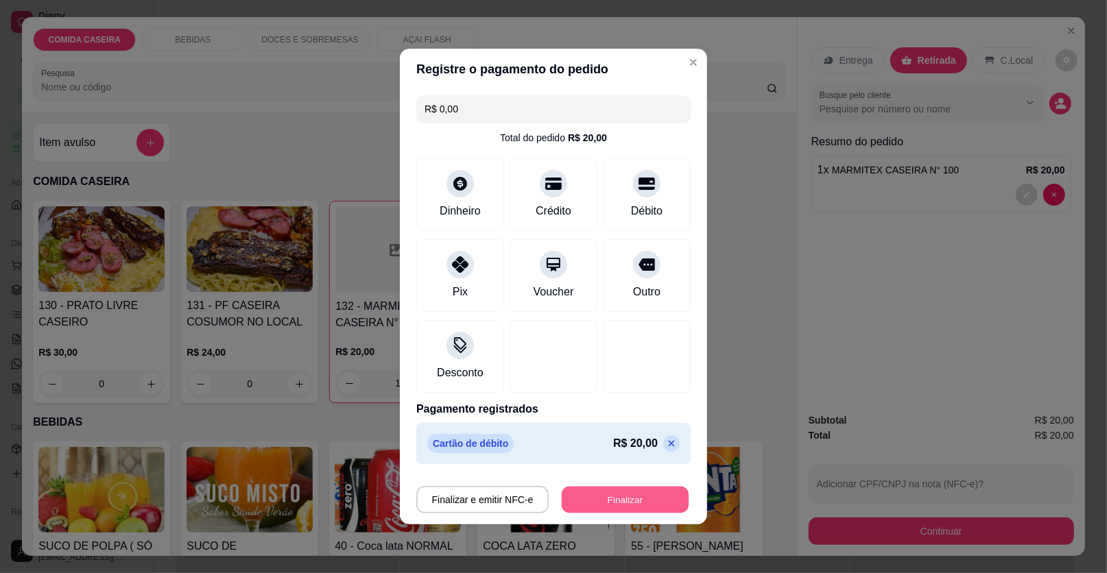
click at [620, 496] on button "Finalizar" at bounding box center [625, 500] width 127 height 27
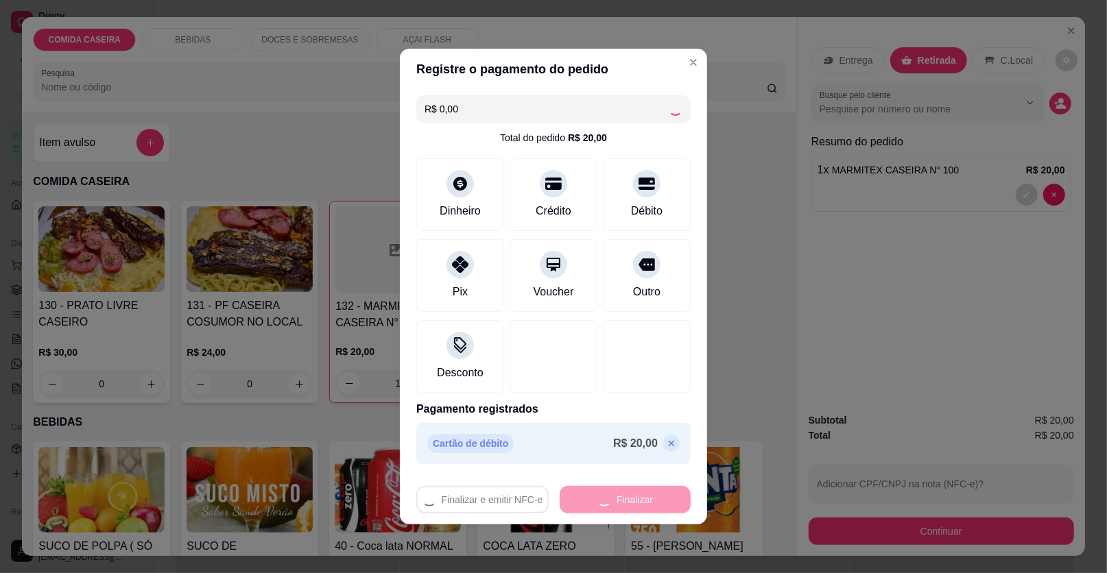
click at [649, 496] on div "Finalizar e emitir NFC-e Finalizar" at bounding box center [553, 499] width 274 height 27
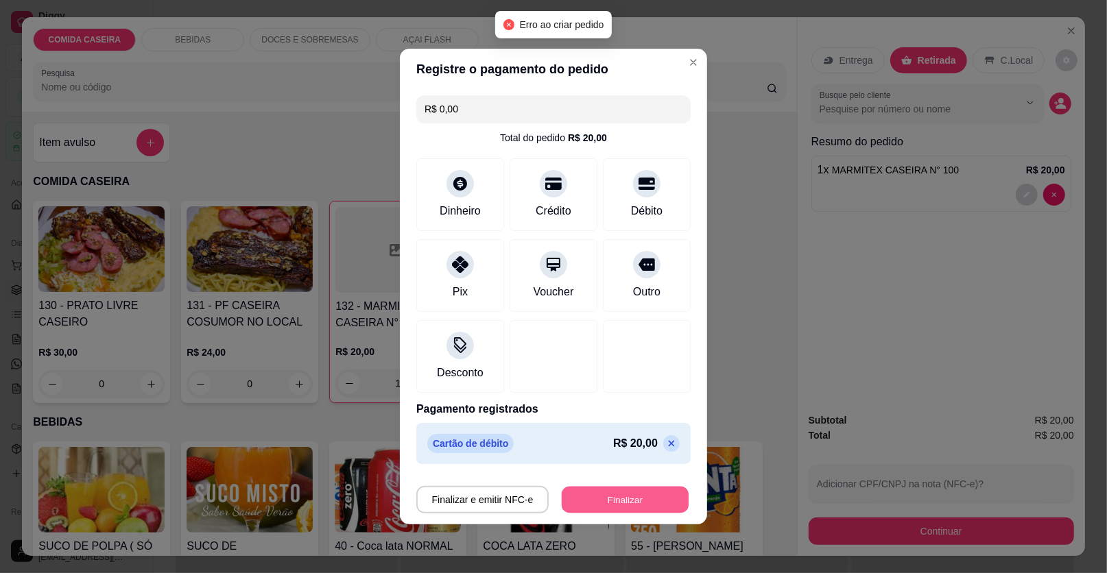
click at [626, 503] on button "Finalizar" at bounding box center [625, 500] width 127 height 27
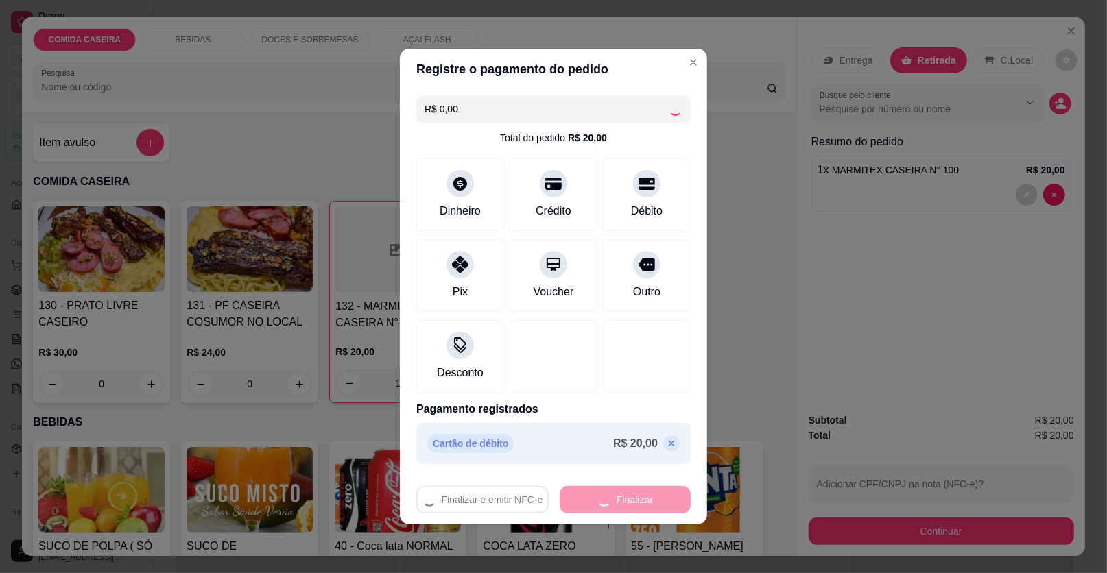
type input "0"
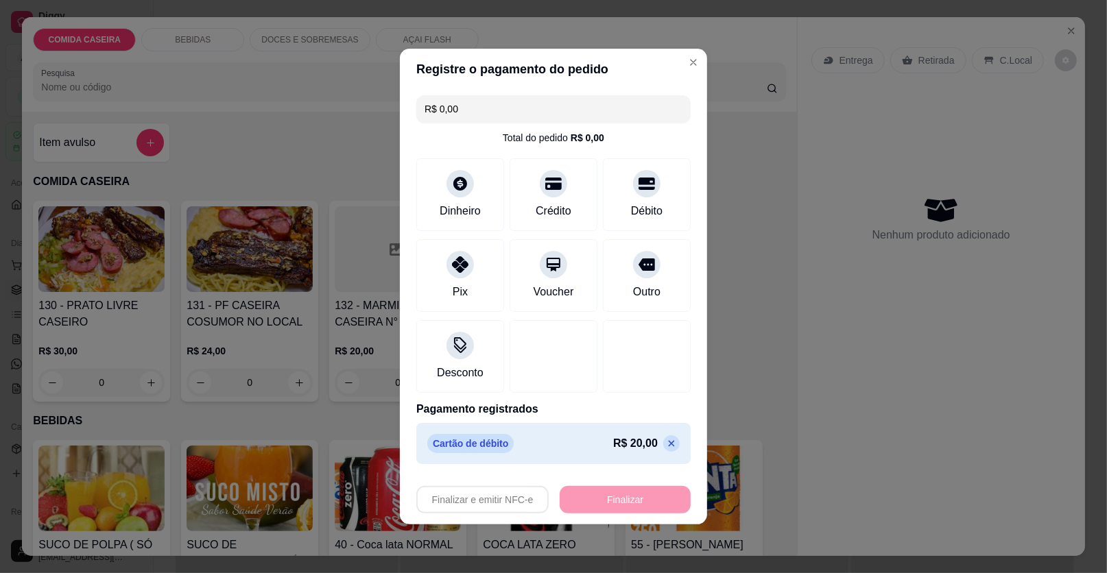
type input "-R$ 20,00"
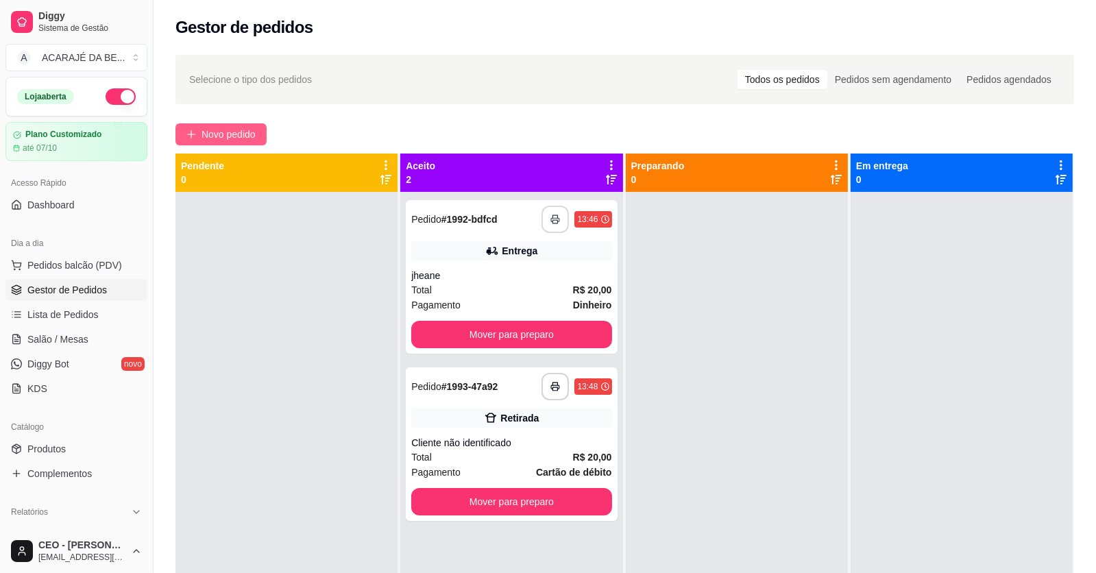
click at [224, 136] on span "Novo pedido" at bounding box center [229, 134] width 54 height 15
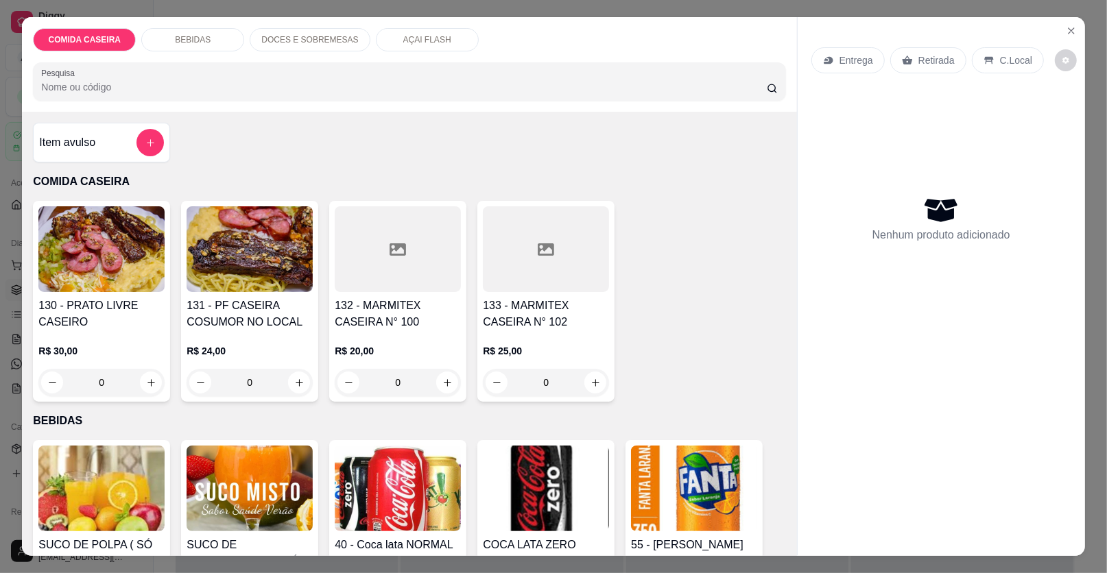
click at [107, 138] on div "Item avulso" at bounding box center [101, 142] width 125 height 27
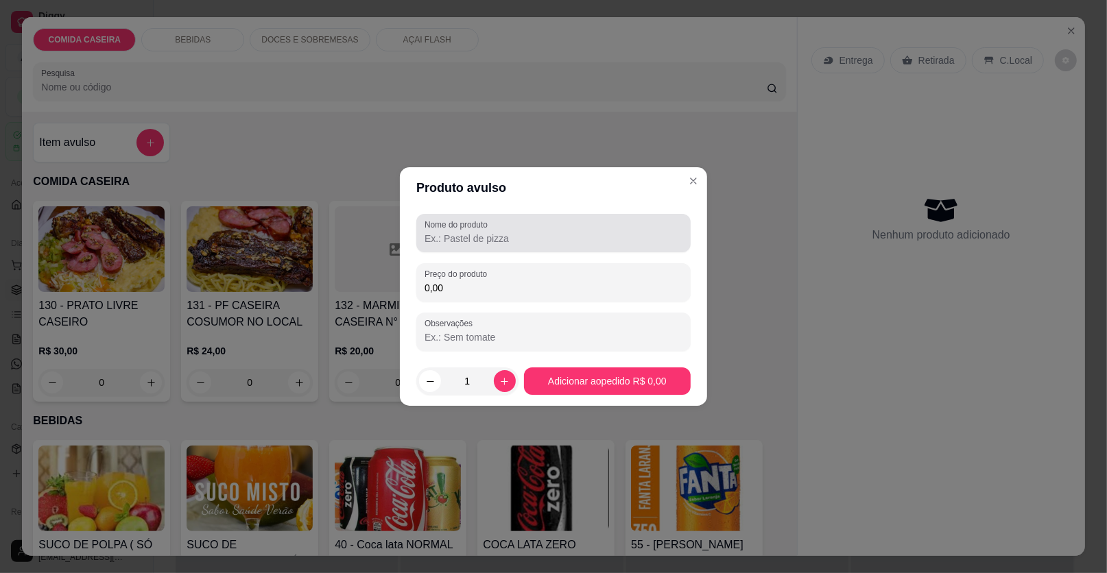
click at [494, 234] on input "Nome do produto" at bounding box center [553, 239] width 258 height 14
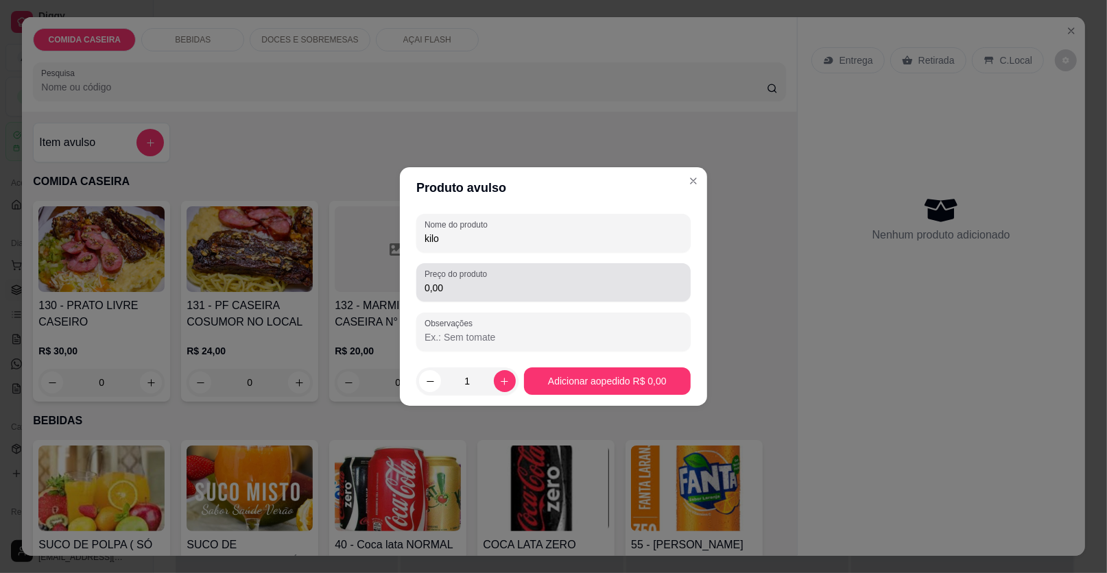
type input "kilo"
click at [506, 291] on input "0,00" at bounding box center [553, 288] width 258 height 14
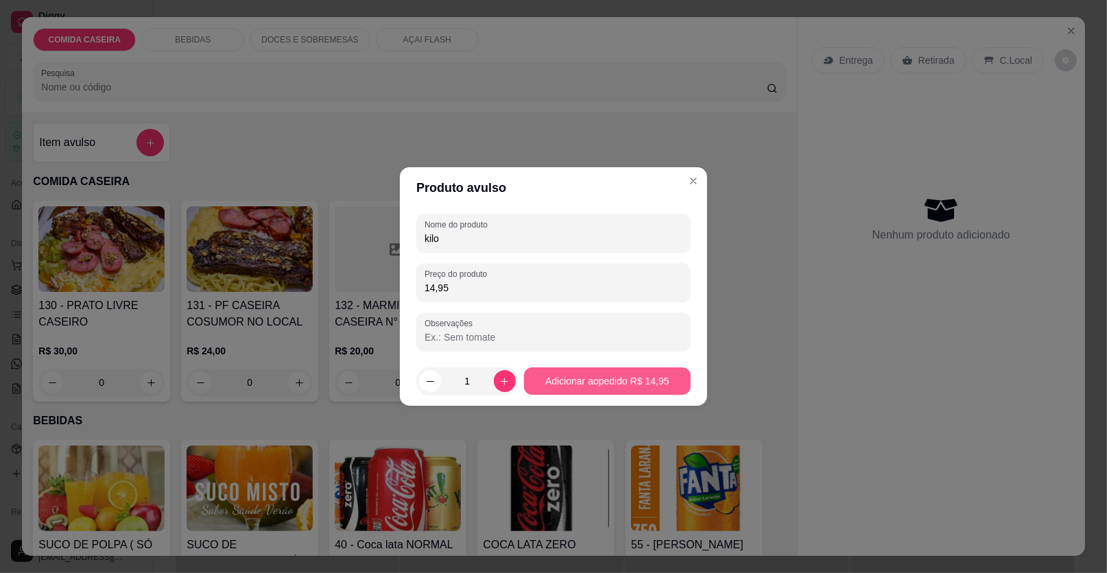
type input "14,95"
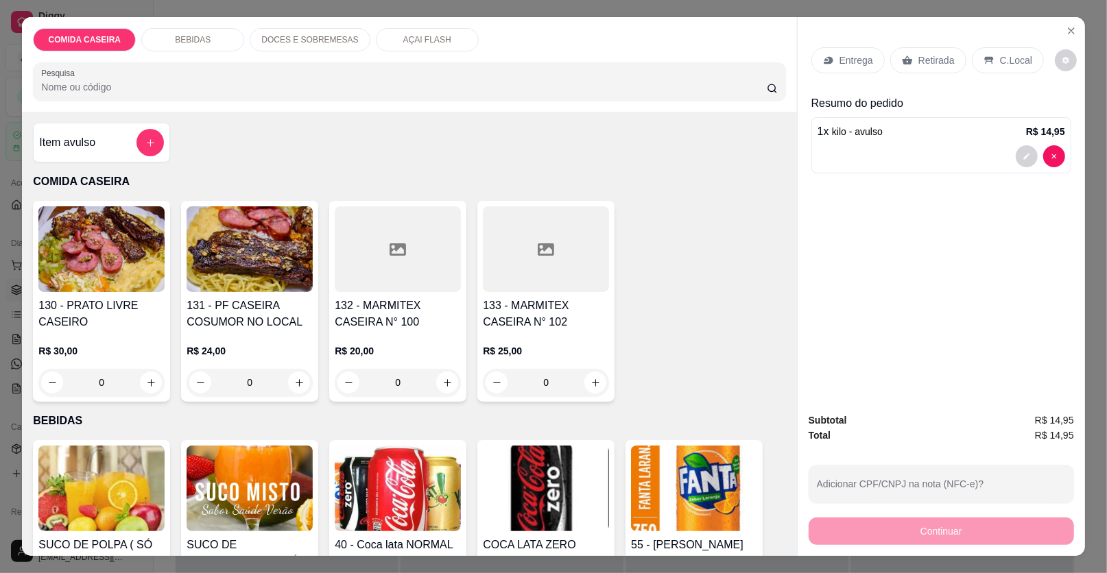
click at [920, 60] on p "Retirada" at bounding box center [936, 60] width 36 height 14
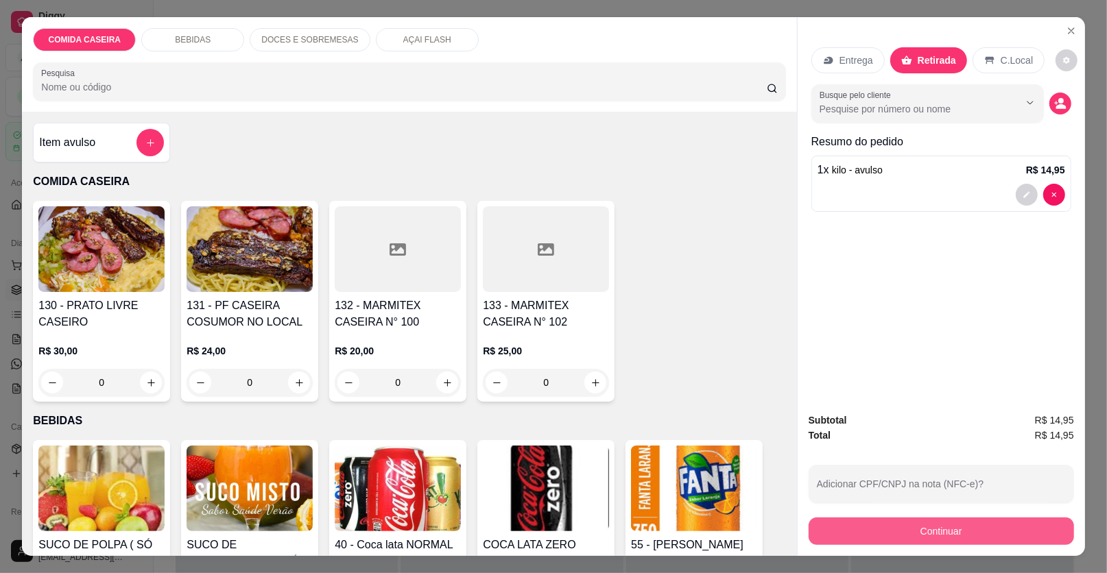
click at [909, 530] on button "Continuar" at bounding box center [940, 531] width 265 height 27
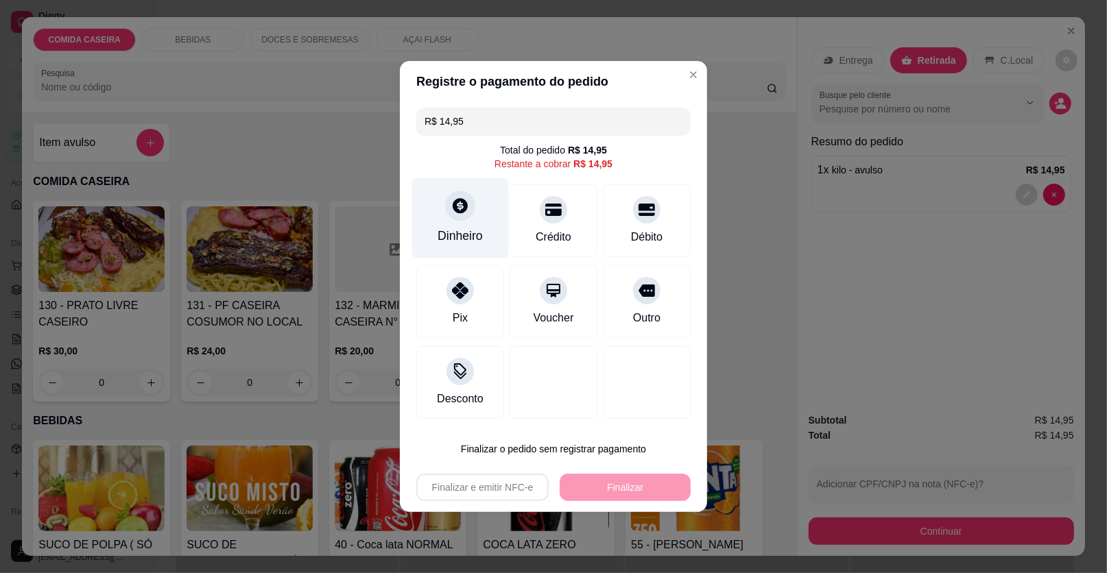
click at [476, 225] on div "Dinheiro" at bounding box center [460, 218] width 97 height 80
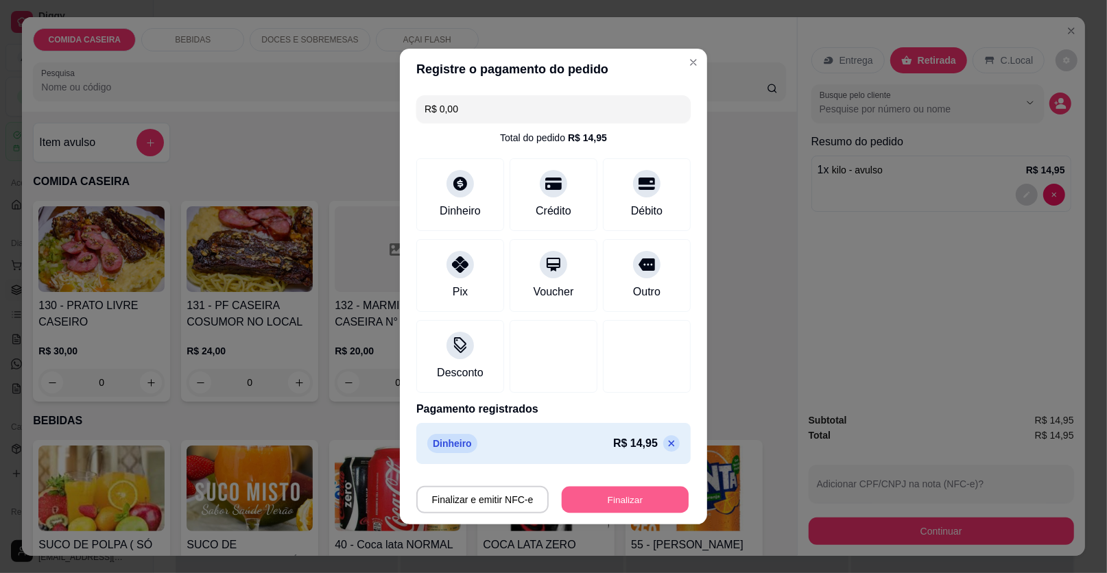
click at [627, 509] on button "Finalizar" at bounding box center [625, 500] width 127 height 27
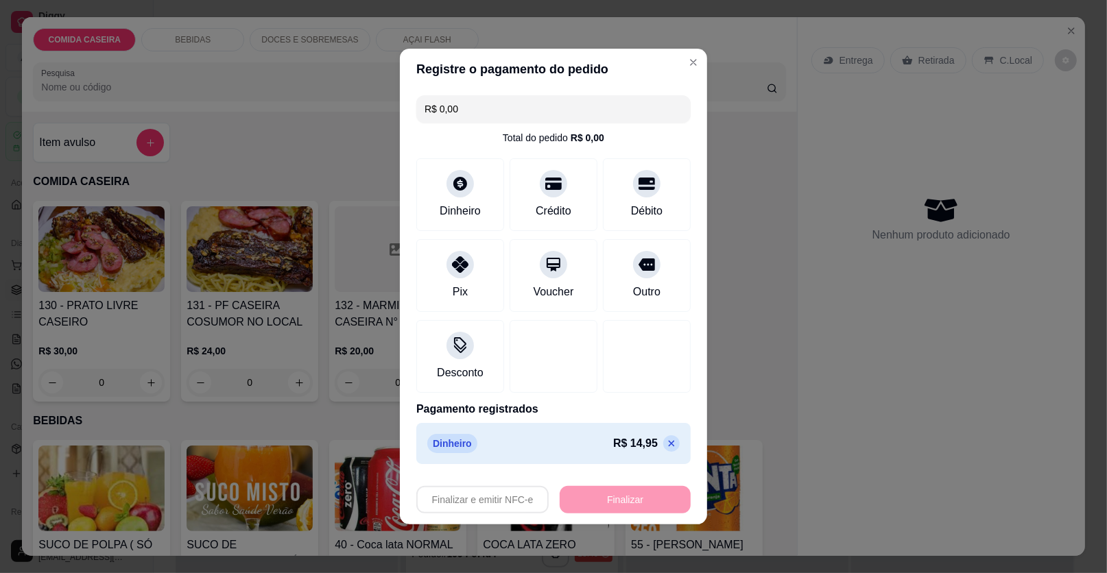
type input "-R$ 14,95"
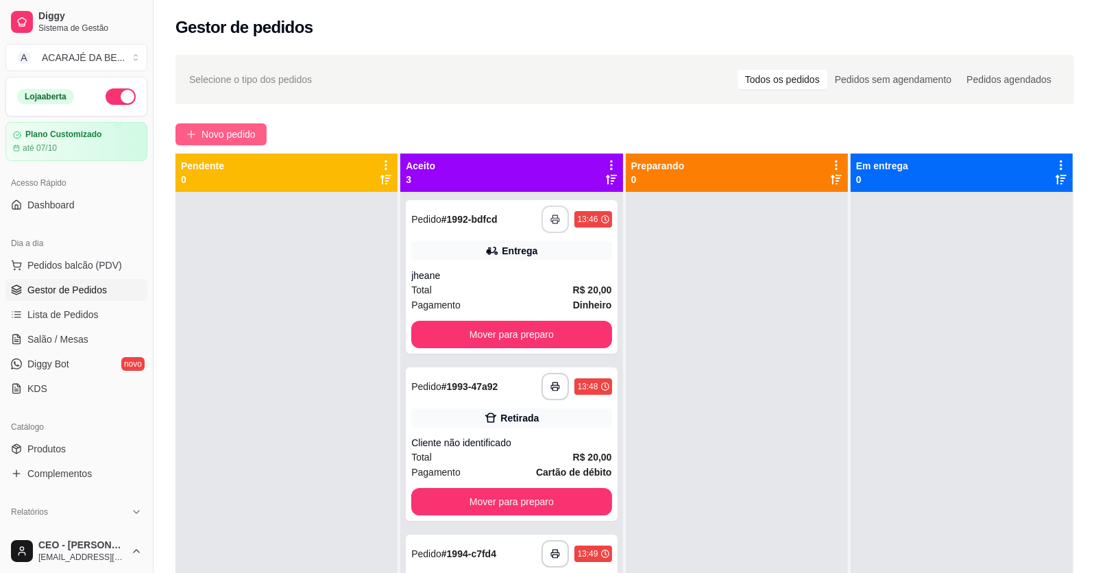
click at [260, 135] on button "Novo pedido" at bounding box center [221, 134] width 91 height 22
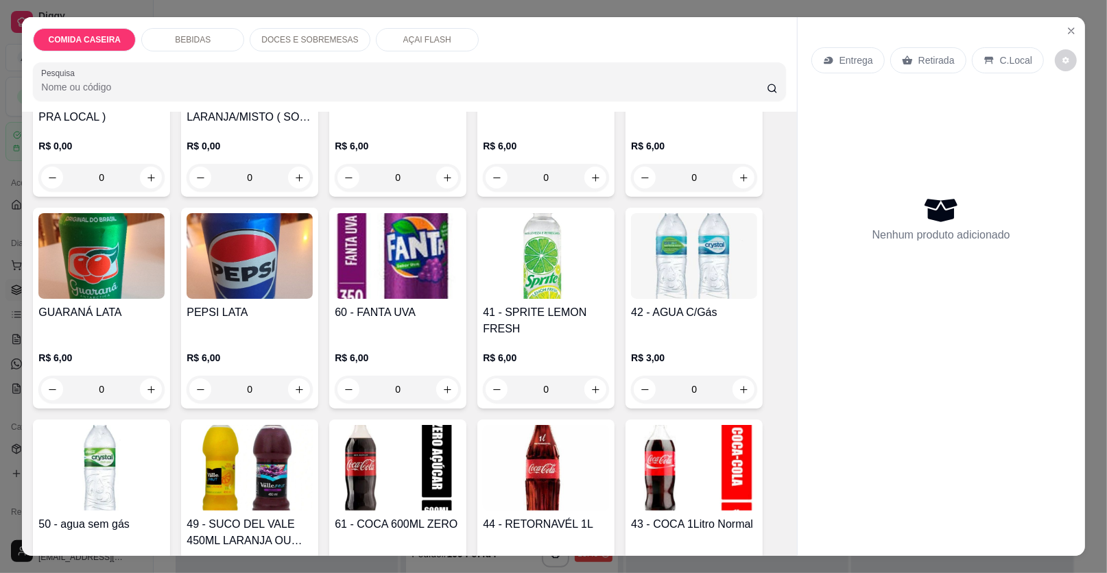
scroll to position [616, 0]
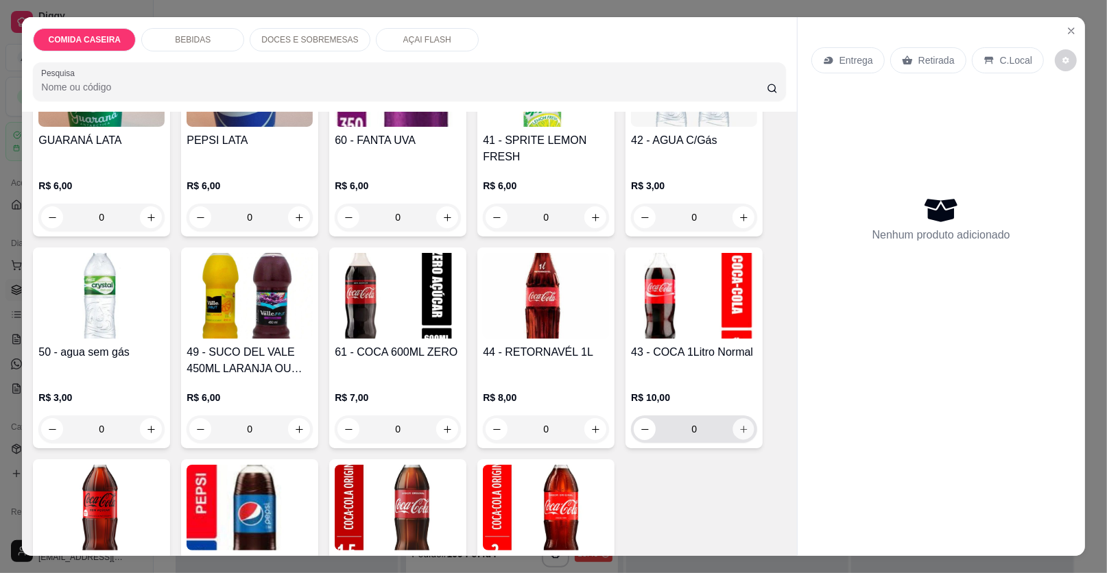
click at [741, 429] on icon "increase-product-quantity" at bounding box center [743, 429] width 10 height 10
type input "1"
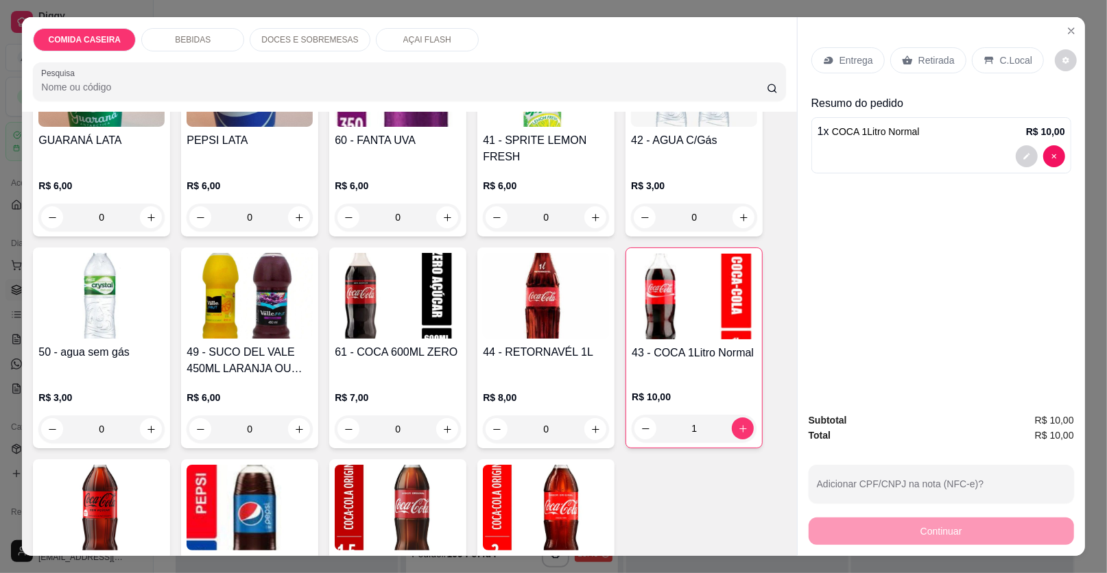
click at [944, 60] on p "Retirada" at bounding box center [936, 60] width 36 height 14
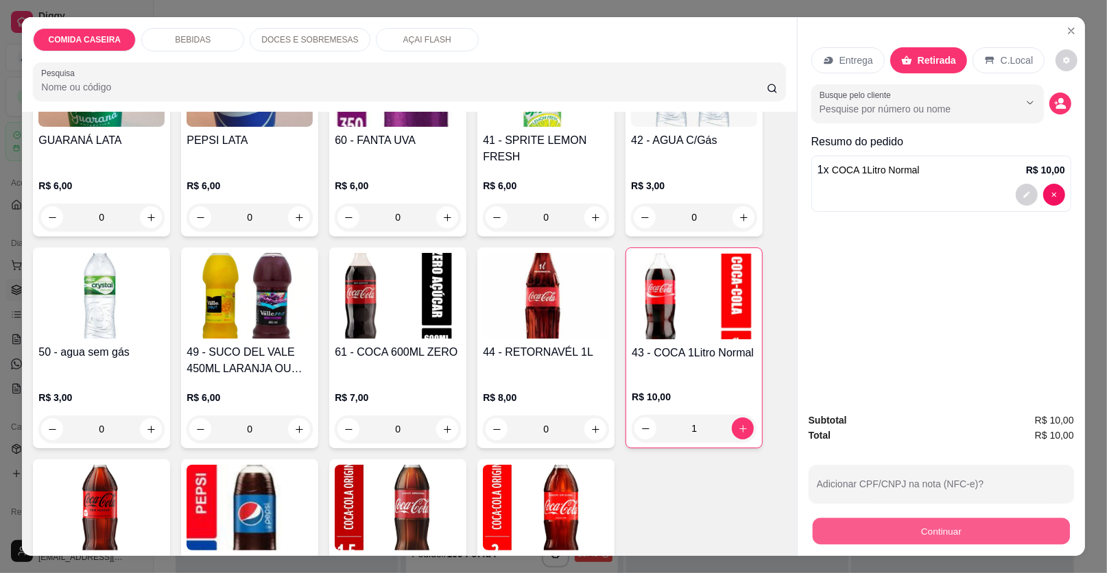
click at [898, 539] on button "Continuar" at bounding box center [940, 531] width 257 height 27
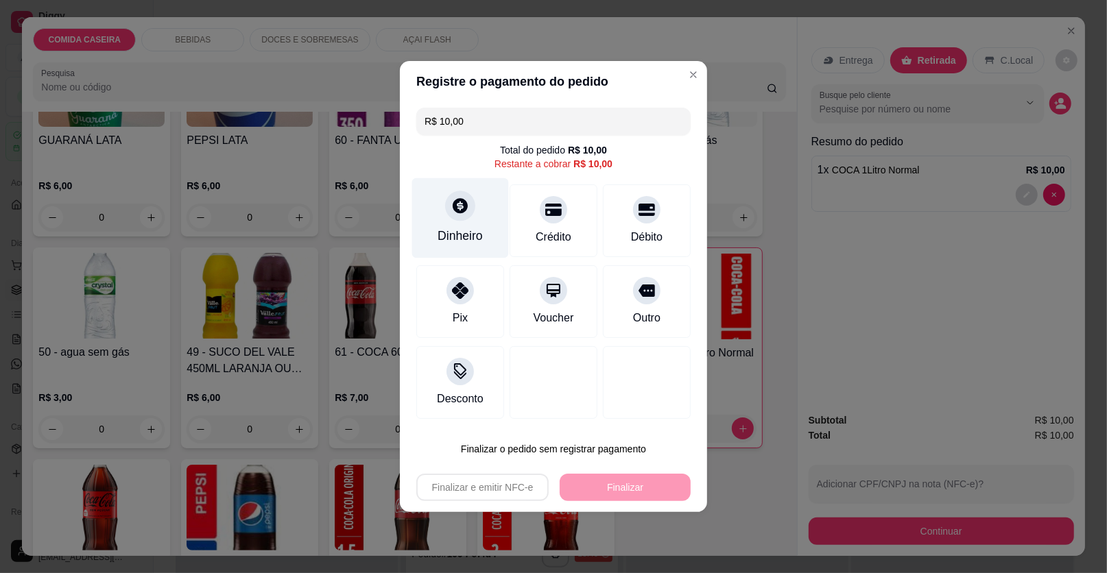
click at [477, 217] on div "Dinheiro" at bounding box center [460, 218] width 97 height 80
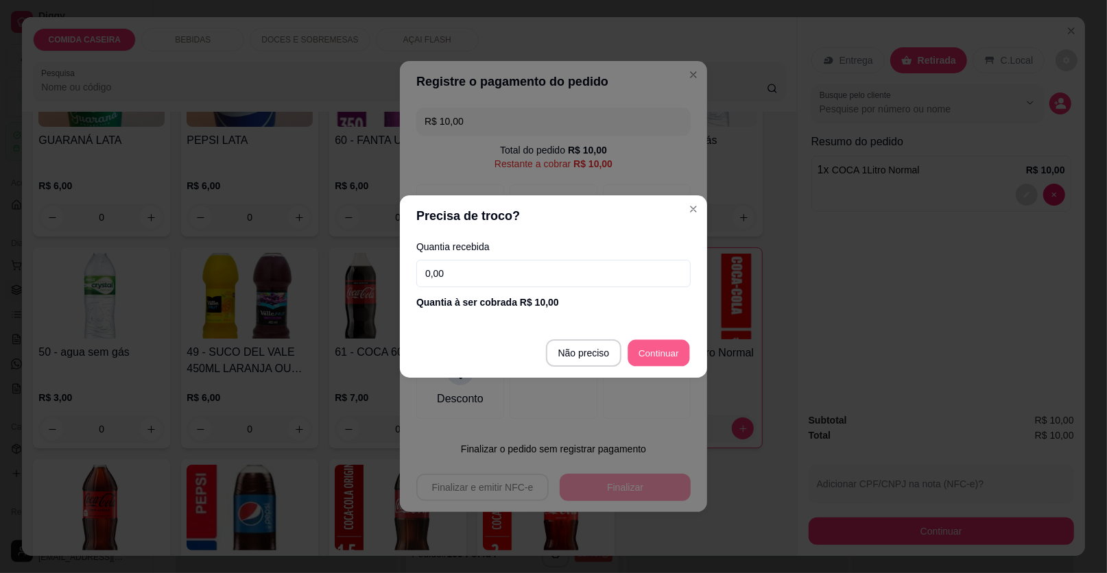
type input "R$ 0,00"
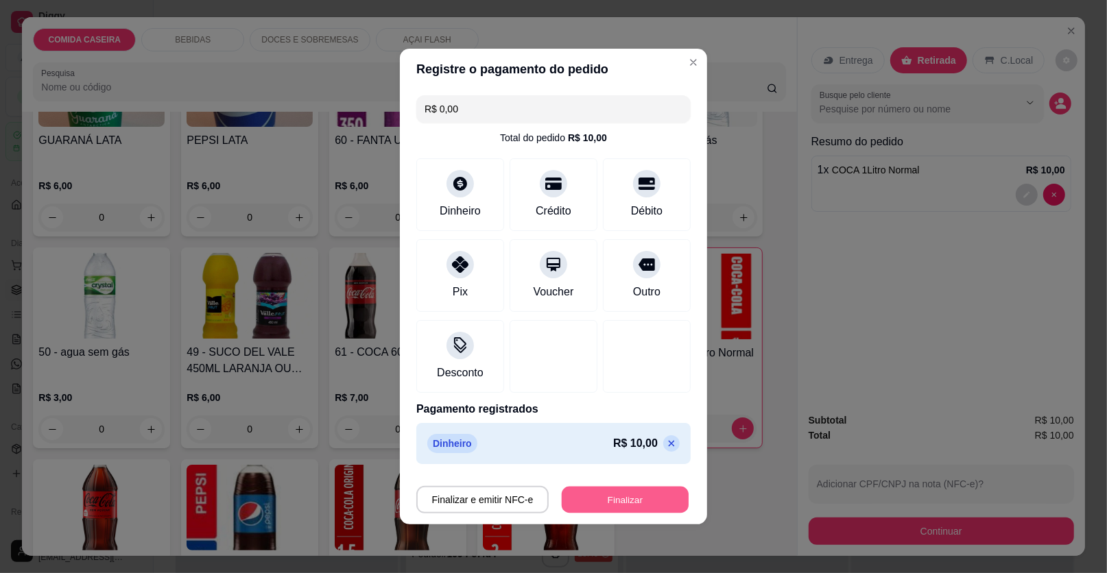
click at [667, 497] on button "Finalizar" at bounding box center [625, 500] width 127 height 27
type input "0"
type input "-R$ 10,00"
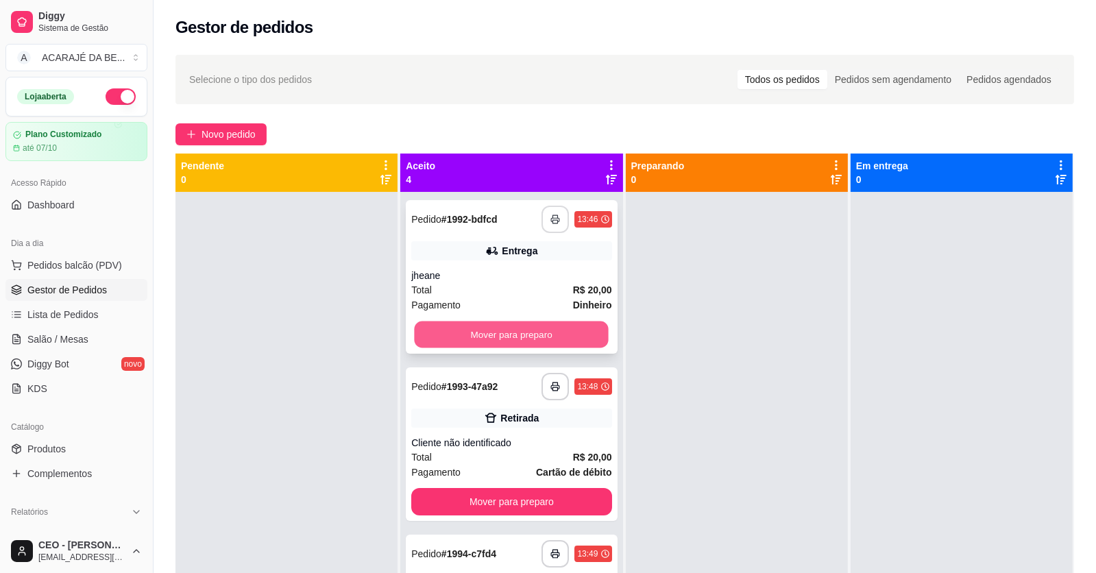
click at [572, 346] on button "Mover para preparo" at bounding box center [512, 335] width 194 height 27
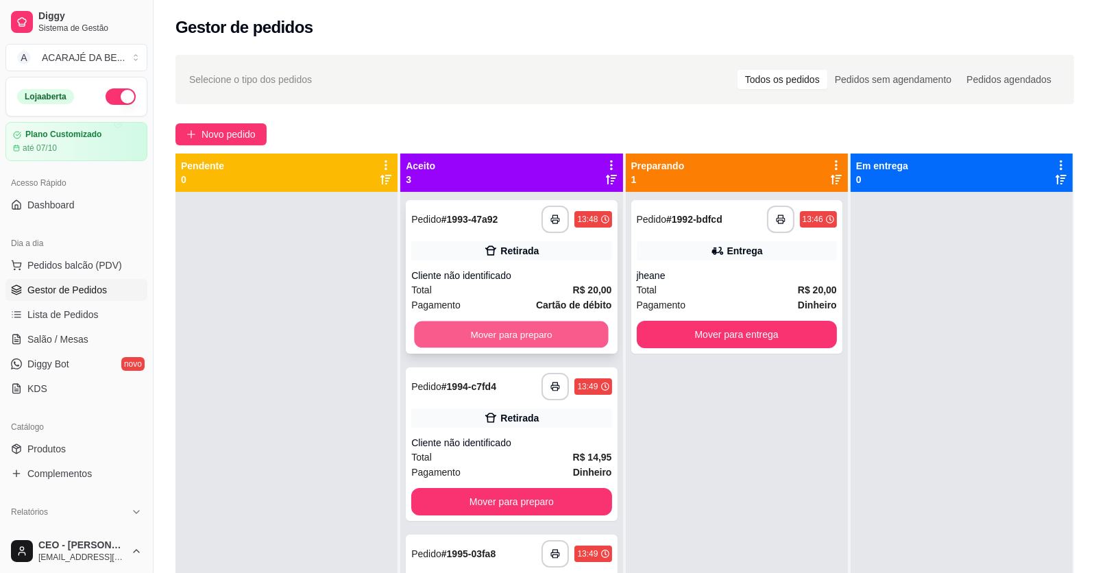
click at [575, 341] on button "Mover para preparo" at bounding box center [512, 335] width 194 height 27
click at [575, 341] on div "Mover para preparo" at bounding box center [511, 334] width 200 height 27
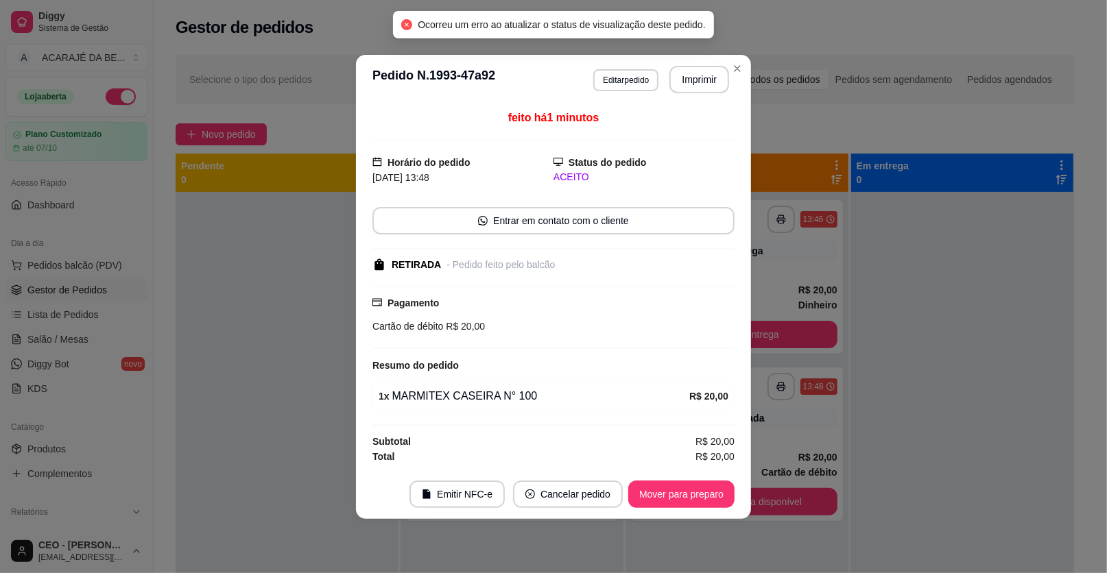
drag, startPoint x: 575, startPoint y: 341, endPoint x: 594, endPoint y: 338, distance: 19.5
click at [576, 340] on div "Pagamento Cartão de débito R$ 20,00" at bounding box center [553, 317] width 362 height 63
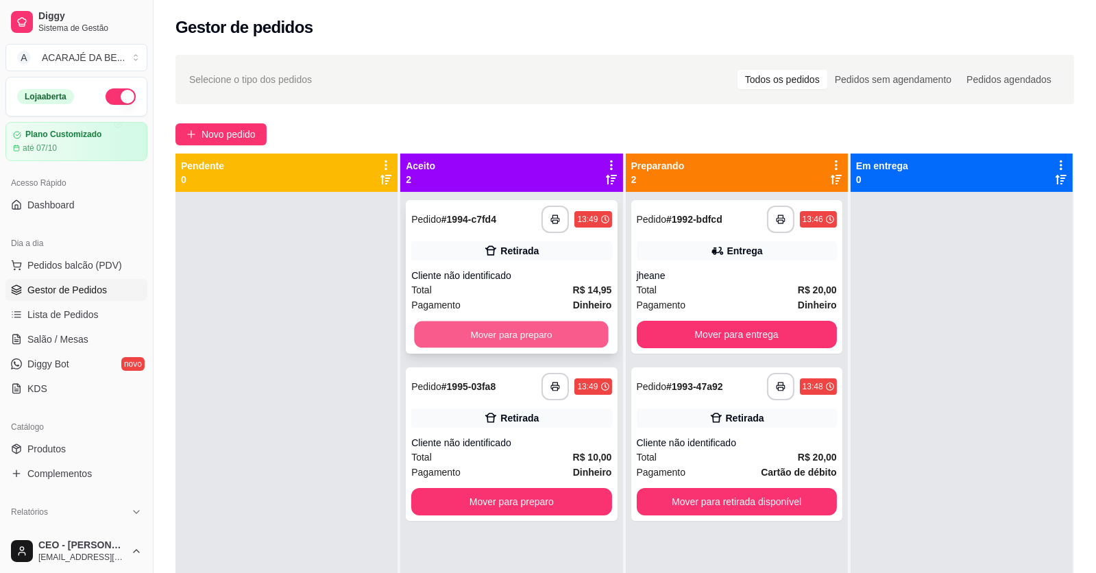
click at [579, 346] on button "Mover para preparo" at bounding box center [512, 335] width 194 height 27
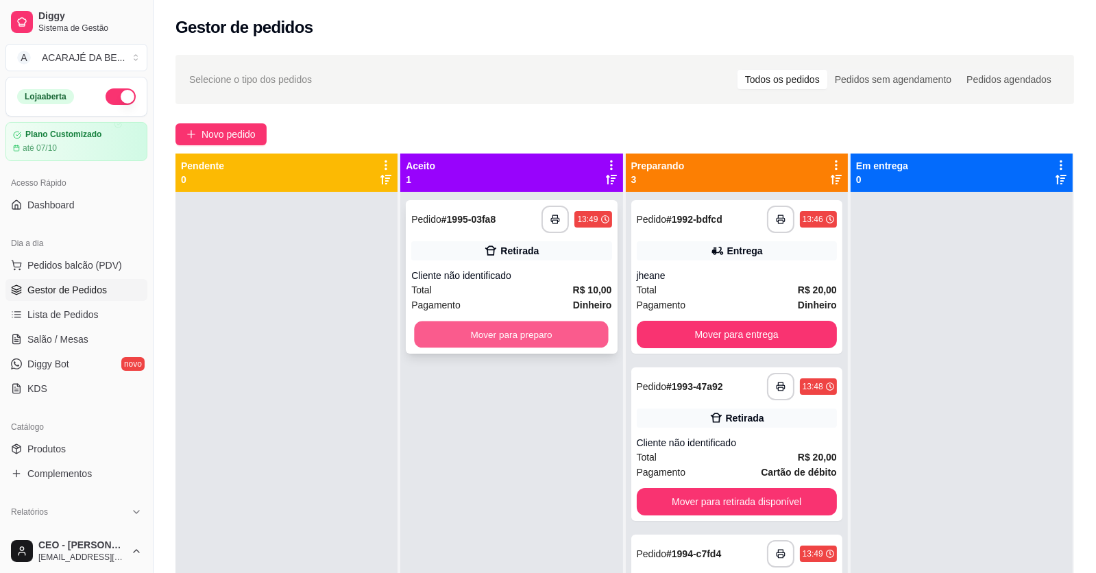
click at [582, 338] on button "Mover para preparo" at bounding box center [512, 335] width 194 height 27
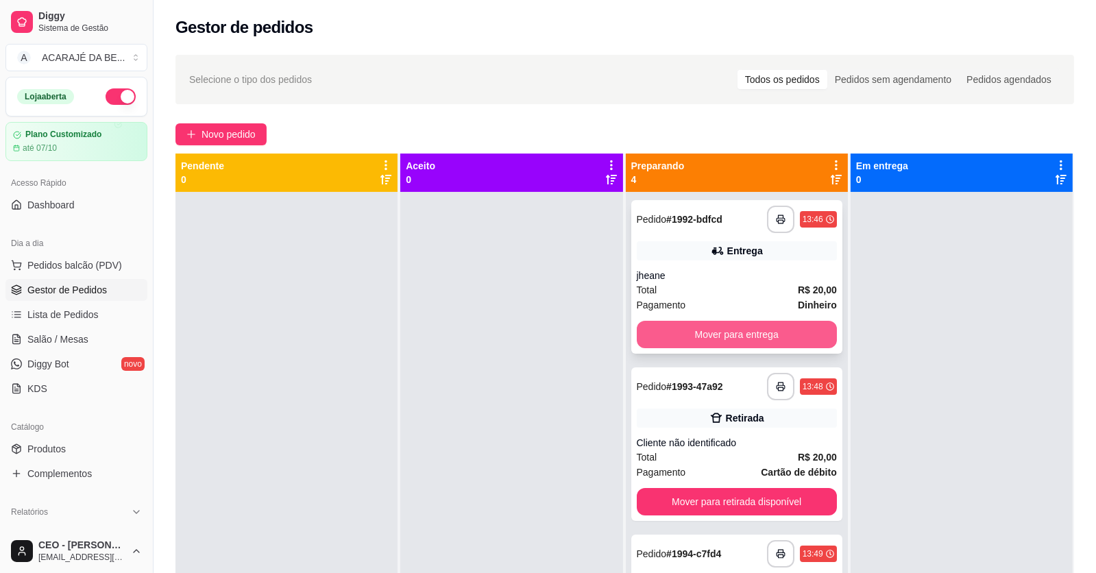
click at [664, 330] on button "Mover para entrega" at bounding box center [737, 334] width 200 height 27
click at [664, 330] on div "Mover para entrega" at bounding box center [737, 334] width 200 height 27
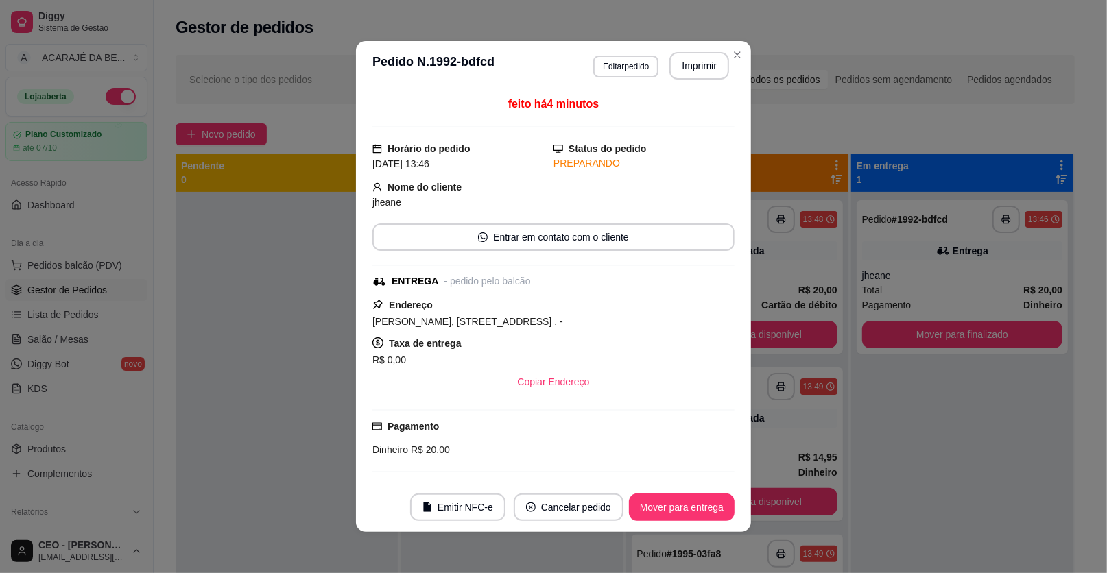
click at [665, 330] on div "Endereço Jeane Rodrigues, rua da Várzea...191, dinheiro, n. , - Taxa de entrega…" at bounding box center [553, 346] width 362 height 99
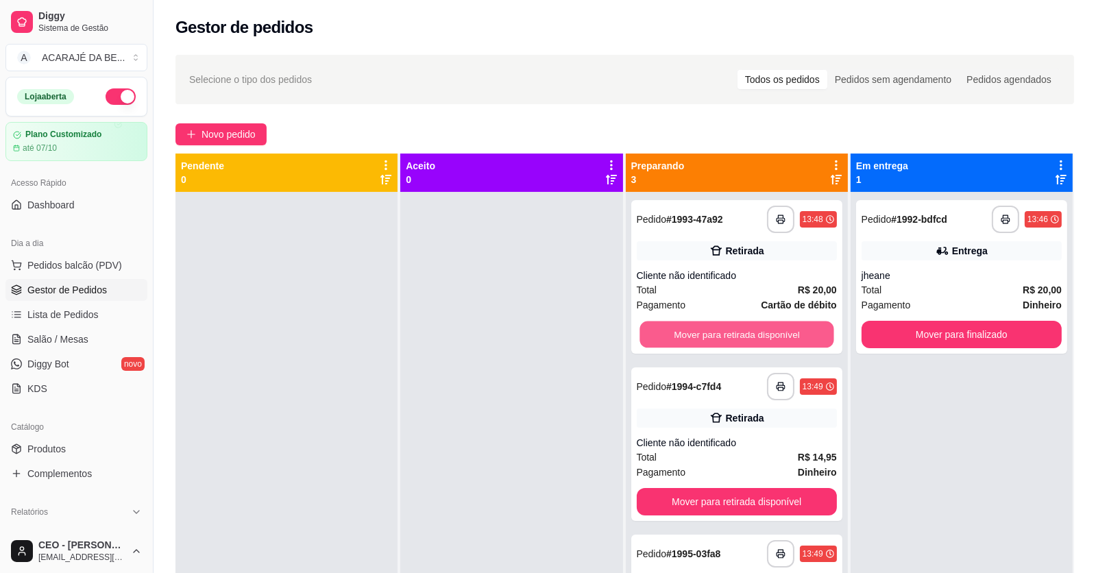
click at [750, 333] on button "Mover para retirada disponível" at bounding box center [737, 335] width 194 height 27
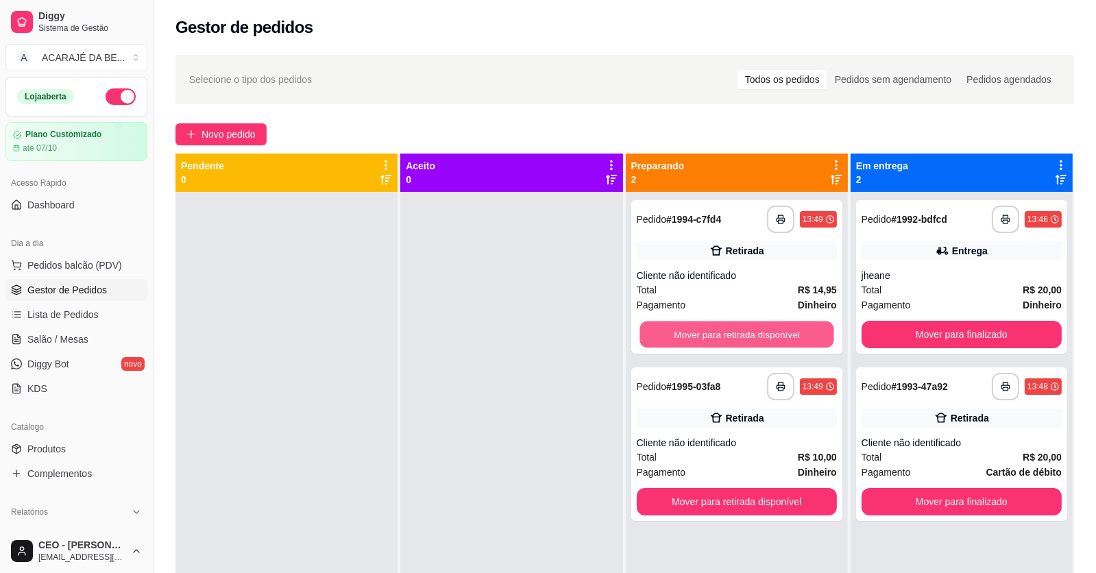
click at [750, 333] on button "Mover para retirada disponível" at bounding box center [737, 335] width 194 height 27
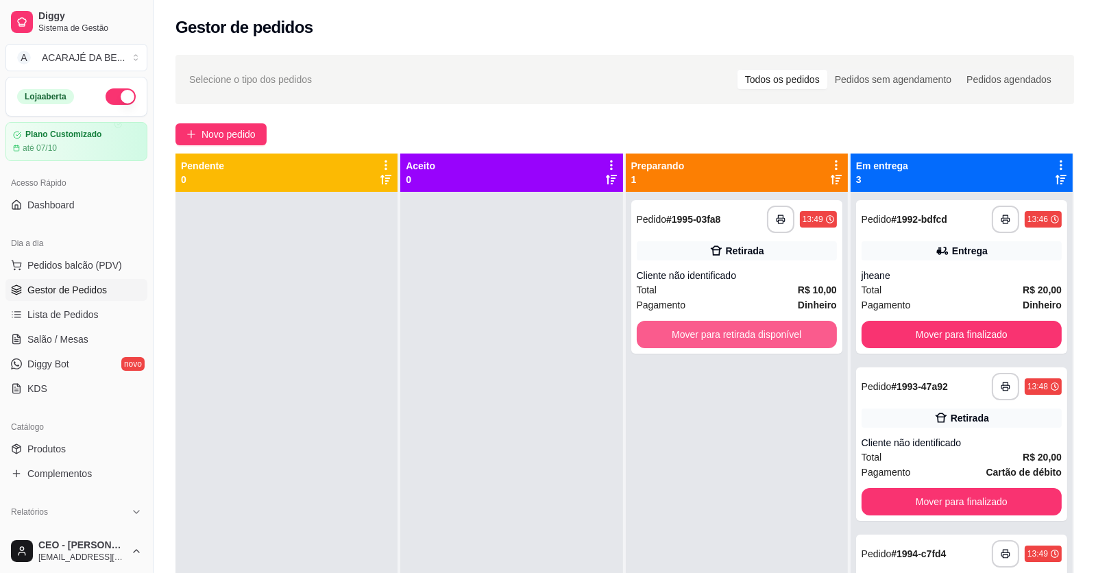
click at [751, 333] on button "Mover para retirada disponível" at bounding box center [737, 334] width 200 height 27
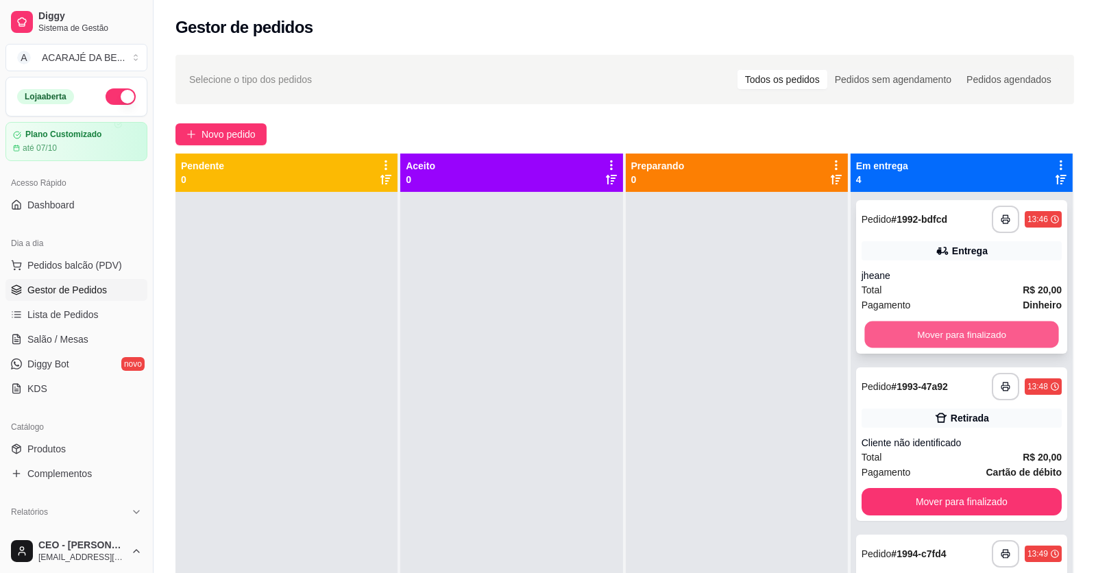
click at [869, 332] on button "Mover para finalizado" at bounding box center [962, 335] width 194 height 27
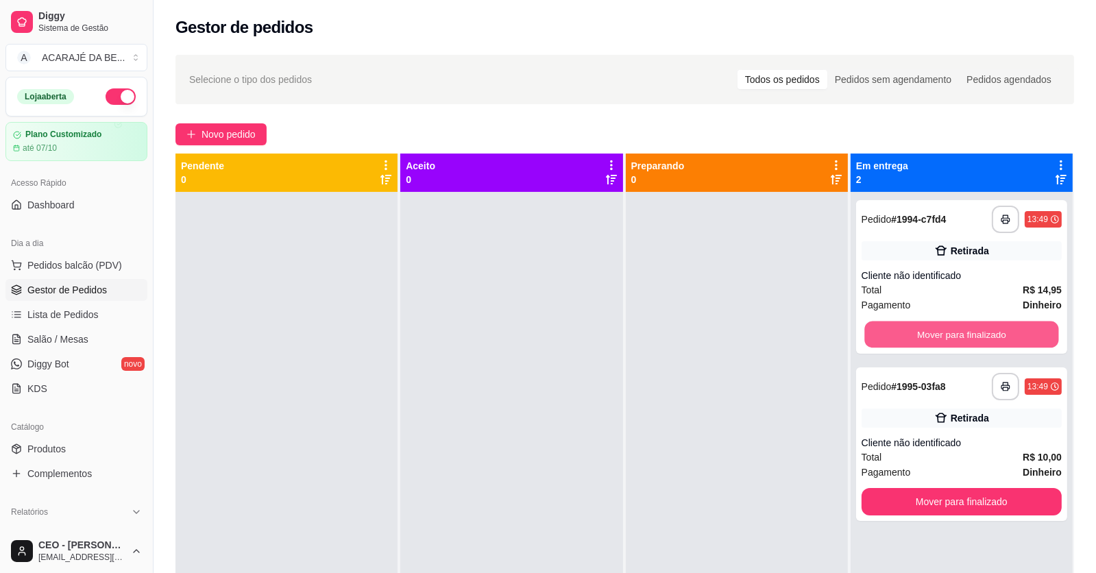
click at [869, 332] on button "Mover para finalizado" at bounding box center [962, 335] width 194 height 27
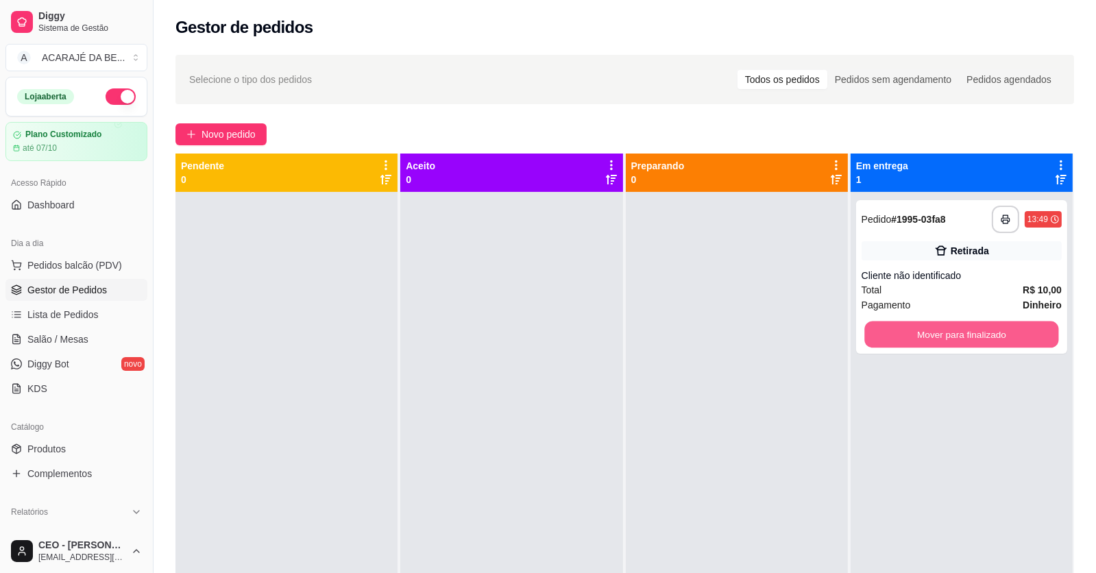
click at [869, 332] on button "Mover para finalizado" at bounding box center [962, 335] width 194 height 27
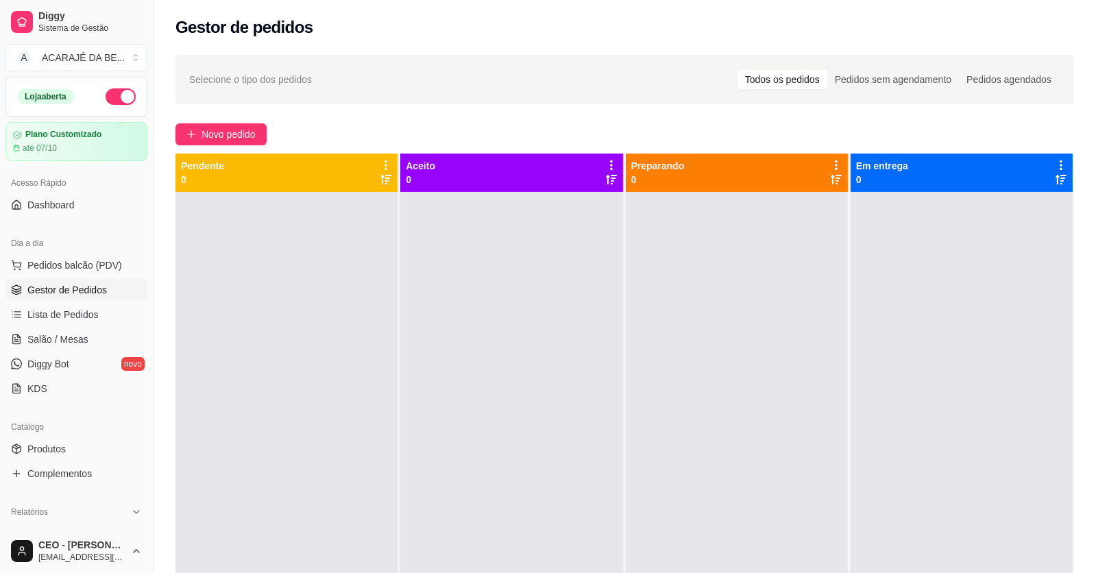
click at [869, 332] on div at bounding box center [962, 478] width 222 height 573
click at [224, 130] on span "Novo pedido" at bounding box center [229, 134] width 54 height 15
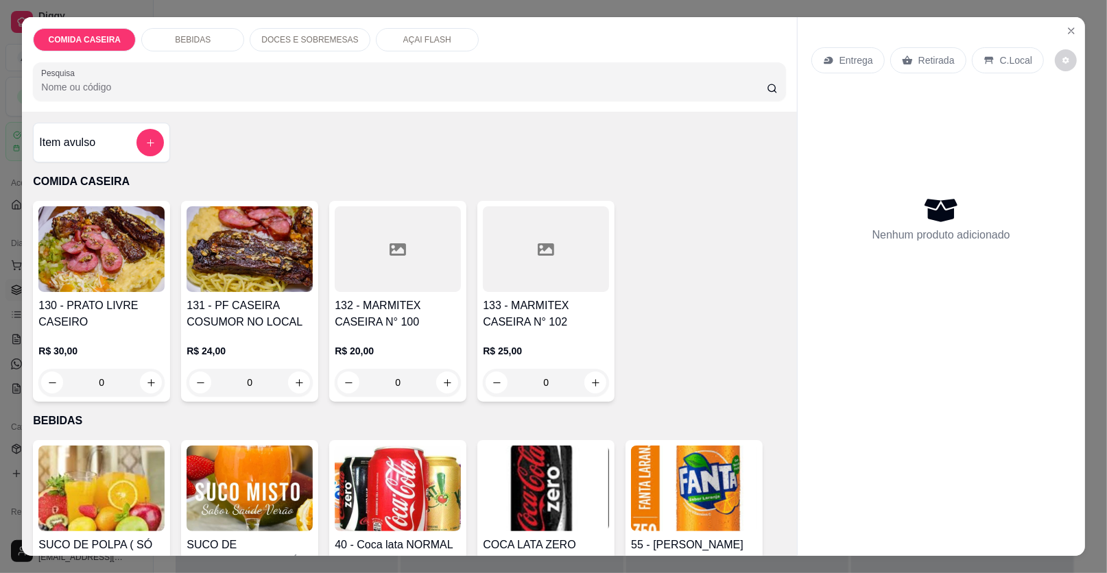
click at [376, 279] on div at bounding box center [398, 249] width 126 height 86
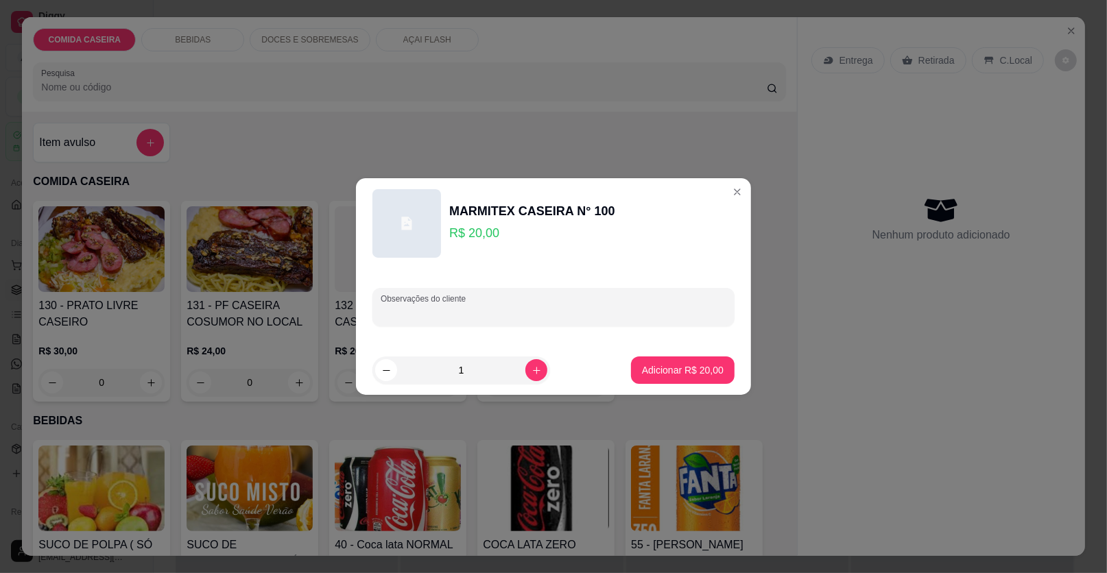
click at [555, 319] on input "Observações do cliente" at bounding box center [554, 313] width 346 height 14
paste input "Feijão tropeiro [PERSON_NAME] com molho Farofa couve Purê Vinagrete Carne do so…"
type input "Feijão tropeiro [PERSON_NAME] com molho Farofa couve Purê Vinagrete Carne do so…"
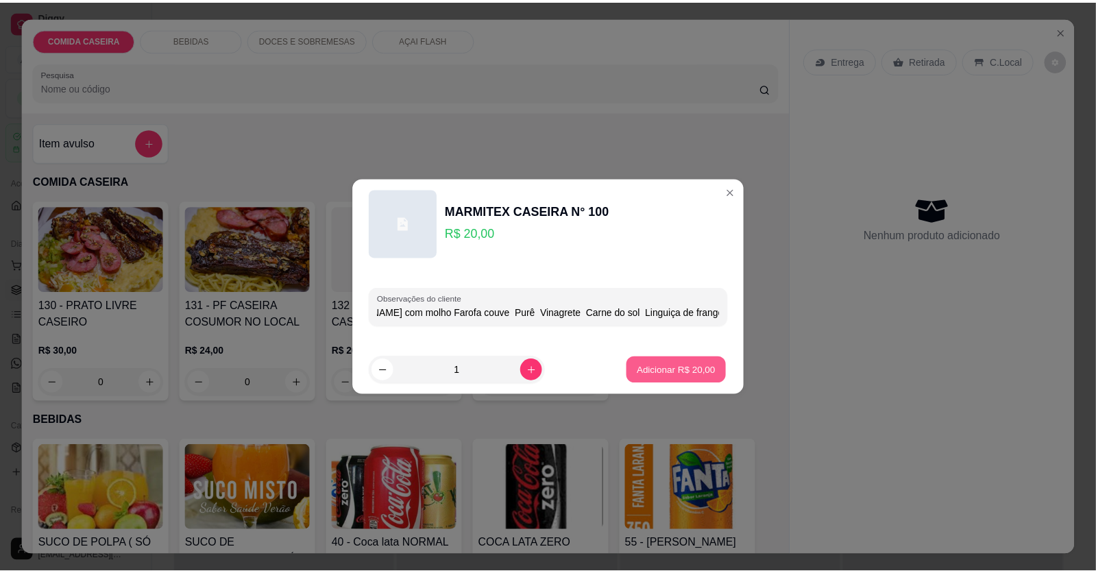
scroll to position [0, 0]
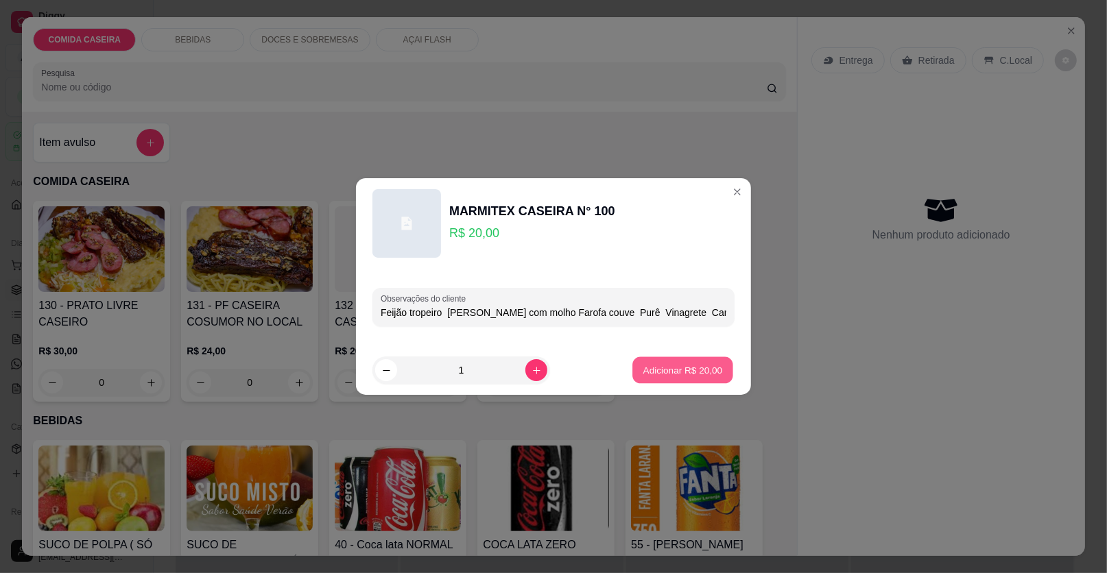
click at [703, 375] on p "Adicionar R$ 20,00" at bounding box center [683, 369] width 80 height 13
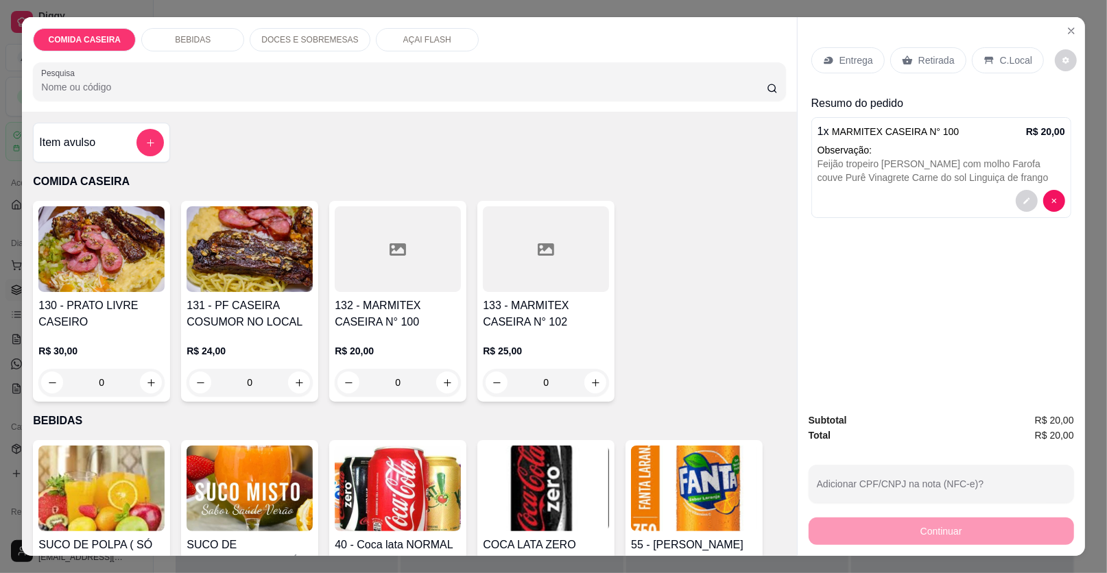
click at [854, 56] on p "Entrega" at bounding box center [856, 60] width 34 height 14
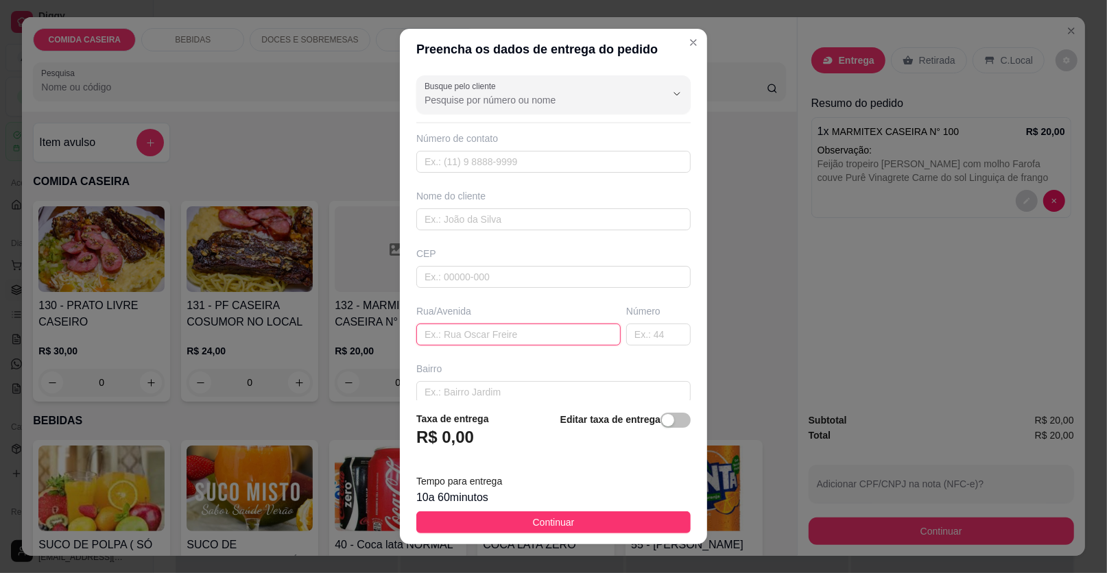
click at [542, 335] on input "text" at bounding box center [518, 335] width 204 height 22
type input "reliquia"
click at [518, 219] on input "text" at bounding box center [553, 219] width 274 height 22
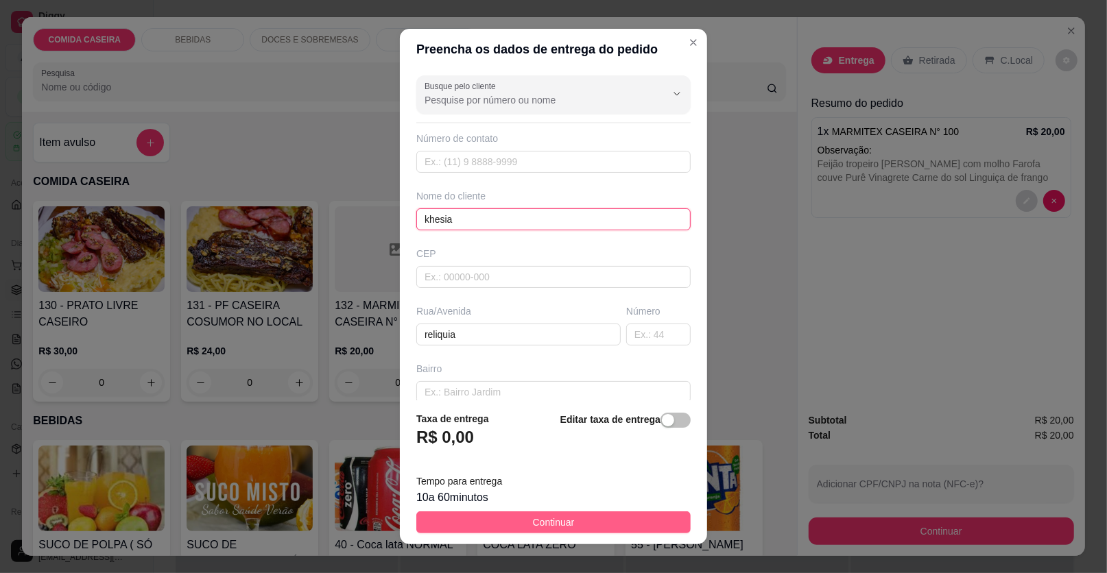
type input "khesia"
click at [570, 514] on button "Continuar" at bounding box center [553, 522] width 274 height 22
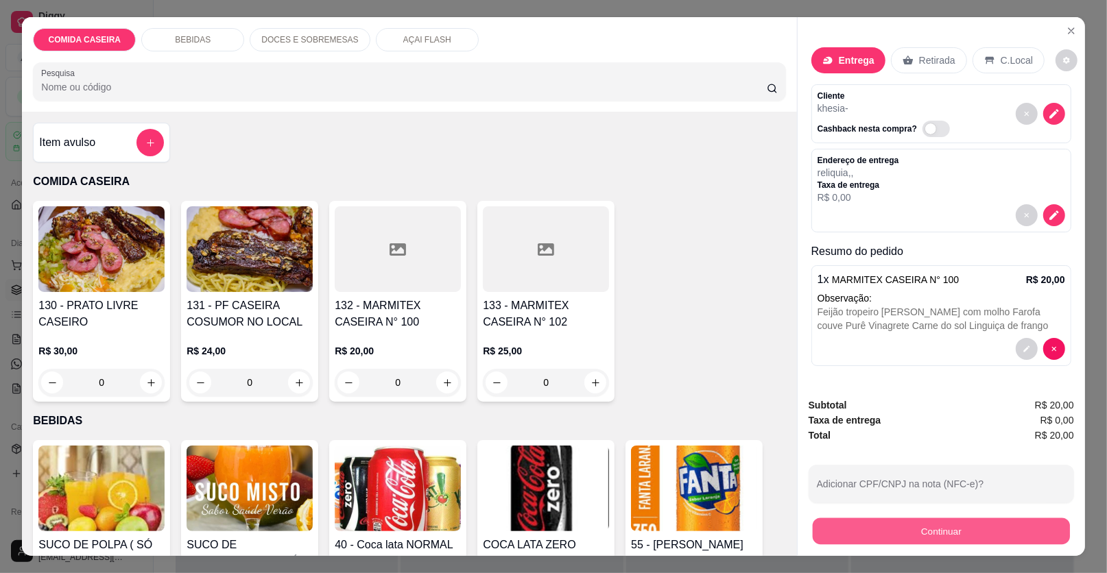
click at [845, 533] on button "Continuar" at bounding box center [940, 531] width 257 height 27
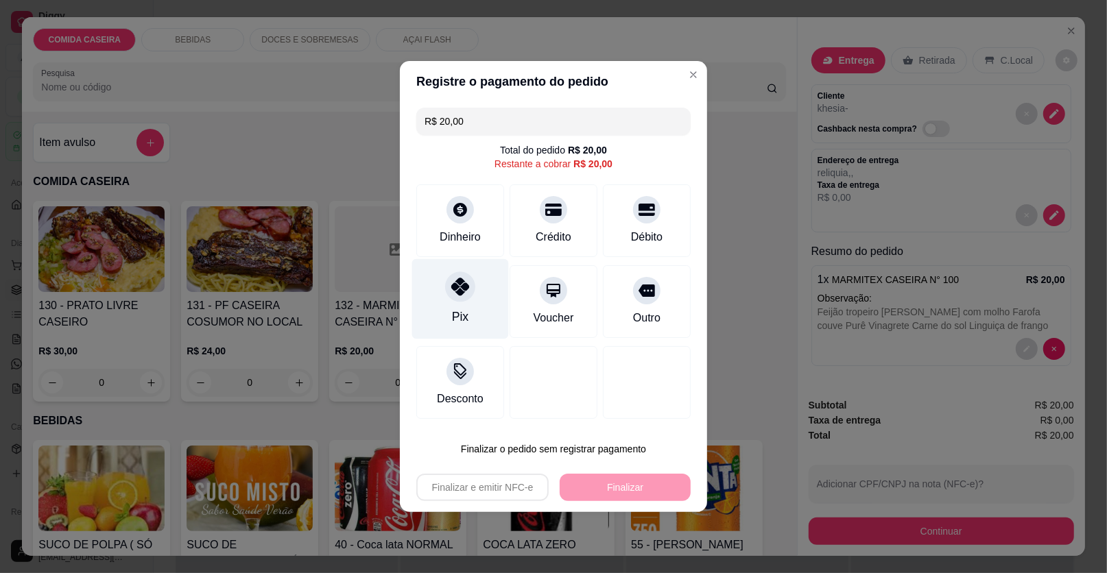
click at [433, 293] on div "Pix" at bounding box center [460, 299] width 97 height 80
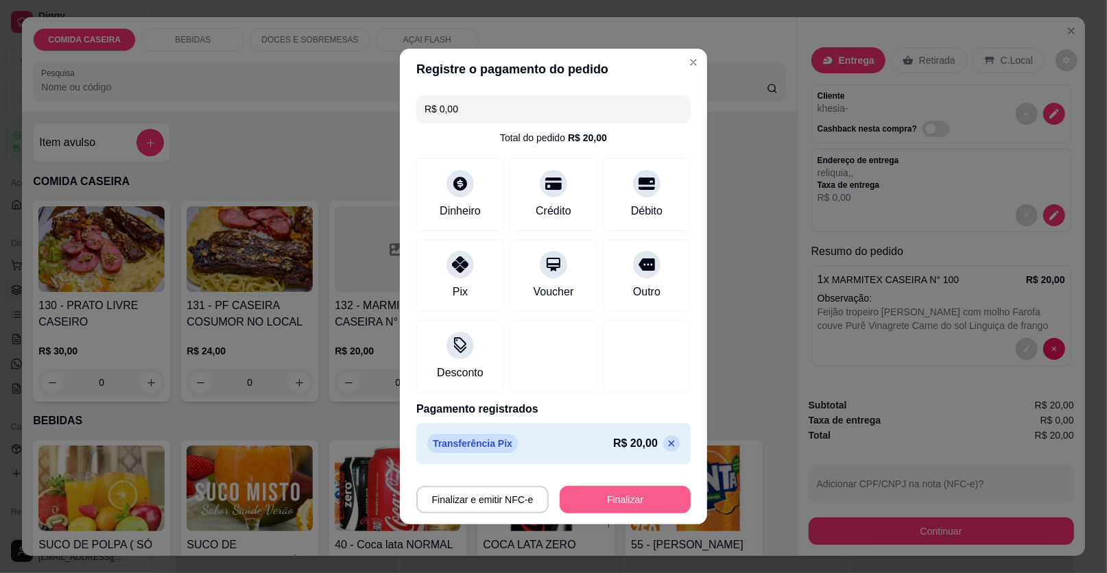
click at [607, 503] on button "Finalizar" at bounding box center [624, 499] width 131 height 27
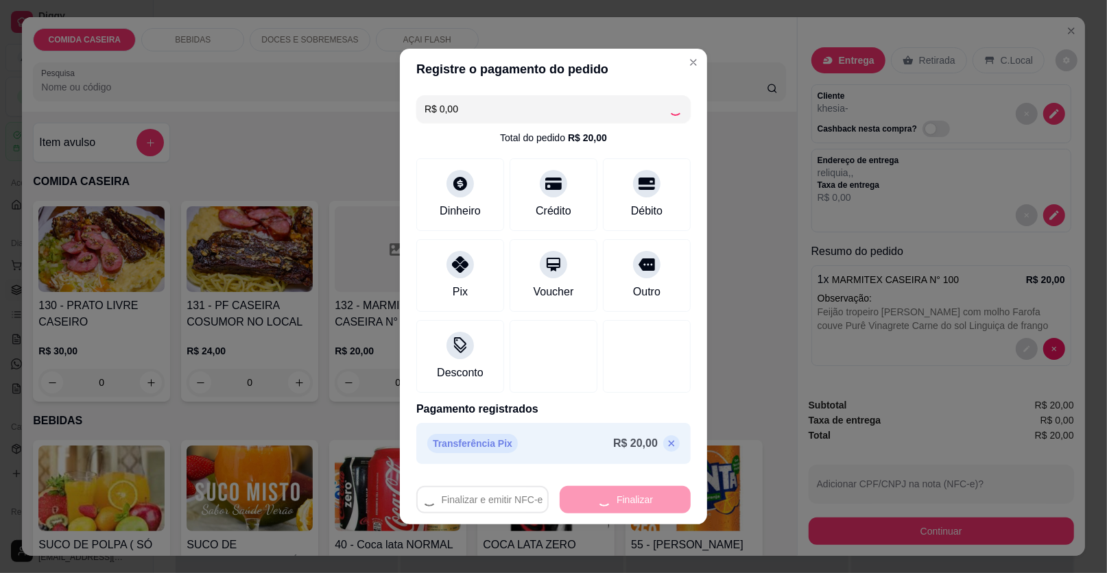
click at [614, 494] on div "Finalizar e emitir NFC-e Finalizar" at bounding box center [553, 499] width 274 height 27
click at [601, 500] on div "Finalizar e emitir NFC-e Finalizar" at bounding box center [553, 499] width 274 height 27
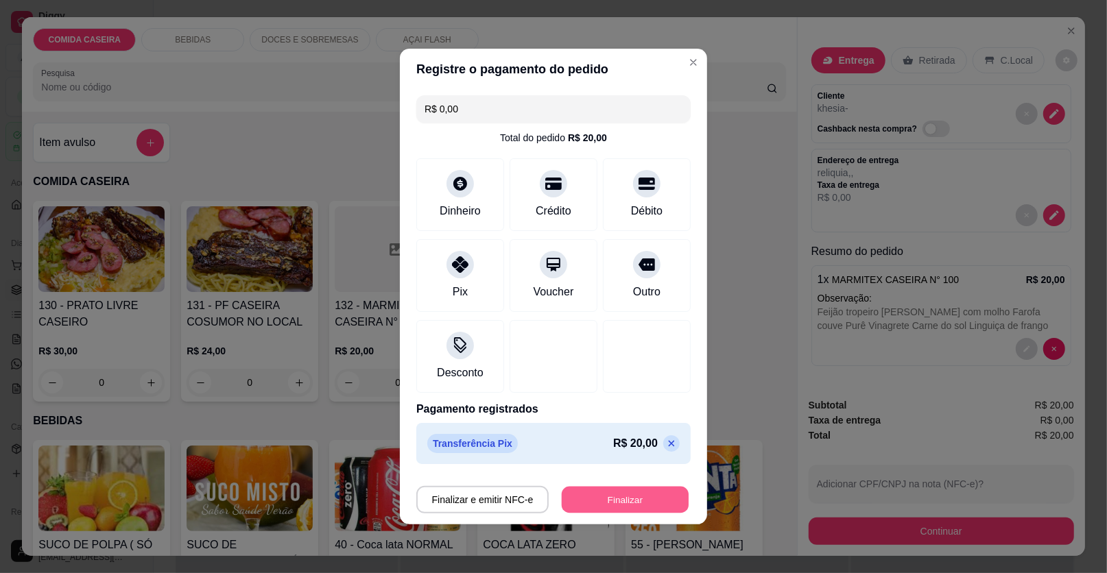
click at [621, 495] on button "Finalizar" at bounding box center [625, 500] width 127 height 27
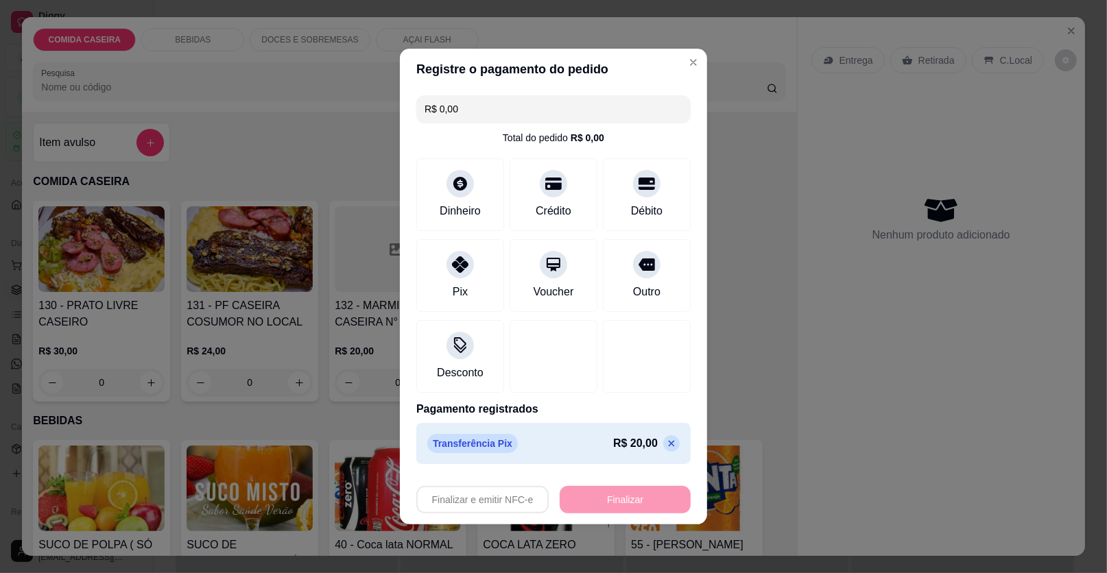
type input "-R$ 20,00"
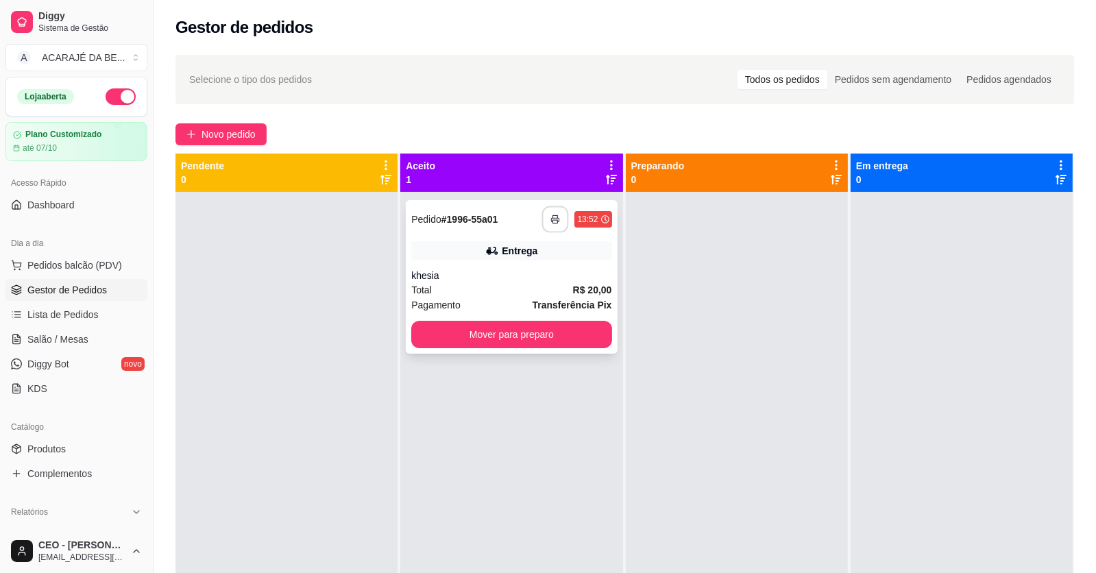
click at [545, 215] on button "button" at bounding box center [555, 219] width 27 height 27
click at [584, 336] on button "Mover para preparo" at bounding box center [511, 334] width 200 height 27
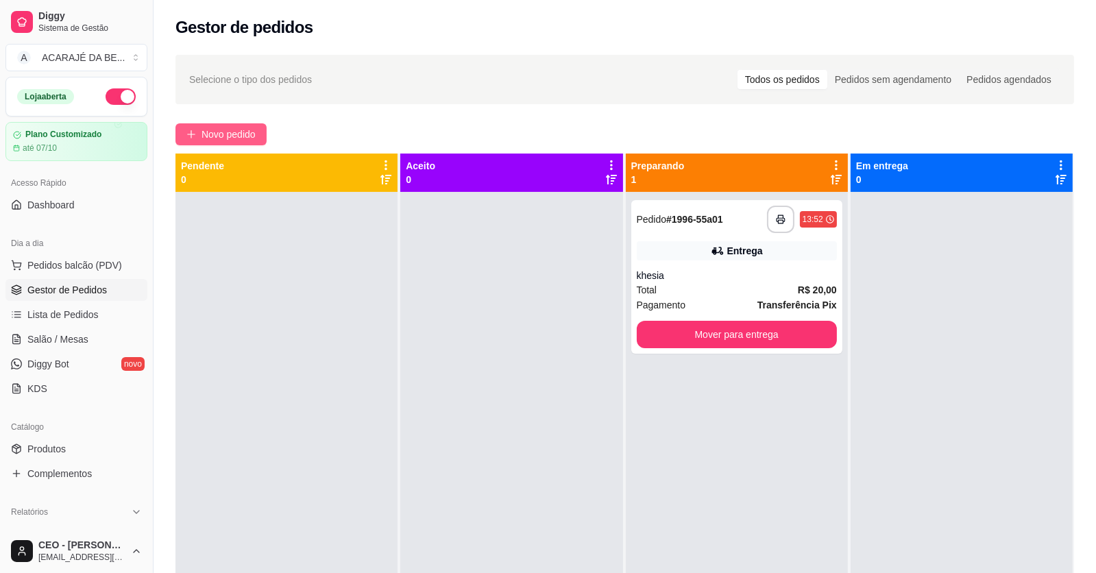
click at [248, 130] on span "Novo pedido" at bounding box center [229, 134] width 54 height 15
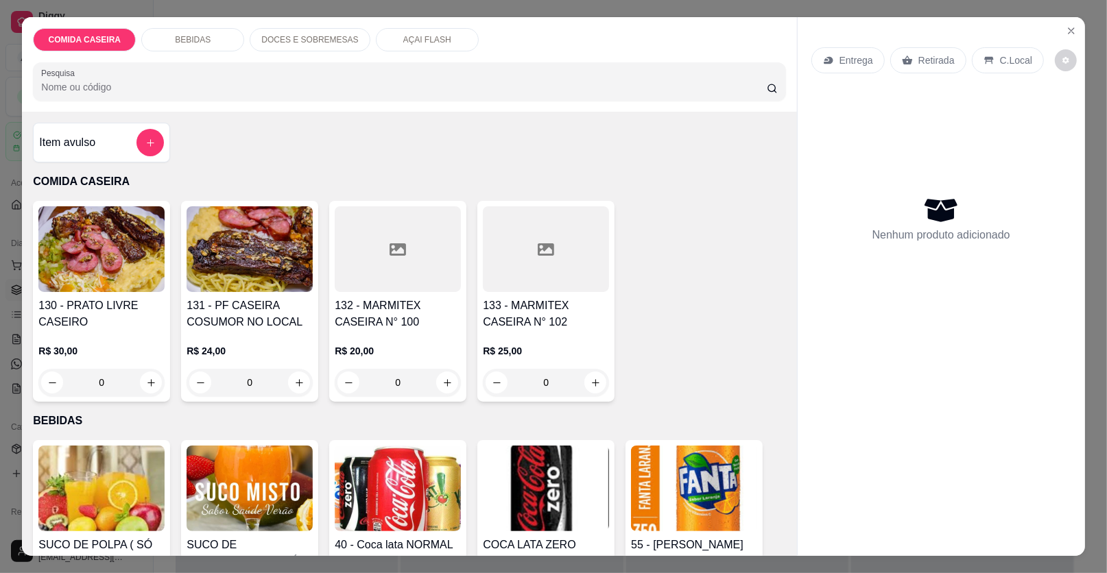
click at [400, 254] on icon at bounding box center [397, 249] width 16 height 12
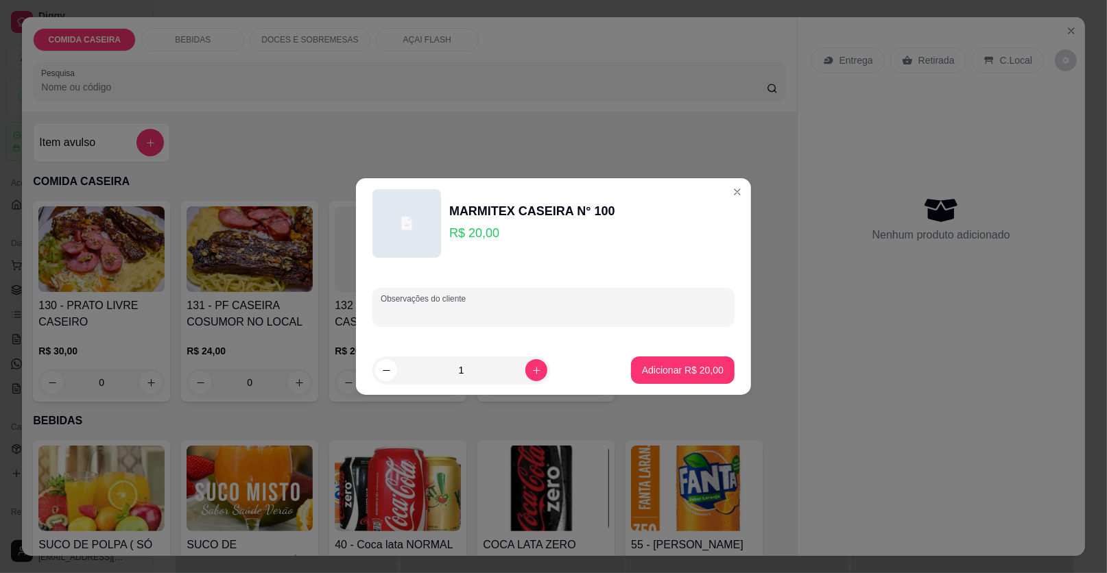
click at [507, 313] on input "Observações do cliente" at bounding box center [554, 313] width 346 height 14
paste input "Feijão tropeiro arroz macarrão temperado e salada de maionese costela suína e c…"
type input "Feijão tropeiro arroz macarrão temperado e salada de maionese costela suína e c…"
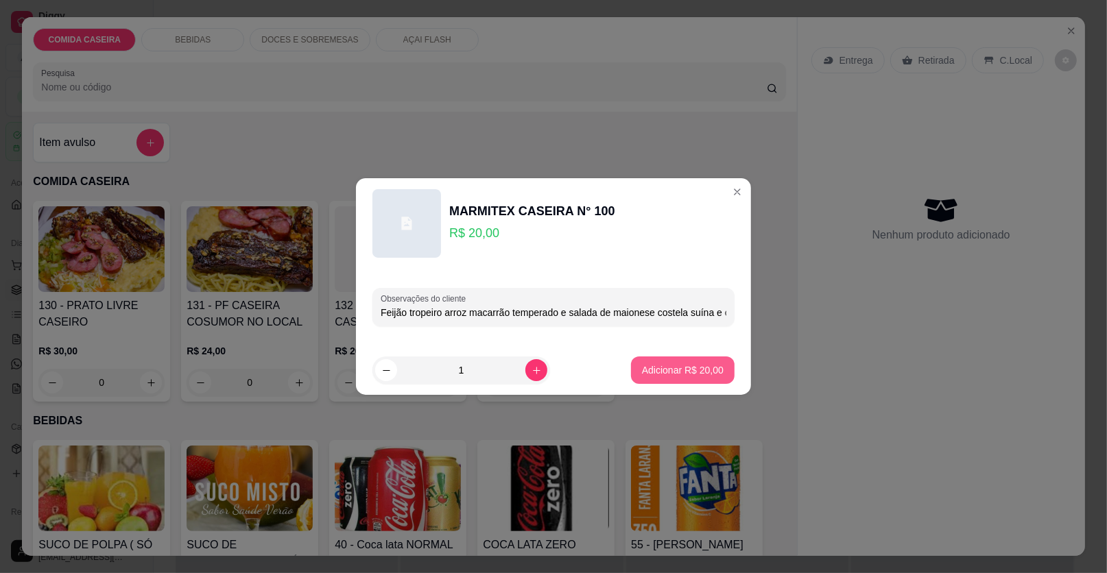
click at [664, 363] on p "Adicionar R$ 20,00" at bounding box center [683, 370] width 82 height 14
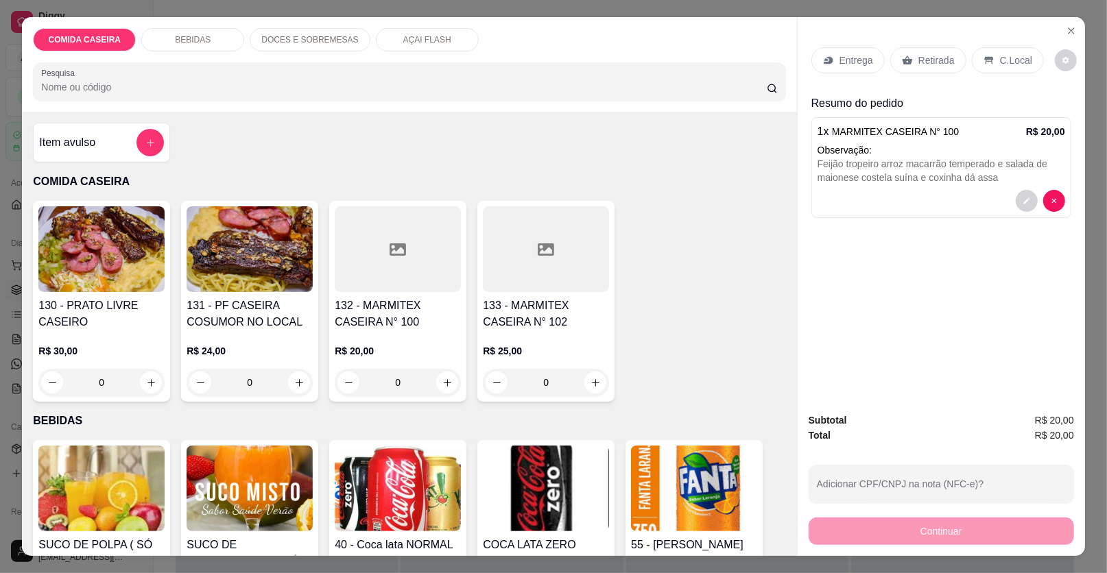
click at [844, 53] on p "Entrega" at bounding box center [856, 60] width 34 height 14
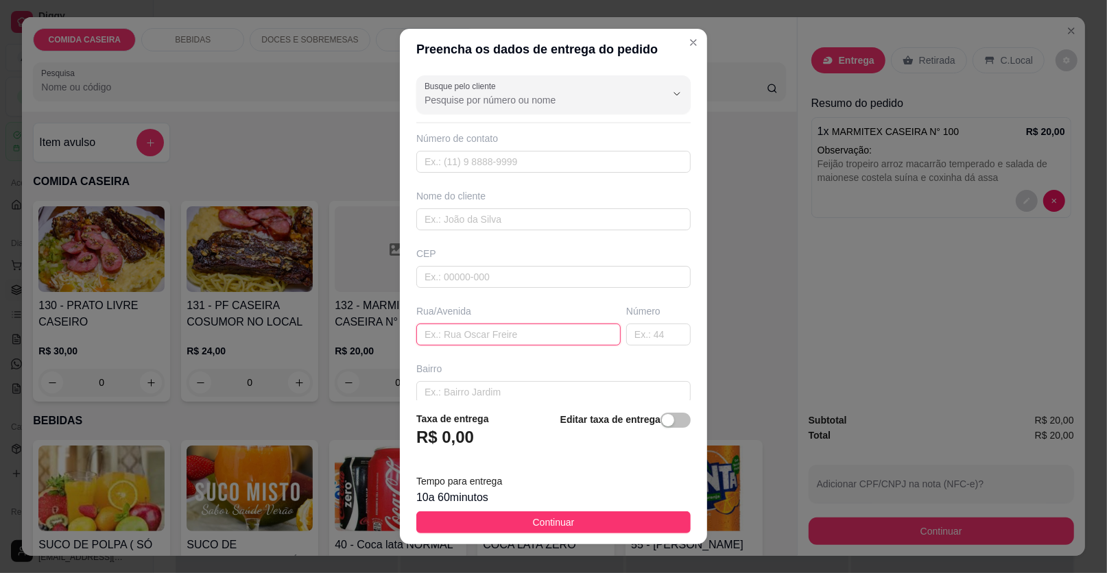
click at [545, 329] on input "text" at bounding box center [518, 335] width 204 height 22
paste input "Aqui no barrio glória terceira travessa na [GEOGRAPHIC_DATA][PERSON_NAME]"
type input "Aqui no barrio glória terceira travessa na [GEOGRAPHIC_DATA][PERSON_NAME]"
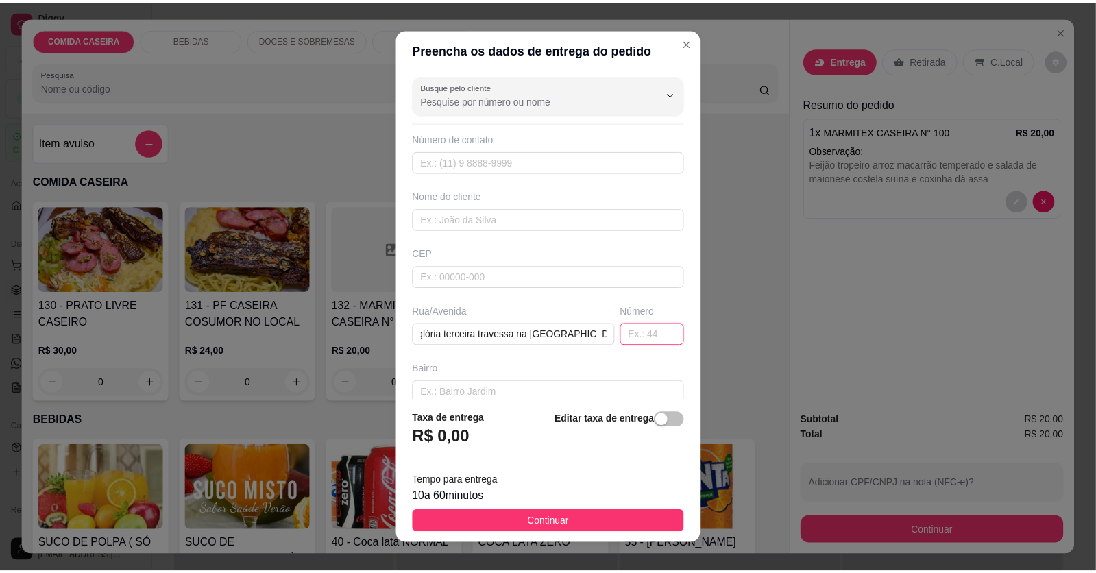
scroll to position [0, 0]
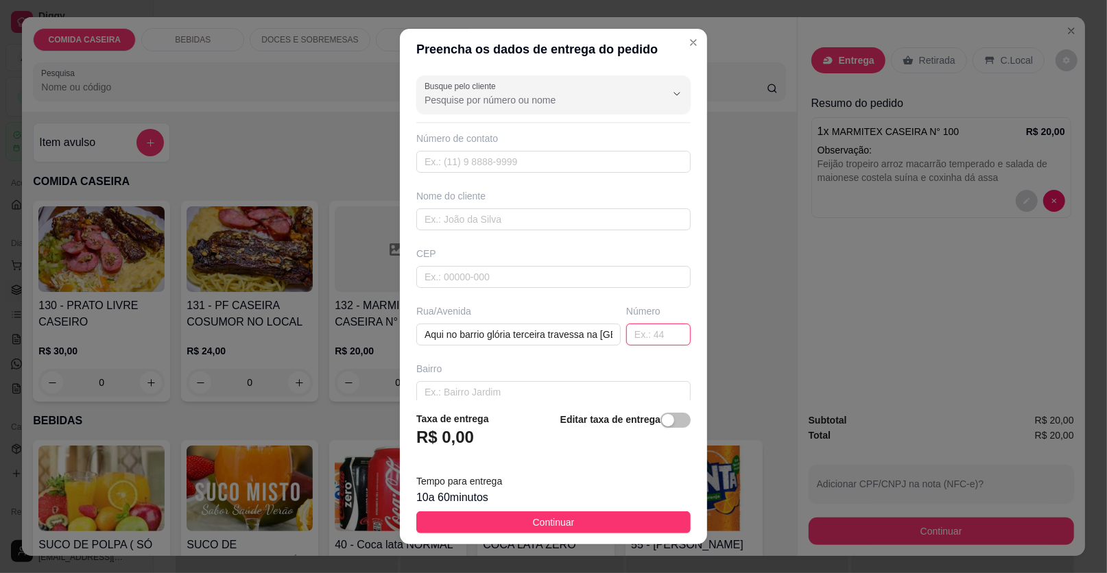
click at [655, 330] on input "text" at bounding box center [658, 335] width 64 height 22
type input "56"
click at [511, 213] on input "text" at bounding box center [553, 219] width 274 height 22
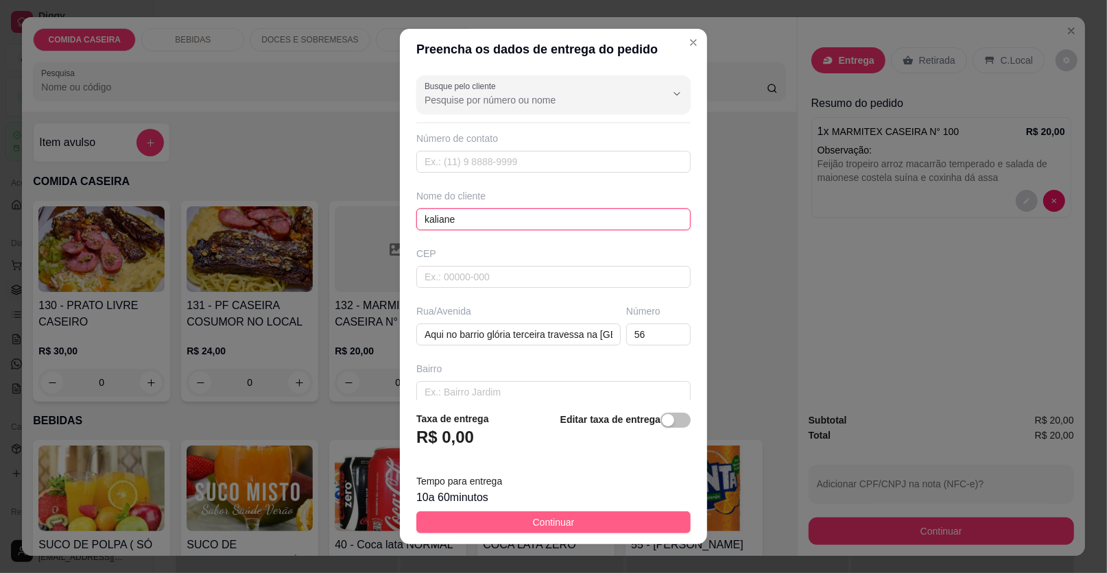
type input "kaliane"
click at [562, 519] on span "Continuar" at bounding box center [554, 522] width 42 height 15
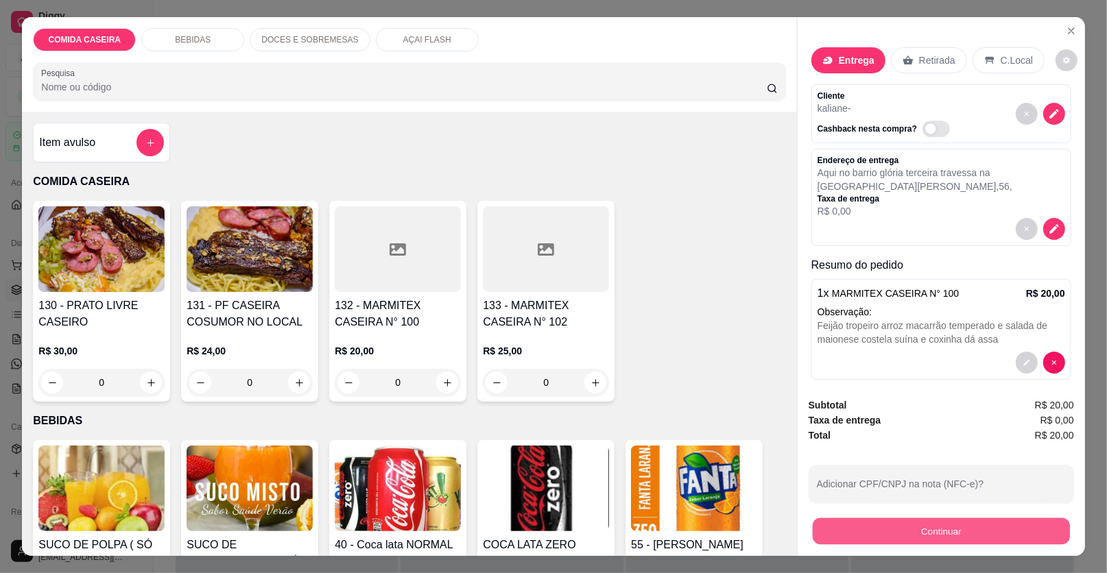
click at [920, 533] on button "Continuar" at bounding box center [940, 531] width 257 height 27
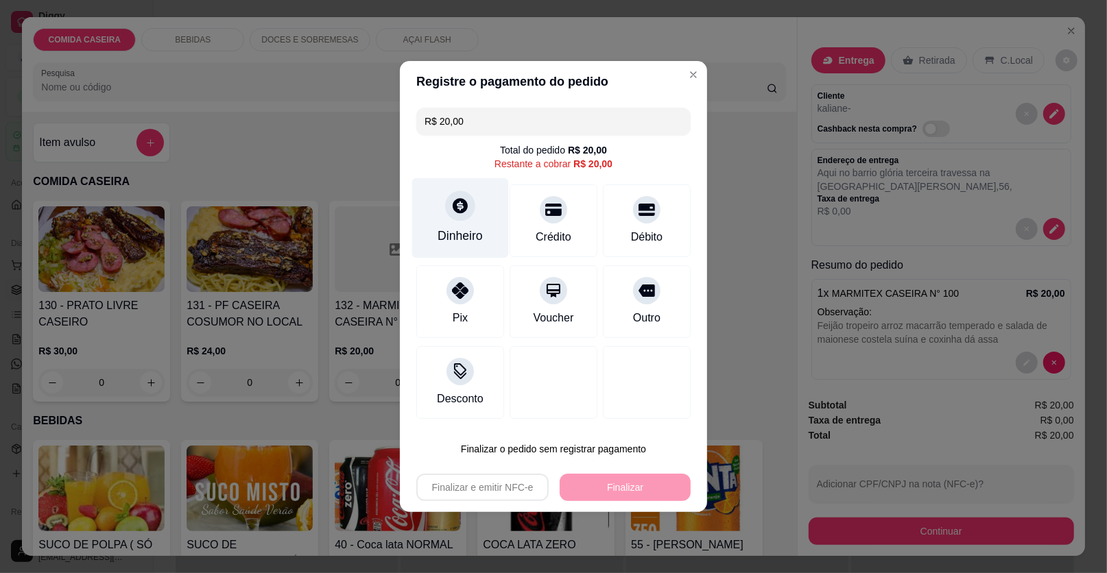
click at [478, 221] on div "Dinheiro" at bounding box center [460, 218] width 97 height 80
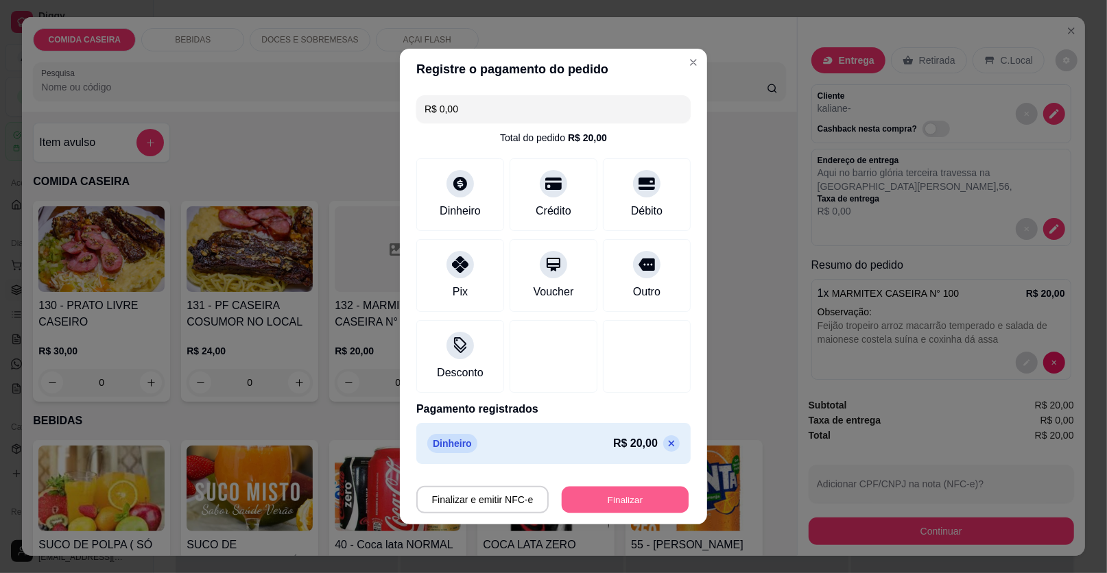
click at [615, 498] on button "Finalizar" at bounding box center [625, 500] width 127 height 27
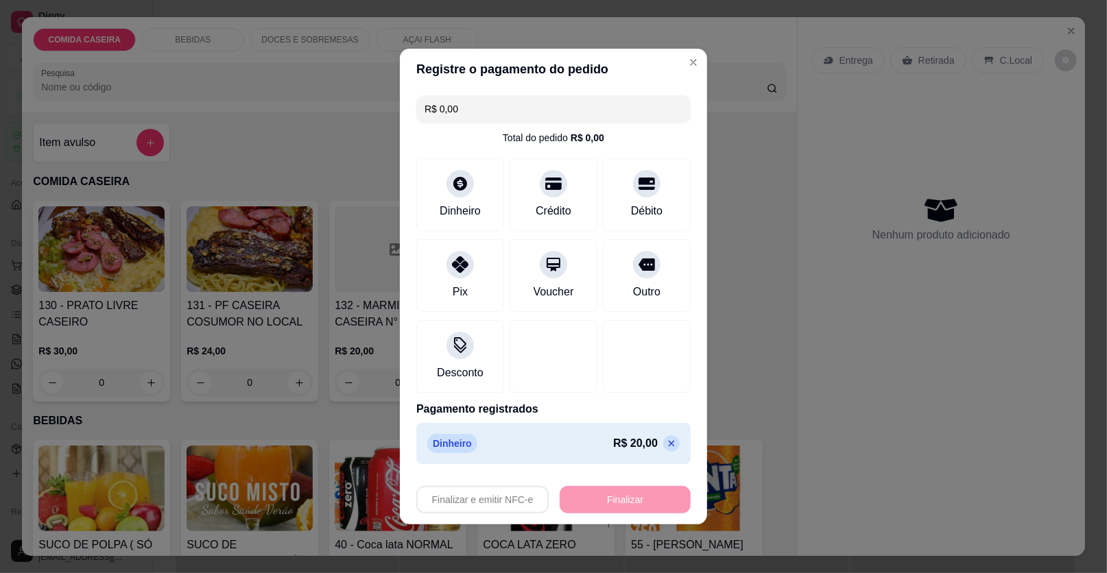
type input "-R$ 20,00"
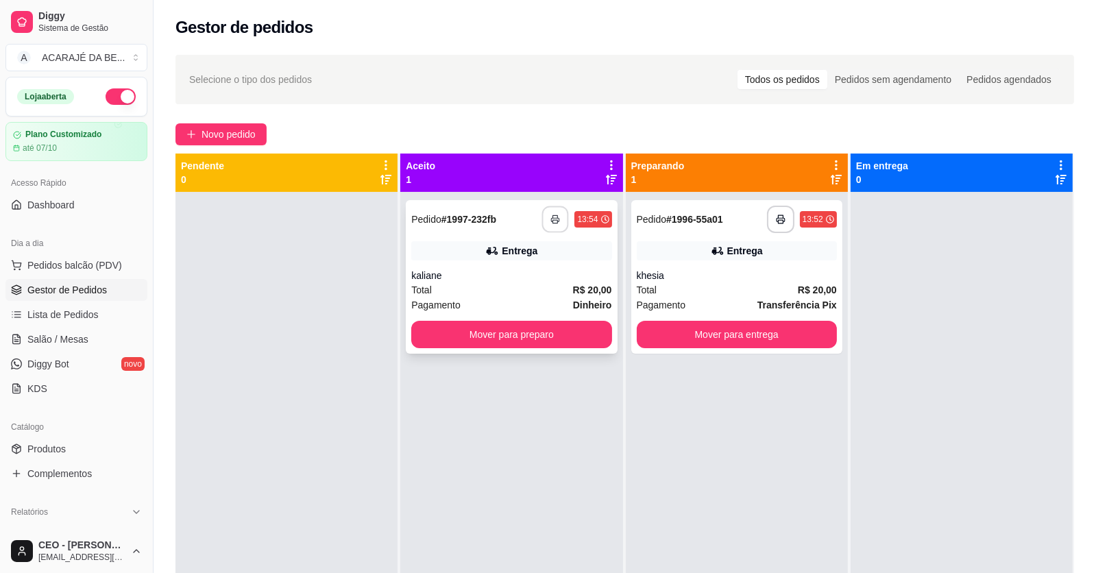
click at [551, 226] on button "button" at bounding box center [555, 219] width 27 height 27
click at [519, 322] on button "Mover para preparo" at bounding box center [512, 335] width 194 height 27
click at [519, 321] on div "Mover para preparo" at bounding box center [511, 334] width 200 height 27
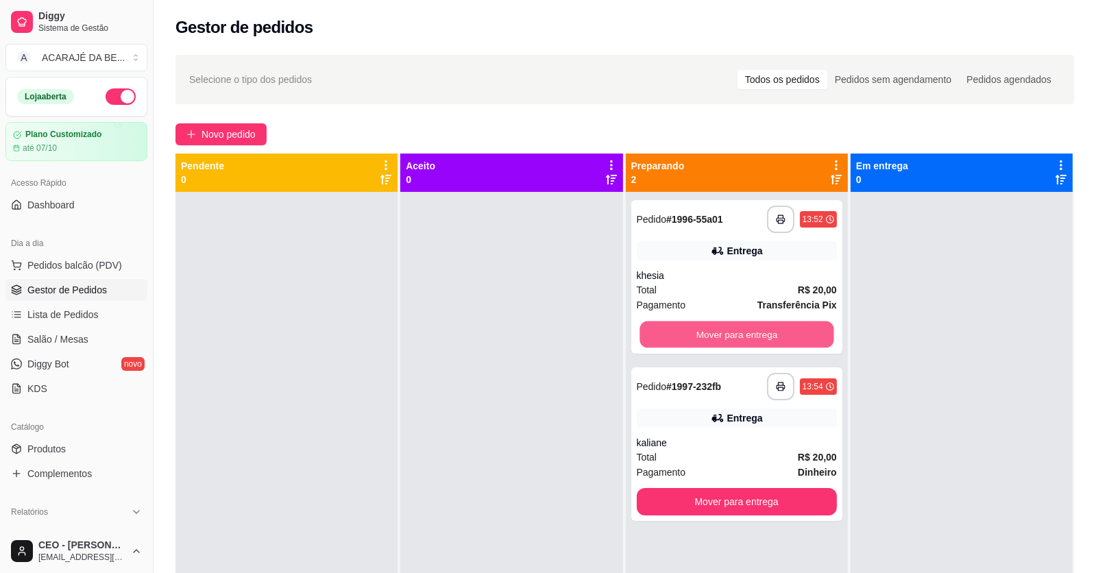
click at [764, 339] on button "Mover para entrega" at bounding box center [737, 335] width 194 height 27
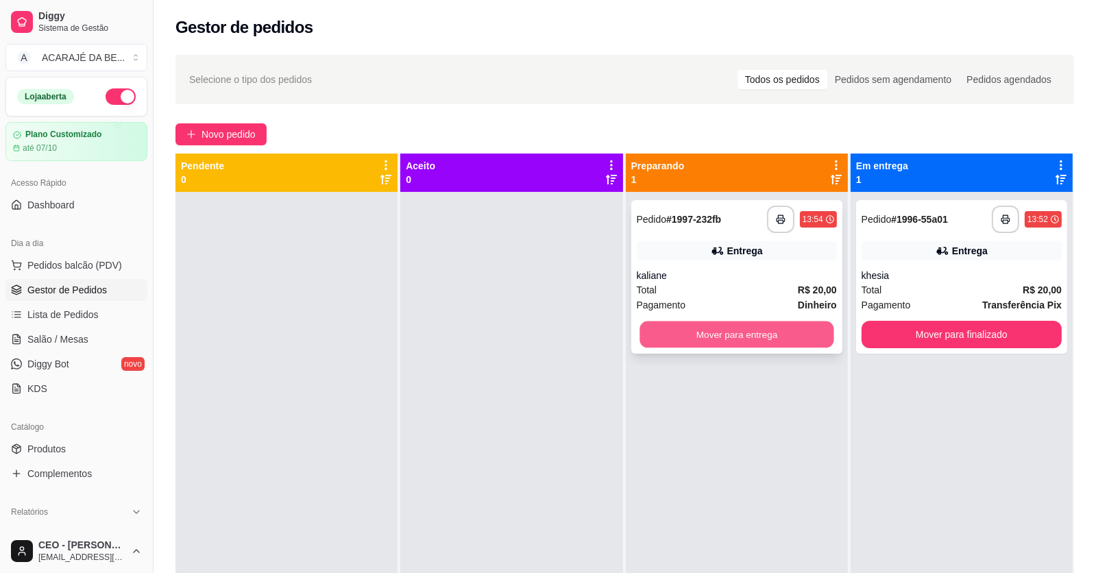
click at [764, 338] on button "Mover para entrega" at bounding box center [737, 335] width 194 height 27
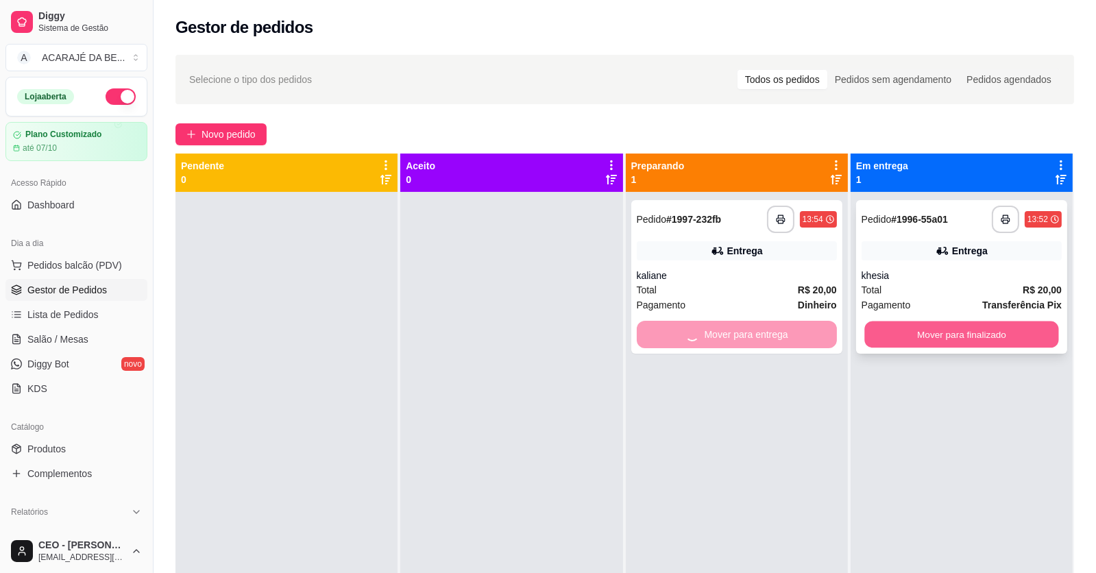
click at [908, 335] on button "Mover para finalizado" at bounding box center [962, 335] width 194 height 27
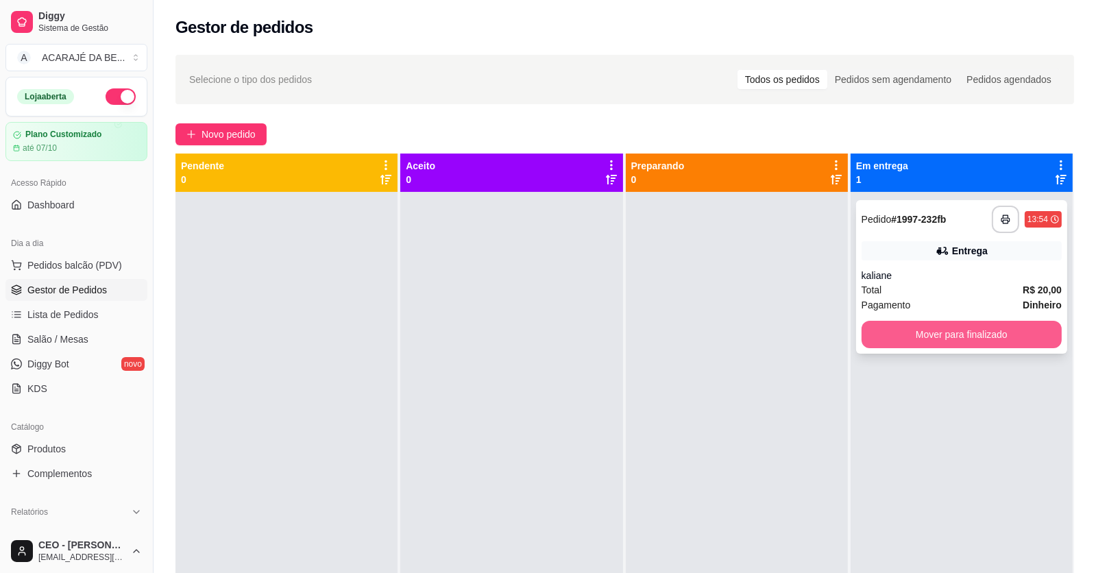
click at [937, 325] on button "Mover para finalizado" at bounding box center [962, 334] width 200 height 27
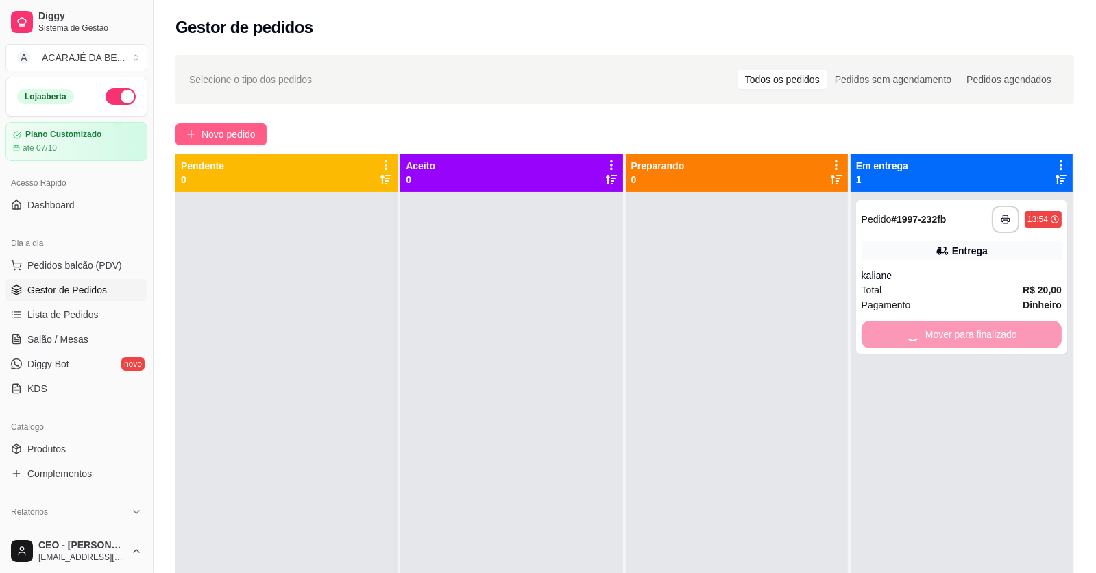
click at [234, 123] on button "Novo pedido" at bounding box center [221, 134] width 91 height 22
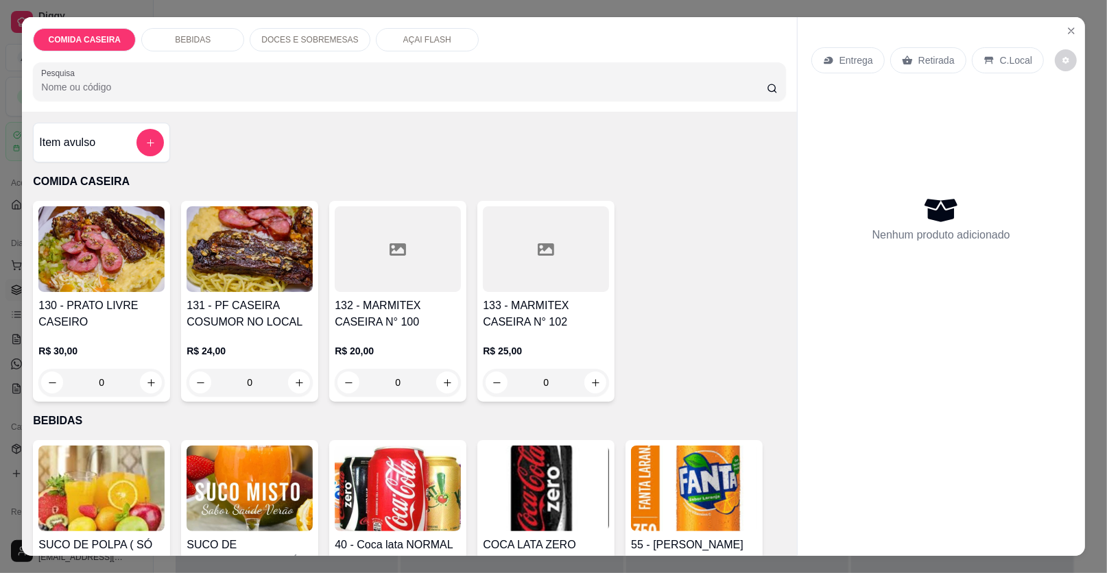
click at [398, 232] on div at bounding box center [398, 249] width 126 height 86
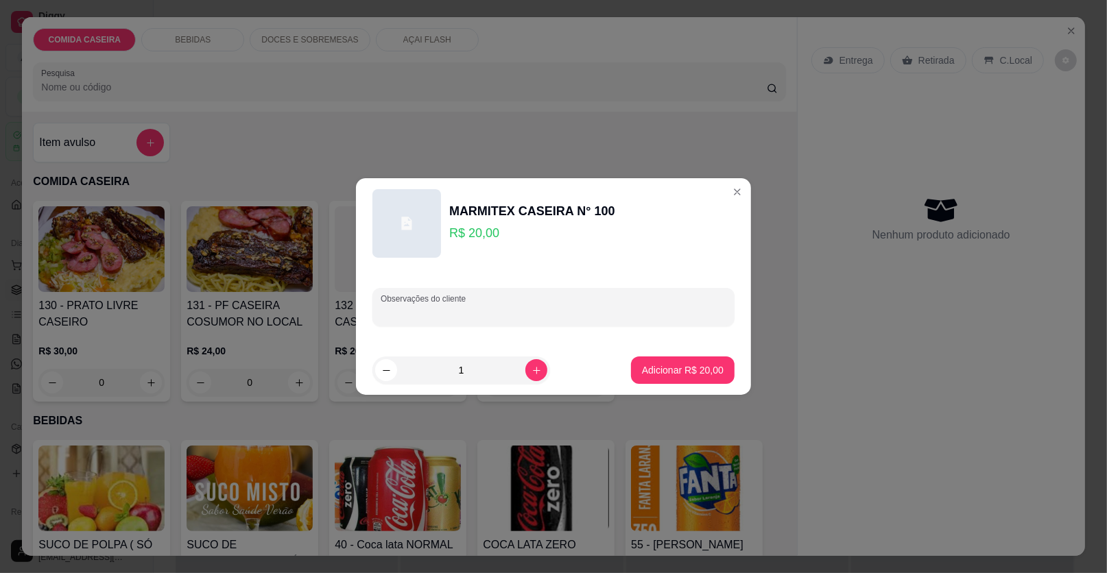
click at [516, 314] on input "Observações do cliente" at bounding box center [554, 313] width 346 height 14
paste input "Feijão preto Arroz Farofa de couve Sarapatel Costela"
type input "Feijão preto Arroz Farofa de couve Sarapatel Costela"
click at [705, 376] on p "Adicionar R$ 20,00" at bounding box center [683, 369] width 80 height 13
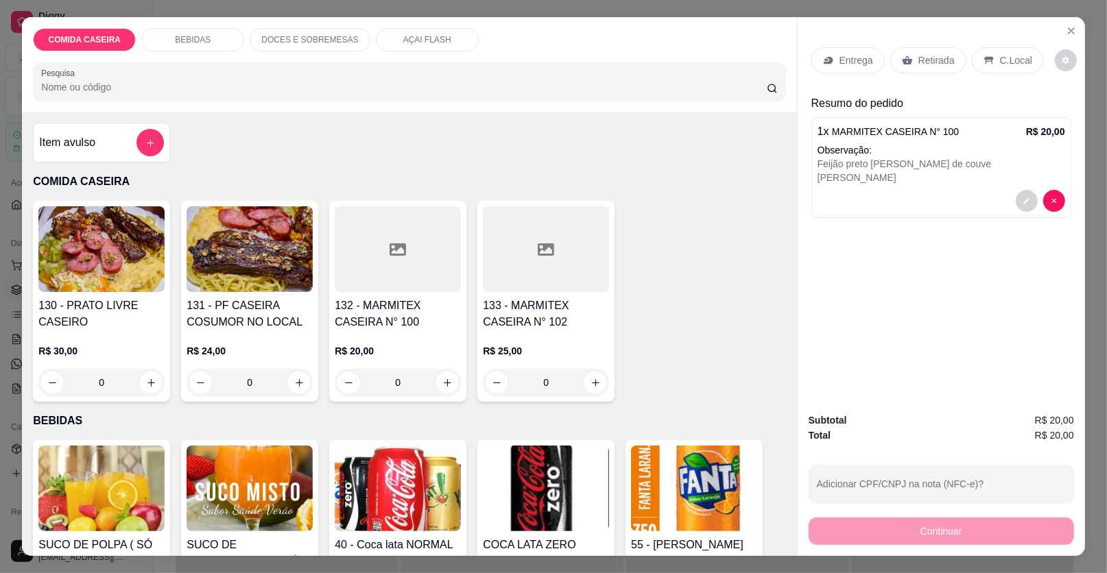
click at [849, 63] on p "Entrega" at bounding box center [856, 60] width 34 height 14
click at [1022, 197] on icon "decrease-product-quantity" at bounding box center [1026, 201] width 8 height 8
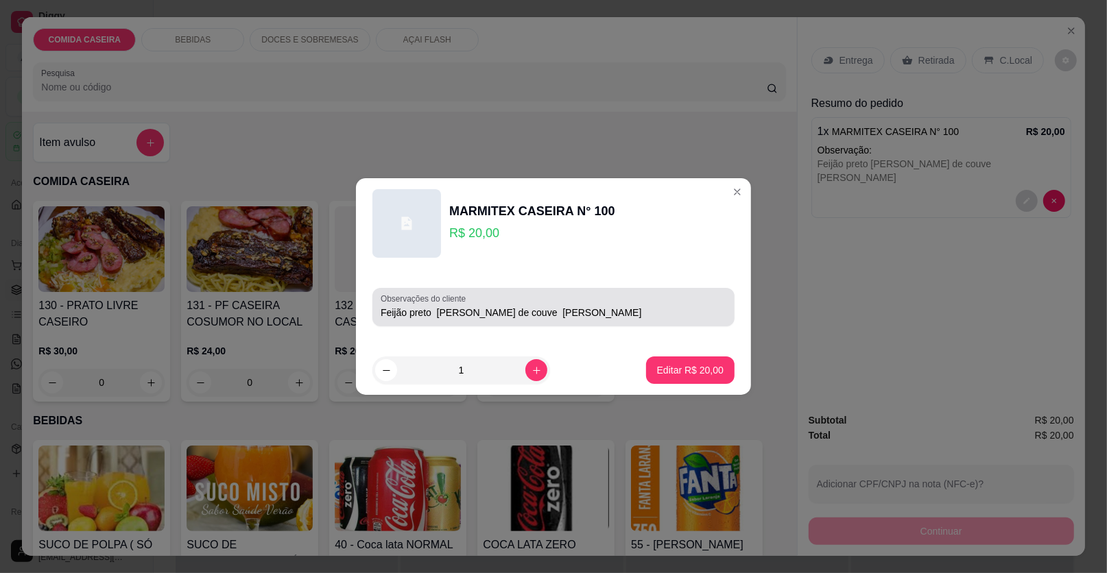
click at [624, 315] on input "Feijão preto Arroz Farofa de couve Sarapatel Costela" at bounding box center [554, 313] width 346 height 14
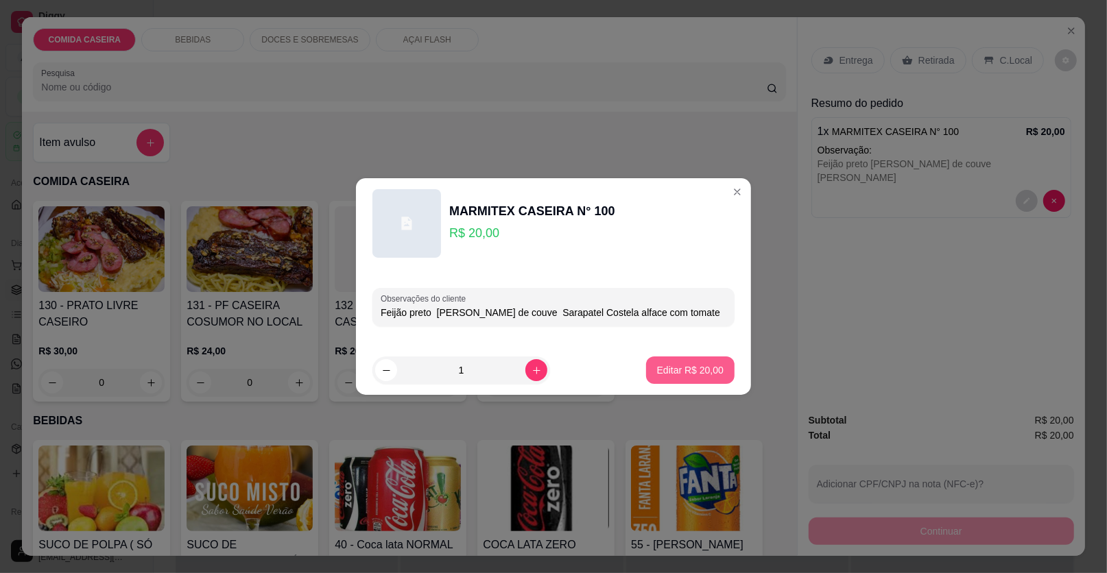
type input "Feijão preto [PERSON_NAME] de couve Sarapatel Costela alface com tomate"
click at [695, 367] on p "Editar R$ 20,00" at bounding box center [690, 369] width 64 height 13
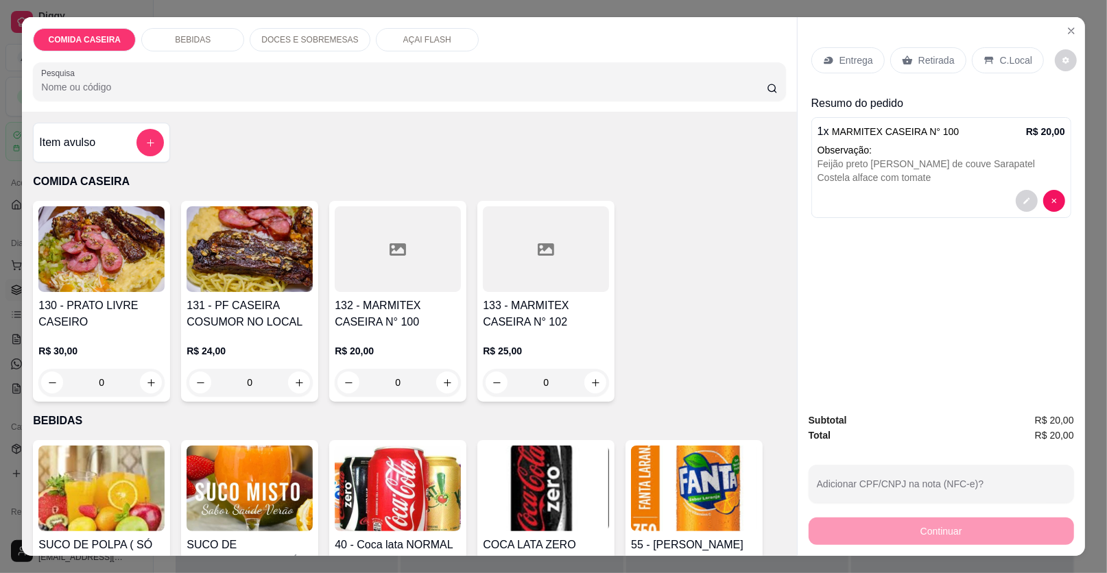
click at [861, 64] on p "Entrega" at bounding box center [856, 60] width 34 height 14
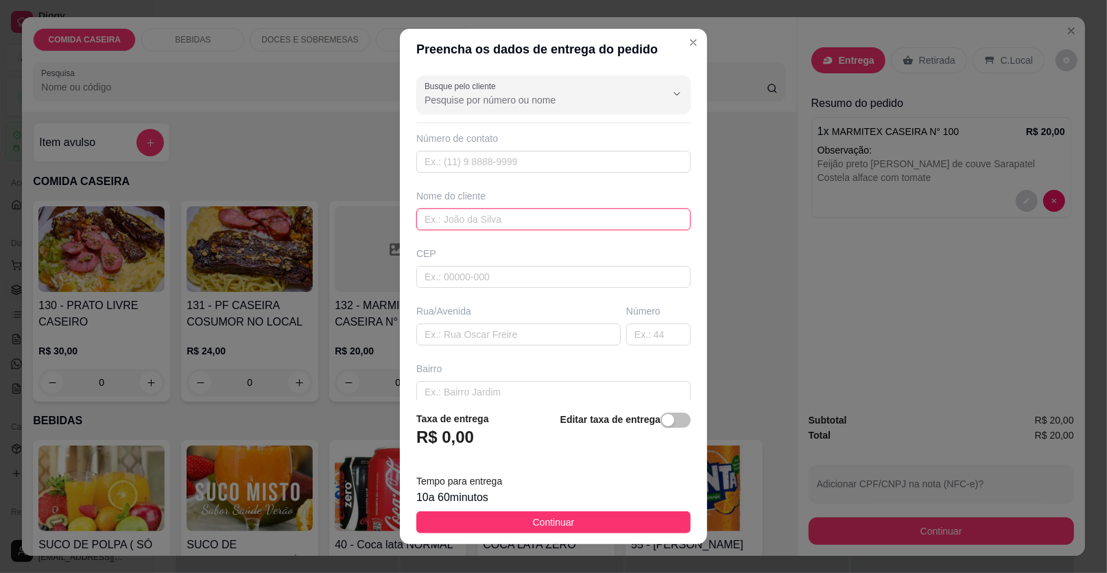
click at [469, 223] on input "text" at bounding box center [553, 219] width 274 height 22
type input "germano"
click at [555, 335] on input "text" at bounding box center [518, 335] width 204 height 22
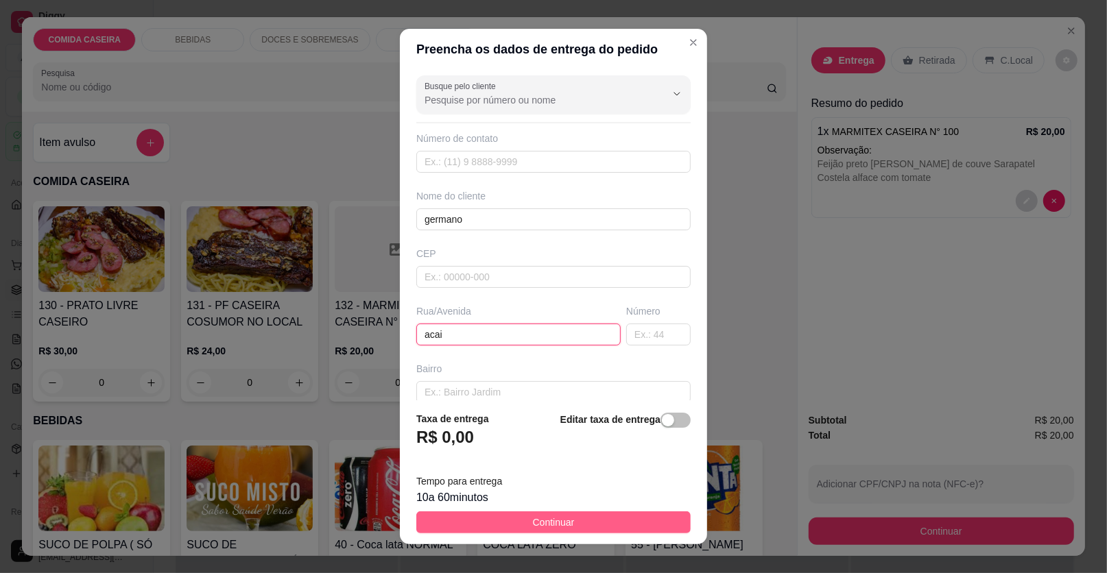
type input "acai"
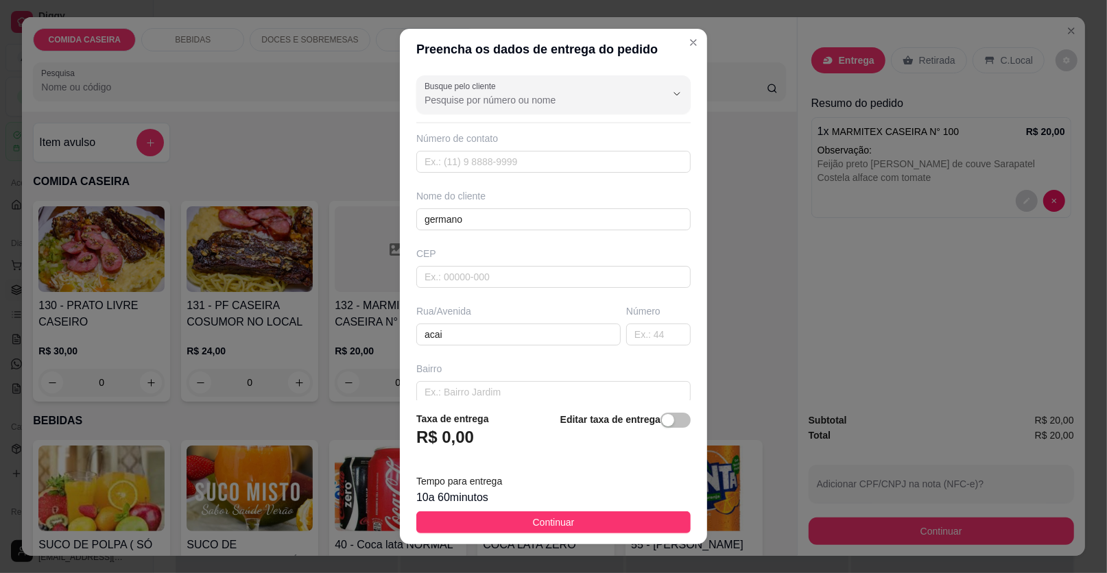
click at [559, 522] on span "Continuar" at bounding box center [554, 522] width 42 height 15
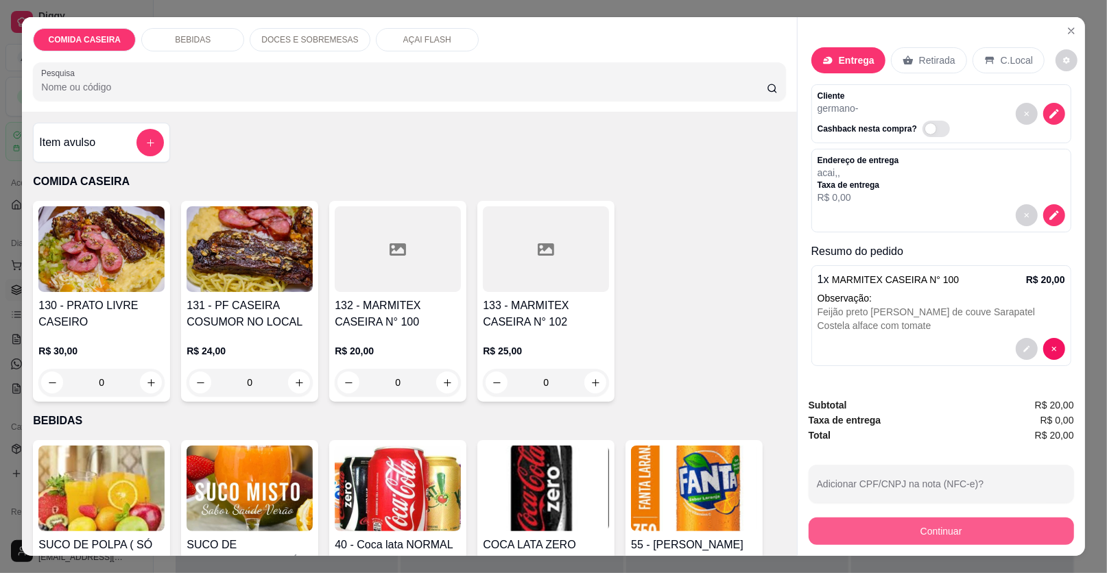
click at [934, 534] on button "Continuar" at bounding box center [940, 531] width 265 height 27
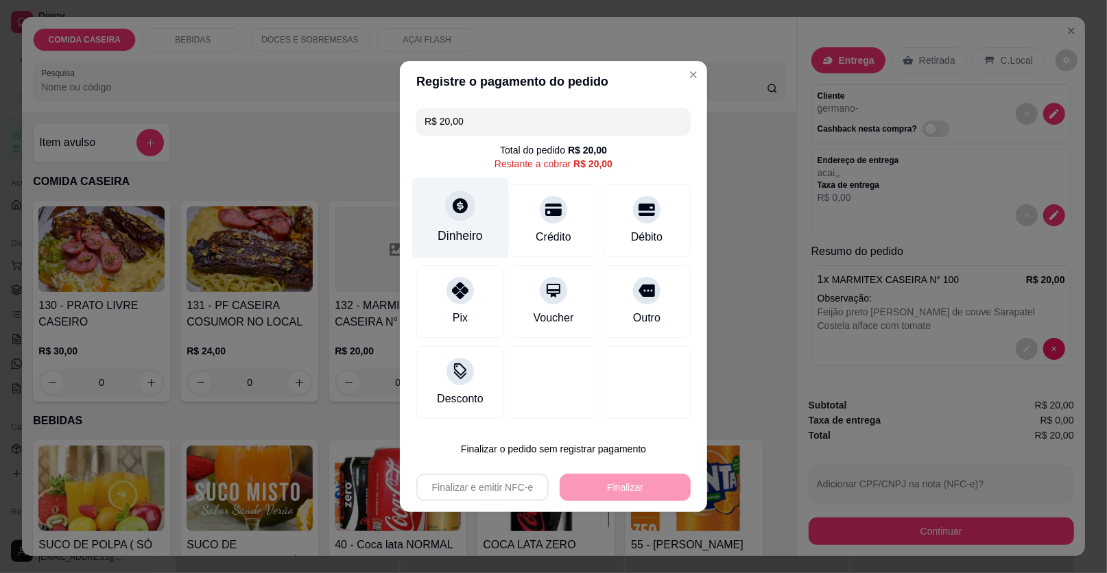
click at [487, 245] on div "Dinheiro" at bounding box center [460, 218] width 97 height 80
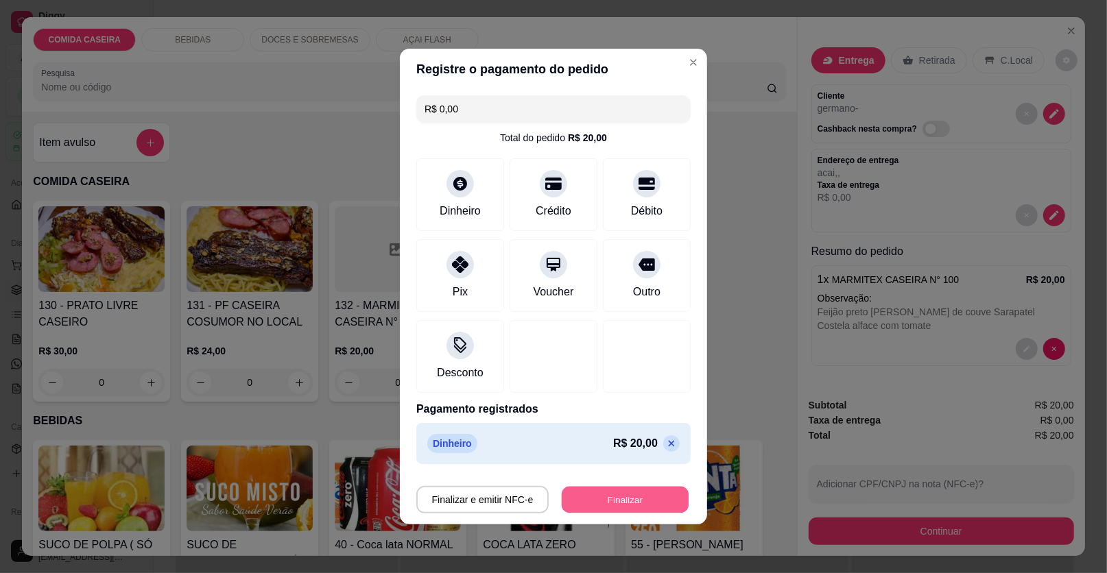
click at [616, 501] on button "Finalizar" at bounding box center [625, 500] width 127 height 27
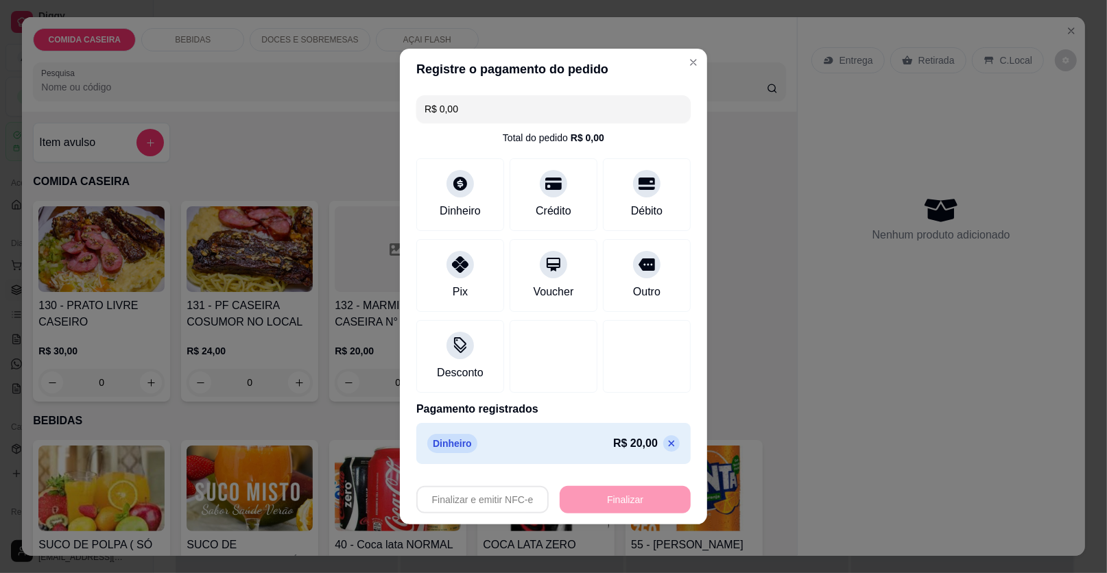
type input "-R$ 20,00"
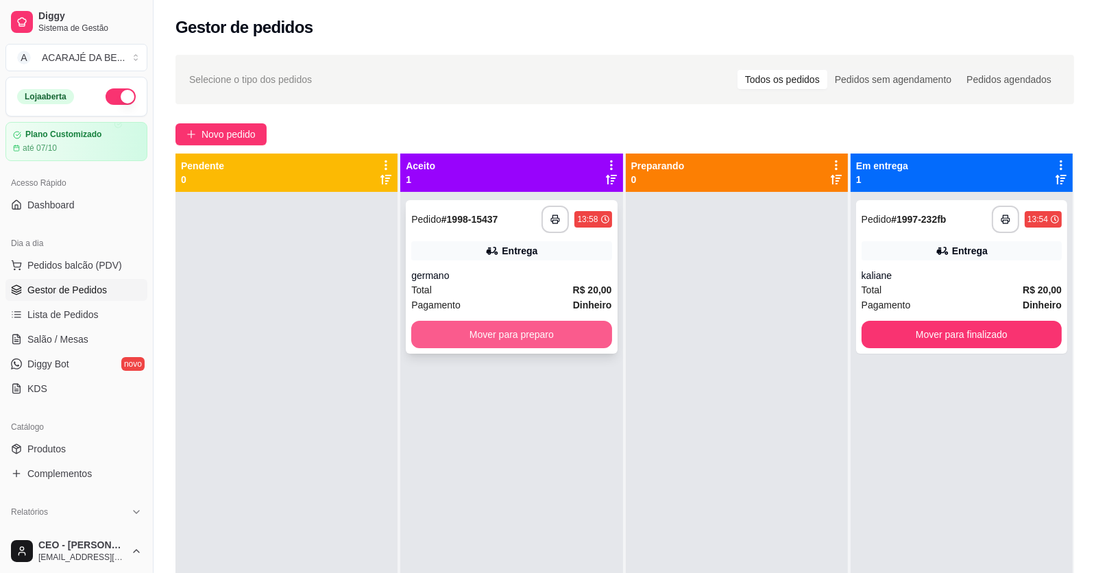
click at [566, 339] on button "Mover para preparo" at bounding box center [511, 334] width 200 height 27
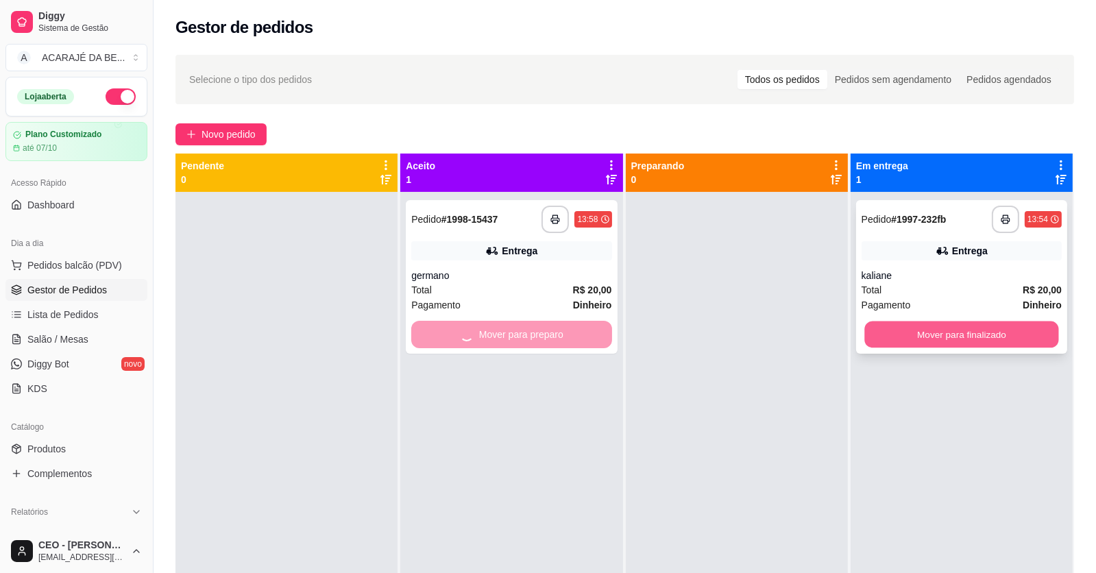
click at [870, 337] on button "Mover para finalizado" at bounding box center [962, 335] width 194 height 27
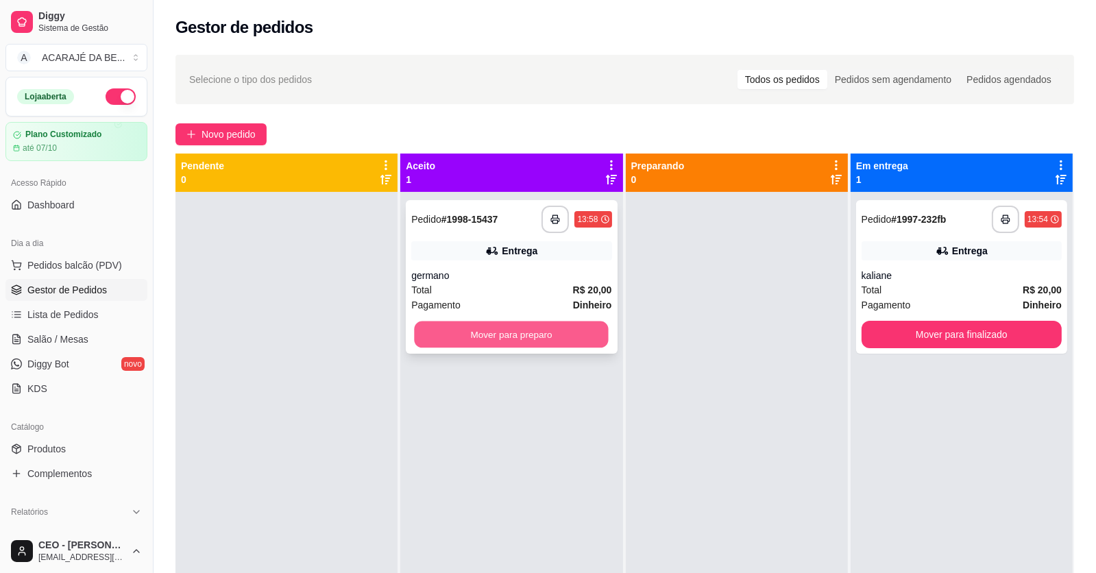
click at [564, 333] on button "Mover para preparo" at bounding box center [512, 335] width 194 height 27
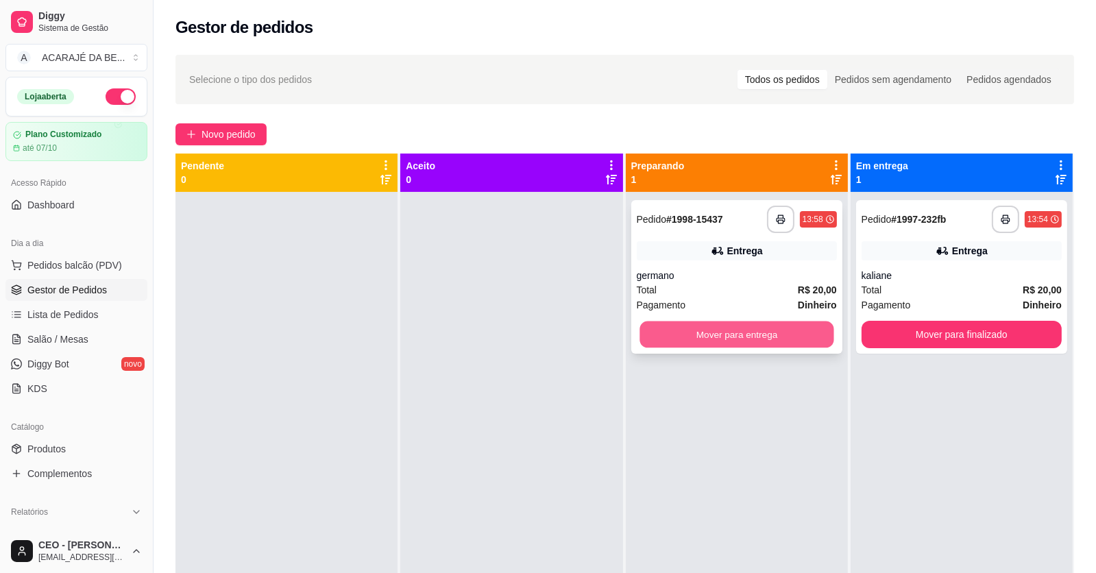
click at [703, 332] on button "Mover para entrega" at bounding box center [737, 335] width 194 height 27
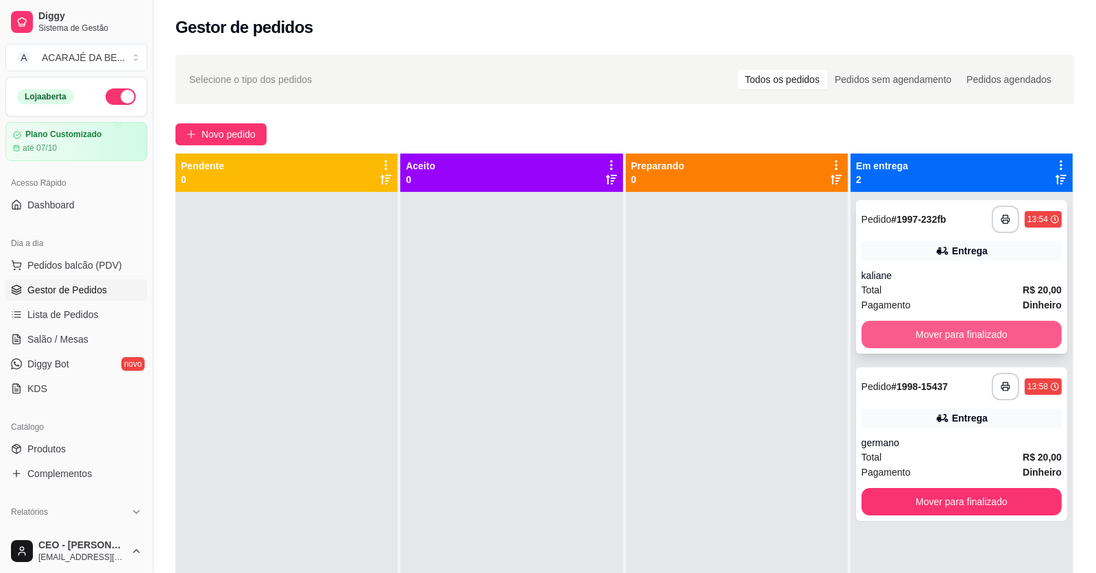
click at [876, 334] on button "Mover para finalizado" at bounding box center [962, 334] width 200 height 27
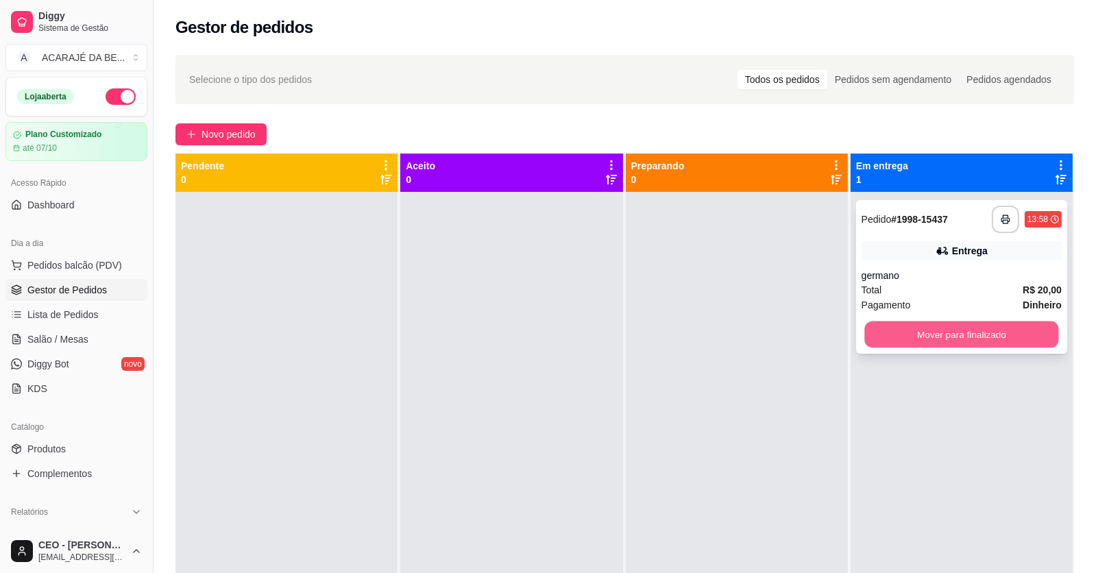
click at [876, 335] on button "Mover para finalizado" at bounding box center [962, 335] width 194 height 27
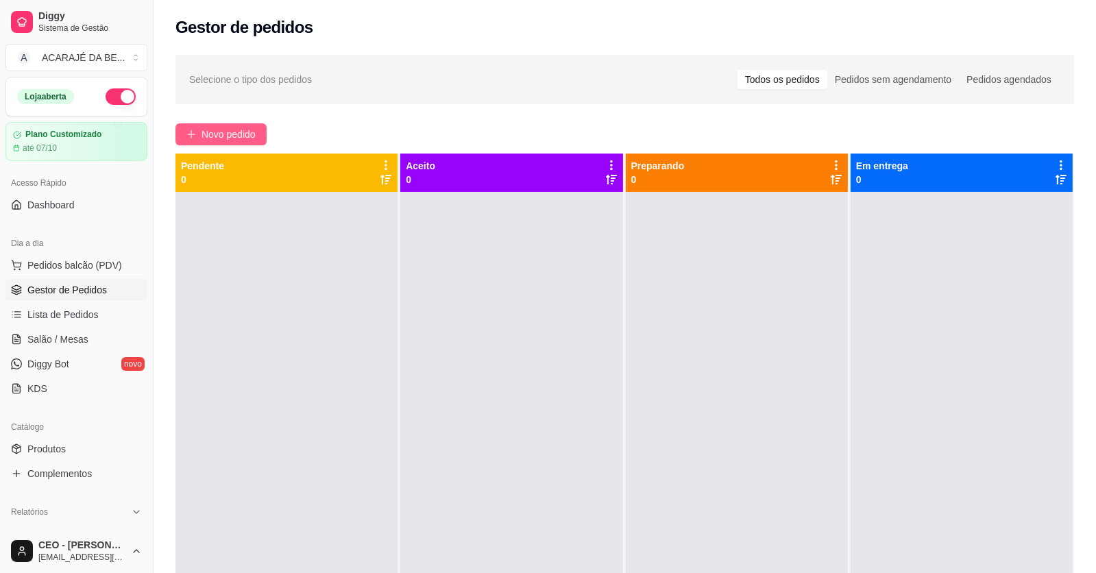
click at [261, 135] on button "Novo pedido" at bounding box center [221, 134] width 91 height 22
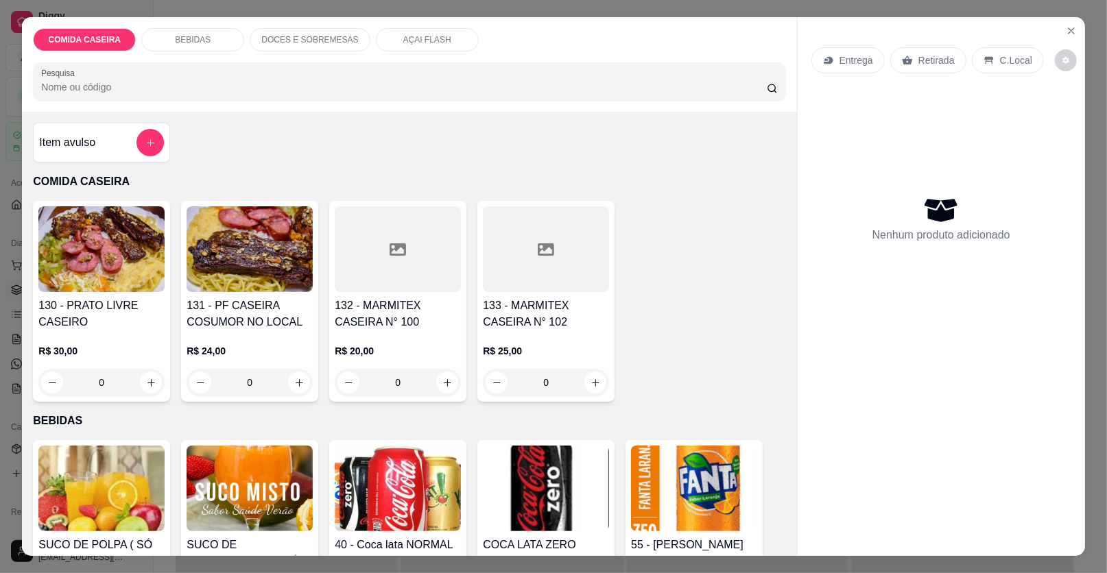
click at [108, 145] on div "Item avulso" at bounding box center [101, 142] width 125 height 27
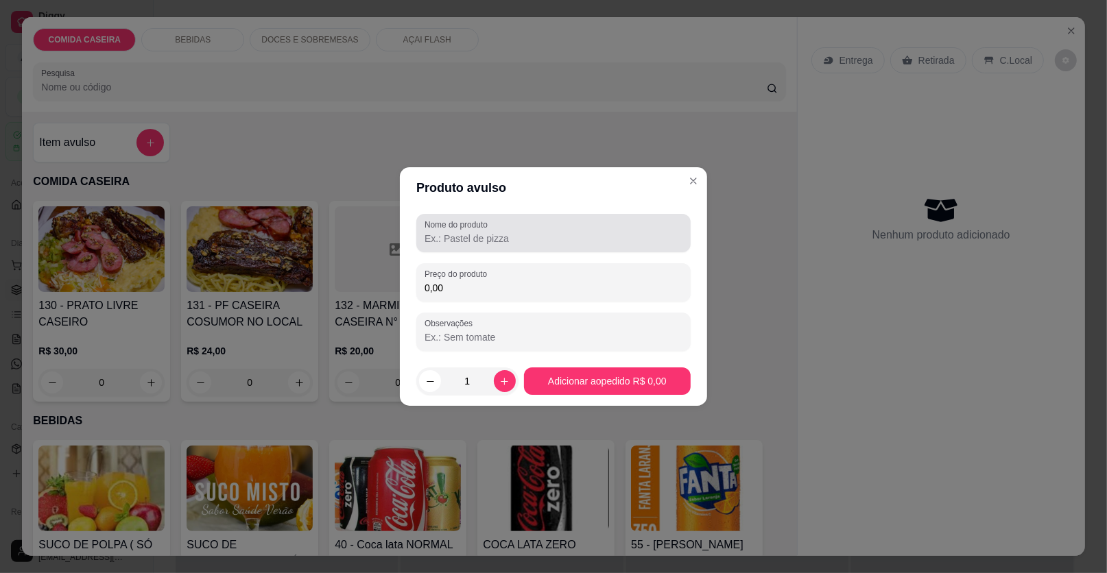
click at [451, 228] on label "Nome do produto" at bounding box center [458, 225] width 68 height 12
click at [451, 232] on input "Nome do produto" at bounding box center [553, 239] width 258 height 14
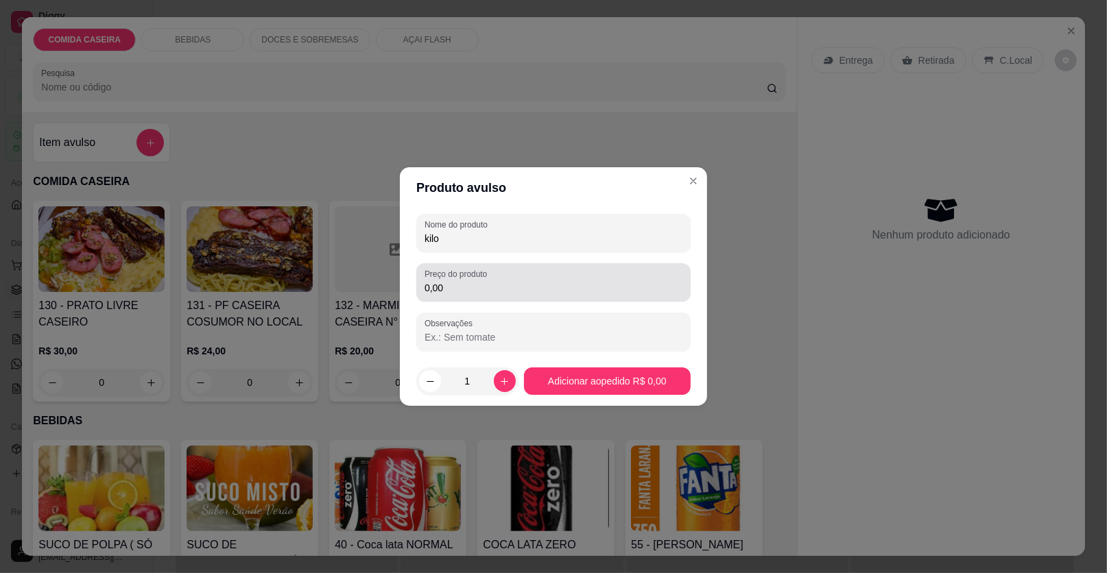
type input "kilo"
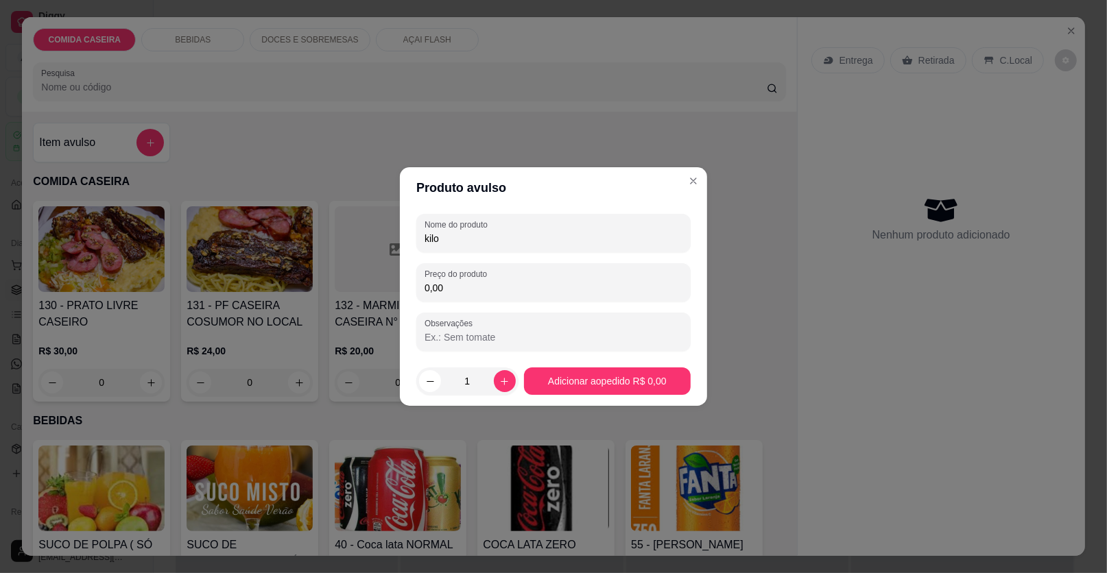
click at [531, 281] on input "0,00" at bounding box center [553, 288] width 258 height 14
type input "29,57"
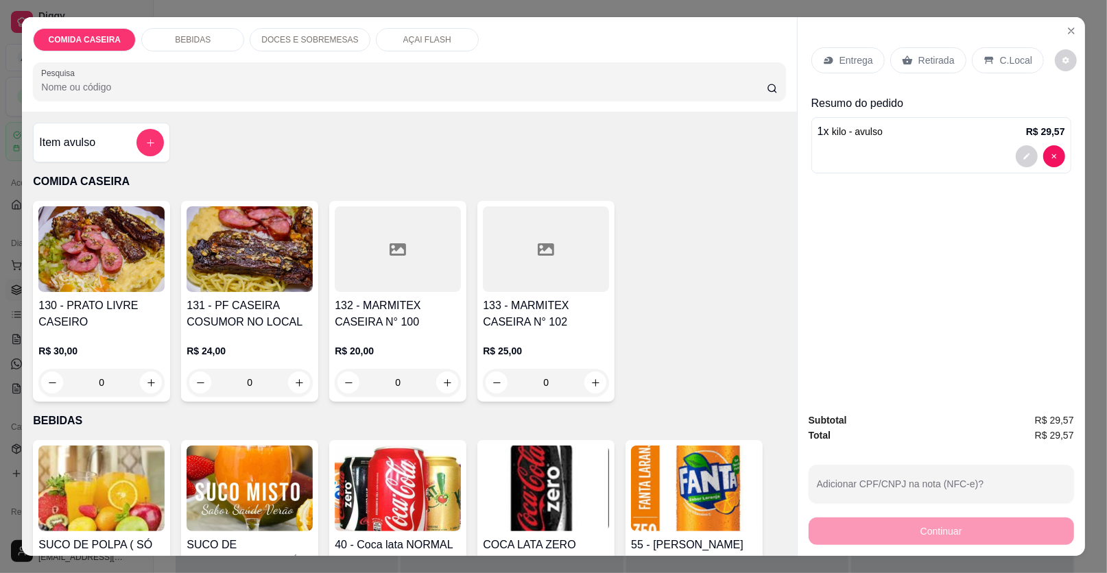
drag, startPoint x: 973, startPoint y: 58, endPoint x: 954, endPoint y: 167, distance: 110.0
click at [974, 59] on div "C.Local" at bounding box center [1008, 60] width 72 height 26
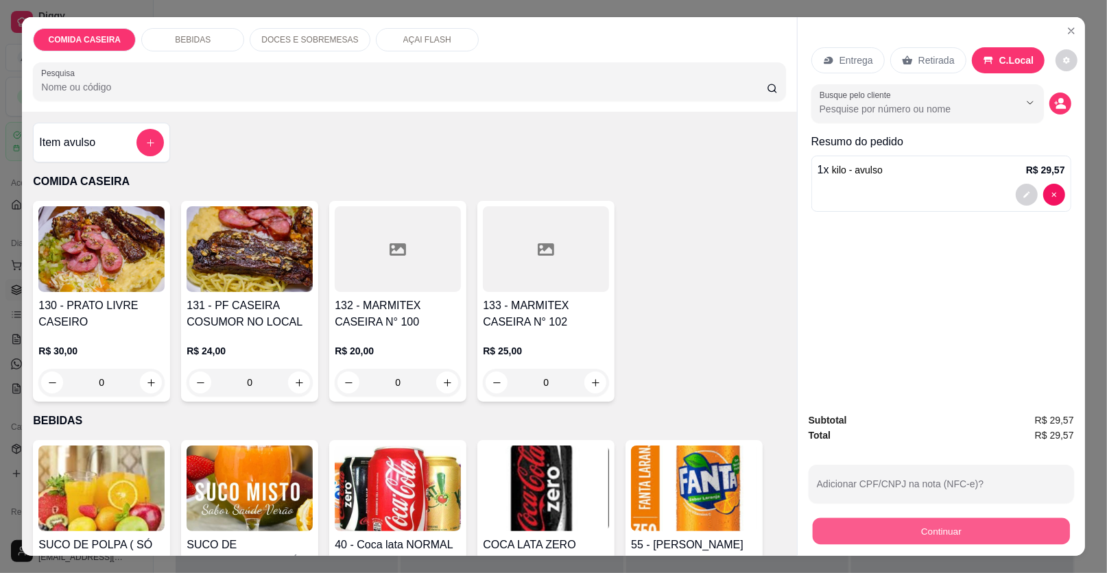
click at [902, 538] on button "Continuar" at bounding box center [940, 531] width 257 height 27
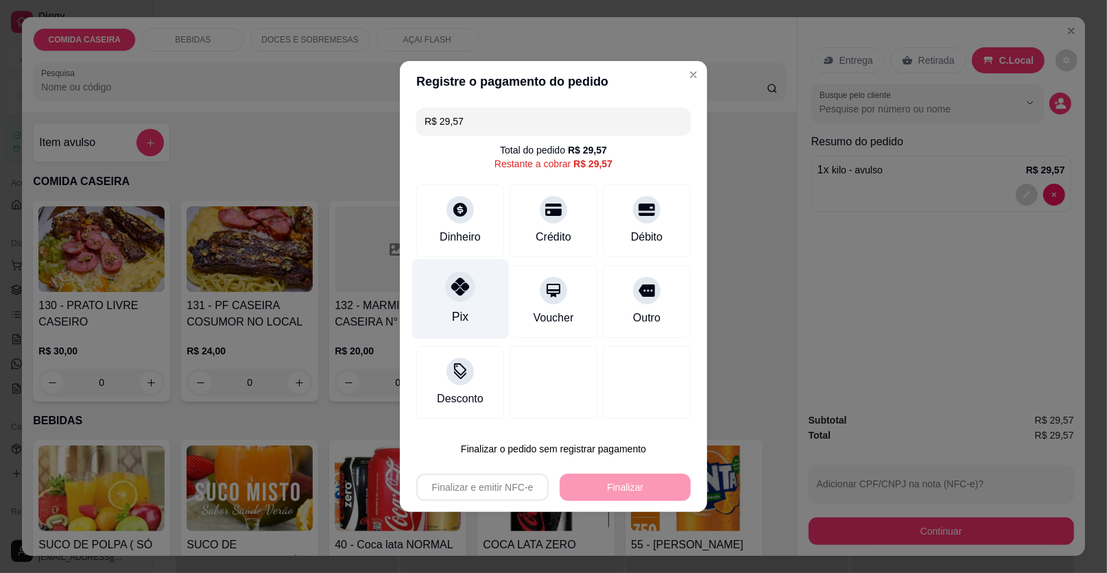
click at [469, 288] on div at bounding box center [460, 287] width 30 height 30
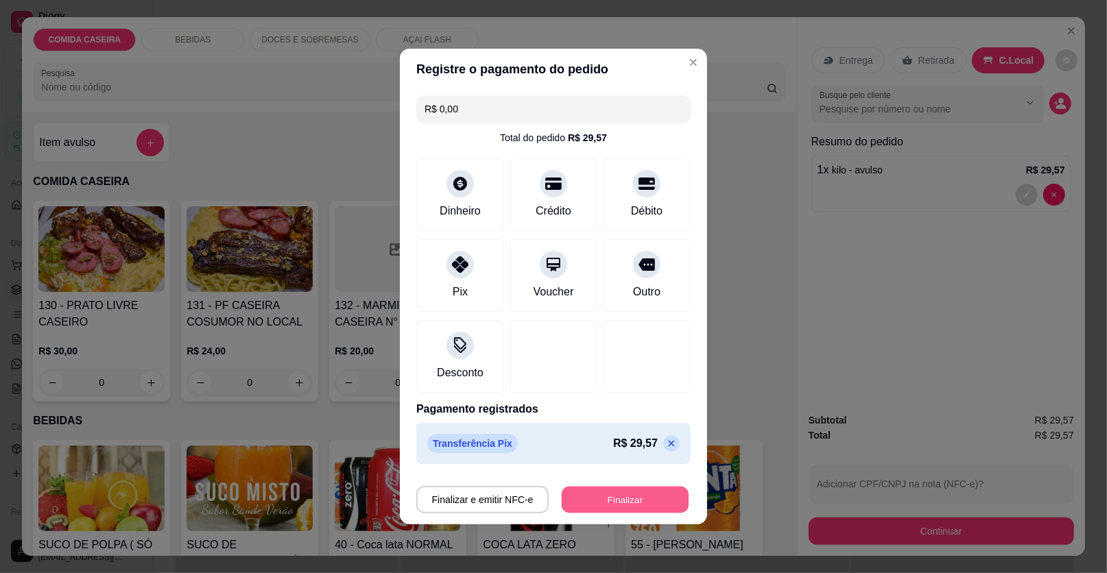
click at [611, 494] on button "Finalizar" at bounding box center [625, 500] width 127 height 27
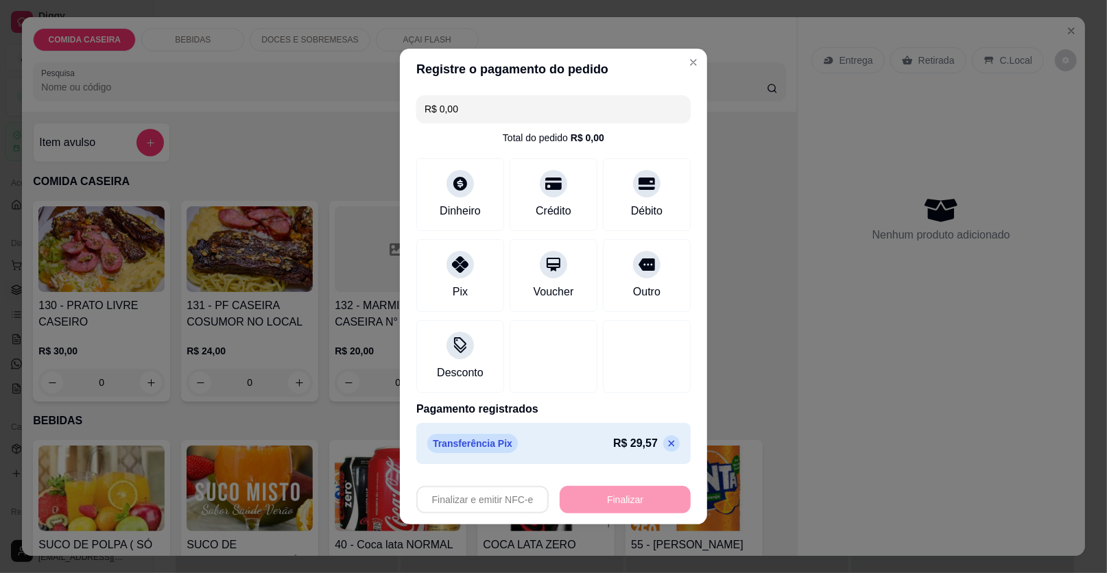
type input "-R$ 29,57"
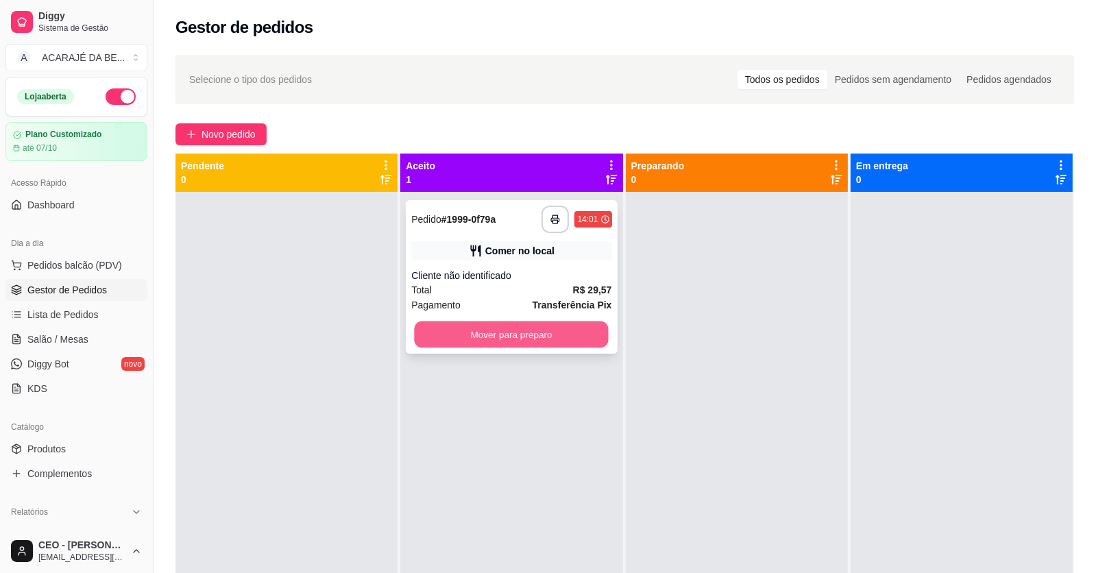
click at [568, 339] on button "Mover para preparo" at bounding box center [512, 335] width 194 height 27
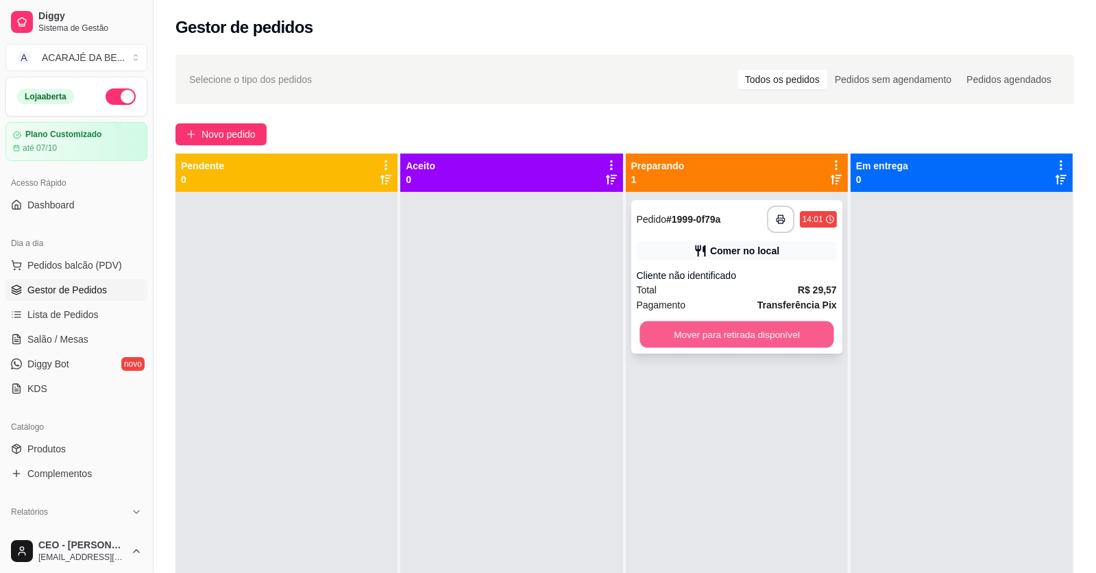
click at [690, 346] on button "Mover para retirada disponível" at bounding box center [737, 335] width 194 height 27
click at [747, 334] on div "Mover para retirada disponível" at bounding box center [737, 334] width 200 height 27
click at [812, 346] on button "Mover para retirada disponível" at bounding box center [737, 334] width 200 height 27
click at [771, 337] on button "Mover para retirada disponível" at bounding box center [737, 335] width 194 height 27
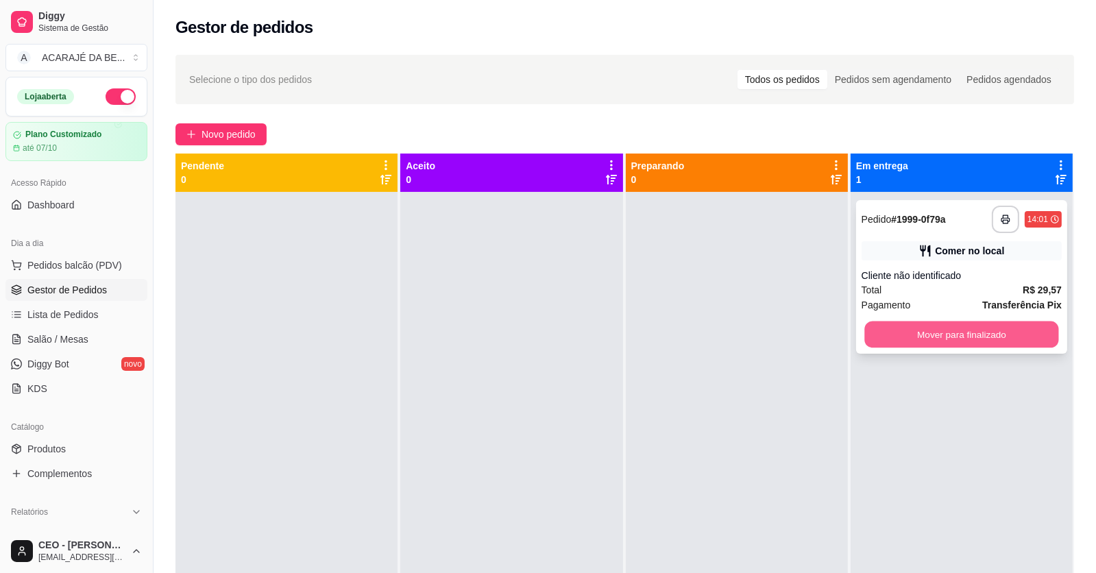
click at [1000, 335] on button "Mover para finalizado" at bounding box center [962, 335] width 194 height 27
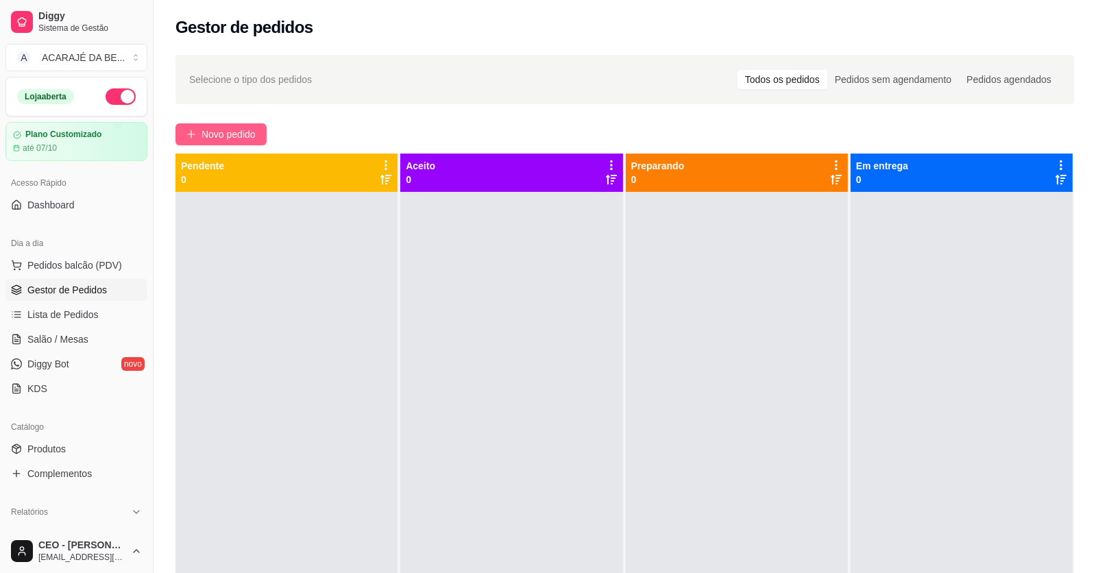
click at [243, 132] on span "Novo pedido" at bounding box center [229, 134] width 54 height 15
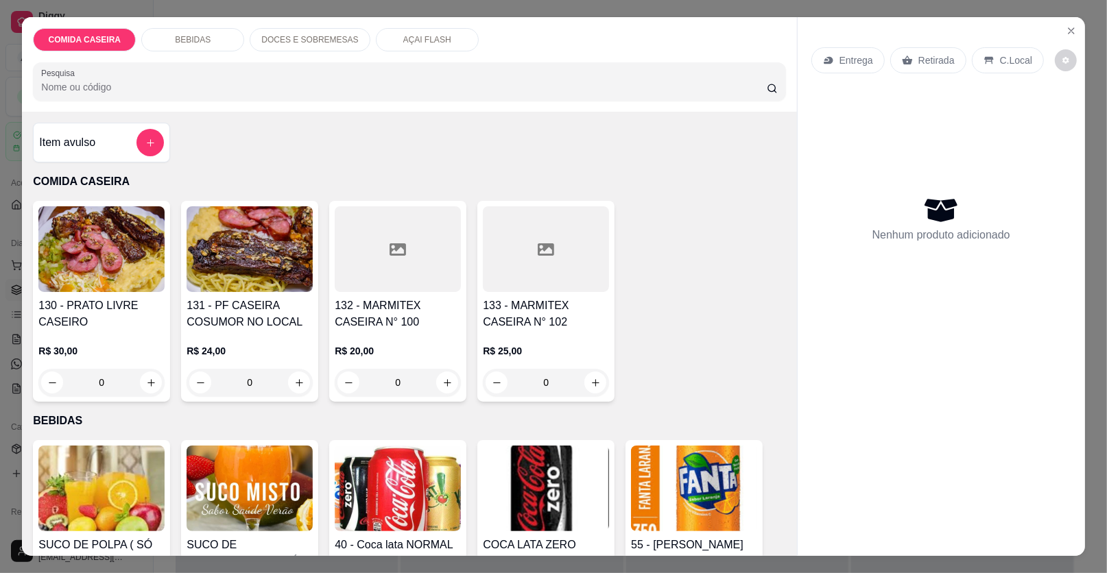
click at [407, 261] on div at bounding box center [398, 249] width 126 height 86
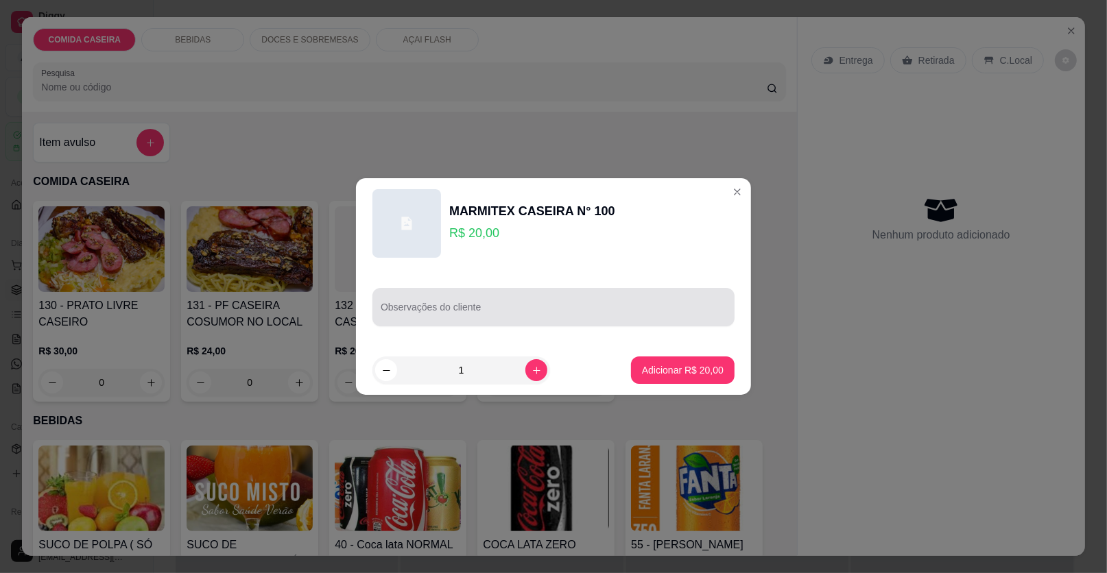
click at [494, 299] on div at bounding box center [554, 306] width 346 height 27
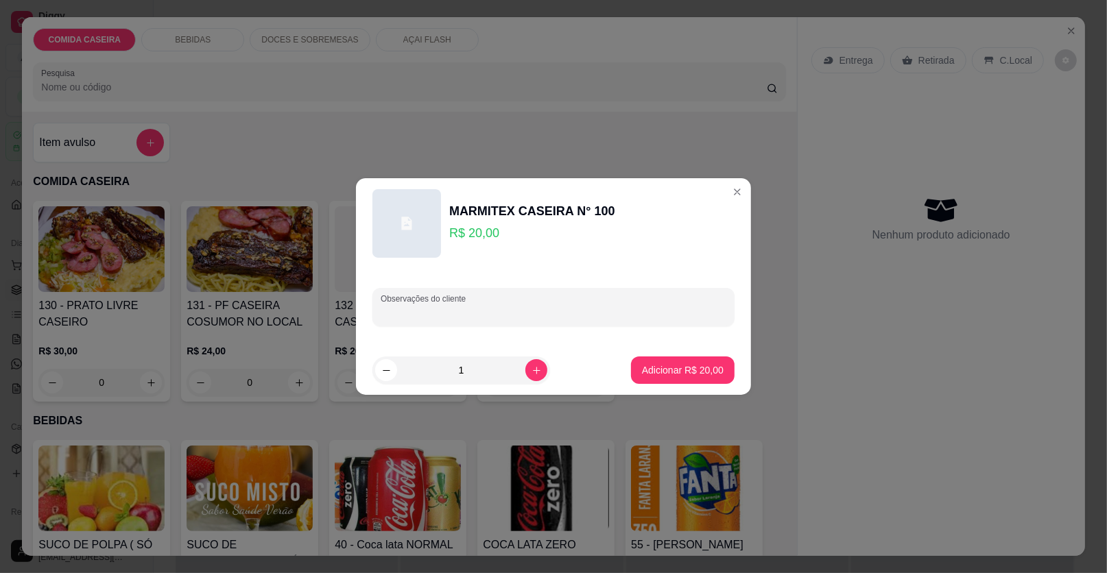
paste input "feijão preto, macarrão, filé de frango, vinagrete."
type input "feijão preto, macarrão, filé de frango, vinagrete."
click at [698, 371] on p "Adicionar R$ 20,00" at bounding box center [683, 370] width 82 height 14
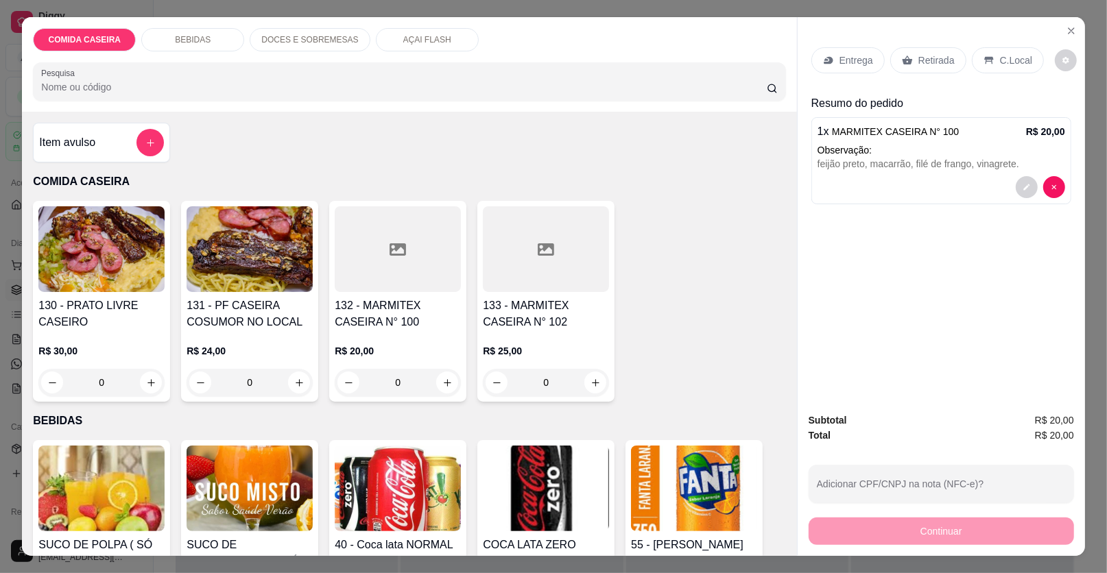
click at [416, 223] on div at bounding box center [398, 249] width 126 height 86
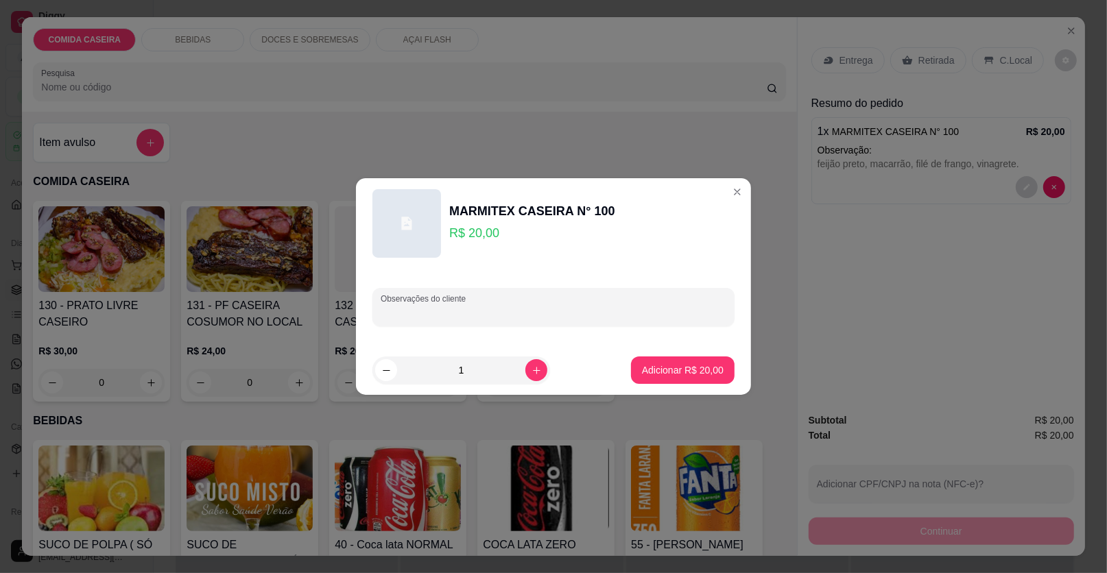
click at [440, 317] on input "Observações do cliente" at bounding box center [554, 313] width 346 height 14
paste input "Feijão preto, arroz branco, macarrão, um pouco de farofa c/Bacon e cal..., carn…"
type input "Feijão preto, arroz branco, macarrão, um pouco de farofa c/Bacon e cal..., carn…"
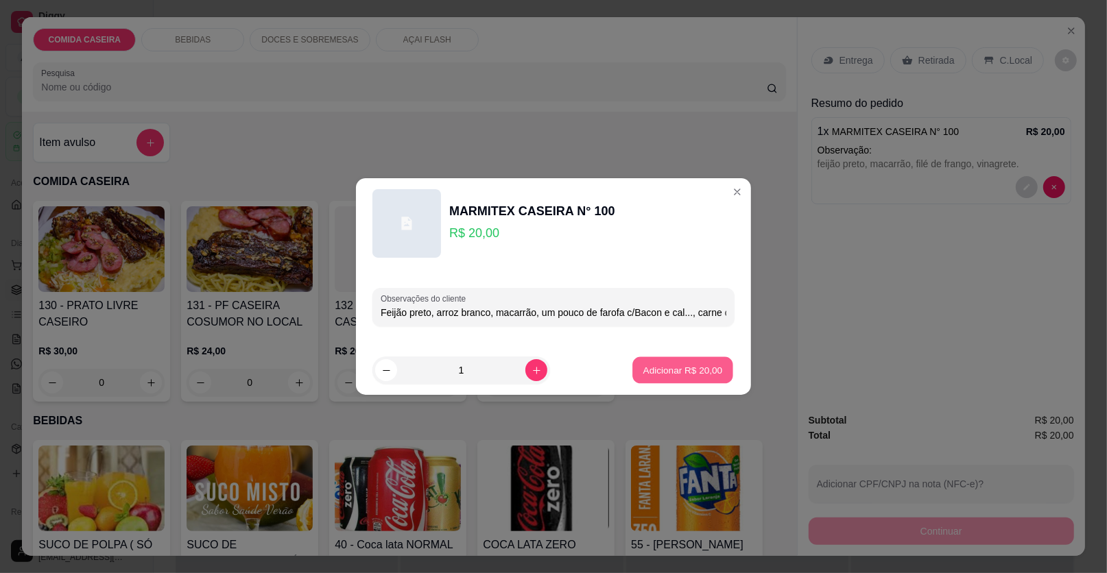
click at [650, 374] on p "Adicionar R$ 20,00" at bounding box center [683, 369] width 80 height 13
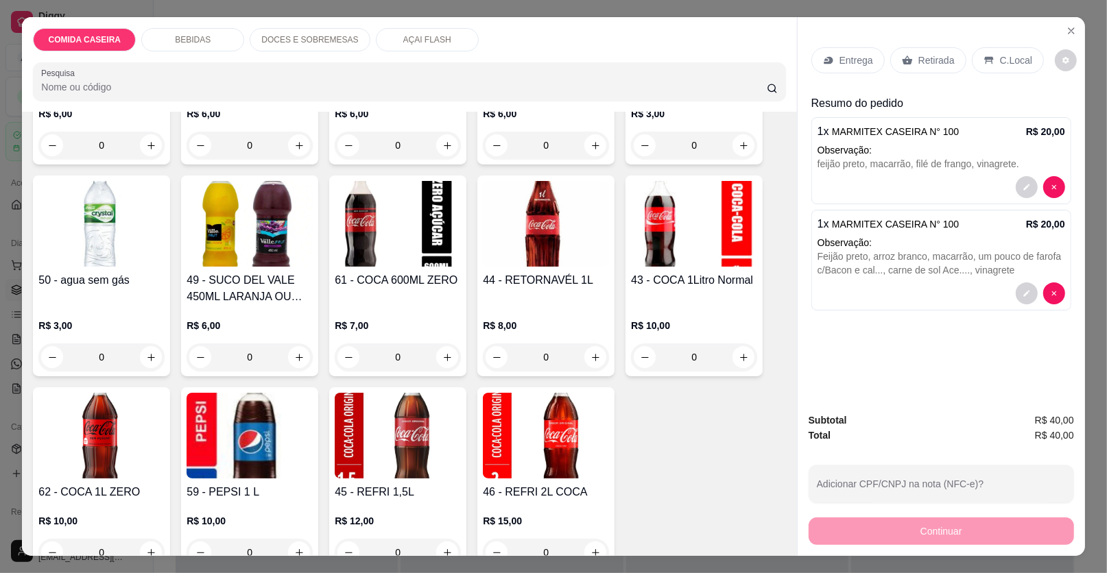
scroll to position [685, 0]
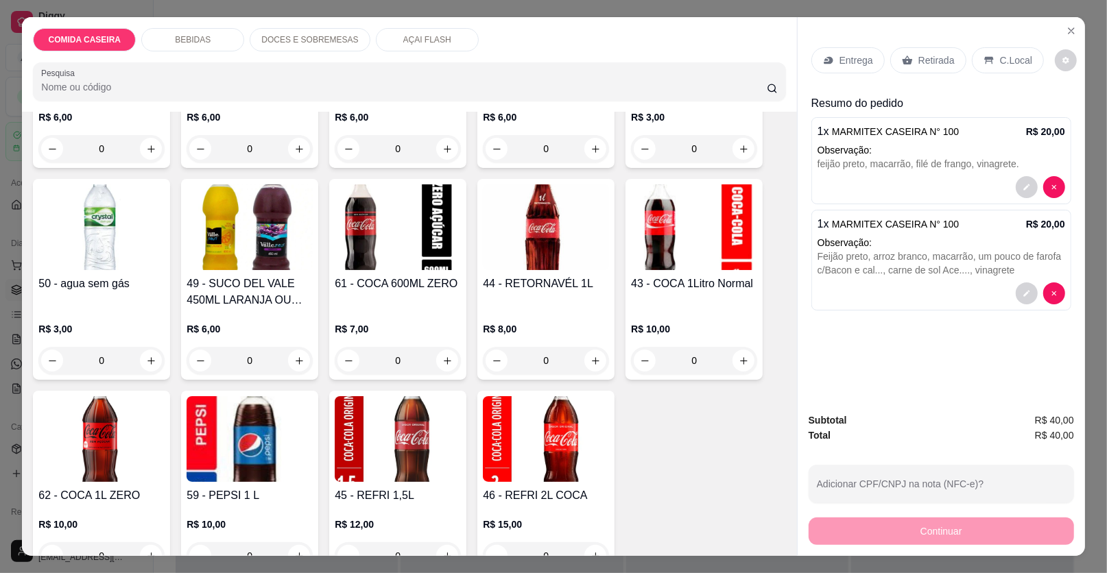
click at [274, 226] on img at bounding box center [249, 227] width 126 height 86
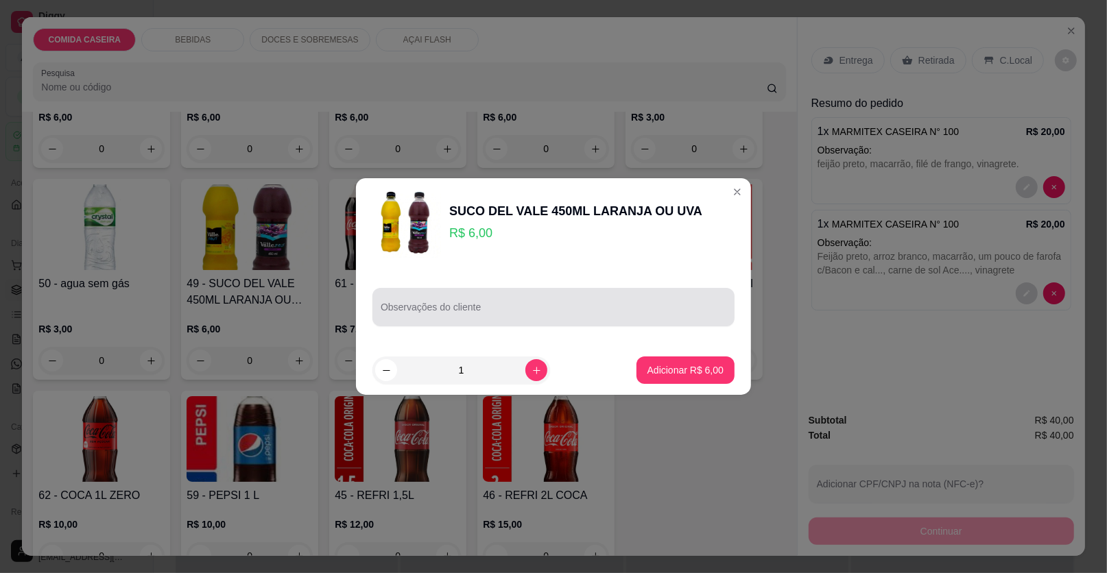
click at [551, 304] on div at bounding box center [554, 306] width 346 height 27
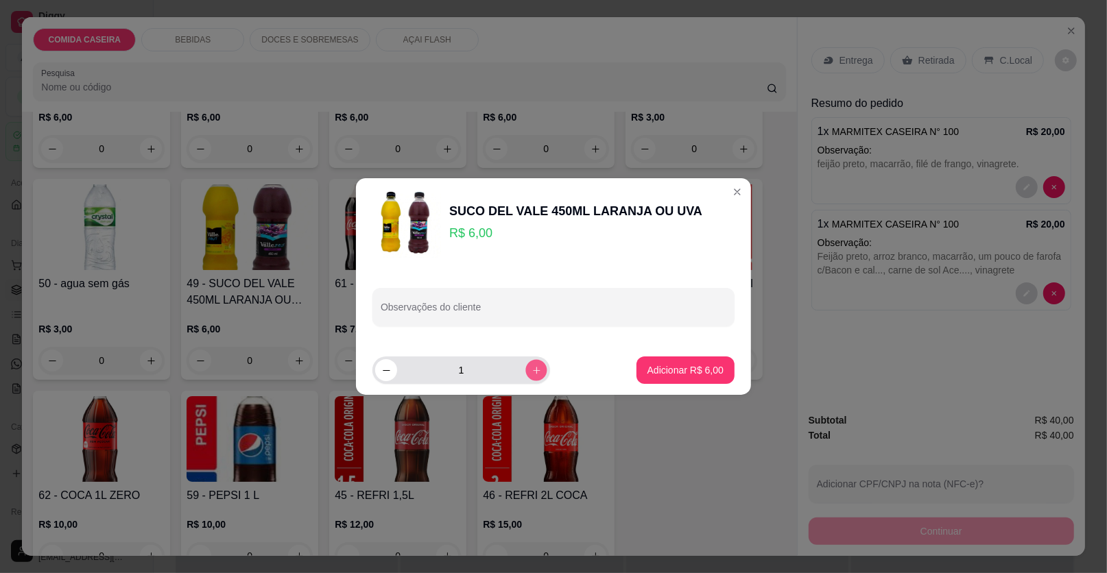
click at [525, 376] on button "increase-product-quantity" at bounding box center [535, 369] width 21 height 21
type input "2"
click at [498, 318] on input "Observações do cliente" at bounding box center [554, 313] width 346 height 14
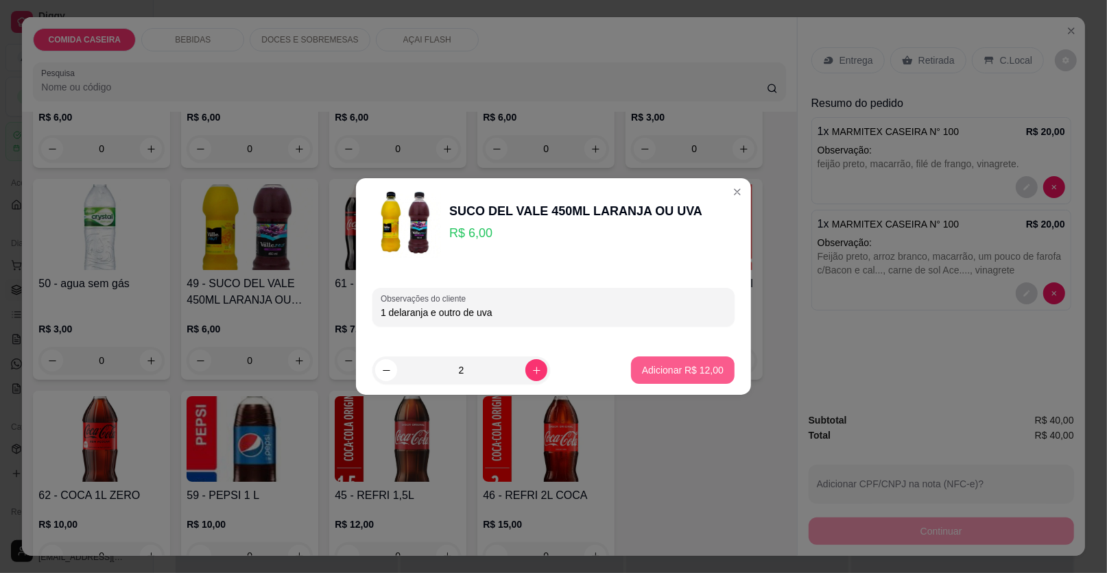
type input "1 delaranja e outro de uva"
click at [647, 374] on p "Adicionar R$ 12,00" at bounding box center [683, 370] width 82 height 14
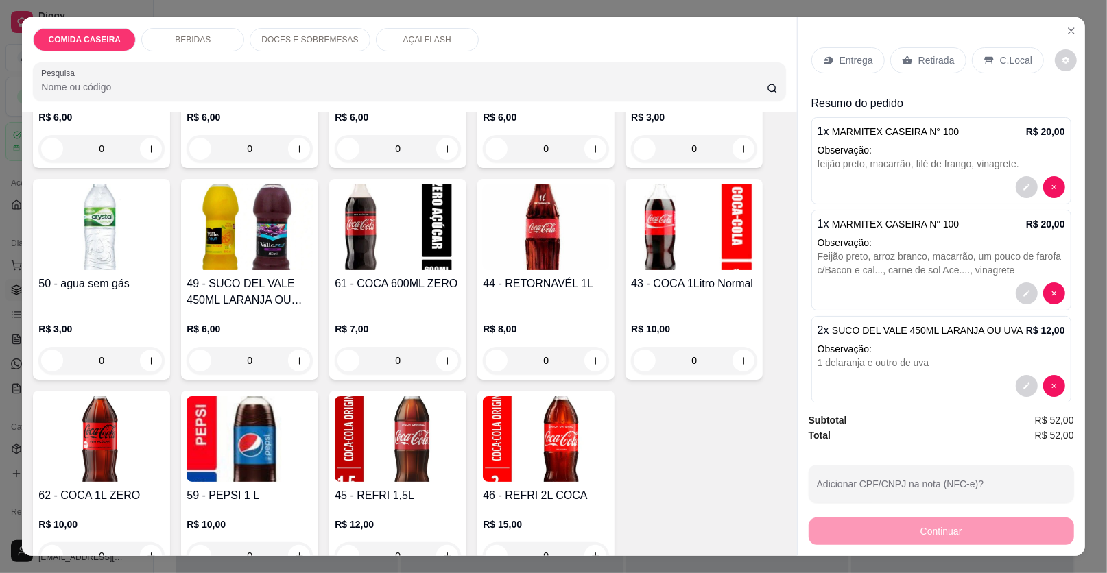
click at [866, 58] on p "Entrega" at bounding box center [856, 60] width 34 height 14
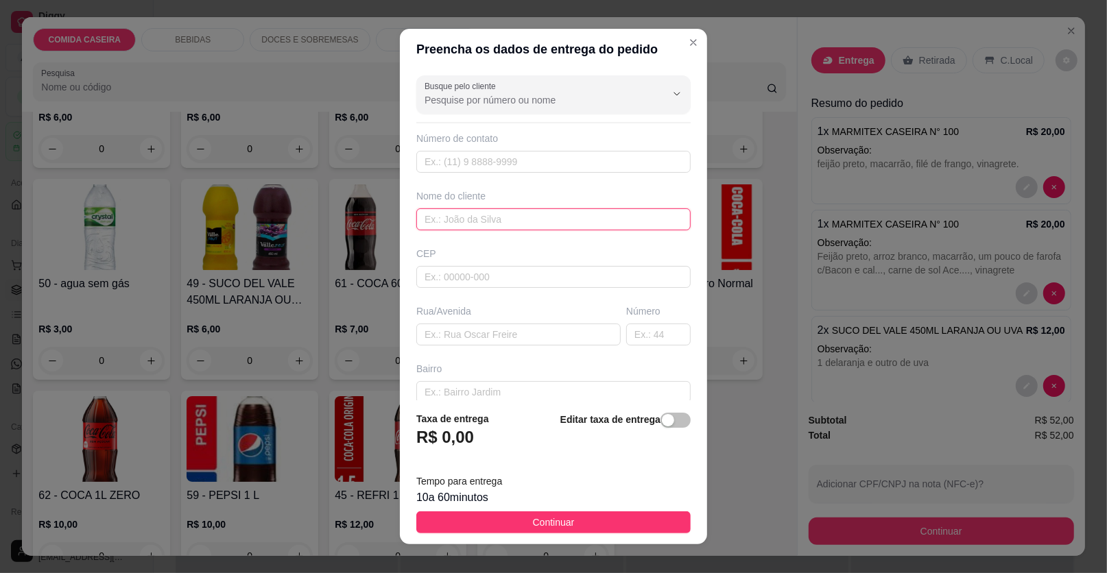
click at [551, 217] on input "text" at bounding box center [553, 219] width 274 height 22
type input "edmir"
click at [550, 337] on input "text" at bounding box center [518, 335] width 204 height 22
paste input "Aqui na igreja"
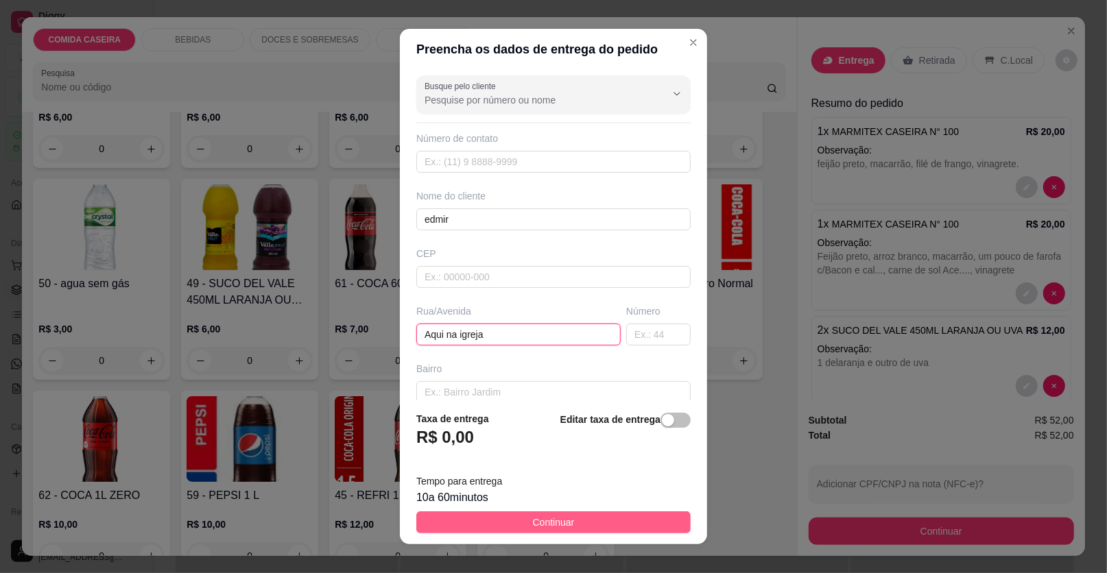
type input "Aqui na igreja"
click at [622, 517] on button "Continuar" at bounding box center [553, 522] width 274 height 22
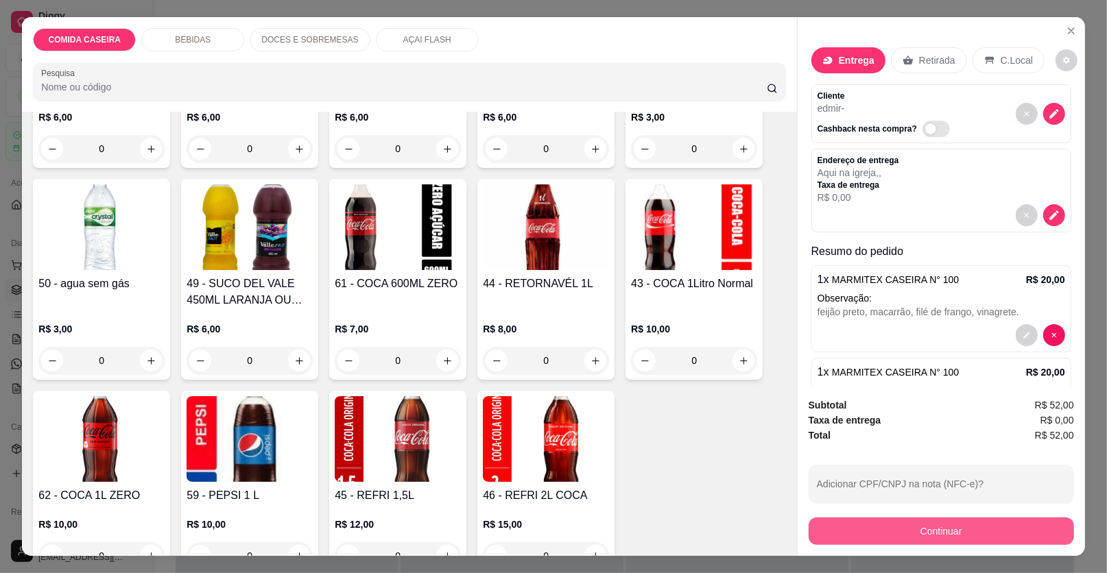
click at [874, 529] on button "Continuar" at bounding box center [940, 531] width 265 height 27
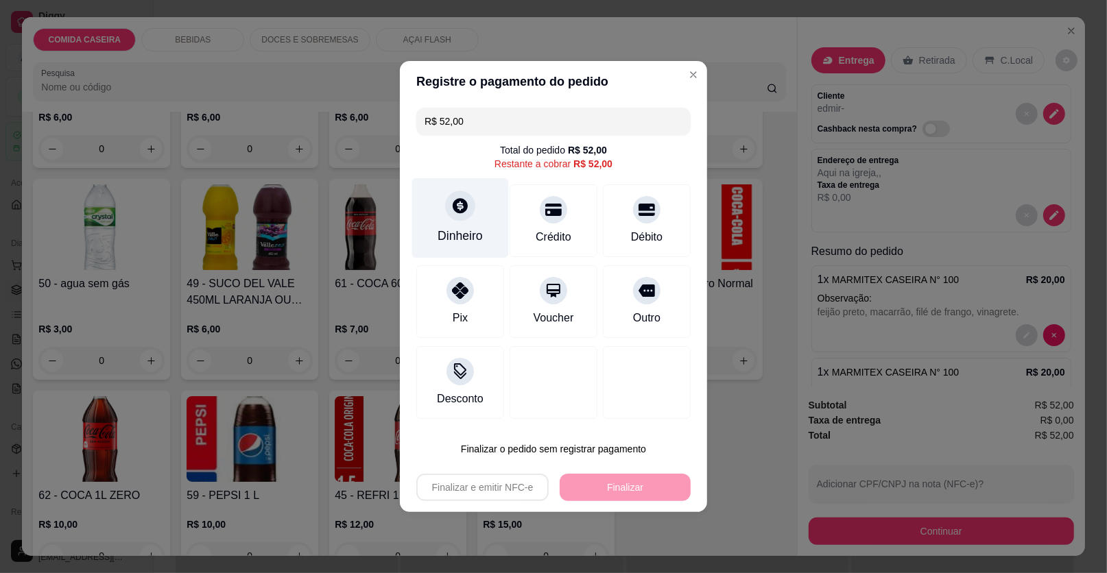
click at [452, 224] on div "Dinheiro" at bounding box center [460, 218] width 97 height 80
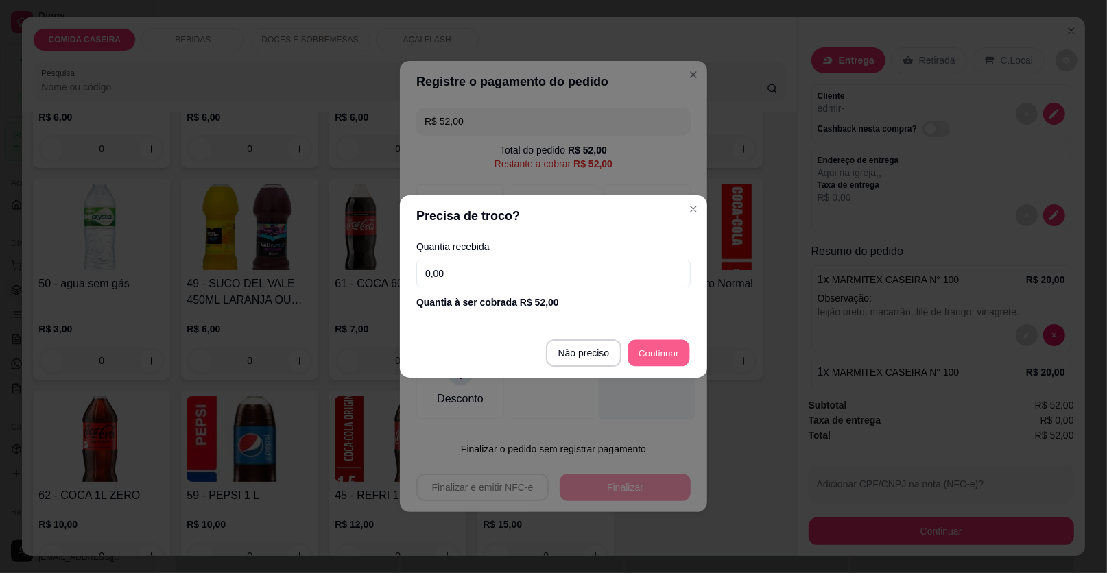
type input "R$ 0,00"
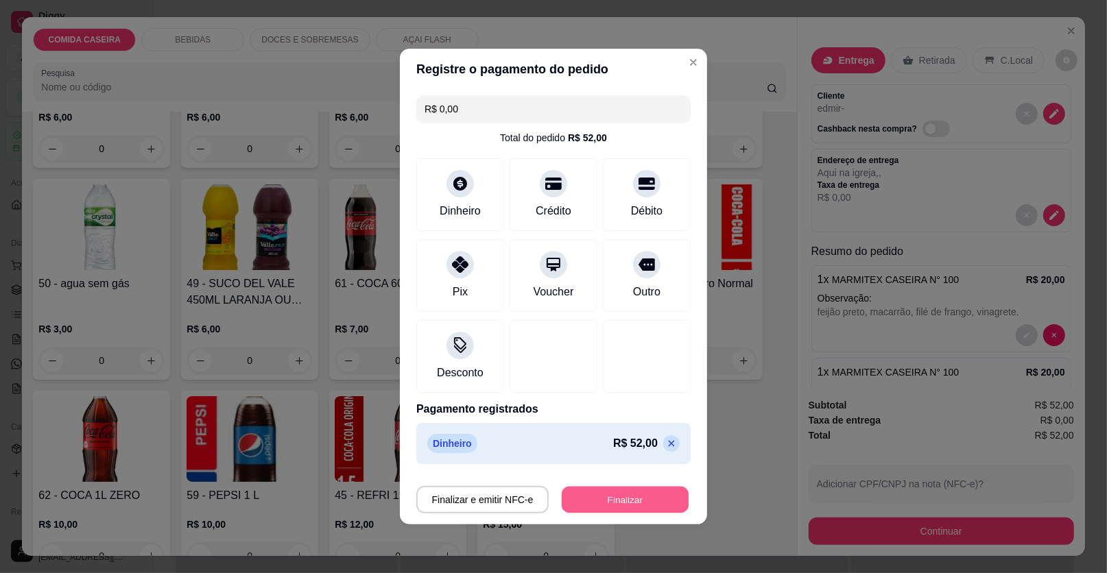
click at [614, 498] on button "Finalizar" at bounding box center [625, 500] width 127 height 27
click at [667, 505] on div "Finalizar e emitir NFC-e Finalizar" at bounding box center [553, 499] width 274 height 27
click at [660, 503] on div "Finalizar e emitir NFC-e Finalizar" at bounding box center [553, 499] width 274 height 27
click at [649, 497] on button "Finalizar" at bounding box center [625, 500] width 127 height 27
click at [636, 492] on button "Finalizar" at bounding box center [625, 500] width 127 height 27
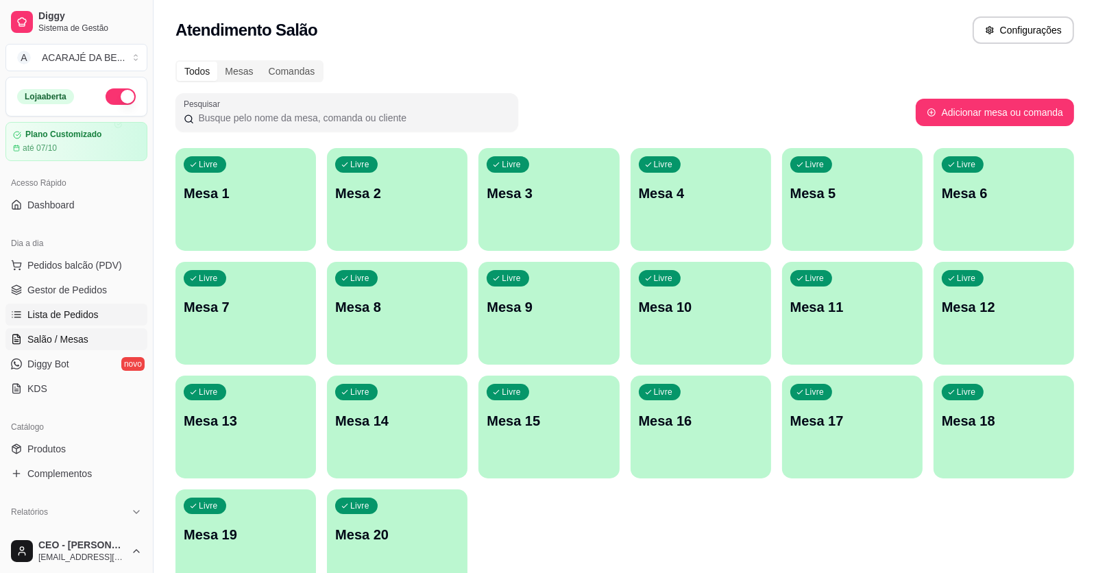
click at [72, 312] on span "Lista de Pedidos" at bounding box center [62, 315] width 71 height 14
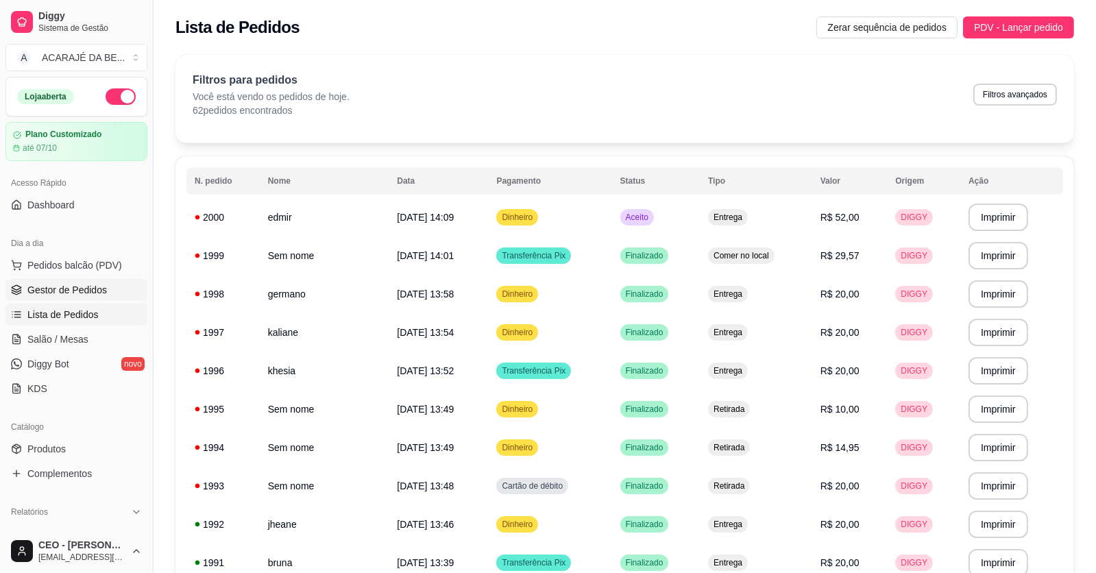
click at [77, 287] on span "Gestor de Pedidos" at bounding box center [67, 290] width 80 height 14
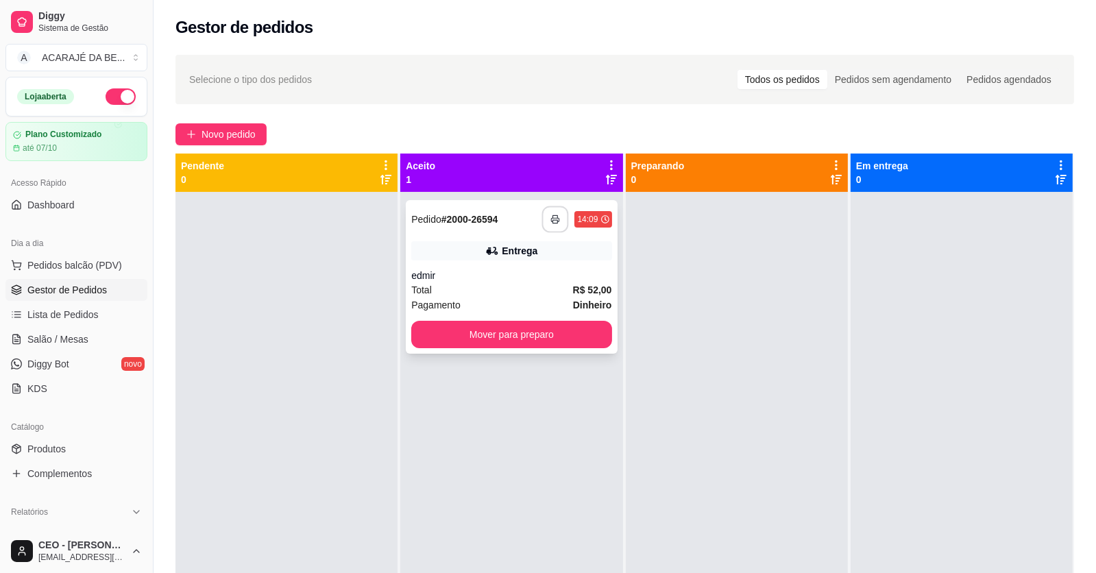
click at [548, 224] on button "button" at bounding box center [555, 219] width 27 height 27
click at [72, 313] on span "Lista de Pedidos" at bounding box center [62, 315] width 71 height 14
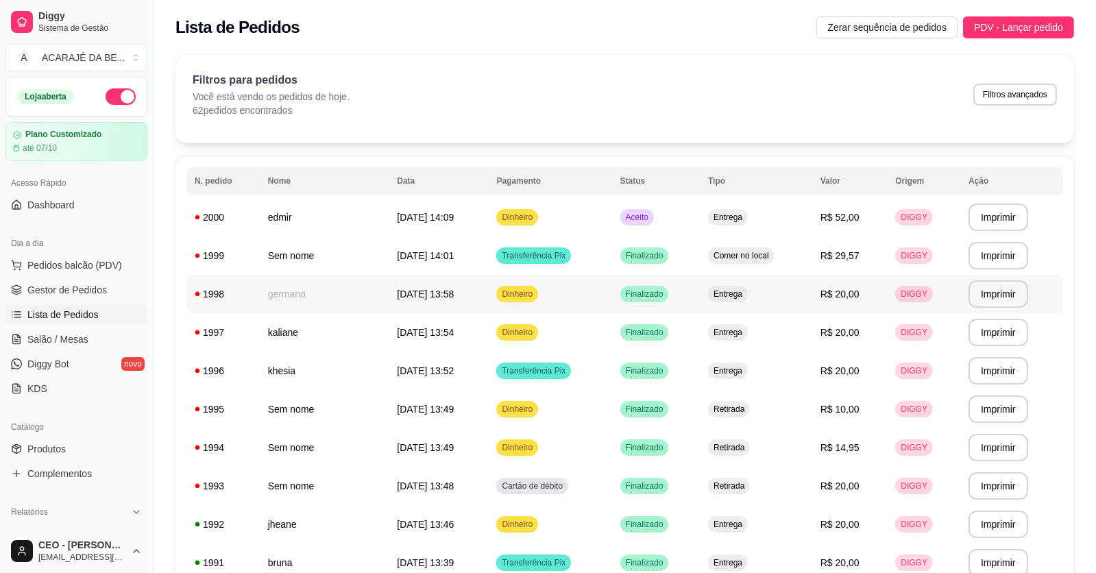
click at [313, 303] on td "germano" at bounding box center [325, 294] width 130 height 38
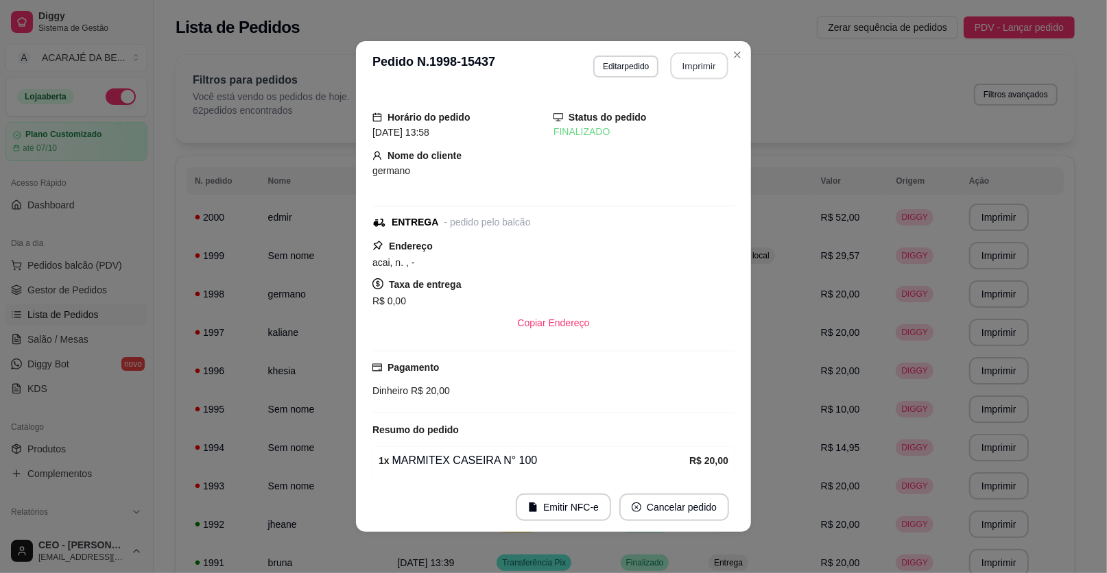
click at [673, 61] on button "Imprimir" at bounding box center [700, 66] width 58 height 27
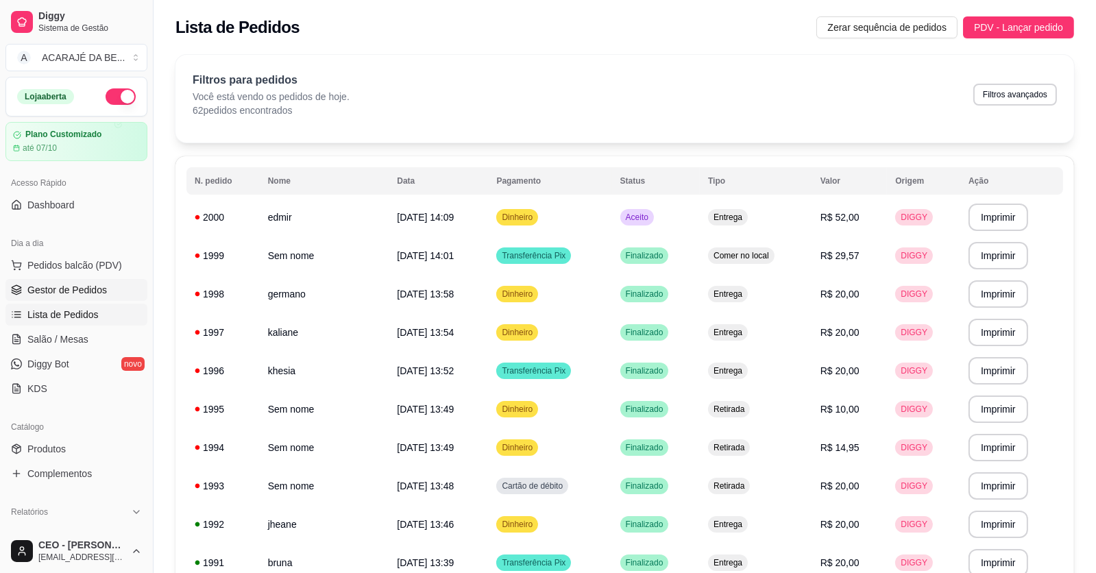
click at [71, 287] on span "Gestor de Pedidos" at bounding box center [67, 290] width 80 height 14
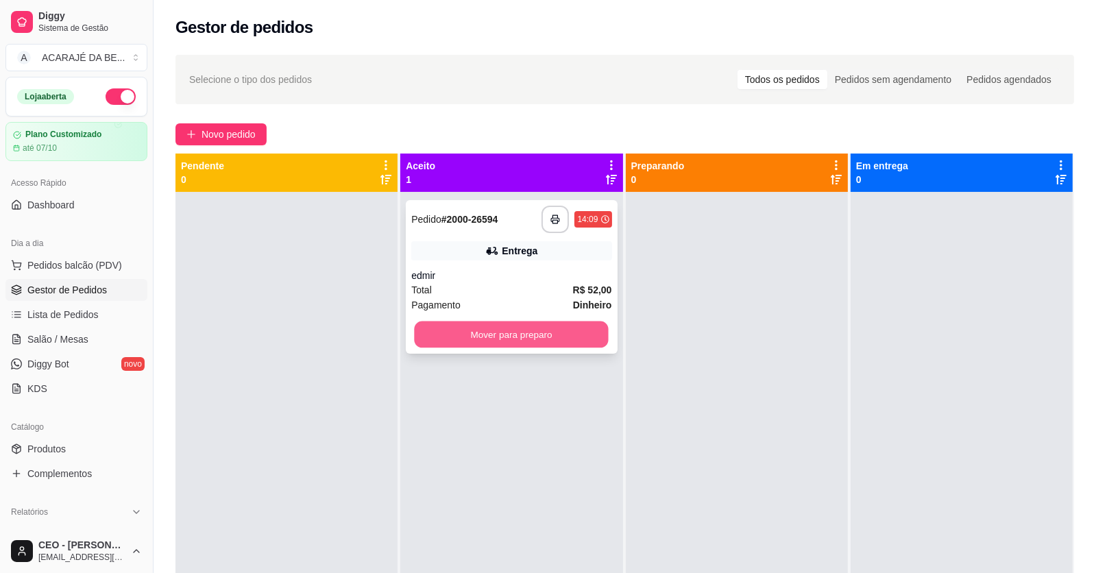
click at [530, 331] on button "Mover para preparo" at bounding box center [512, 335] width 194 height 27
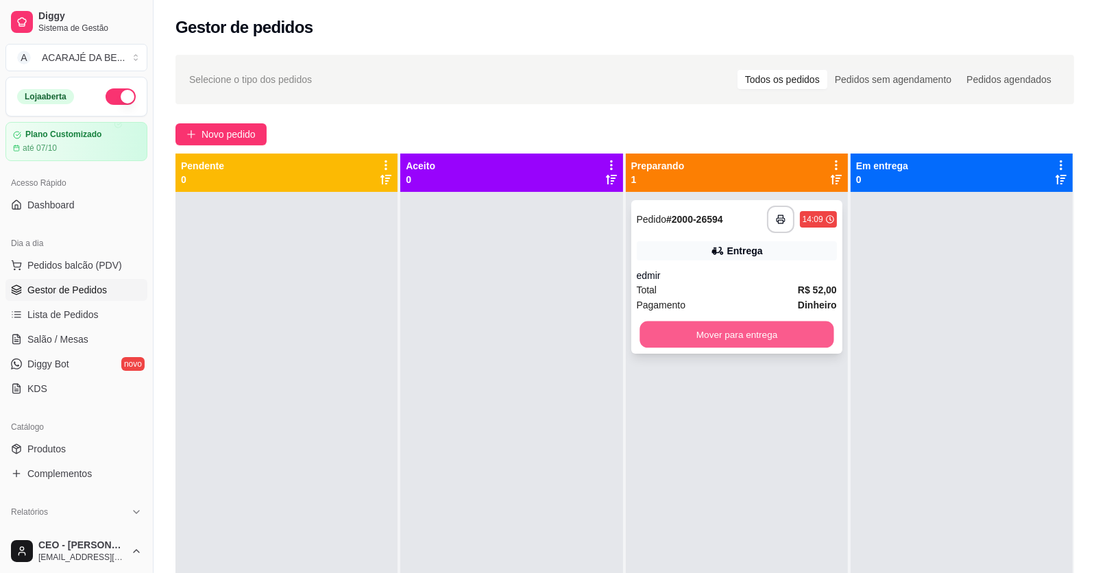
click at [692, 327] on button "Mover para entrega" at bounding box center [737, 335] width 194 height 27
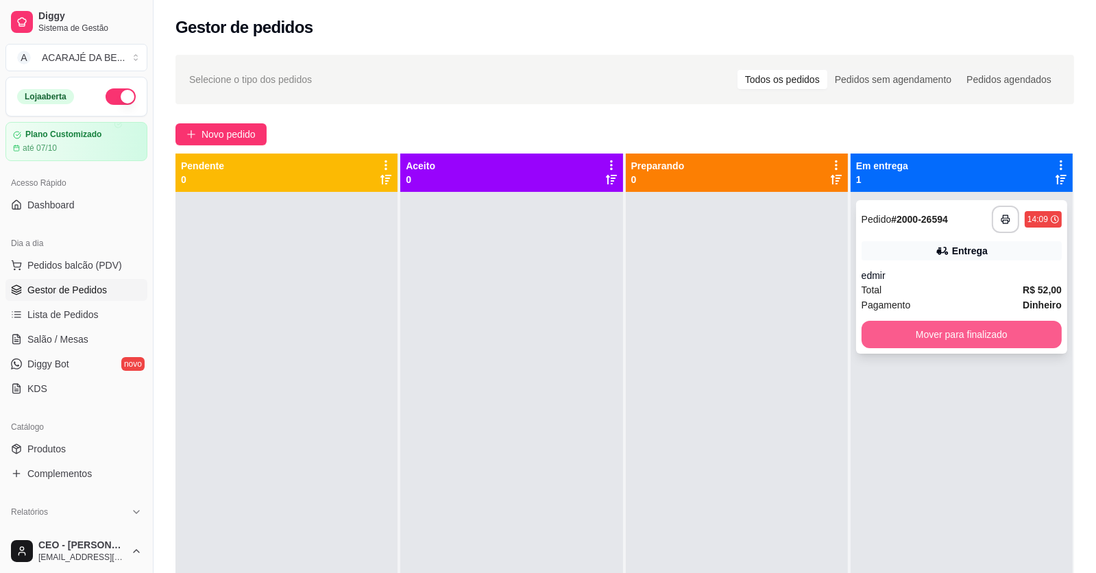
click at [887, 343] on button "Mover para finalizado" at bounding box center [962, 334] width 200 height 27
click at [887, 343] on div "Mover para finalizado" at bounding box center [962, 334] width 200 height 27
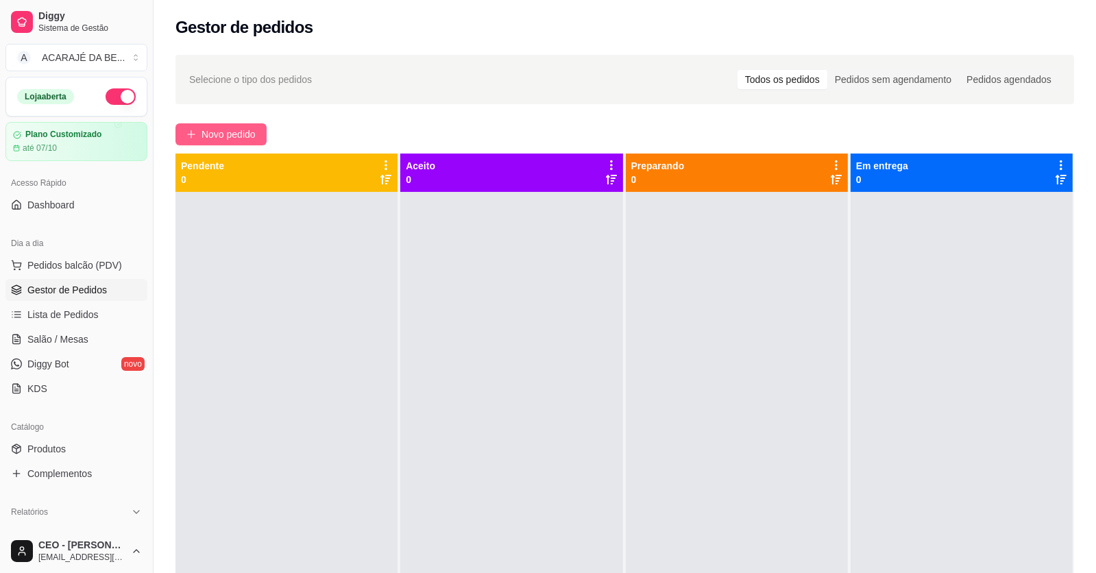
click at [232, 139] on span "Novo pedido" at bounding box center [229, 134] width 54 height 15
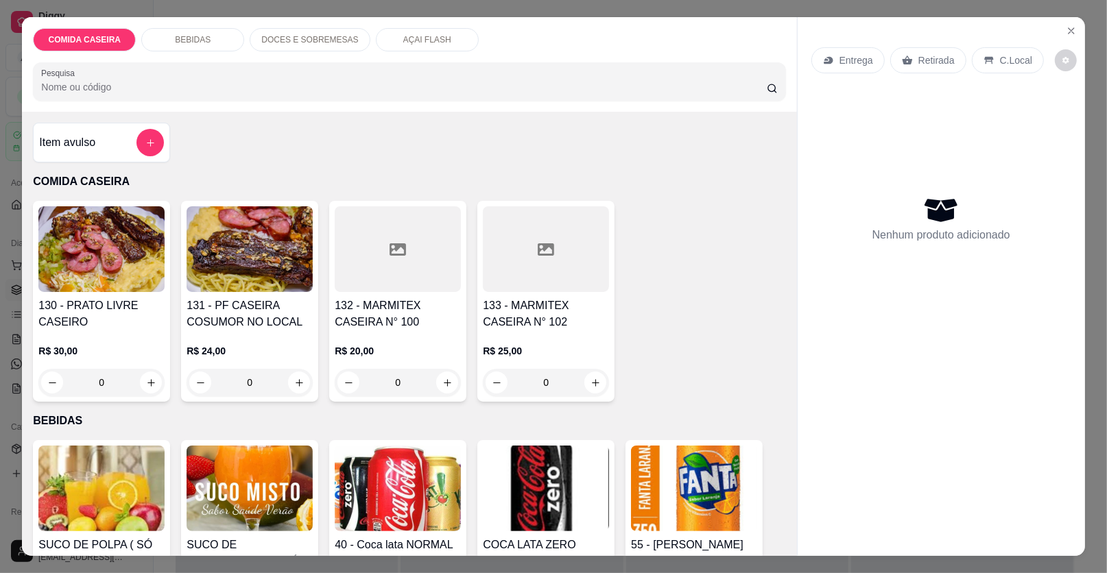
click at [415, 252] on div at bounding box center [398, 249] width 126 height 86
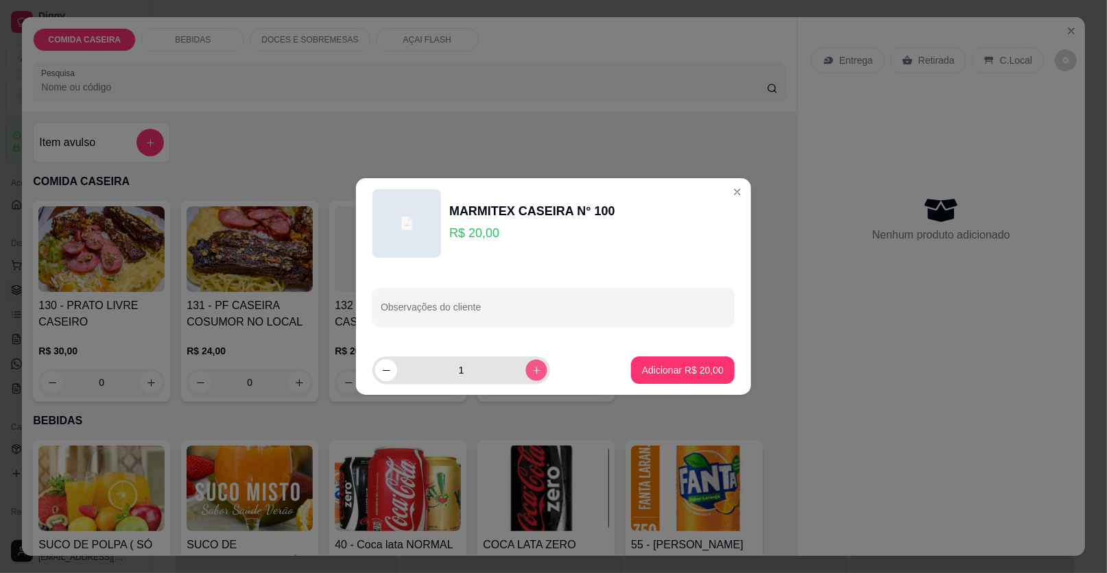
click at [525, 370] on button "increase-product-quantity" at bounding box center [535, 369] width 21 height 21
type input "2"
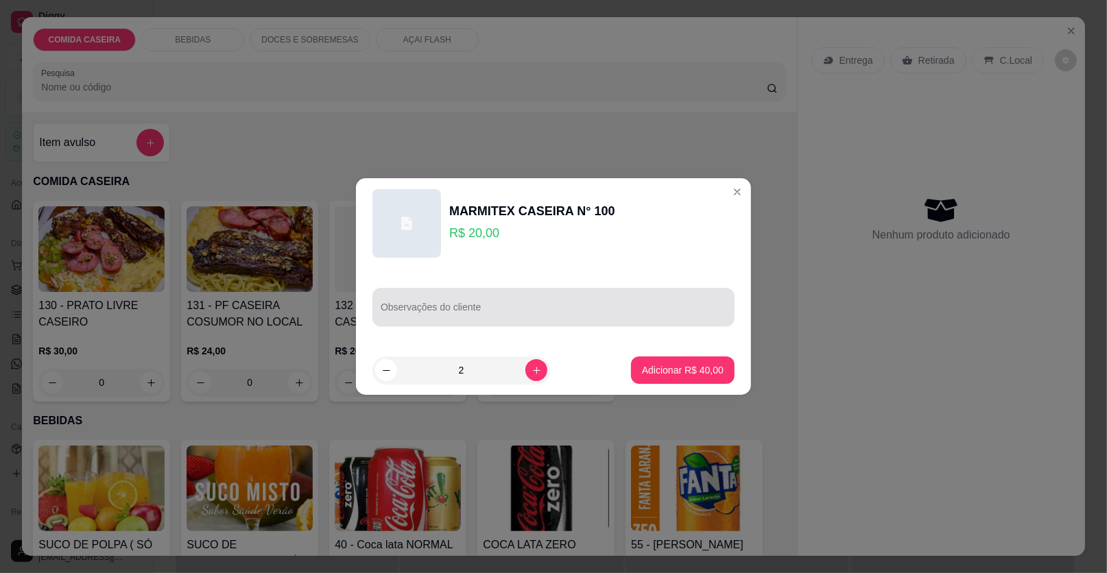
click at [514, 313] on input "Observações do cliente" at bounding box center [554, 313] width 346 height 14
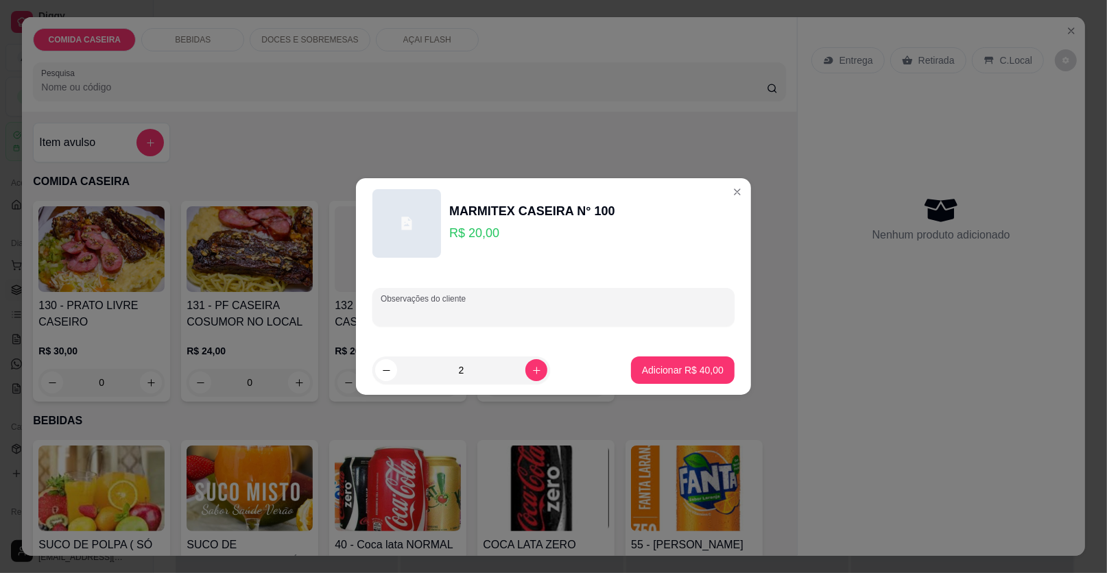
paste input "Macarrão ,farofa de couve, purê, carne do sol acebolada 1 marmita de sarapatel"
type input "Macarrão ,farofa de couve, purê, carne do sol acebolada 1 marmita de sarapatel"
click at [702, 369] on p "Adicionar R$ 40,00" at bounding box center [683, 369] width 80 height 13
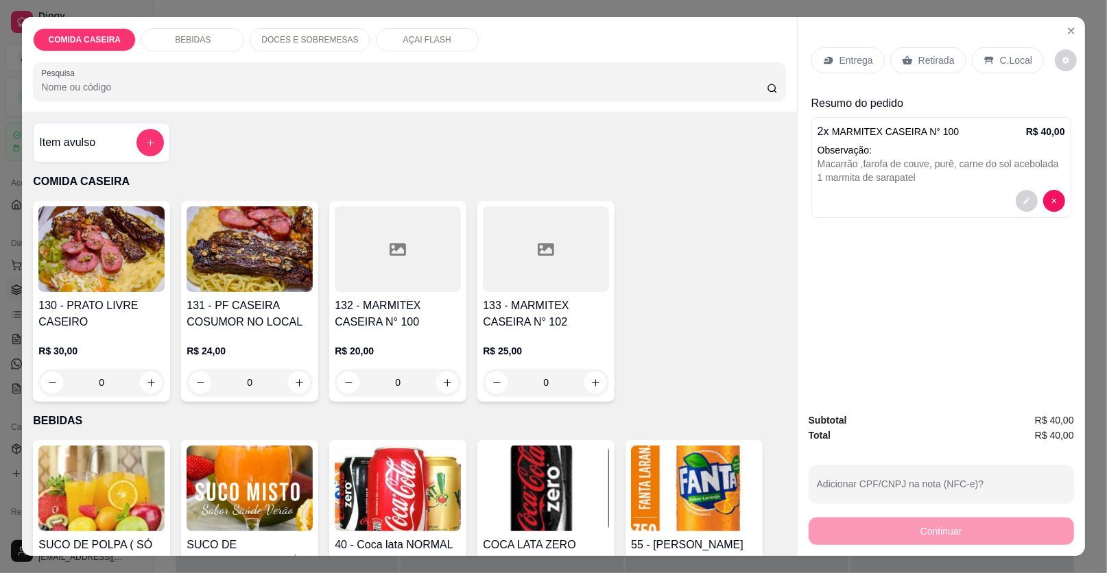
click at [847, 55] on p "Entrega" at bounding box center [856, 60] width 34 height 14
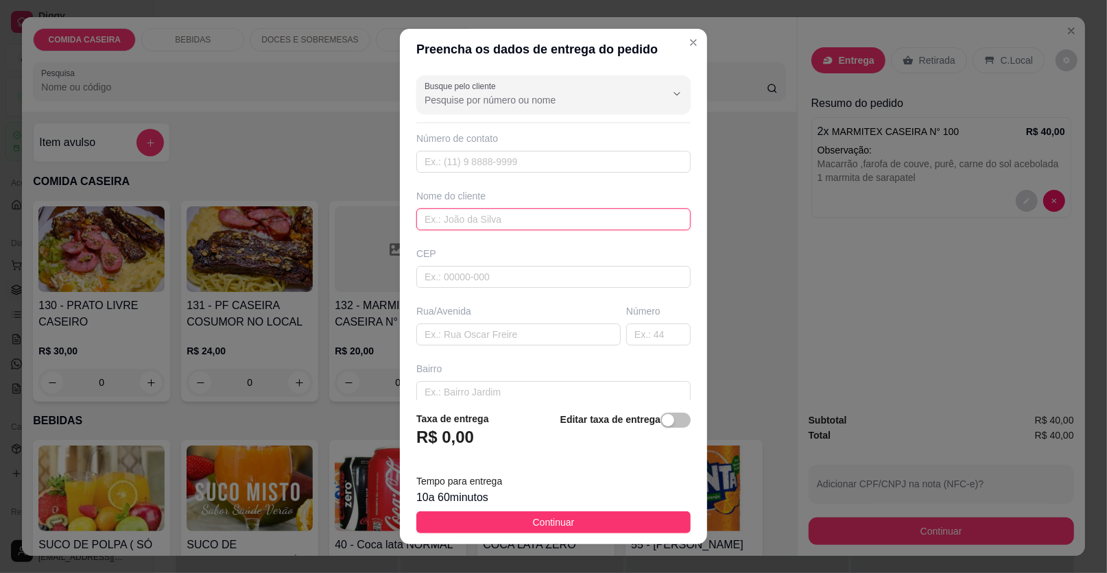
click at [523, 214] on input "text" at bounding box center [553, 219] width 274 height 22
type input "leidiane"
click at [538, 335] on input "text" at bounding box center [518, 335] width 204 height 22
paste input "[STREET_ADDRESS][PERSON_NAME]"
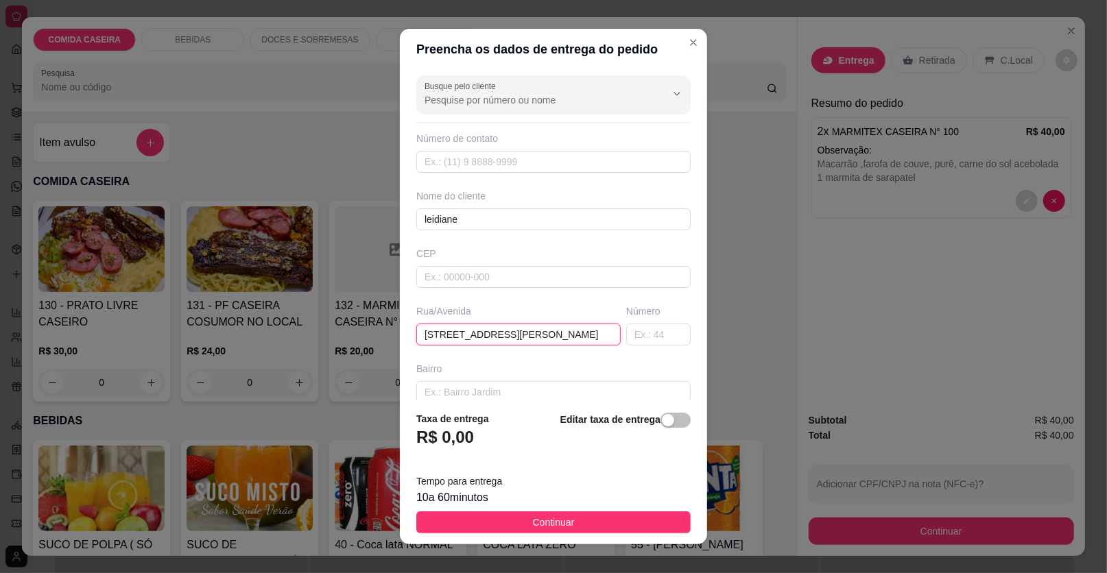
scroll to position [0, 28]
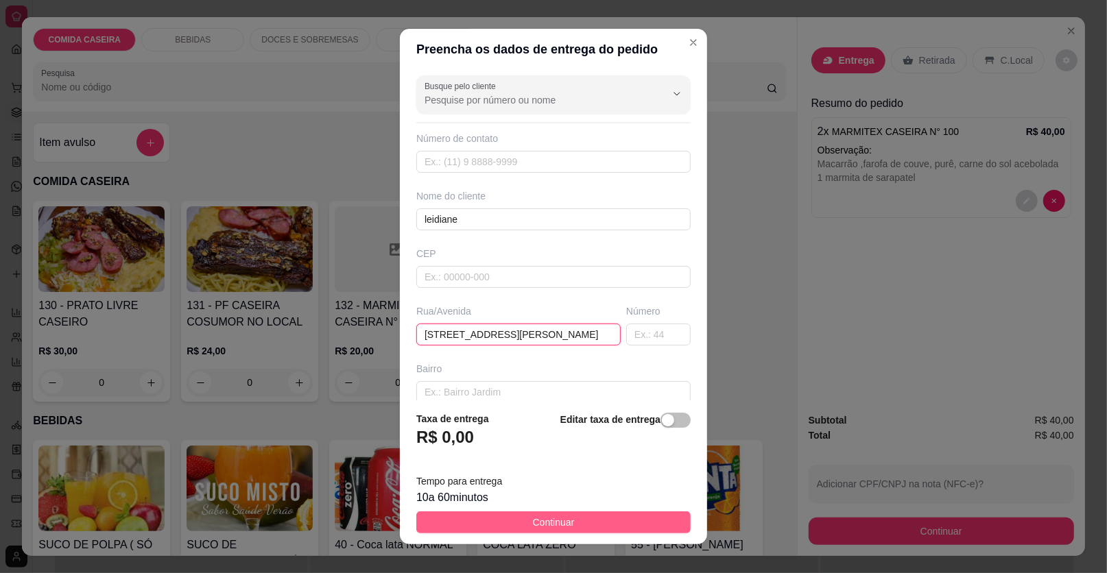
type input "[STREET_ADDRESS][PERSON_NAME]"
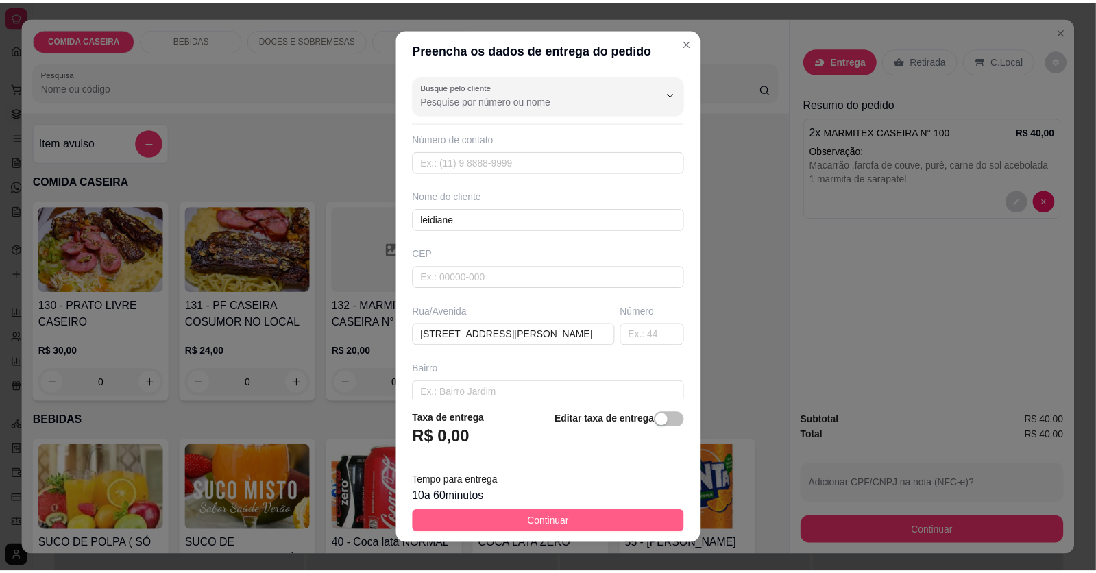
scroll to position [0, 0]
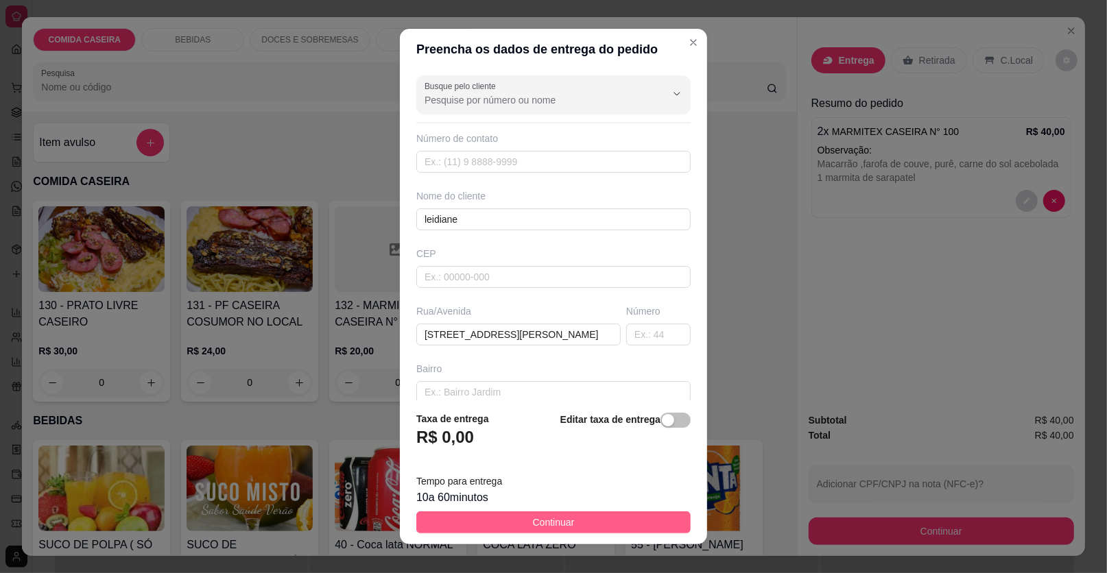
click at [581, 522] on button "Continuar" at bounding box center [553, 522] width 274 height 22
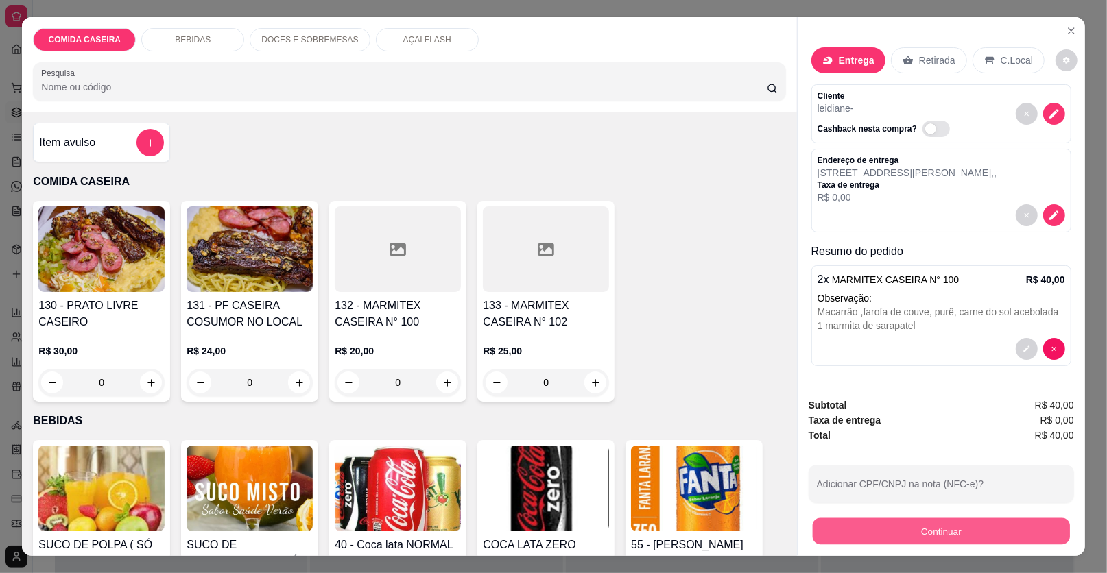
click at [893, 534] on button "Continuar" at bounding box center [940, 531] width 257 height 27
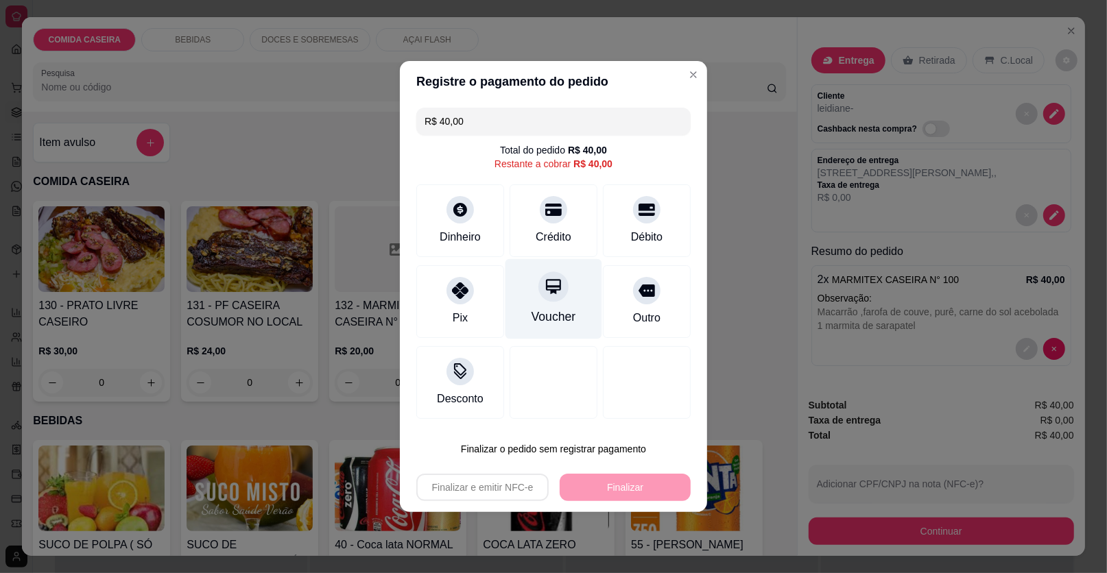
drag, startPoint x: 559, startPoint y: 227, endPoint x: 562, endPoint y: 256, distance: 29.0
click at [559, 229] on div "Crédito" at bounding box center [553, 237] width 36 height 16
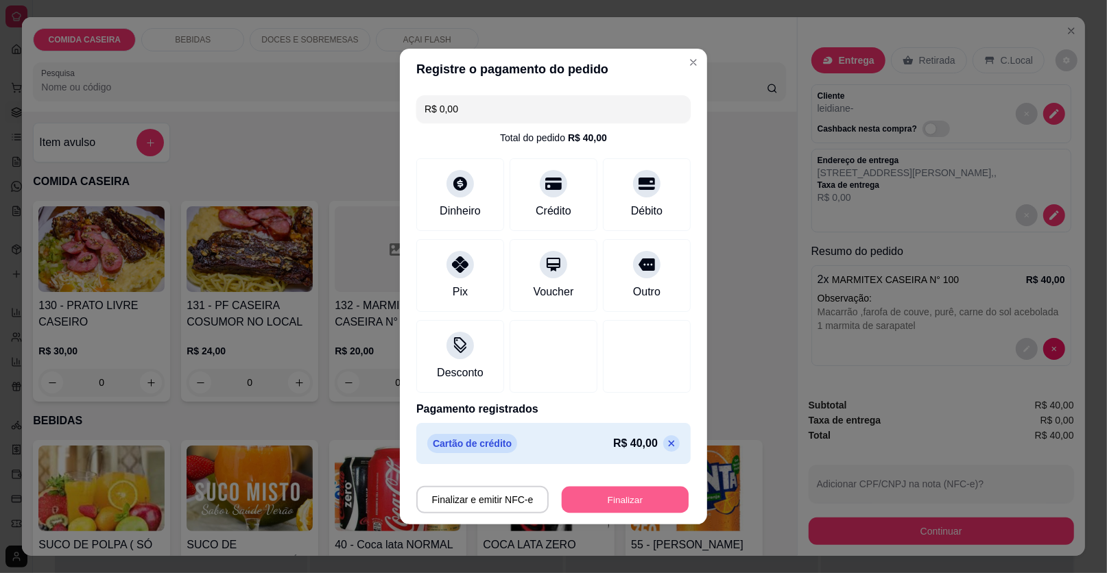
click at [597, 492] on button "Finalizar" at bounding box center [625, 500] width 127 height 27
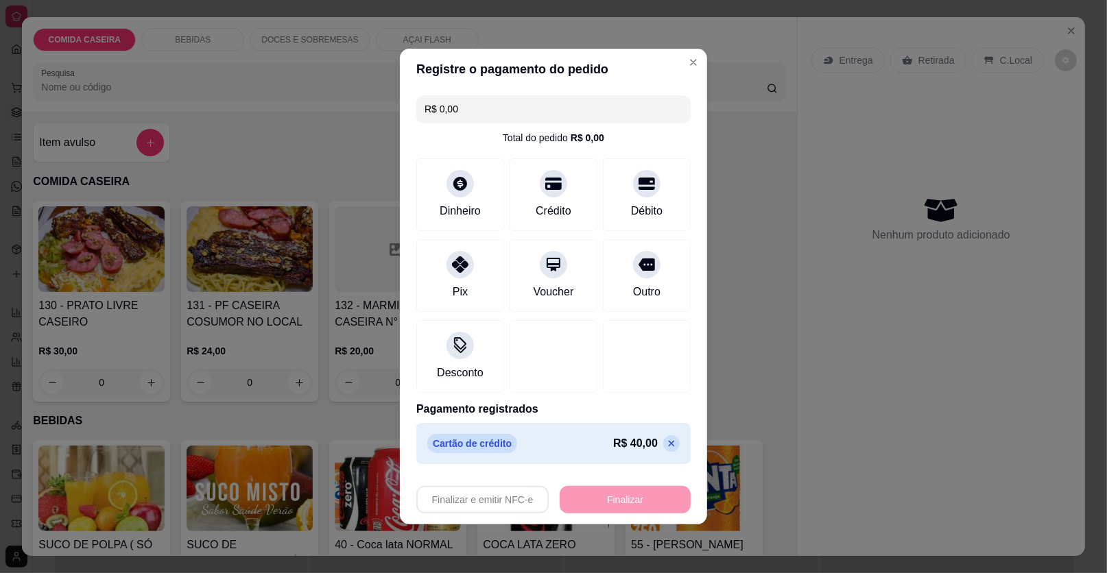
type input "-R$ 40,00"
